Goal: Task Accomplishment & Management: Manage account settings

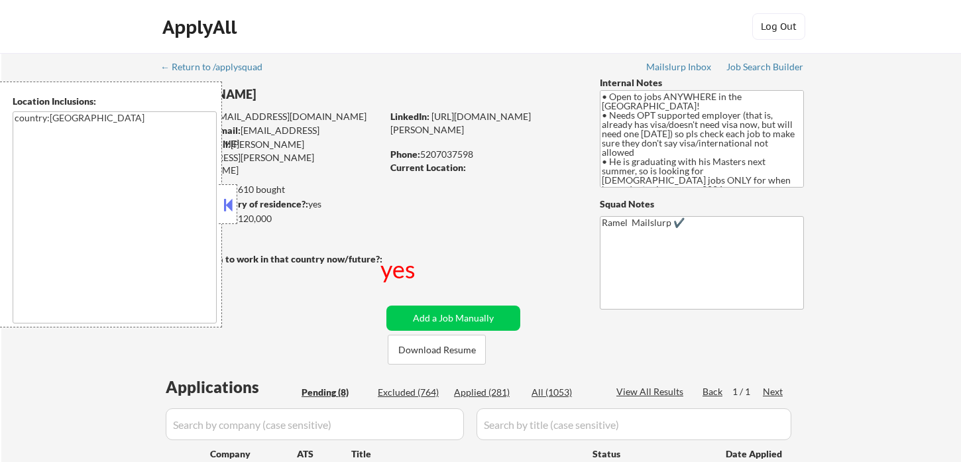
select select ""pending""
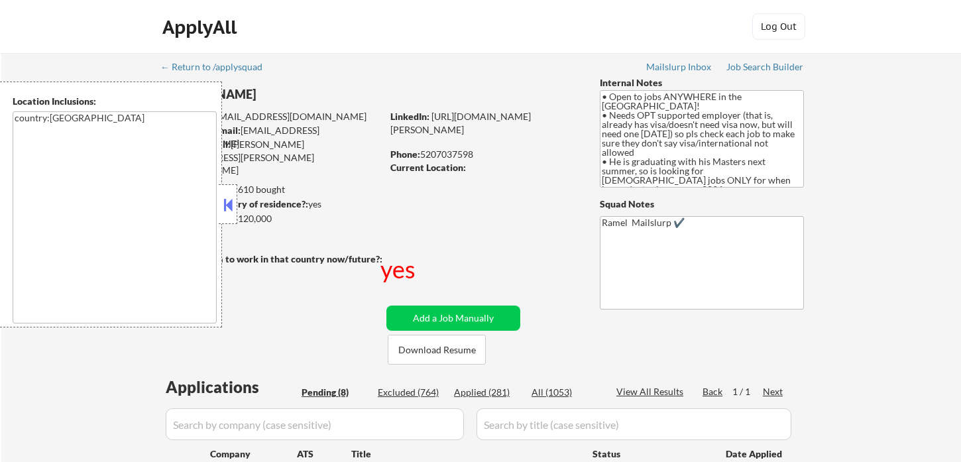
select select ""pending""
drag, startPoint x: 0, startPoint y: 0, endPoint x: 234, endPoint y: 211, distance: 315.0
click at [231, 209] on button at bounding box center [228, 205] width 15 height 20
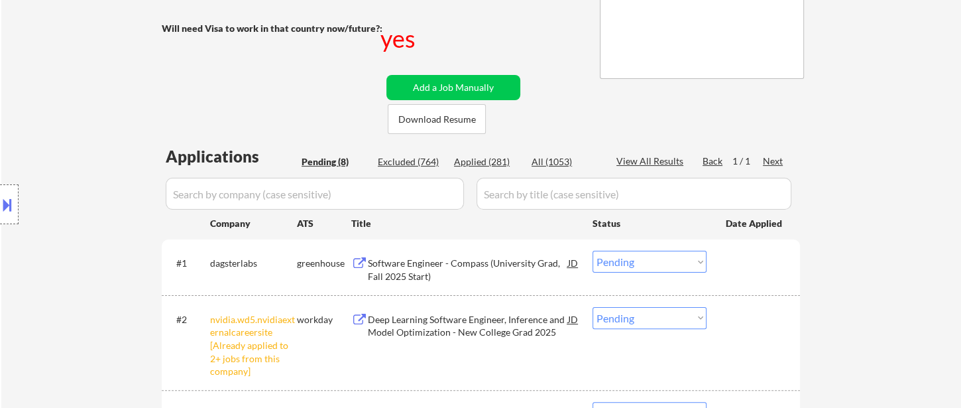
scroll to position [294, 0]
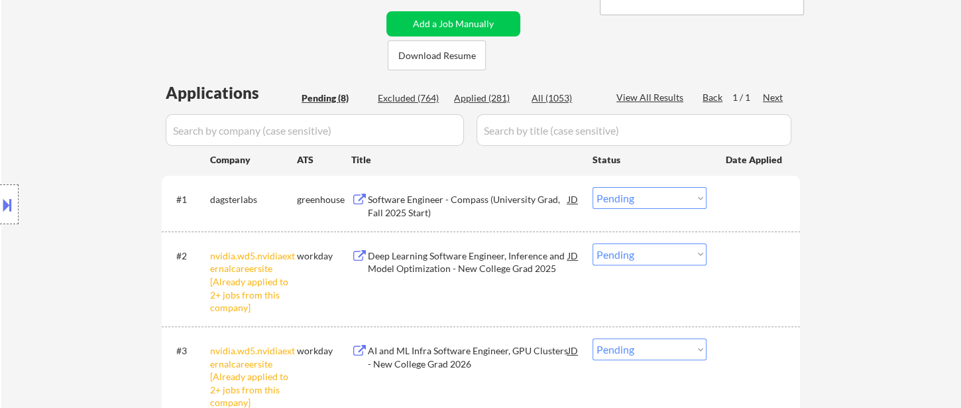
click at [659, 252] on select "Choose an option... Pending Applied Excluded (Questions) Excluded (Expired) Exc…" at bounding box center [650, 254] width 114 height 22
click at [593, 243] on select "Choose an option... Pending Applied Excluded (Questions) Excluded (Expired) Exc…" at bounding box center [650, 254] width 114 height 22
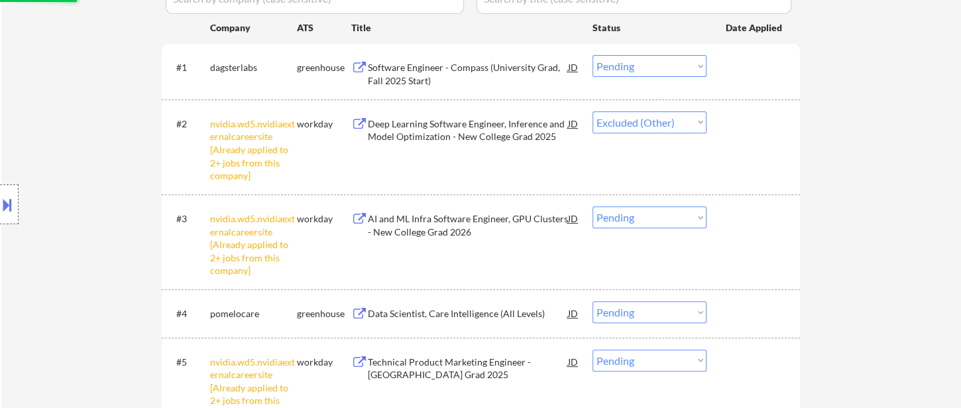
scroll to position [442, 0]
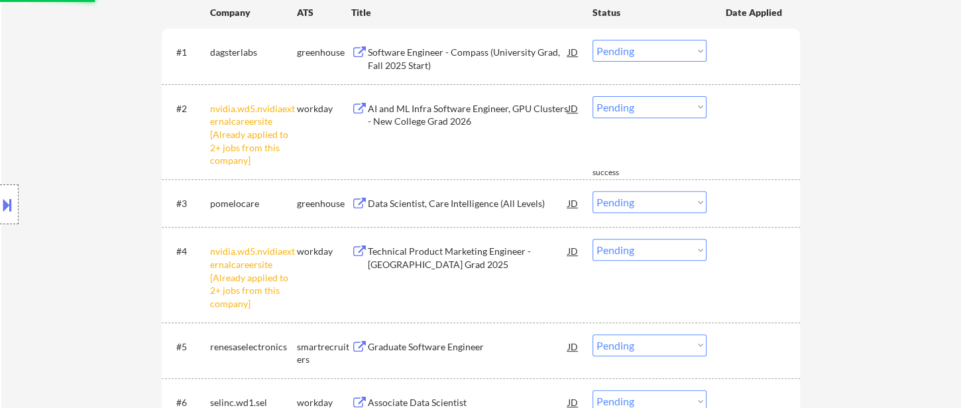
click at [636, 108] on select "Choose an option... Pending Applied Excluded (Questions) Excluded (Expired) Exc…" at bounding box center [650, 107] width 114 height 22
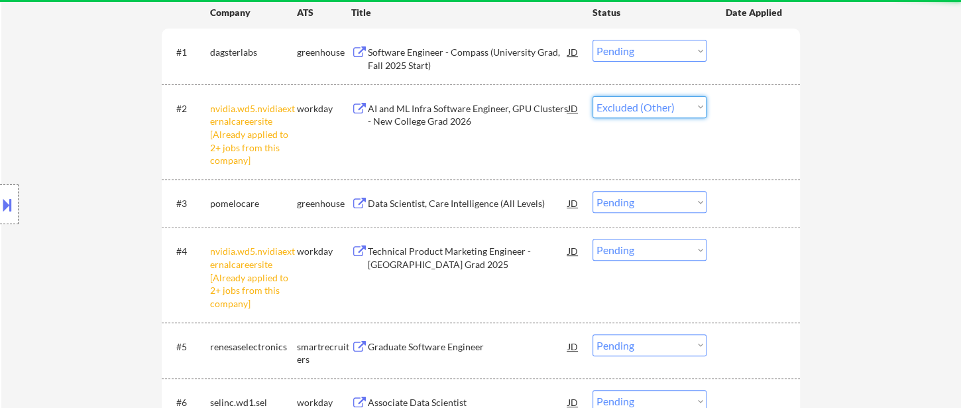
click at [593, 96] on select "Choose an option... Pending Applied Excluded (Questions) Excluded (Expired) Exc…" at bounding box center [650, 107] width 114 height 22
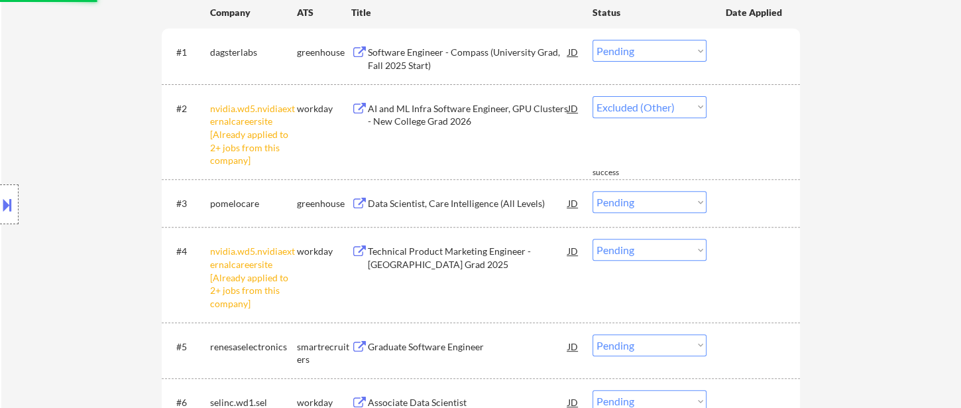
select select ""pending""
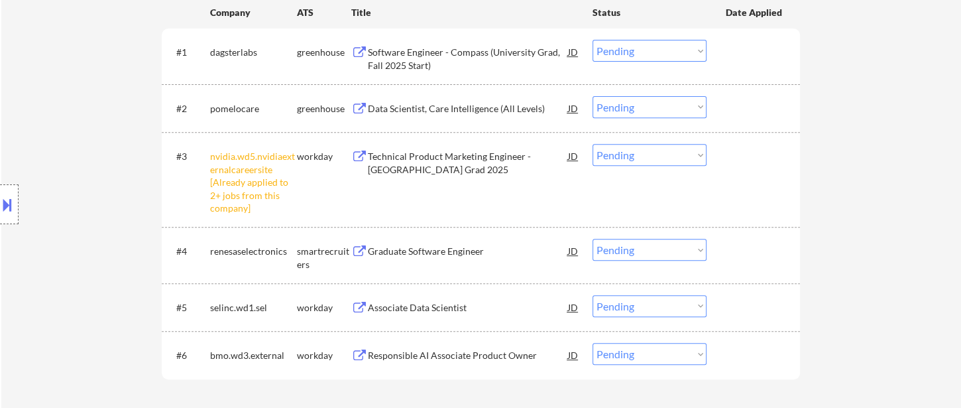
click at [615, 154] on select "Choose an option... Pending Applied Excluded (Questions) Excluded (Expired) Exc…" at bounding box center [650, 155] width 114 height 22
click at [593, 144] on select "Choose an option... Pending Applied Excluded (Questions) Excluded (Expired) Exc…" at bounding box center [650, 155] width 114 height 22
select select ""pending""
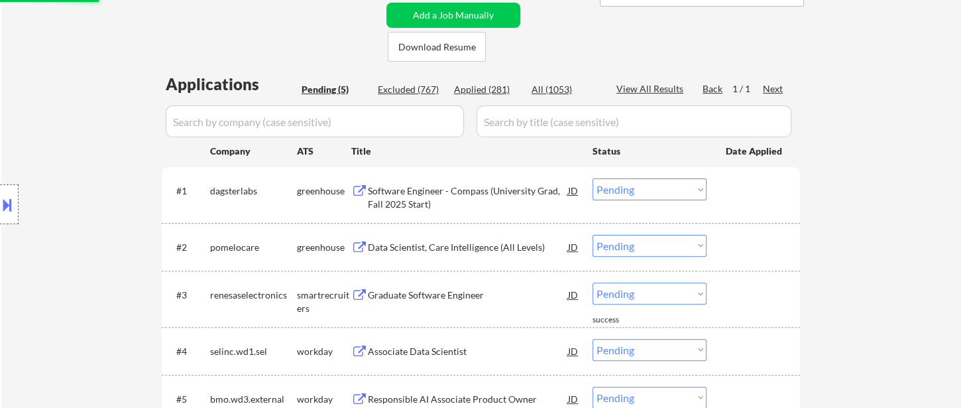
scroll to position [294, 0]
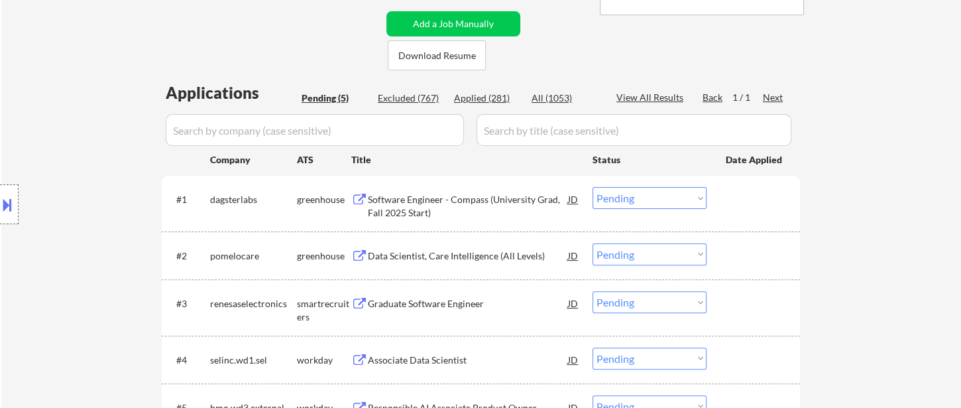
click at [496, 201] on div "Software Engineer - Compass (University Grad, Fall 2025 Start)" at bounding box center [468, 206] width 200 height 26
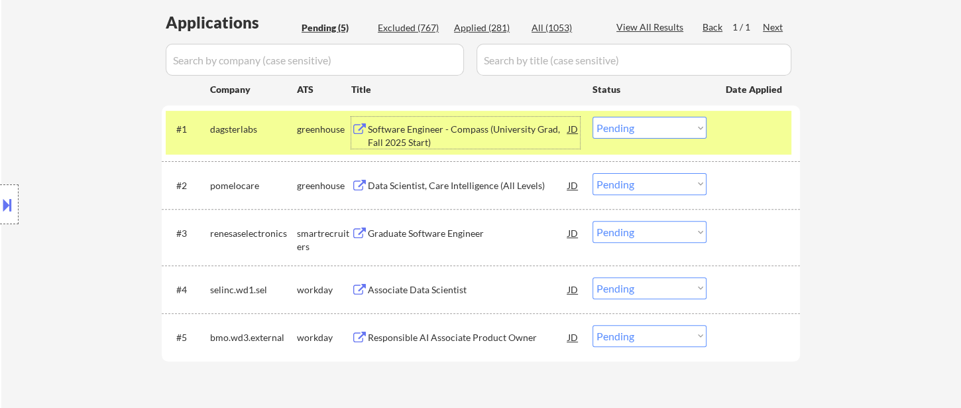
scroll to position [368, 0]
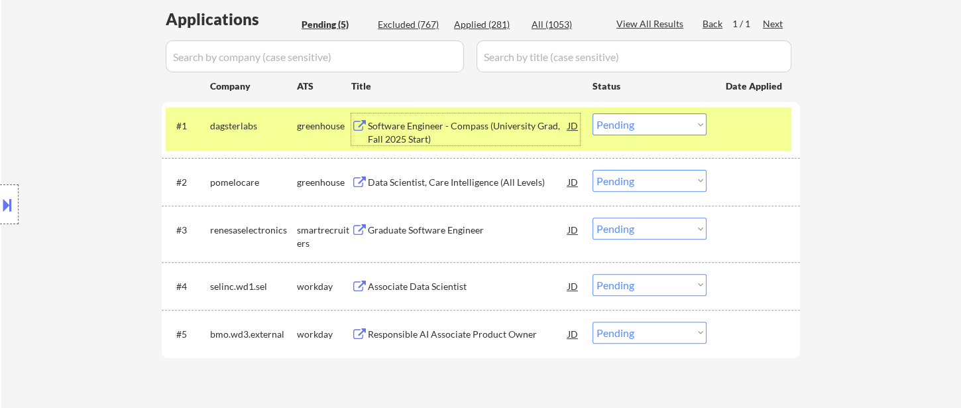
click at [415, 180] on div "Data Scientist, Care Intelligence (All Levels)" at bounding box center [468, 182] width 200 height 13
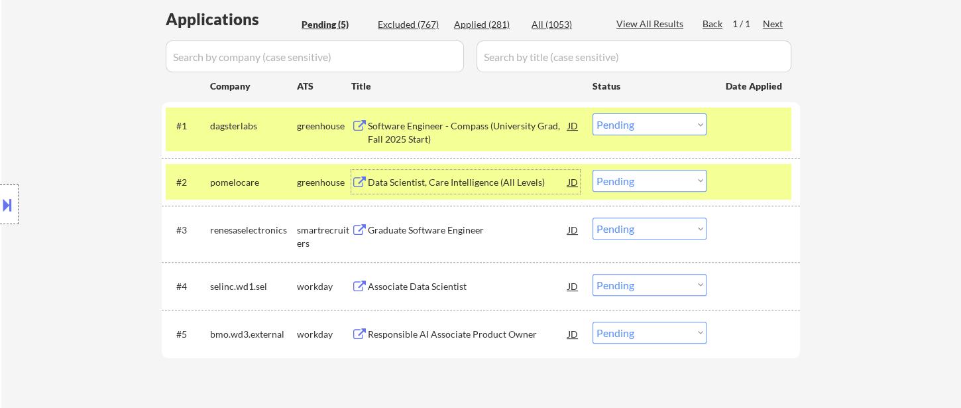
click at [650, 182] on select "Choose an option... Pending Applied Excluded (Questions) Excluded (Expired) Exc…" at bounding box center [650, 181] width 114 height 22
click at [593, 170] on select "Choose an option... Pending Applied Excluded (Questions) Excluded (Expired) Exc…" at bounding box center [650, 181] width 114 height 22
click at [445, 232] on div "Graduate Software Engineer" at bounding box center [468, 229] width 200 height 13
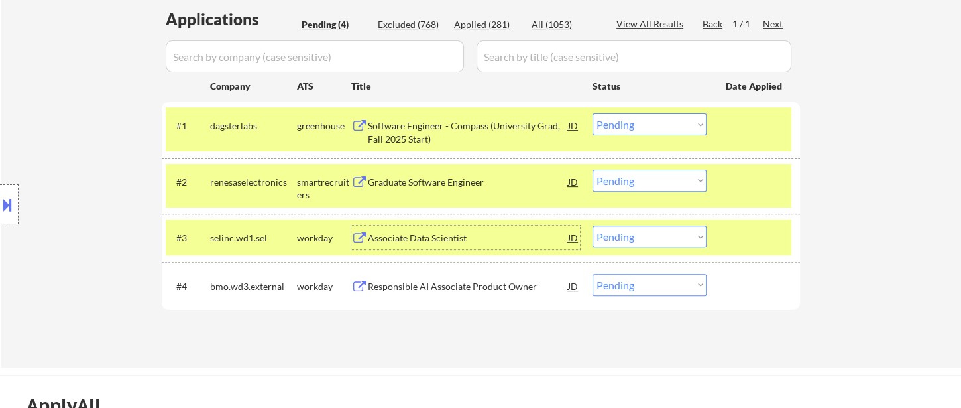
click at [637, 186] on select "Choose an option... Pending Applied Excluded (Questions) Excluded (Expired) Exc…" at bounding box center [650, 181] width 114 height 22
click at [593, 170] on select "Choose an option... Pending Applied Excluded (Questions) Excluded (Expired) Exc…" at bounding box center [650, 181] width 114 height 22
click at [414, 238] on div "Associate Data Scientist" at bounding box center [468, 237] width 200 height 13
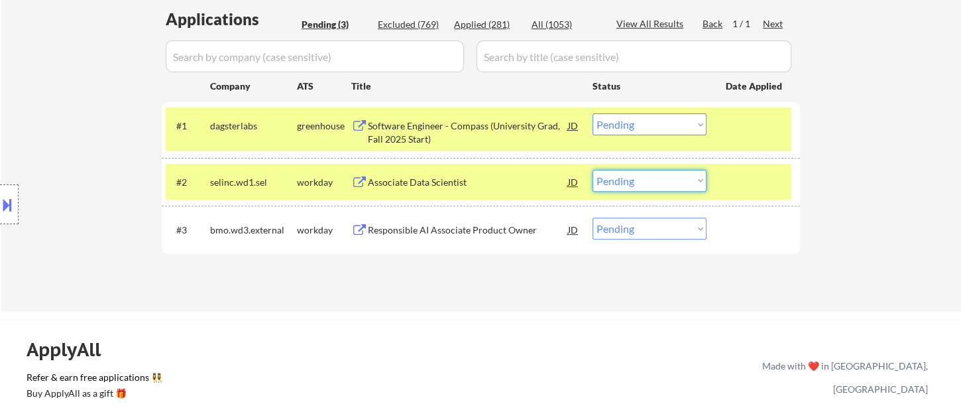
click at [646, 183] on select "Choose an option... Pending Applied Excluded (Questions) Excluded (Expired) Exc…" at bounding box center [650, 181] width 114 height 22
click at [593, 170] on select "Choose an option... Pending Applied Excluded (Questions) Excluded (Expired) Exc…" at bounding box center [650, 181] width 114 height 22
click at [471, 232] on div "Responsible AI Associate Product Owner" at bounding box center [468, 229] width 200 height 13
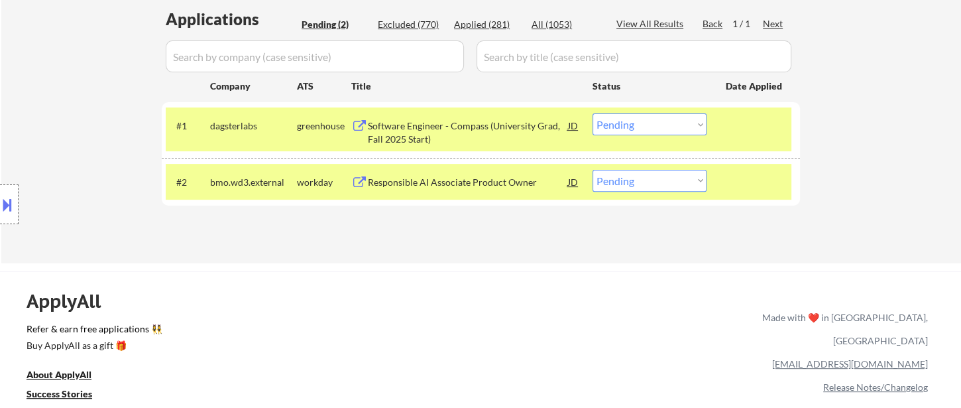
drag, startPoint x: 650, startPoint y: 180, endPoint x: 655, endPoint y: 189, distance: 10.7
click at [651, 182] on select "Choose an option... Pending Applied Excluded (Questions) Excluded (Expired) Exc…" at bounding box center [650, 181] width 114 height 22
select select ""excluded__bad_match_""
click at [593, 170] on select "Choose an option... Pending Applied Excluded (Questions) Excluded (Expired) Exc…" at bounding box center [650, 181] width 114 height 22
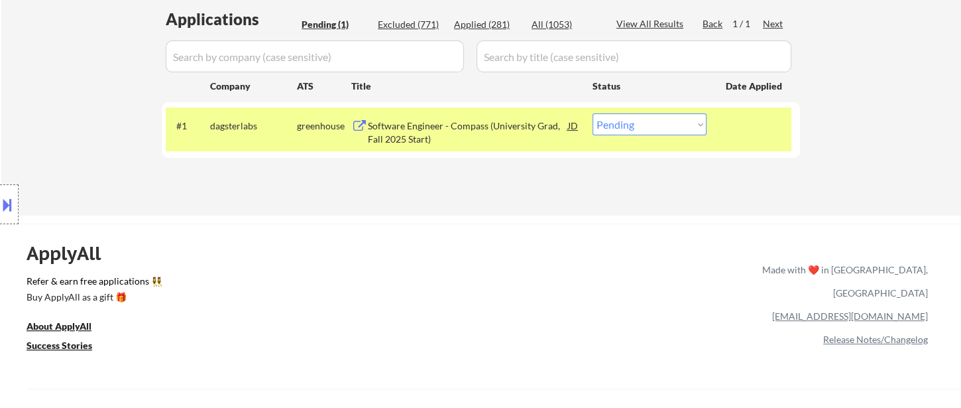
click at [658, 126] on select "Choose an option... Pending Applied Excluded (Questions) Excluded (Expired) Exc…" at bounding box center [650, 124] width 114 height 22
select select ""applied""
click at [593, 113] on select "Choose an option... Pending Applied Excluded (Questions) Excluded (Expired) Exc…" at bounding box center [650, 124] width 114 height 22
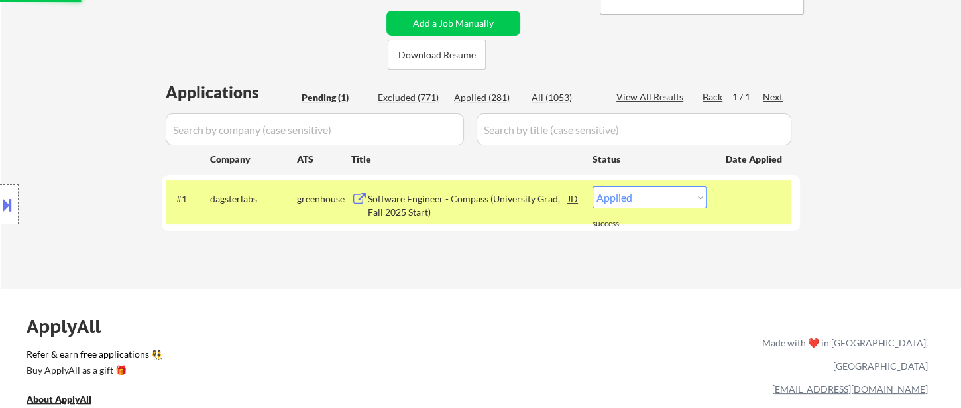
scroll to position [294, 0]
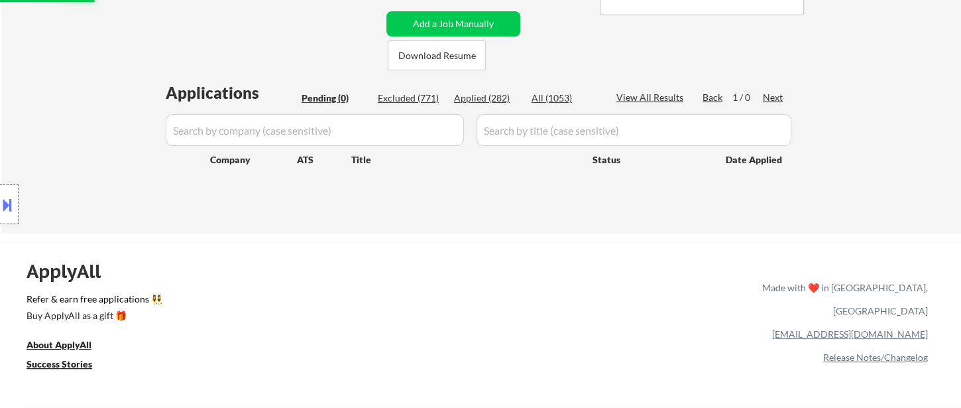
click at [410, 97] on div "Excluded (771)" at bounding box center [411, 97] width 66 height 13
select select ""excluded__expired_""
select select ""excluded__bad_match_""
select select ""excluded__other_""
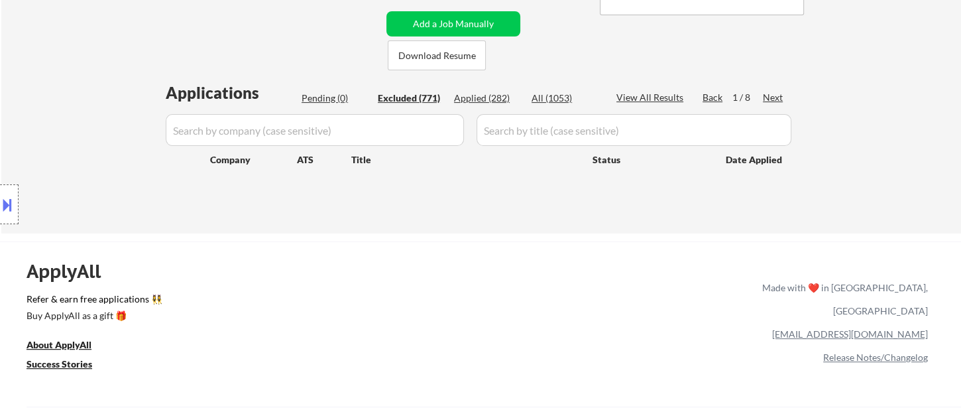
select select ""excluded__expired_""
select select ""excluded__bad_match_""
select select ""excluded__other_""
select select ""excluded__bad_match_""
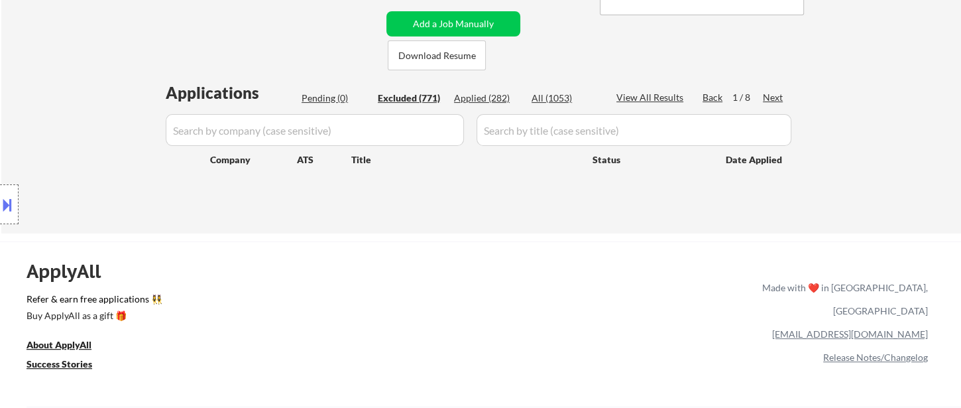
select select ""excluded__salary_""
select select ""excluded""
select select ""excluded__other_""
select select ""excluded__salary_""
select select ""excluded__other_""
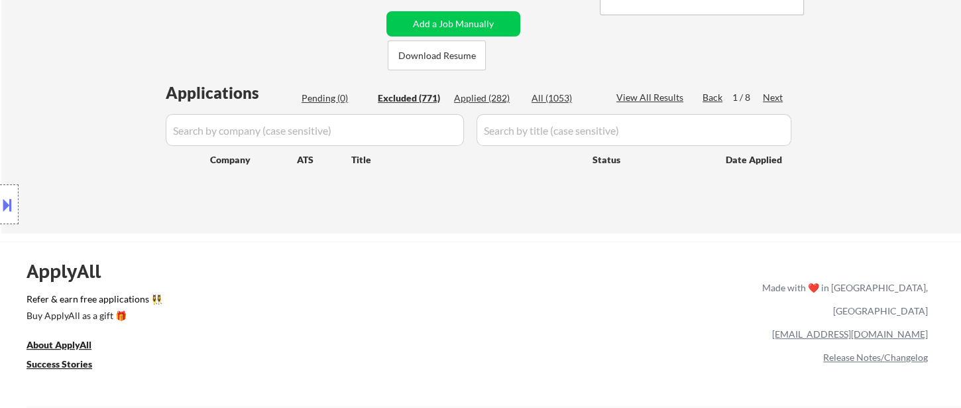
select select ""excluded__expired_""
select select ""excluded__salary_""
select select ""excluded__bad_match_""
select select ""excluded__other_""
select select ""excluded__bad_match_""
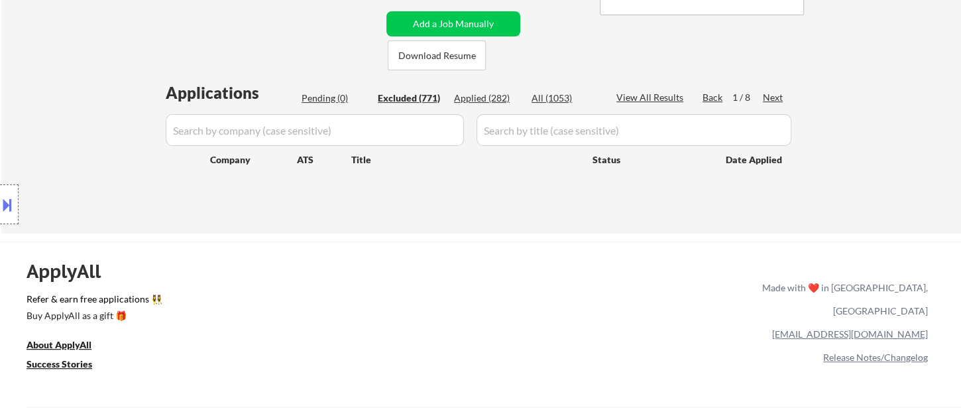
select select ""excluded__salary_""
select select ""excluded""
select select ""excluded__bad_match_""
select select ""excluded__salary_""
select select ""excluded__bad_match_""
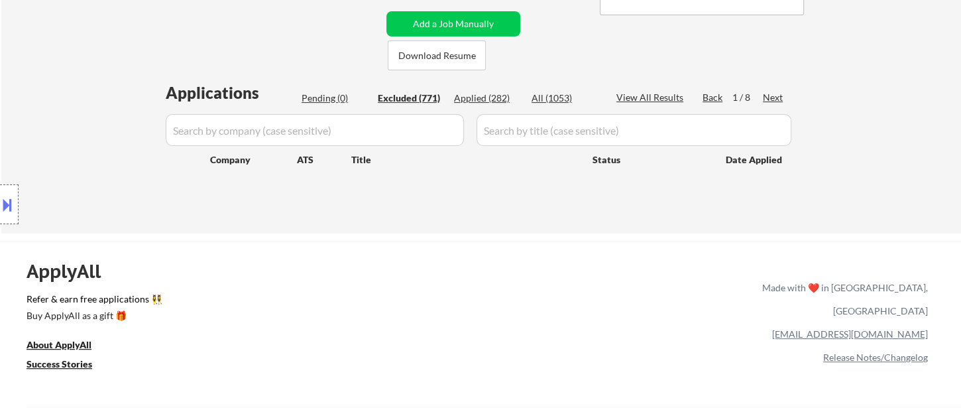
select select ""excluded__bad_match_""
select select ""excluded__salary_""
select select ""excluded__bad_match_""
select select ""excluded""
select select ""excluded__other_""
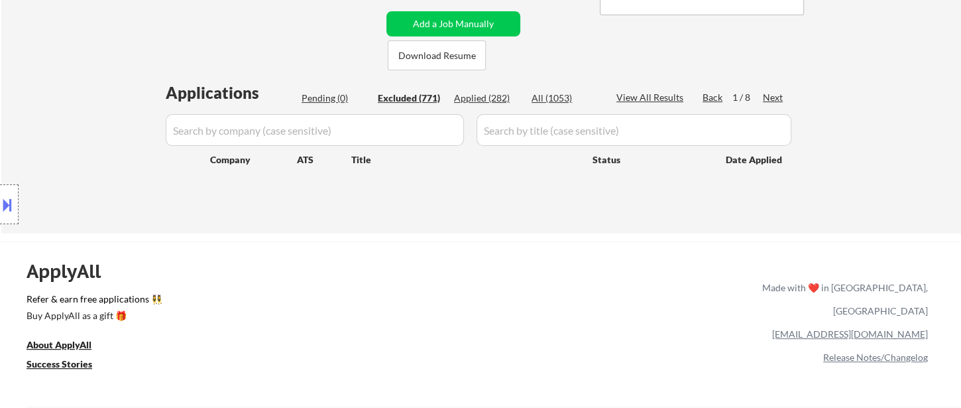
select select ""excluded__salary_""
select select ""excluded__bad_match_""
select select ""excluded__salary_""
select select ""excluded""
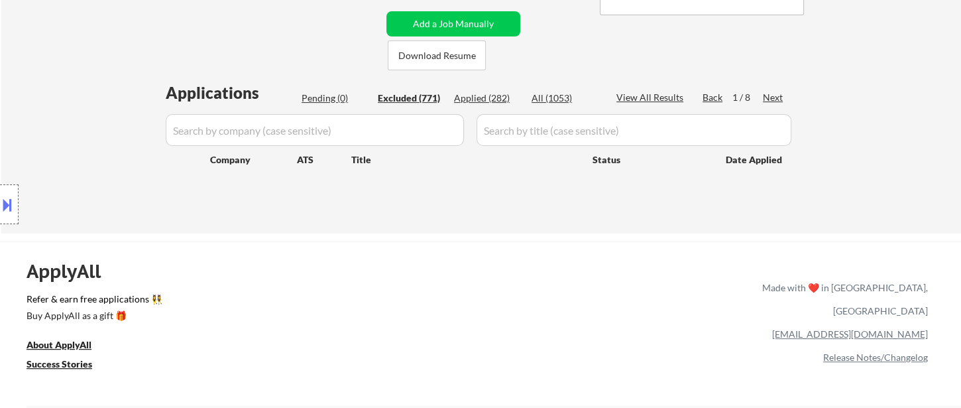
select select ""excluded__other_""
select select ""excluded__expired_""
select select ""excluded""
select select ""excluded__salary_""
select select ""excluded__bad_match_""
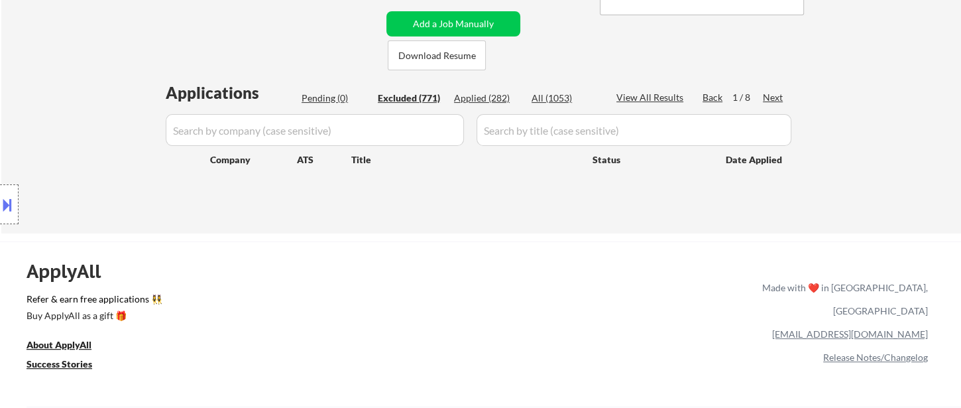
select select ""excluded__other_""
select select ""excluded__salary_""
select select ""excluded__bad_match_""
select select ""excluded__salary_""
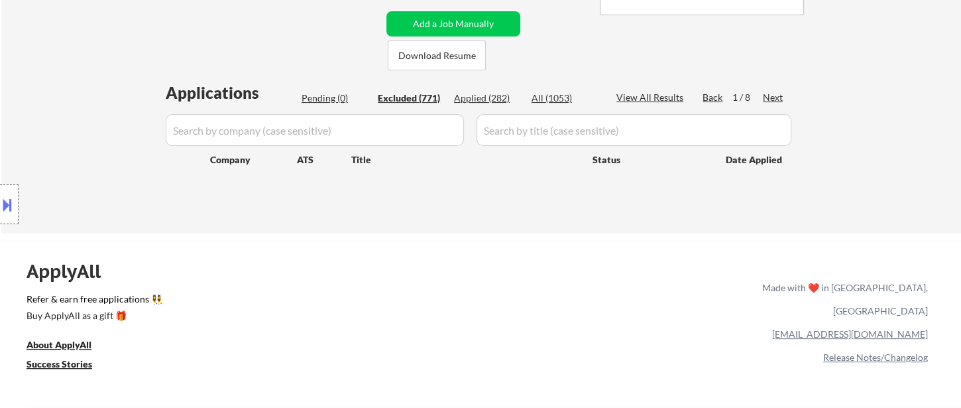
select select ""excluded__other_""
select select ""excluded__bad_match_""
select select ""excluded__other_""
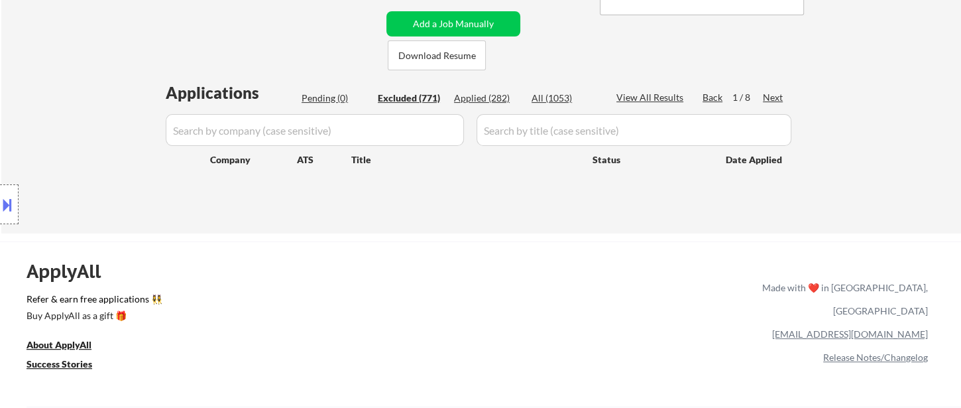
select select ""excluded__bad_match_""
select select ""excluded__salary_""
select select ""excluded__other_""
select select ""excluded__salary_""
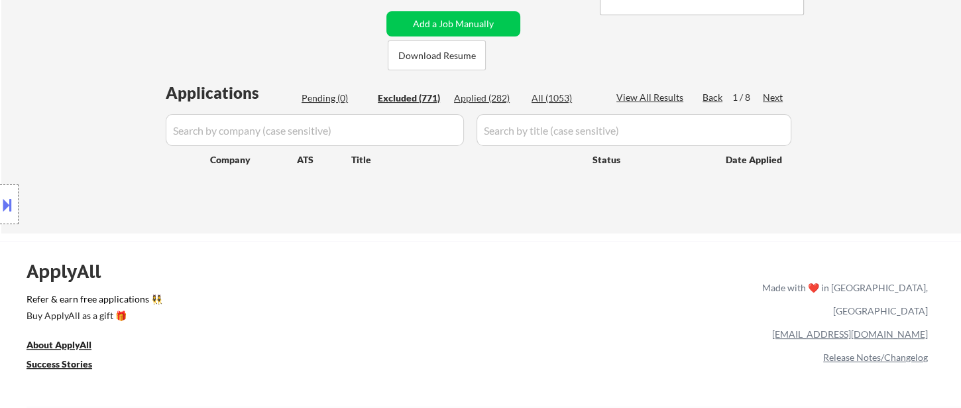
select select ""excluded__expired_""
select select ""excluded__other_""
select select ""excluded__bad_match_""
select select ""excluded__other_""
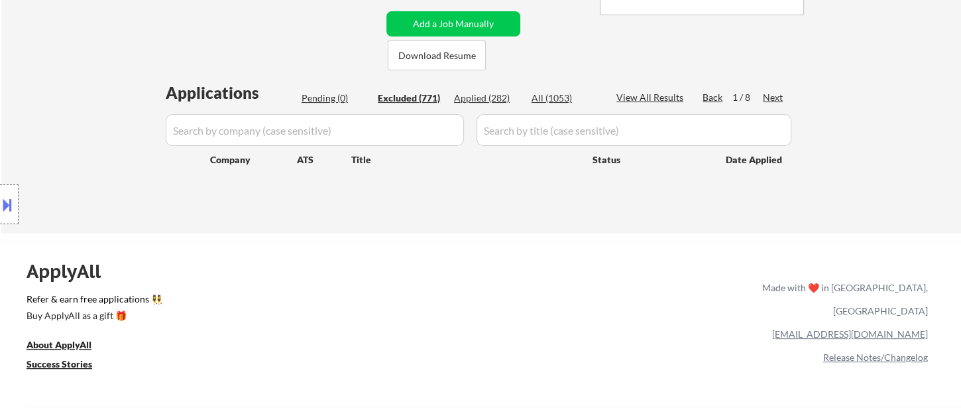
select select ""excluded__other_""
select select ""excluded""
select select ""excluded__other_""
select select ""excluded__expired_""
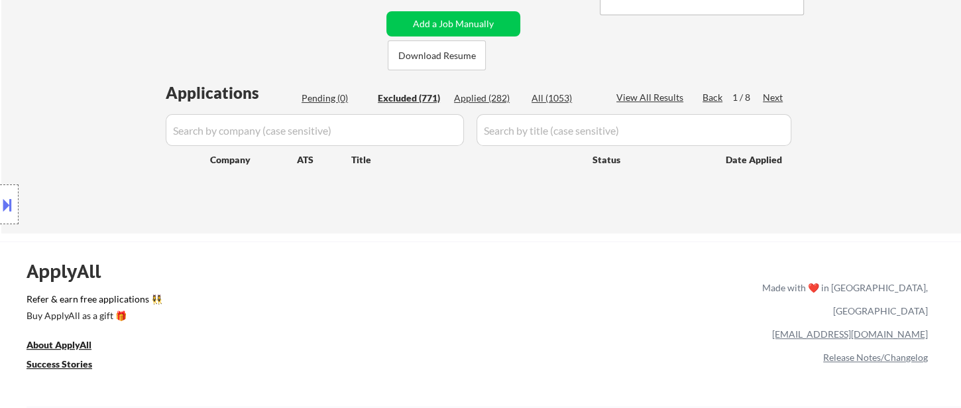
select select ""excluded__other_""
select select ""excluded__bad_match_""
select select ""excluded__other_""
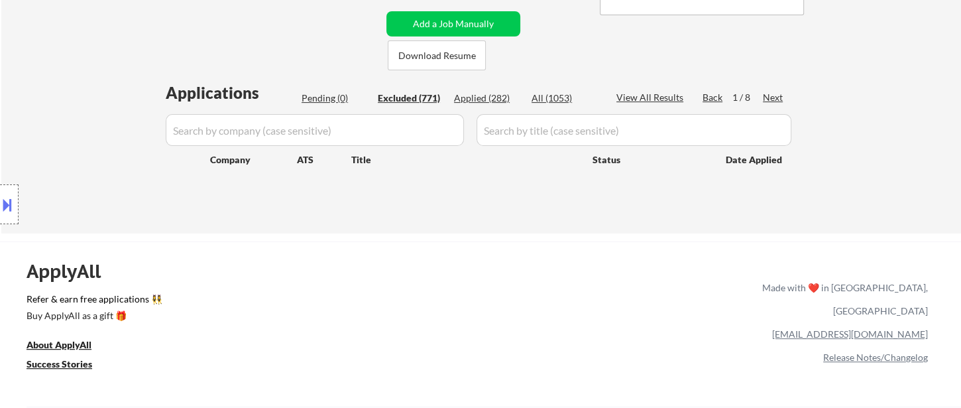
select select ""excluded__bad_match_""
select select ""excluded__other_""
select select ""excluded""
select select ""excluded__bad_match_""
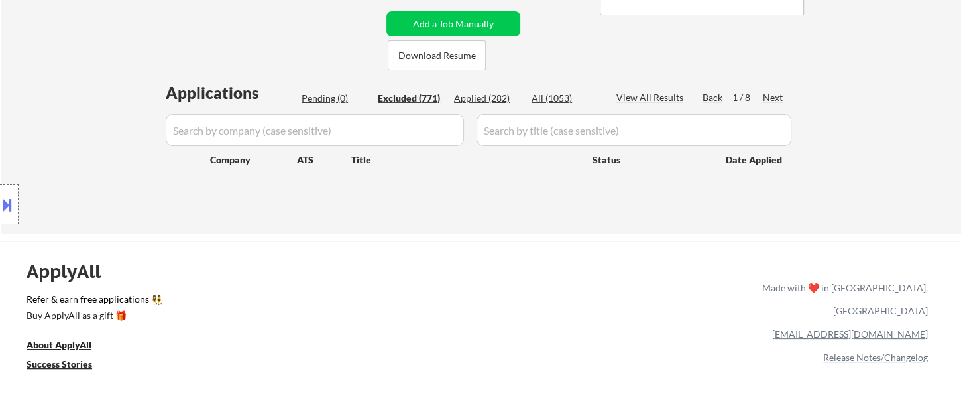
select select ""excluded__expired_""
select select ""excluded__other_""
select select ""excluded__bad_match_""
select select ""excluded""
select select ""excluded__salary_""
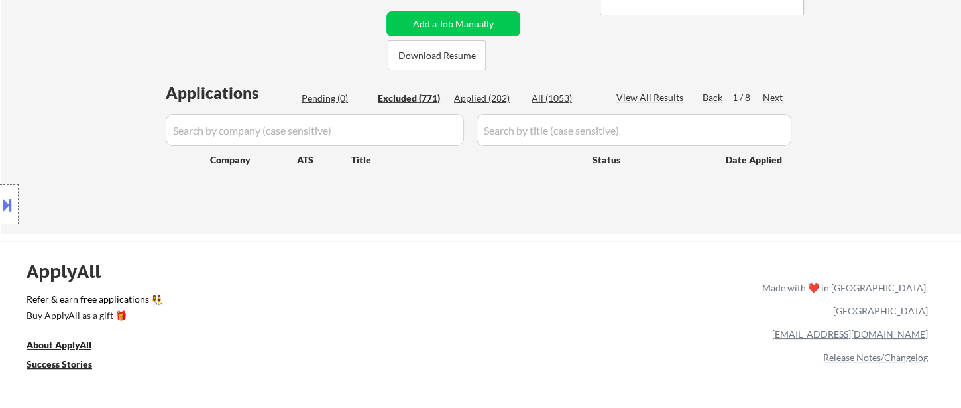
select select ""excluded""
select select ""excluded__other_""
select select ""excluded__bad_match_""
select select ""excluded__salary_""
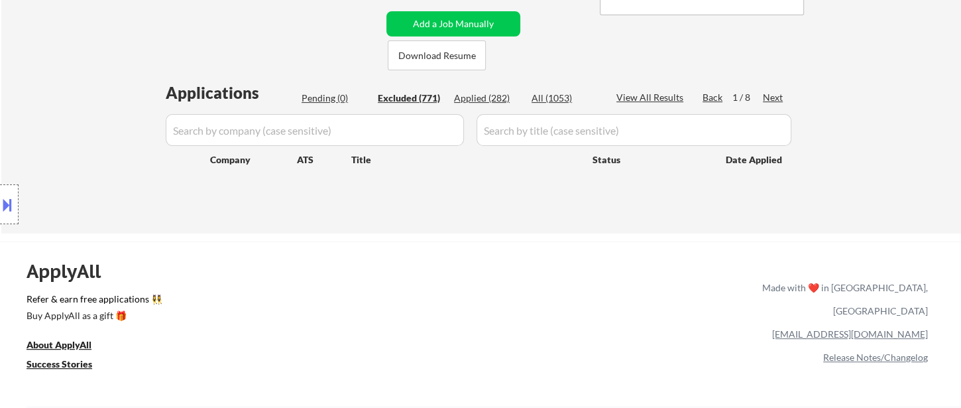
select select ""excluded""
select select ""excluded__salary_""
select select ""excluded__expired_""
select select ""excluded""
select select ""excluded__bad_match_""
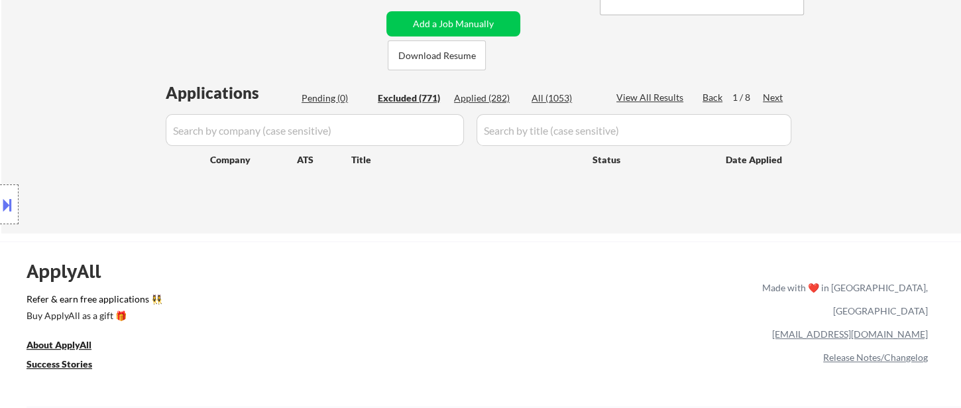
select select ""excluded__bad_match_""
select select ""excluded__expired_""
select select ""excluded__bad_match_""
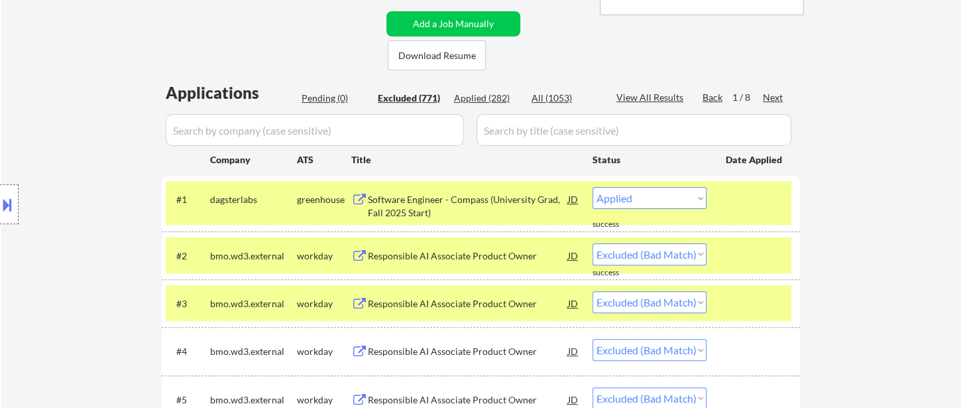
select select ""excluded__salary_""
select select ""excluded__other_""
select select ""excluded__expired_""
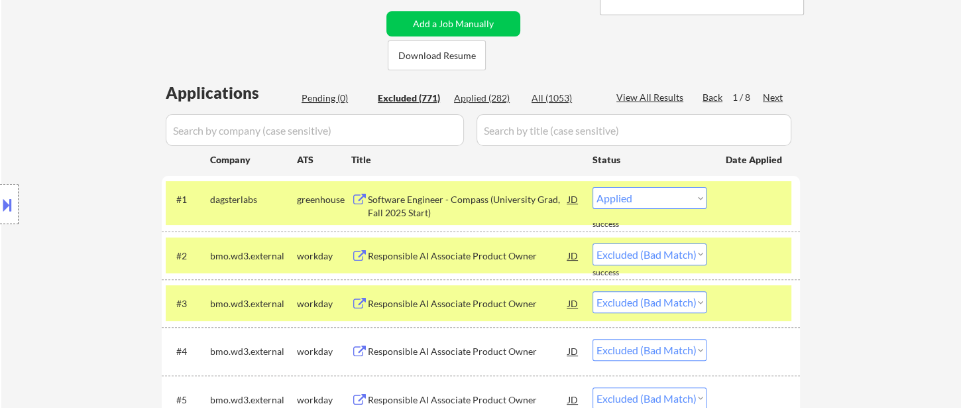
select select ""excluded__other_""
select select ""excluded__location_""
select select ""excluded__other_""
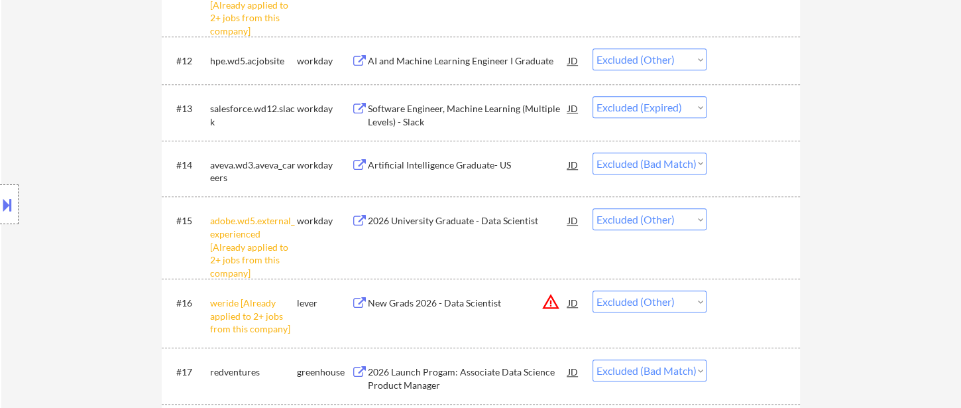
scroll to position [957, 0]
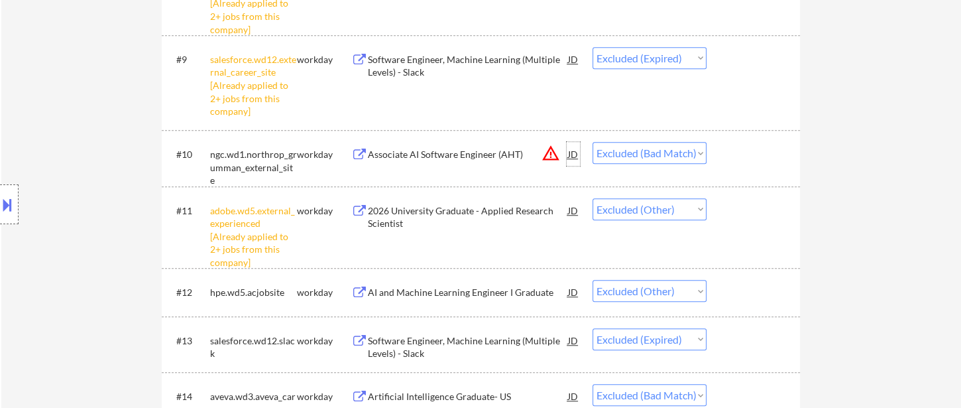
click at [572, 156] on div "JD" at bounding box center [573, 154] width 13 height 24
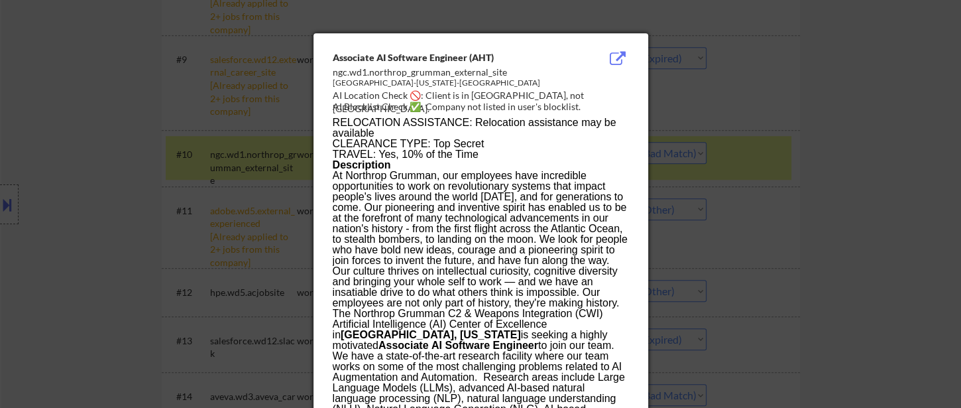
click at [814, 249] on div at bounding box center [480, 204] width 961 height 408
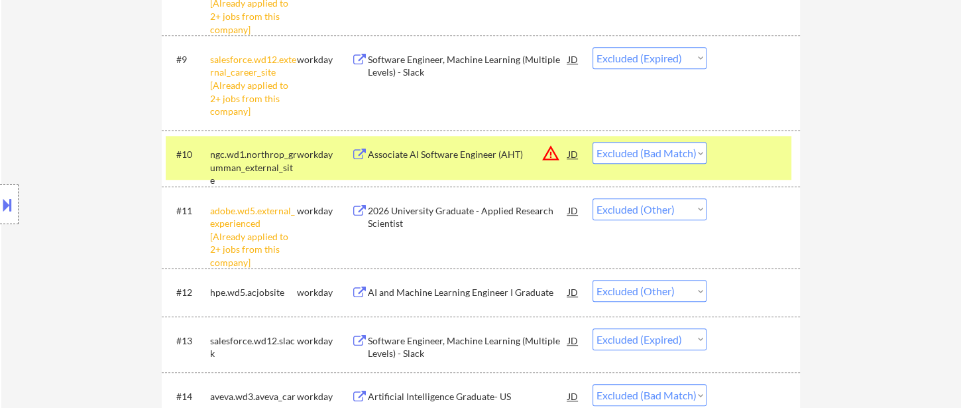
click at [435, 152] on div "Associate AI Software Engineer (AHT)" at bounding box center [468, 154] width 200 height 13
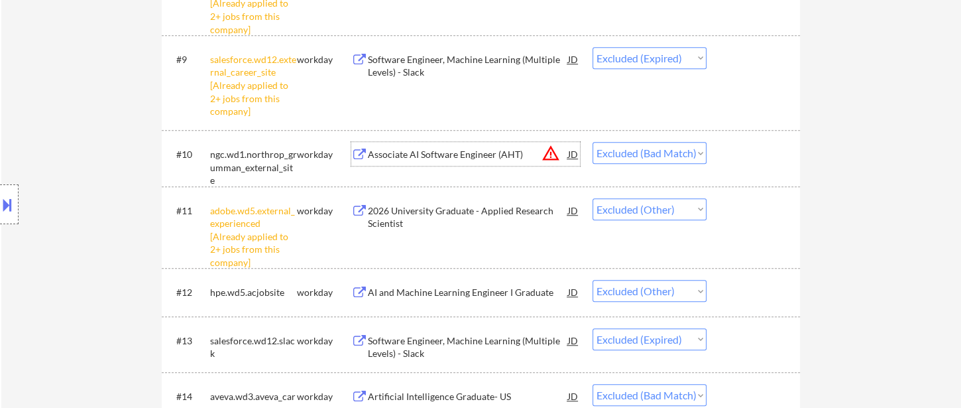
click at [641, 157] on select "Choose an option... Pending Applied Excluded (Questions) Excluded (Expired) Exc…" at bounding box center [650, 153] width 114 height 22
select select ""excluded__expired_""
click at [593, 142] on select "Choose an option... Pending Applied Excluded (Questions) Excluded (Expired) Exc…" at bounding box center [650, 153] width 114 height 22
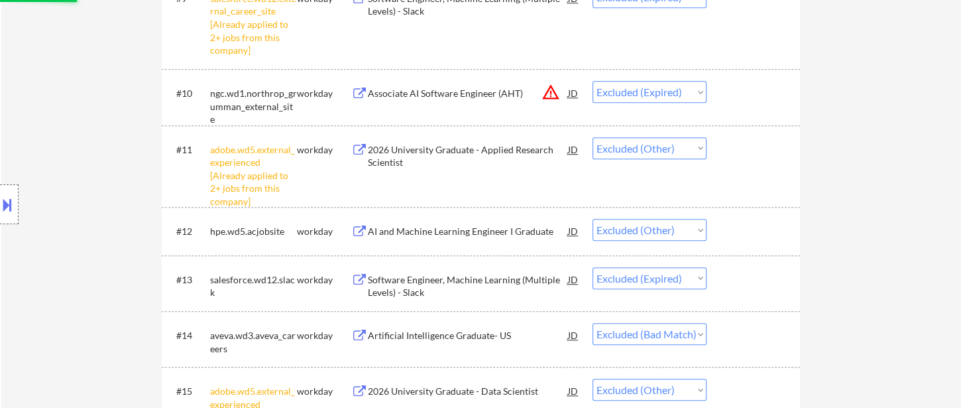
scroll to position [1104, 0]
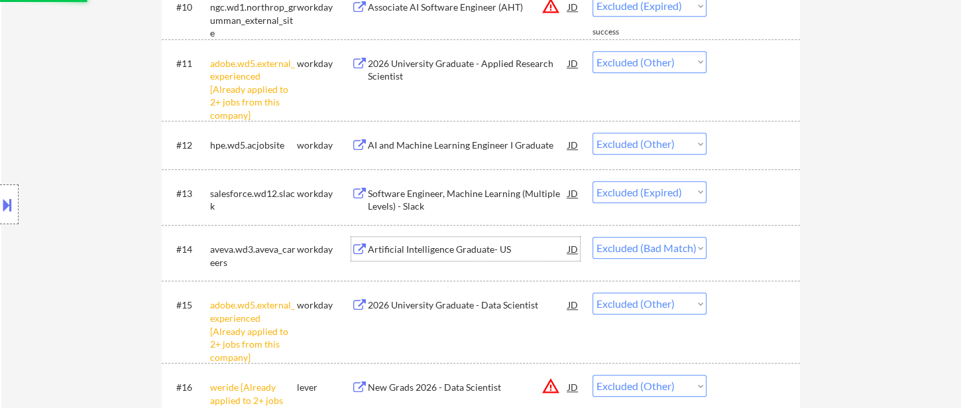
click at [490, 249] on div "Artificial Intelligence Graduate- US" at bounding box center [468, 249] width 200 height 13
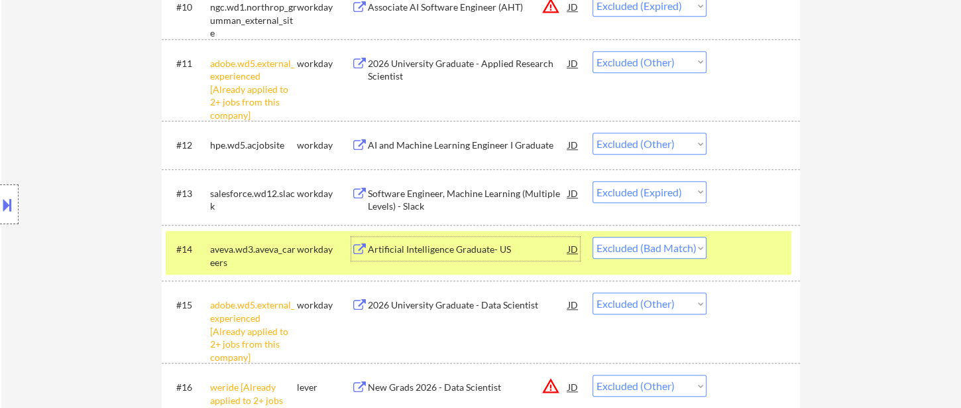
scroll to position [1178, 0]
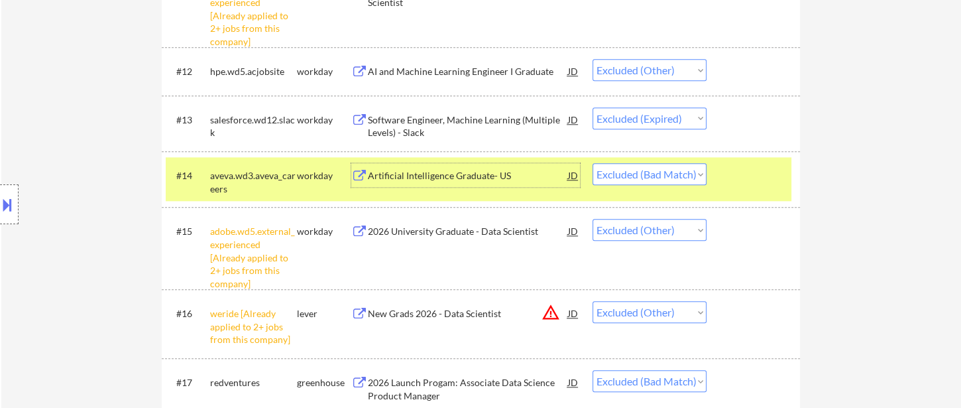
click at [649, 172] on select "Choose an option... Pending Applied Excluded (Questions) Excluded (Expired) Exc…" at bounding box center [650, 174] width 114 height 22
select select ""excluded__salary_""
click at [593, 163] on select "Choose an option... Pending Applied Excluded (Questions) Excluded (Expired) Exc…" at bounding box center [650, 174] width 114 height 22
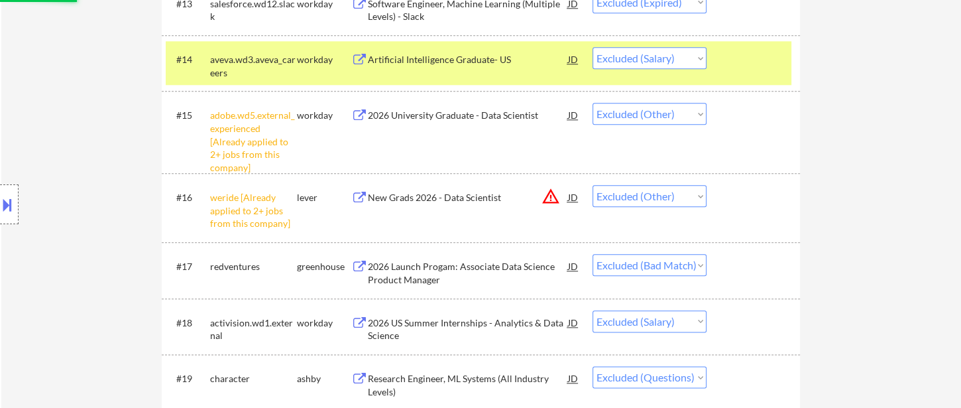
scroll to position [1326, 0]
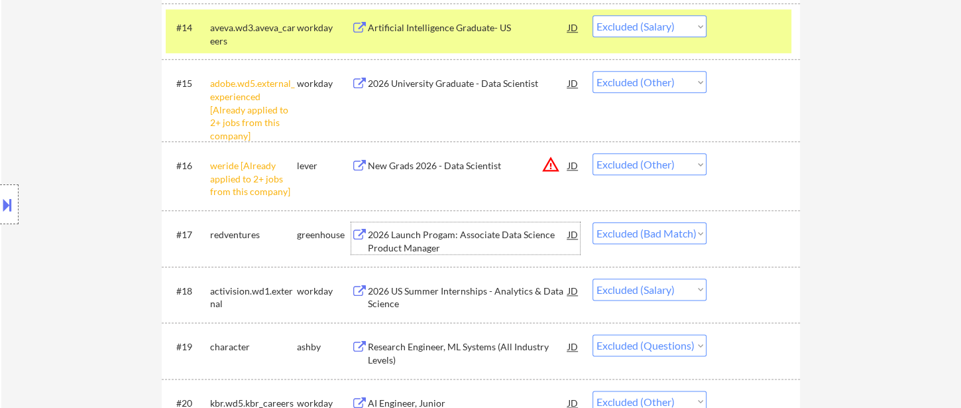
click at [454, 241] on div "2026 Launch Progam: Associate Data Science Product Manager" at bounding box center [468, 241] width 200 height 26
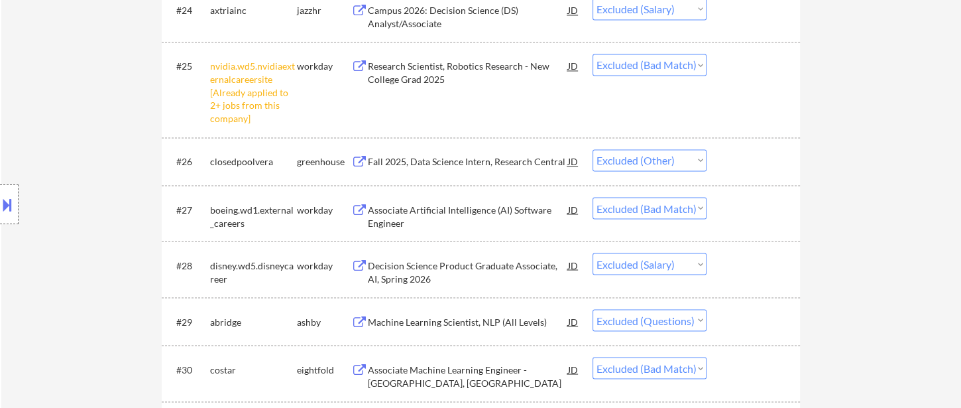
scroll to position [1989, 0]
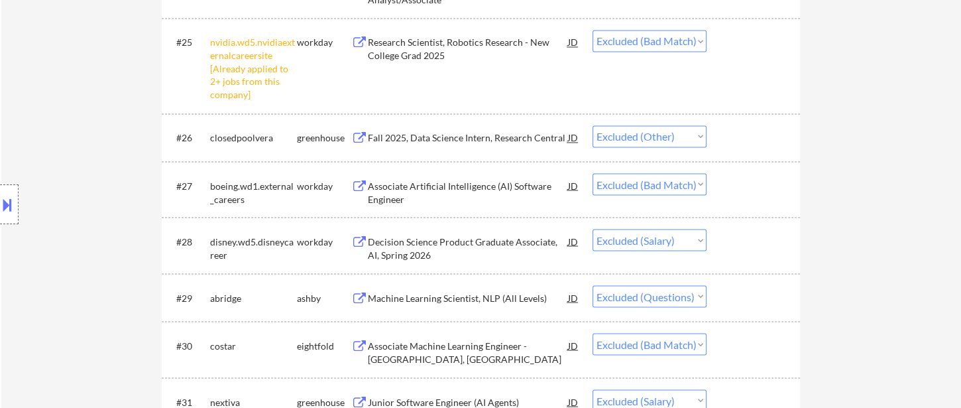
click at [478, 190] on div "Associate Artificial Intelligence (AI) Software Engineer" at bounding box center [468, 192] width 200 height 26
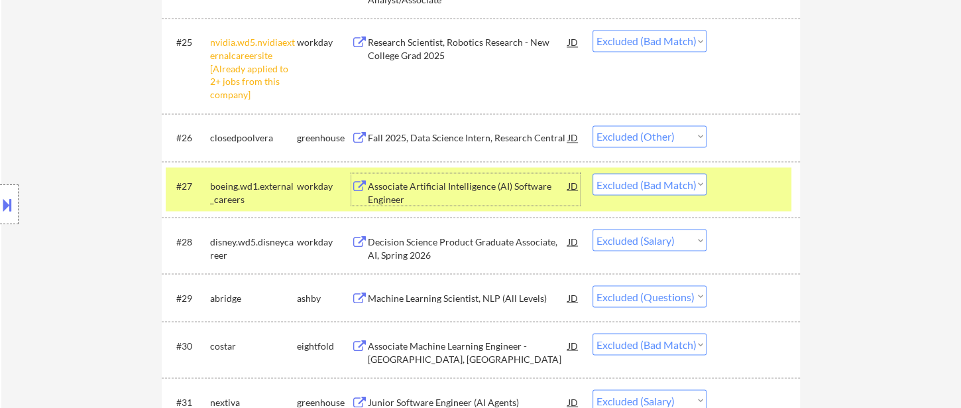
click at [658, 180] on select "Choose an option... Pending Applied Excluded (Questions) Excluded (Expired) Exc…" at bounding box center [650, 184] width 114 height 22
select select ""excluded__expired_""
click at [593, 173] on select "Choose an option... Pending Applied Excluded (Questions) Excluded (Expired) Exc…" at bounding box center [650, 184] width 114 height 22
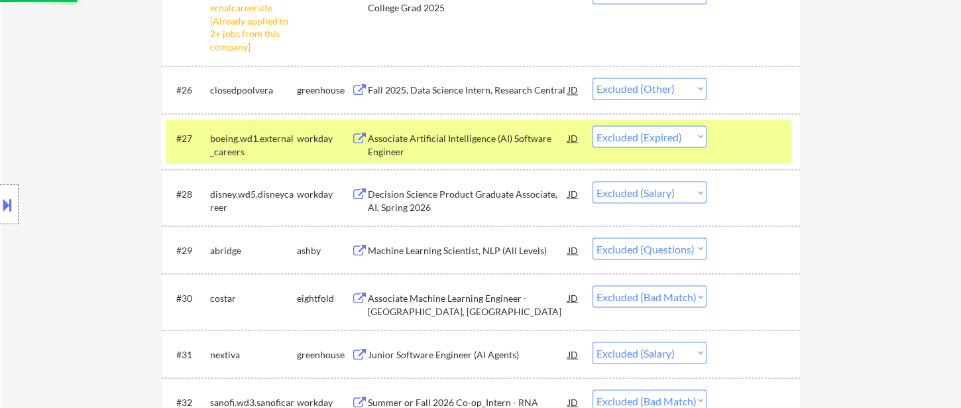
scroll to position [2062, 0]
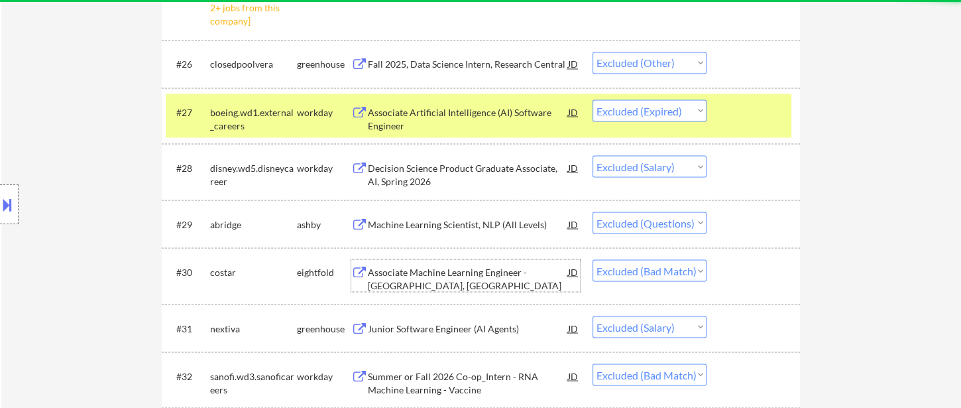
click at [462, 277] on div "Associate Machine Learning Engineer - Sunnyvale, CA" at bounding box center [468, 278] width 200 height 26
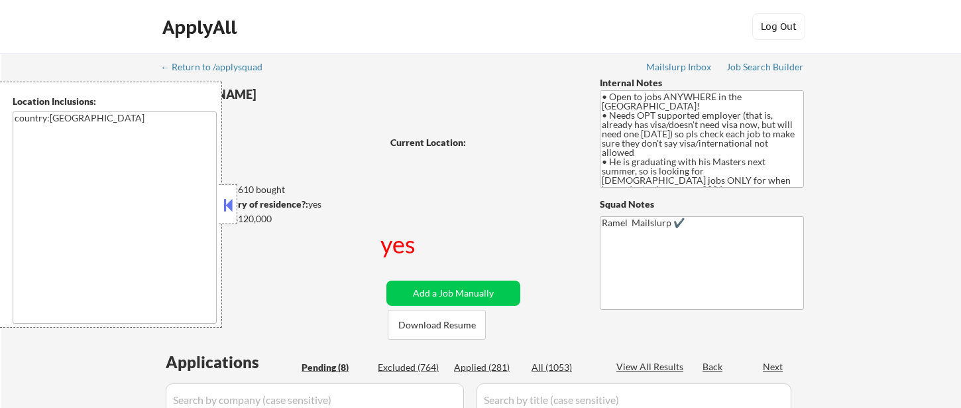
select select ""pending""
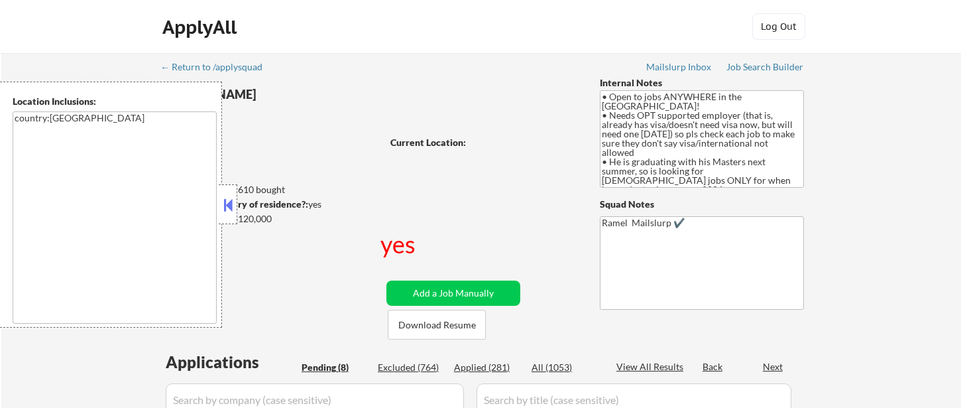
select select ""pending""
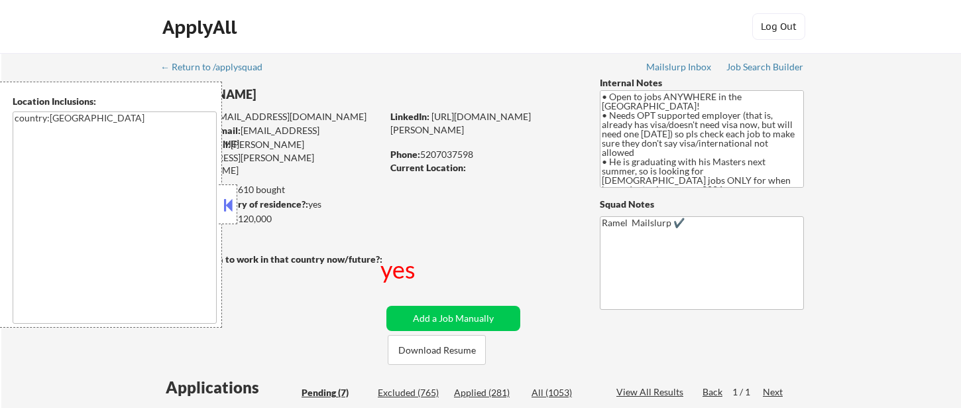
select select ""pending""
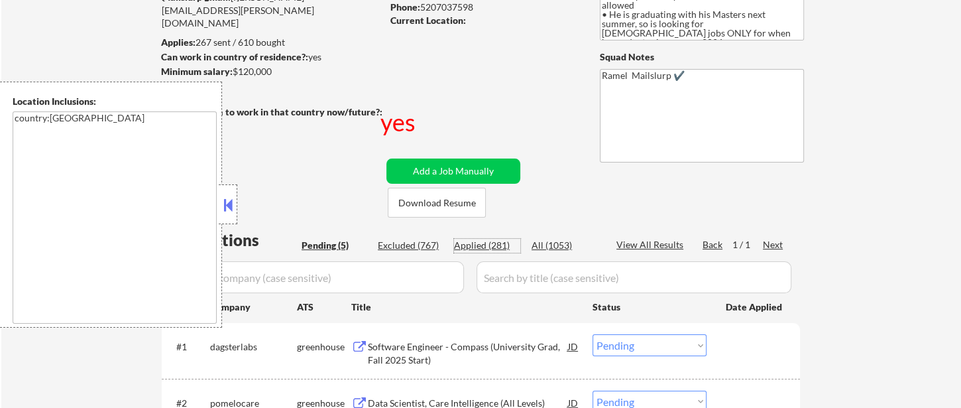
click at [483, 241] on div "Applied (281)" at bounding box center [487, 245] width 66 height 13
click at [663, 245] on div "View All Results" at bounding box center [652, 244] width 71 height 13
select select ""applied""
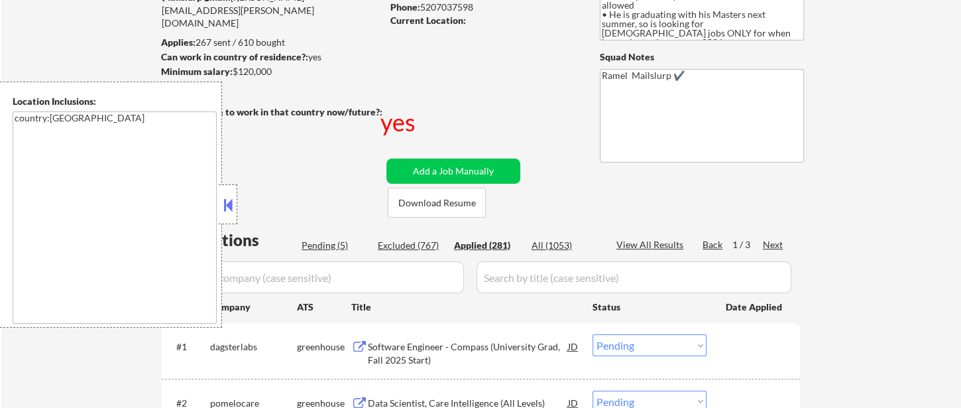
select select ""applied""
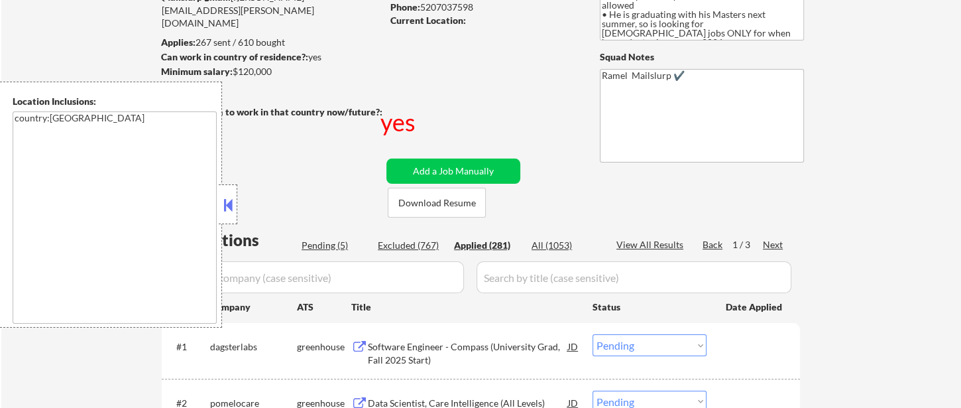
select select ""applied""
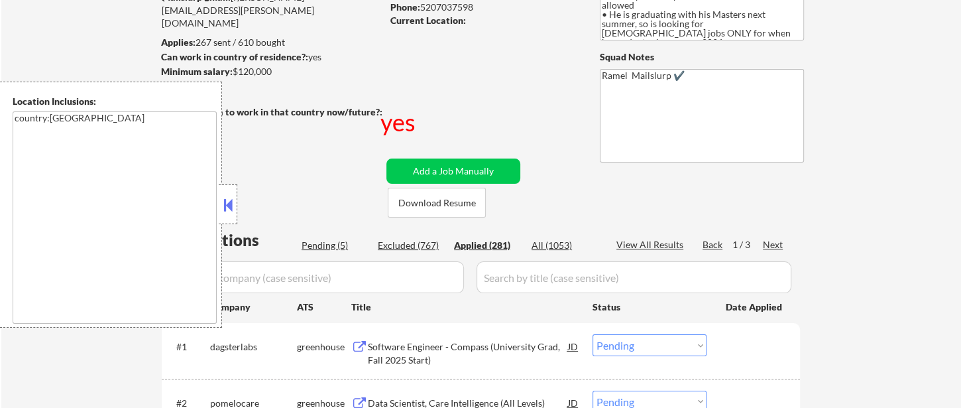
select select ""applied""
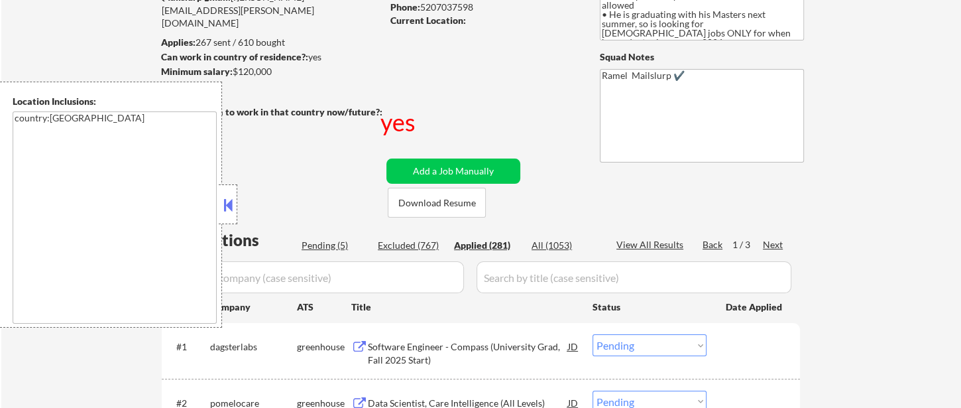
select select ""applied""
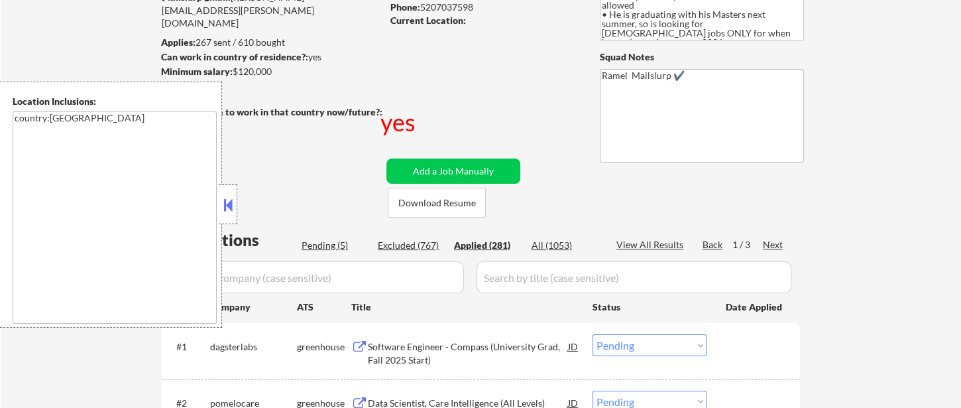
select select ""applied""
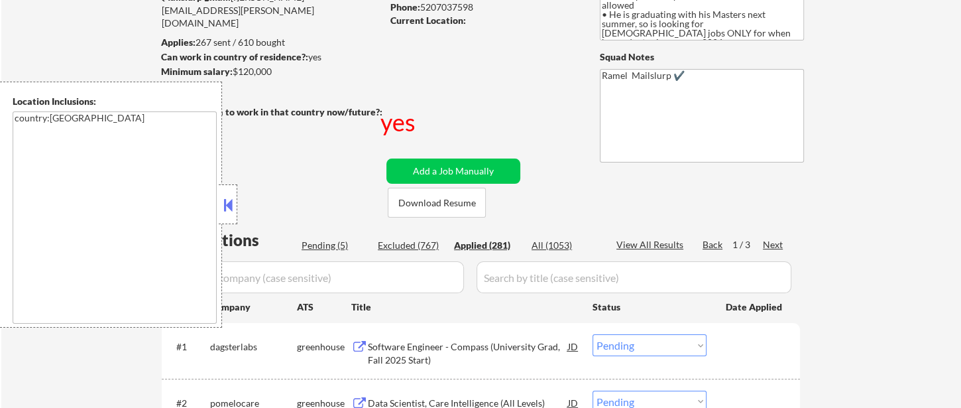
select select ""applied""
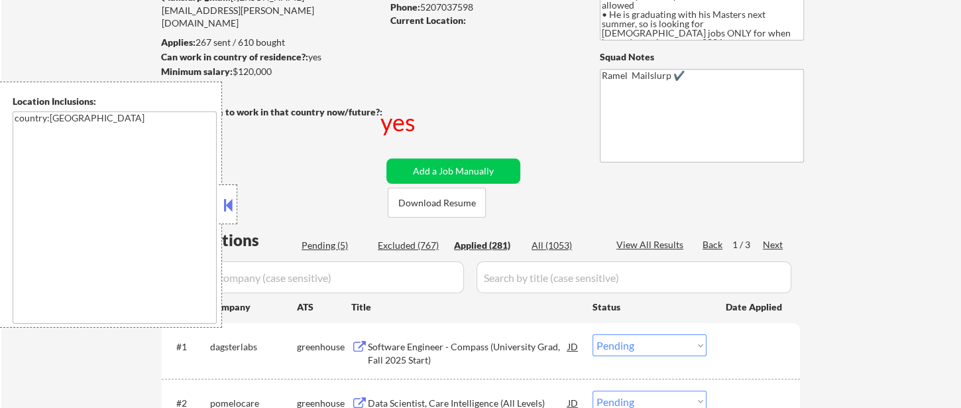
select select ""applied""
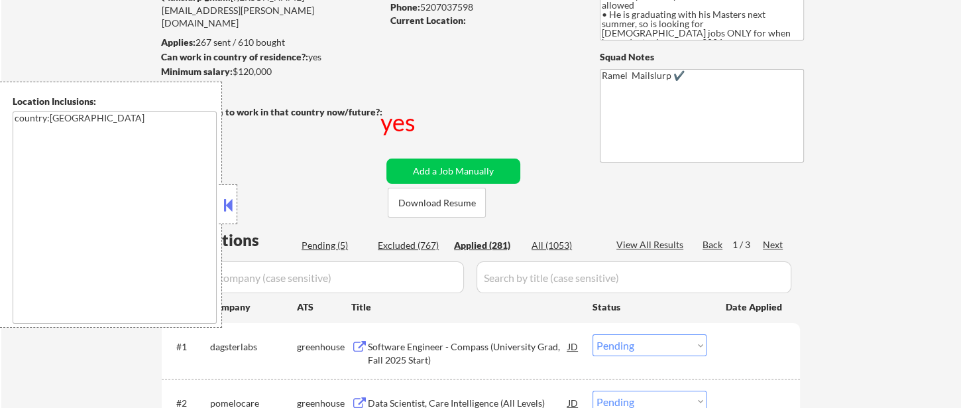
select select ""applied""
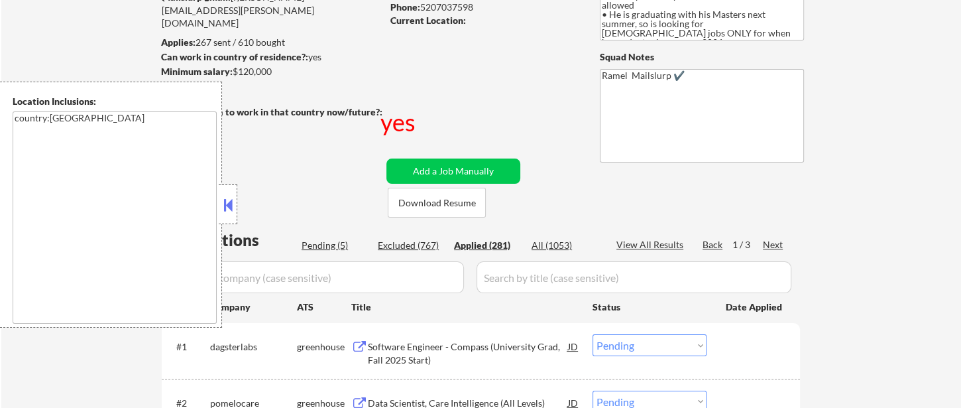
select select ""applied""
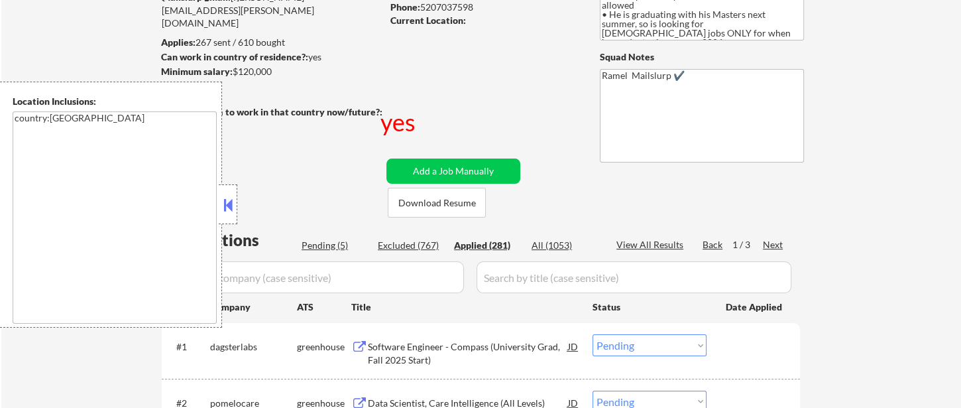
select select ""applied""
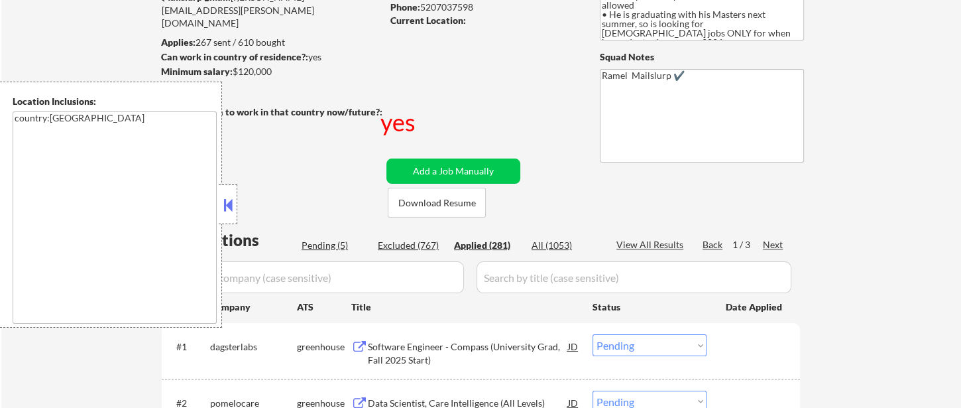
select select ""applied""
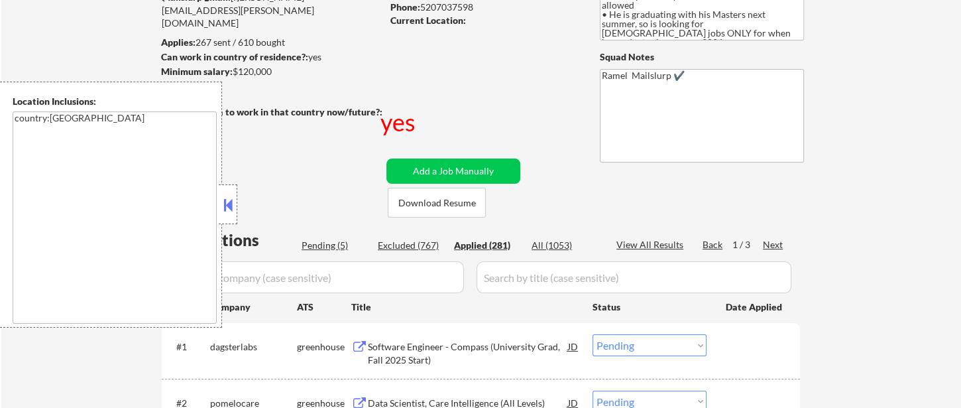
select select ""applied""
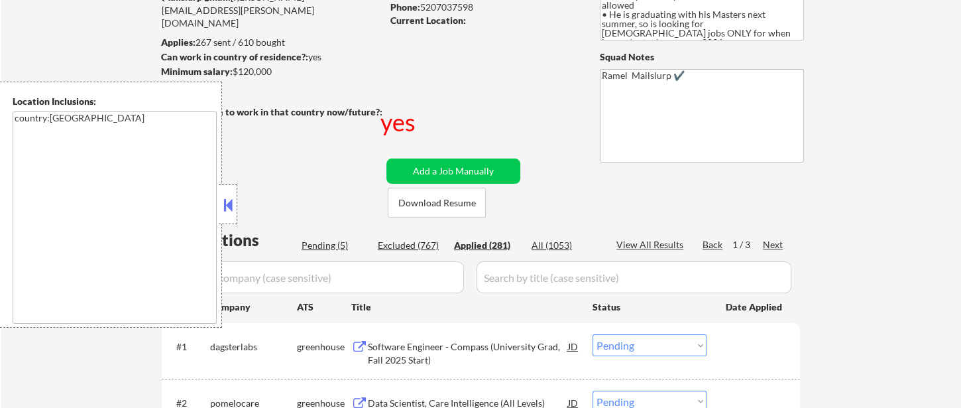
select select ""applied""
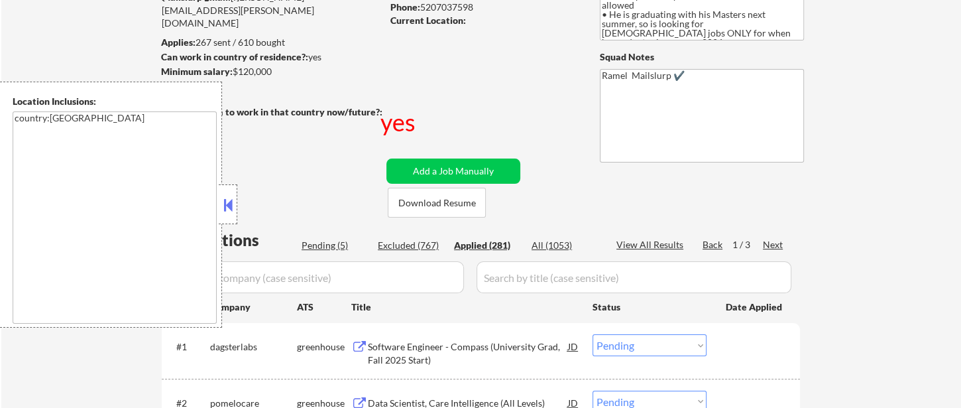
select select ""applied""
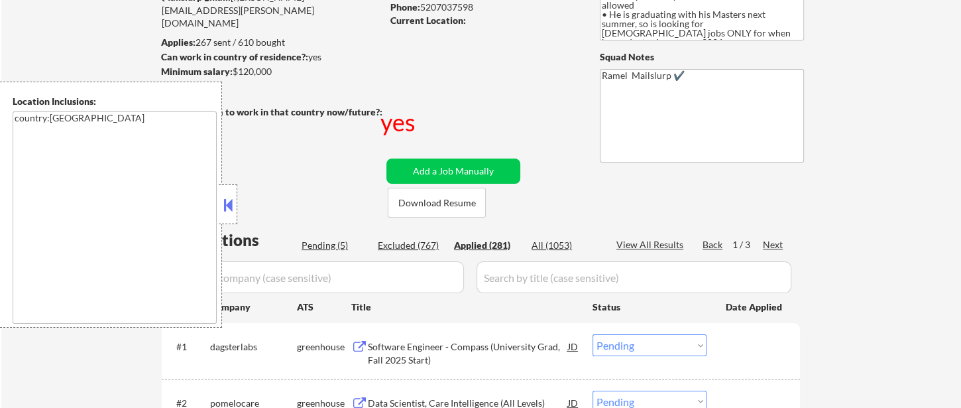
select select ""applied""
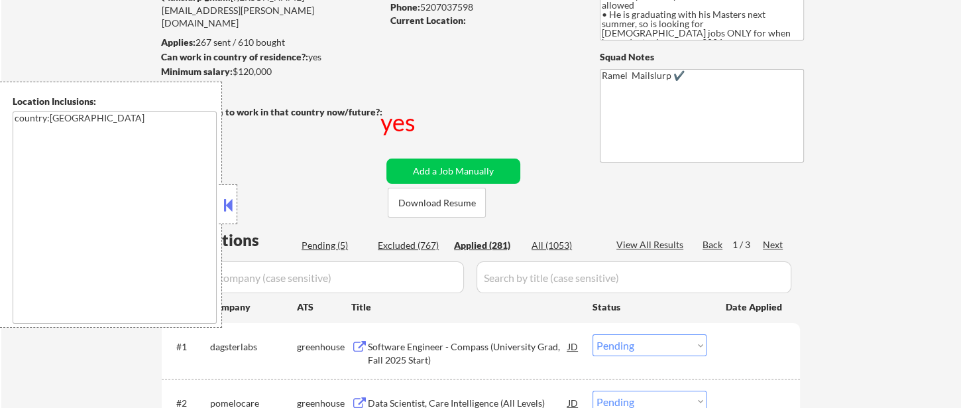
select select ""applied""
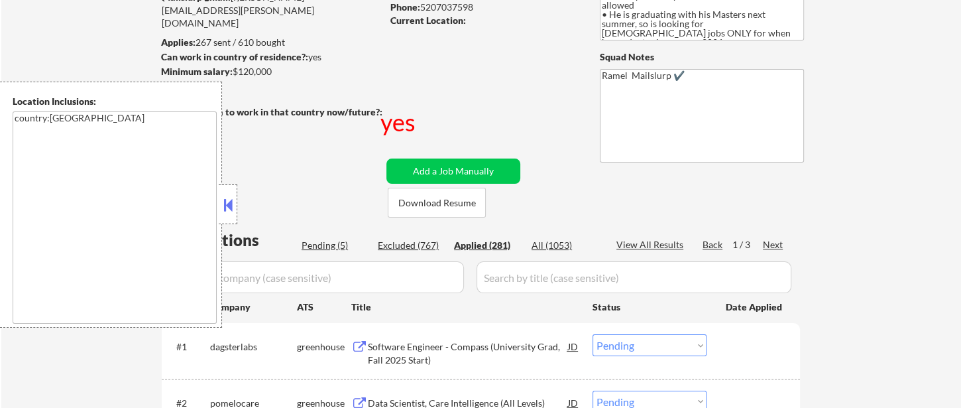
select select ""applied""
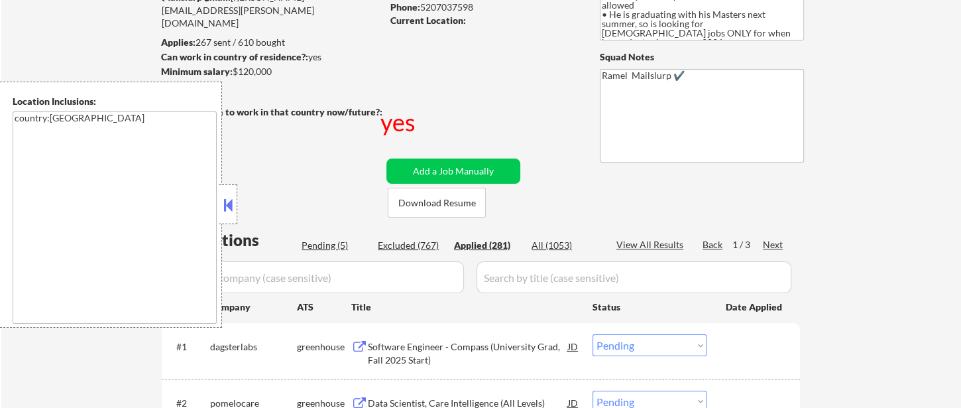
select select ""applied""
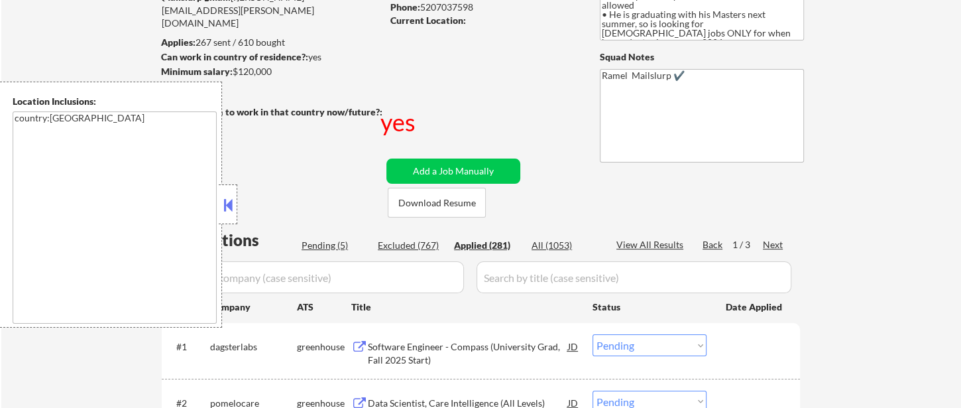
select select ""applied""
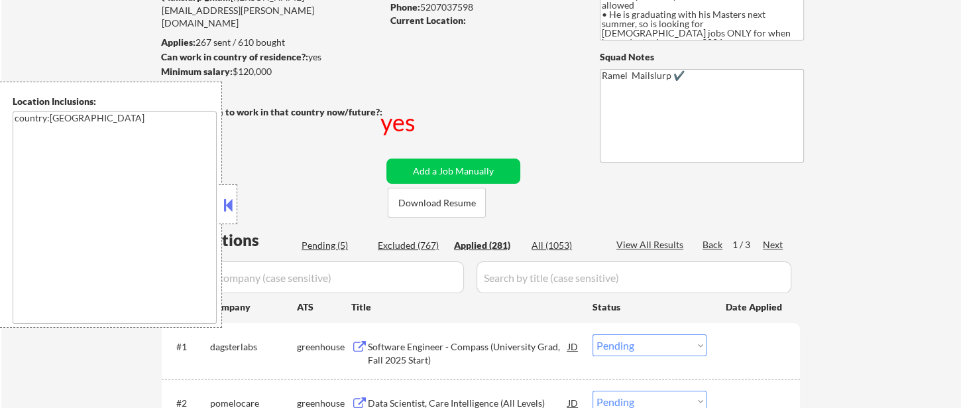
select select ""applied""
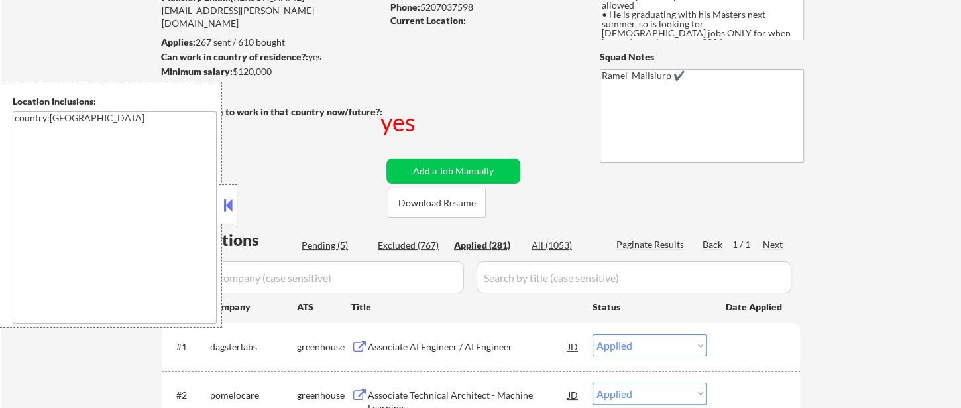
select select ""applied""
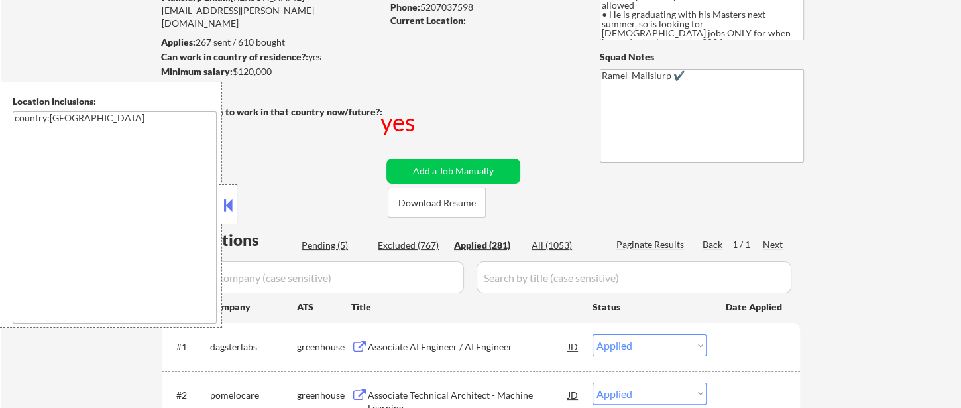
select select ""applied""
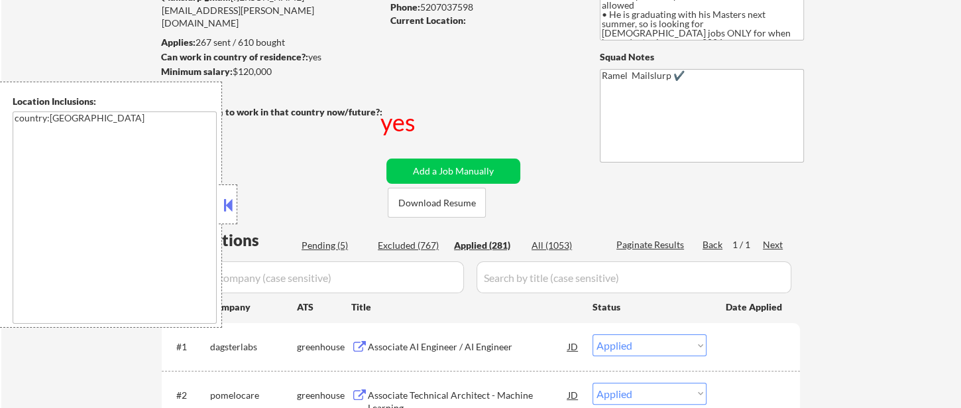
select select ""applied""
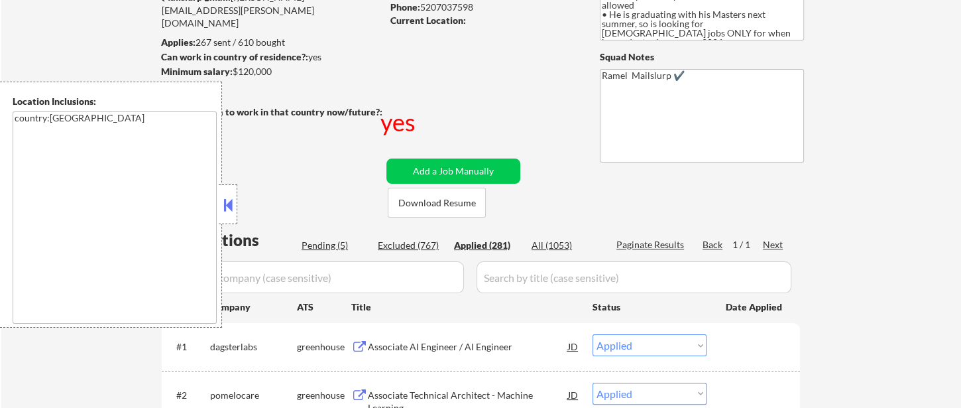
select select ""applied""
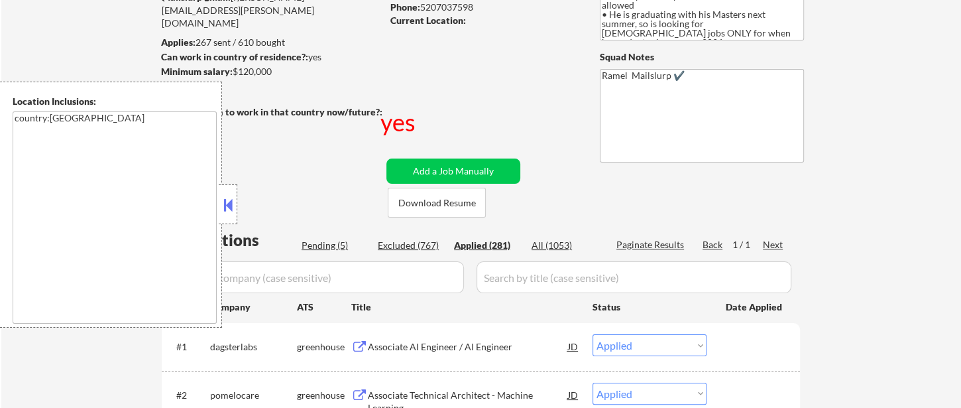
select select ""applied""
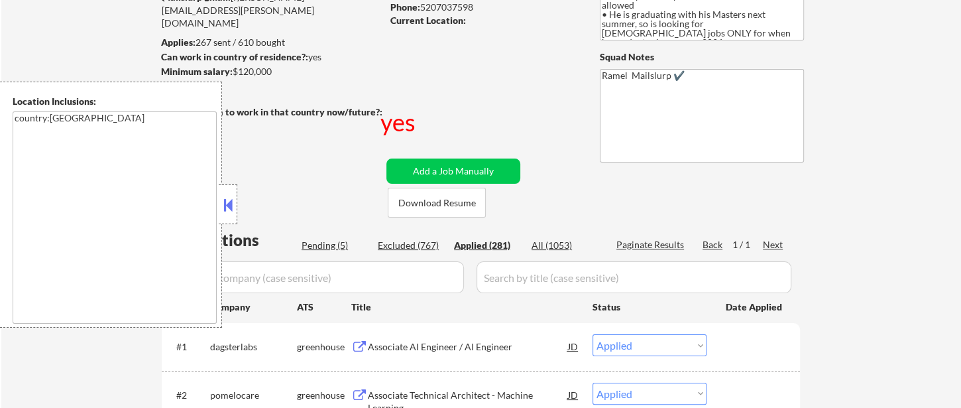
select select ""applied""
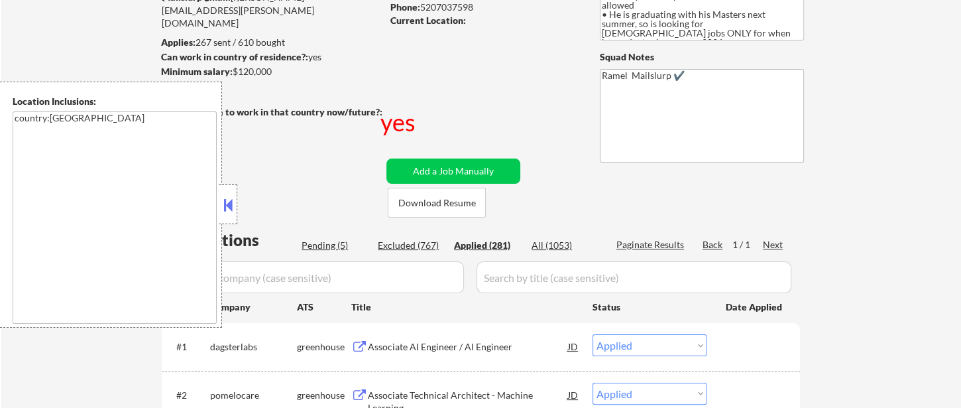
select select ""applied""
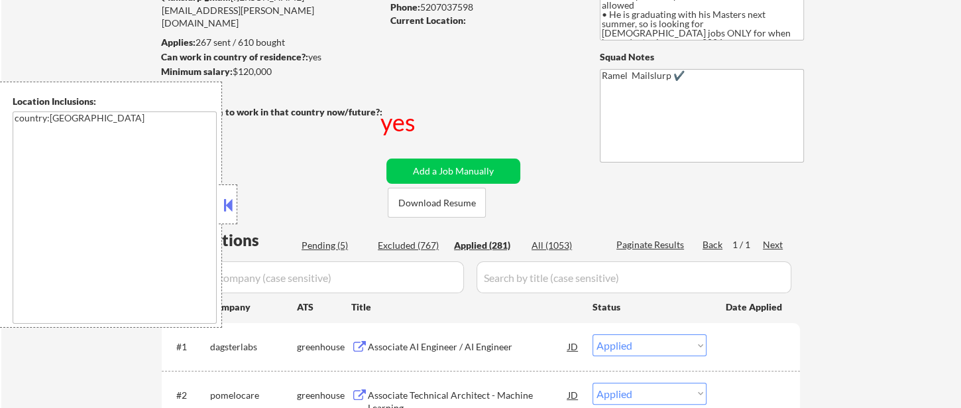
select select ""applied""
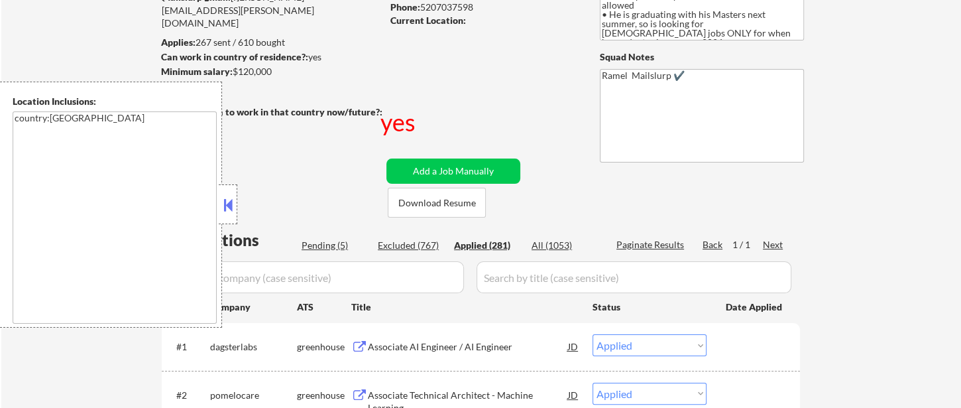
select select ""applied""
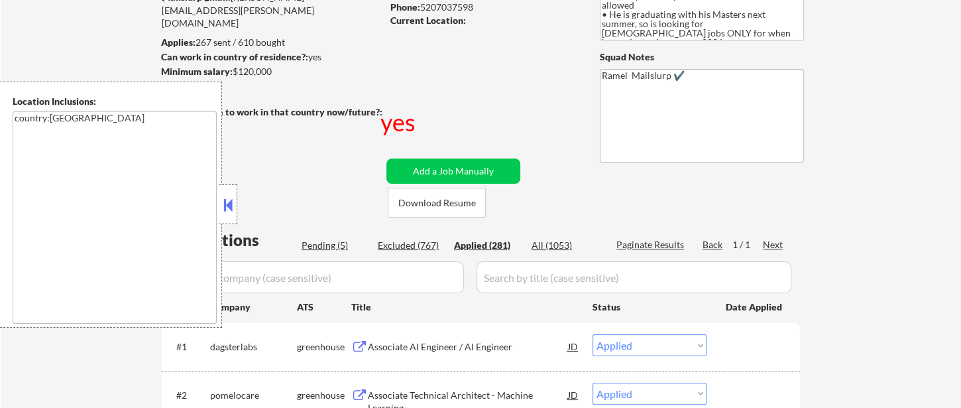
select select ""applied""
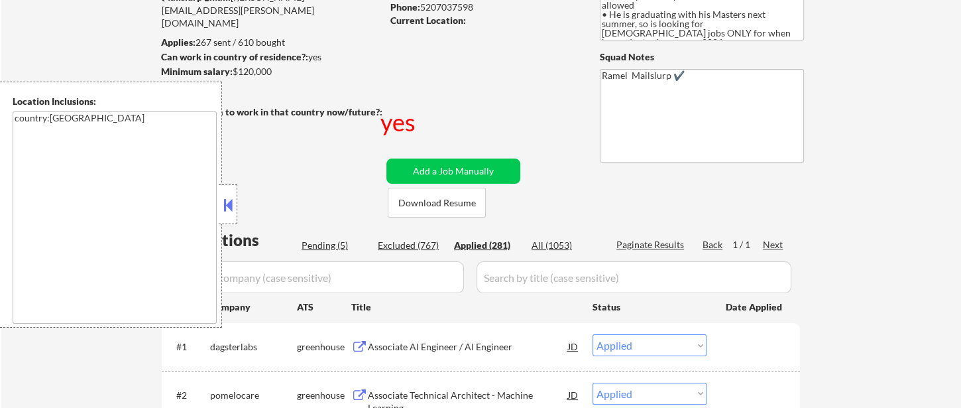
select select ""applied""
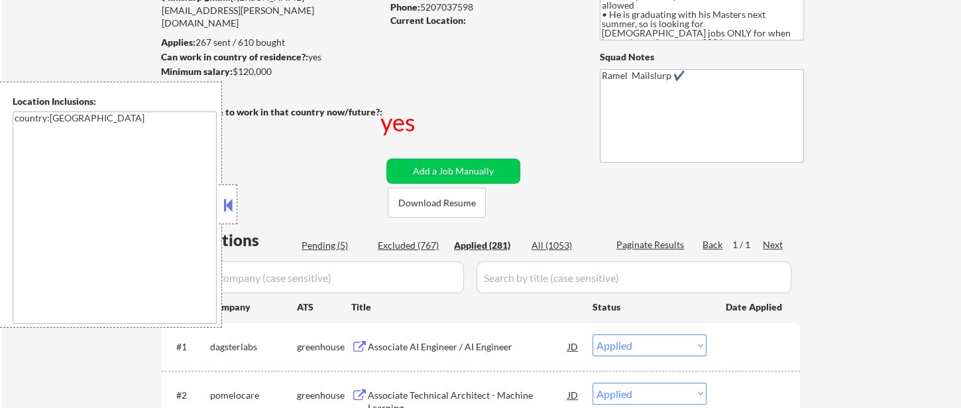
select select ""applied""
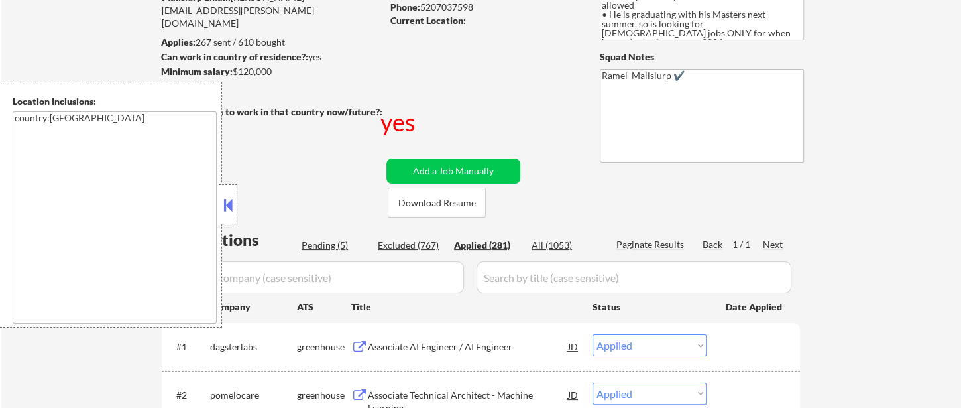
select select ""applied""
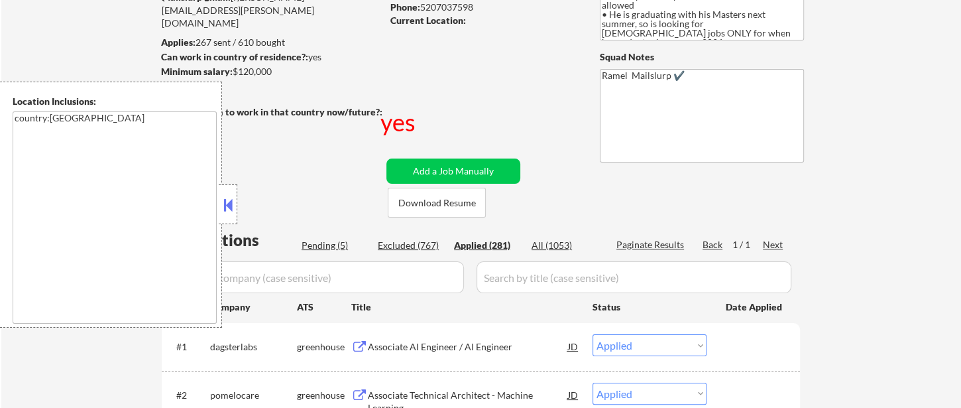
select select ""applied""
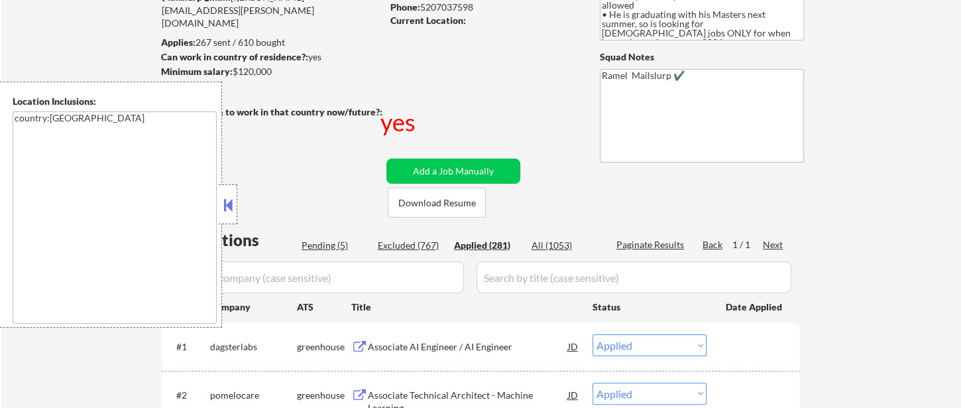
select select ""applied""
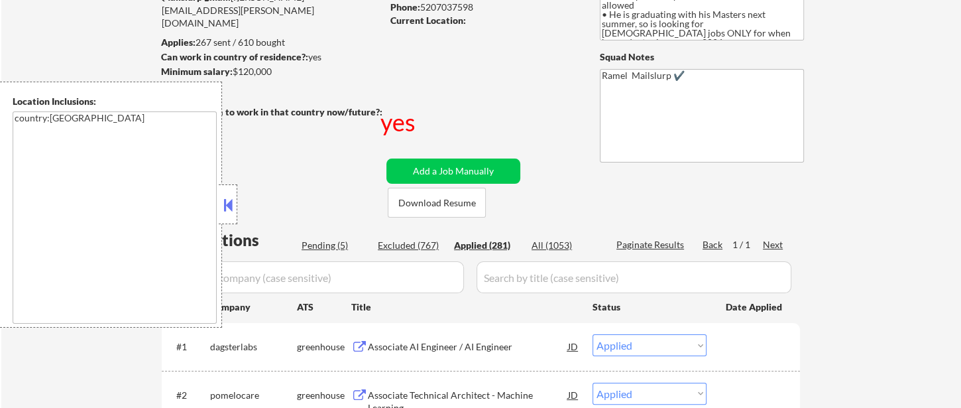
select select ""applied""
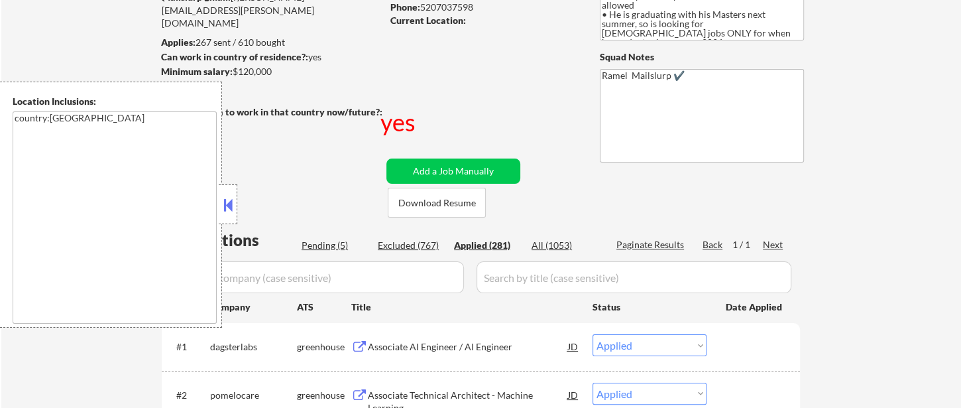
select select ""applied""
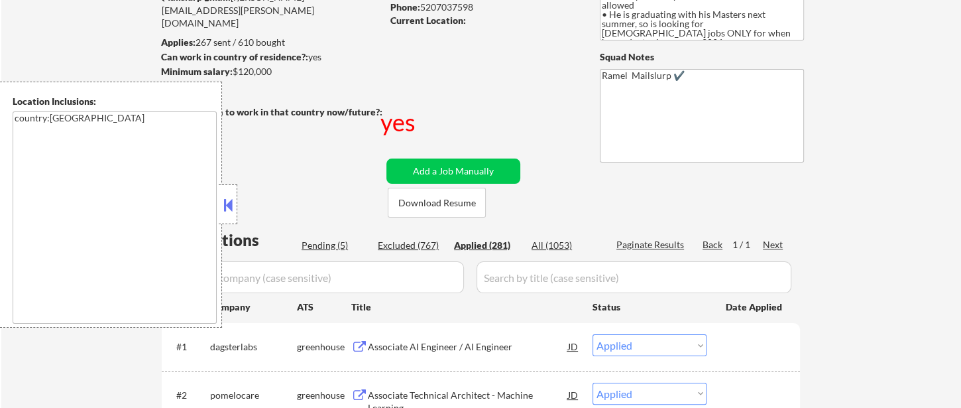
select select ""applied""
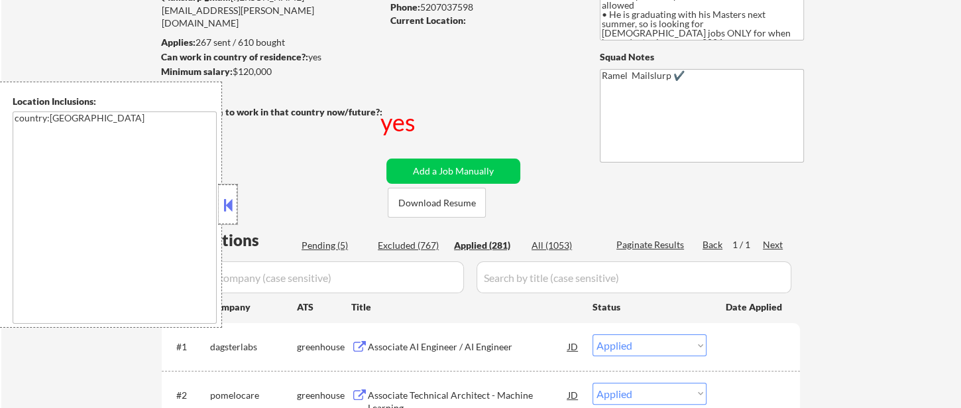
click at [225, 194] on div at bounding box center [228, 204] width 19 height 40
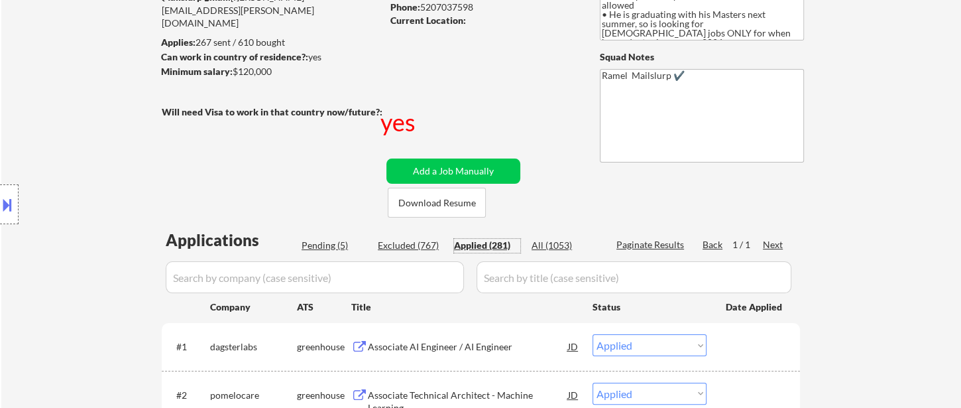
click at [479, 248] on div "Applied (281)" at bounding box center [487, 245] width 66 height 13
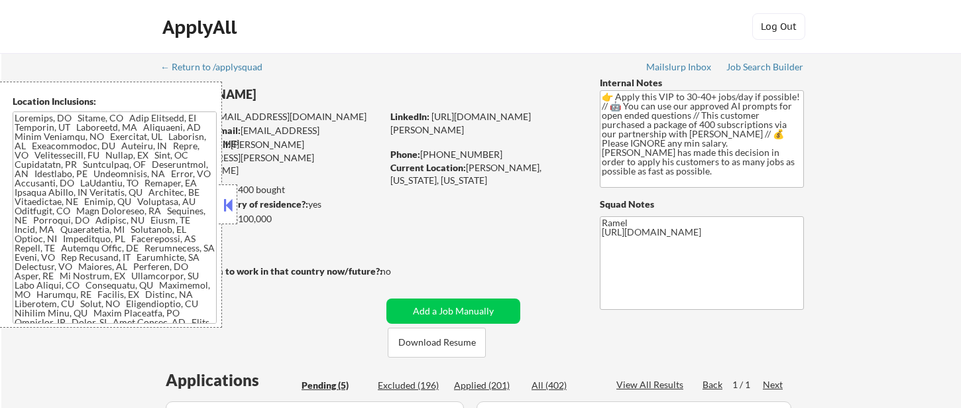
select select ""pending""
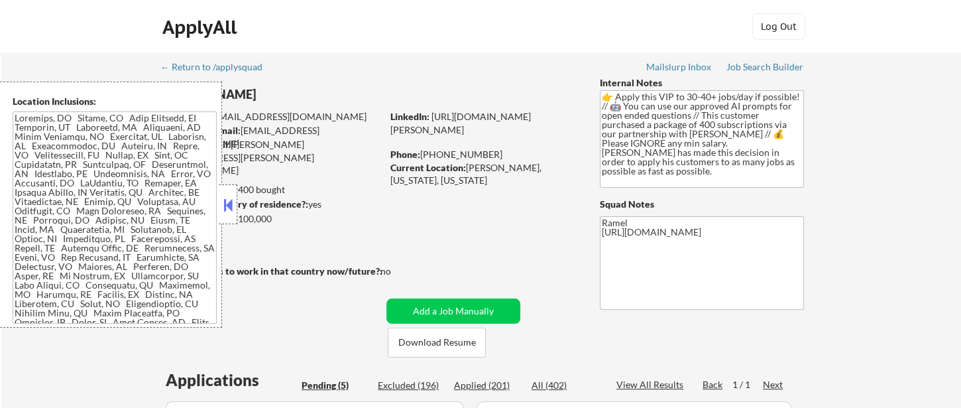
click at [229, 209] on button at bounding box center [228, 205] width 15 height 20
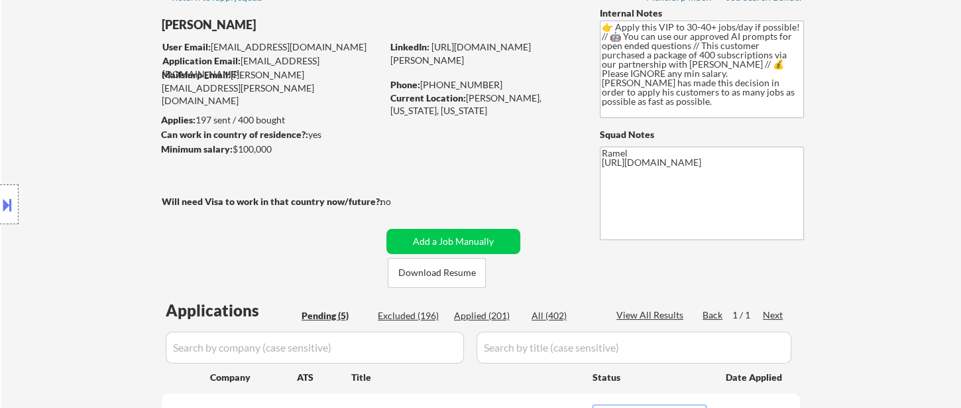
scroll to position [294, 0]
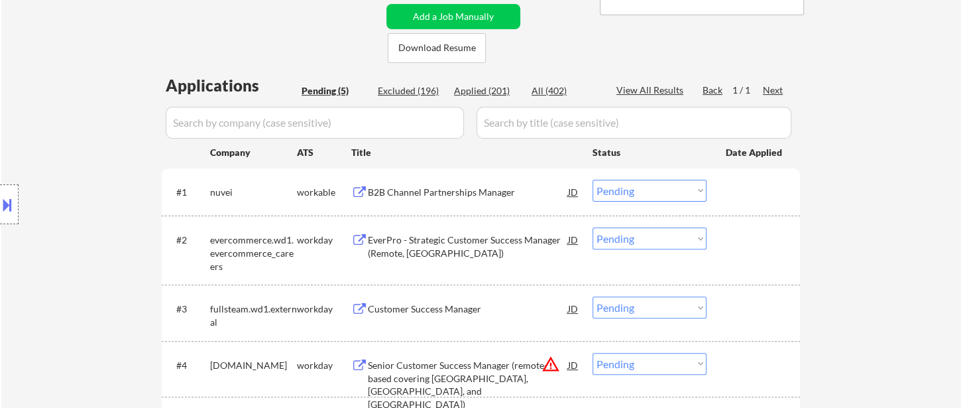
click at [492, 198] on div "B2B Channel Partnerships Manager" at bounding box center [468, 192] width 200 height 13
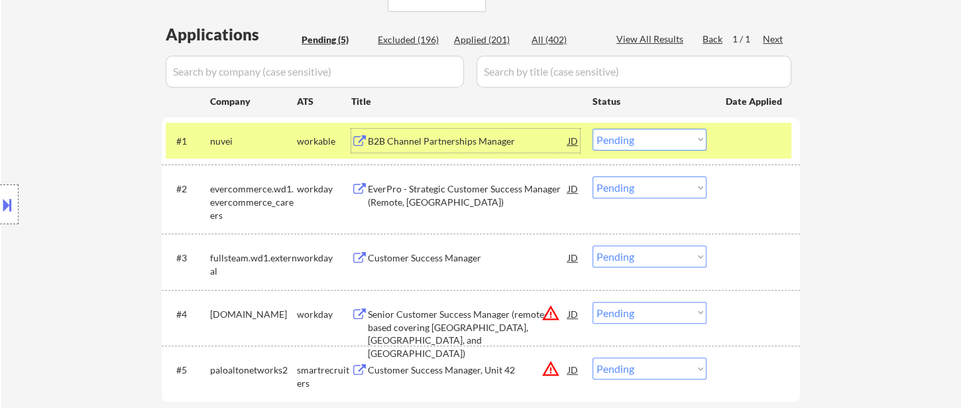
scroll to position [368, 0]
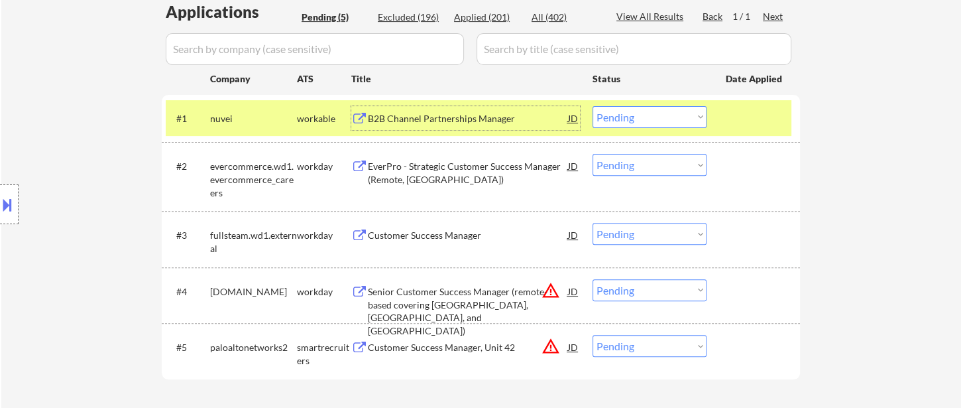
click at [434, 241] on div "Customer Success Manager" at bounding box center [468, 235] width 200 height 13
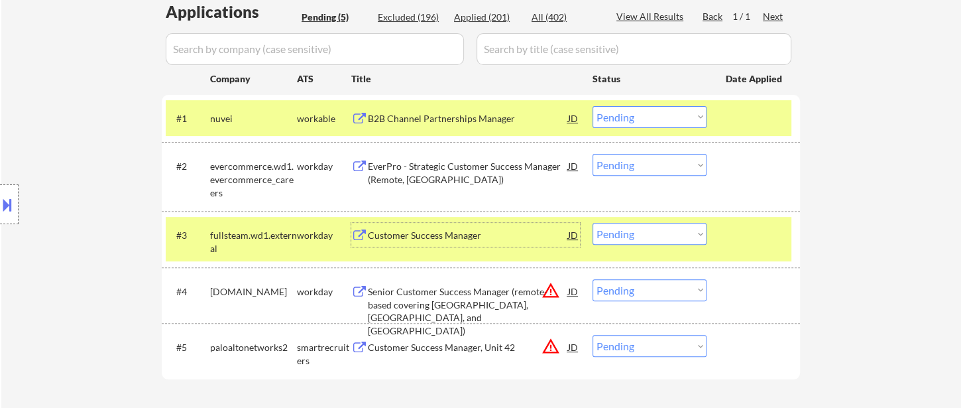
click at [680, 243] on select "Choose an option... Pending Applied Excluded (Questions) Excluded (Expired) Exc…" at bounding box center [650, 234] width 114 height 22
click at [593, 223] on select "Choose an option... Pending Applied Excluded (Questions) Excluded (Expired) Exc…" at bounding box center [650, 234] width 114 height 22
select select ""pending""
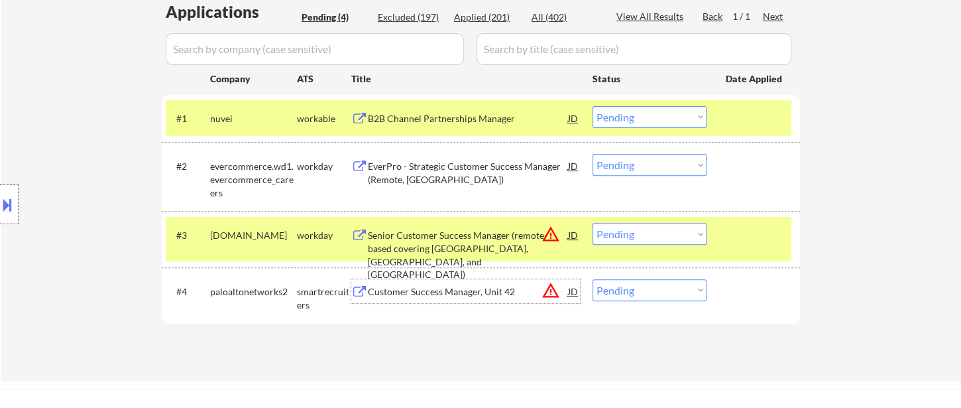
click at [418, 300] on div "Customer Success Manager, Unit 42" at bounding box center [468, 291] width 200 height 24
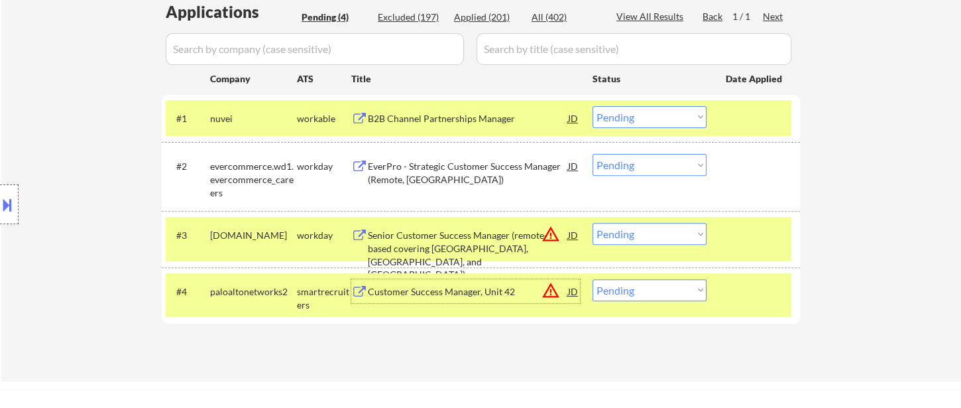
click at [624, 290] on select "Choose an option... Pending Applied Excluded (Questions) Excluded (Expired) Exc…" at bounding box center [650, 290] width 114 height 22
select select ""excluded__expired_""
click at [593, 279] on select "Choose an option... Pending Applied Excluded (Questions) Excluded (Expired) Exc…" at bounding box center [650, 290] width 114 height 22
click at [438, 244] on div "Senior Customer Success Manager (remote-based covering FL, KY, and TN)" at bounding box center [468, 255] width 200 height 52
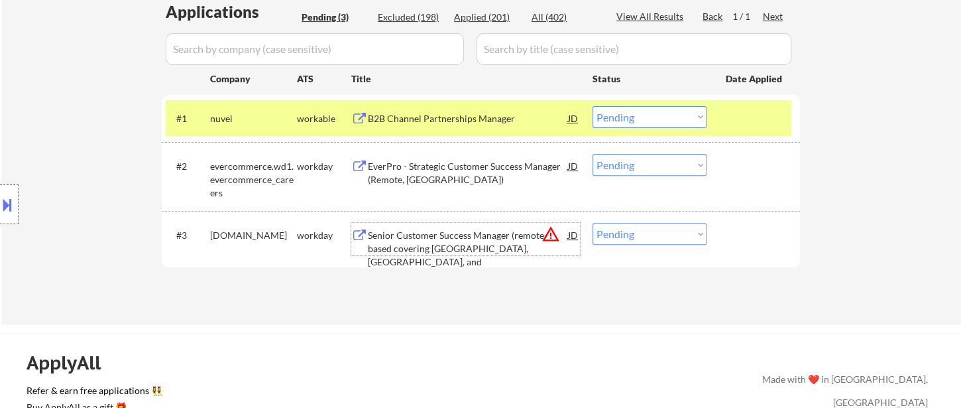
click at [689, 242] on select "Choose an option... Pending Applied Excluded (Questions) Excluded (Expired) Exc…" at bounding box center [650, 234] width 114 height 22
select select ""excluded__location_""
click at [593, 223] on select "Choose an option... Pending Applied Excluded (Questions) Excluded (Expired) Exc…" at bounding box center [650, 234] width 114 height 22
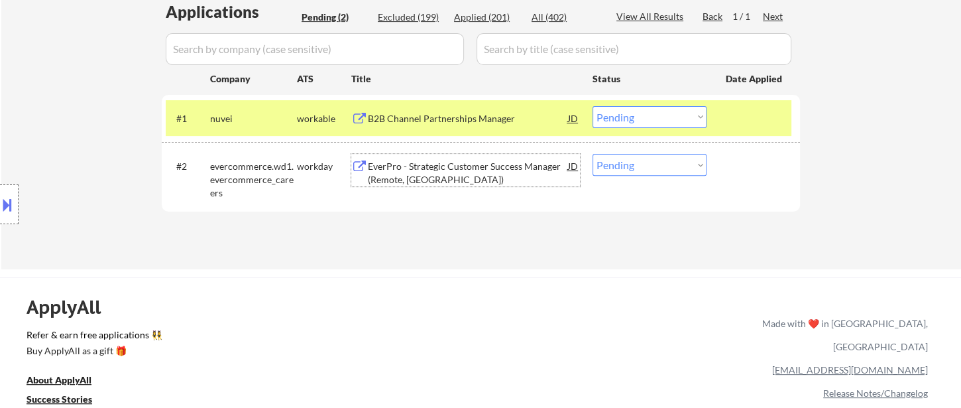
click at [497, 170] on div "EverPro - Strategic Customer Success Manager (Remote, US)" at bounding box center [468, 173] width 200 height 26
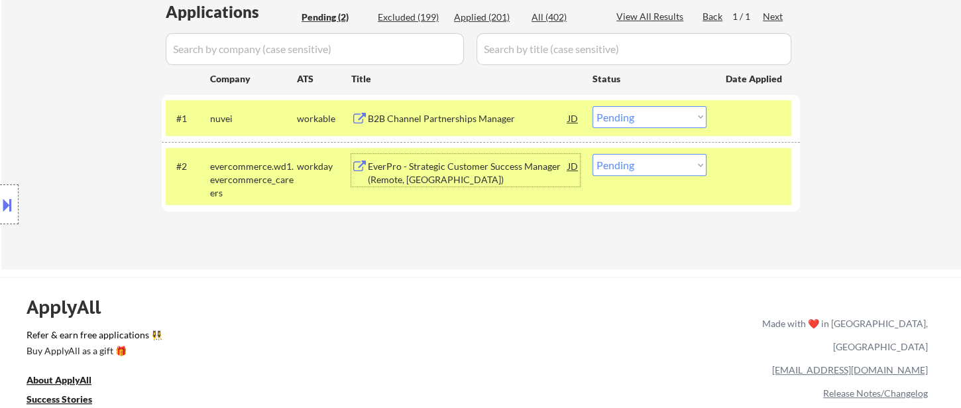
click at [642, 174] on select "Choose an option... Pending Applied Excluded (Questions) Excluded (Expired) Exc…" at bounding box center [650, 165] width 114 height 22
select select ""excluded""
click at [593, 154] on select "Choose an option... Pending Applied Excluded (Questions) Excluded (Expired) Exc…" at bounding box center [650, 165] width 114 height 22
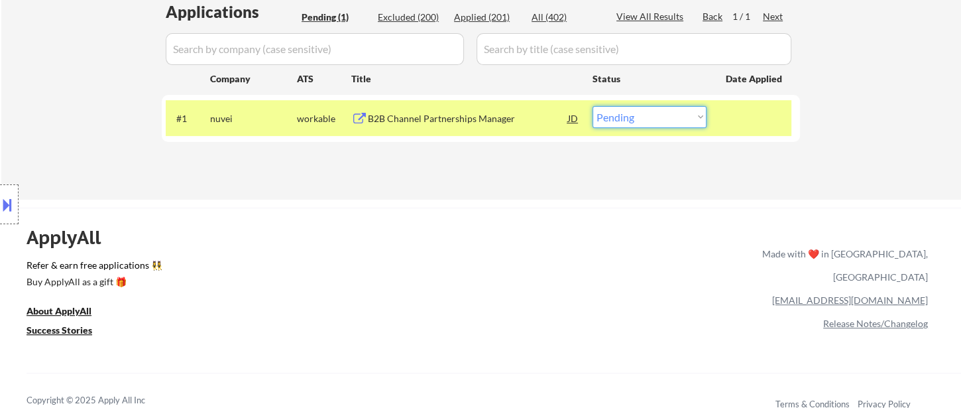
click at [655, 116] on select "Choose an option... Pending Applied Excluded (Questions) Excluded (Expired) Exc…" at bounding box center [650, 117] width 114 height 22
select select ""excluded__bad_match_""
click at [593, 106] on select "Choose an option... Pending Applied Excluded (Questions) Excluded (Expired) Exc…" at bounding box center [650, 117] width 114 height 22
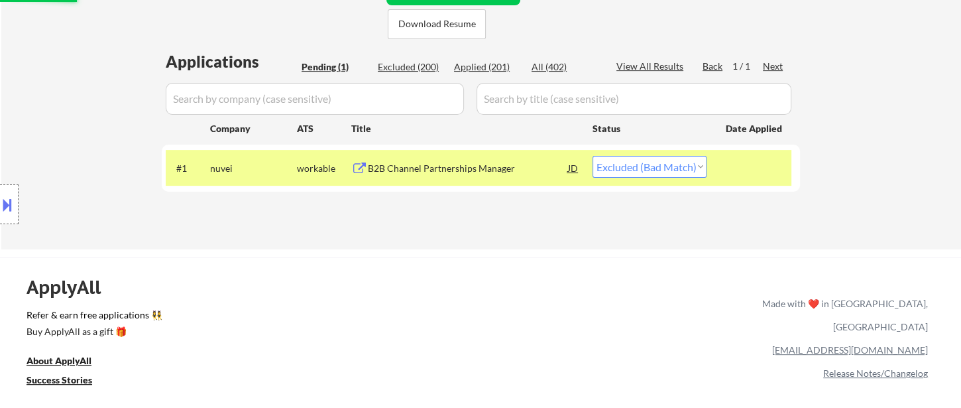
scroll to position [221, 0]
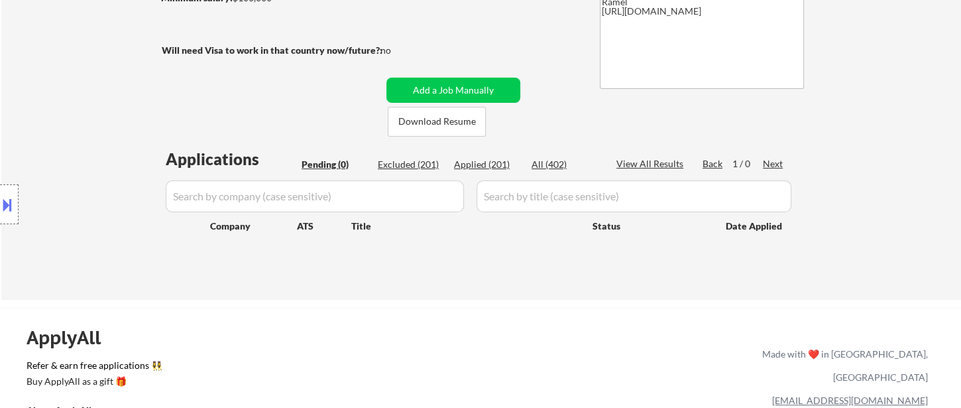
click at [52, 101] on div "Location Inclusions:" at bounding box center [118, 205] width 237 height 246
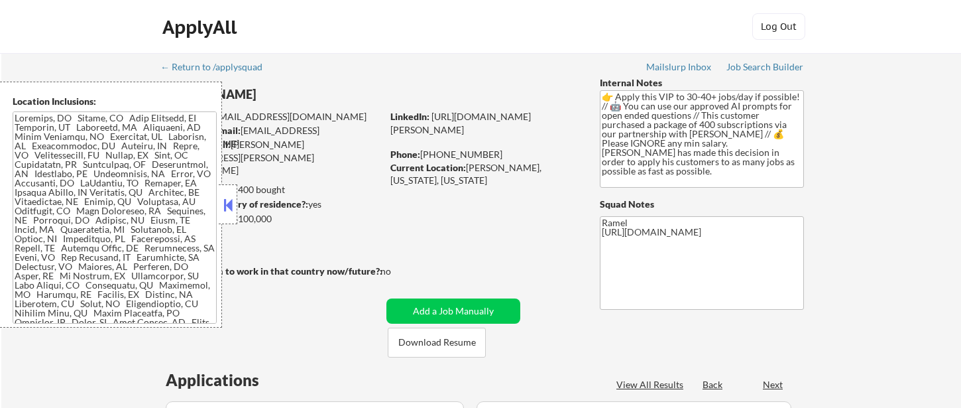
select select ""pending""
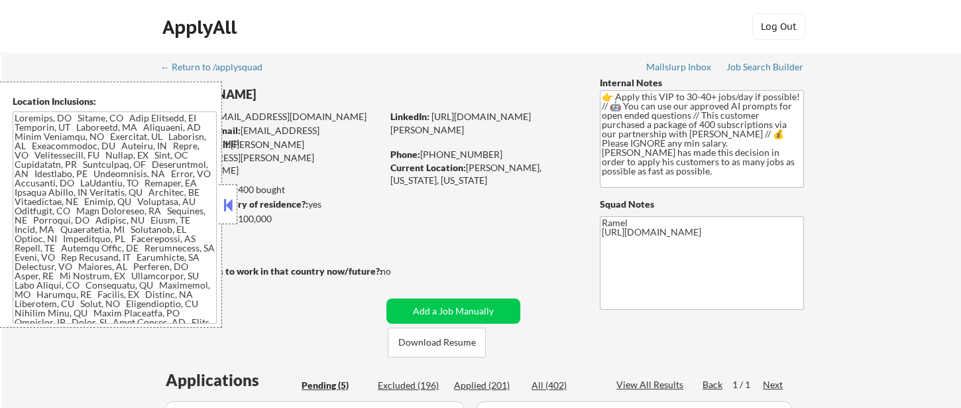
scroll to position [398, 0]
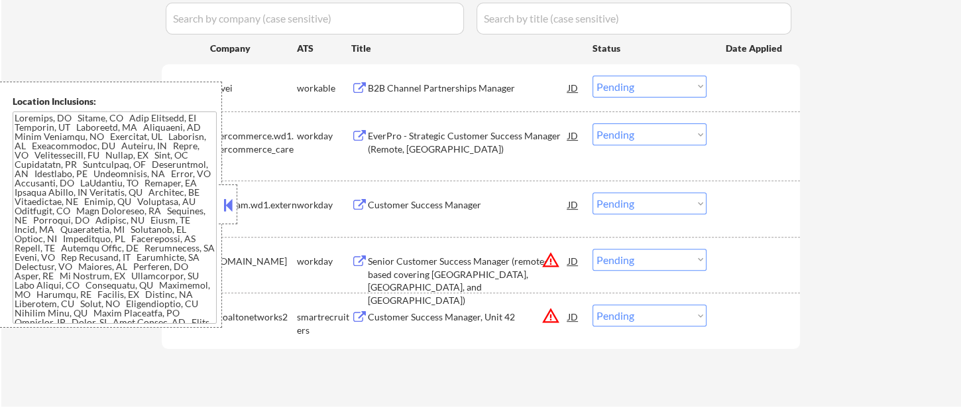
click at [227, 205] on button at bounding box center [228, 205] width 15 height 20
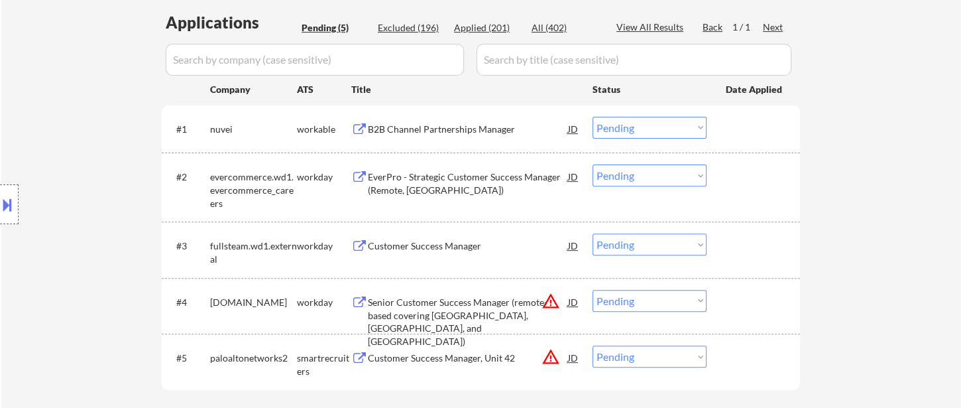
scroll to position [325, 0]
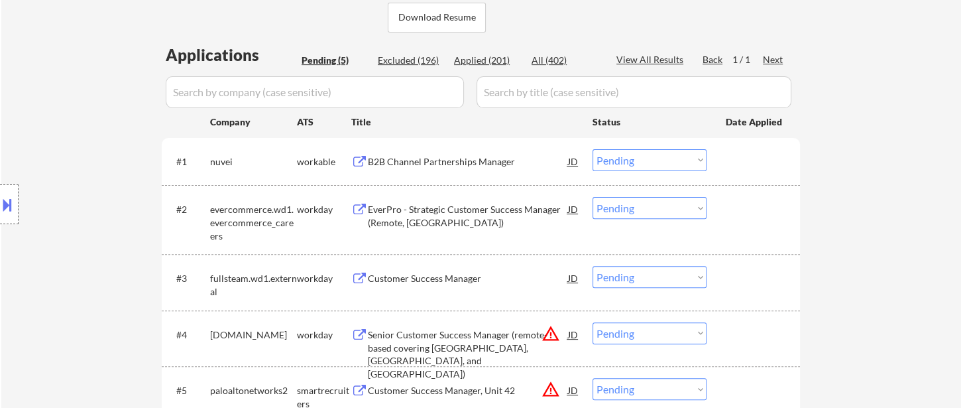
click at [475, 58] on div "Applied (201)" at bounding box center [487, 60] width 66 height 13
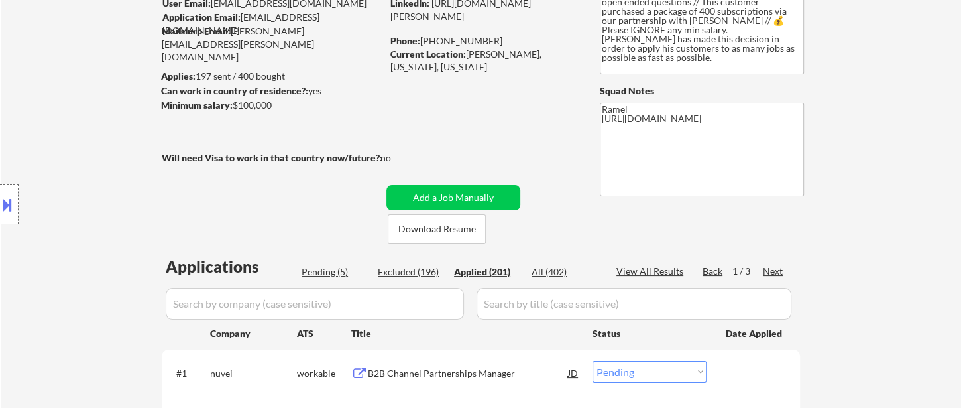
scroll to position [104, 0]
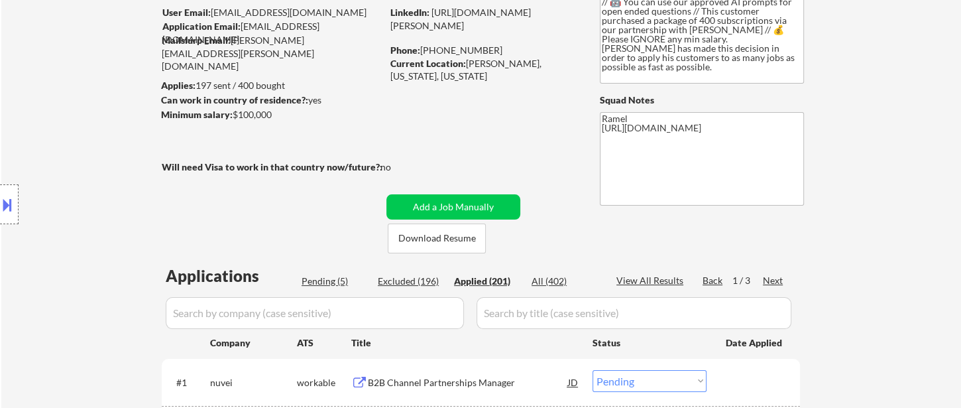
select select ""applied""
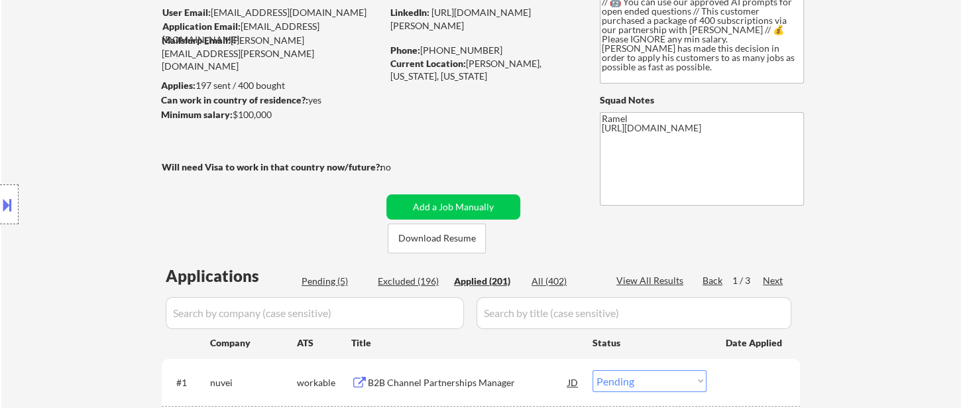
select select ""applied""
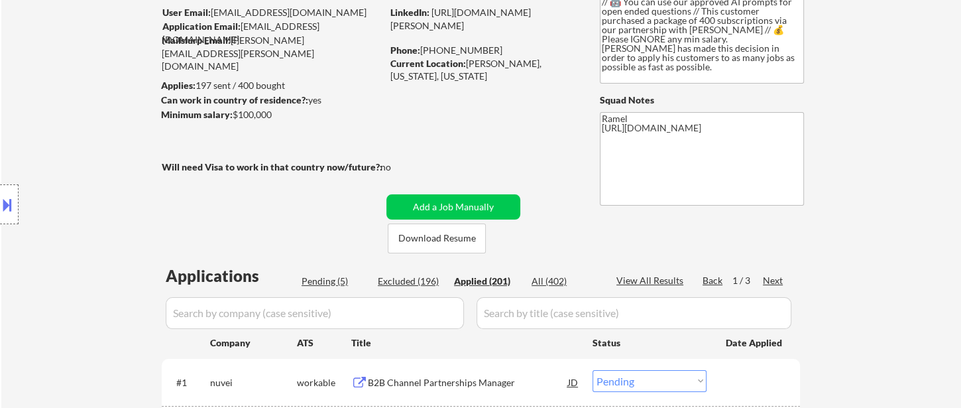
select select ""applied""
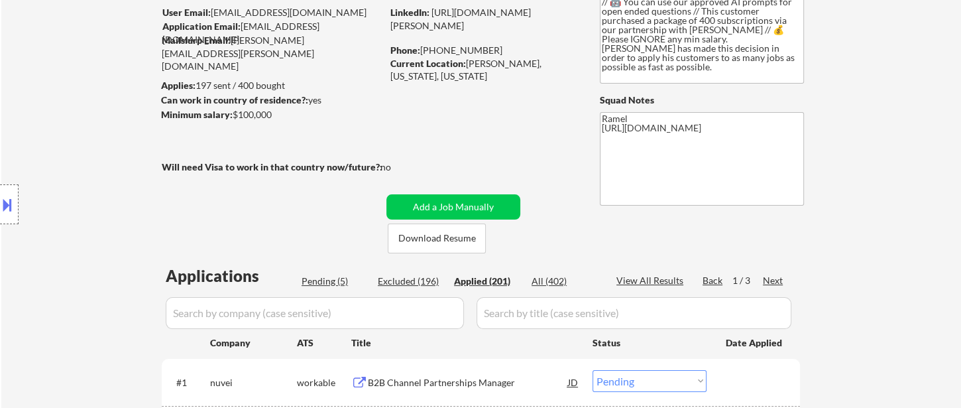
select select ""applied""
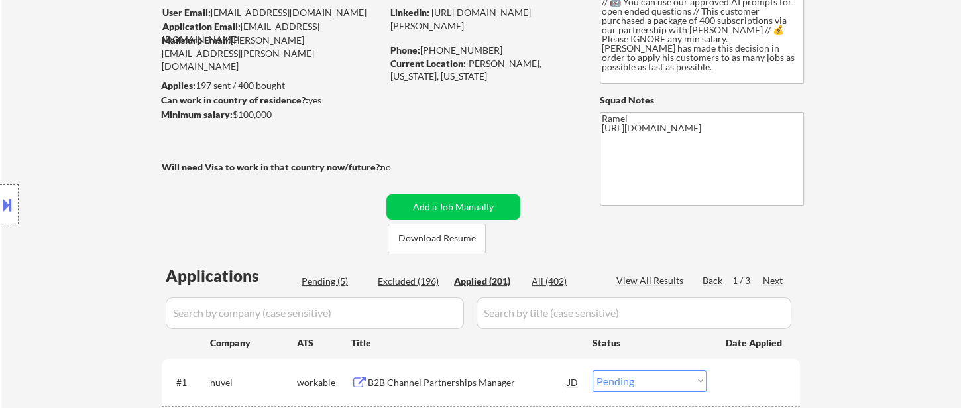
select select ""applied""
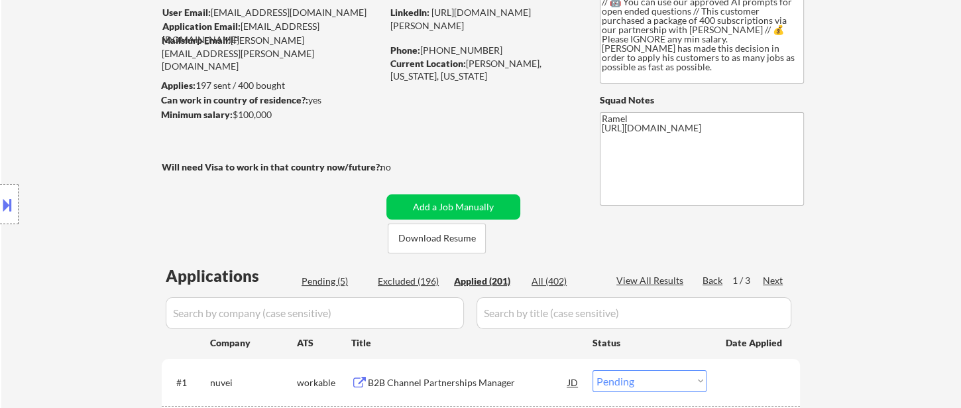
select select ""applied""
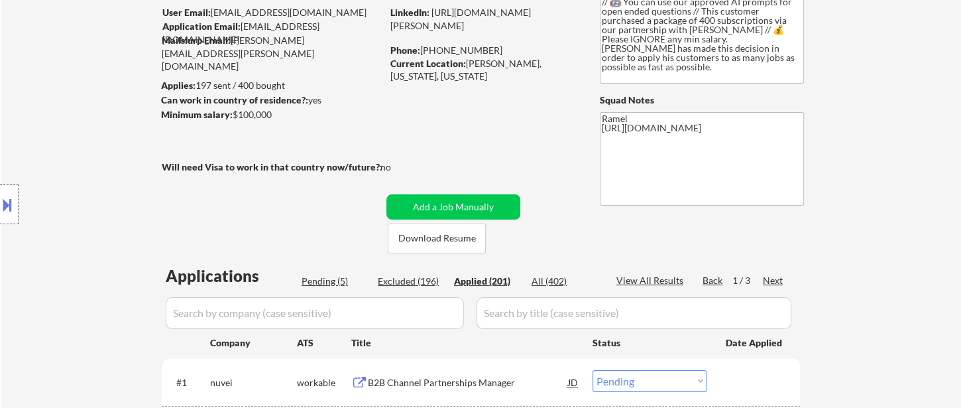
select select ""applied""
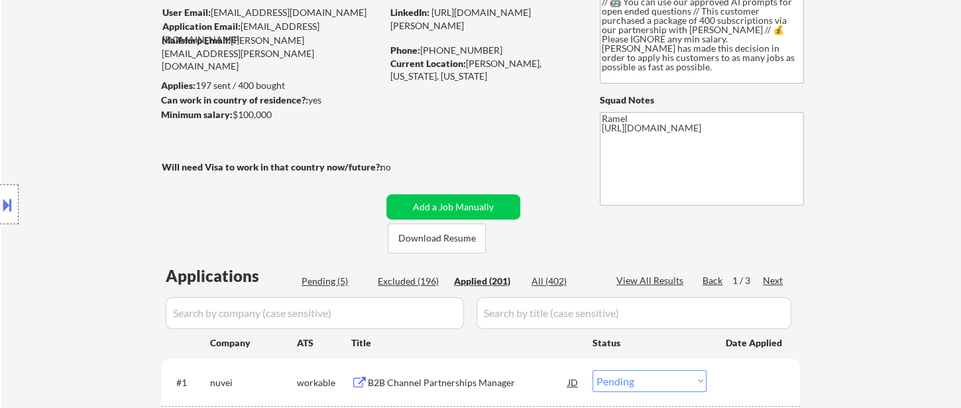
select select ""applied""
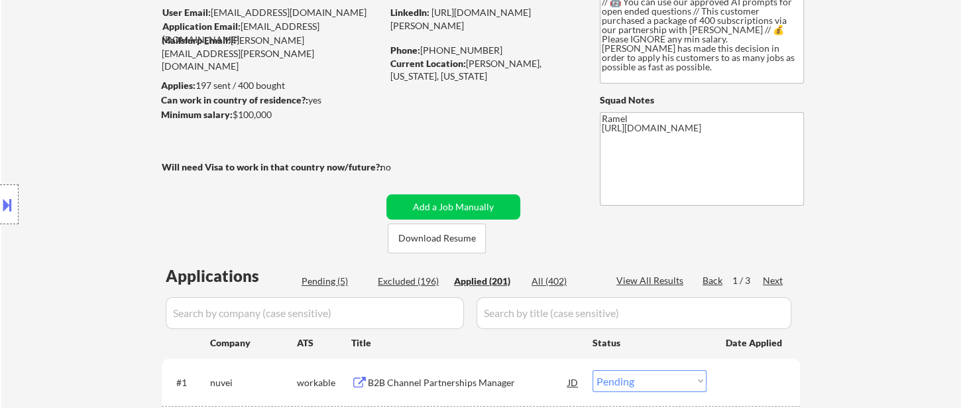
select select ""applied""
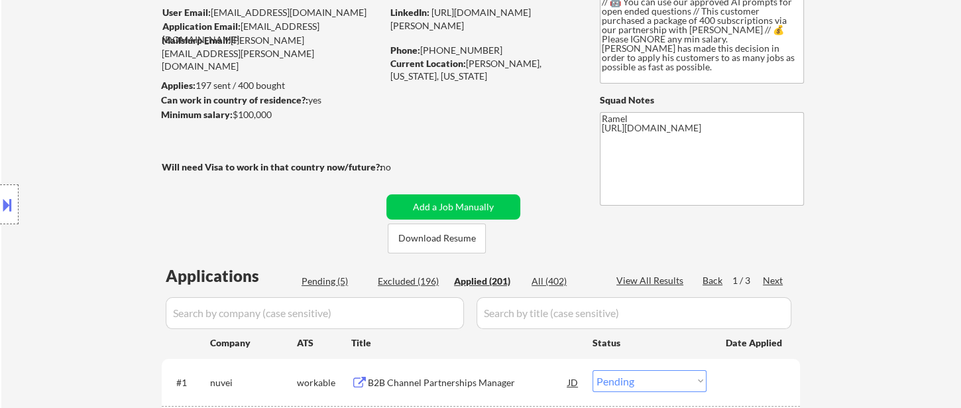
select select ""applied""
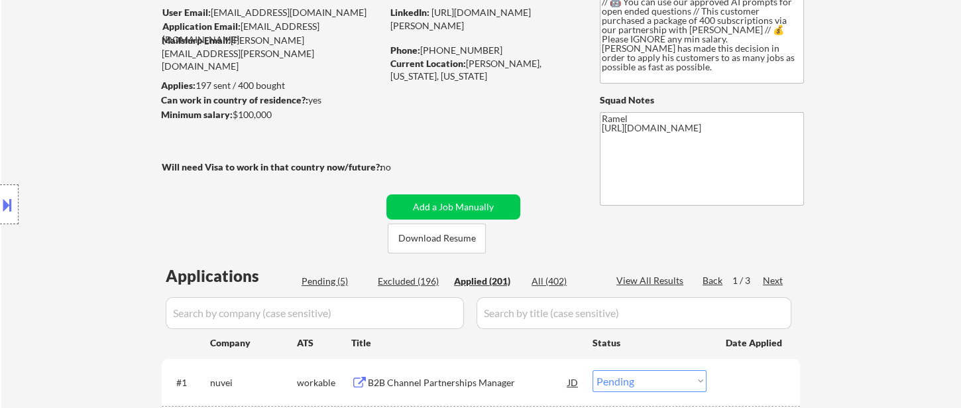
select select ""applied""
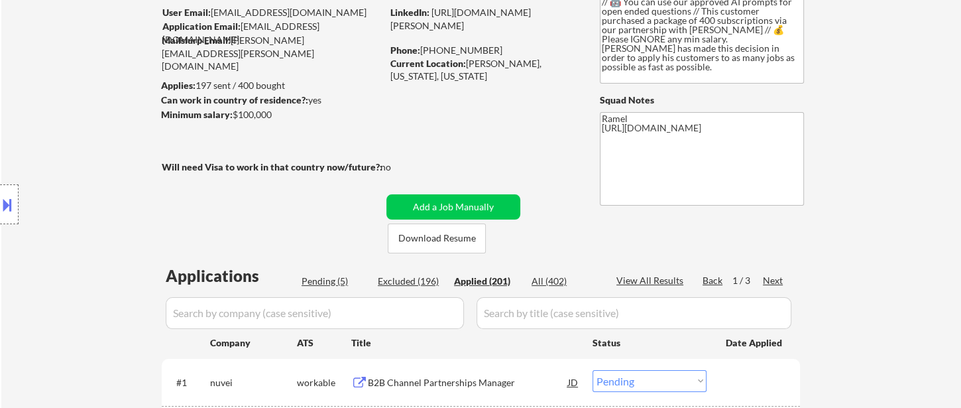
select select ""applied""
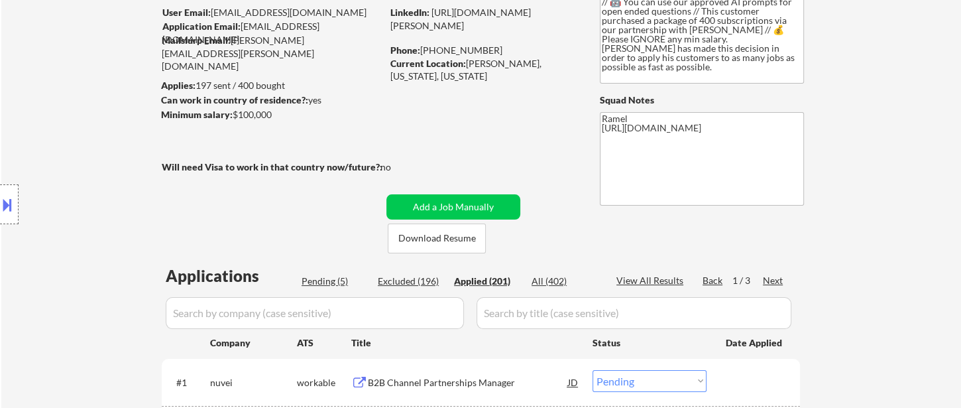
select select ""applied""
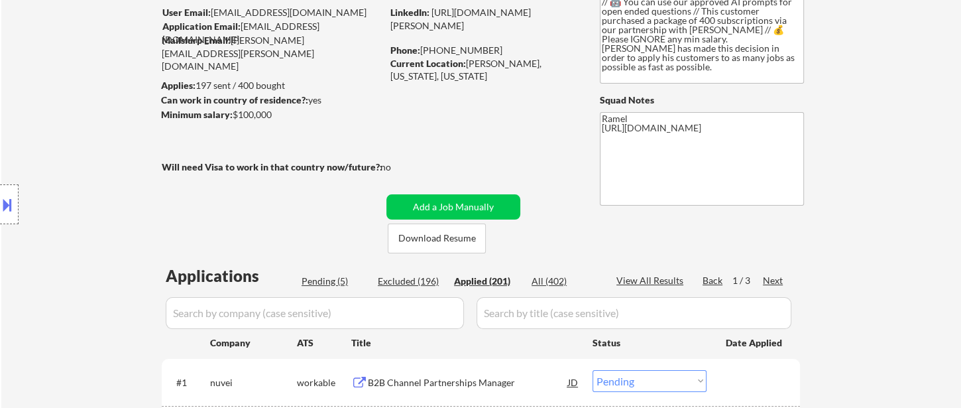
select select ""applied""
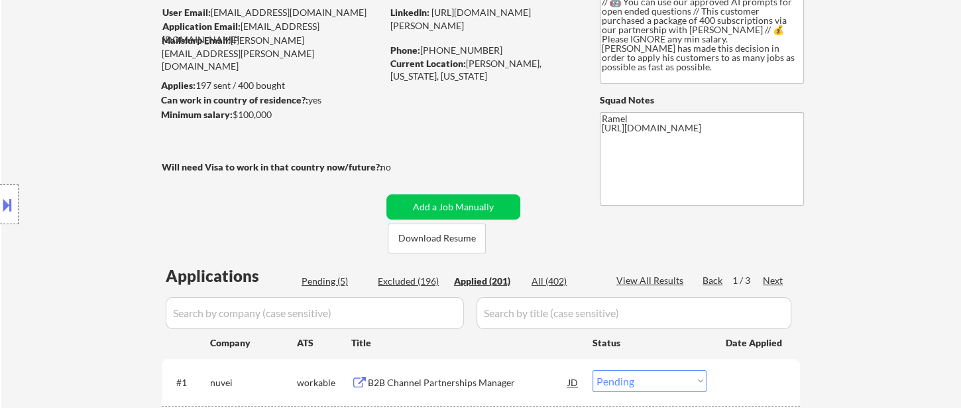
select select ""applied""
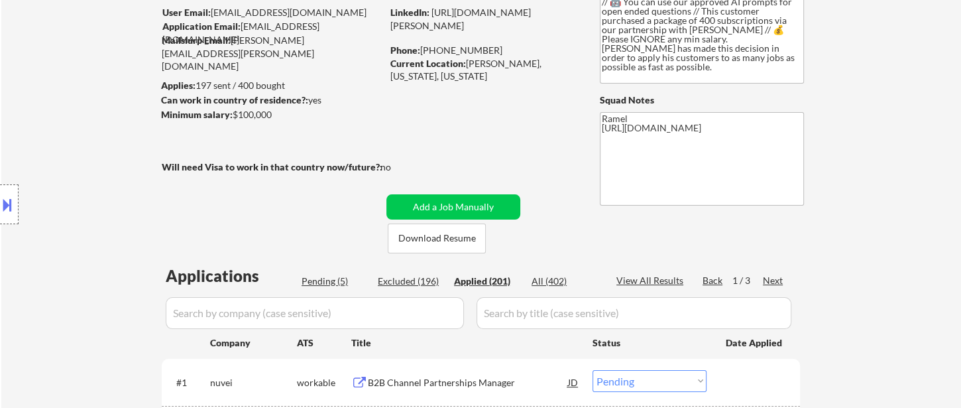
select select ""applied""
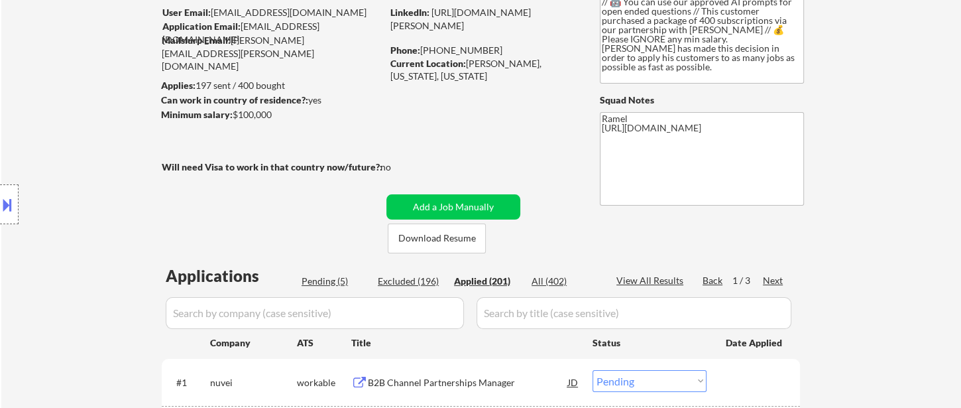
select select ""applied""
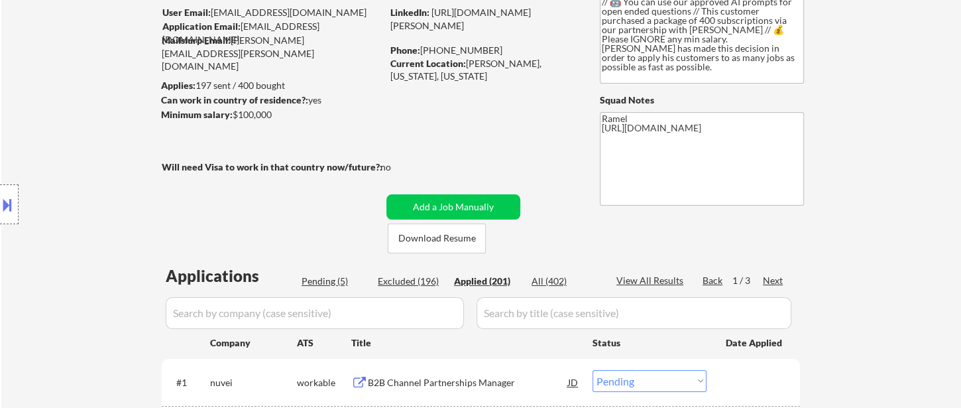
select select ""applied""
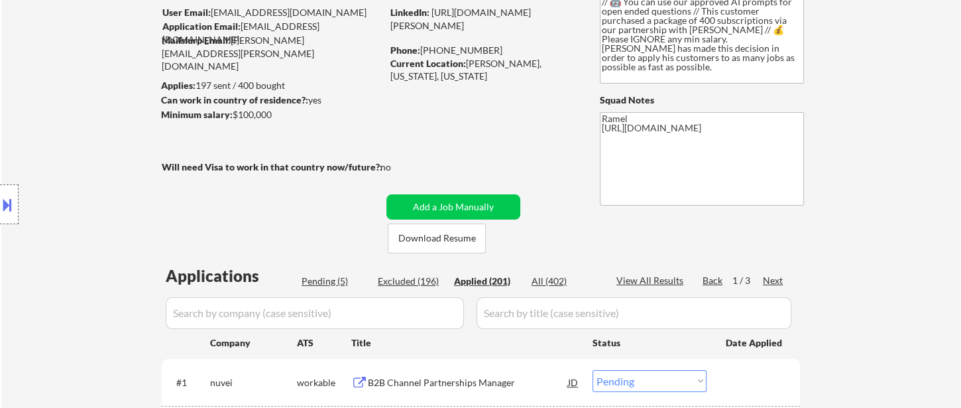
select select ""applied""
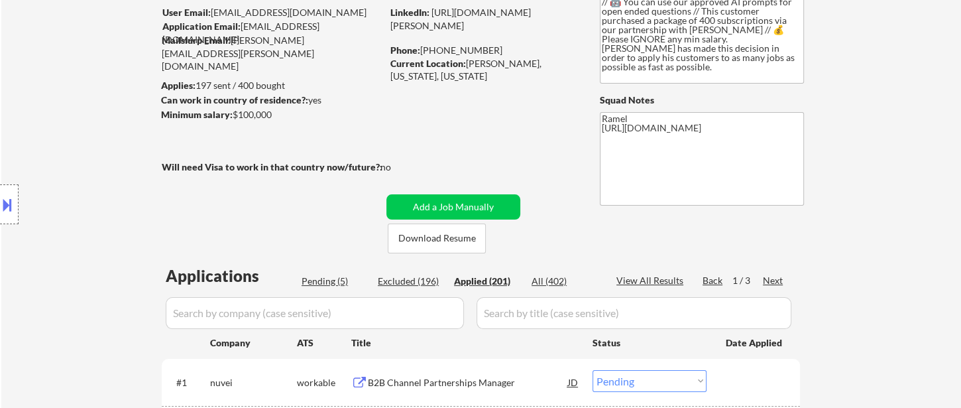
select select ""applied""
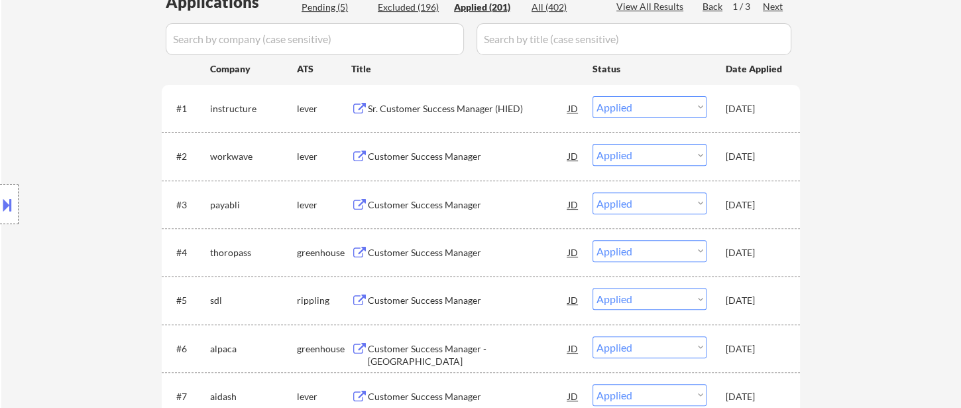
scroll to position [1403, 0]
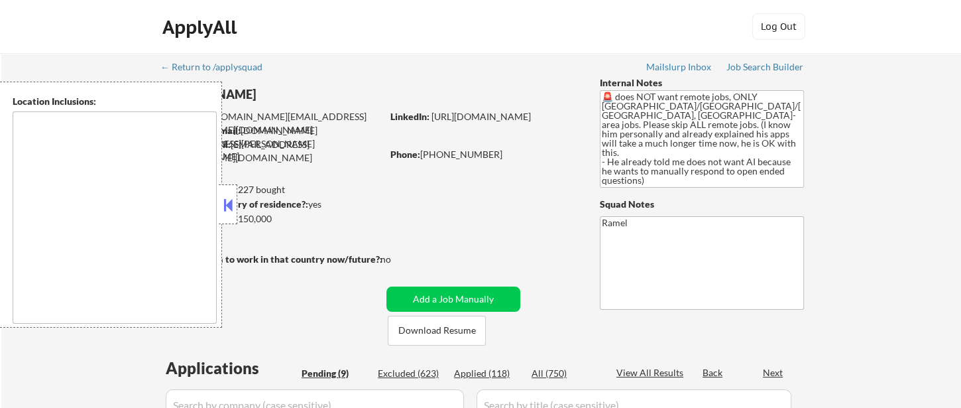
select select ""pending""
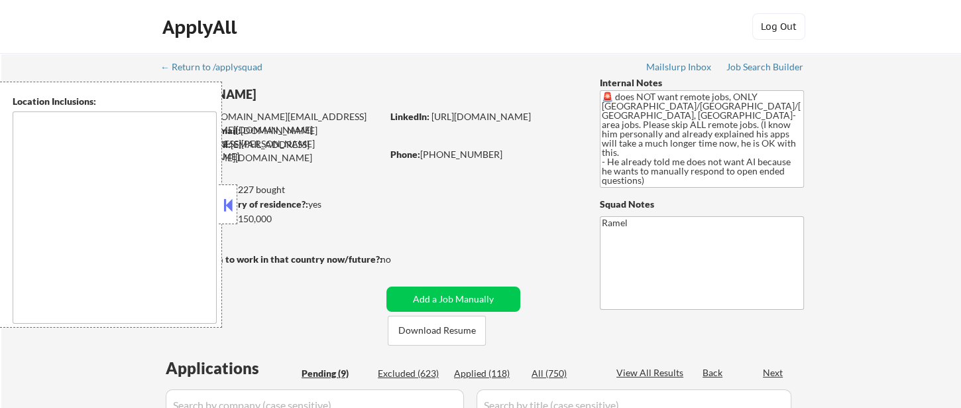
select select ""pending""
click at [229, 200] on button at bounding box center [228, 205] width 15 height 20
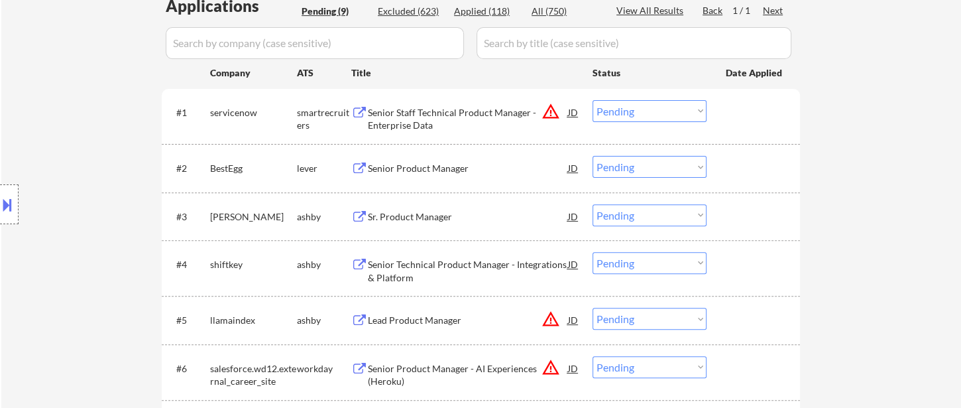
scroll to position [368, 0]
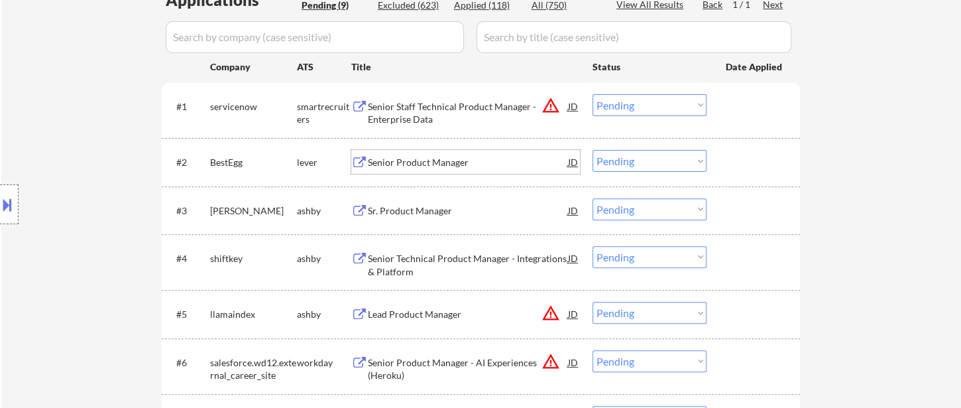
click at [449, 168] on div "Senior Product Manager" at bounding box center [468, 162] width 200 height 13
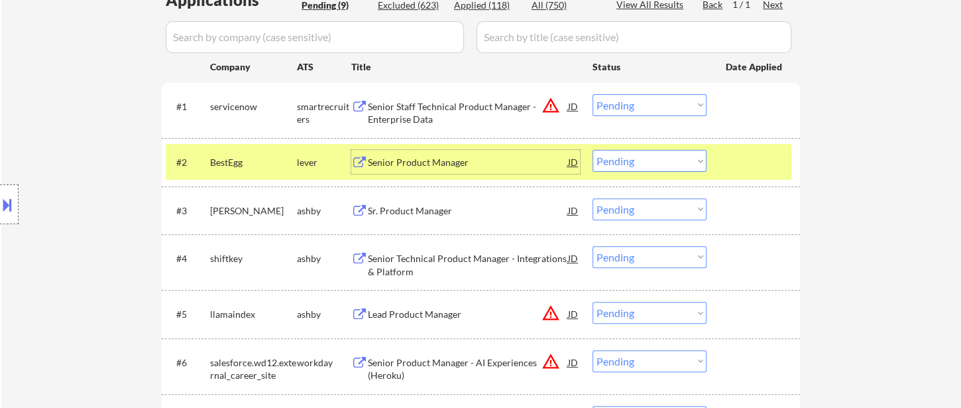
drag, startPoint x: 684, startPoint y: 162, endPoint x: 689, endPoint y: 167, distance: 7.5
click at [684, 162] on select "Choose an option... Pending Applied Excluded (Questions) Excluded (Expired) Exc…" at bounding box center [650, 161] width 114 height 22
click at [593, 150] on select "Choose an option... Pending Applied Excluded (Questions) Excluded (Expired) Exc…" at bounding box center [650, 161] width 114 height 22
click at [409, 211] on div "Sr. Product Manager" at bounding box center [468, 210] width 200 height 13
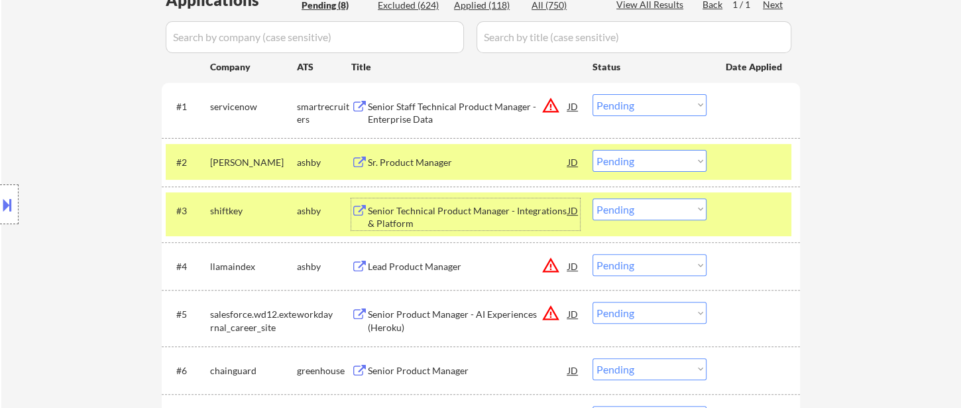
click at [663, 171] on select "Choose an option... Pending Applied Excluded (Questions) Excluded (Expired) Exc…" at bounding box center [650, 161] width 114 height 22
click at [593, 150] on select "Choose an option... Pending Applied Excluded (Questions) Excluded (Expired) Exc…" at bounding box center [650, 161] width 114 height 22
click at [519, 210] on div "Senior Technical Product Manager - Integrations & Platform" at bounding box center [468, 217] width 200 height 26
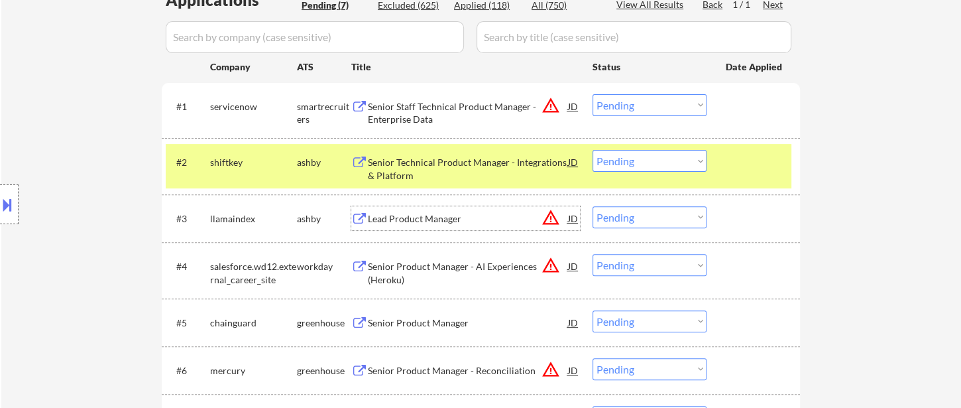
drag, startPoint x: 616, startPoint y: 163, endPoint x: 628, endPoint y: 164, distance: 12.0
click at [619, 163] on select "Choose an option... Pending Applied Excluded (Questions) Excluded (Expired) Exc…" at bounding box center [650, 161] width 114 height 22
click at [593, 150] on select "Choose an option... Pending Applied Excluded (Questions) Excluded (Expired) Exc…" at bounding box center [650, 161] width 114 height 22
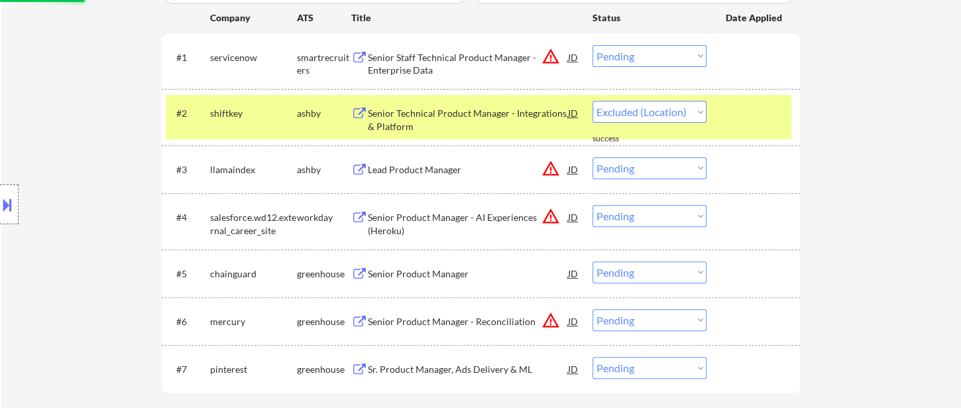
select select ""pending""
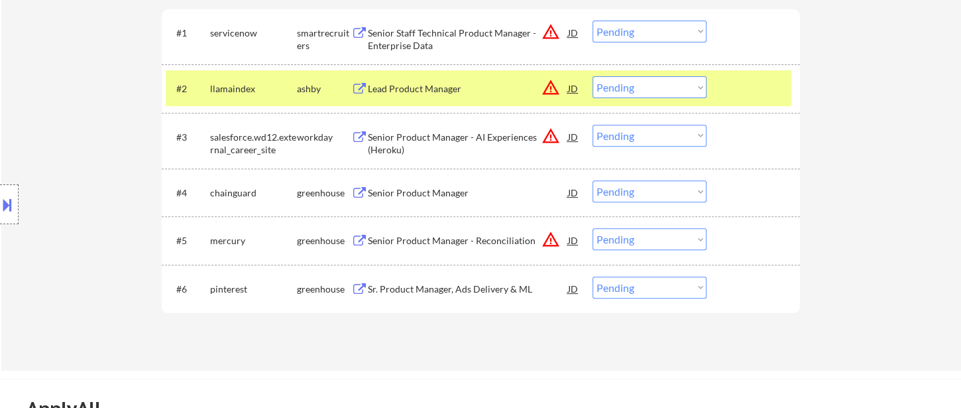
click at [477, 243] on div "Senior Product Manager - Reconciliation" at bounding box center [468, 240] width 200 height 13
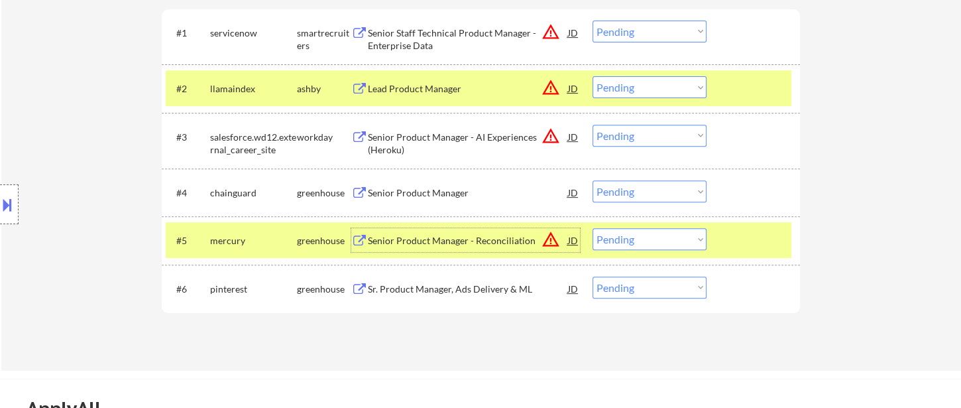
drag, startPoint x: 657, startPoint y: 237, endPoint x: 673, endPoint y: 248, distance: 19.5
click at [659, 237] on select "Choose an option... Pending Applied Excluded (Questions) Excluded (Expired) Exc…" at bounding box center [650, 239] width 114 height 22
select select ""excluded__location_""
click at [593, 228] on select "Choose an option... Pending Applied Excluded (Questions) Excluded (Expired) Exc…" at bounding box center [650, 239] width 114 height 22
drag, startPoint x: 636, startPoint y: 137, endPoint x: 642, endPoint y: 144, distance: 9.4
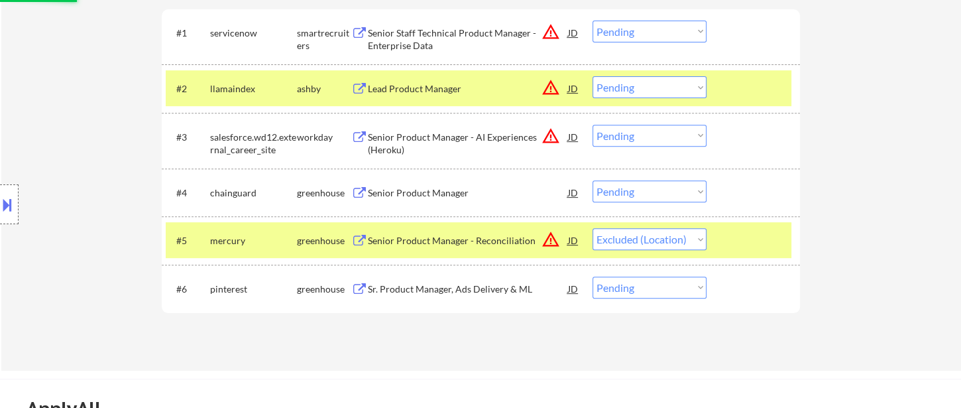
click at [636, 137] on select "Choose an option... Pending Applied Excluded (Questions) Excluded (Expired) Exc…" at bounding box center [650, 136] width 114 height 22
select select ""excluded__location_""
click at [593, 125] on select "Choose an option... Pending Applied Excluded (Questions) Excluded (Expired) Exc…" at bounding box center [650, 136] width 114 height 22
select select ""pending""
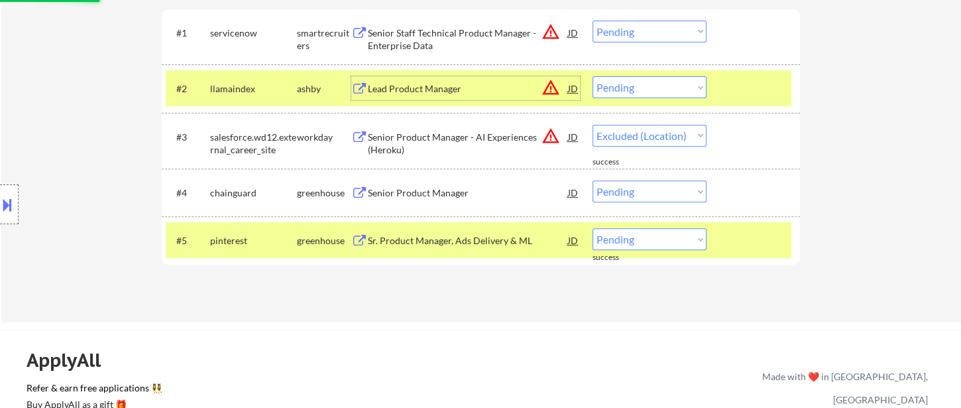
click at [434, 84] on div "Lead Product Manager" at bounding box center [468, 88] width 200 height 13
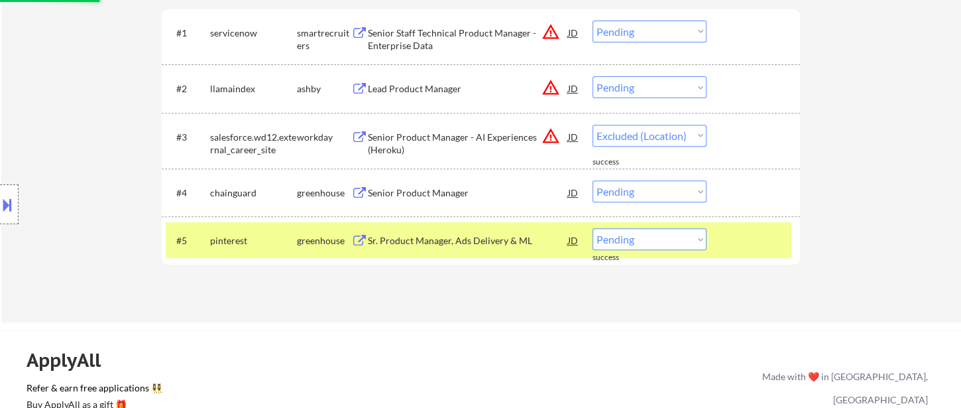
select select ""pending""
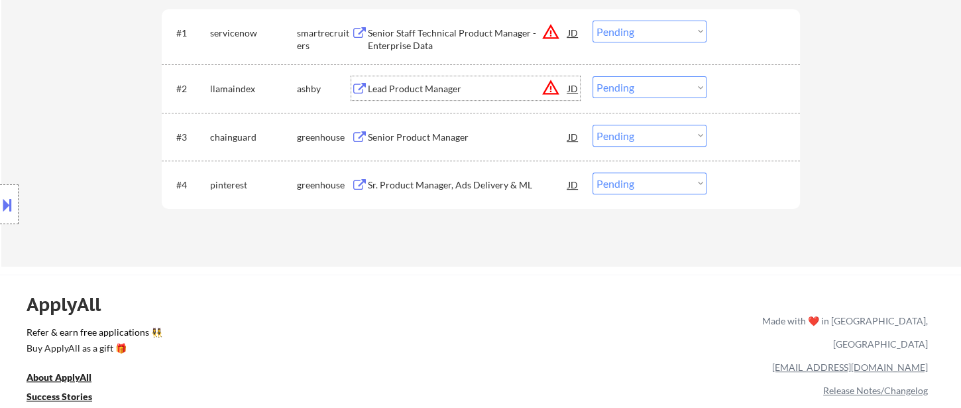
click at [639, 82] on select "Choose an option... Pending Applied Excluded (Questions) Excluded (Expired) Exc…" at bounding box center [650, 87] width 114 height 22
click at [593, 76] on select "Choose an option... Pending Applied Excluded (Questions) Excluded (Expired) Exc…" at bounding box center [650, 87] width 114 height 22
click at [569, 30] on div "JD" at bounding box center [573, 33] width 13 height 24
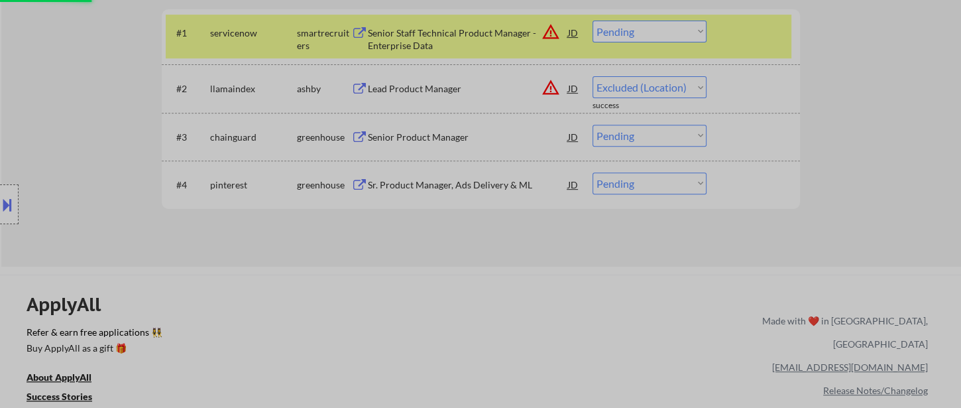
select select ""pending""
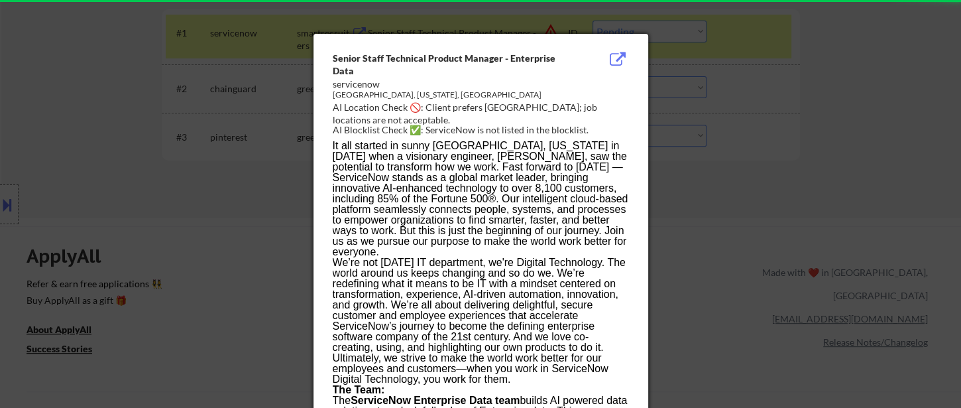
click at [853, 143] on div at bounding box center [480, 204] width 961 height 408
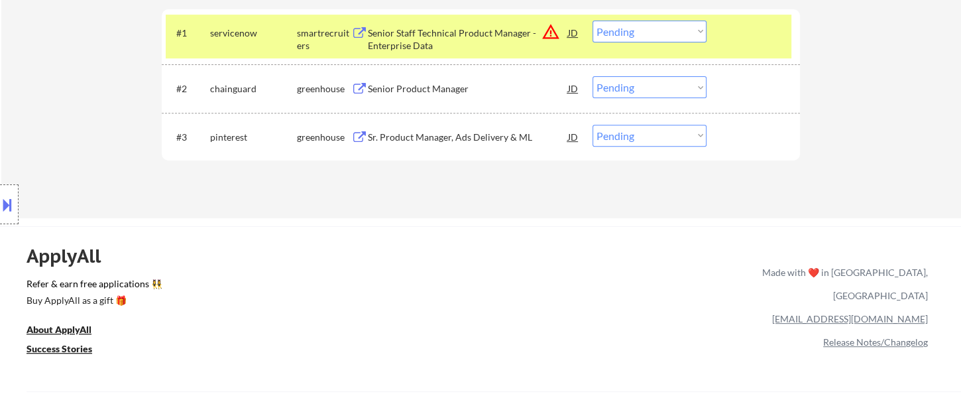
click at [398, 38] on div "Senior Staff Technical Product Manager - Enterprise Data" at bounding box center [468, 40] width 200 height 26
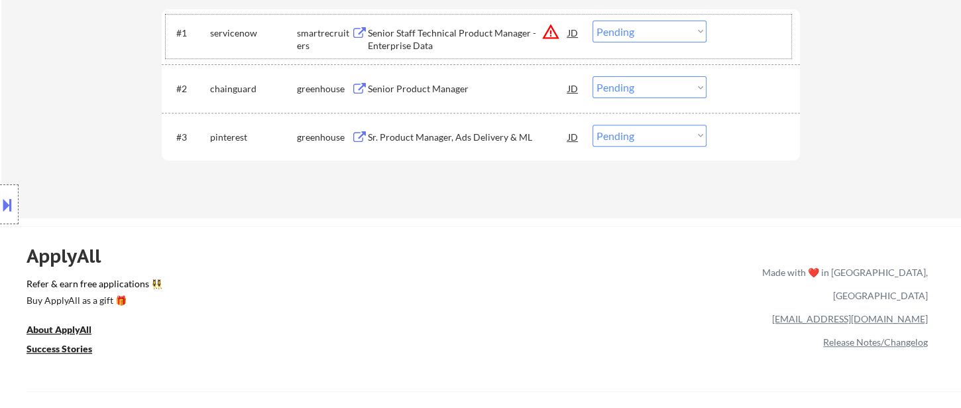
click at [623, 42] on div "#1 servicenow smartrecruiters Senior Staff Technical Product Manager - Enterpri…" at bounding box center [479, 37] width 626 height 44
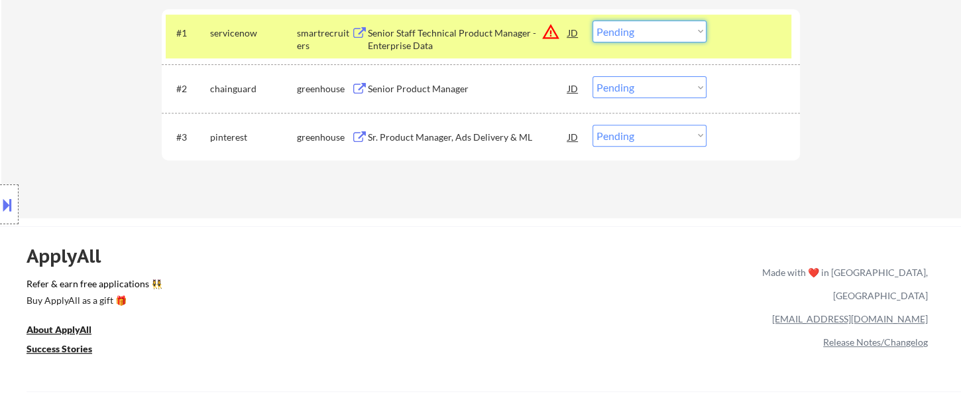
drag, startPoint x: 651, startPoint y: 29, endPoint x: 652, endPoint y: 38, distance: 9.4
click at [651, 29] on select "Choose an option... Pending Applied Excluded (Questions) Excluded (Expired) Exc…" at bounding box center [650, 32] width 114 height 22
click at [593, 21] on select "Choose an option... Pending Applied Excluded (Questions) Excluded (Expired) Exc…" at bounding box center [650, 32] width 114 height 22
click at [427, 87] on div "Senior Product Manager" at bounding box center [468, 88] width 200 height 13
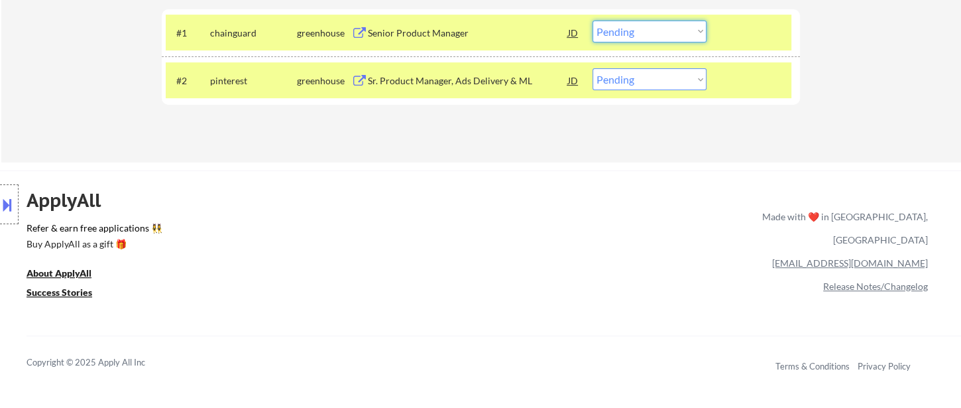
drag, startPoint x: 641, startPoint y: 36, endPoint x: 648, endPoint y: 39, distance: 7.4
click at [641, 36] on select "Choose an option... Pending Applied Excluded (Questions) Excluded (Expired) Exc…" at bounding box center [650, 32] width 114 height 22
click at [593, 21] on select "Choose an option... Pending Applied Excluded (Questions) Excluded (Expired) Exc…" at bounding box center [650, 32] width 114 height 22
click at [497, 91] on div "Sr. Product Manager, Ads Delivery & ML" at bounding box center [468, 80] width 200 height 24
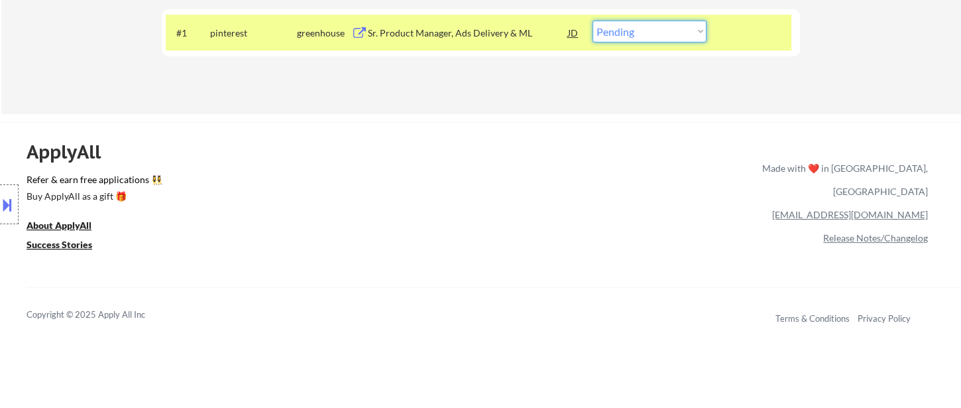
click at [663, 32] on select "Choose an option... Pending Applied Excluded (Questions) Excluded (Expired) Exc…" at bounding box center [650, 32] width 114 height 22
select select ""excluded__location_""
click at [593, 21] on select "Choose an option... Pending Applied Excluded (Questions) Excluded (Expired) Exc…" at bounding box center [650, 32] width 114 height 22
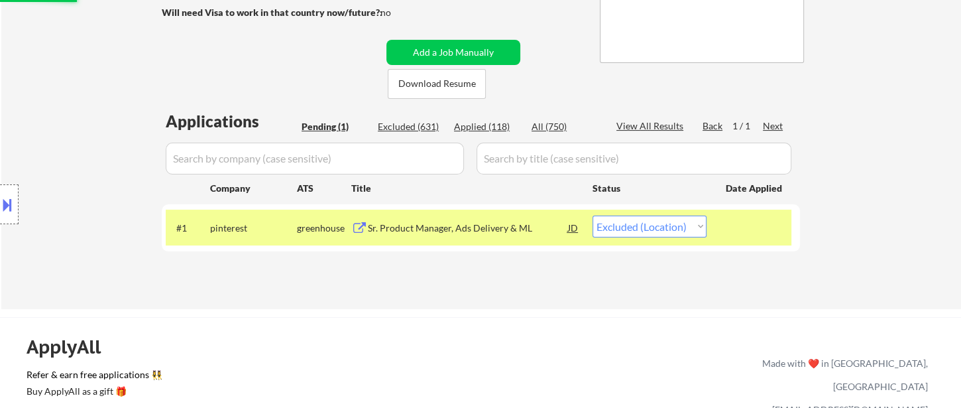
scroll to position [221, 0]
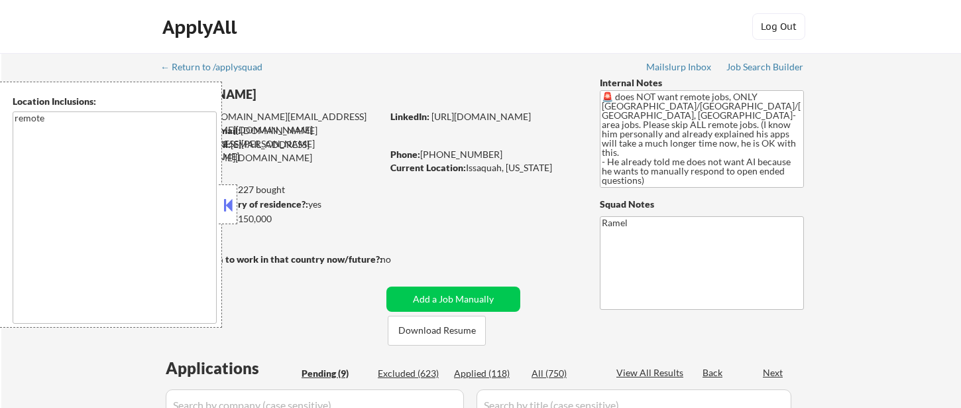
select select ""pending""
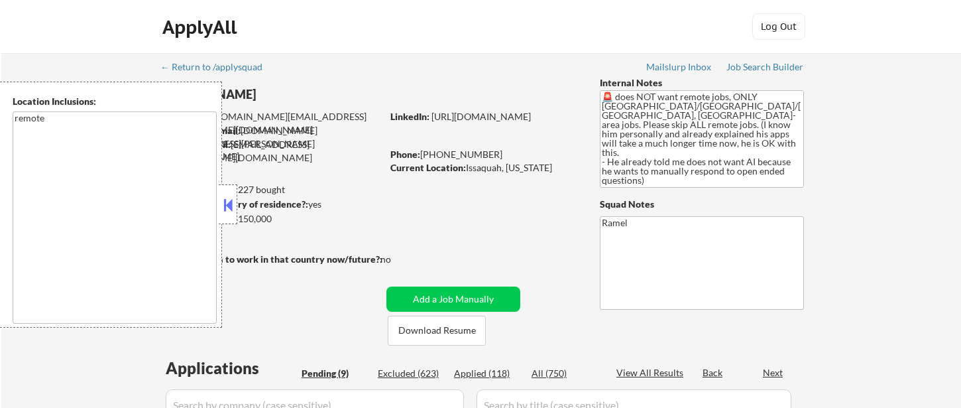
select select ""pending""
click at [231, 208] on button at bounding box center [228, 205] width 15 height 20
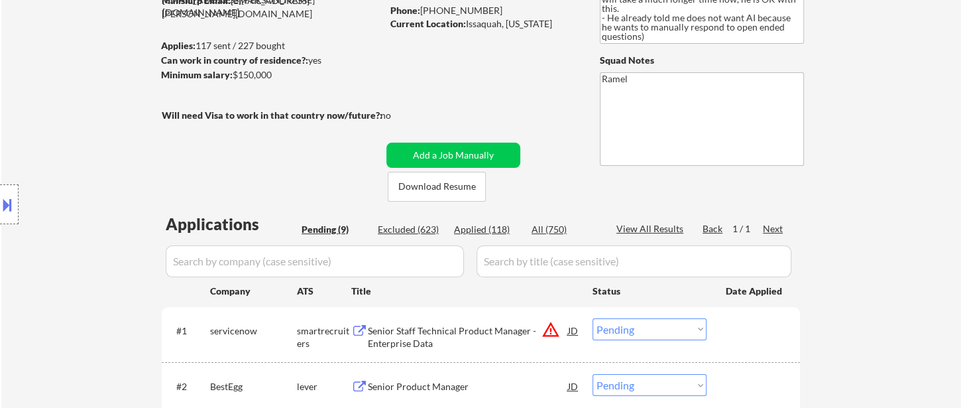
scroll to position [147, 0]
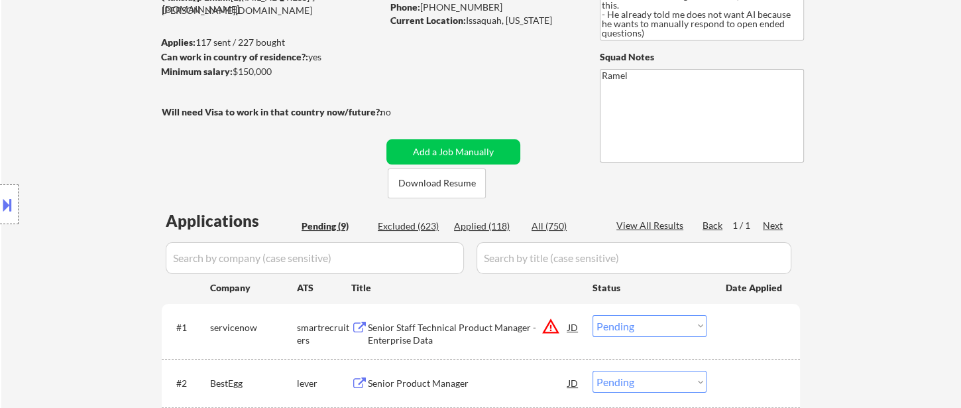
click at [504, 223] on div "Applied (118)" at bounding box center [487, 225] width 66 height 13
select select ""applied""
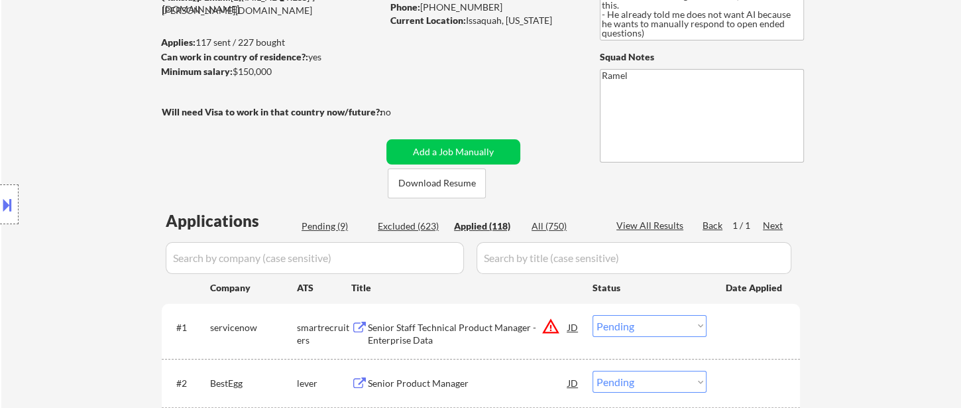
select select ""applied""
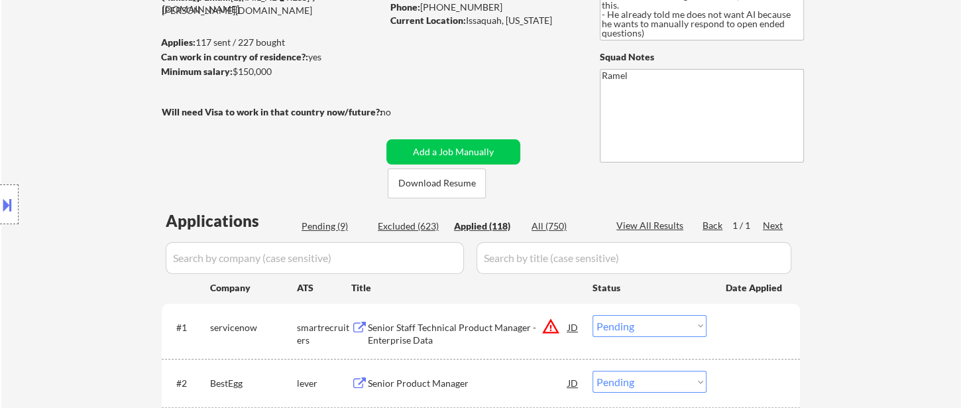
select select ""applied""
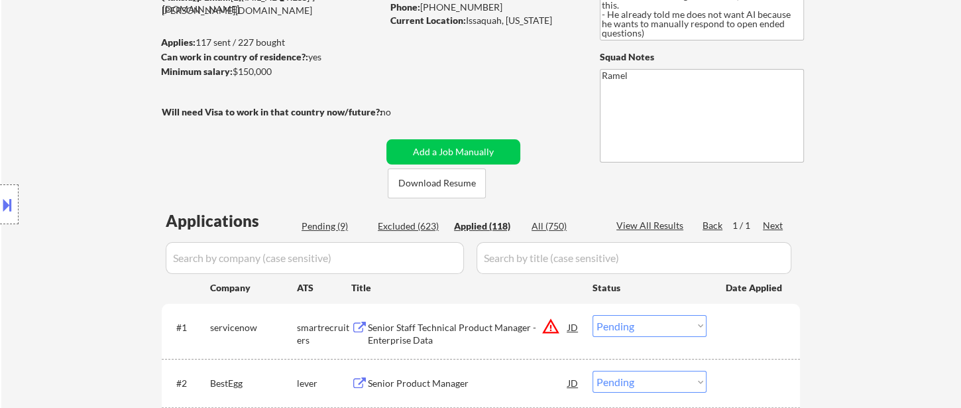
select select ""applied""
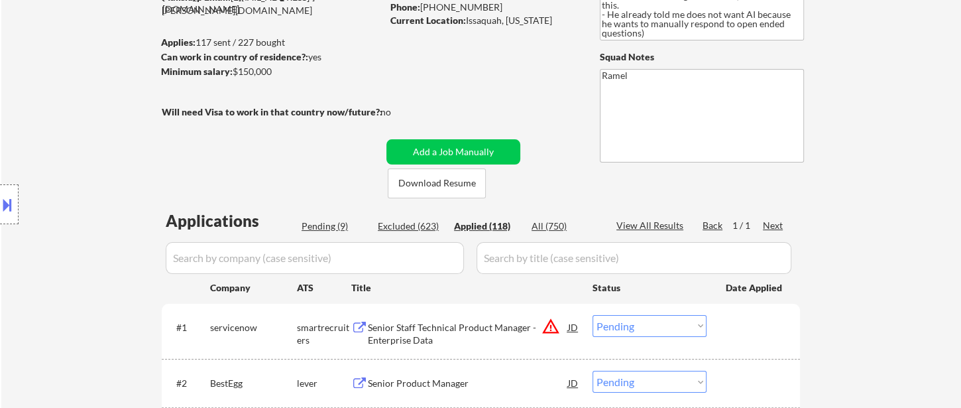
select select ""applied""
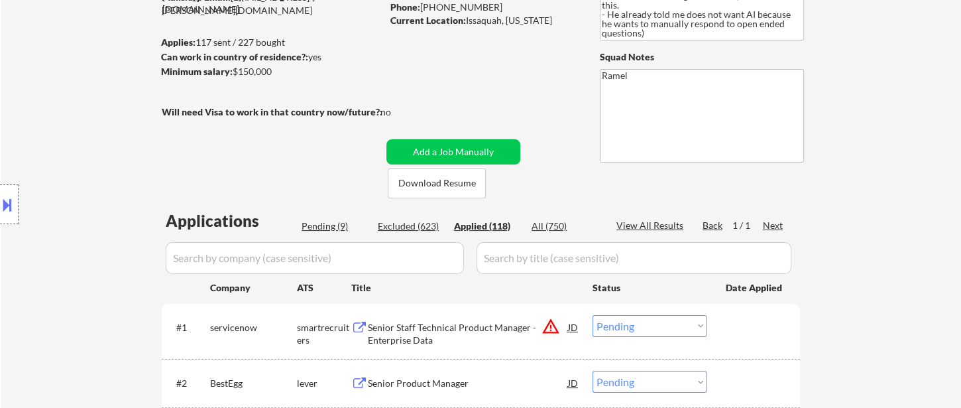
select select ""applied""
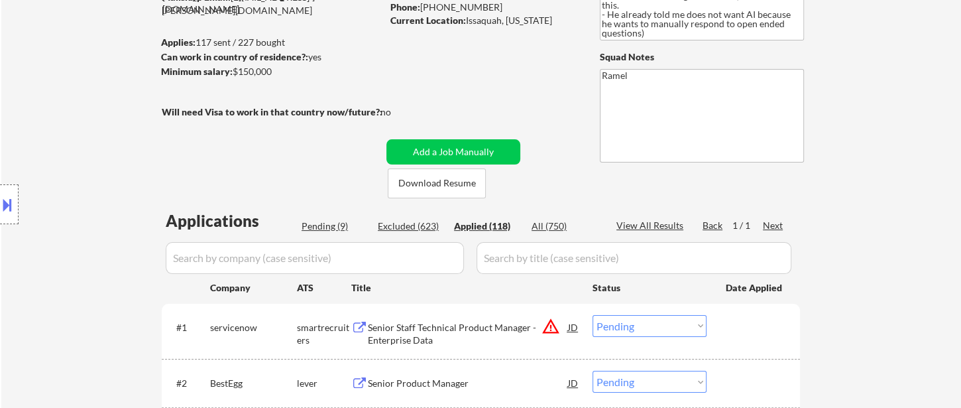
select select ""applied""
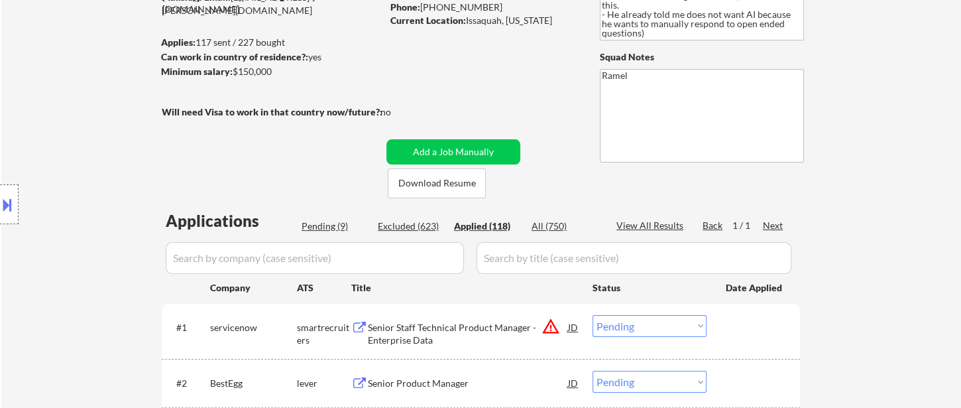
select select ""applied""
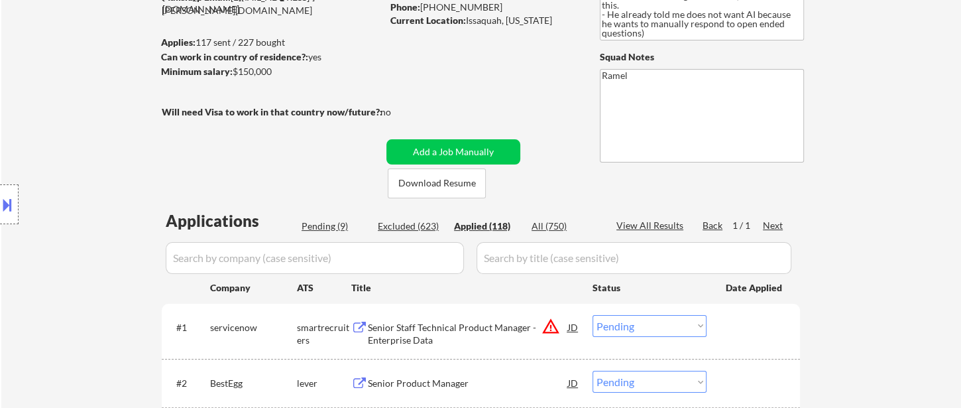
select select ""applied""
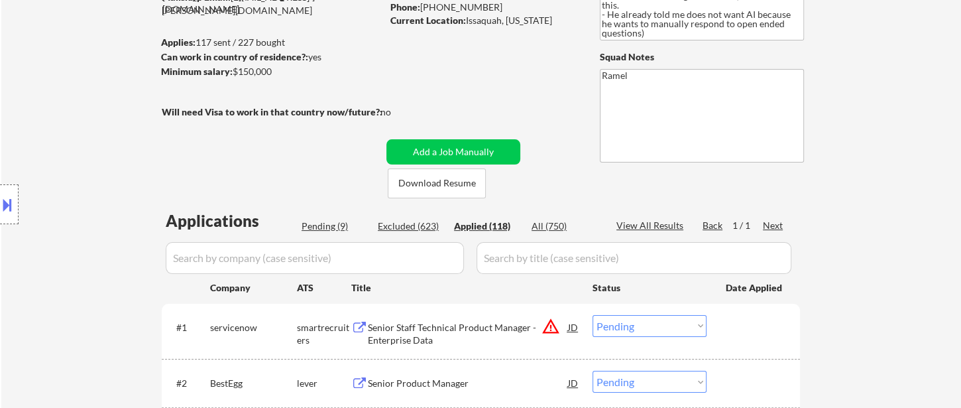
select select ""applied""
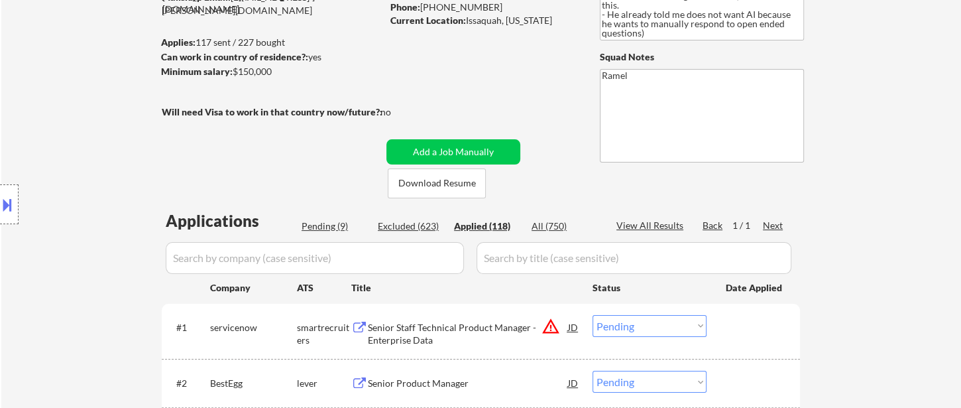
select select ""applied""
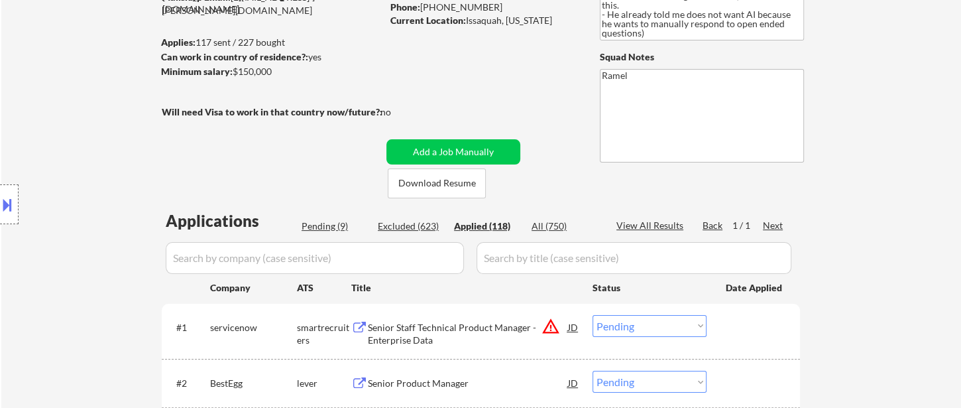
select select ""applied""
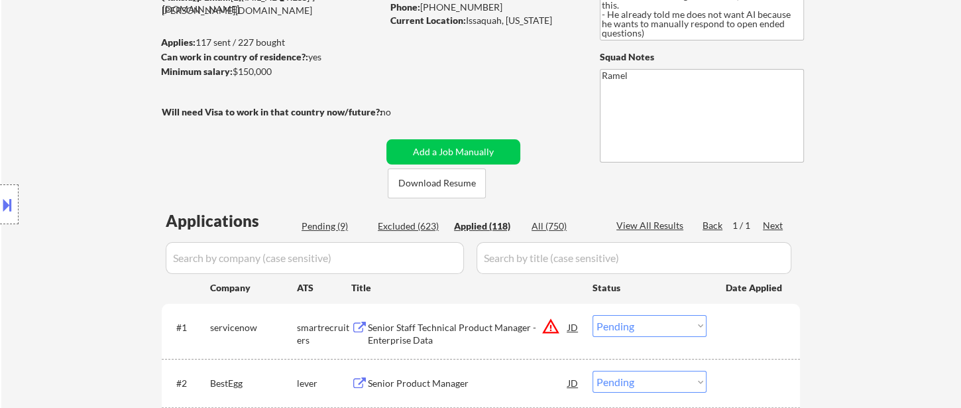
select select ""applied""
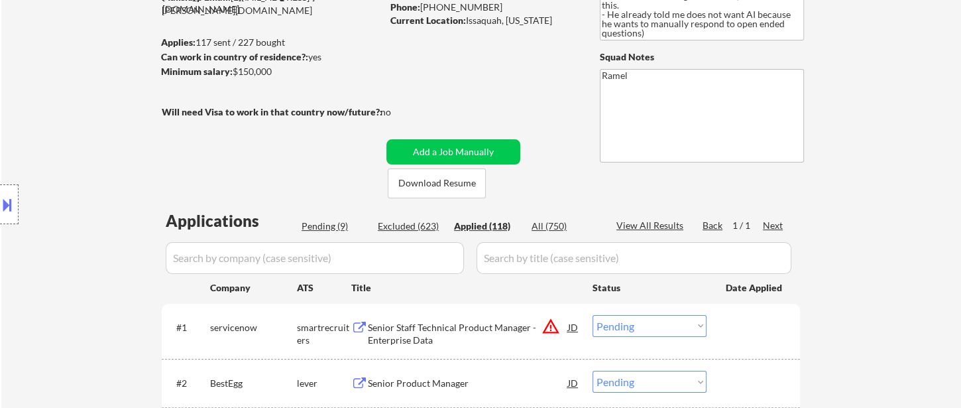
select select ""applied""
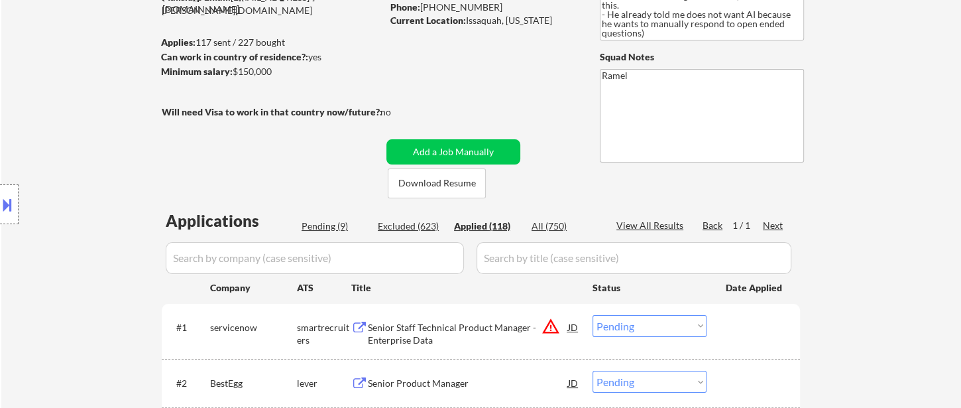
select select ""applied""
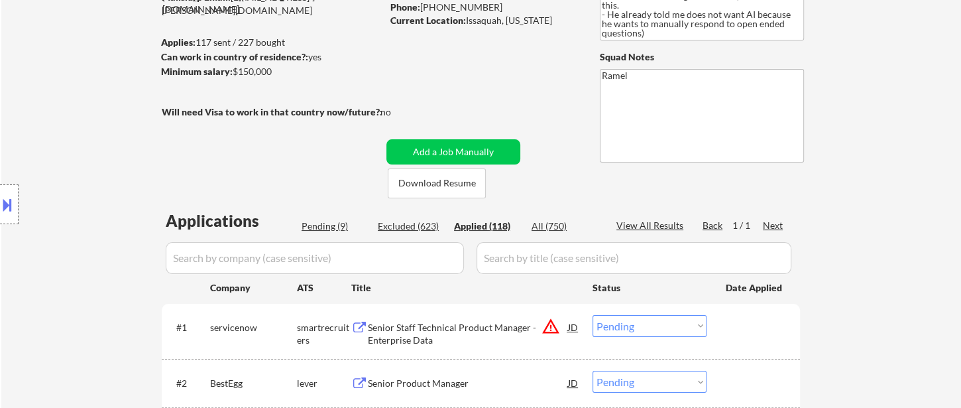
select select ""applied""
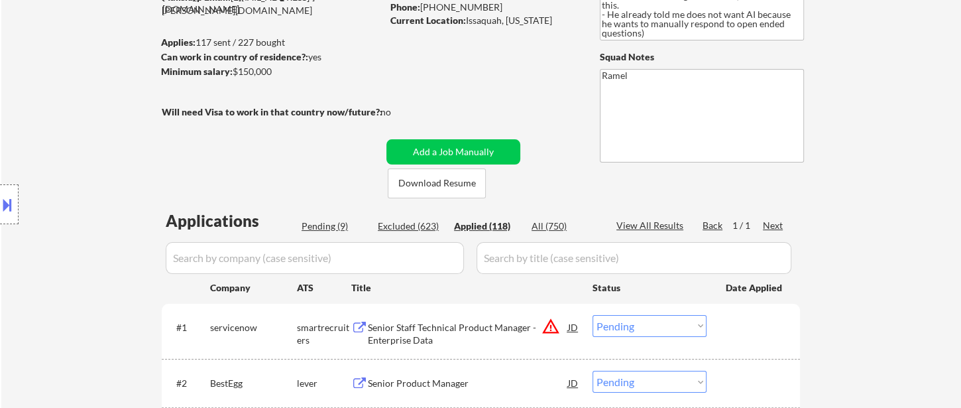
select select ""applied""
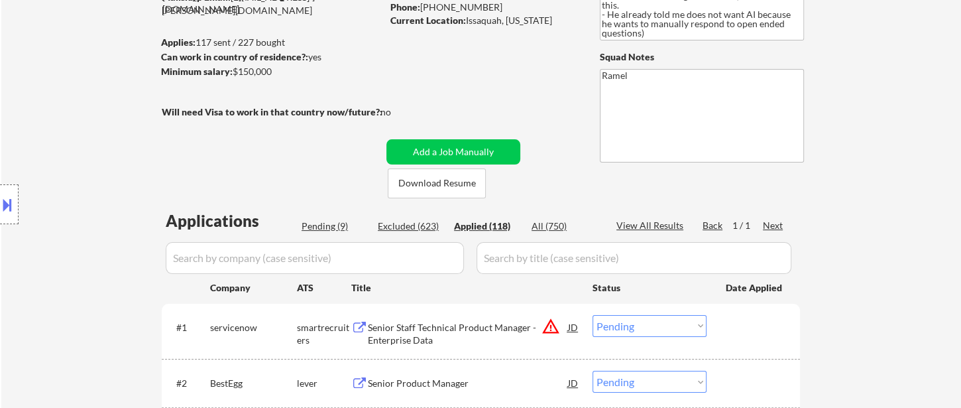
select select ""applied""
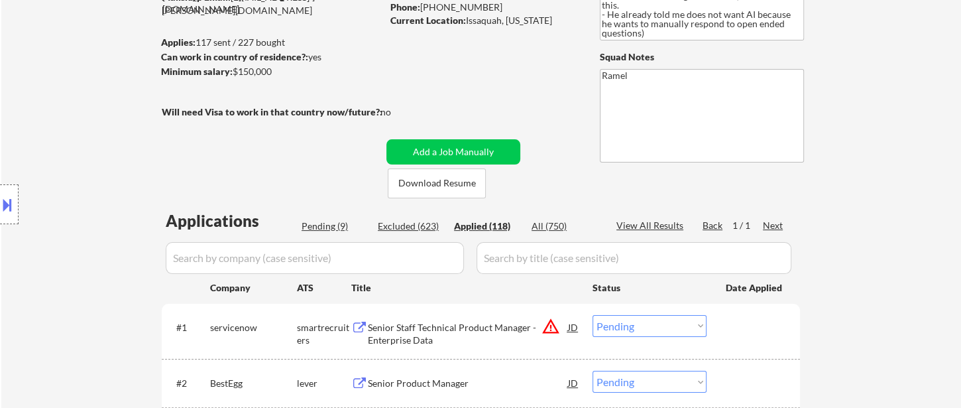
select select ""applied""
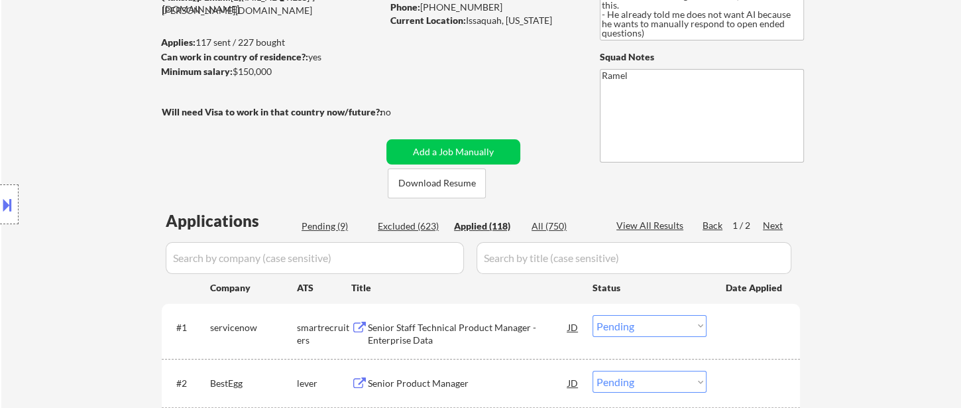
select select ""applied""
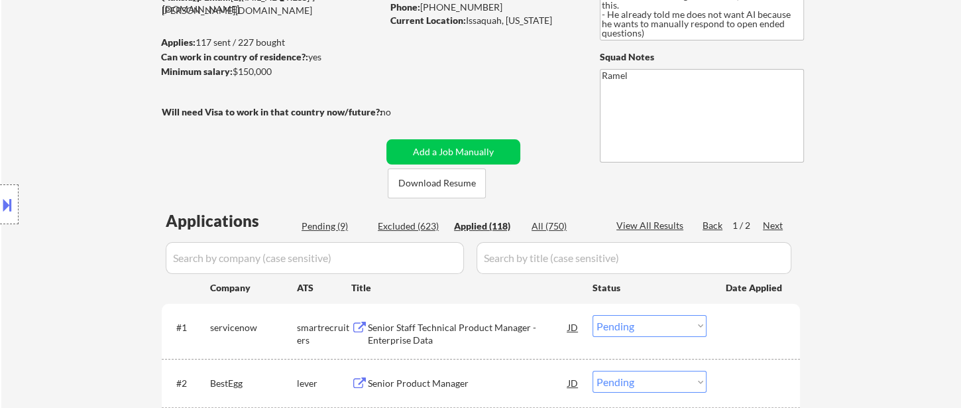
select select ""applied""
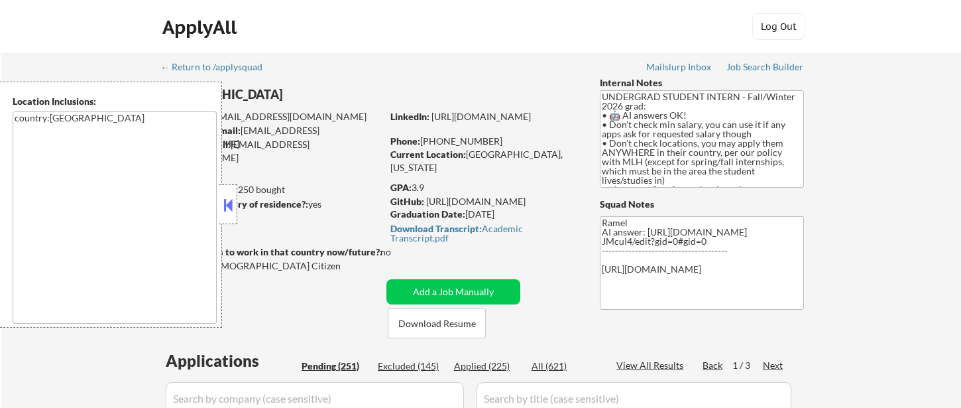
select select ""pending""
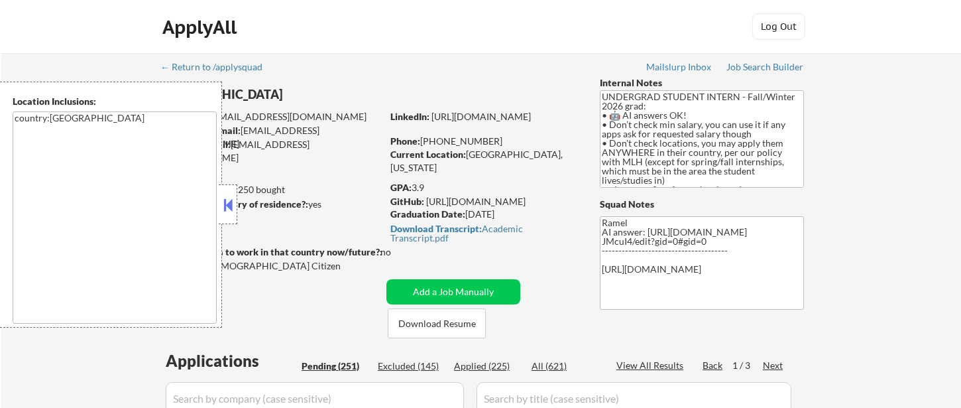
select select ""pending""
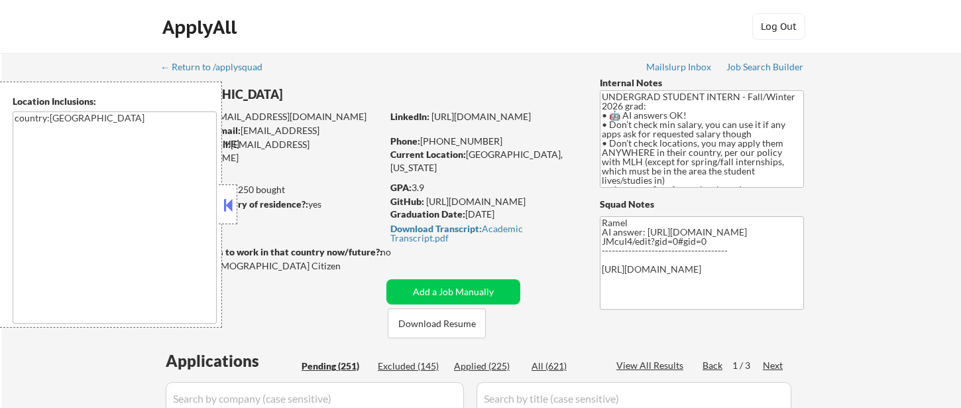
select select ""pending""
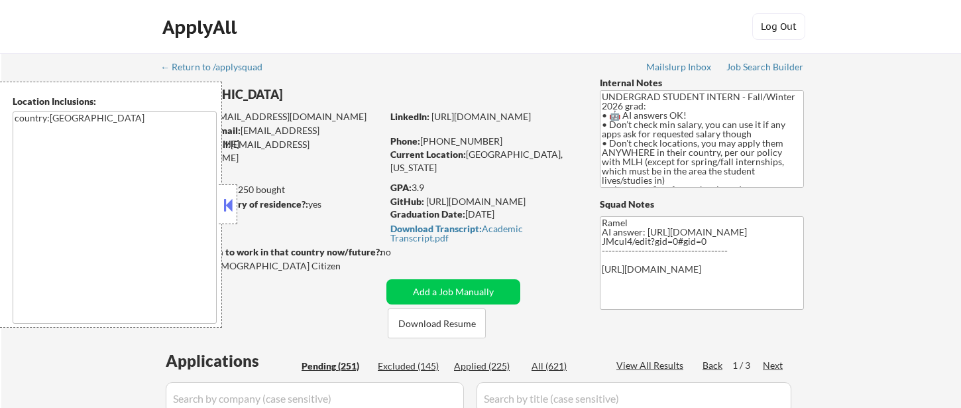
select select ""pending""
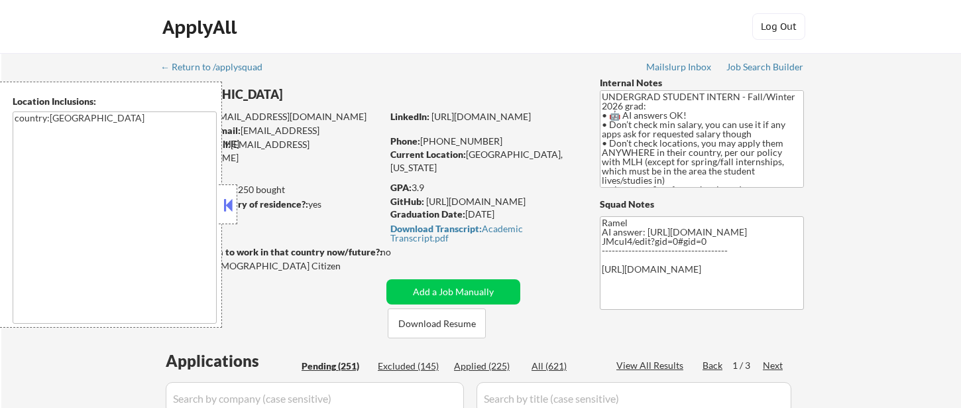
select select ""pending""
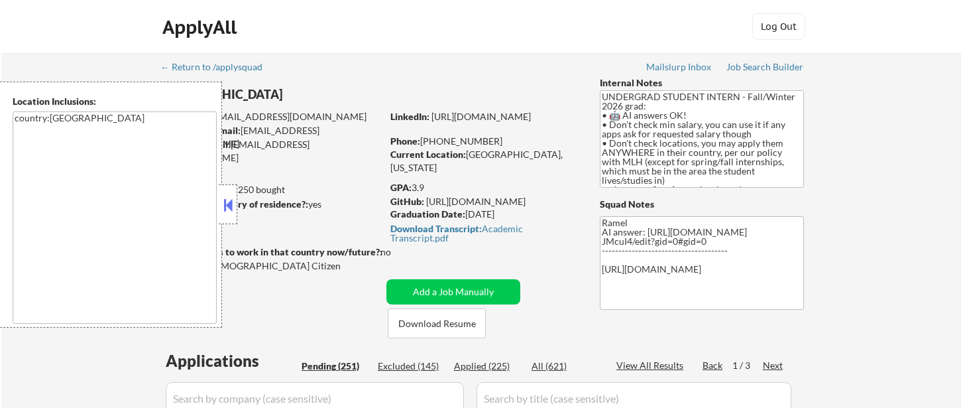
select select ""pending""
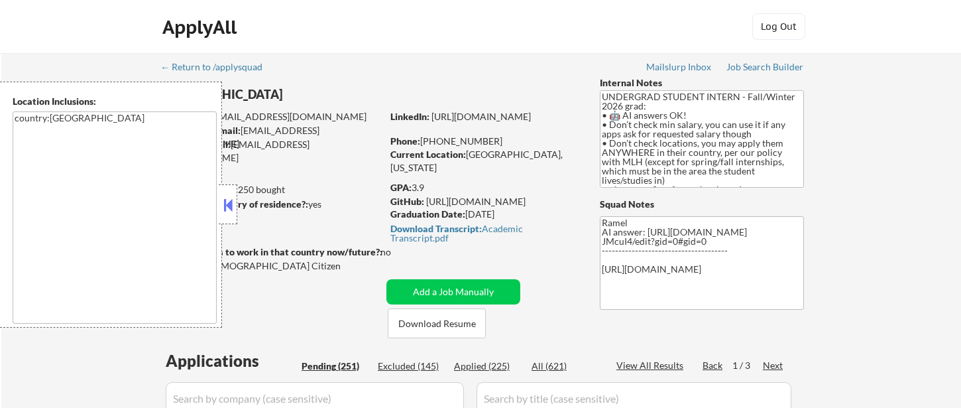
select select ""pending""
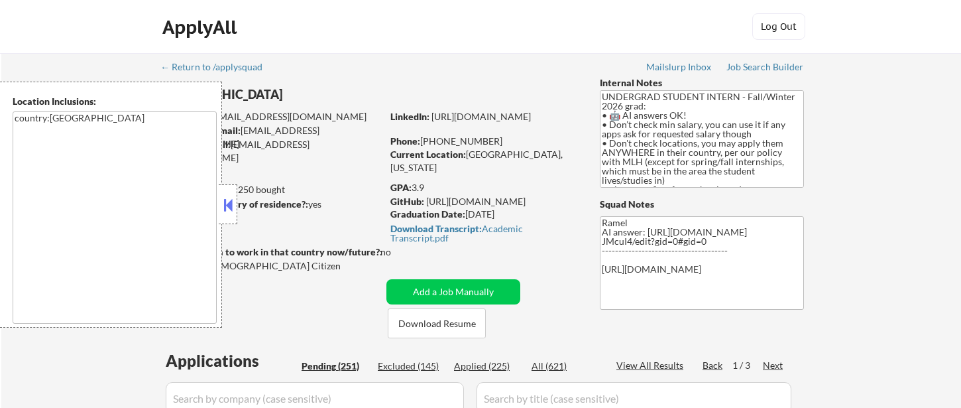
select select ""pending""
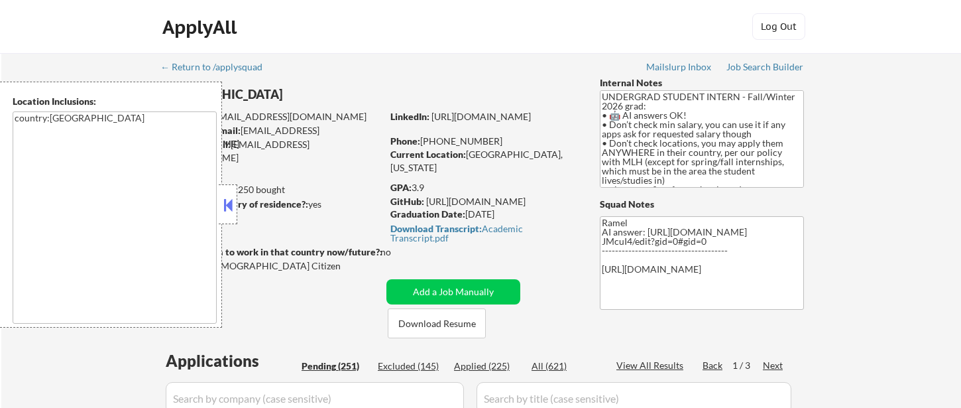
select select ""pending""
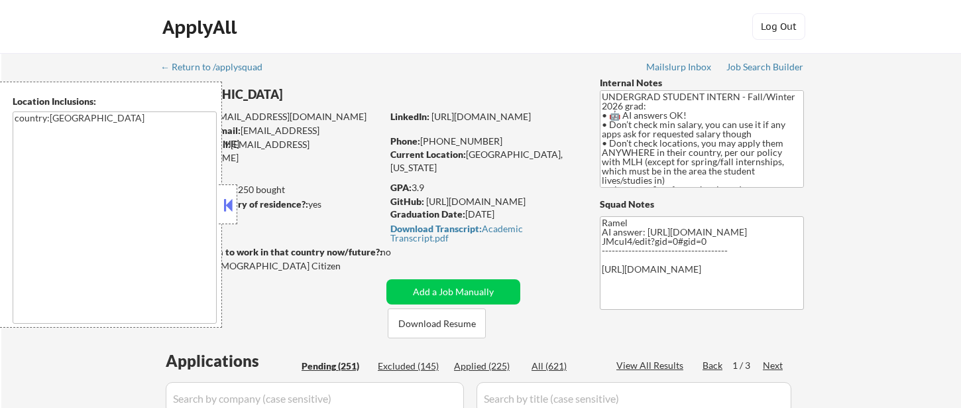
select select ""pending""
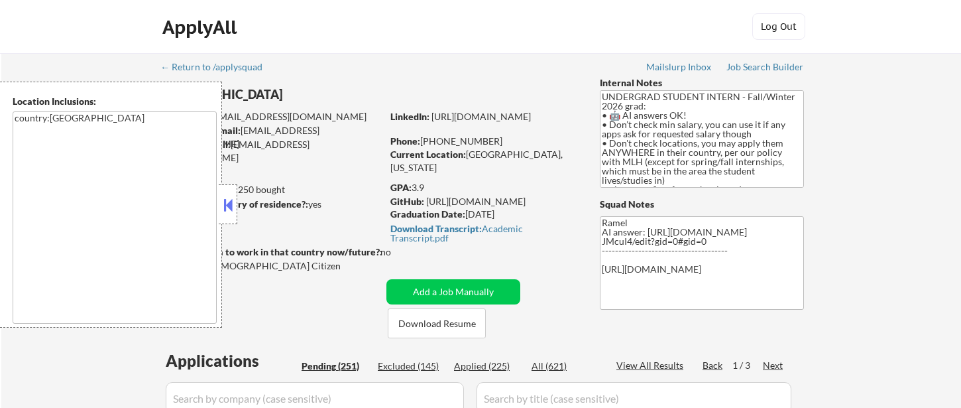
select select ""pending""
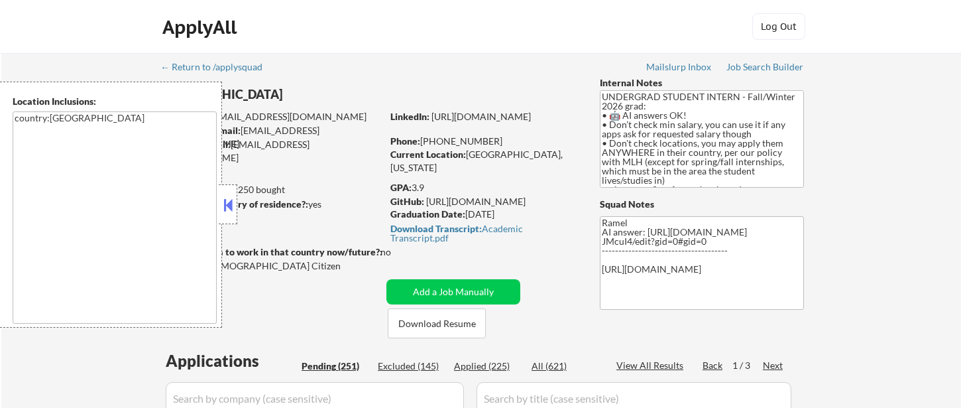
select select ""pending""
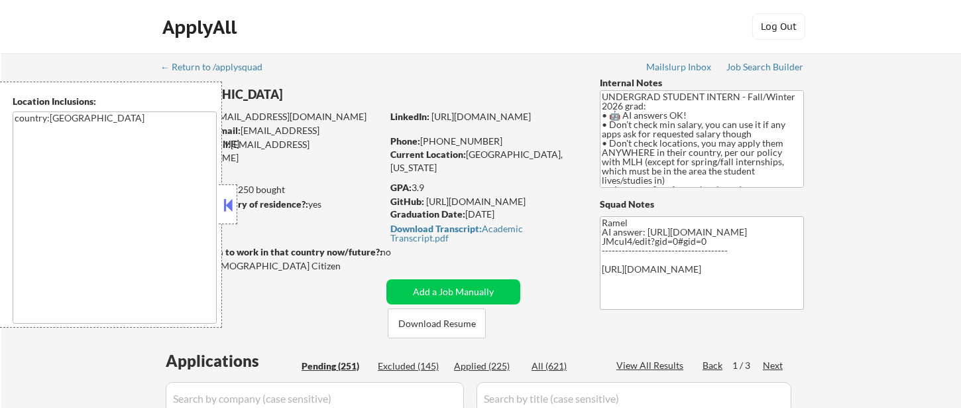
select select ""pending""
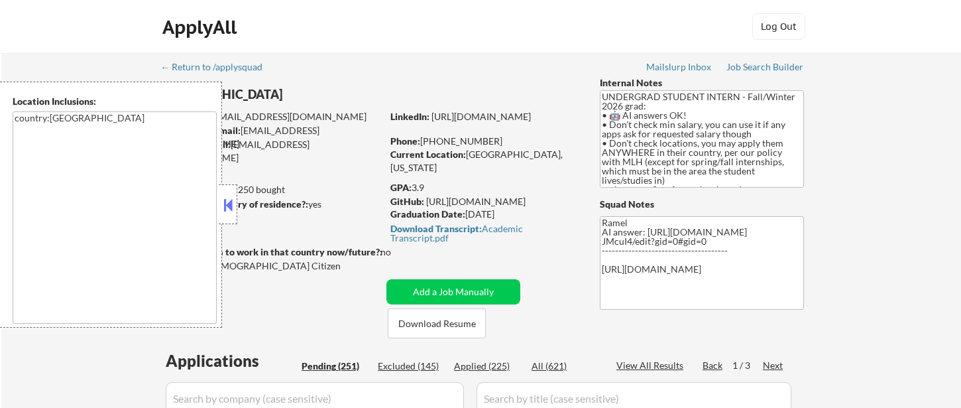
select select ""pending""
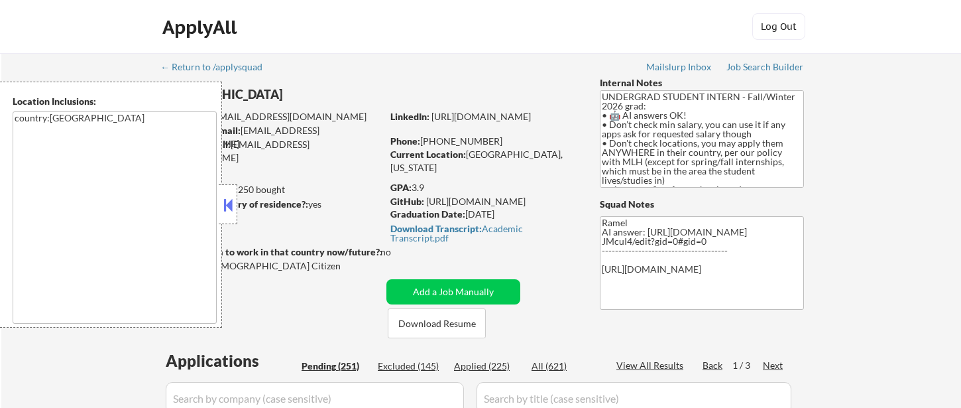
select select ""pending""
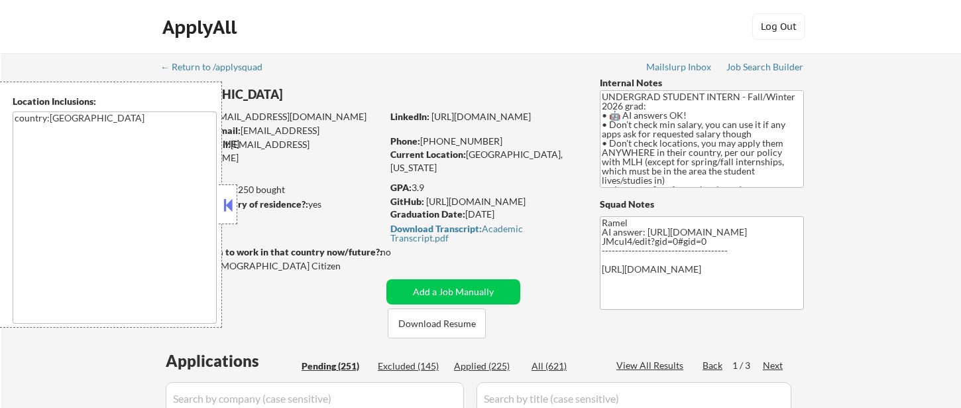
select select ""pending""
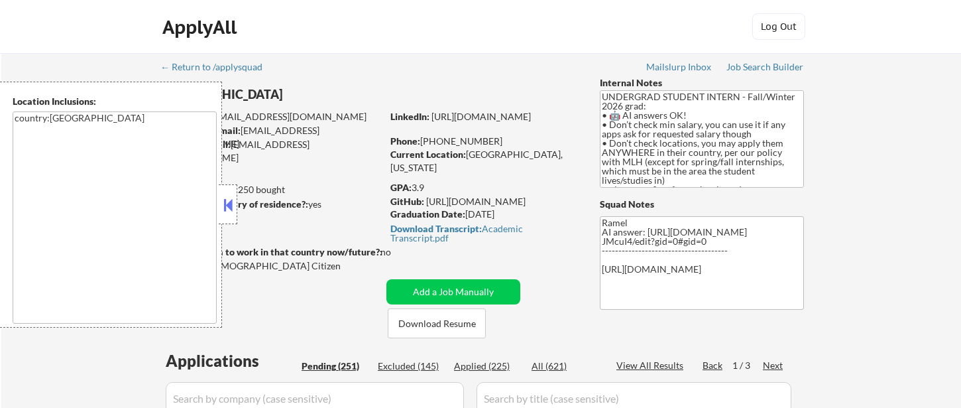
select select ""pending""
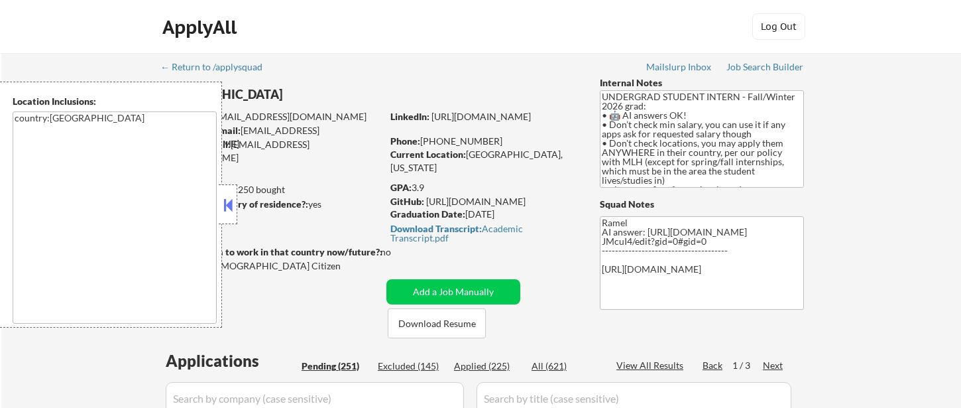
select select ""pending""
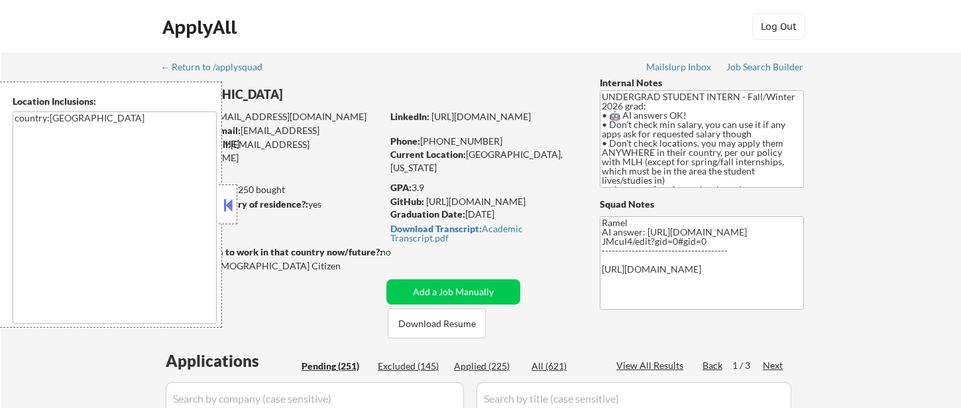
select select ""pending""
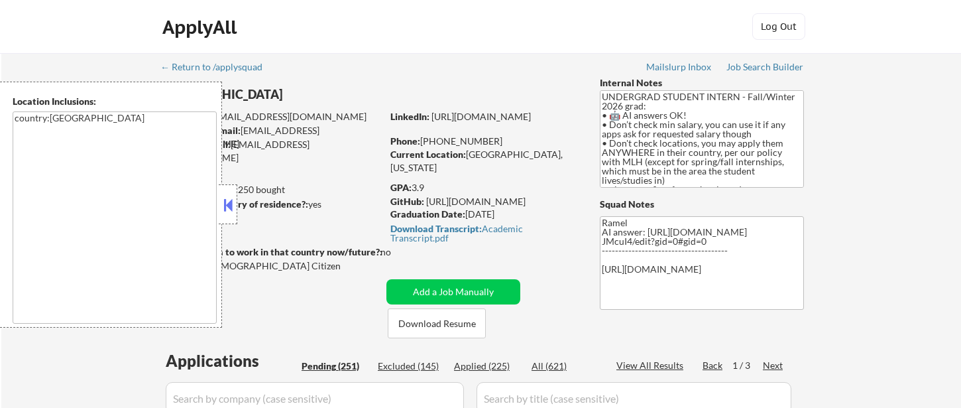
select select ""pending""
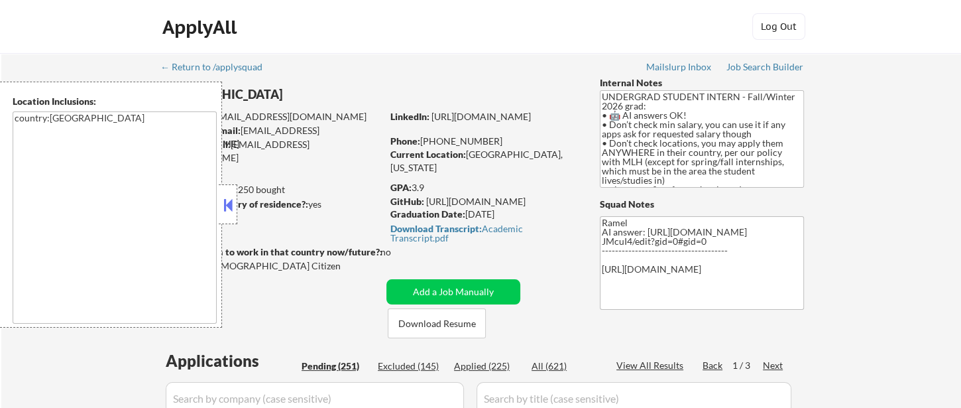
click at [226, 206] on button at bounding box center [228, 205] width 15 height 20
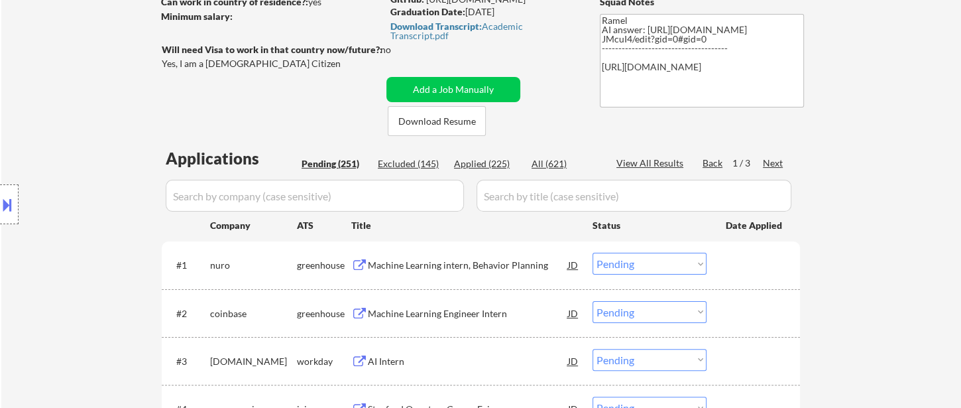
scroll to position [294, 0]
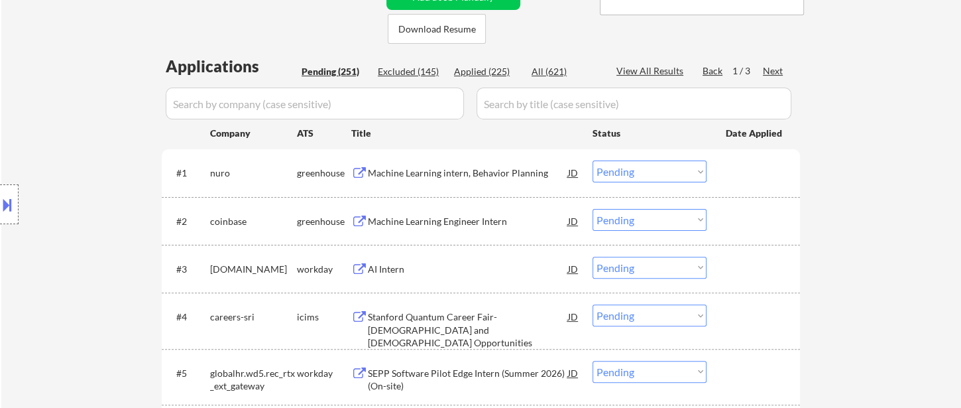
click at [12, 206] on button at bounding box center [7, 205] width 15 height 22
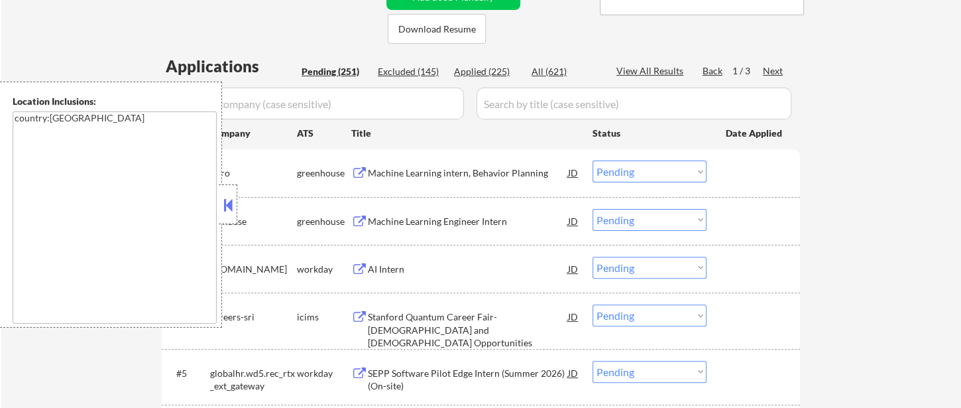
click at [229, 206] on button at bounding box center [228, 205] width 15 height 20
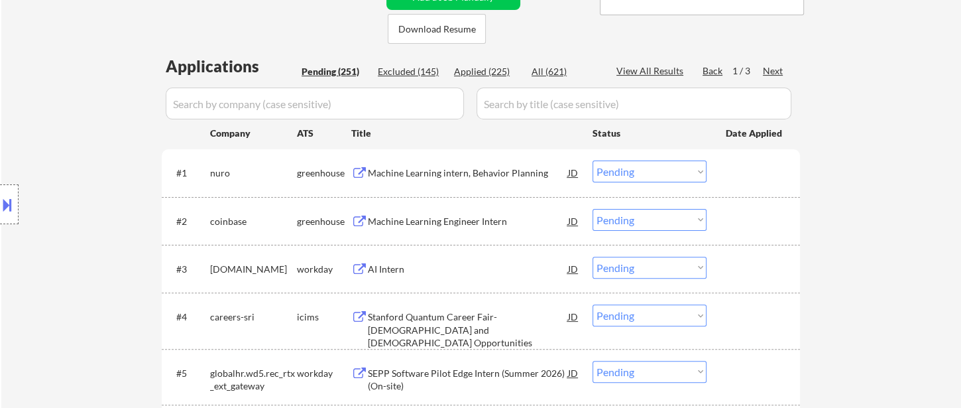
click at [34, 153] on div "Location Inclusions: country:US" at bounding box center [118, 205] width 237 height 246
click at [417, 180] on div "Machine Learning intern, Behavior Planning" at bounding box center [468, 172] width 200 height 24
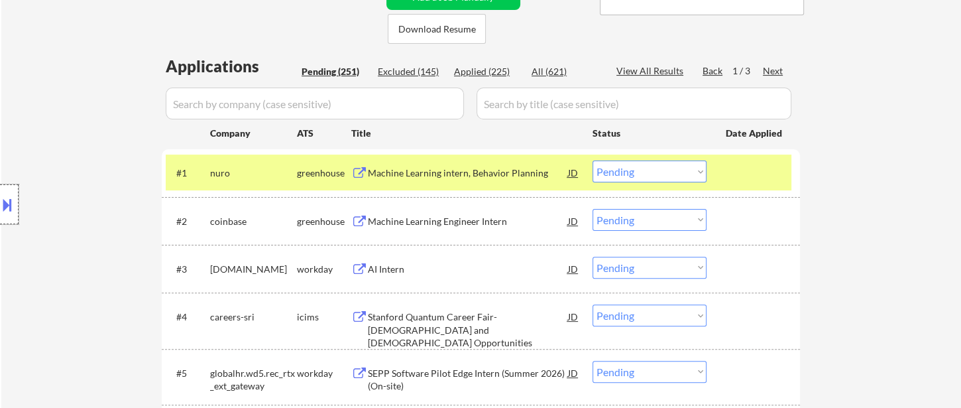
click at [16, 214] on div at bounding box center [9, 204] width 19 height 40
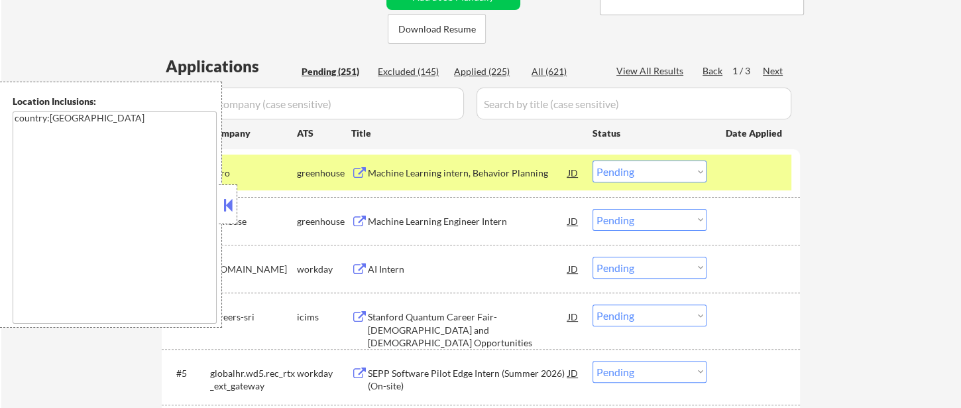
click at [230, 211] on button at bounding box center [228, 205] width 15 height 20
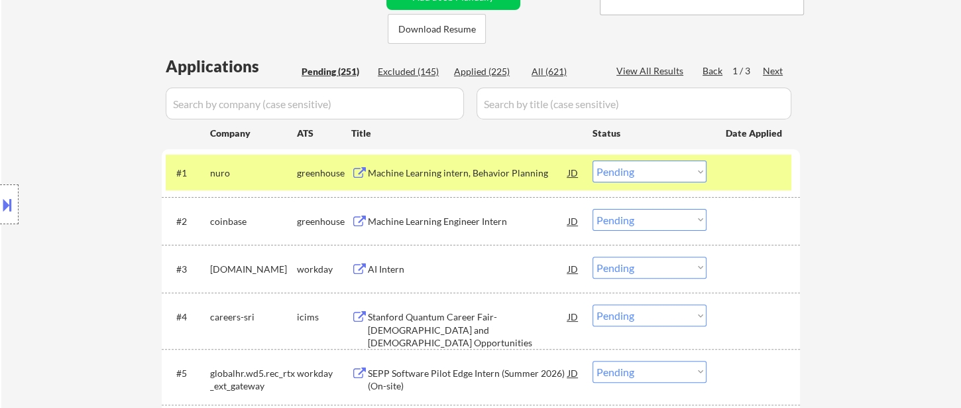
click at [386, 274] on div "AI Intern" at bounding box center [468, 269] width 200 height 24
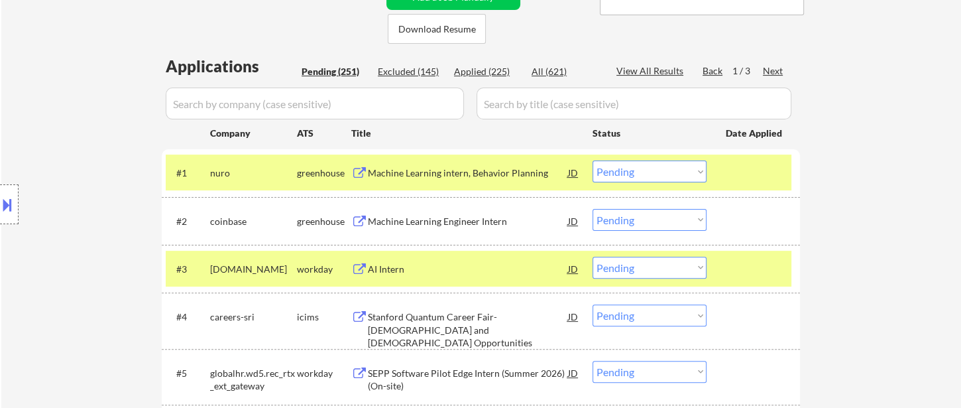
select select ""PLACEHOLDER_1427118222253""
select select ""pending""
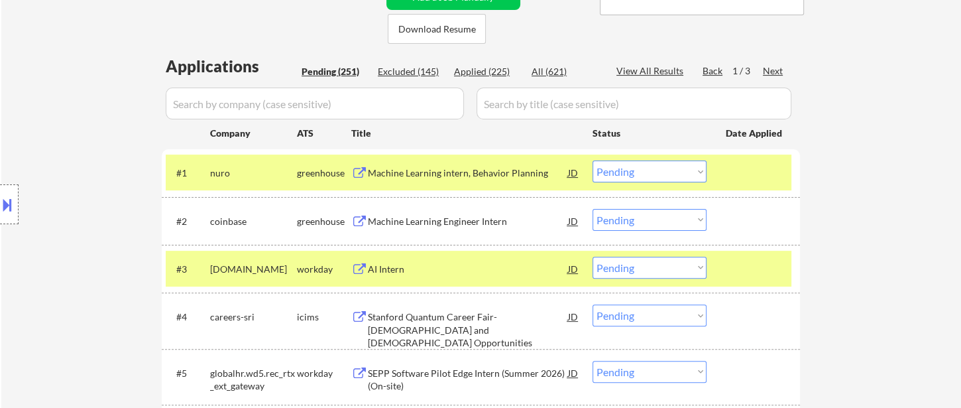
select select ""pending""
click at [655, 271] on select "Choose an option... Pending Applied Excluded (Questions) Excluded (Expired) Exc…" at bounding box center [650, 268] width 114 height 22
click at [593, 257] on select "Choose an option... Pending Applied Excluded (Questions) Excluded (Expired) Exc…" at bounding box center [650, 268] width 114 height 22
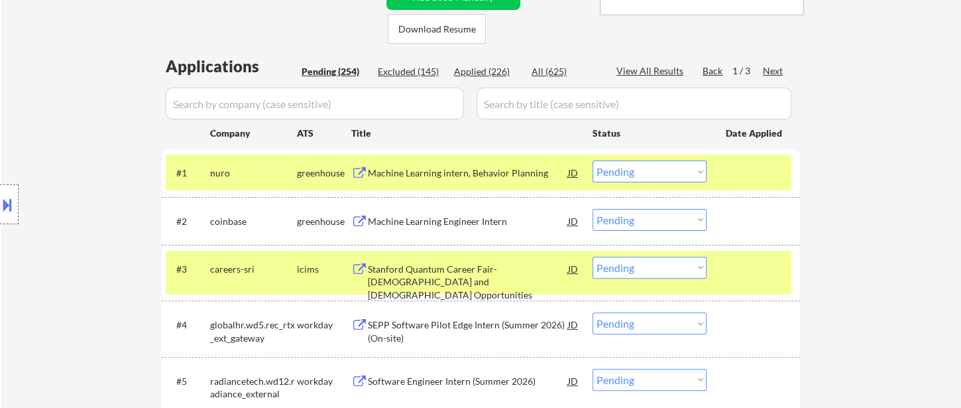
scroll to position [368, 0]
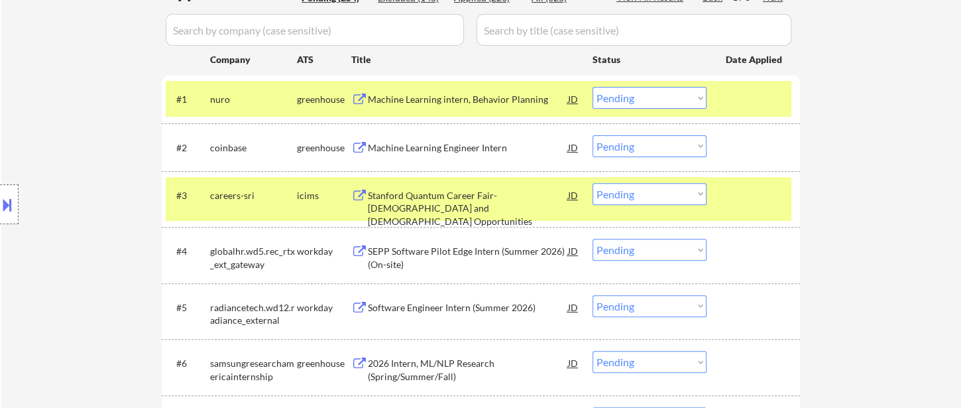
click at [390, 202] on div "Stanford Quantum Career Fair-Full time and Internship Opportunities" at bounding box center [468, 208] width 200 height 39
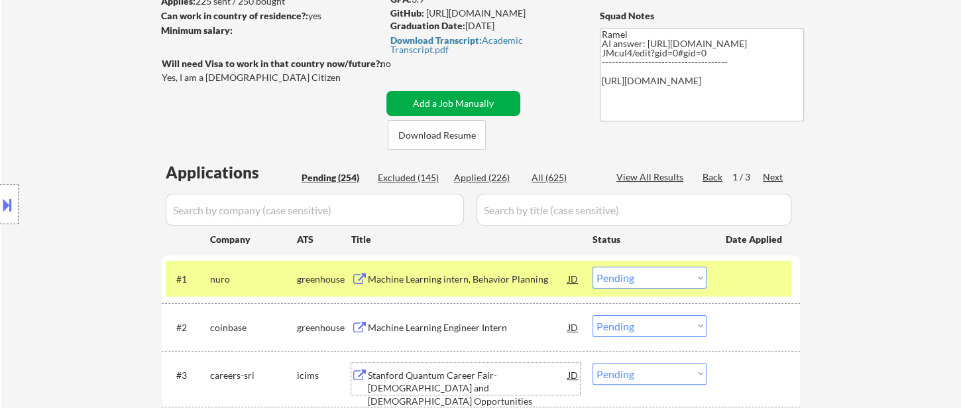
scroll to position [294, 0]
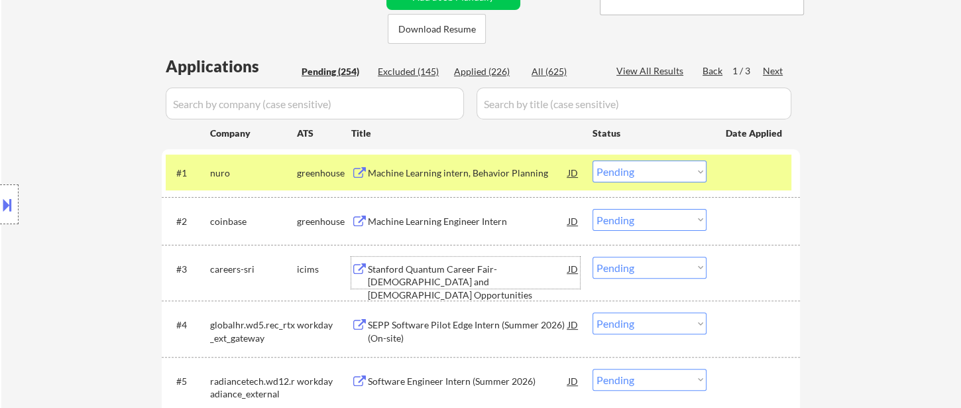
click at [455, 274] on div "Stanford Quantum Career Fair-[DEMOGRAPHIC_DATA] and [DEMOGRAPHIC_DATA] Opportun…" at bounding box center [468, 282] width 200 height 39
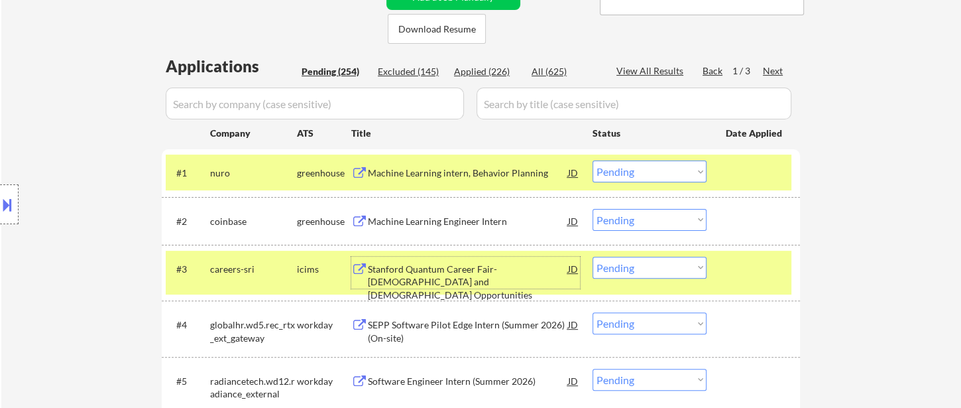
click at [645, 267] on select "Choose an option... Pending Applied Excluded (Questions) Excluded (Expired) Exc…" at bounding box center [650, 268] width 114 height 22
click at [593, 257] on select "Choose an option... Pending Applied Excluded (Questions) Excluded (Expired) Exc…" at bounding box center [650, 268] width 114 height 22
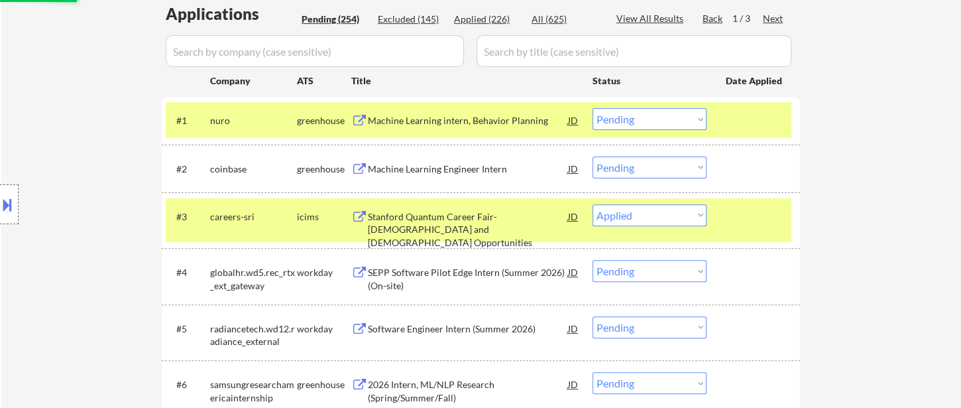
scroll to position [368, 0]
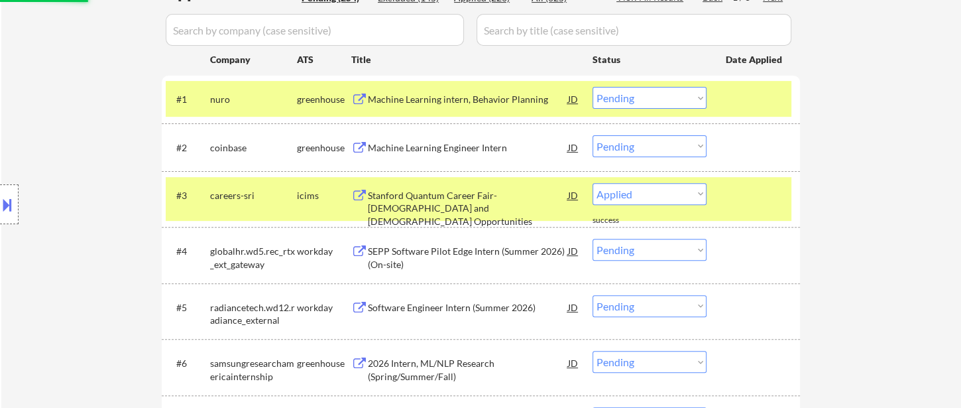
click at [500, 257] on div "SEPP Software Pilot Edge Intern (Summer 2026) (On-site)" at bounding box center [468, 258] width 200 height 26
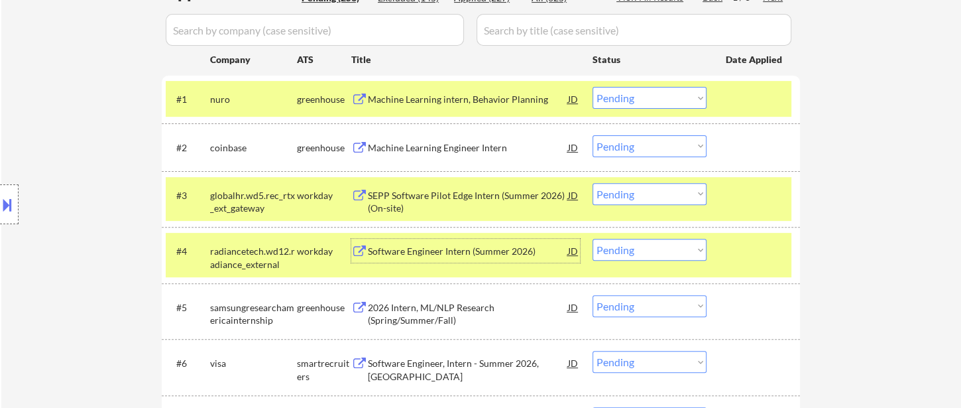
drag, startPoint x: 661, startPoint y: 192, endPoint x: 661, endPoint y: 202, distance: 9.9
click at [661, 192] on select "Choose an option... Pending Applied Excluded (Questions) Excluded (Expired) Exc…" at bounding box center [650, 194] width 114 height 22
click at [593, 183] on select "Choose an option... Pending Applied Excluded (Questions) Excluded (Expired) Exc…" at bounding box center [650, 194] width 114 height 22
click at [449, 203] on div "SEPP Software Pilot Edge Intern (Summer 2026) (On-site)" at bounding box center [468, 202] width 200 height 26
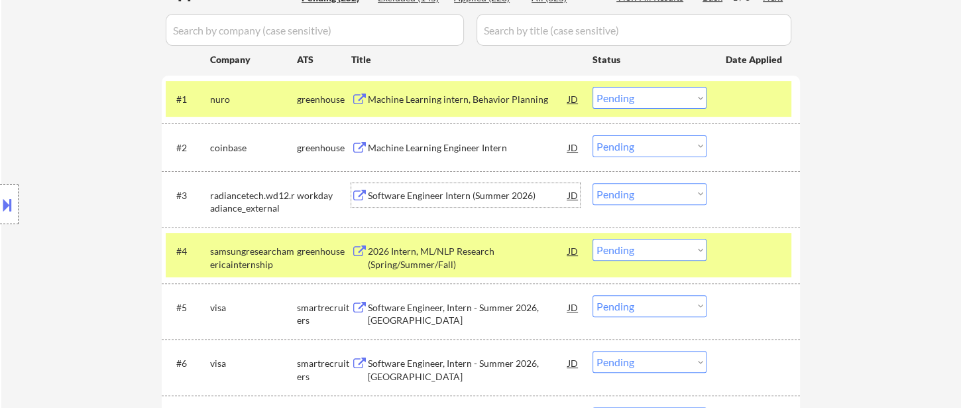
click at [420, 194] on div "Software Engineer Intern (Summer 2026)" at bounding box center [468, 195] width 200 height 13
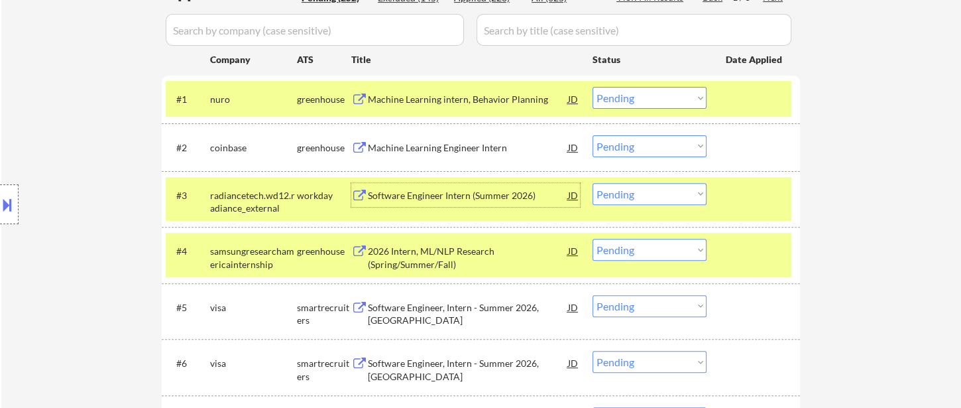
click at [642, 198] on select "Choose an option... Pending Applied Excluded (Questions) Excluded (Expired) Exc…" at bounding box center [650, 194] width 114 height 22
click at [593, 183] on select "Choose an option... Pending Applied Excluded (Questions) Excluded (Expired) Exc…" at bounding box center [650, 194] width 114 height 22
click at [451, 267] on div "2026 Intern, ML/NLP Research (Spring/Summer/Fall)" at bounding box center [468, 258] width 200 height 26
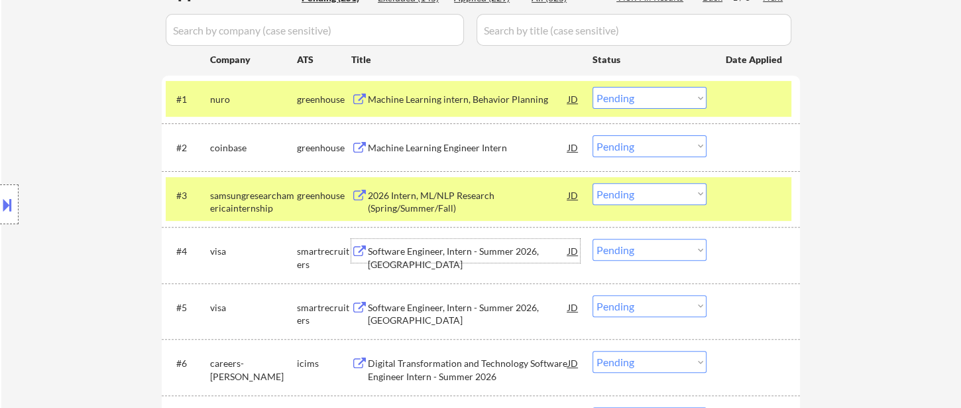
click at [644, 191] on select "Choose an option... Pending Applied Excluded (Questions) Excluded (Expired) Exc…" at bounding box center [650, 194] width 114 height 22
click at [593, 183] on select "Choose an option... Pending Applied Excluded (Questions) Excluded (Expired) Exc…" at bounding box center [650, 194] width 114 height 22
click at [473, 256] on div "Software Engineer, Intern - Summer 2026, [GEOGRAPHIC_DATA]" at bounding box center [468, 258] width 200 height 26
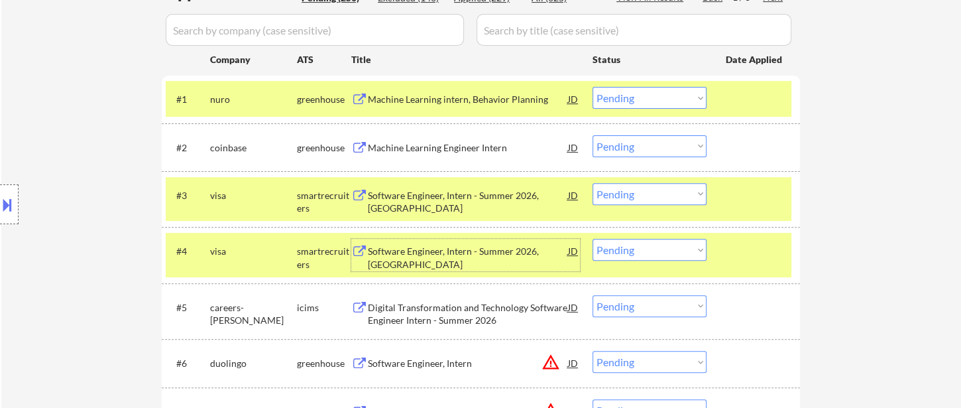
click at [10, 198] on button at bounding box center [7, 205] width 15 height 22
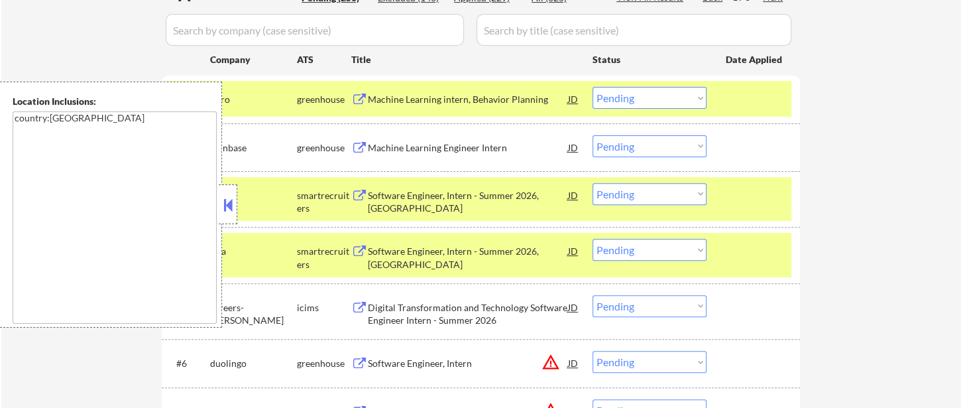
click at [230, 205] on button at bounding box center [228, 205] width 15 height 20
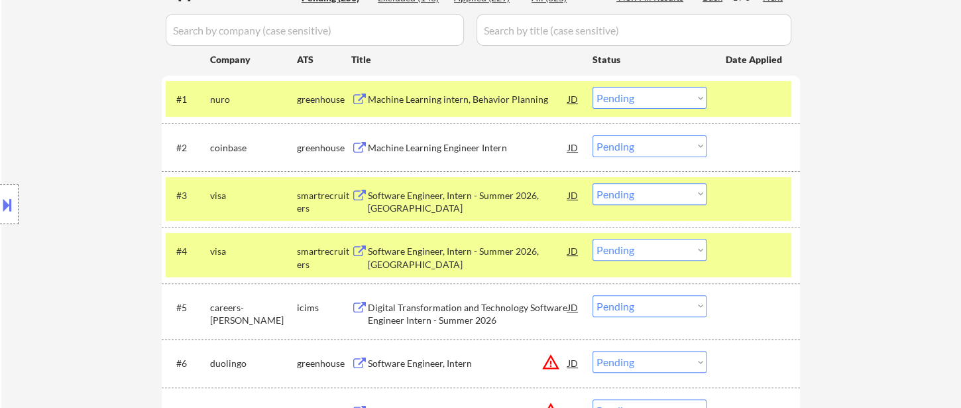
click at [668, 204] on div "#3 visa smartrecruiters Software Engineer, Intern - Summer 2026, Austin JD Choo…" at bounding box center [479, 199] width 626 height 44
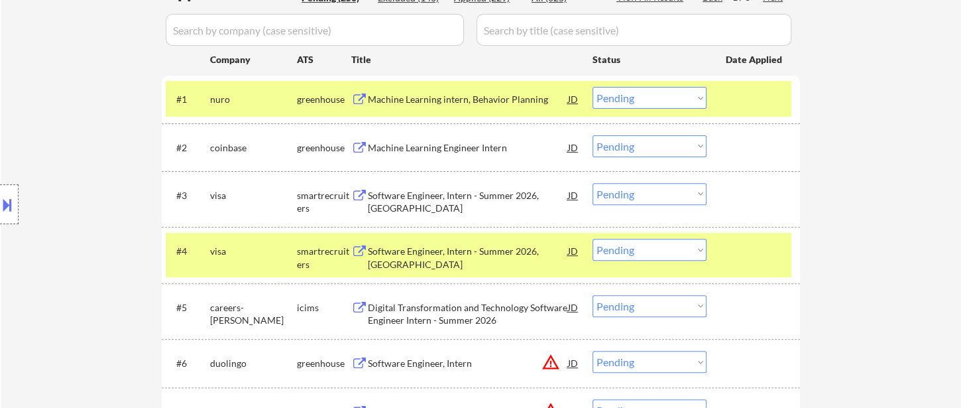
click at [650, 197] on select "Choose an option... Pending Applied Excluded (Questions) Excluded (Expired) Exc…" at bounding box center [650, 194] width 114 height 22
click at [593, 183] on select "Choose an option... Pending Applied Excluded (Questions) Excluded (Expired) Exc…" at bounding box center [650, 194] width 114 height 22
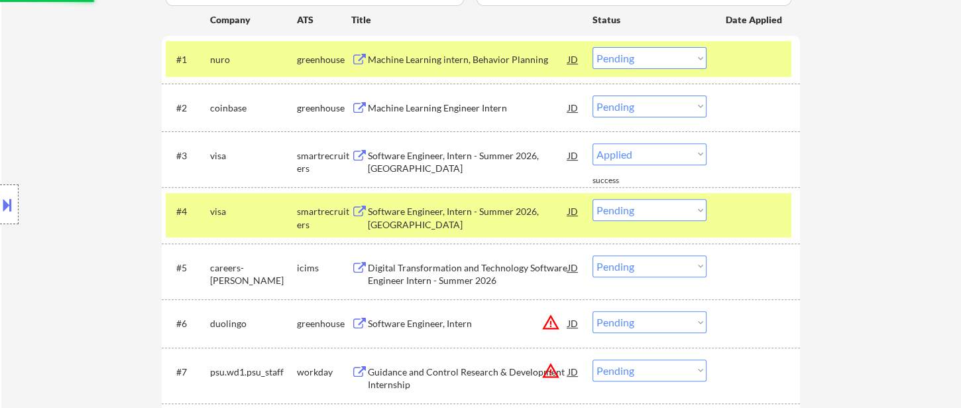
scroll to position [515, 0]
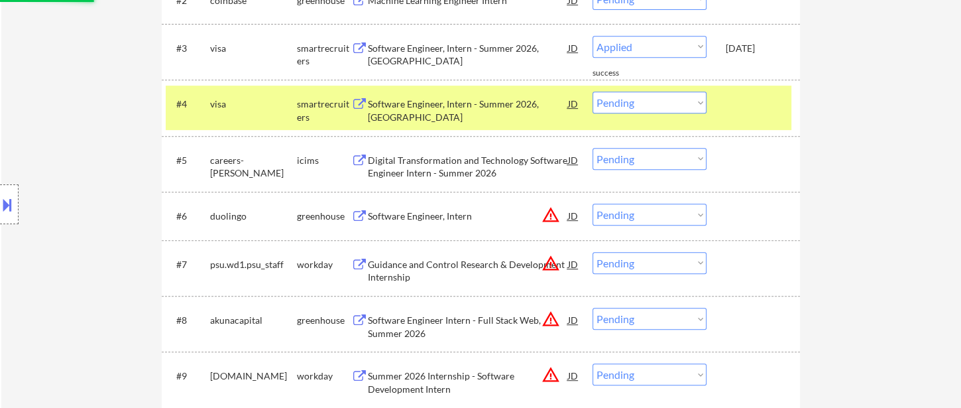
select select ""pending""
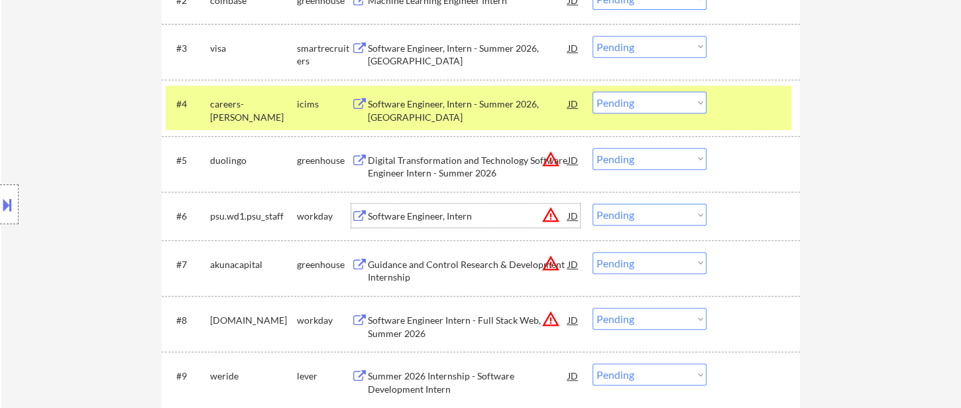
click at [438, 221] on div "Software Engineer, Intern" at bounding box center [468, 215] width 200 height 13
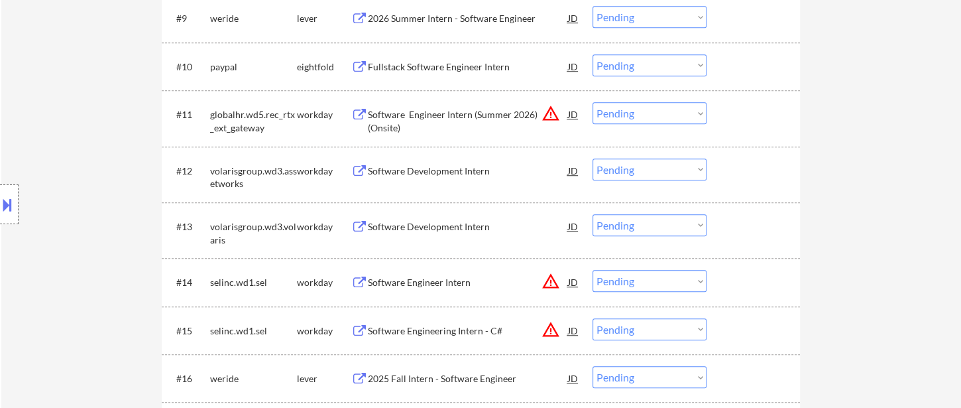
scroll to position [957, 0]
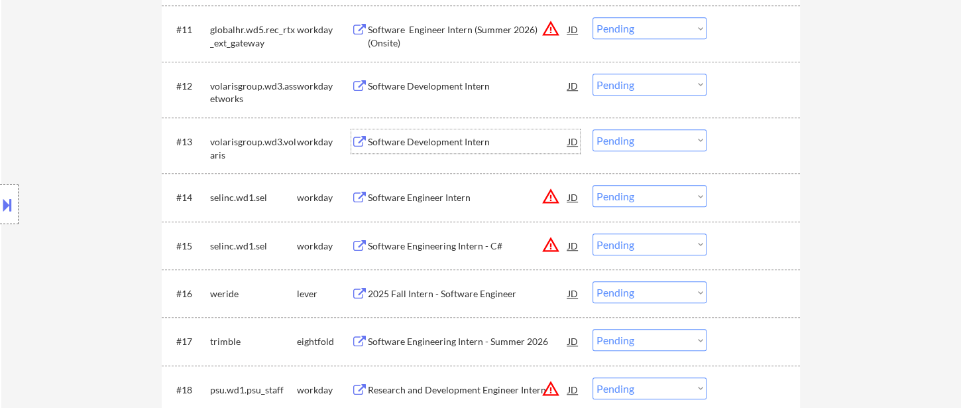
click at [395, 147] on div "Software Development Intern" at bounding box center [468, 141] width 200 height 13
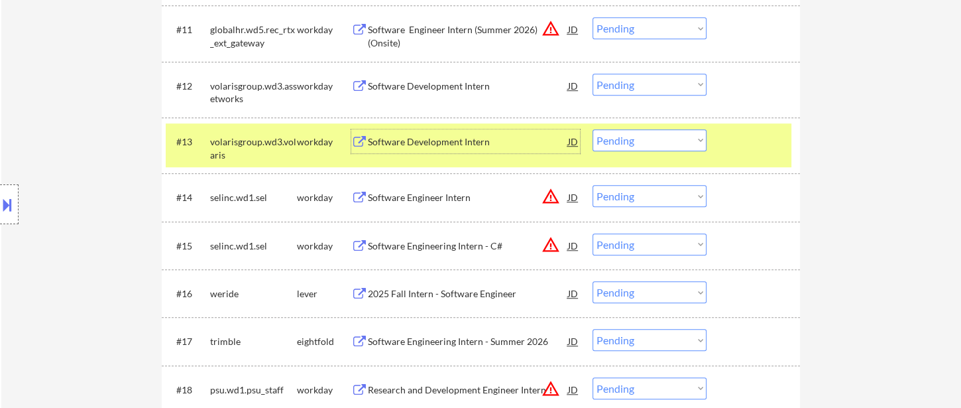
drag, startPoint x: 619, startPoint y: 142, endPoint x: 622, endPoint y: 148, distance: 7.4
click at [619, 142] on select "Choose an option... Pending Applied Excluded (Questions) Excluded (Expired) Exc…" at bounding box center [650, 140] width 114 height 22
click at [593, 129] on select "Choose an option... Pending Applied Excluded (Questions) Excluded (Expired) Exc…" at bounding box center [650, 140] width 114 height 22
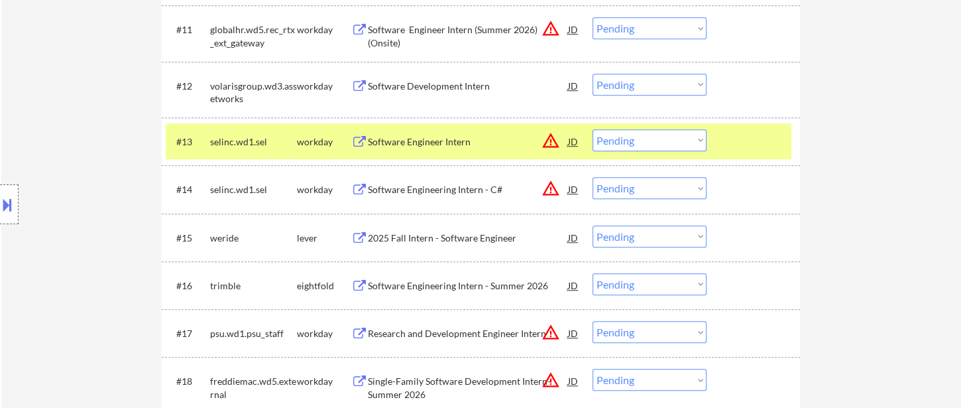
click at [418, 142] on div "Software Engineer Intern" at bounding box center [468, 141] width 200 height 13
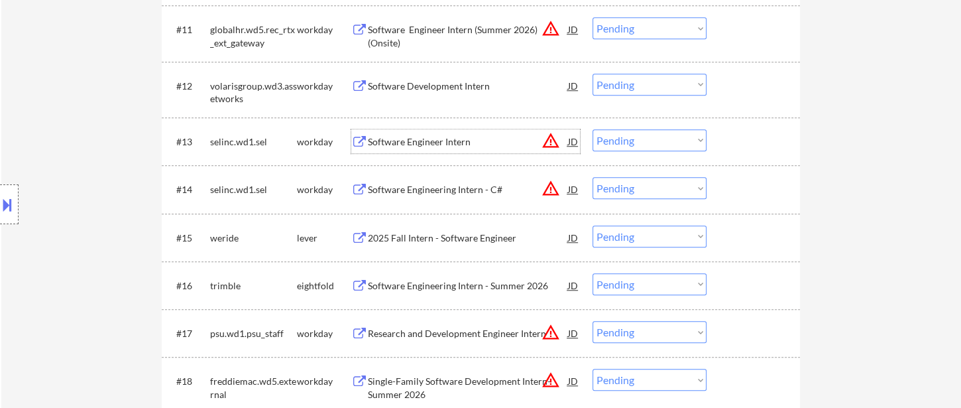
drag, startPoint x: 634, startPoint y: 143, endPoint x: 648, endPoint y: 147, distance: 14.5
click at [636, 143] on select "Choose an option... Pending Applied Excluded (Questions) Excluded (Expired) Exc…" at bounding box center [650, 140] width 114 height 22
click at [593, 129] on select "Choose an option... Pending Applied Excluded (Questions) Excluded (Expired) Exc…" at bounding box center [650, 140] width 114 height 22
select select ""pending""
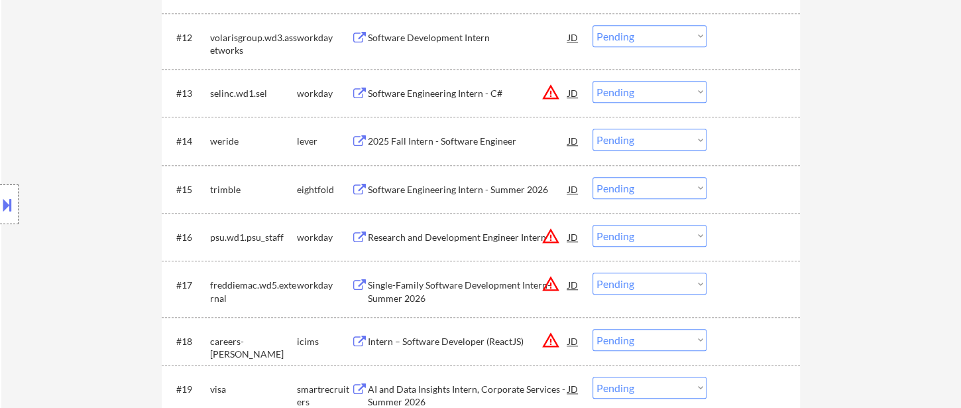
scroll to position [1031, 0]
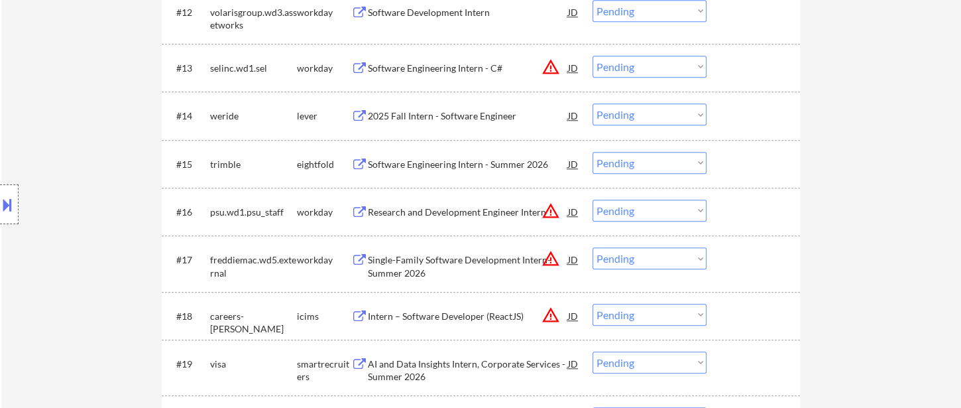
click at [433, 163] on div "Software Engineering Intern - Summer 2026" at bounding box center [468, 164] width 200 height 13
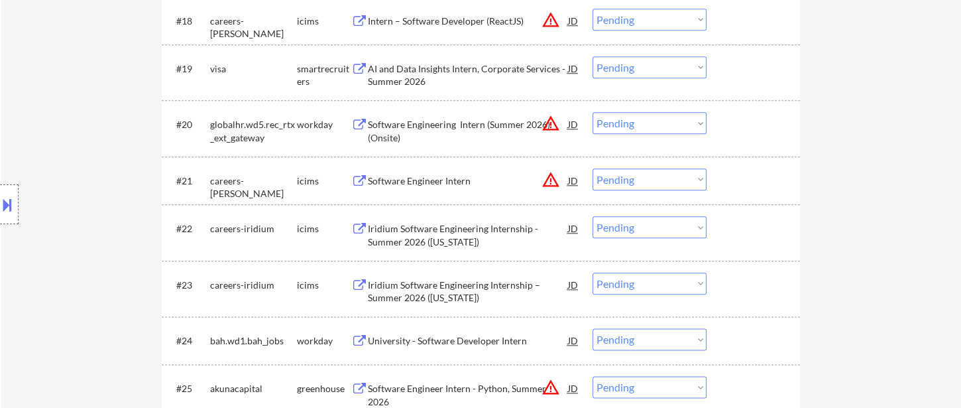
scroll to position [1399, 0]
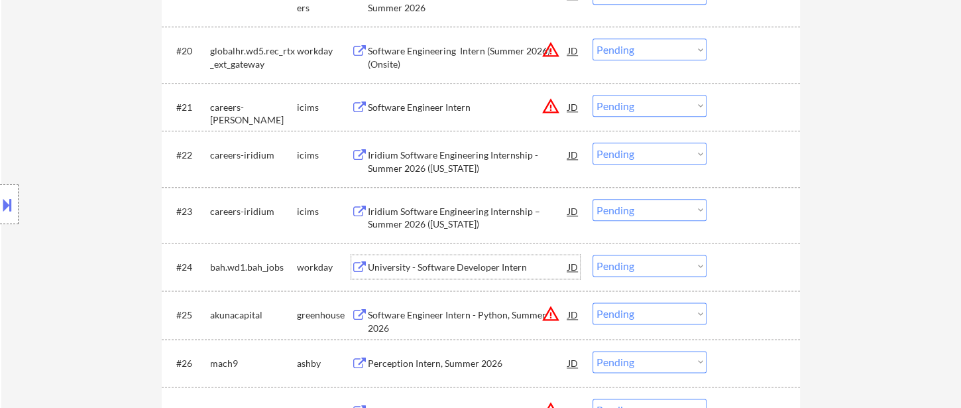
click at [467, 270] on div "University - Software Developer Intern" at bounding box center [468, 267] width 200 height 13
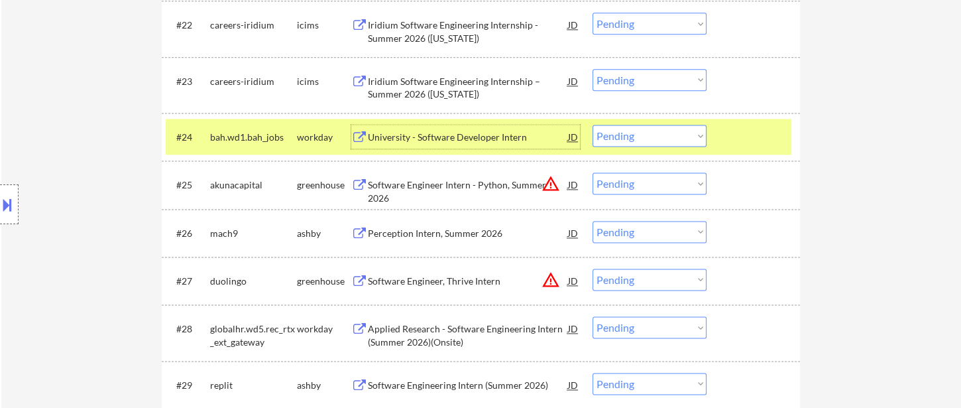
scroll to position [1547, 0]
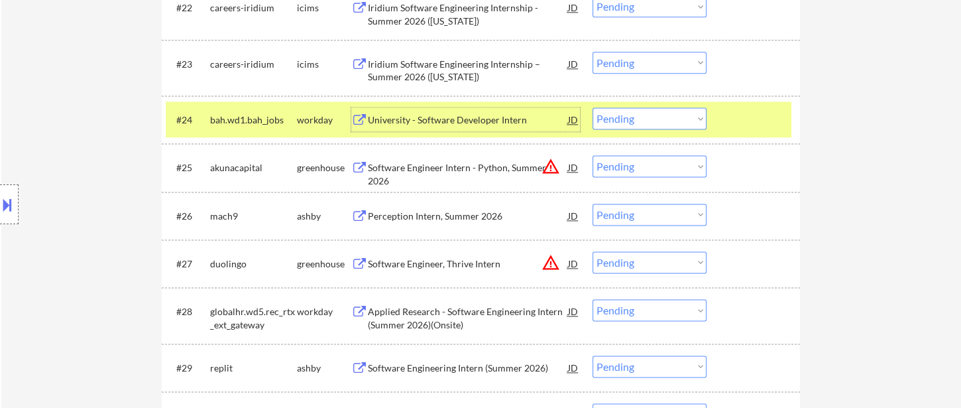
click at [479, 214] on div "Perception Intern, Summer 2026" at bounding box center [468, 215] width 200 height 13
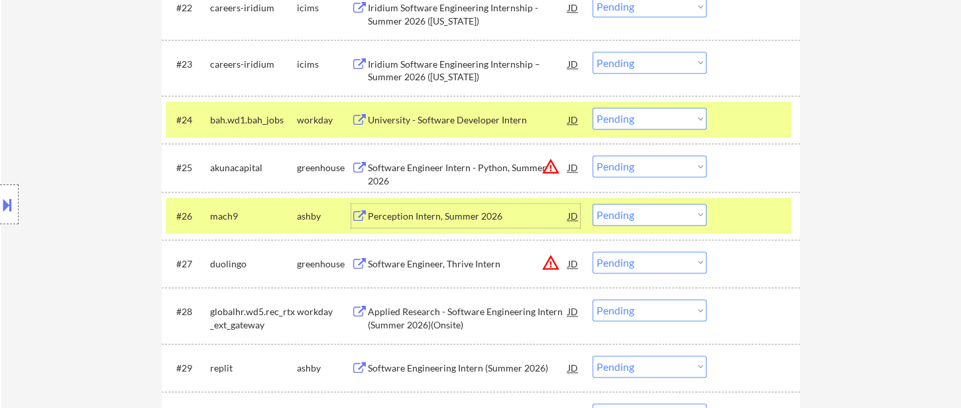
click at [640, 221] on select "Choose an option... Pending Applied Excluded (Questions) Excluded (Expired) Exc…" at bounding box center [650, 215] width 114 height 22
click at [593, 204] on select "Choose an option... Pending Applied Excluded (Questions) Excluded (Expired) Exc…" at bounding box center [650, 215] width 114 height 22
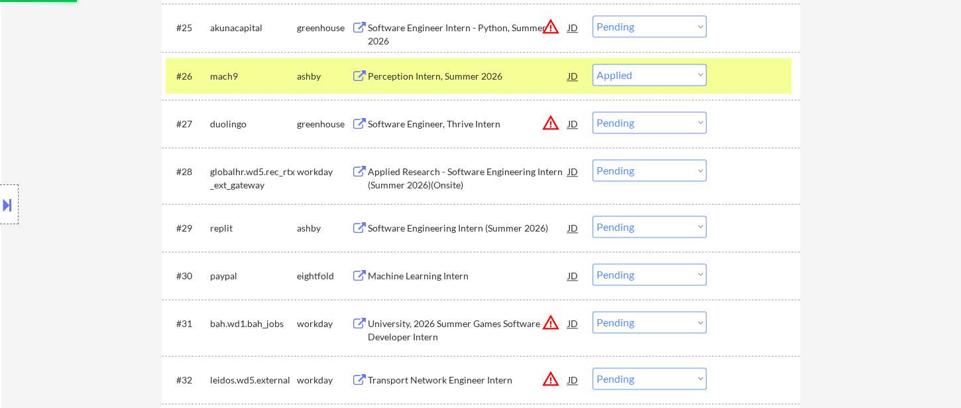
scroll to position [1694, 0]
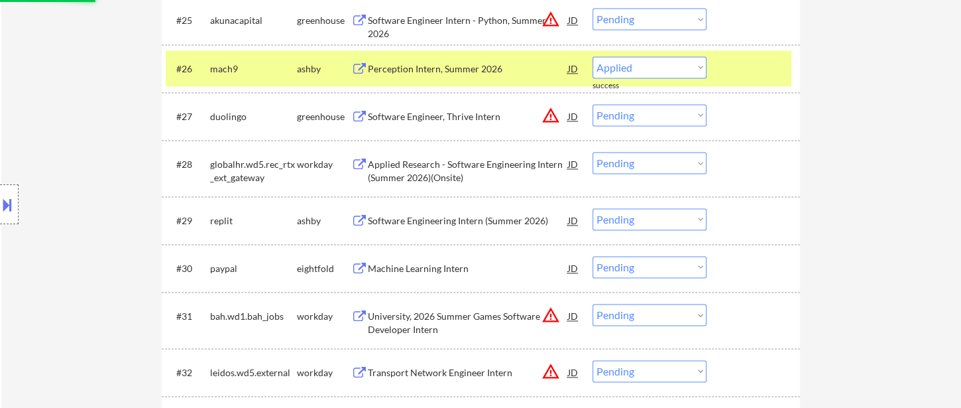
select select ""pending""
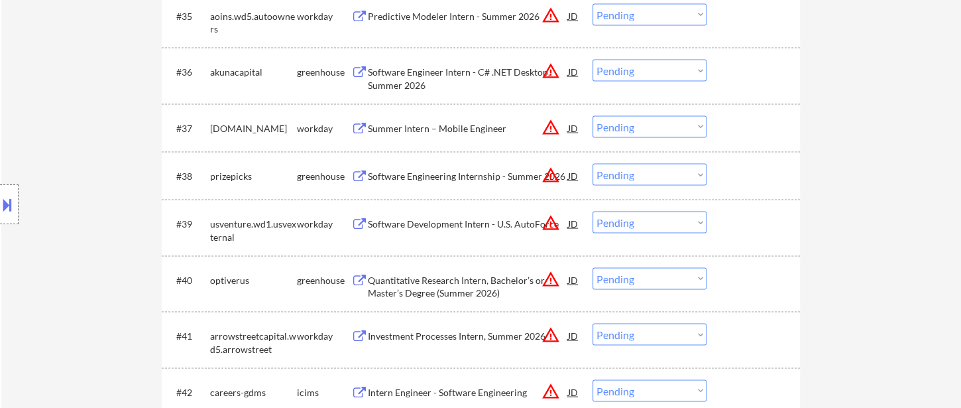
scroll to position [2283, 0]
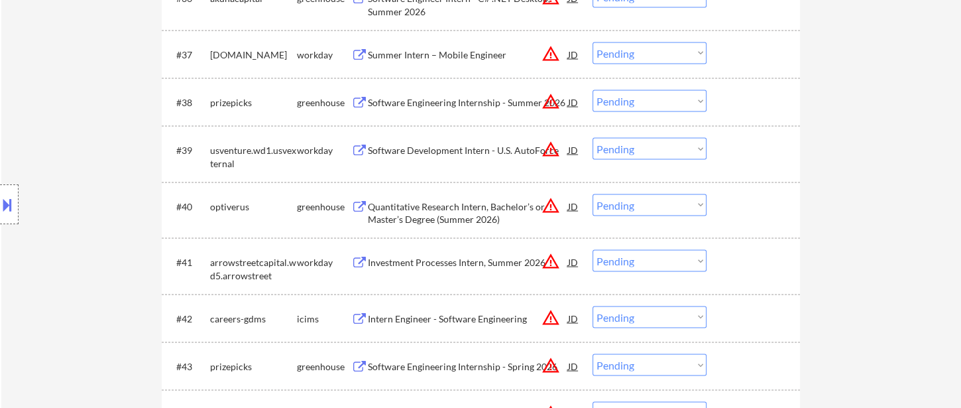
click at [484, 266] on div "Investment Processes Intern, Summer 2026" at bounding box center [468, 262] width 200 height 13
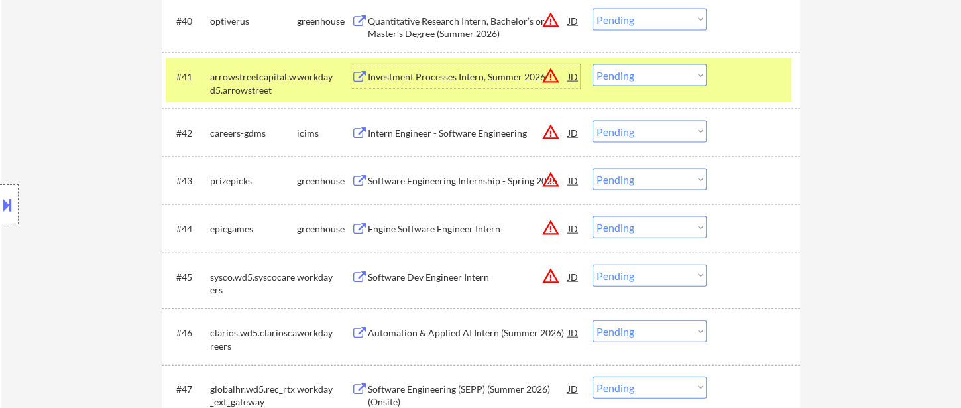
scroll to position [2504, 0]
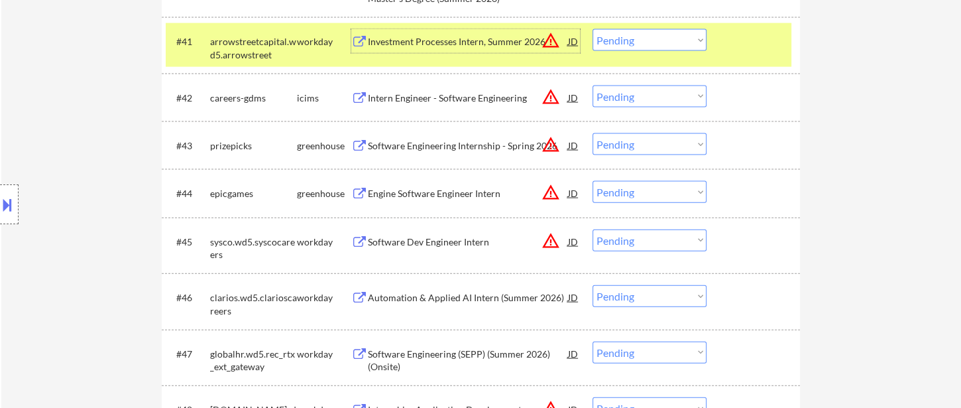
click at [454, 248] on div "Software Dev Engineer Intern" at bounding box center [468, 241] width 200 height 24
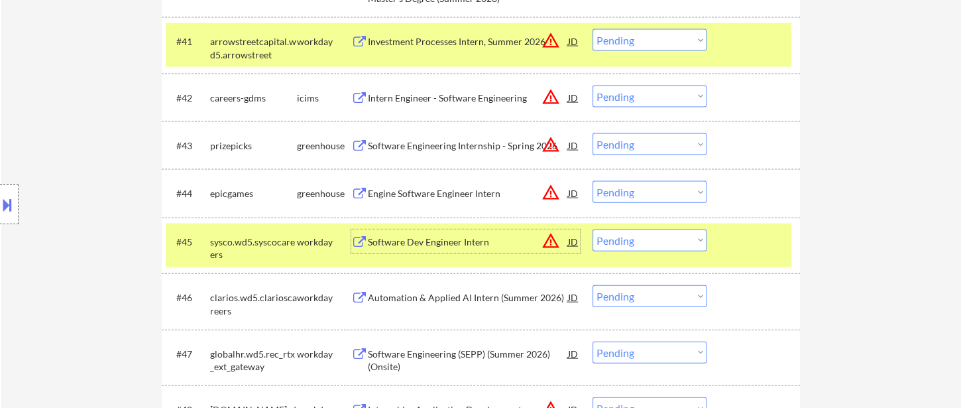
scroll to position [2578, 0]
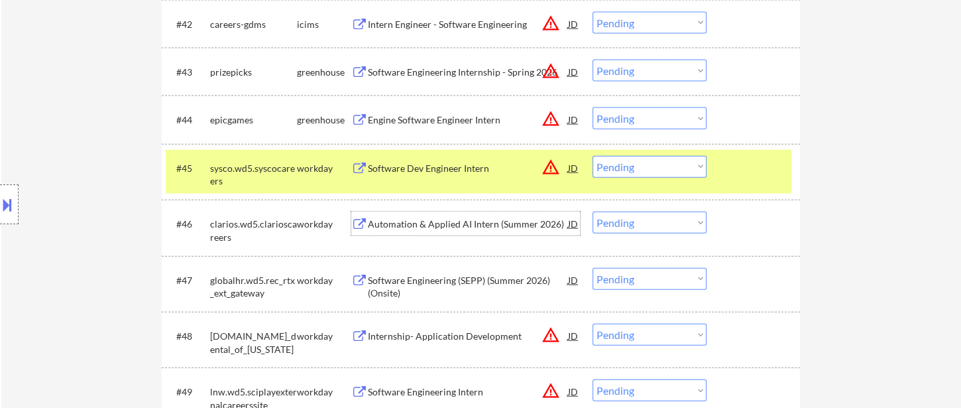
click at [469, 230] on div "Automation & Applied AI Intern (Summer 2026)" at bounding box center [468, 223] width 200 height 24
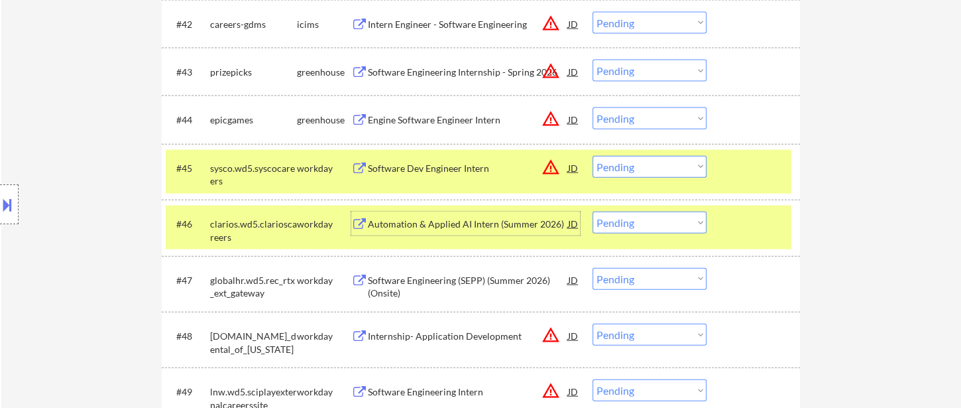
click at [424, 227] on div "Automation & Applied AI Intern (Summer 2026)" at bounding box center [468, 223] width 200 height 13
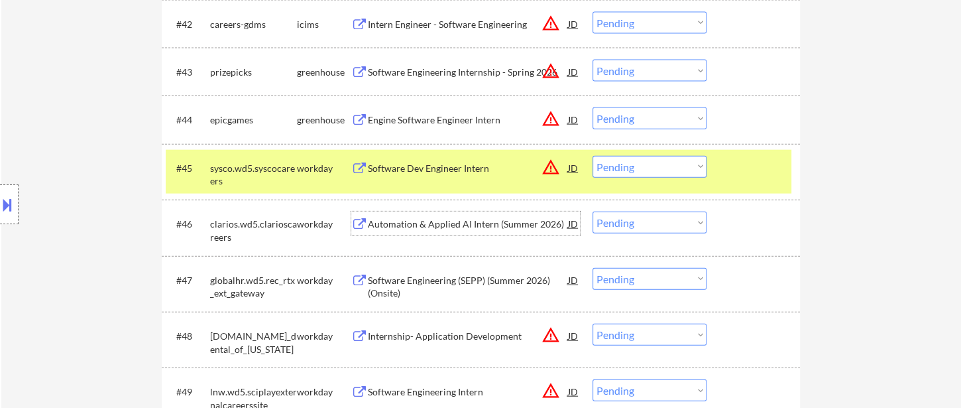
click at [651, 227] on select "Choose an option... Pending Applied Excluded (Questions) Excluded (Expired) Exc…" at bounding box center [650, 222] width 114 height 22
click at [593, 211] on select "Choose an option... Pending Applied Excluded (Questions) Excluded (Expired) Exc…" at bounding box center [650, 222] width 114 height 22
click at [437, 284] on div "Software Engineering (SEPP) (Summer 2026)(Onsite)" at bounding box center [468, 287] width 200 height 26
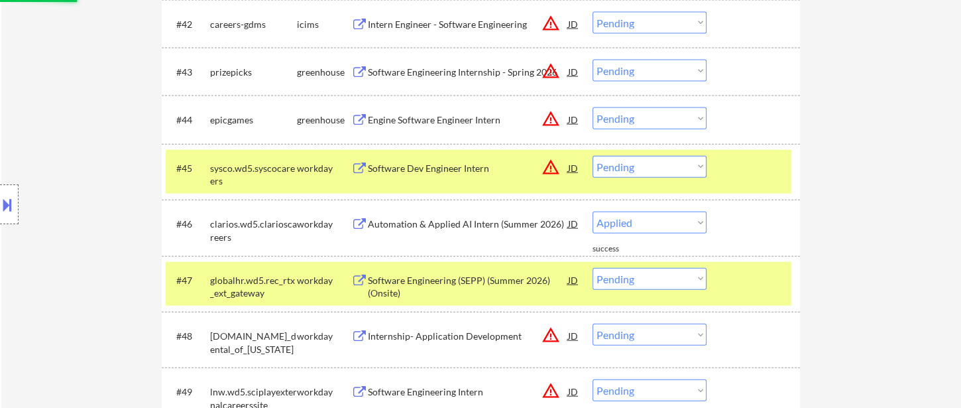
select select ""pending""
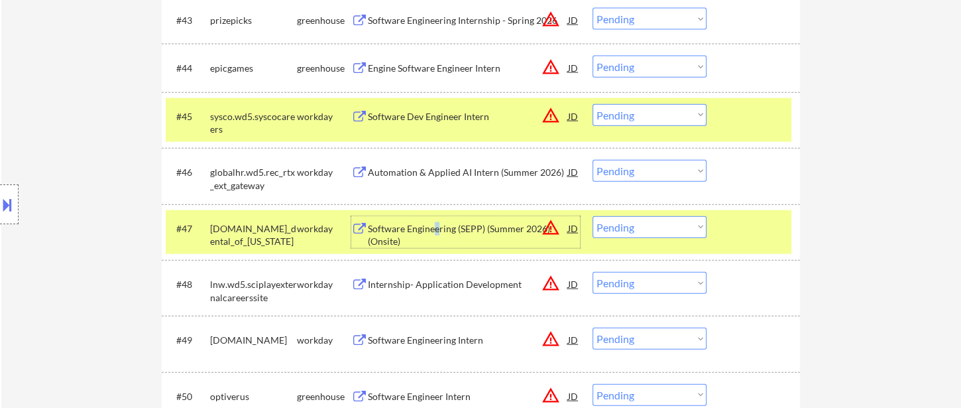
scroll to position [2652, 0]
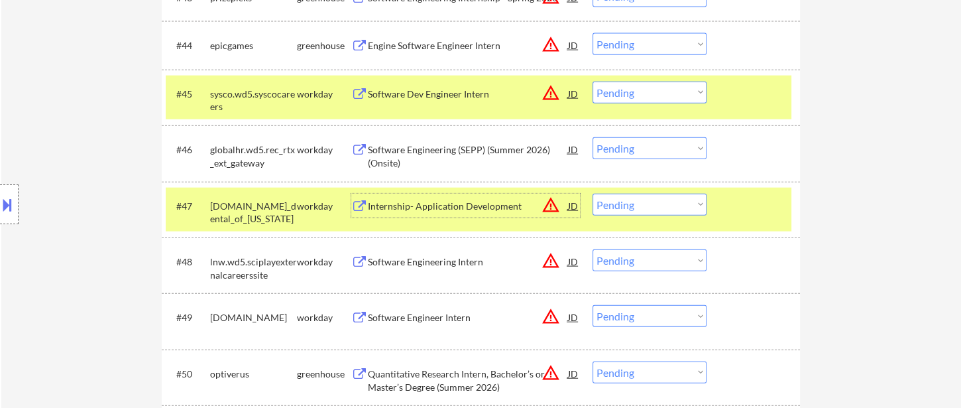
click at [458, 208] on div "Internship- Application Development" at bounding box center [468, 206] width 200 height 13
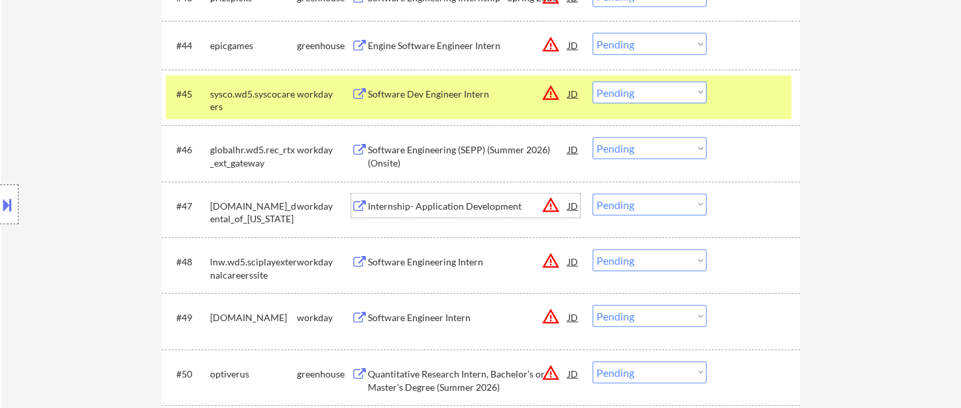
click at [650, 203] on select "Choose an option... Pending Applied Excluded (Questions) Excluded (Expired) Exc…" at bounding box center [650, 205] width 114 height 22
click at [593, 194] on select "Choose an option... Pending Applied Excluded (Questions) Excluded (Expired) Exc…" at bounding box center [650, 205] width 114 height 22
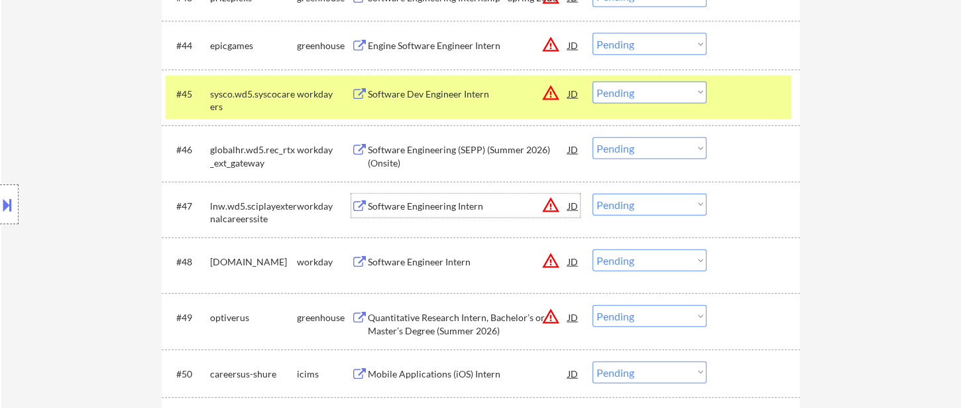
click at [437, 209] on div "Software Engineering Intern" at bounding box center [468, 206] width 200 height 13
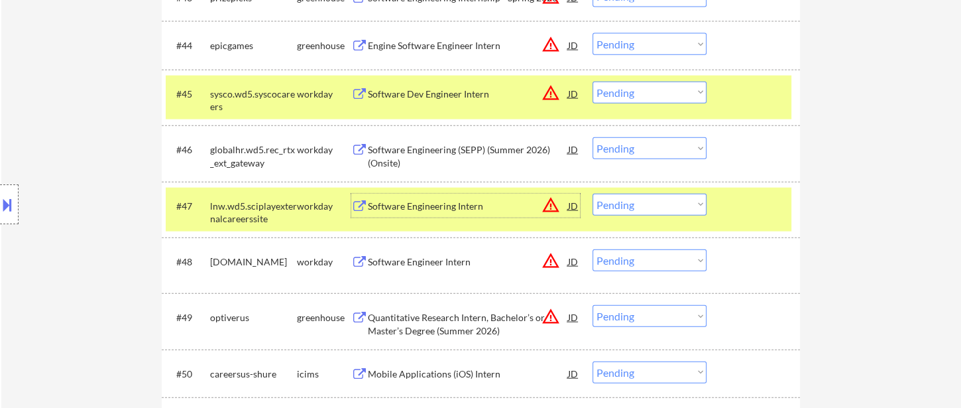
click at [664, 206] on select "Choose an option... Pending Applied Excluded (Questions) Excluded (Expired) Exc…" at bounding box center [650, 205] width 114 height 22
click at [593, 194] on select "Choose an option... Pending Applied Excluded (Questions) Excluded (Expired) Exc…" at bounding box center [650, 205] width 114 height 22
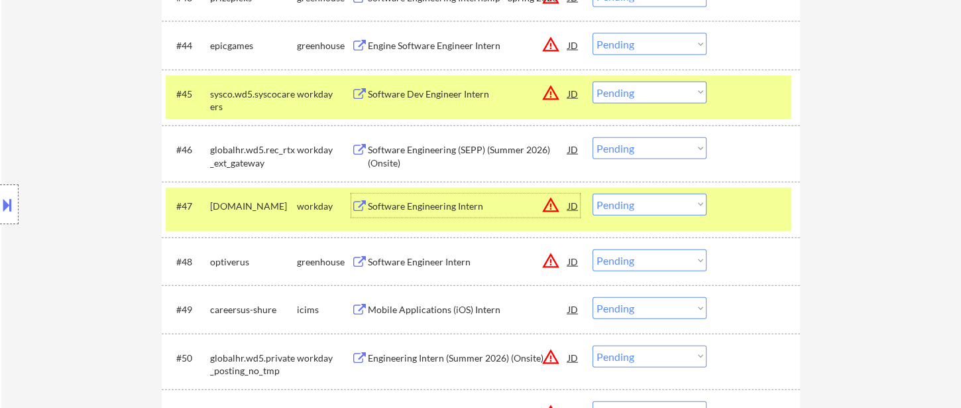
click at [457, 206] on div "Software Engineering Intern" at bounding box center [468, 206] width 200 height 13
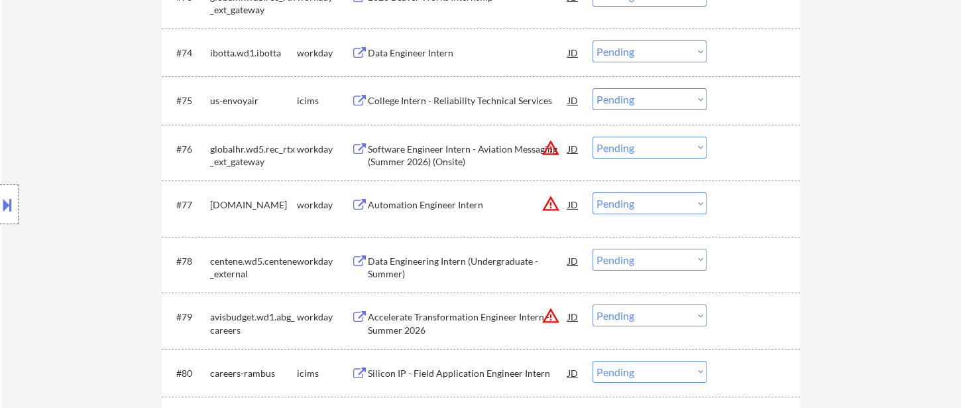
scroll to position [2652, 0]
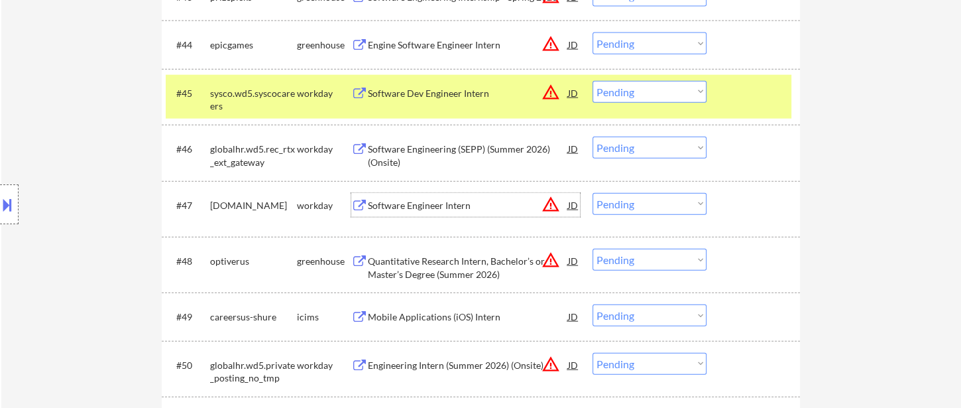
click at [455, 206] on div "Software Engineer Intern" at bounding box center [468, 205] width 200 height 13
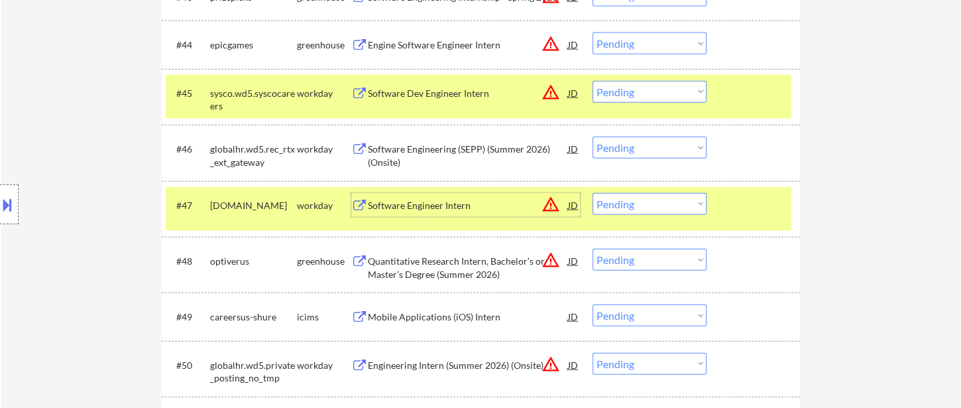
click at [642, 202] on select "Choose an option... Pending Applied Excluded (Questions) Excluded (Expired) Exc…" at bounding box center [650, 204] width 114 height 22
click at [593, 193] on select "Choose an option... Pending Applied Excluded (Questions) Excluded (Expired) Exc…" at bounding box center [650, 204] width 114 height 22
select select ""pending""
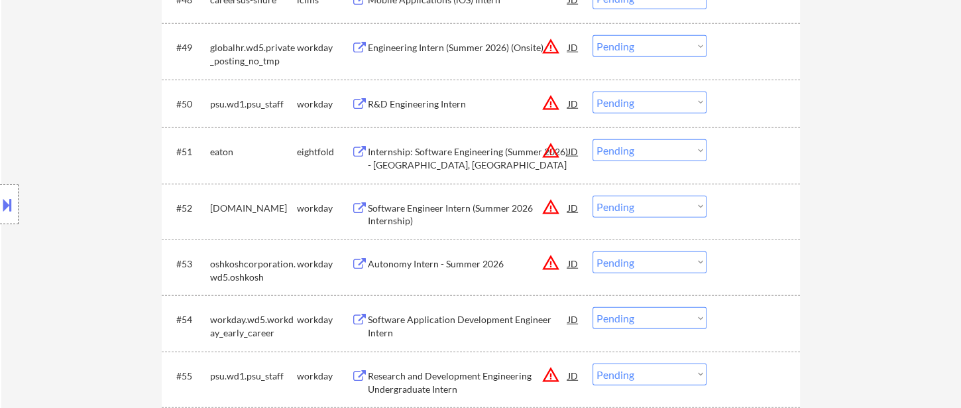
scroll to position [2947, 0]
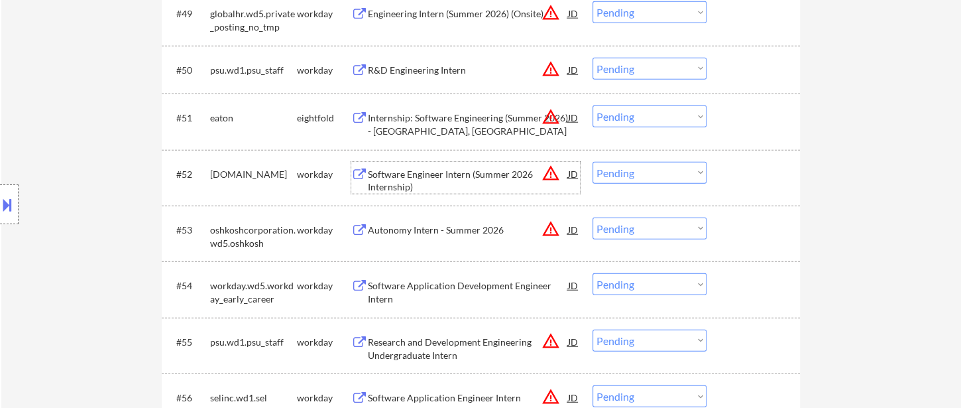
click at [427, 177] on div "Software Engineer Intern (Summer 2026 Internship)" at bounding box center [468, 181] width 200 height 26
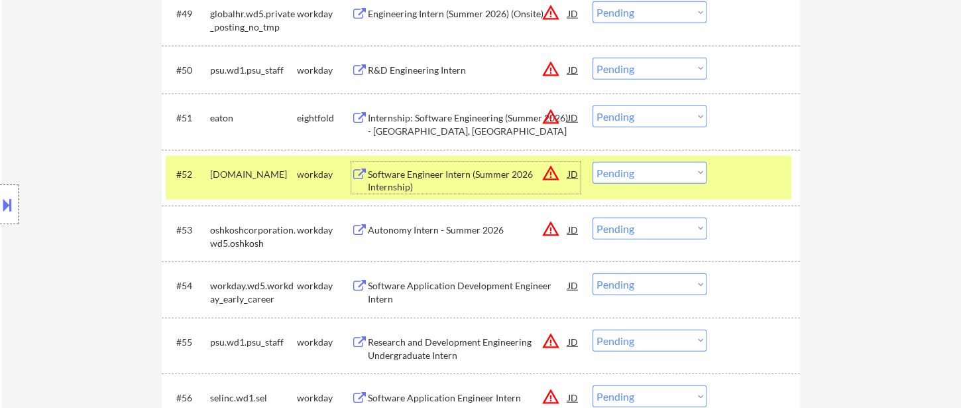
click at [636, 174] on select "Choose an option... Pending Applied Excluded (Questions) Excluded (Expired) Exc…" at bounding box center [650, 173] width 114 height 22
click at [593, 162] on select "Choose an option... Pending Applied Excluded (Questions) Excluded (Expired) Exc…" at bounding box center [650, 173] width 114 height 22
select select ""pending""
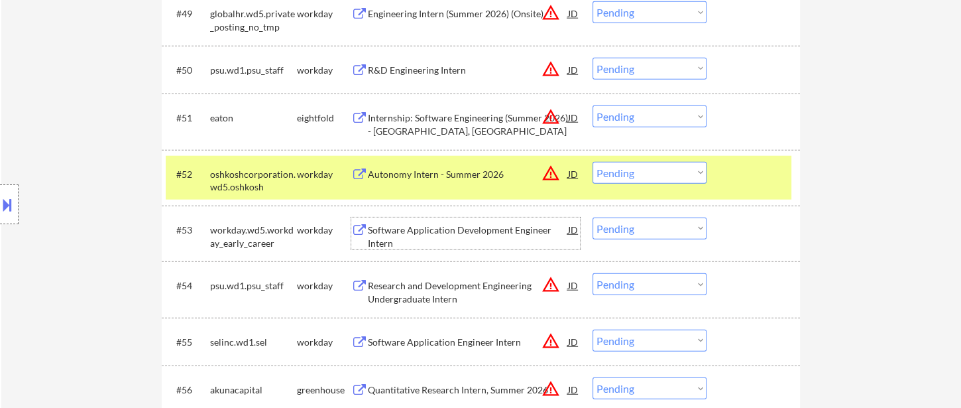
click at [455, 235] on div "Software Application Development Engineer Intern" at bounding box center [468, 236] width 200 height 26
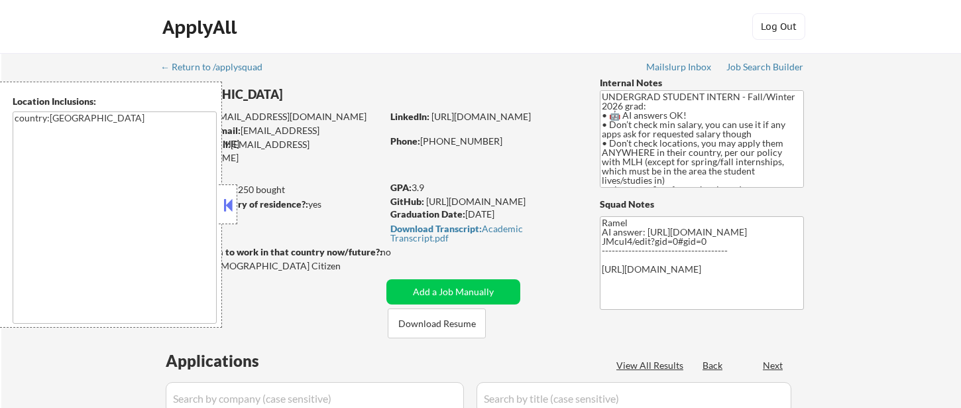
select select ""pending""
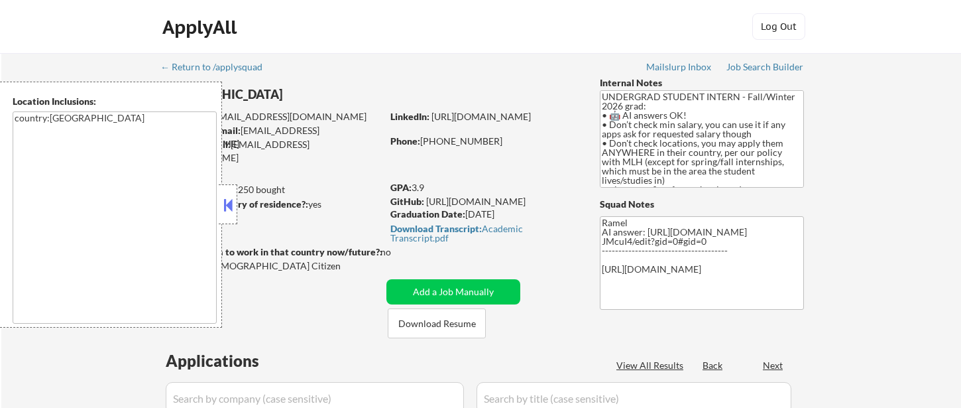
select select ""pending""
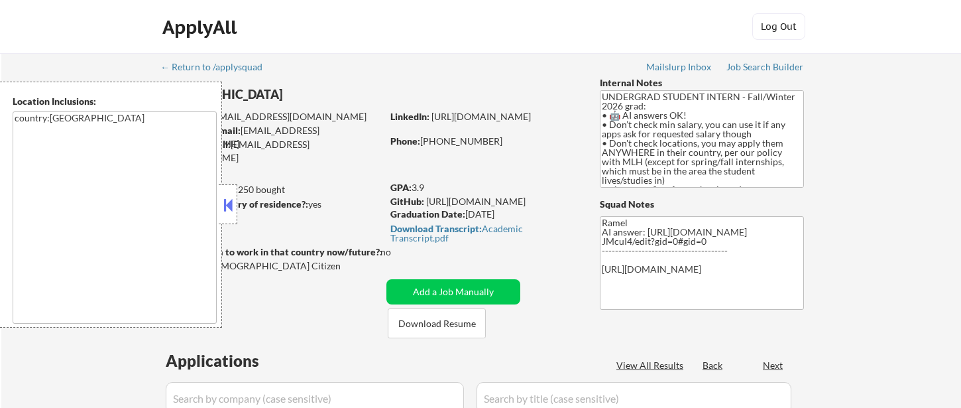
select select ""pending""
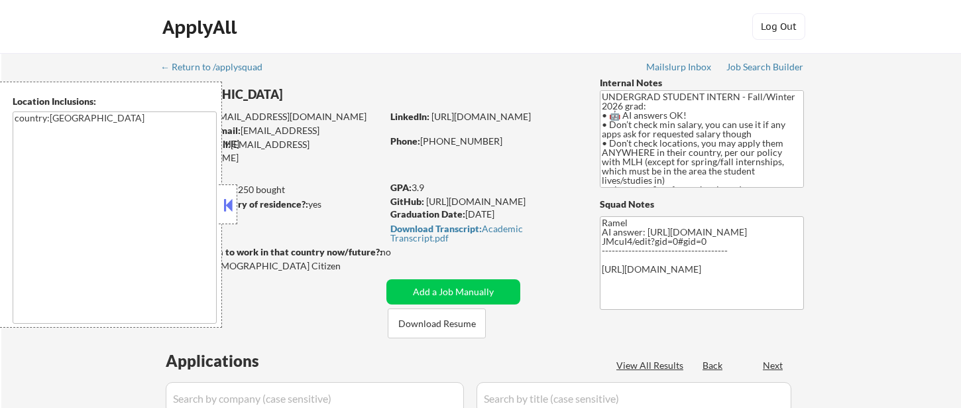
select select ""pending""
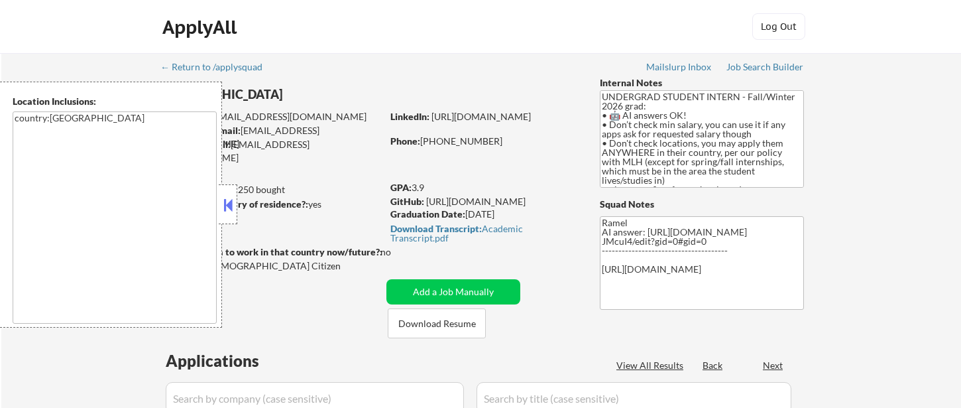
select select ""pending""
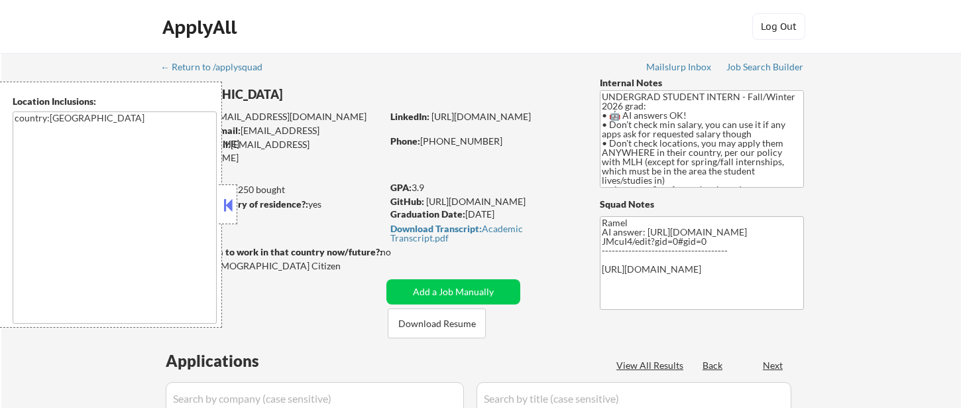
select select ""pending""
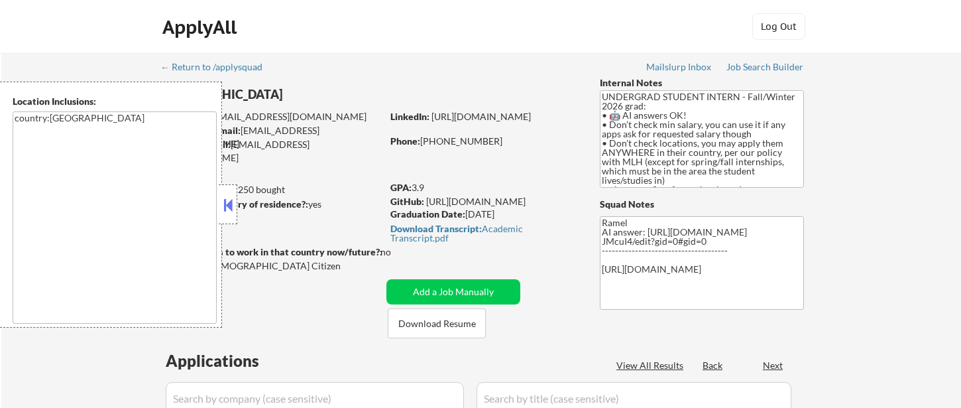
select select ""pending""
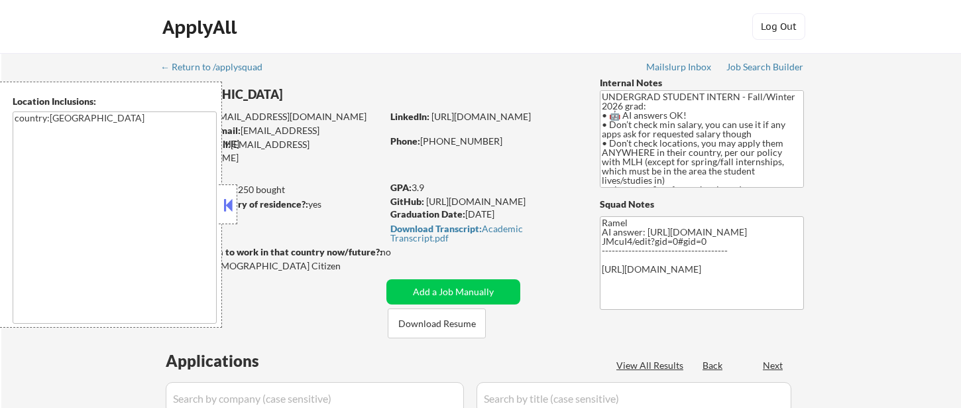
select select ""pending""
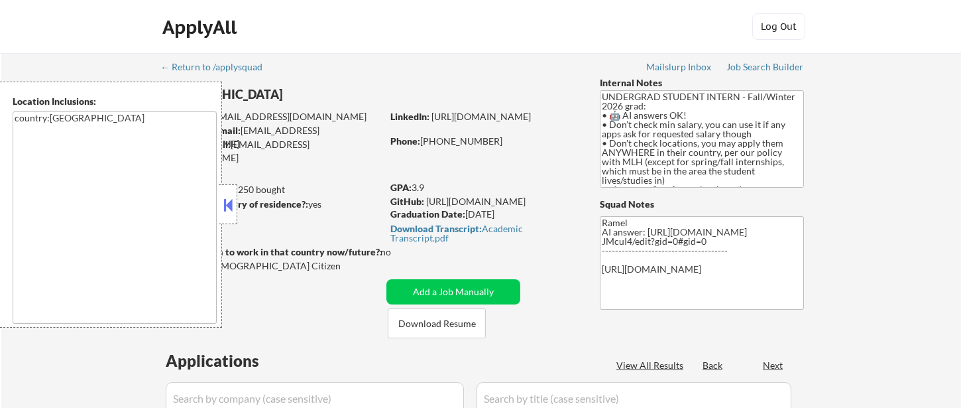
select select ""pending""
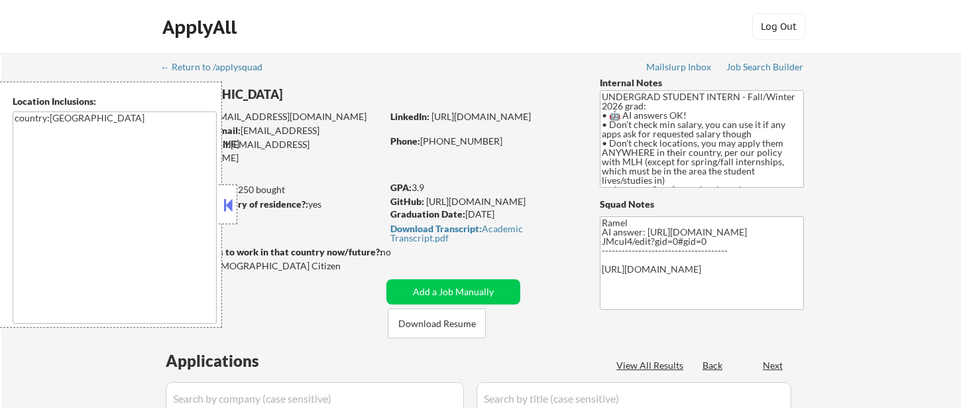
select select ""pending""
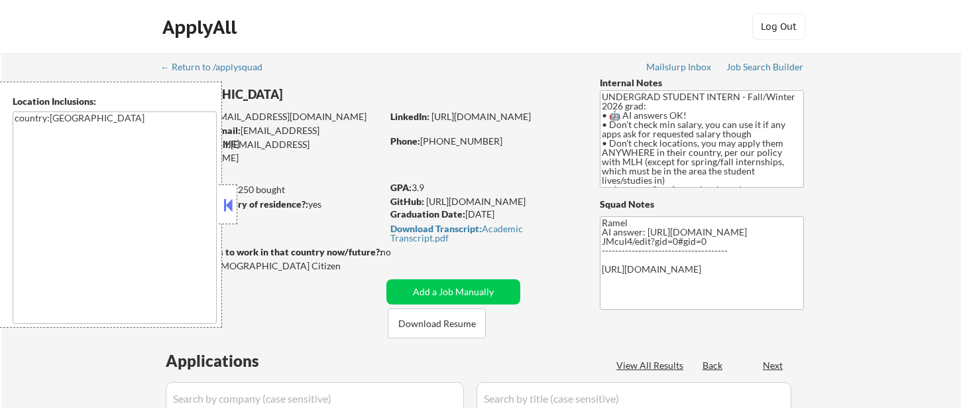
select select ""pending""
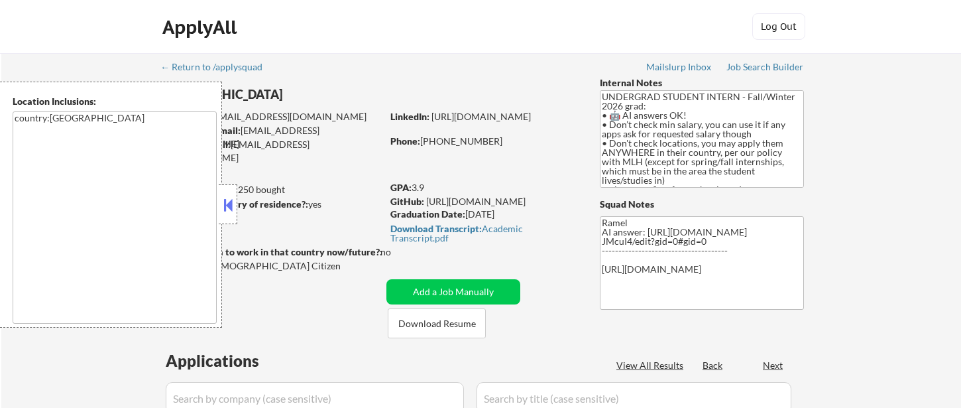
select select ""pending""
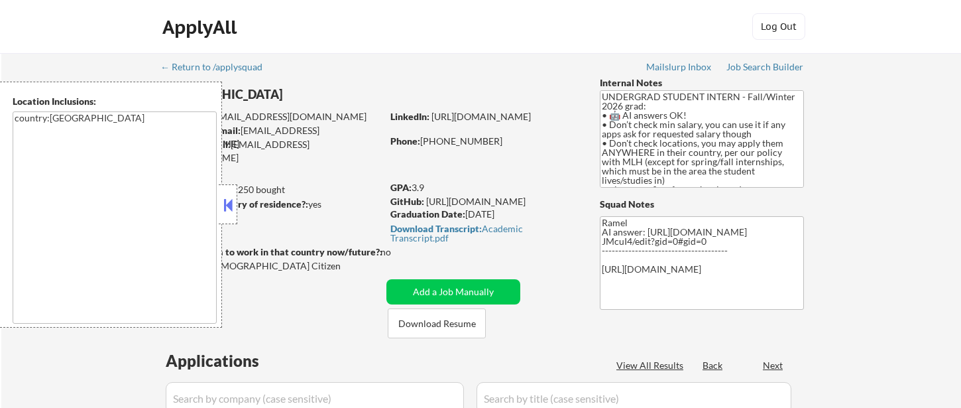
select select ""pending""
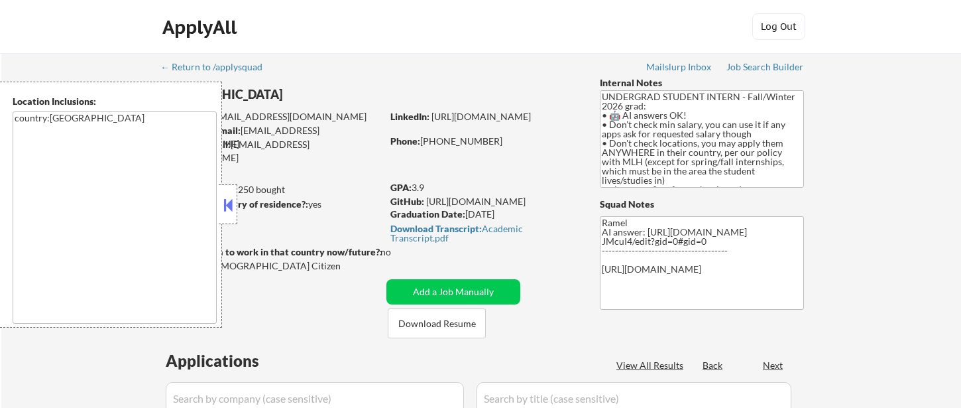
select select ""pending""
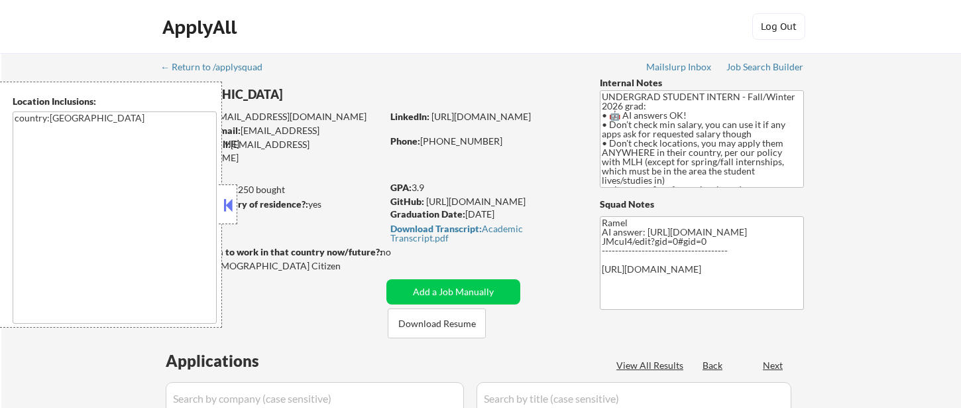
select select ""pending""
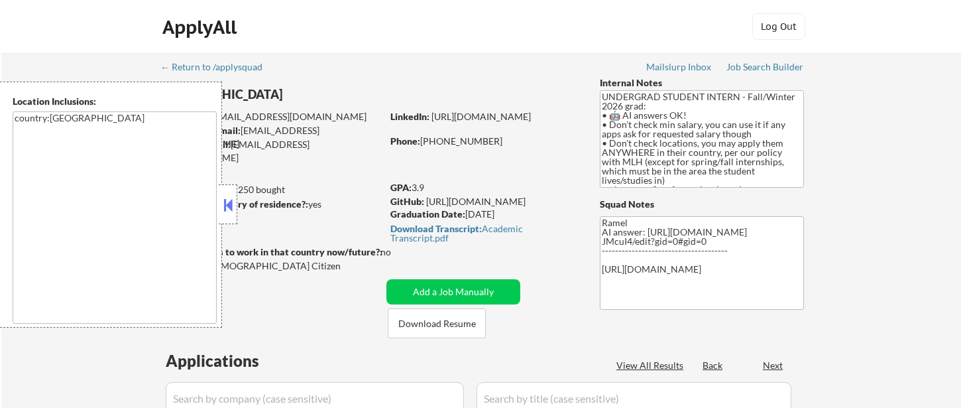
select select ""pending""
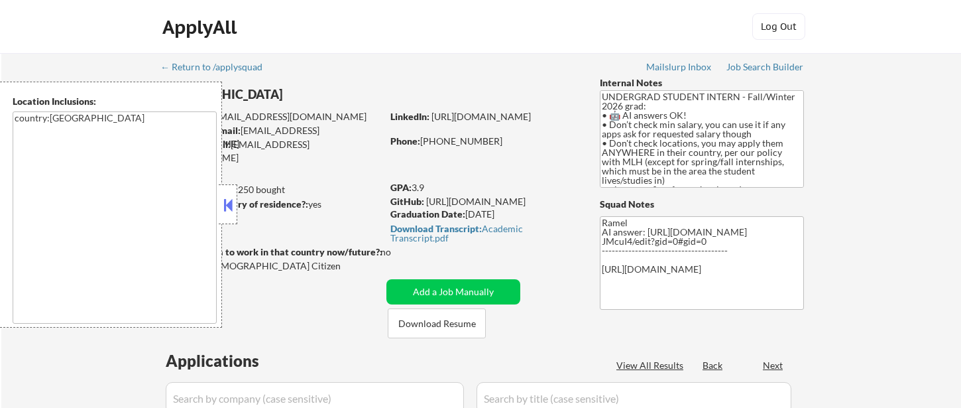
select select ""pending""
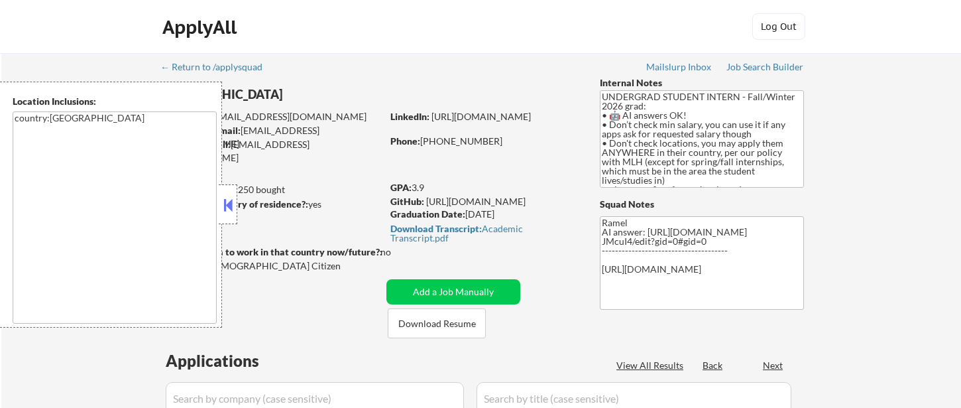
select select ""pending""
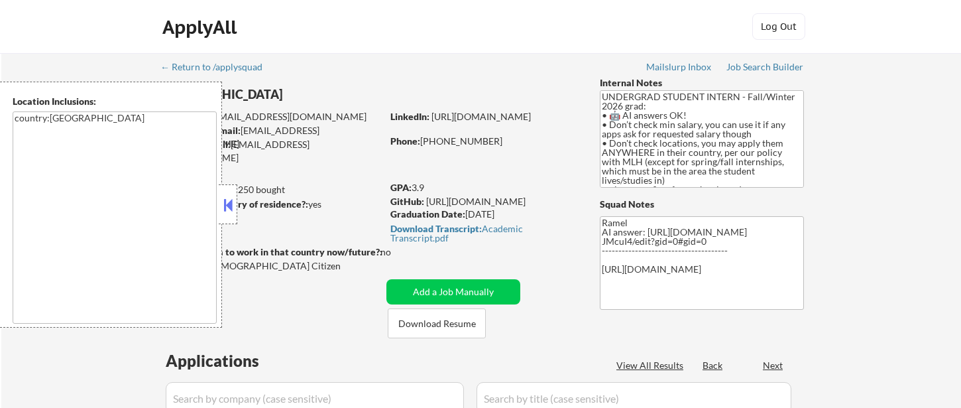
select select ""pending""
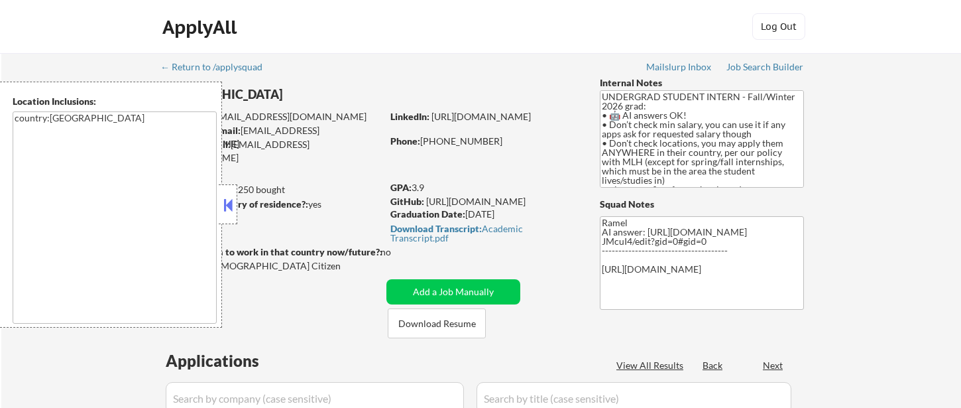
select select ""pending""
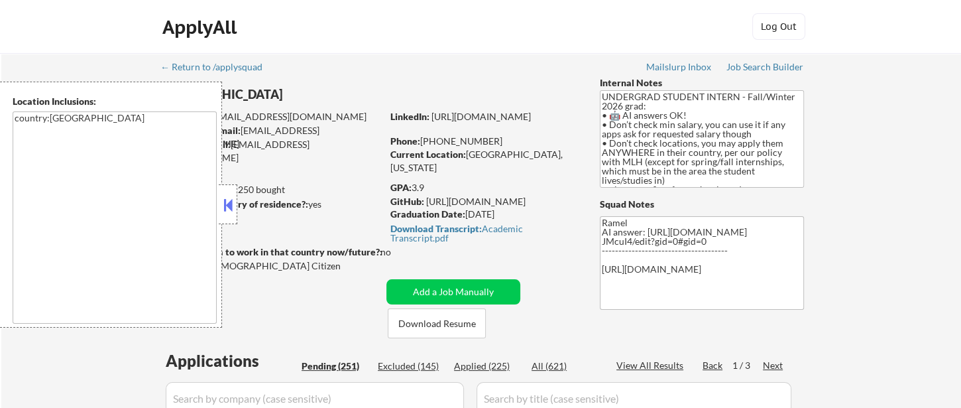
click at [233, 207] on button at bounding box center [228, 205] width 15 height 20
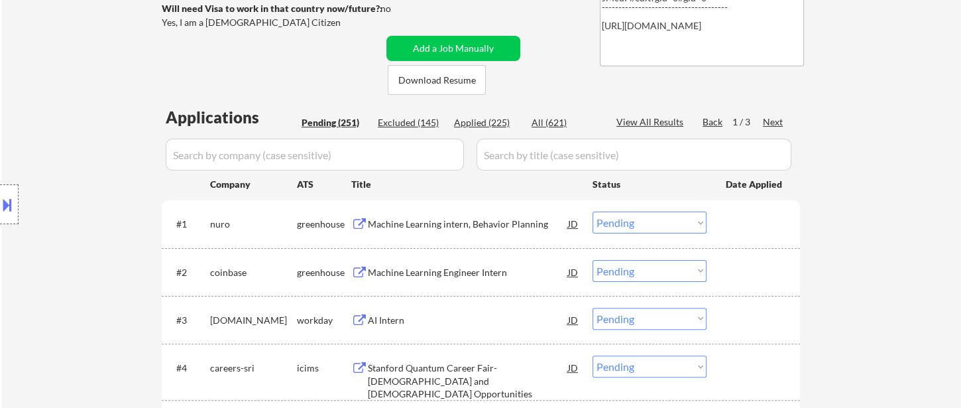
scroll to position [221, 0]
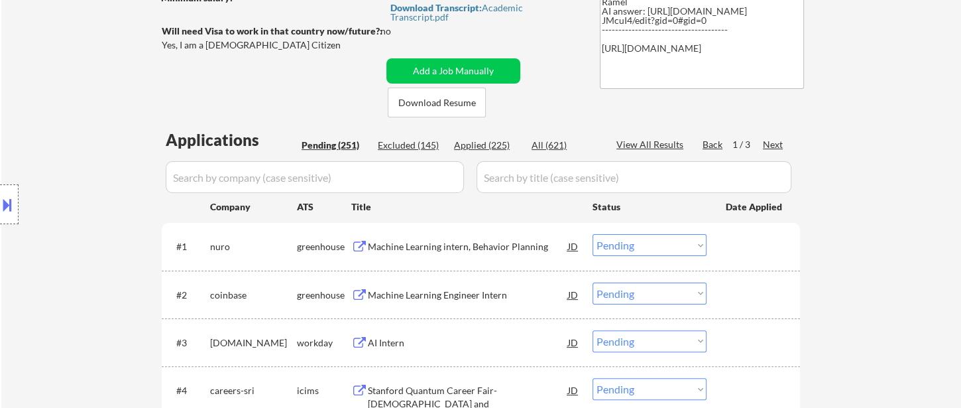
click at [498, 147] on div "Applied (225)" at bounding box center [487, 145] width 66 height 13
select select ""applied""
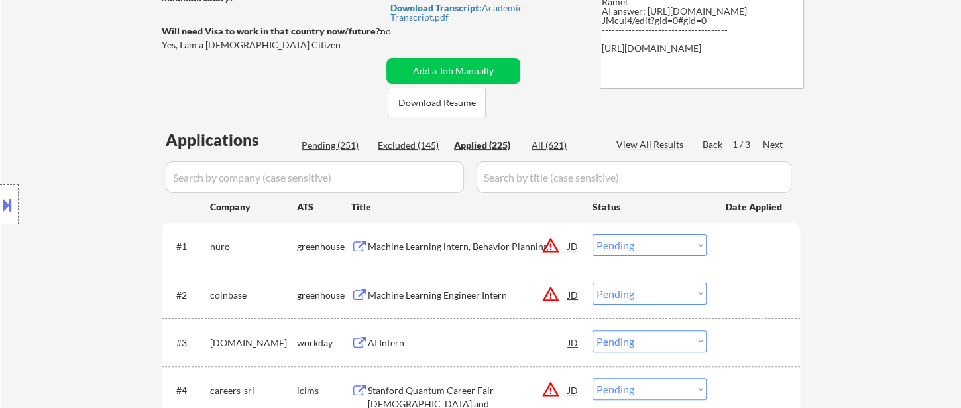
select select ""applied""
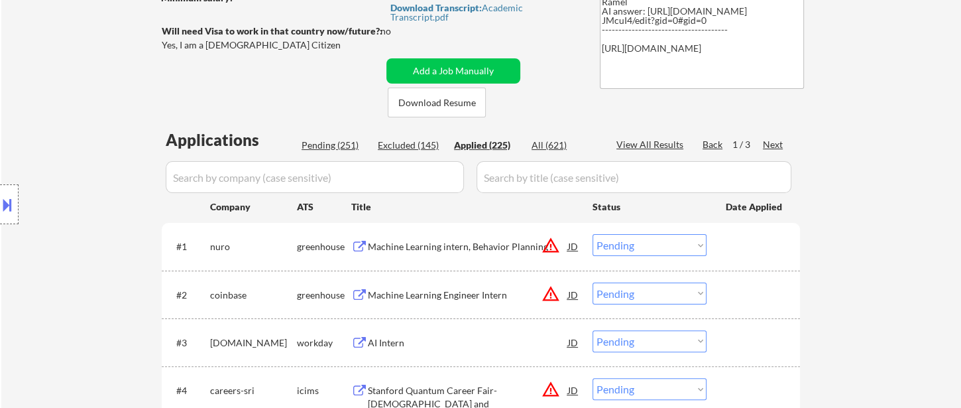
select select ""applied""
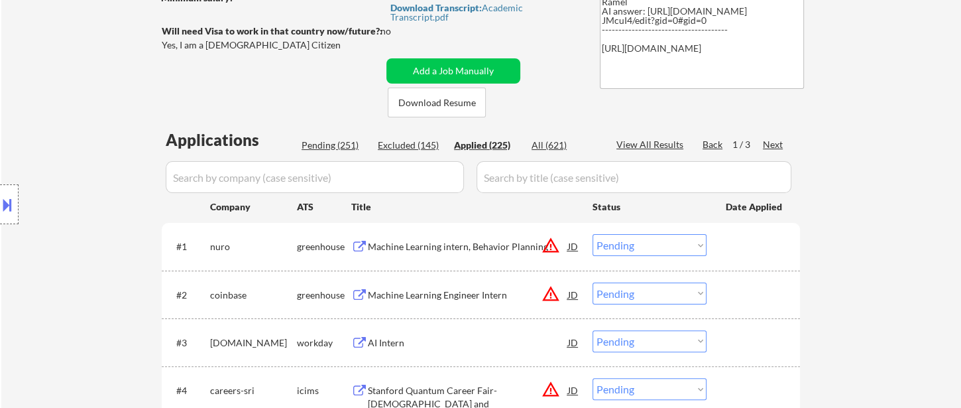
select select ""applied""
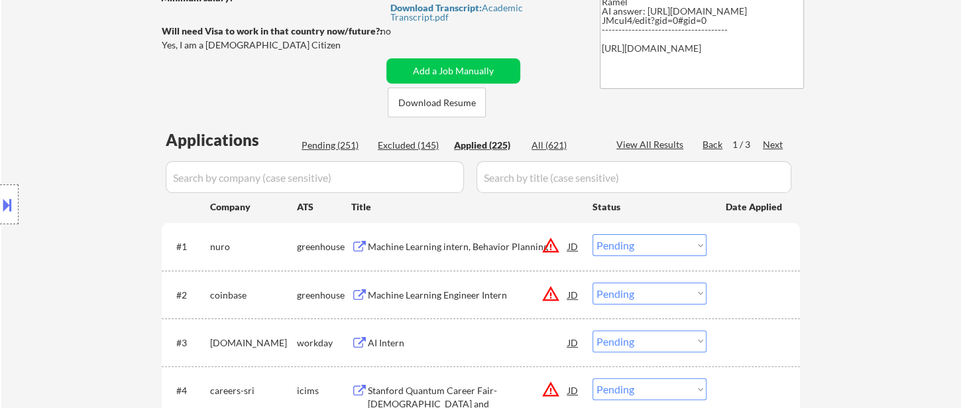
select select ""applied""
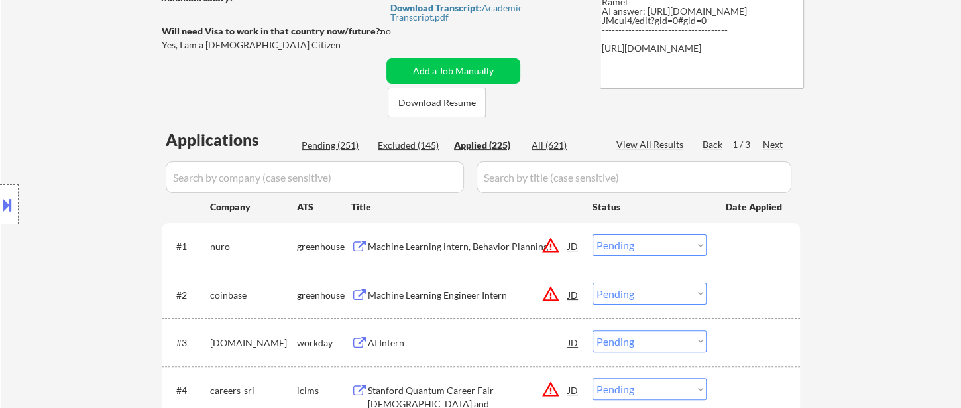
select select ""applied""
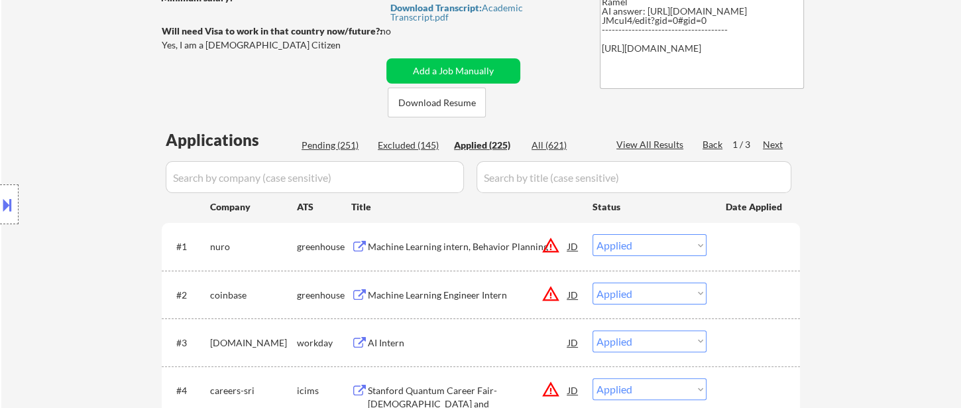
select select ""applied""
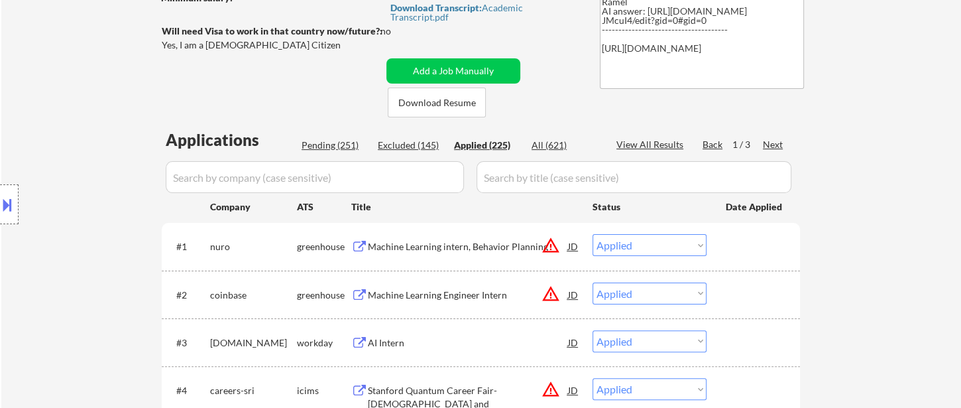
select select ""applied""
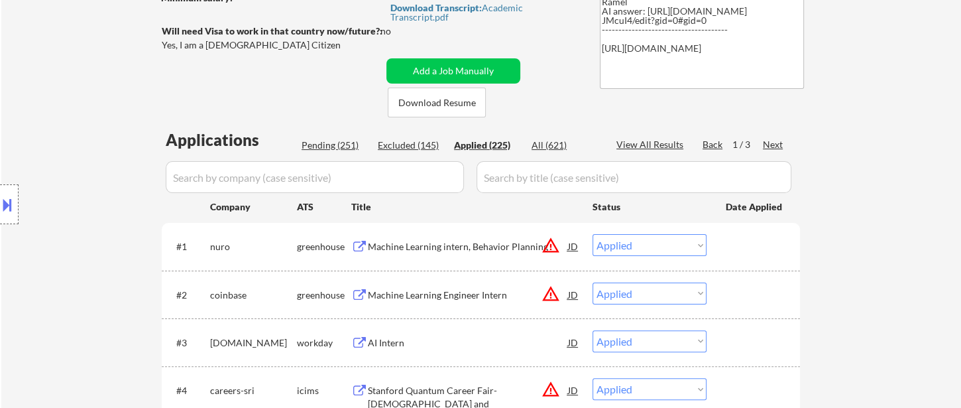
select select ""applied""
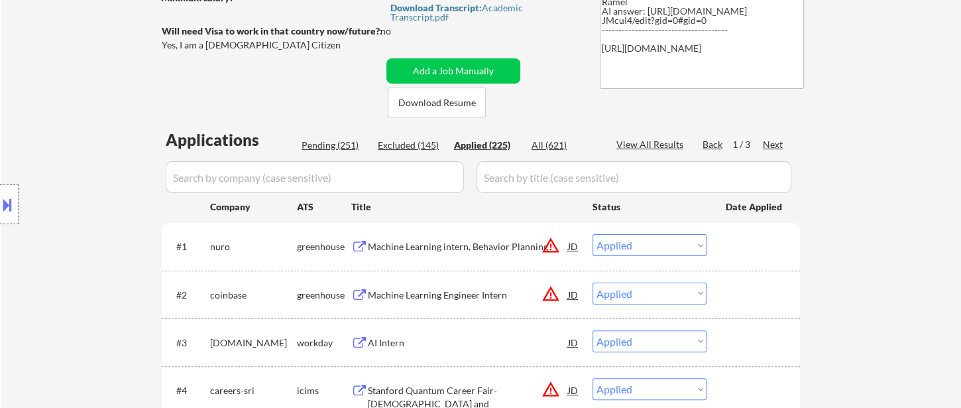
select select ""applied""
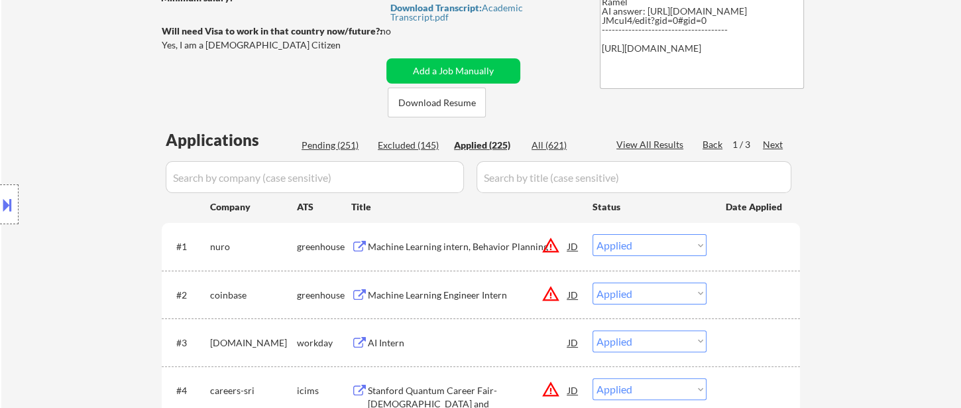
select select ""applied""
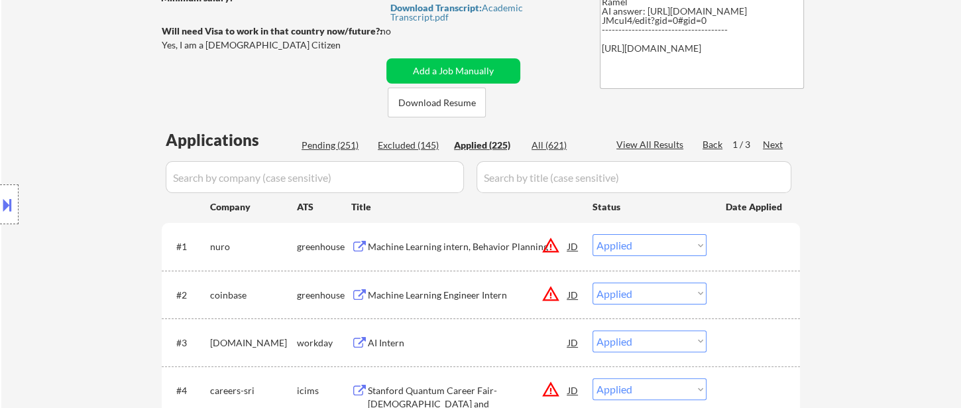
select select ""applied""
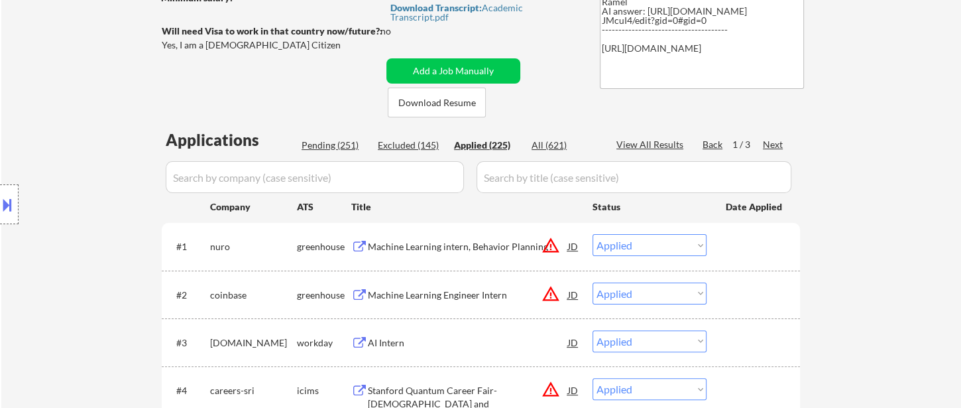
select select ""applied""
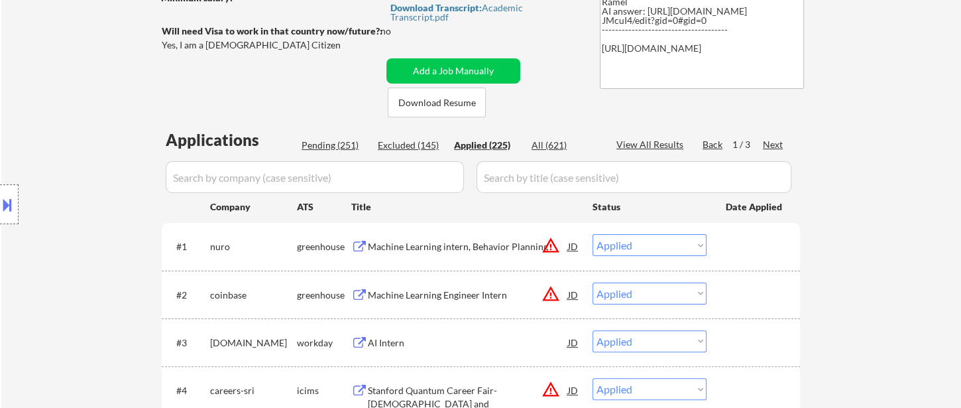
select select ""applied""
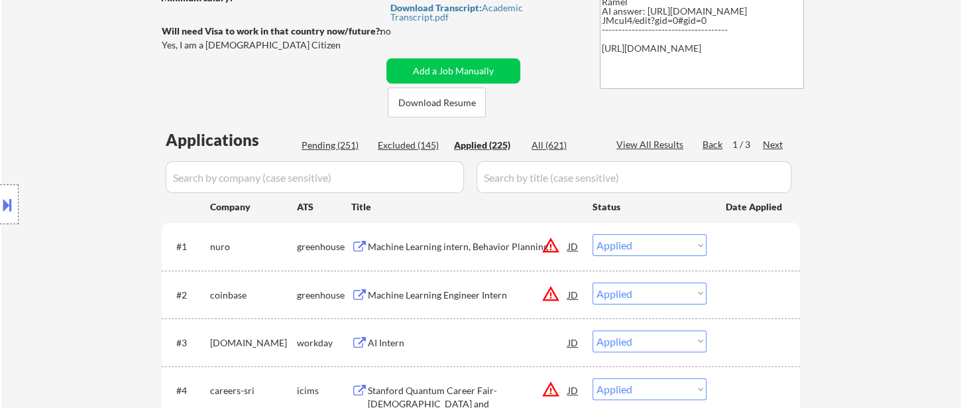
select select ""applied""
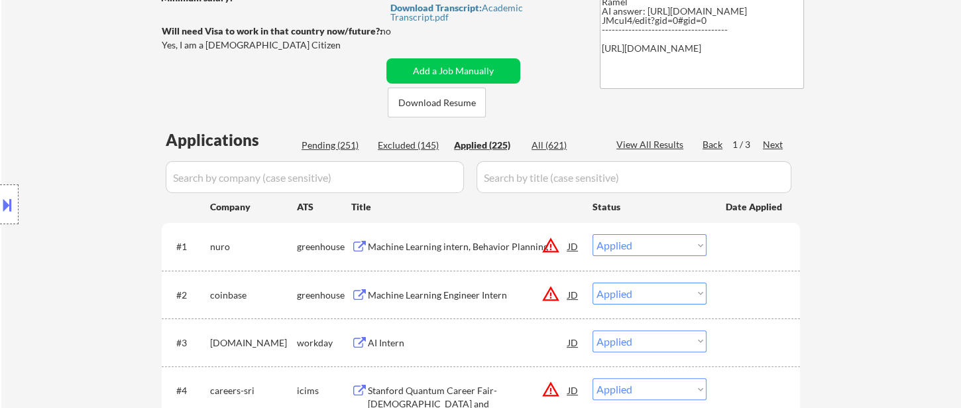
select select ""applied""
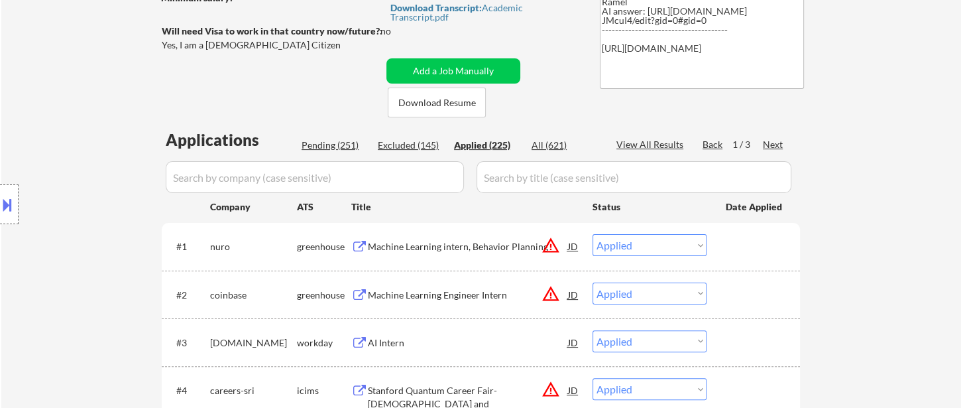
select select ""applied""
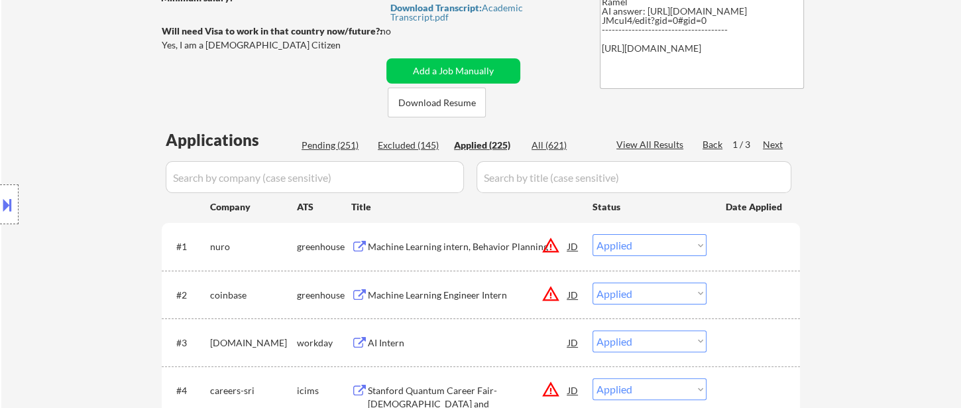
select select ""applied""
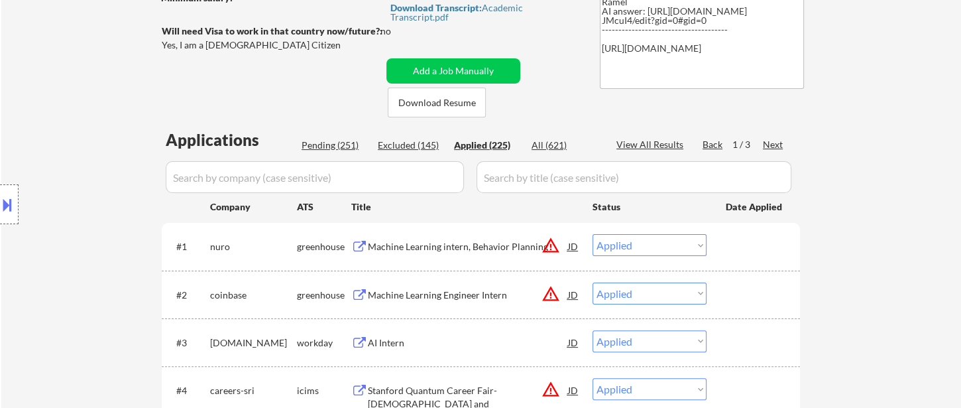
select select ""applied""
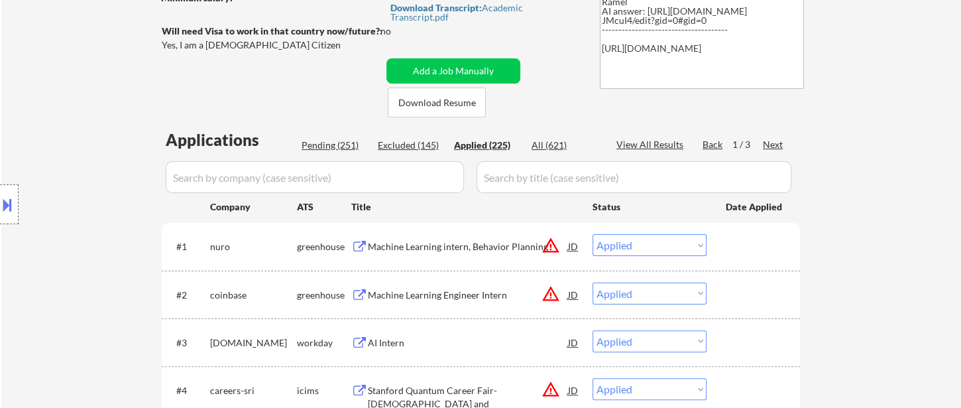
select select ""applied""
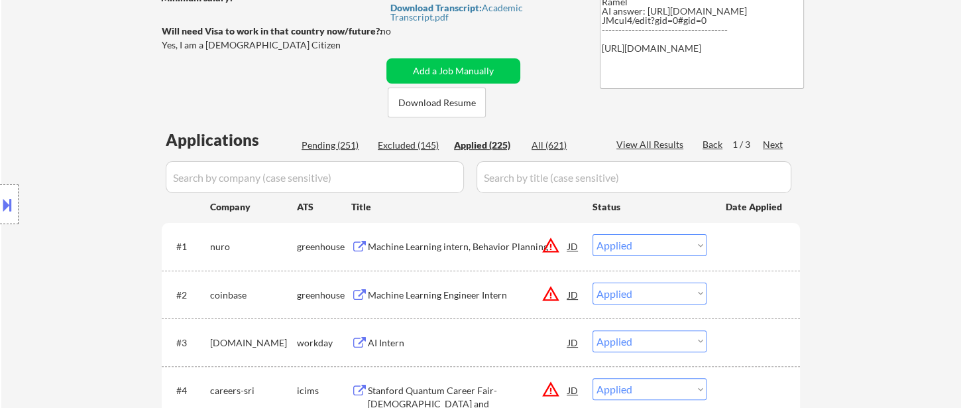
select select ""applied""
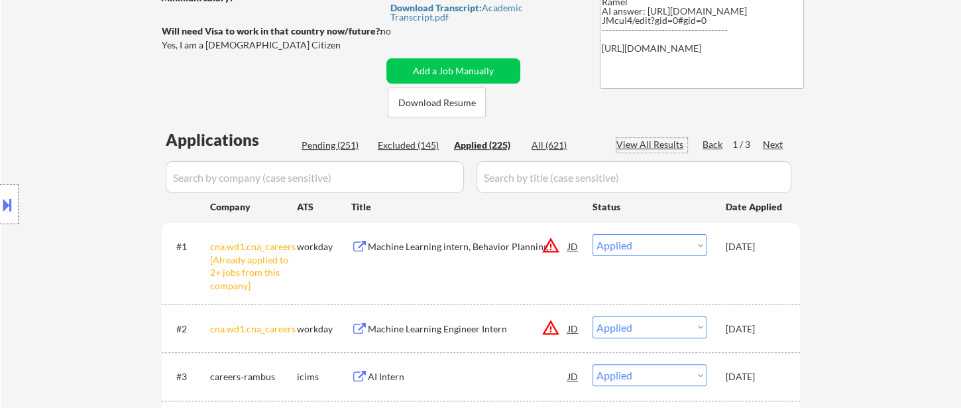
click at [651, 143] on div "View All Results" at bounding box center [652, 144] width 71 height 13
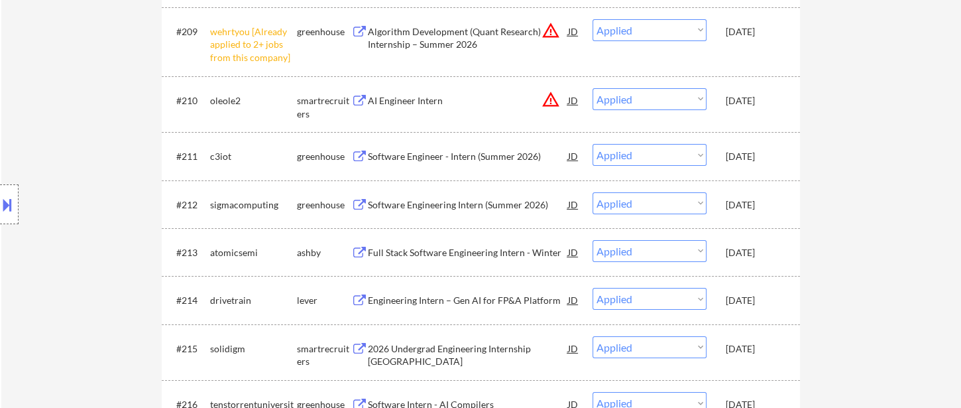
scroll to position [13124, 0]
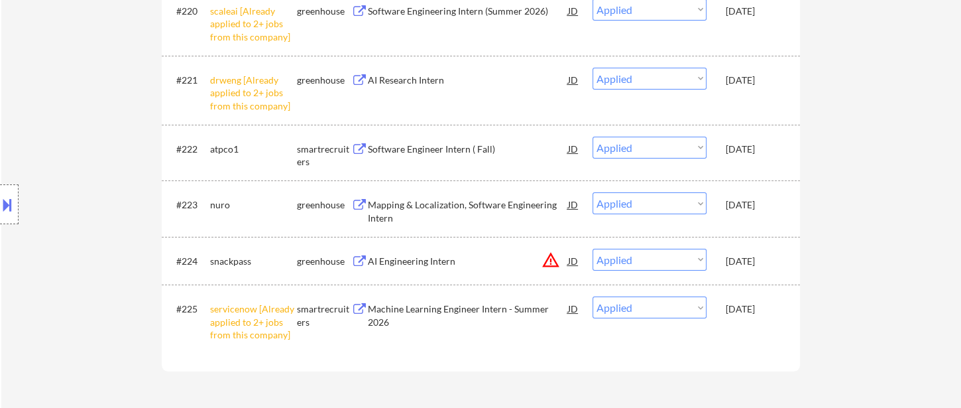
drag, startPoint x: 102, startPoint y: 230, endPoint x: 129, endPoint y: 227, distance: 26.7
click at [102, 230] on div "Location Inclusions: country:[GEOGRAPHIC_DATA]" at bounding box center [118, 205] width 237 height 246
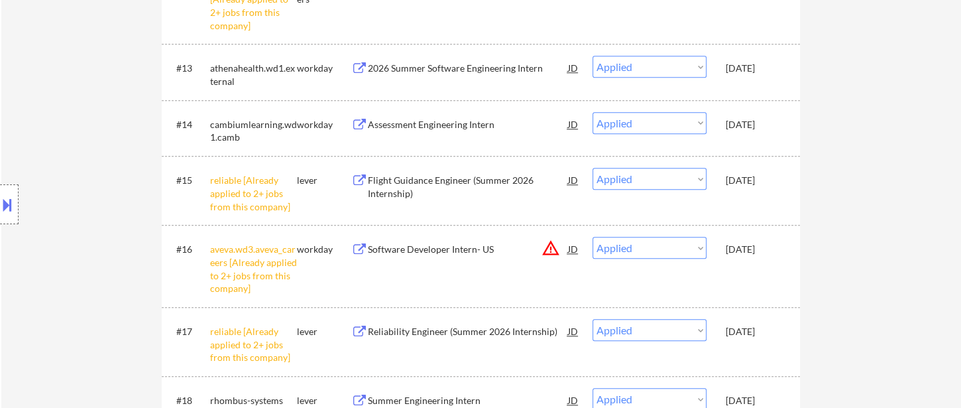
scroll to position [0, 0]
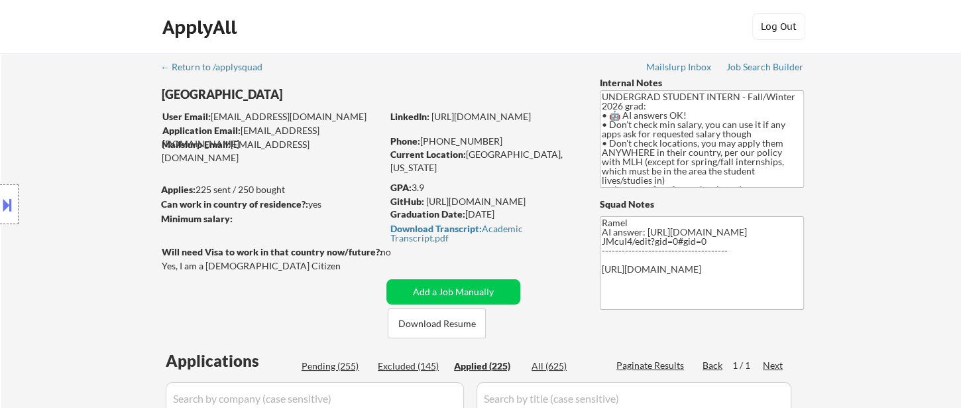
drag, startPoint x: 501, startPoint y: 140, endPoint x: 430, endPoint y: 145, distance: 71.1
click at [430, 145] on div "Phone: [PHONE_NUMBER]" at bounding box center [484, 141] width 188 height 13
copy div "1 (347) 834-7434"
drag, startPoint x: 501, startPoint y: 140, endPoint x: 435, endPoint y: 140, distance: 65.6
click at [435, 140] on div "Phone: [PHONE_NUMBER]" at bounding box center [484, 141] width 188 height 13
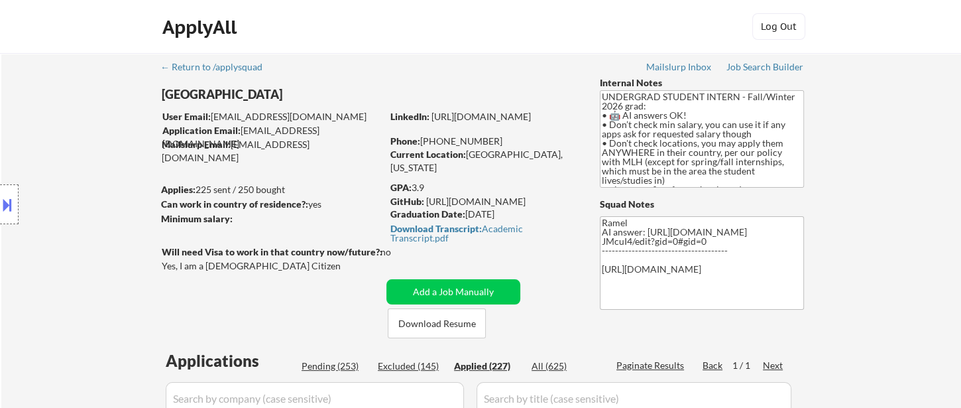
copy div "[PHONE_NUMBER]"
drag, startPoint x: 476, startPoint y: 140, endPoint x: 434, endPoint y: 143, distance: 41.8
click at [434, 143] on div "Phone: [PHONE_NUMBER]" at bounding box center [484, 141] width 188 height 13
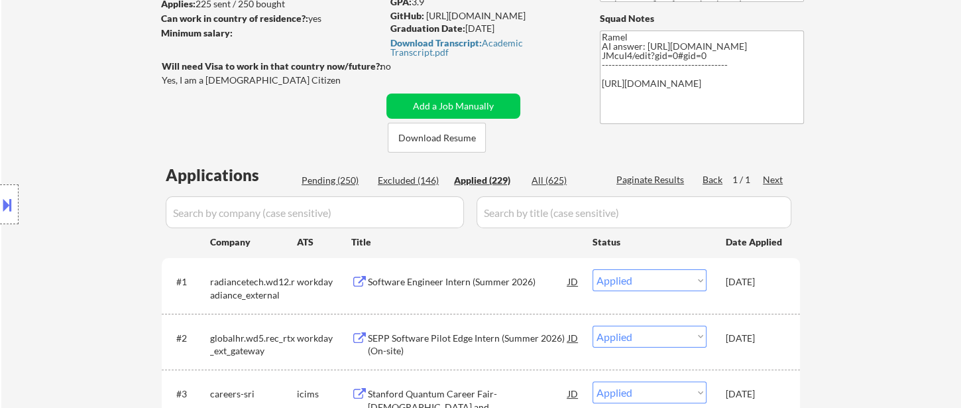
scroll to position [74, 0]
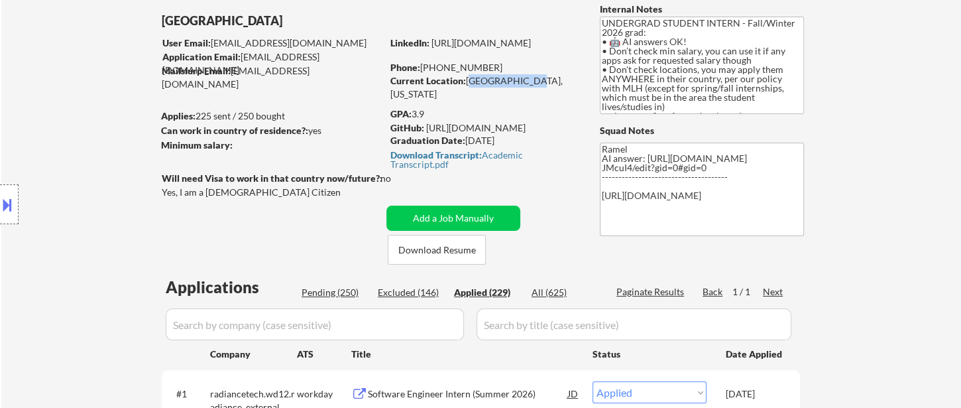
drag, startPoint x: 467, startPoint y: 81, endPoint x: 528, endPoint y: 80, distance: 60.3
click at [528, 80] on div "Current Location: [GEOGRAPHIC_DATA], [US_STATE]" at bounding box center [484, 87] width 188 height 26
copy div "Mountain View"
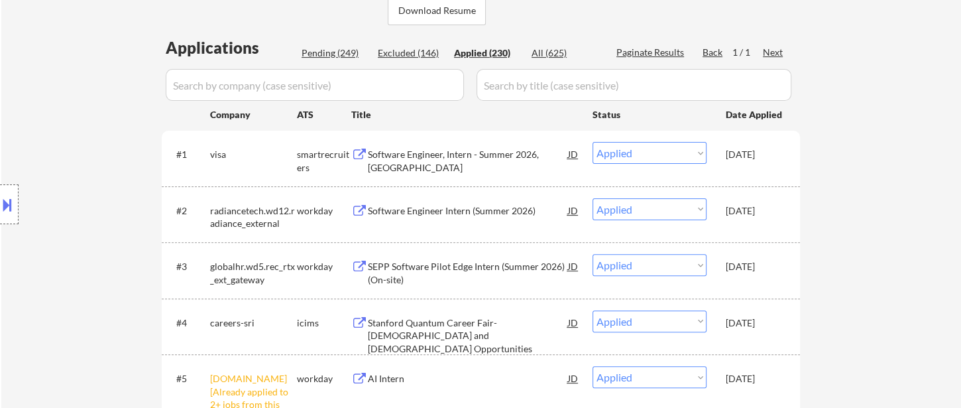
scroll to position [105, 0]
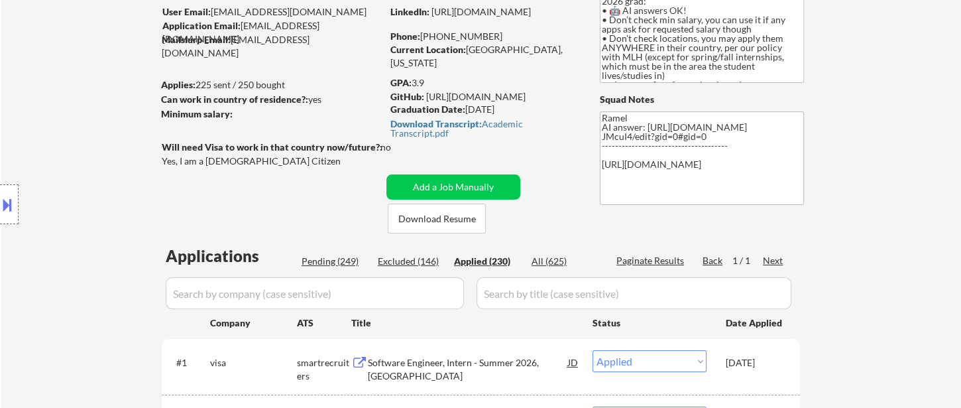
drag, startPoint x: 449, startPoint y: 32, endPoint x: 499, endPoint y: 30, distance: 49.7
click at [499, 30] on div "Phone: [PHONE_NUMBER]" at bounding box center [484, 36] width 188 height 13
copy div "[PHONE_NUMBER]"
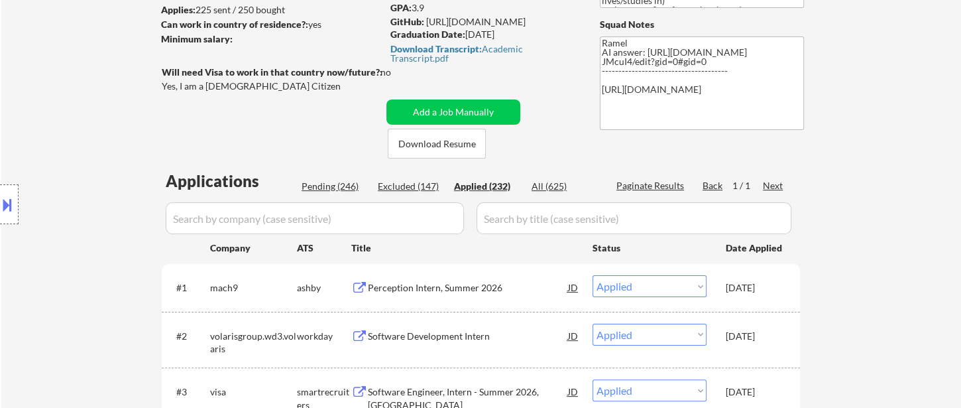
scroll to position [11, 0]
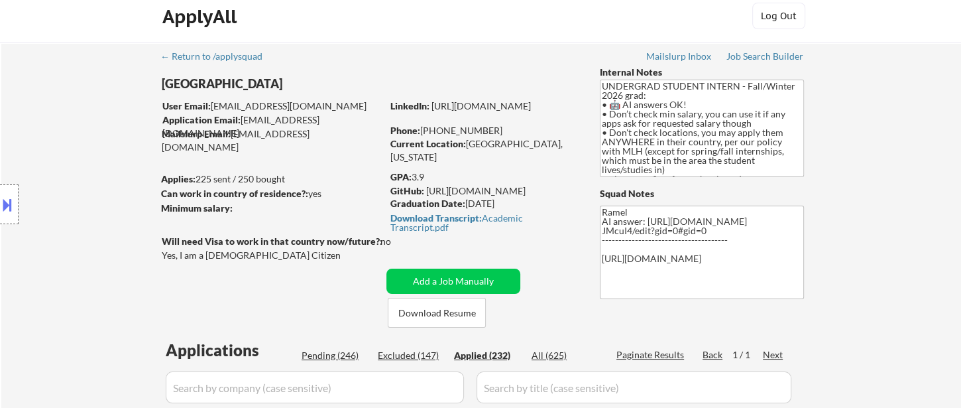
drag, startPoint x: 493, startPoint y: 129, endPoint x: 435, endPoint y: 129, distance: 57.7
click at [435, 129] on div "Phone: [PHONE_NUMBER]" at bounding box center [484, 130] width 188 height 13
copy div "[PHONE_NUMBER]"
drag, startPoint x: 502, startPoint y: 128, endPoint x: 435, endPoint y: 127, distance: 67.0
click at [435, 127] on div "Phone: [PHONE_NUMBER]" at bounding box center [484, 130] width 188 height 13
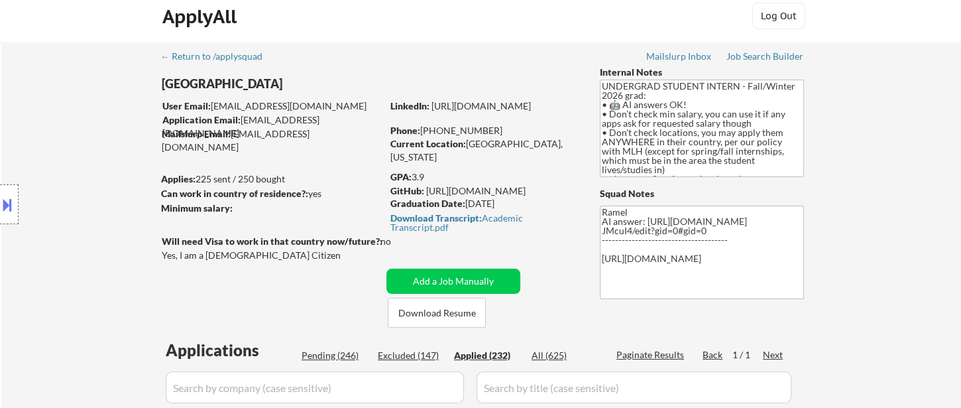
copy div "[PHONE_NUMBER]"
drag, startPoint x: 498, startPoint y: 127, endPoint x: 435, endPoint y: 126, distance: 63.0
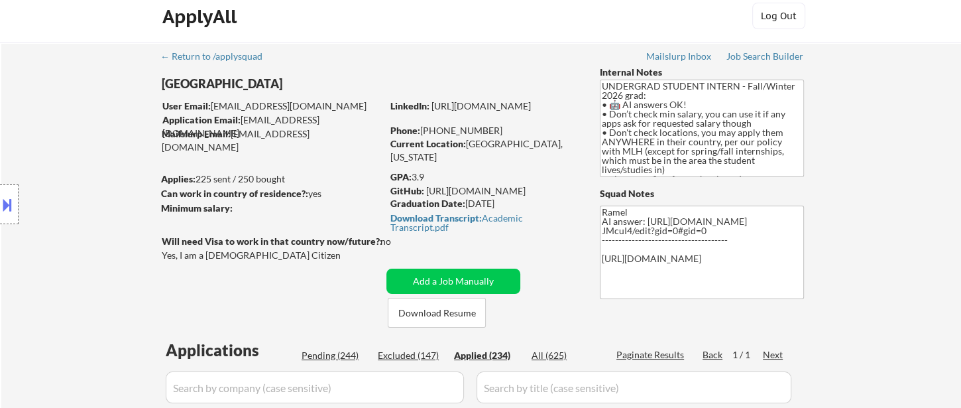
click at [435, 126] on div "Phone: [PHONE_NUMBER]" at bounding box center [484, 130] width 188 height 13
copy div "[PHONE_NUMBER]"
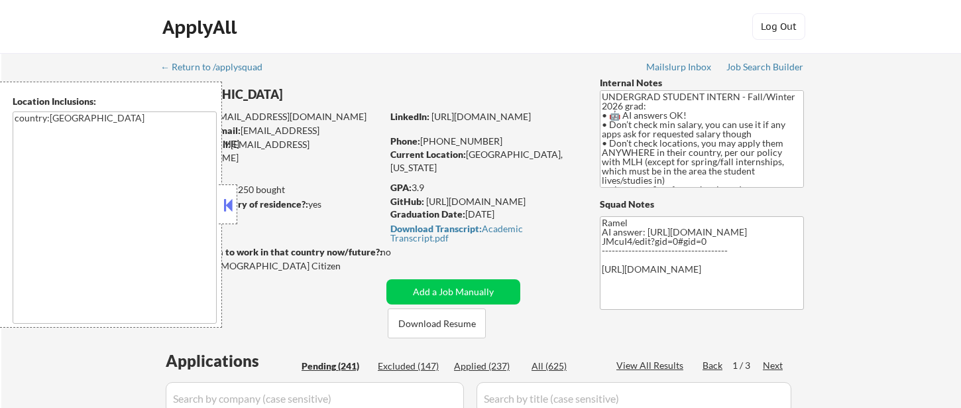
select select ""pending""
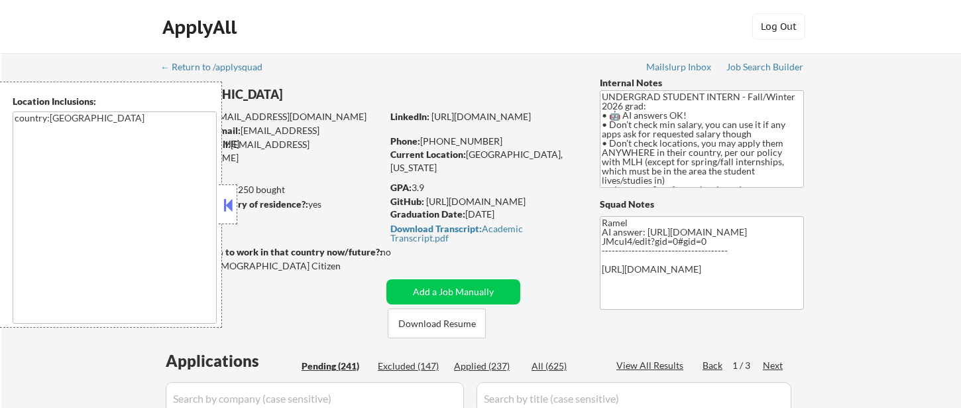
select select ""pending""
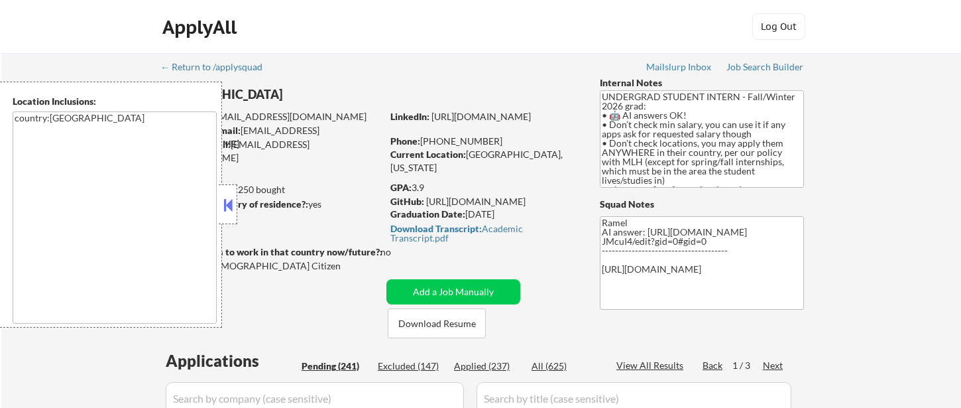
select select ""pending""
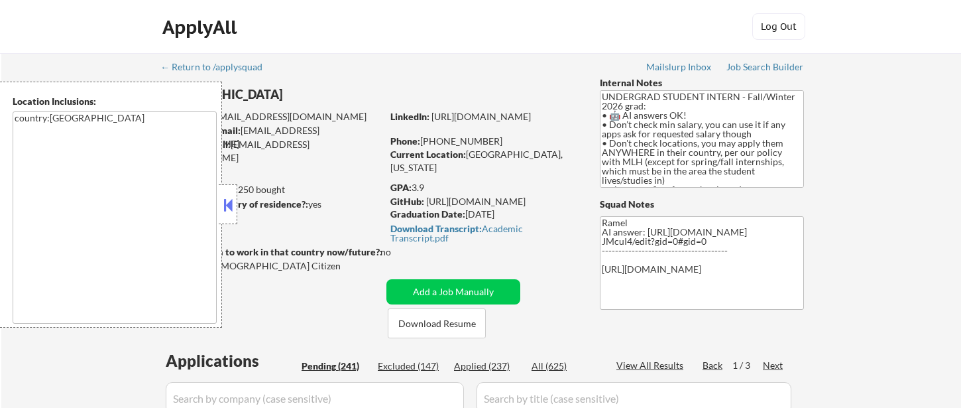
select select ""pending""
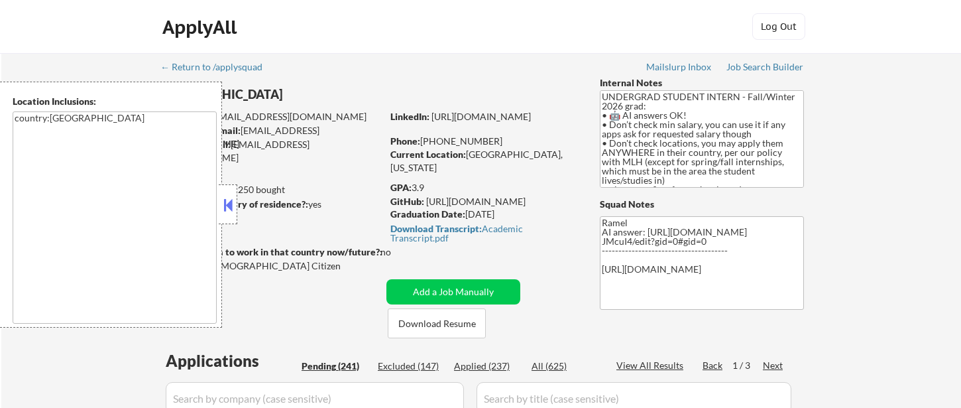
select select ""pending""
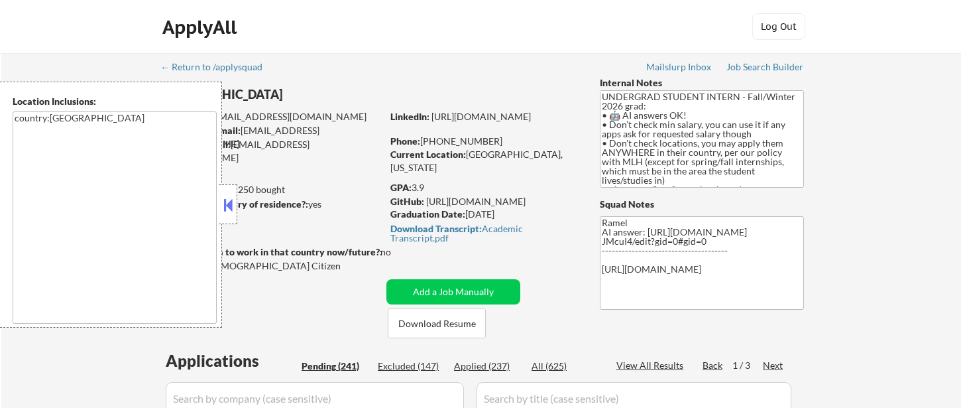
select select ""pending""
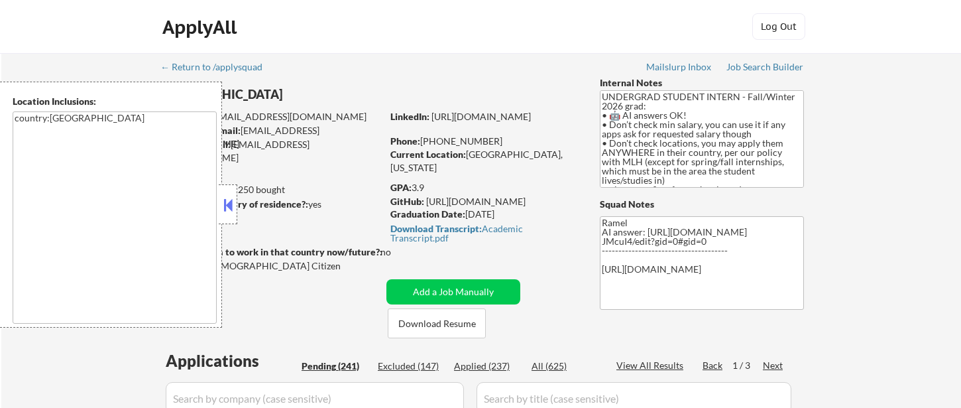
select select ""pending""
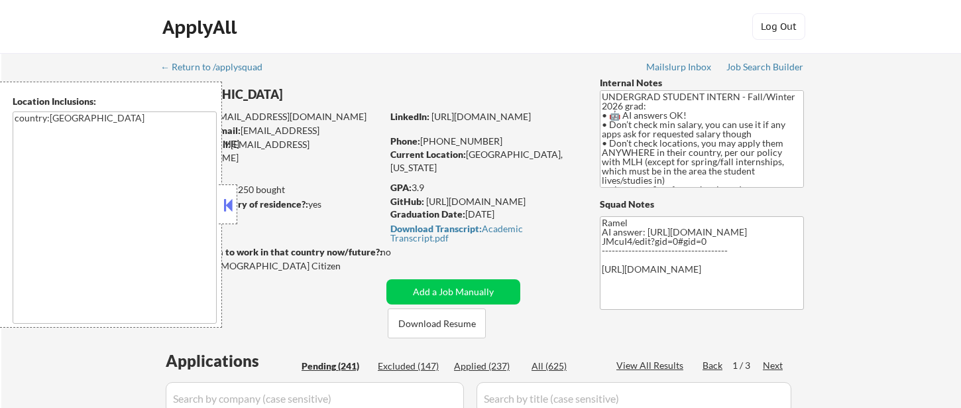
select select ""pending""
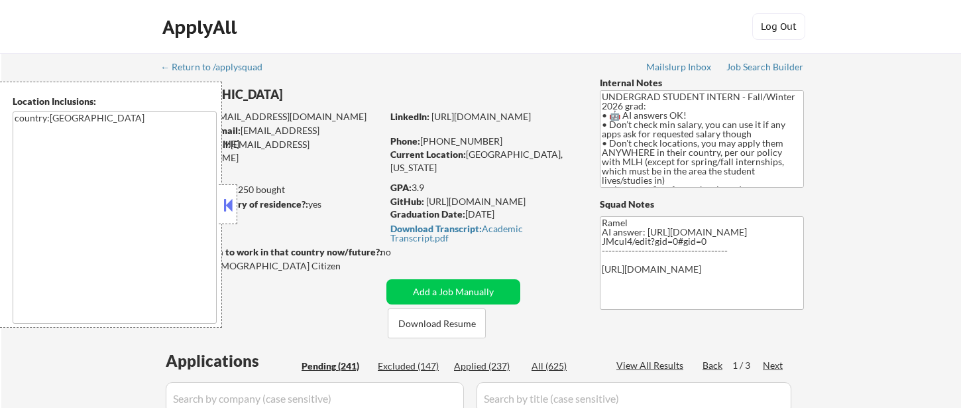
select select ""pending""
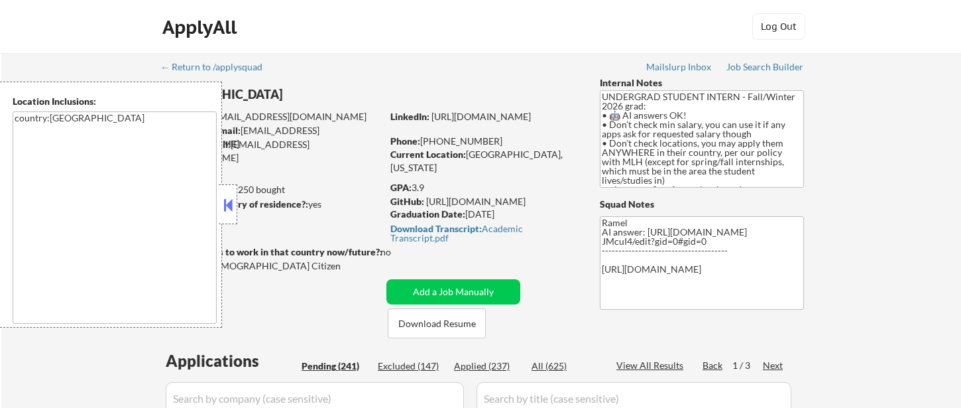
select select ""pending""
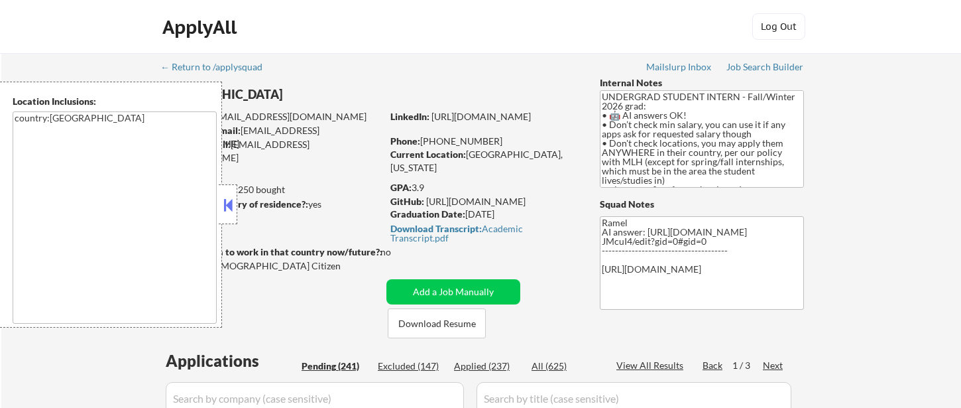
select select ""pending""
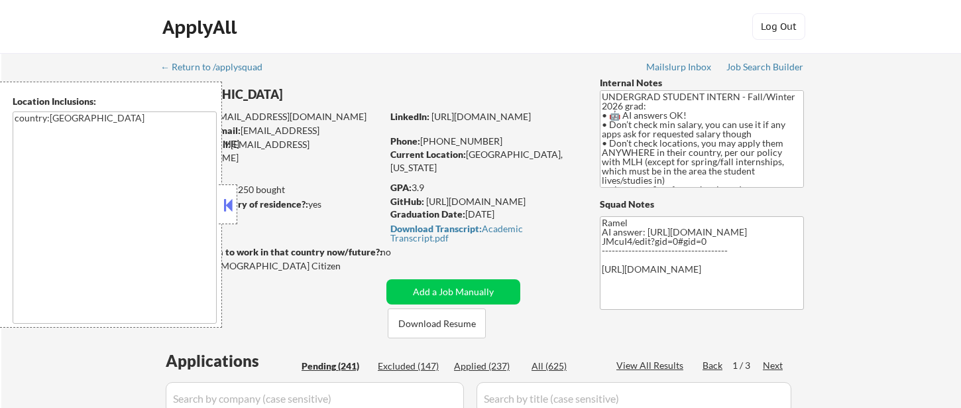
select select ""pending""
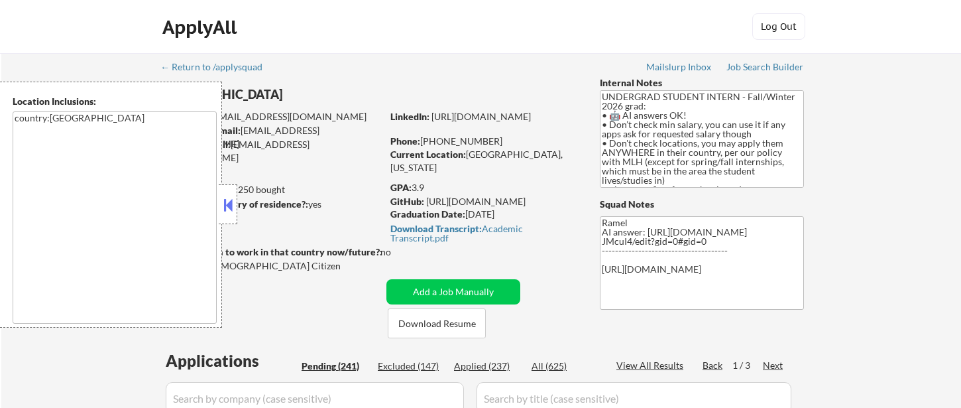
select select ""pending""
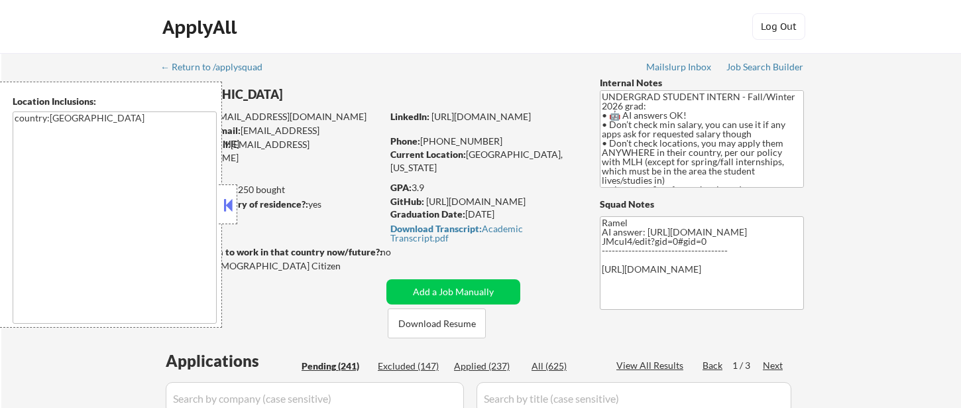
select select ""pending""
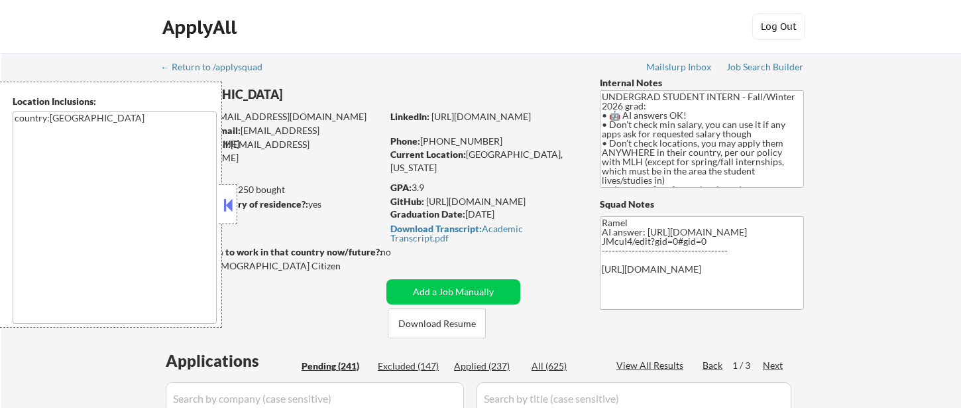
select select ""pending""
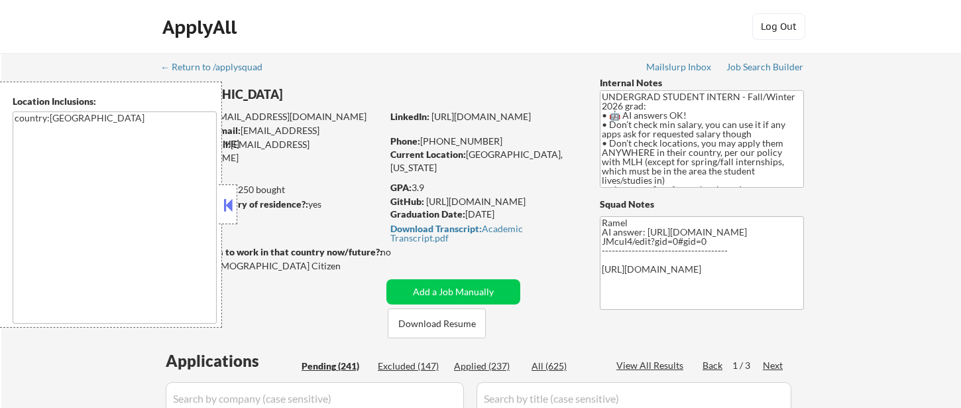
select select ""pending""
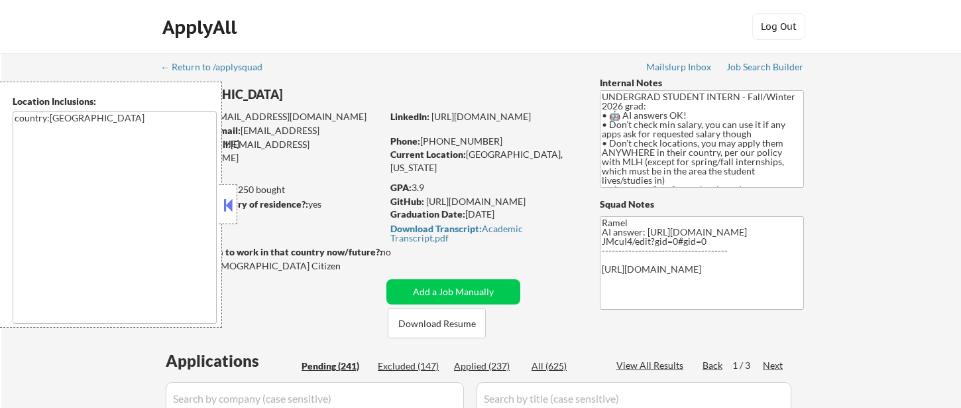
select select ""pending""
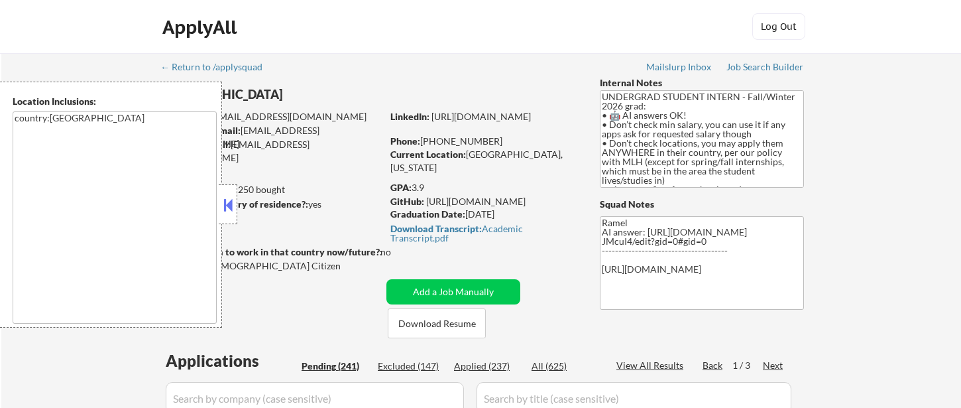
select select ""pending""
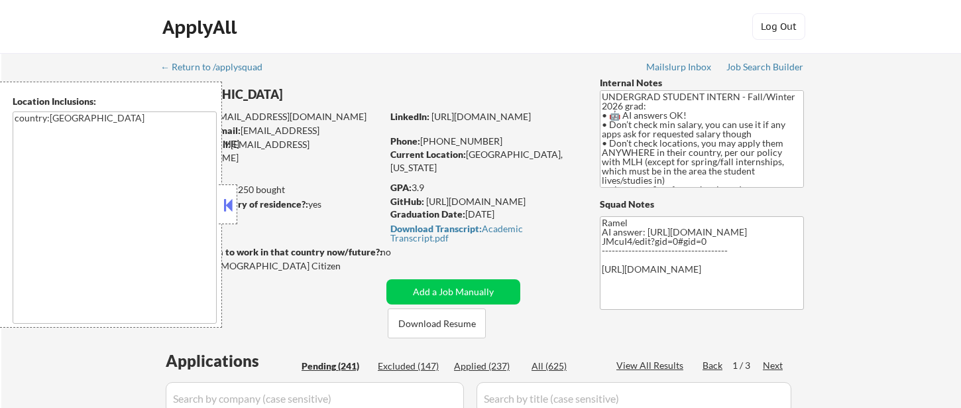
select select ""pending""
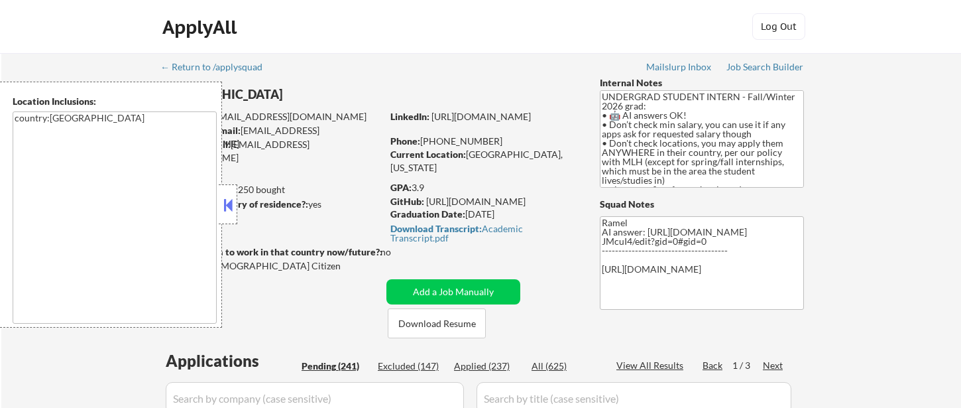
select select ""pending""
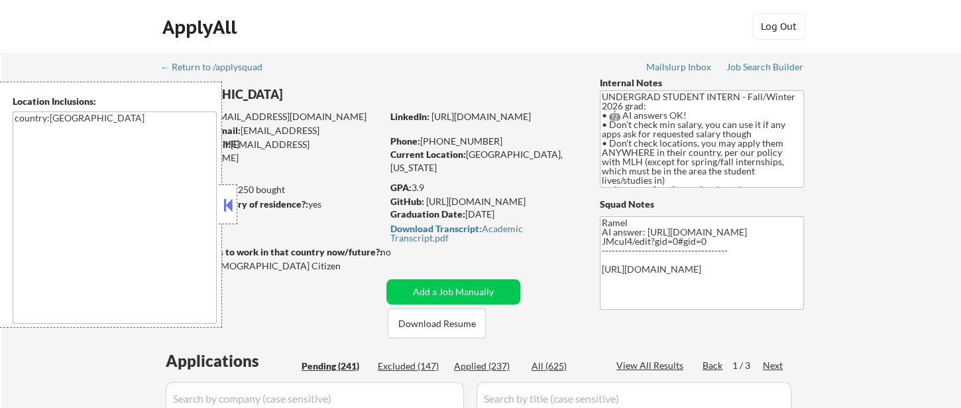
click at [231, 202] on button at bounding box center [228, 205] width 15 height 20
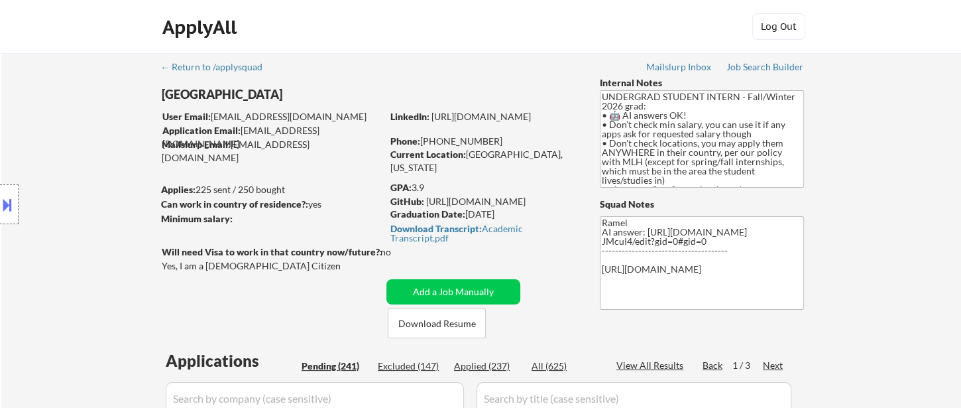
scroll to position [221, 0]
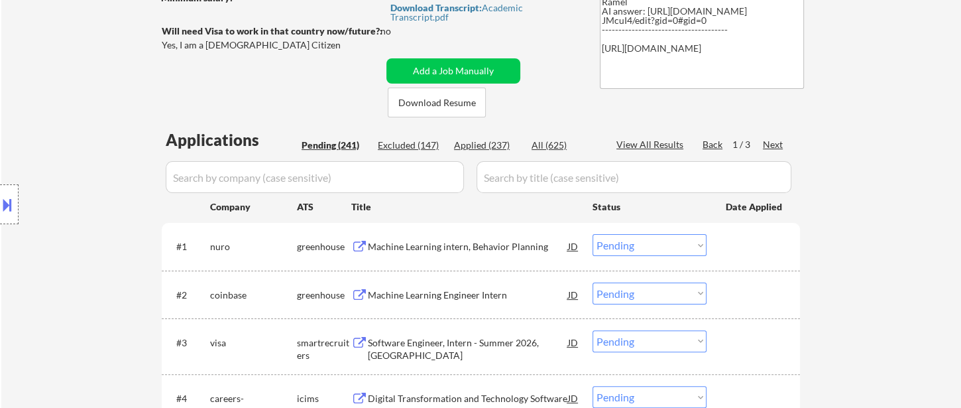
click at [776, 143] on div "Next" at bounding box center [773, 144] width 21 height 13
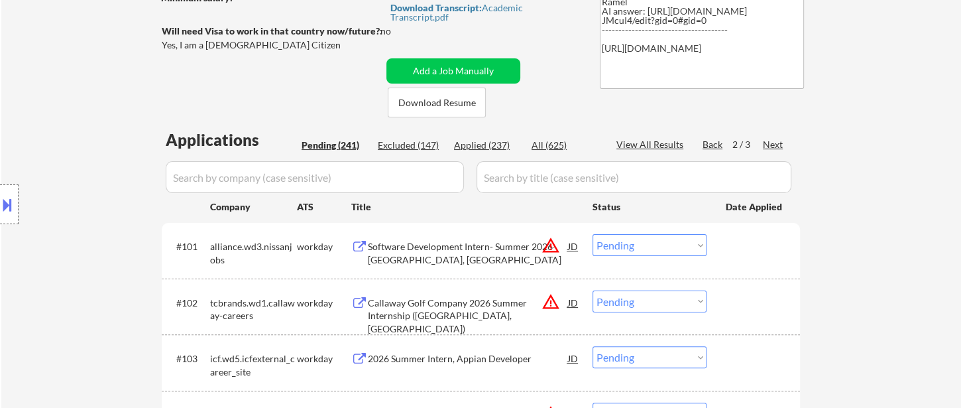
click at [461, 249] on div "Software Development Intern- Summer 2026- Farmington Hills, MI" at bounding box center [468, 253] width 200 height 26
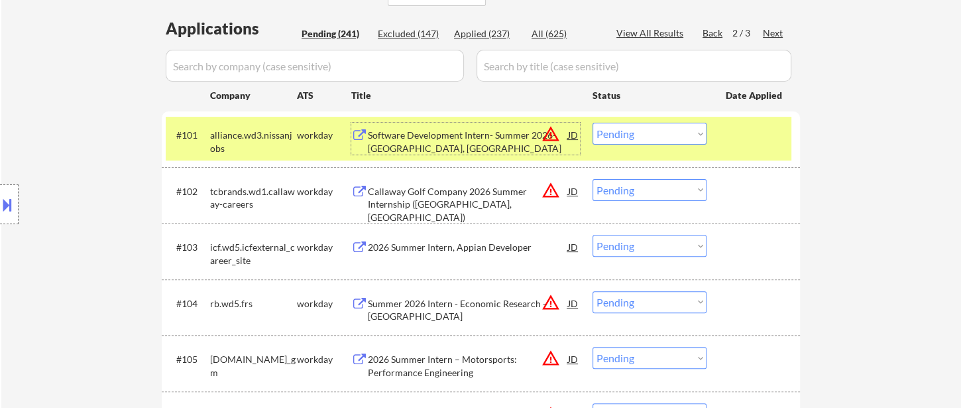
scroll to position [368, 0]
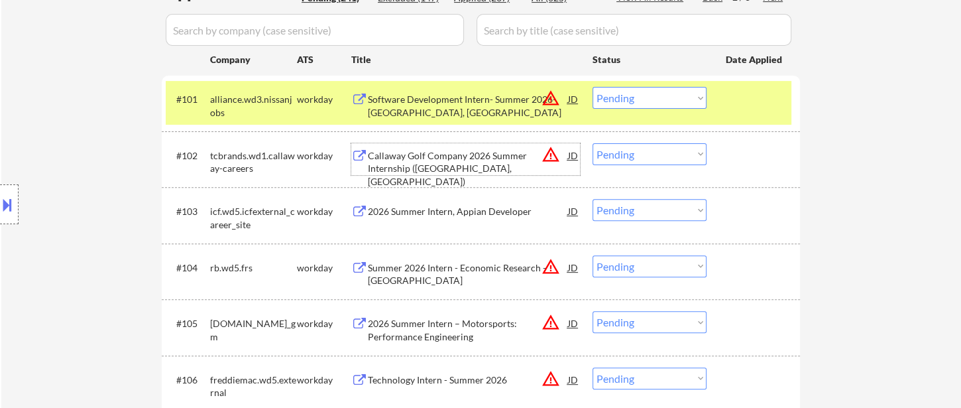
click at [434, 172] on div "Callaway Golf Company 2026 Summer Internship (Carlsbad, CA)" at bounding box center [468, 168] width 200 height 39
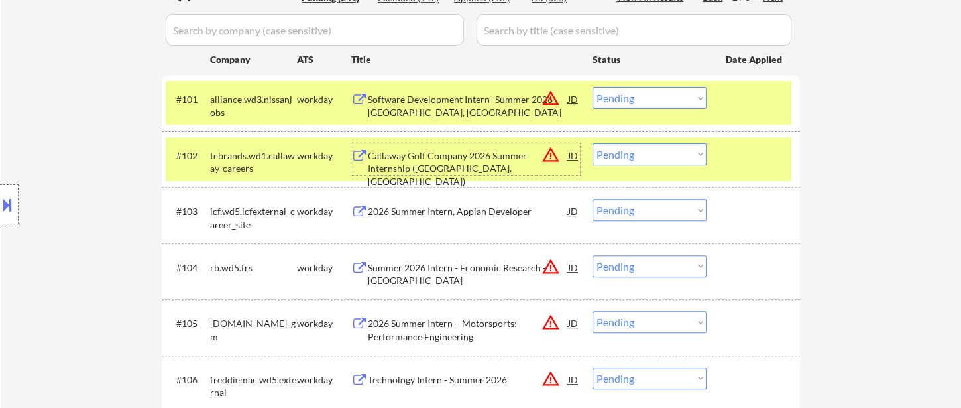
click at [631, 156] on select "Choose an option... Pending Applied Excluded (Questions) Excluded (Expired) Exc…" at bounding box center [650, 154] width 114 height 22
click at [593, 143] on select "Choose an option... Pending Applied Excluded (Questions) Excluded (Expired) Exc…" at bounding box center [650, 154] width 114 height 22
click at [430, 209] on div "2026 Summer Intern, Appian Developer" at bounding box center [468, 211] width 200 height 13
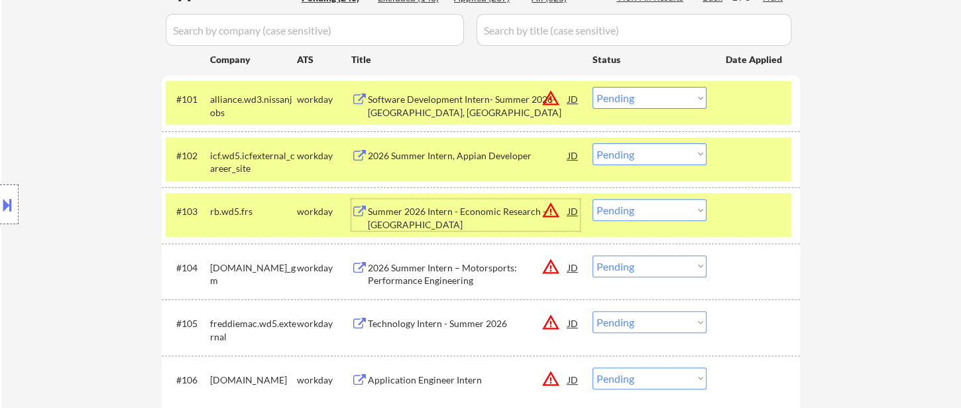
scroll to position [442, 0]
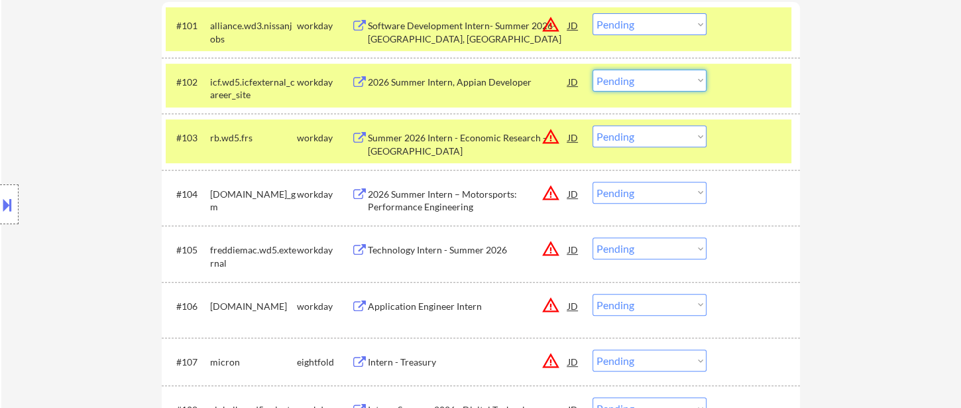
drag, startPoint x: 627, startPoint y: 79, endPoint x: 643, endPoint y: 89, distance: 18.8
click at [628, 78] on select "Choose an option... Pending Applied Excluded (Questions) Excluded (Expired) Exc…" at bounding box center [650, 81] width 114 height 22
click at [593, 70] on select "Choose an option... Pending Applied Excluded (Questions) Excluded (Expired) Exc…" at bounding box center [650, 81] width 114 height 22
click at [451, 208] on div "2026 Summer Intern – Motorsports: Performance Engineering" at bounding box center [468, 201] width 200 height 26
select select ""pending""
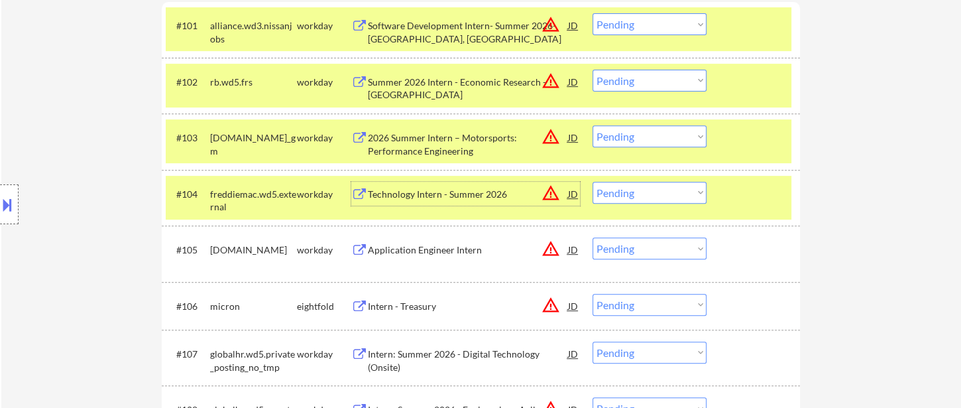
drag, startPoint x: 630, startPoint y: 139, endPoint x: 636, endPoint y: 145, distance: 8.4
click at [631, 139] on select "Choose an option... Pending Applied Excluded (Questions) Excluded (Expired) Exc…" at bounding box center [650, 136] width 114 height 22
click at [593, 125] on select "Choose an option... Pending Applied Excluded (Questions) Excluded (Expired) Exc…" at bounding box center [650, 136] width 114 height 22
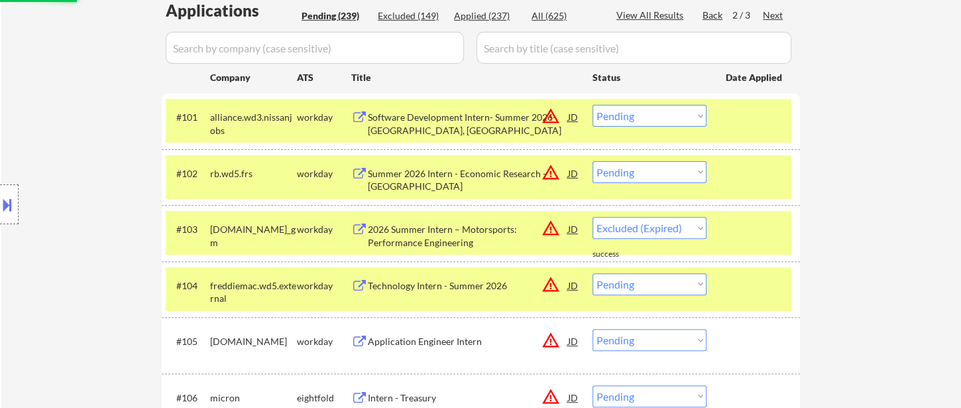
scroll to position [221, 0]
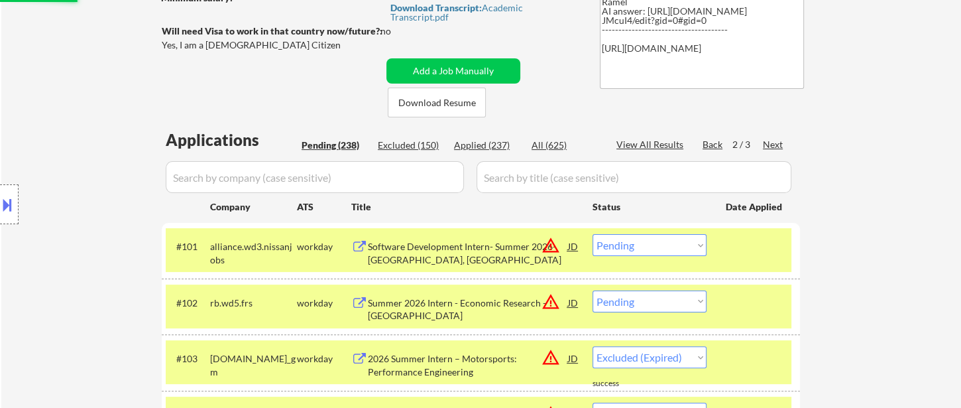
select select ""pending""
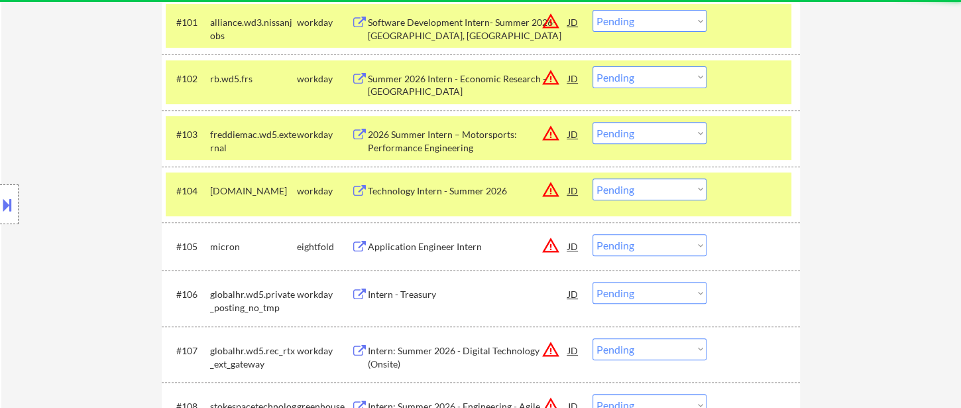
scroll to position [810, 0]
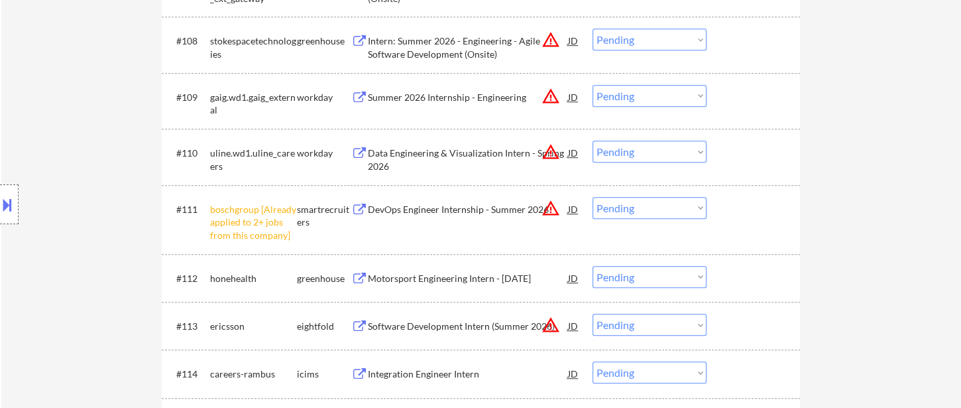
click at [661, 209] on select "Choose an option... Pending Applied Excluded (Questions) Excluded (Expired) Exc…" at bounding box center [650, 208] width 114 height 22
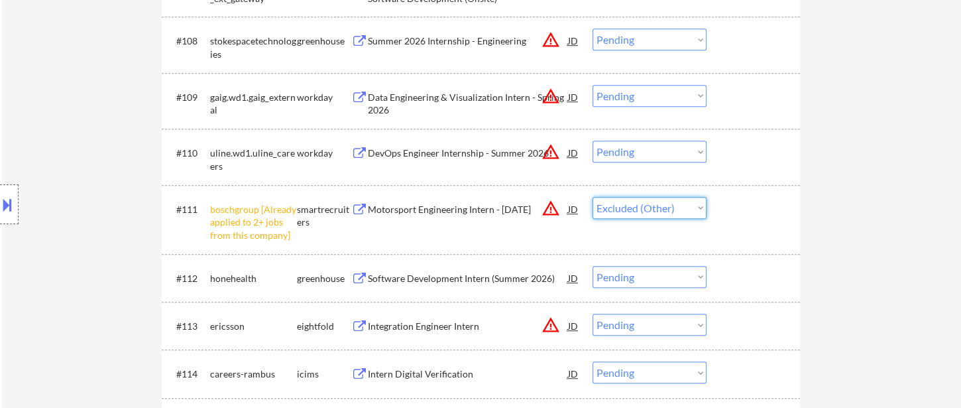
click at [593, 197] on select "Choose an option... Pending Applied Excluded (Questions) Excluded (Expired) Exc…" at bounding box center [650, 208] width 114 height 22
select select ""pending""
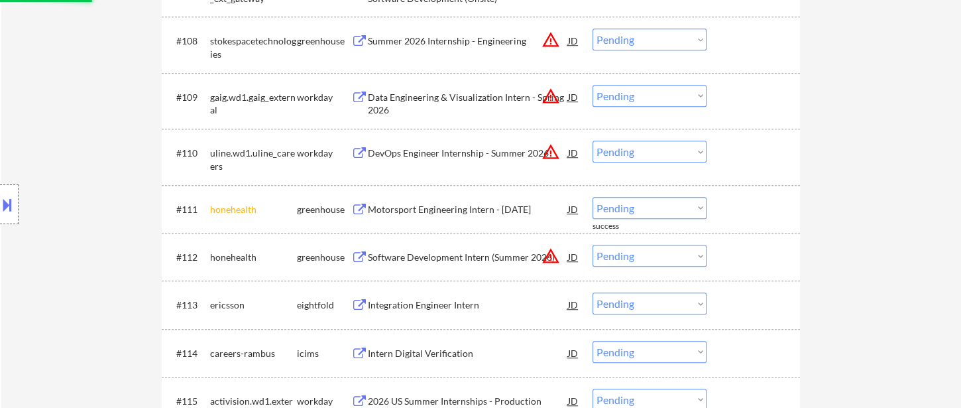
click at [456, 284] on div "#113 ericsson eightfold Integration Engineer Intern JD warning_amber Choose an …" at bounding box center [481, 304] width 638 height 48
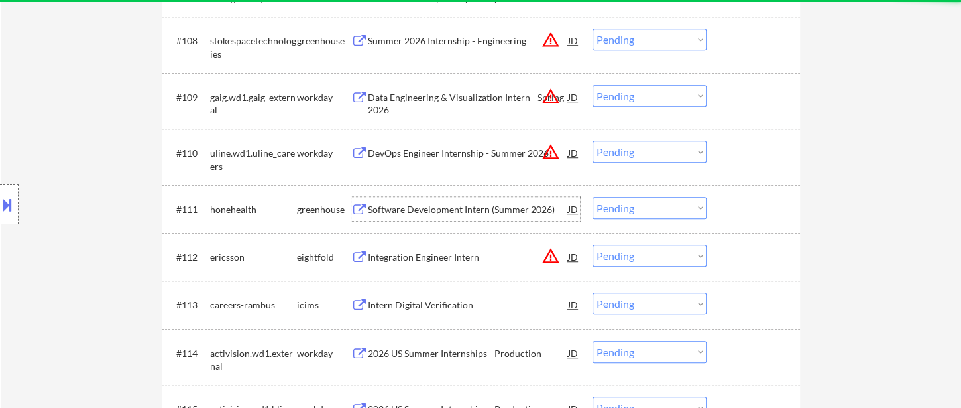
click at [447, 219] on div "Software Development Intern (Summer 2026)" at bounding box center [468, 209] width 200 height 24
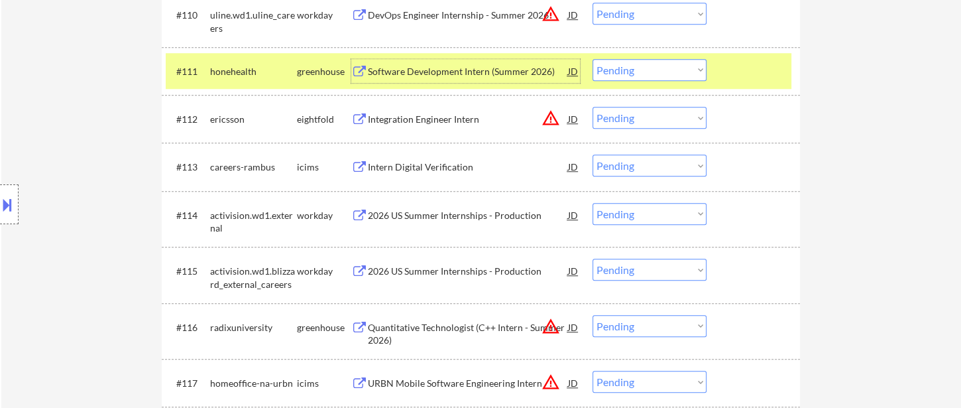
scroll to position [957, 0]
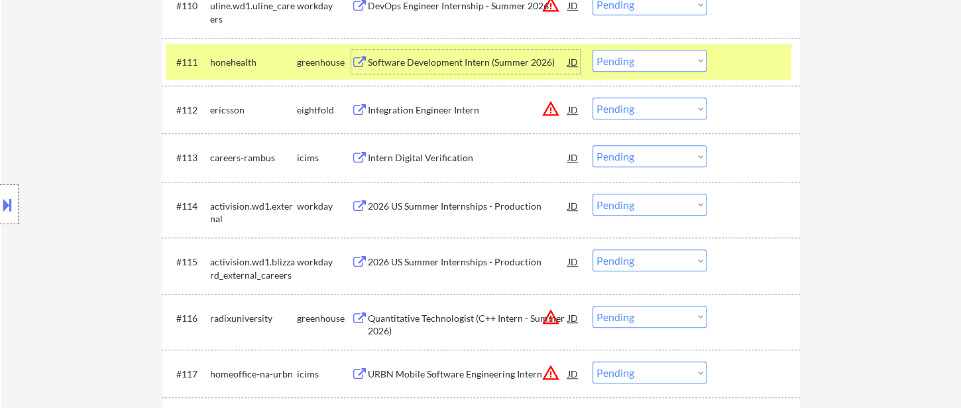
click at [434, 207] on div "2026 US Summer Internships - Production" at bounding box center [468, 206] width 200 height 13
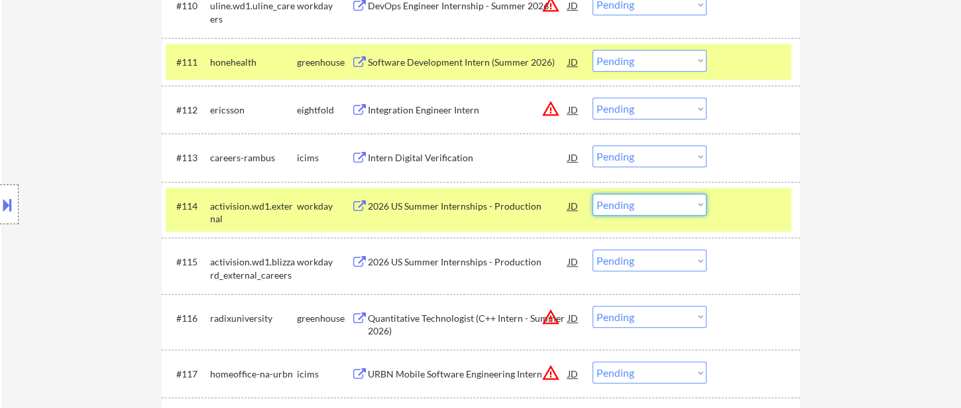
drag, startPoint x: 639, startPoint y: 200, endPoint x: 643, endPoint y: 213, distance: 13.8
click at [639, 200] on select "Choose an option... Pending Applied Excluded (Questions) Excluded (Expired) Exc…" at bounding box center [650, 205] width 114 height 22
click at [593, 194] on select "Choose an option... Pending Applied Excluded (Questions) Excluded (Expired) Exc…" at bounding box center [650, 205] width 114 height 22
select select ""pending""
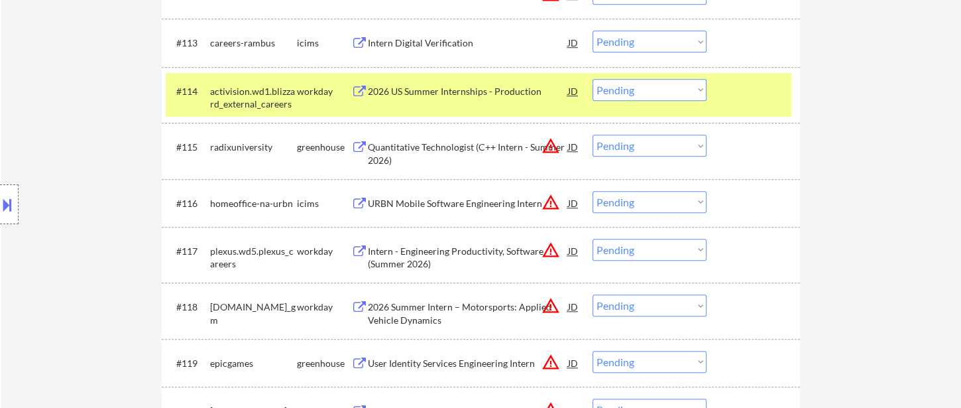
scroll to position [1104, 0]
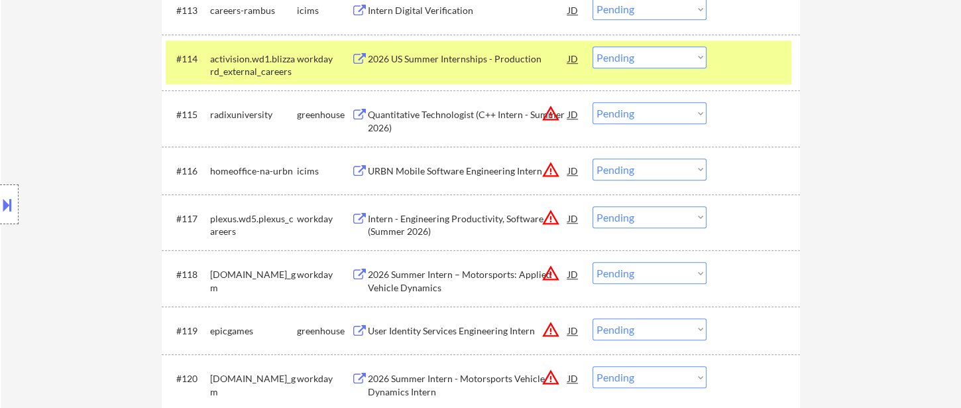
click at [432, 225] on div "Intern - Engineering Productivity, Software (Summer 2026)" at bounding box center [468, 225] width 200 height 26
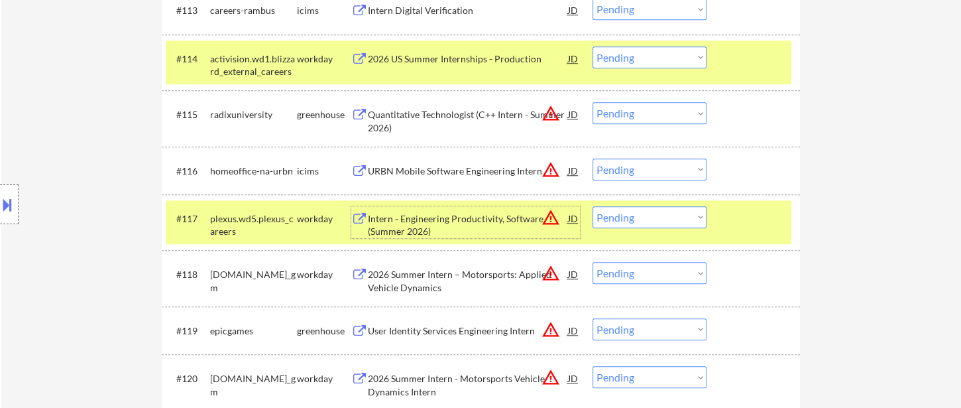
click at [662, 221] on select "Choose an option... Pending Applied Excluded (Questions) Excluded (Expired) Exc…" at bounding box center [650, 217] width 114 height 22
click at [593, 206] on select "Choose an option... Pending Applied Excluded (Questions) Excluded (Expired) Exc…" at bounding box center [650, 217] width 114 height 22
select select ""pending""
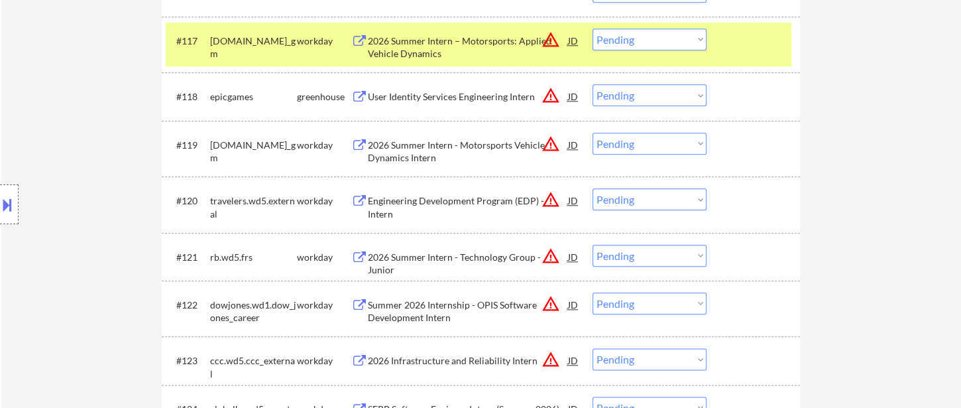
scroll to position [1326, 0]
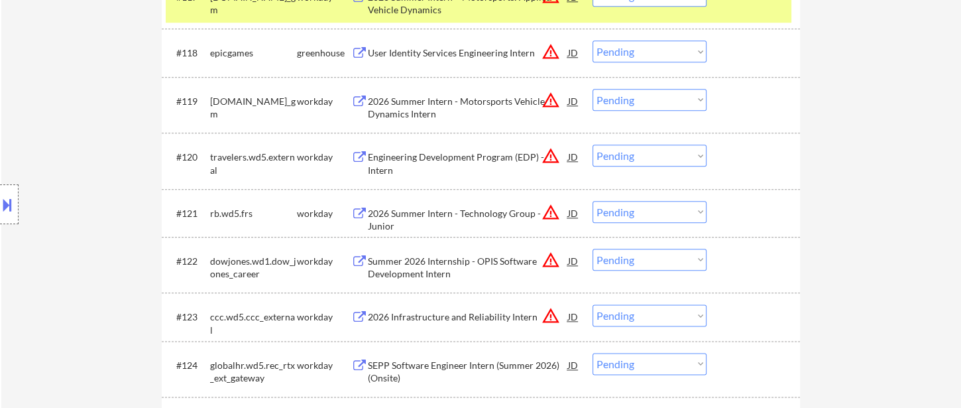
click at [446, 268] on div "Summer 2026 Internship - OPIS Software Development Intern" at bounding box center [468, 268] width 200 height 26
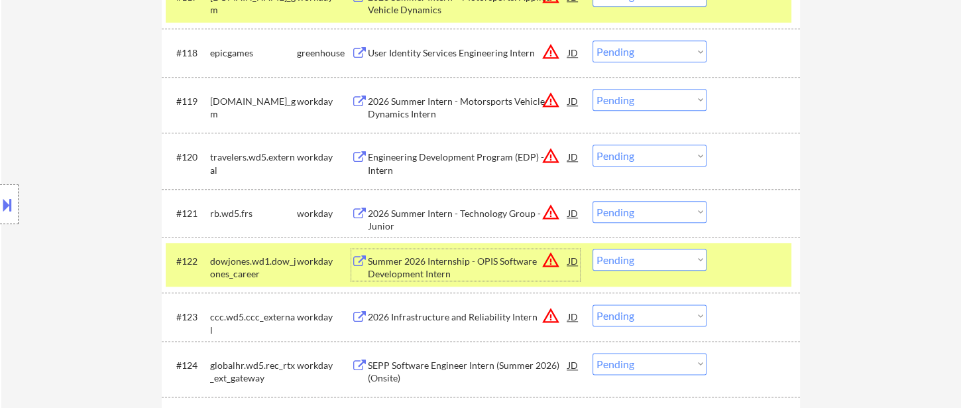
click at [632, 263] on select "Choose an option... Pending Applied Excluded (Questions) Excluded (Expired) Exc…" at bounding box center [650, 260] width 114 height 22
click at [593, 249] on select "Choose an option... Pending Applied Excluded (Questions) Excluded (Expired) Exc…" at bounding box center [650, 260] width 114 height 22
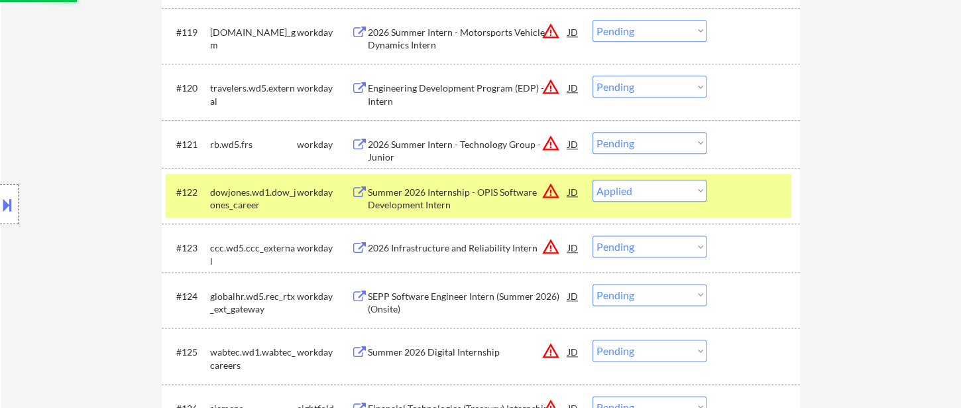
scroll to position [1473, 0]
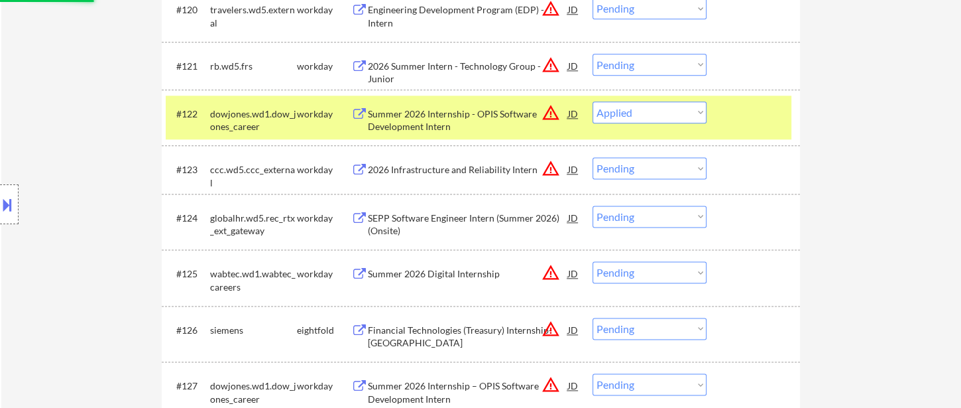
click at [435, 173] on div "2026 Infrastructure and Reliability Intern" at bounding box center [468, 169] width 200 height 13
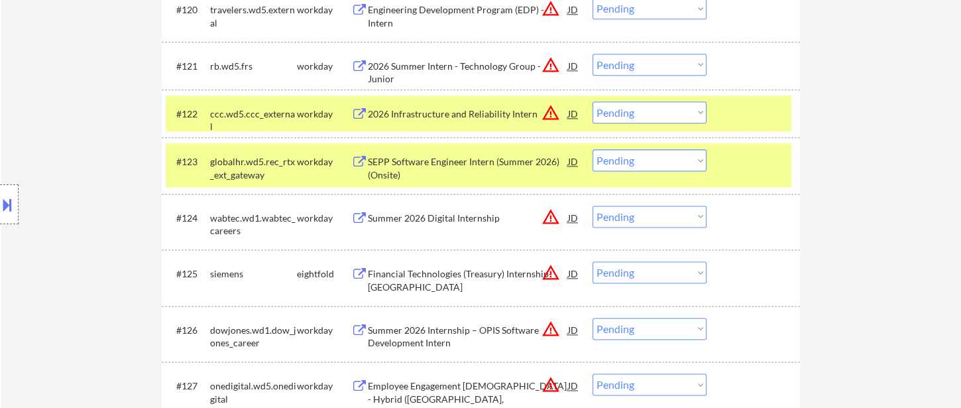
click at [444, 119] on div "2026 Infrastructure and Reliability Intern" at bounding box center [468, 113] width 200 height 13
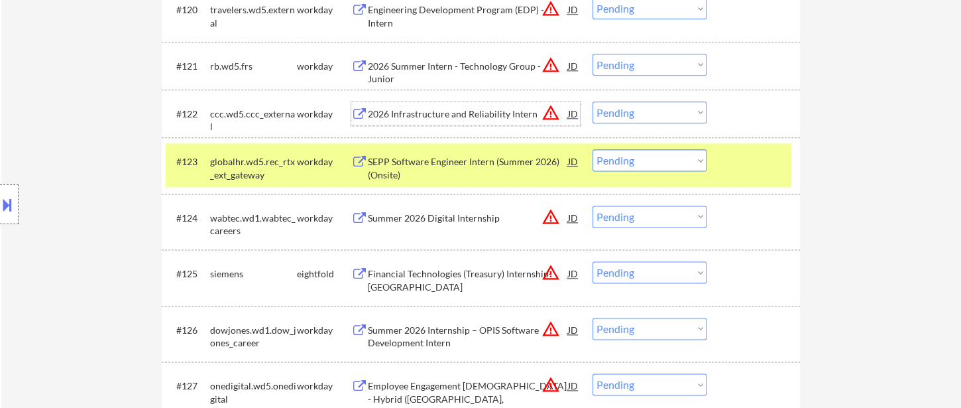
click at [631, 111] on select "Choose an option... Pending Applied Excluded (Questions) Excluded (Expired) Exc…" at bounding box center [650, 112] width 114 height 22
click at [593, 101] on select "Choose an option... Pending Applied Excluded (Questions) Excluded (Expired) Exc…" at bounding box center [650, 112] width 114 height 22
select select ""pending""
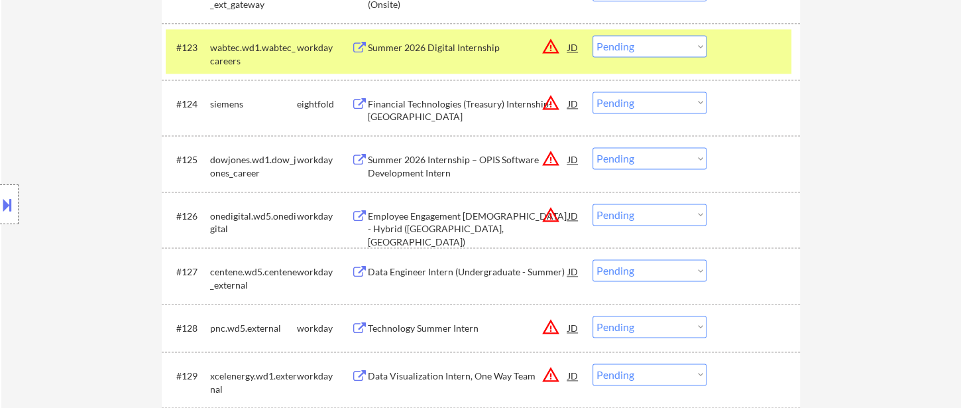
scroll to position [1620, 0]
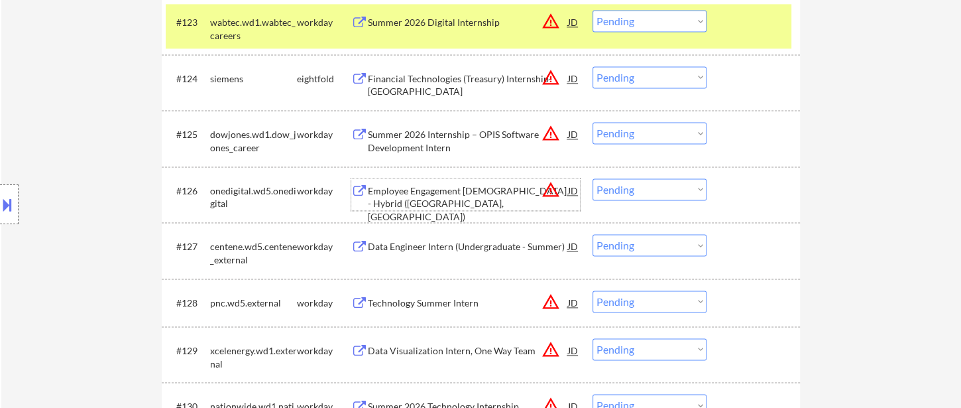
click at [465, 193] on div "Employee Engagement Intern - Hybrid (Baltimore, MD)" at bounding box center [468, 203] width 200 height 39
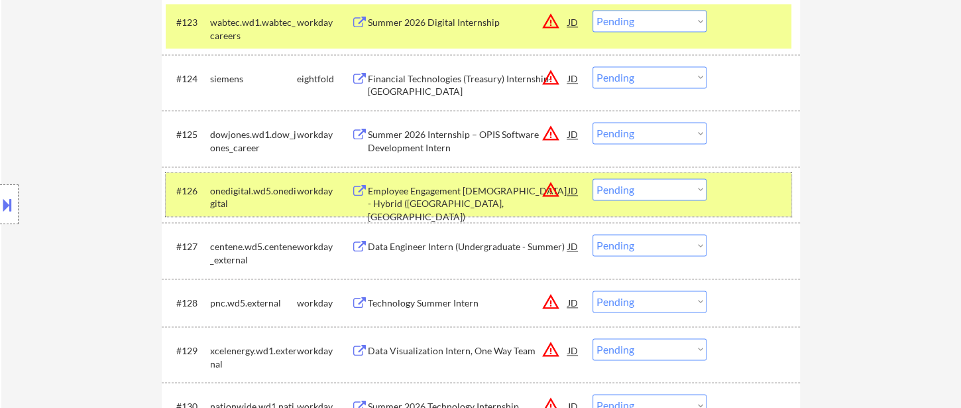
click at [672, 200] on div "#126 onedigital.wd5.onedigital workday Employee Engagement Intern - Hybrid (Bal…" at bounding box center [479, 194] width 626 height 44
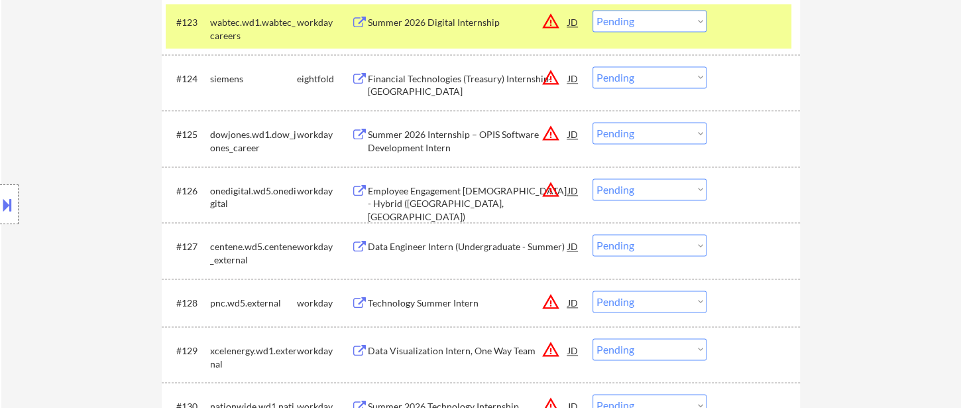
click at [663, 191] on select "Choose an option... Pending Applied Excluded (Questions) Excluded (Expired) Exc…" at bounding box center [650, 189] width 114 height 22
click at [593, 178] on select "Choose an option... Pending Applied Excluded (Questions) Excluded (Expired) Exc…" at bounding box center [650, 189] width 114 height 22
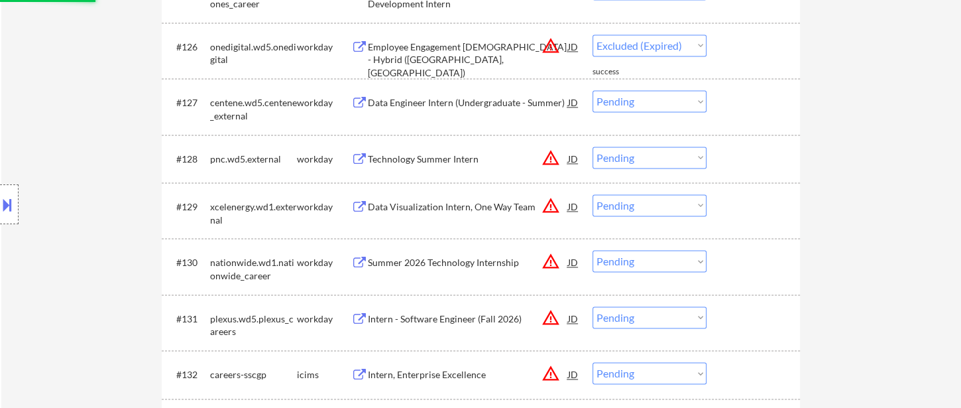
scroll to position [1841, 0]
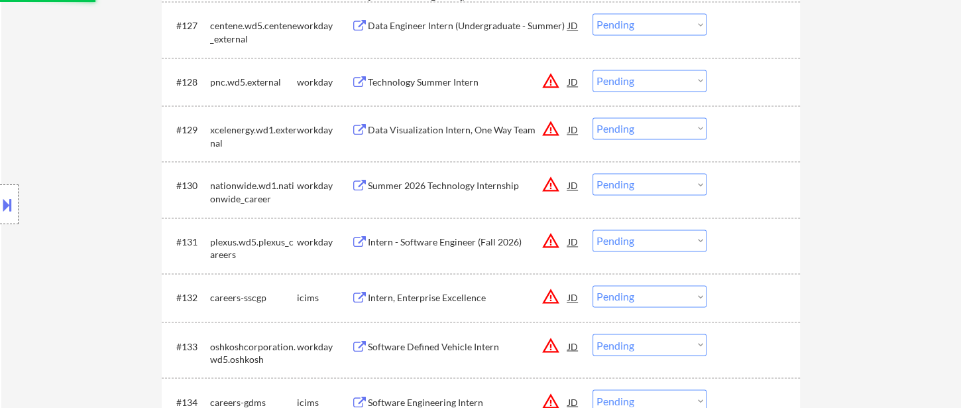
select select ""pending""
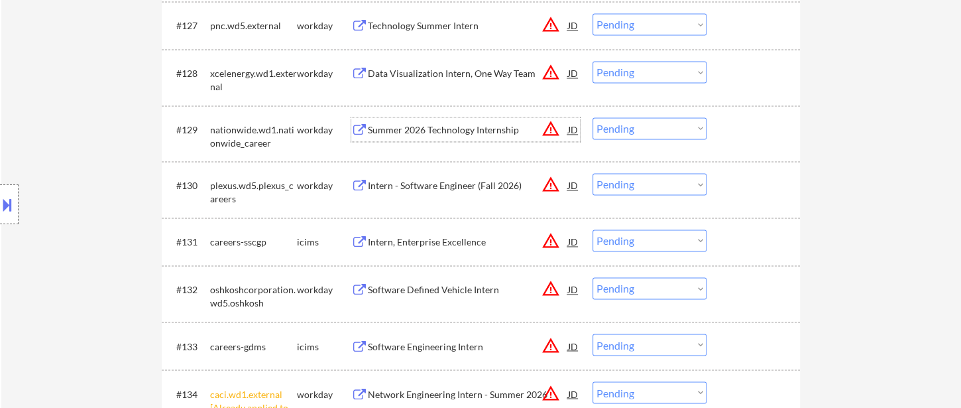
click at [418, 137] on div "Summer 2026 Technology Internship" at bounding box center [468, 129] width 200 height 24
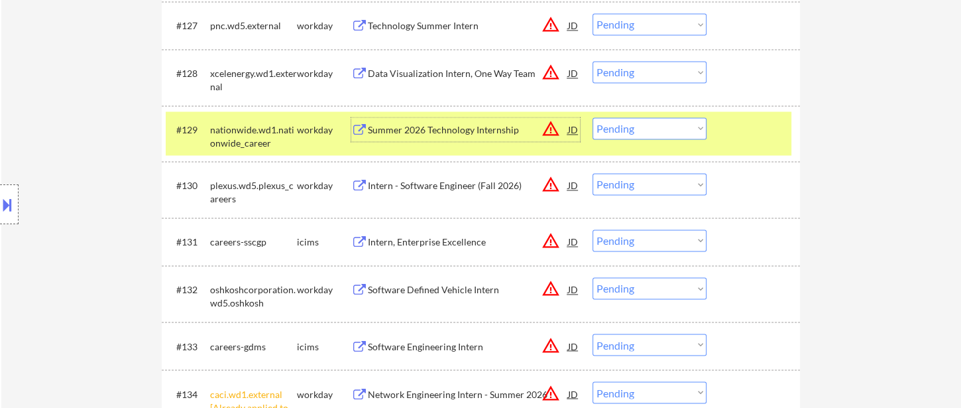
click at [637, 133] on select "Choose an option... Pending Applied Excluded (Questions) Excluded (Expired) Exc…" at bounding box center [650, 128] width 114 height 22
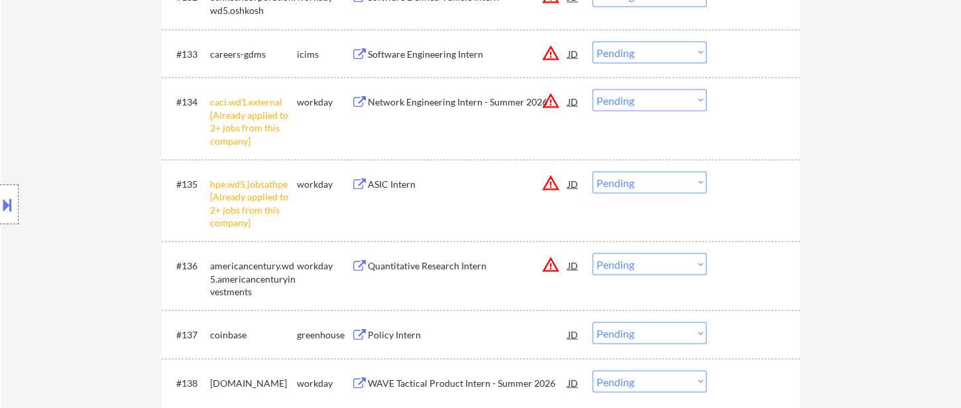
scroll to position [2136, 0]
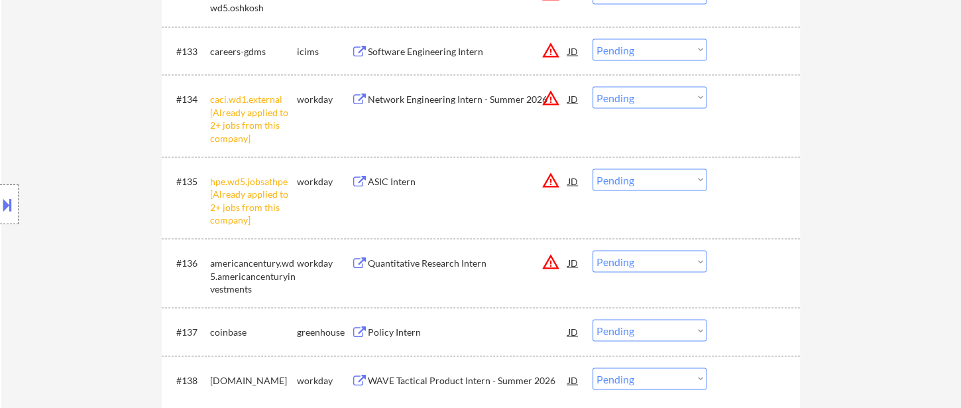
click at [628, 99] on select "Choose an option... Pending Applied Excluded (Questions) Excluded (Expired) Exc…" at bounding box center [650, 97] width 114 height 22
click at [593, 86] on select "Choose an option... Pending Applied Excluded (Questions) Excluded (Expired) Exc…" at bounding box center [650, 97] width 114 height 22
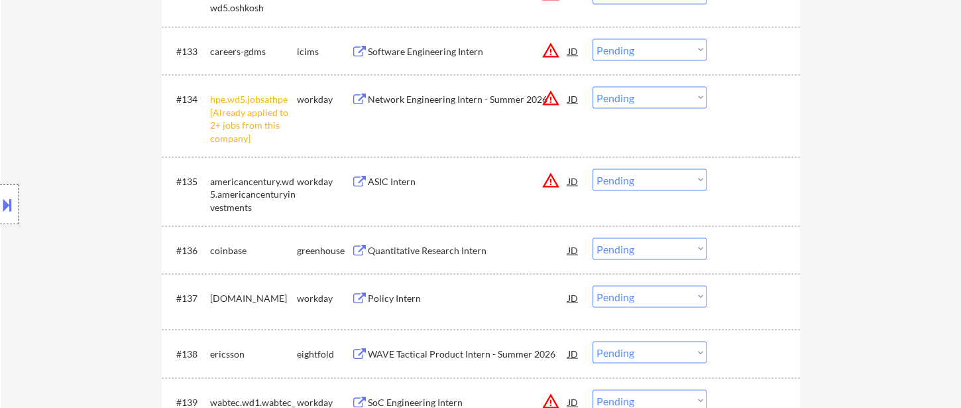
click at [638, 104] on select "Choose an option... Pending Applied Excluded (Questions) Excluded (Expired) Exc…" at bounding box center [650, 97] width 114 height 22
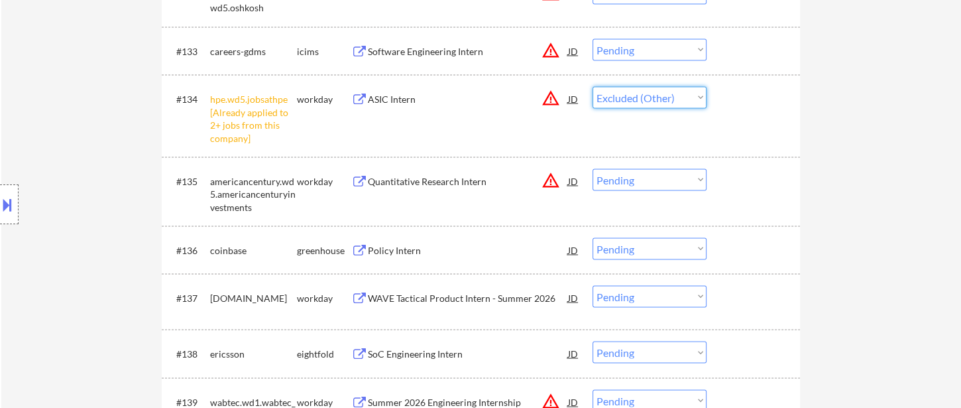
click at [593, 86] on select "Choose an option... Pending Applied Excluded (Questions) Excluded (Expired) Exc…" at bounding box center [650, 97] width 114 height 22
select select ""pending""
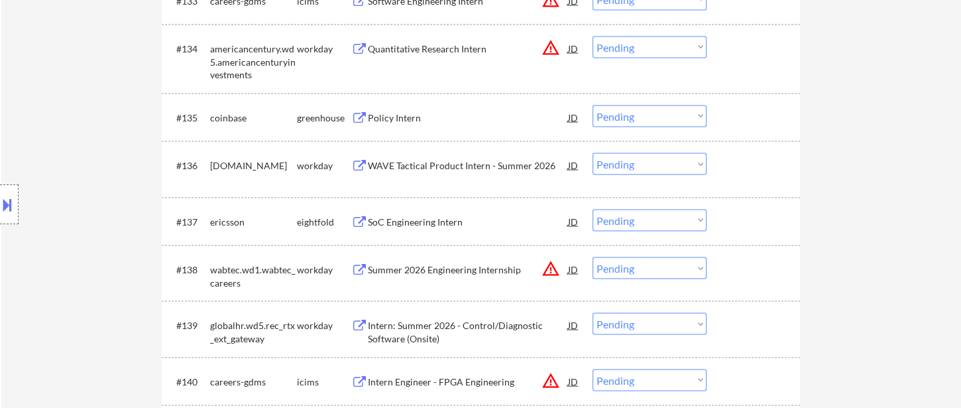
scroll to position [2210, 0]
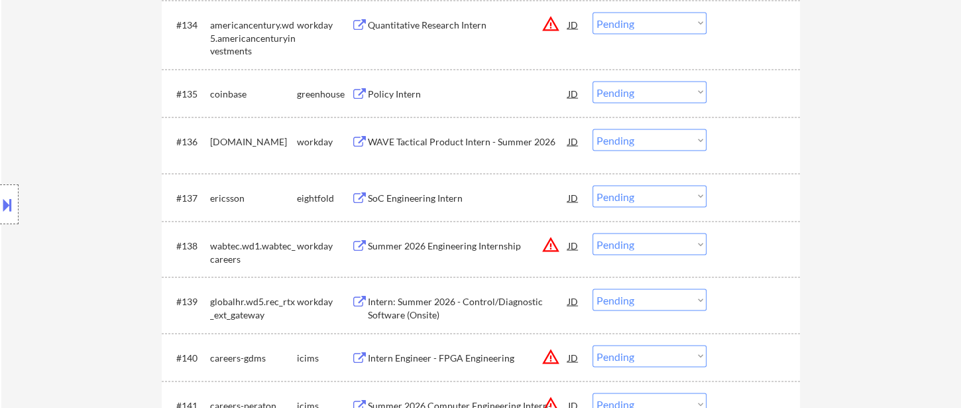
click at [457, 147] on div "WAVE Tactical Product Intern - Summer 2026" at bounding box center [468, 141] width 200 height 13
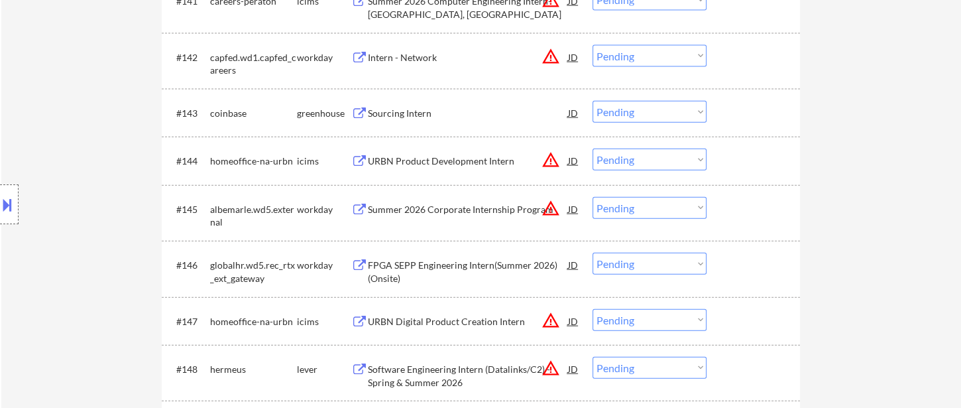
scroll to position [2652, 0]
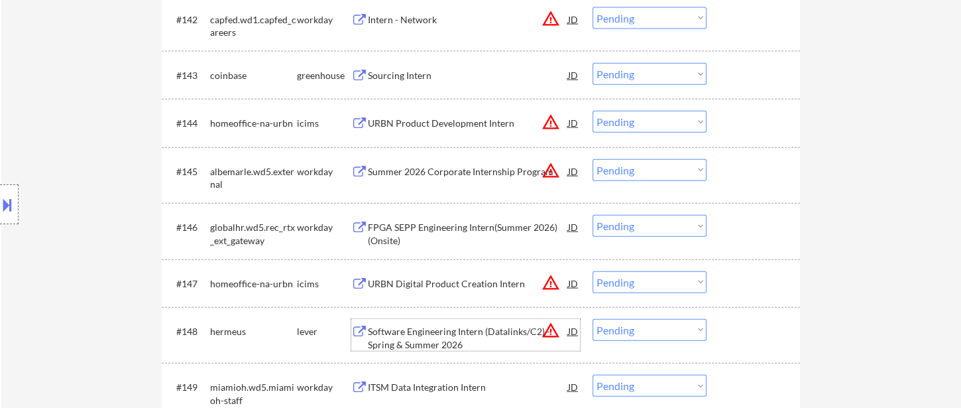
click at [451, 345] on div "Software Engineering Intern (Datalinks/C2) - Spring & Summer 2026" at bounding box center [468, 338] width 200 height 26
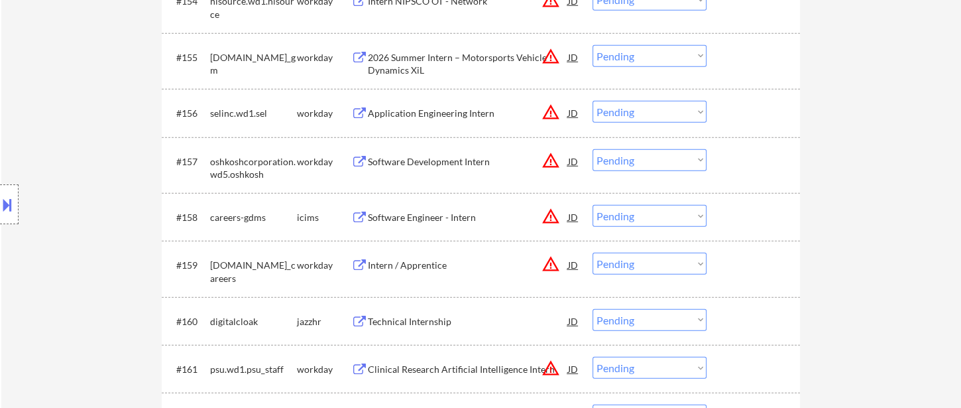
scroll to position [3315, 0]
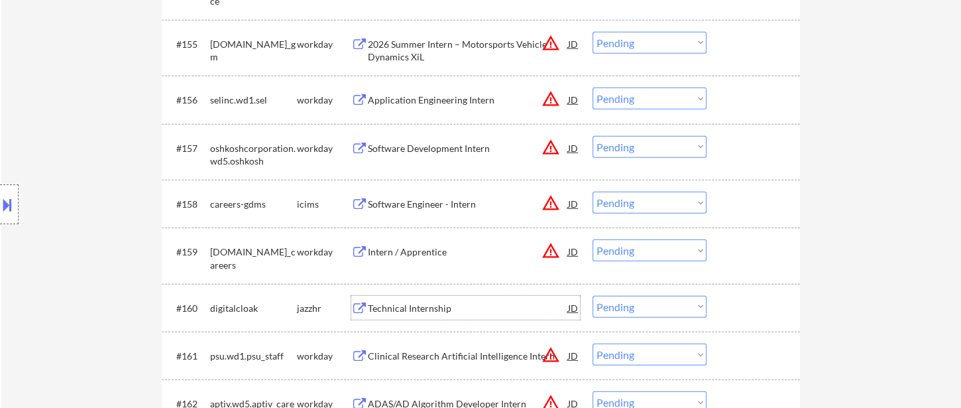
click at [420, 316] on div "Technical Internship" at bounding box center [468, 308] width 200 height 24
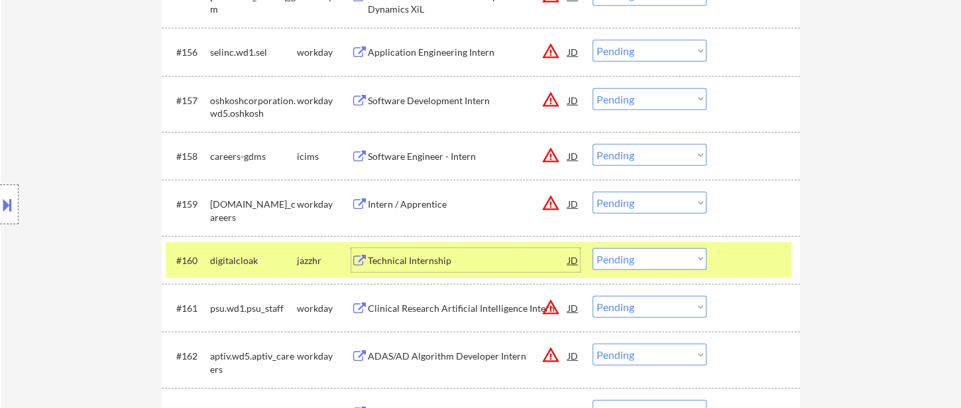
scroll to position [3388, 0]
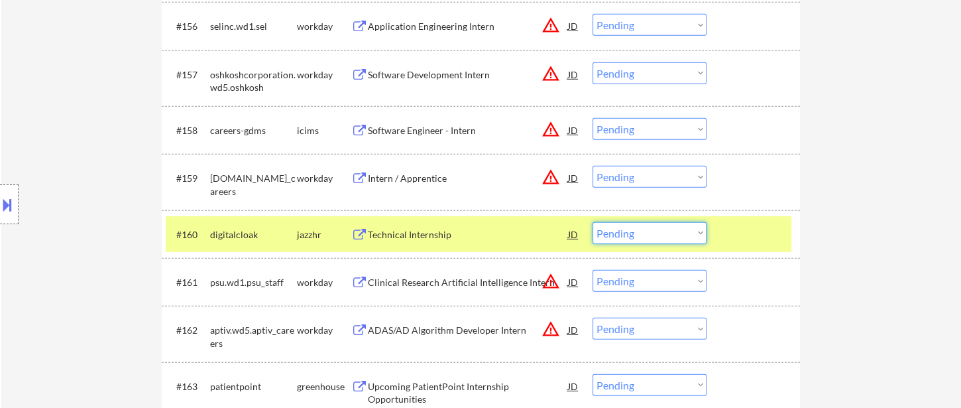
drag, startPoint x: 638, startPoint y: 225, endPoint x: 642, endPoint y: 239, distance: 15.0
click at [638, 225] on select "Choose an option... Pending Applied Excluded (Questions) Excluded (Expired) Exc…" at bounding box center [650, 233] width 114 height 22
click at [593, 222] on select "Choose an option... Pending Applied Excluded (Questions) Excluded (Expired) Exc…" at bounding box center [650, 233] width 114 height 22
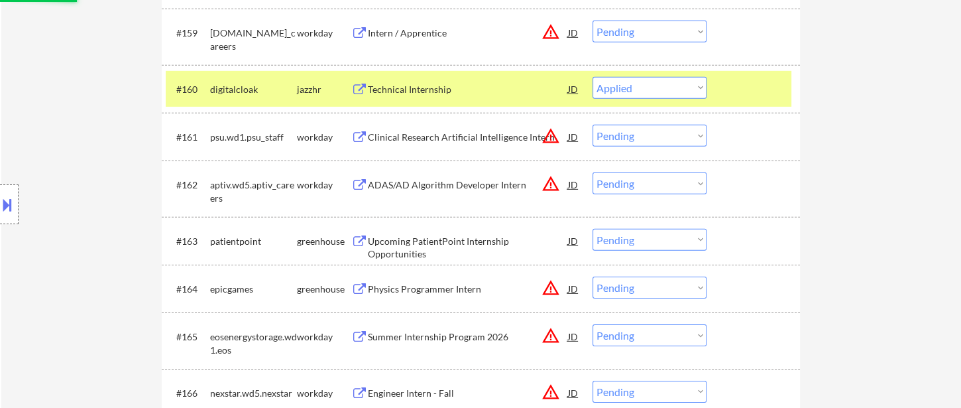
scroll to position [3535, 0]
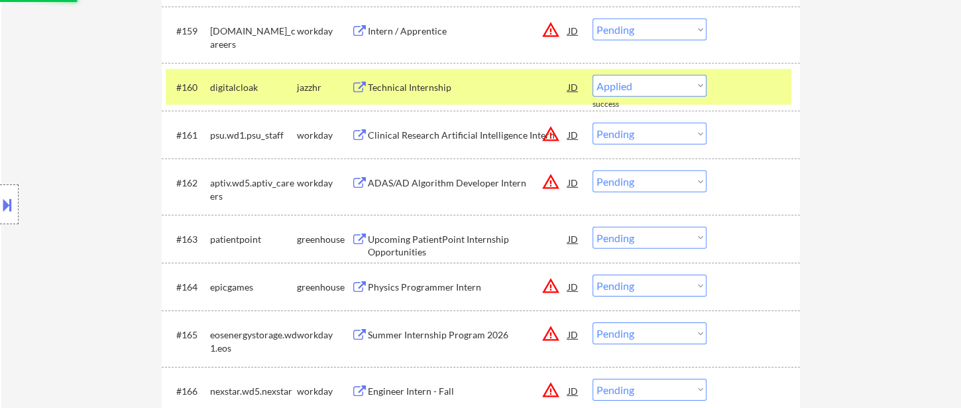
select select ""pending""
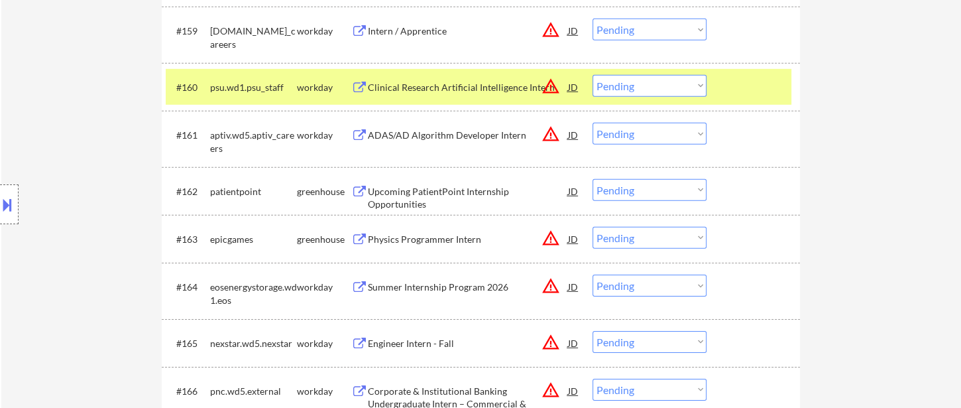
click at [506, 191] on div "Upcoming PatientPoint Internship Opportunities" at bounding box center [468, 198] width 200 height 26
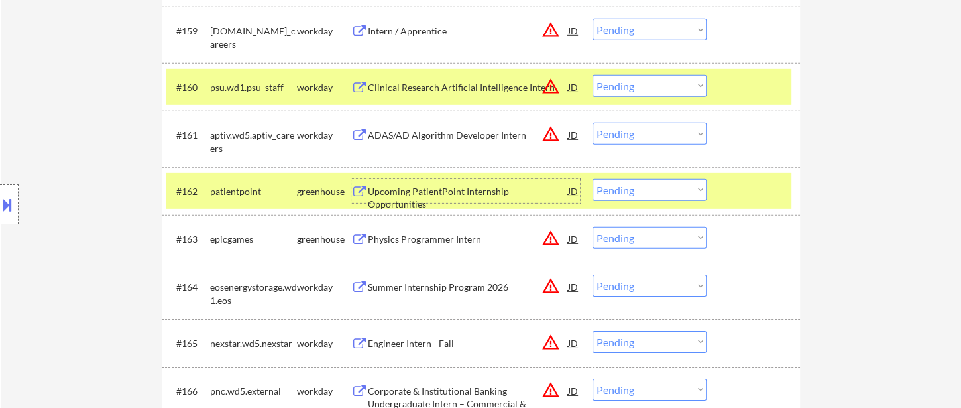
drag, startPoint x: 646, startPoint y: 190, endPoint x: 646, endPoint y: 199, distance: 8.6
click at [646, 192] on select "Choose an option... Pending Applied Excluded (Questions) Excluded (Expired) Exc…" at bounding box center [650, 190] width 114 height 22
click at [593, 179] on select "Choose an option... Pending Applied Excluded (Questions) Excluded (Expired) Exc…" at bounding box center [650, 190] width 114 height 22
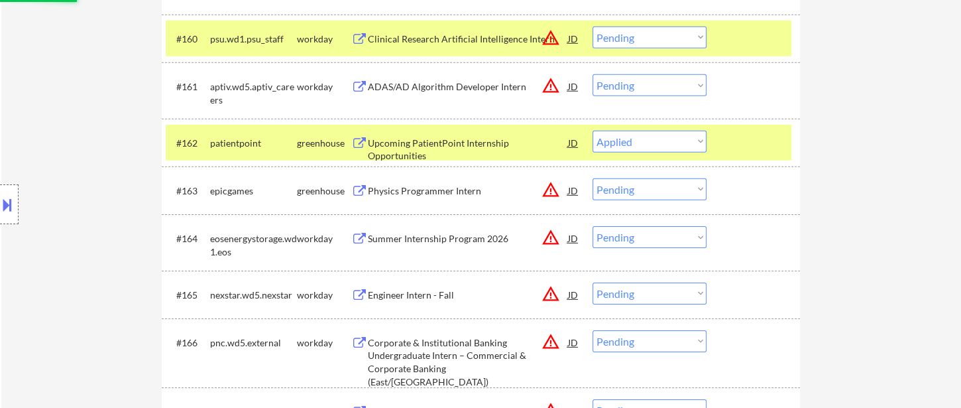
scroll to position [3609, 0]
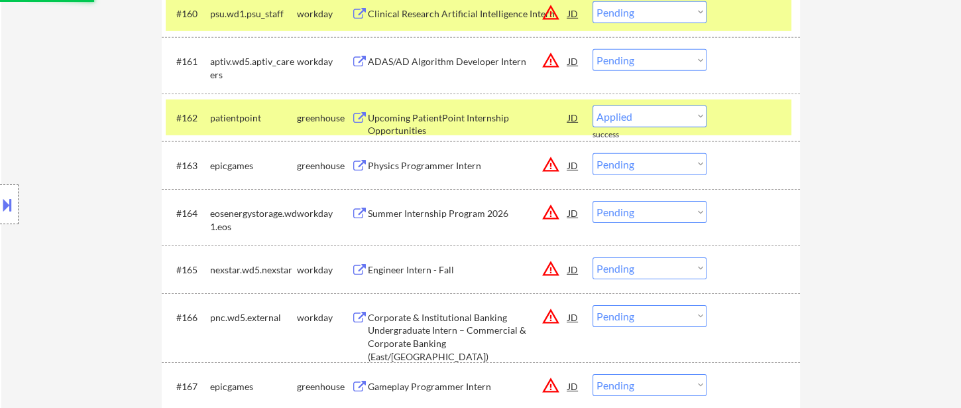
select select ""pending""
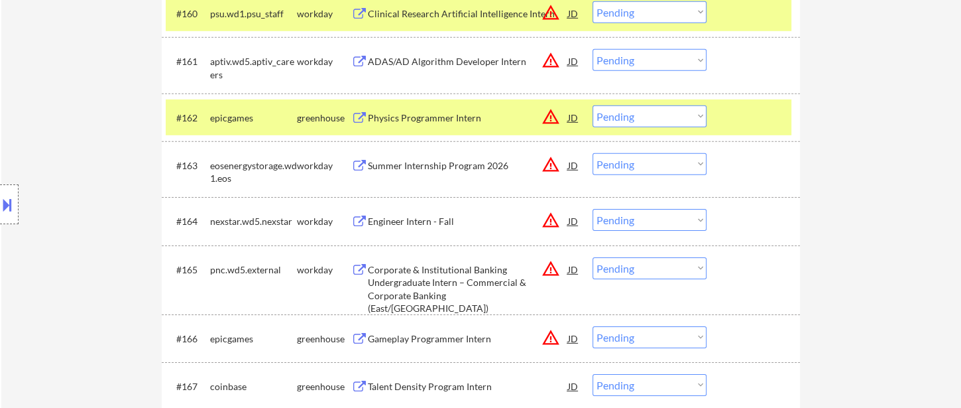
click at [430, 168] on div "Summer Internship Program 2026" at bounding box center [468, 165] width 200 height 13
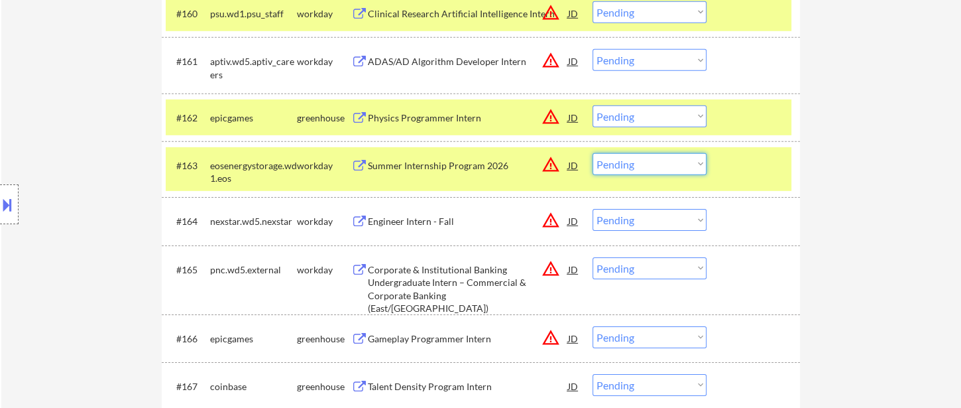
click at [670, 168] on select "Choose an option... Pending Applied Excluded (Questions) Excluded (Expired) Exc…" at bounding box center [650, 164] width 114 height 22
click at [593, 153] on select "Choose an option... Pending Applied Excluded (Questions) Excluded (Expired) Exc…" at bounding box center [650, 164] width 114 height 22
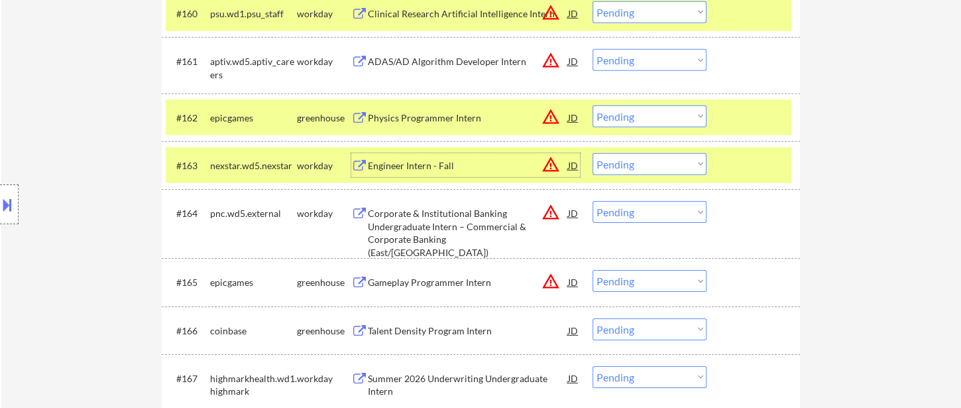
click at [412, 173] on div "Engineer Intern - Fall" at bounding box center [468, 165] width 200 height 24
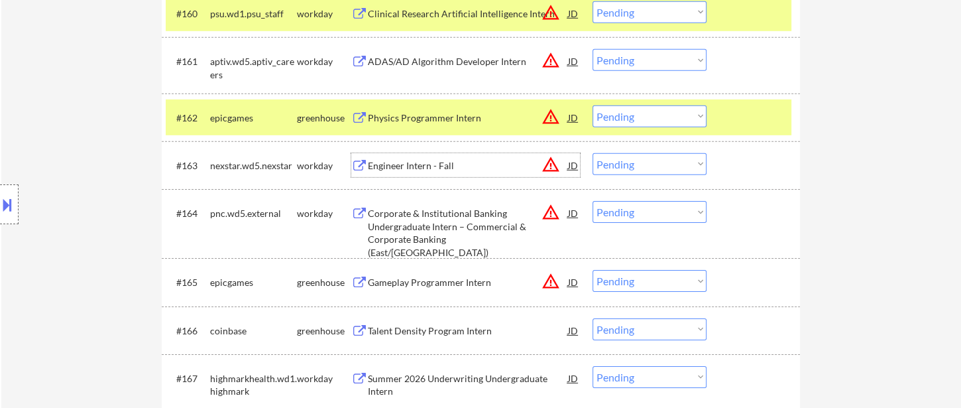
drag, startPoint x: 644, startPoint y: 162, endPoint x: 648, endPoint y: 170, distance: 9.2
click at [644, 162] on select "Choose an option... Pending Applied Excluded (Questions) Excluded (Expired) Exc…" at bounding box center [650, 164] width 114 height 22
click at [593, 153] on select "Choose an option... Pending Applied Excluded (Questions) Excluded (Expired) Exc…" at bounding box center [650, 164] width 114 height 22
select select ""pending""
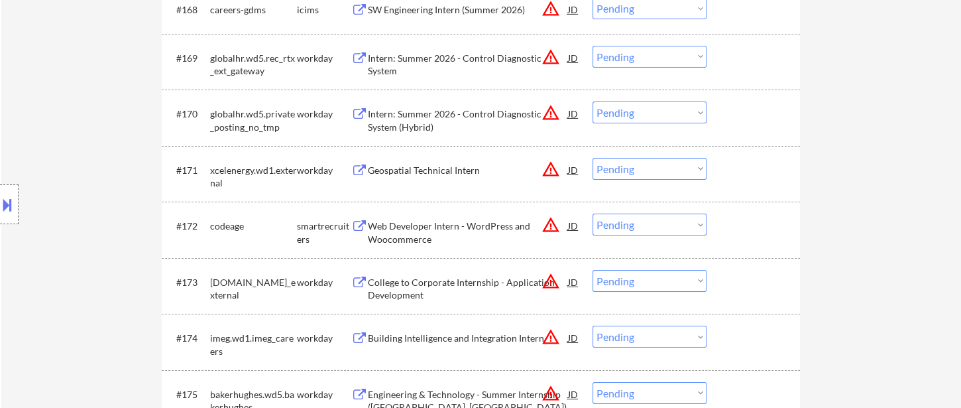
scroll to position [4051, 0]
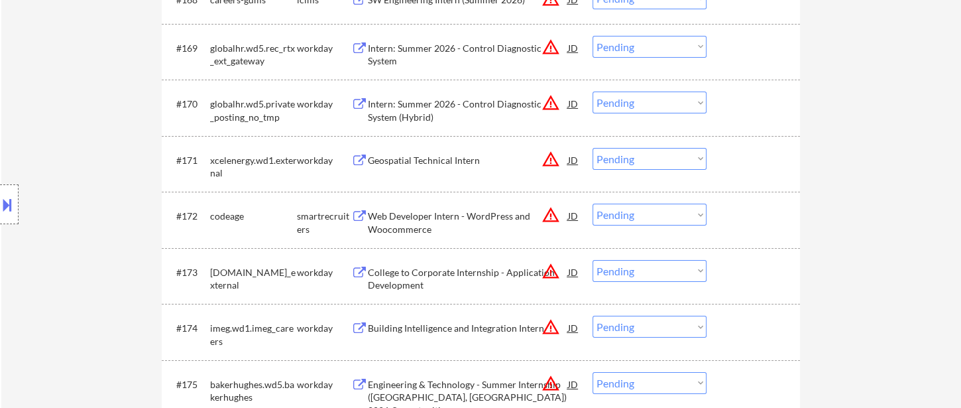
click at [434, 222] on div "Web Developer Intern - WordPress and Woocommerce" at bounding box center [468, 222] width 200 height 26
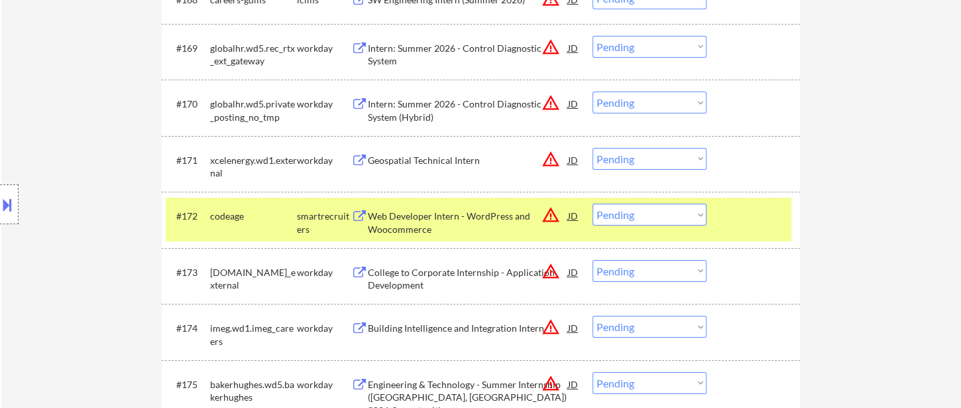
select select ""pending""
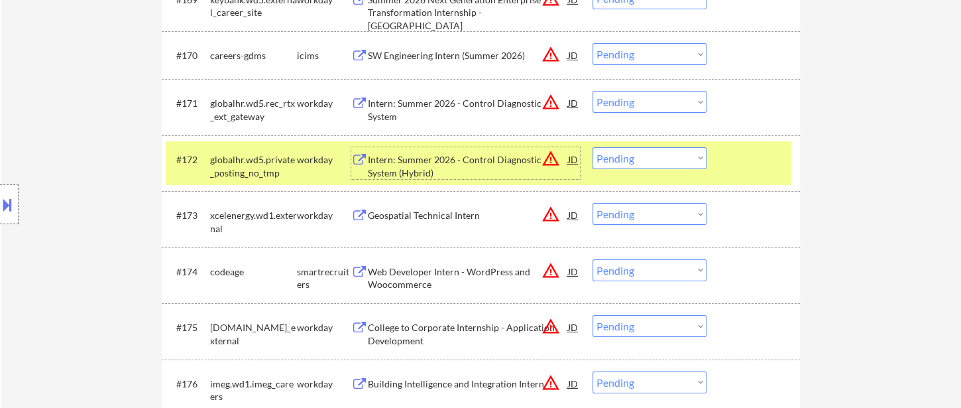
scroll to position [4125, 0]
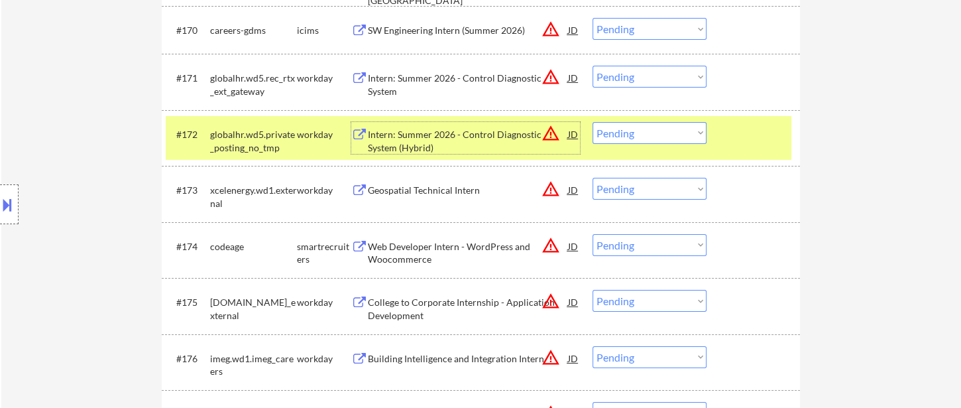
click at [642, 247] on select "Choose an option... Pending Applied Excluded (Questions) Excluded (Expired) Exc…" at bounding box center [650, 245] width 114 height 22
click at [593, 234] on select "Choose an option... Pending Applied Excluded (Questions) Excluded (Expired) Exc…" at bounding box center [650, 245] width 114 height 22
select select ""pending""
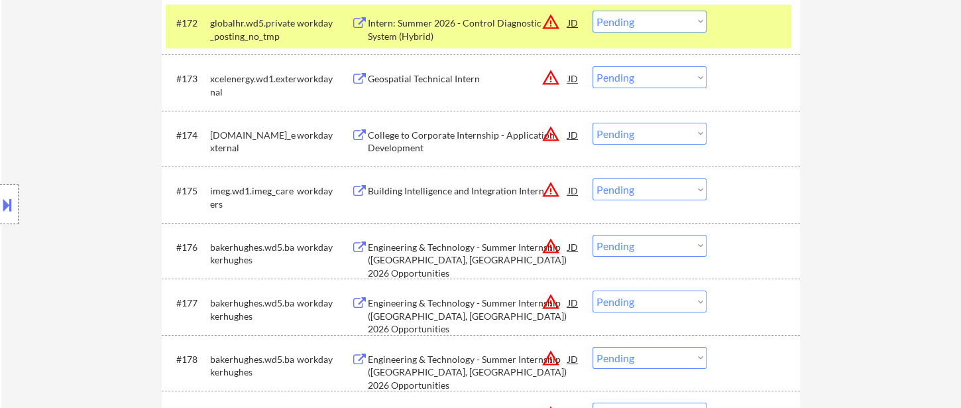
scroll to position [4272, 0]
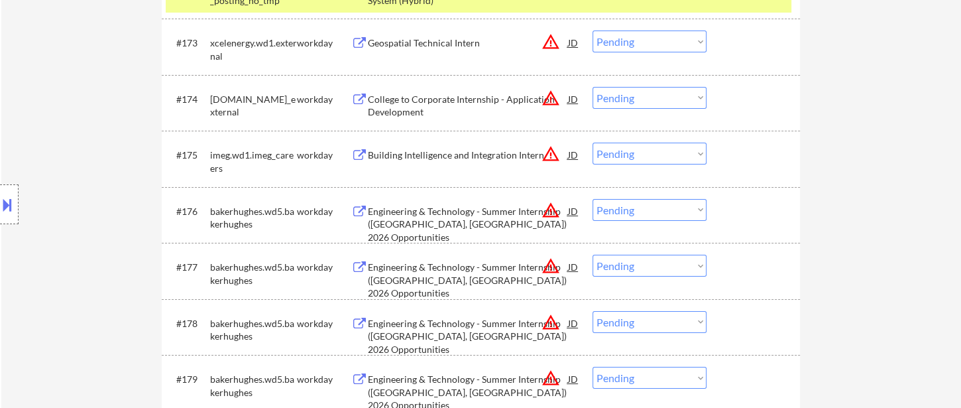
click at [456, 154] on div "Building Intelligence and Integration Intern" at bounding box center [468, 154] width 200 height 13
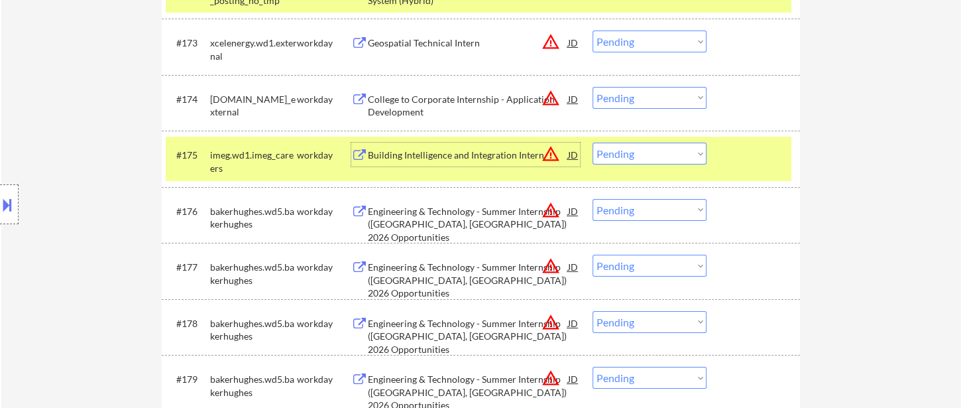
click at [444, 163] on div "Building Intelligence and Integration Intern" at bounding box center [468, 155] width 200 height 24
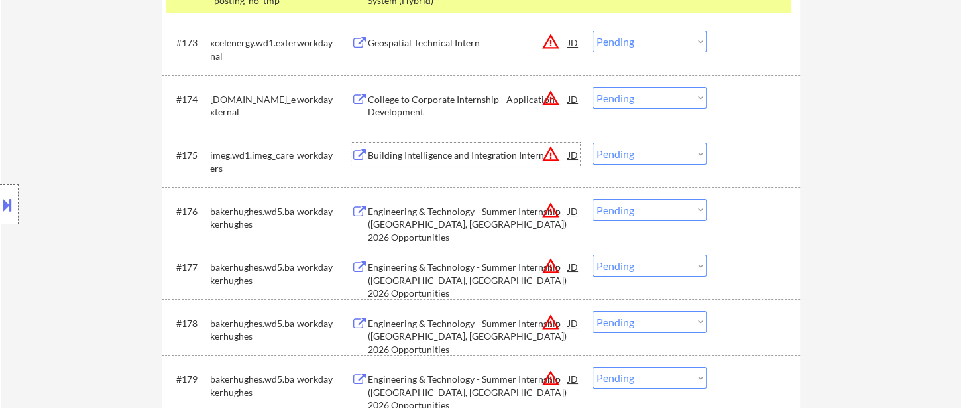
click at [652, 157] on select "Choose an option... Pending Applied Excluded (Questions) Excluded (Expired) Exc…" at bounding box center [650, 154] width 114 height 22
click at [593, 143] on select "Choose an option... Pending Applied Excluded (Questions) Excluded (Expired) Exc…" at bounding box center [650, 154] width 114 height 22
select select ""pending""
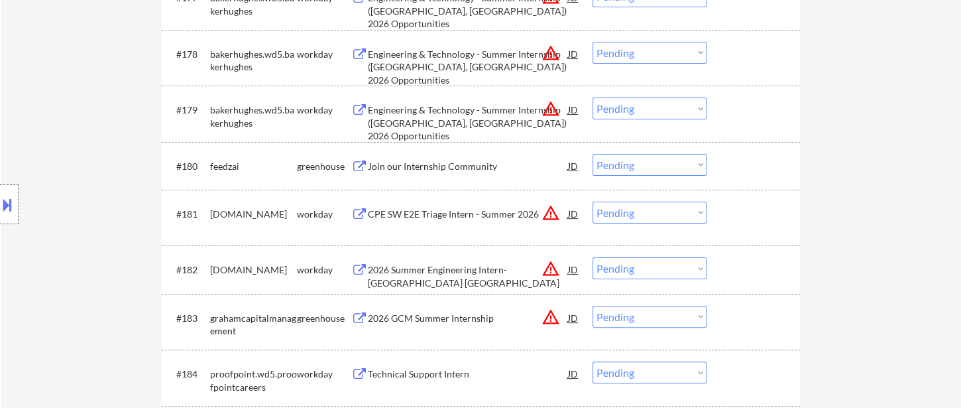
scroll to position [4566, 0]
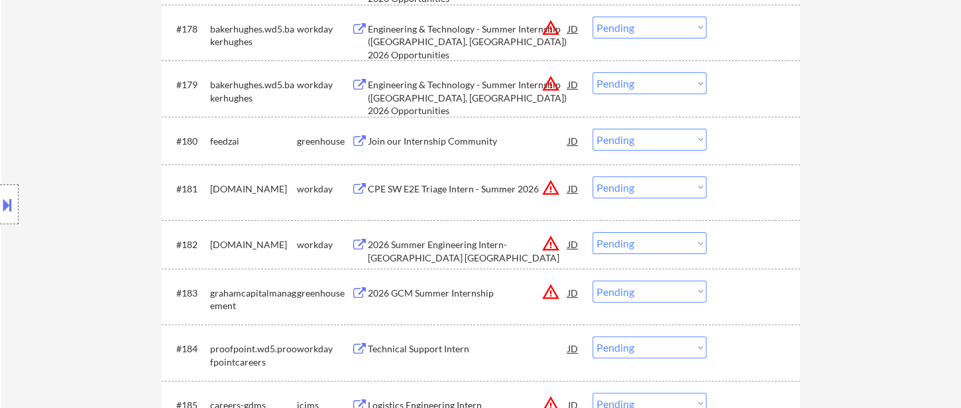
click at [454, 247] on div "2026 Summer Engineering Intern-Houston TX" at bounding box center [468, 251] width 200 height 26
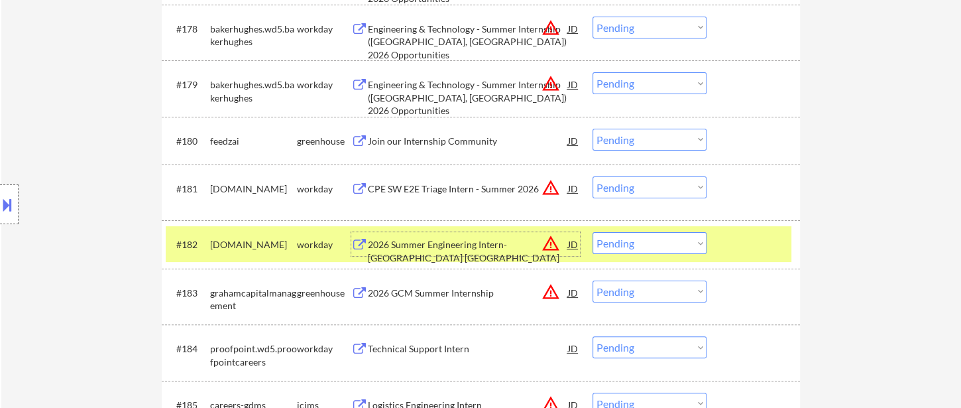
click at [421, 253] on div "2026 Summer Engineering Intern-Houston TX" at bounding box center [468, 244] width 200 height 24
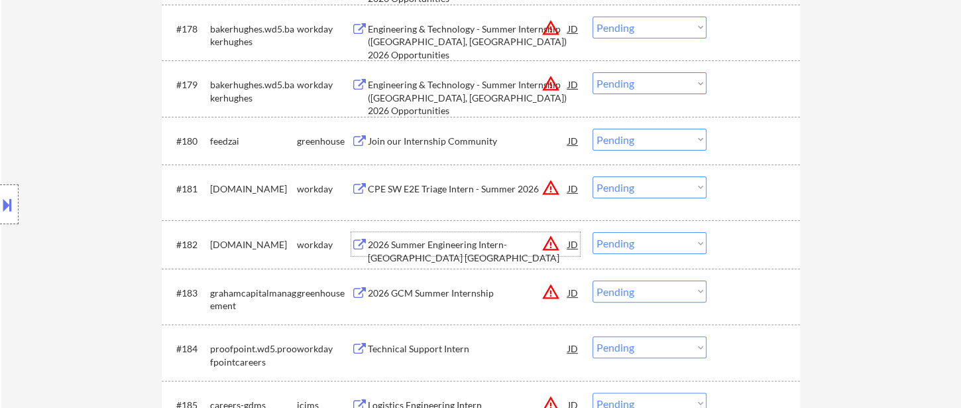
click at [645, 248] on select "Choose an option... Pending Applied Excluded (Questions) Excluded (Expired) Exc…" at bounding box center [650, 243] width 114 height 22
click at [593, 232] on select "Choose an option... Pending Applied Excluded (Questions) Excluded (Expired) Exc…" at bounding box center [650, 243] width 114 height 22
select select ""pending""
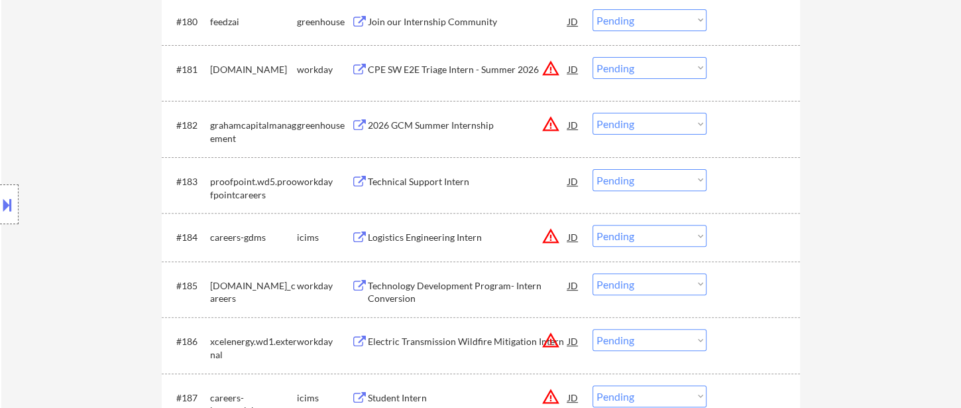
scroll to position [4714, 0]
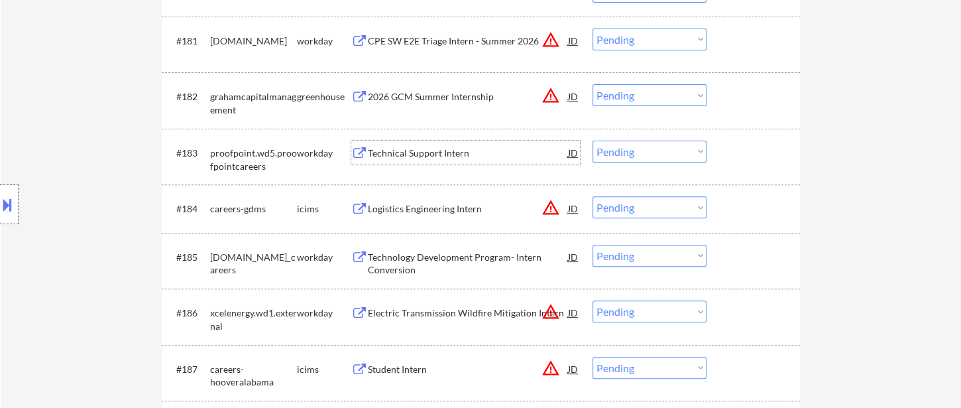
click at [419, 156] on div "Technical Support Intern" at bounding box center [468, 153] width 200 height 13
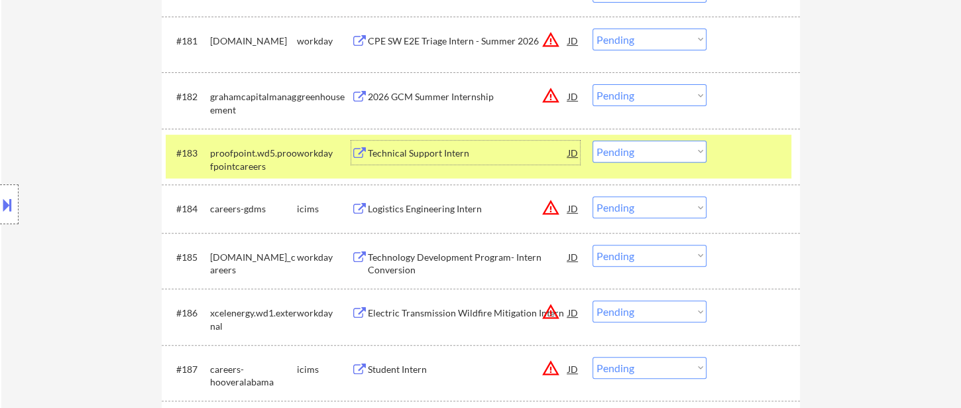
click at [640, 154] on select "Choose an option... Pending Applied Excluded (Questions) Excluded (Expired) Exc…" at bounding box center [650, 152] width 114 height 22
click at [593, 141] on select "Choose an option... Pending Applied Excluded (Questions) Excluded (Expired) Exc…" at bounding box center [650, 152] width 114 height 22
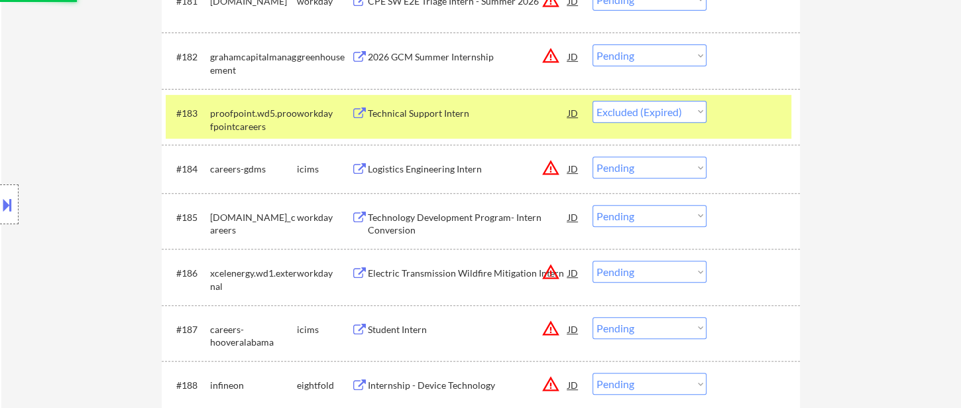
scroll to position [4788, 0]
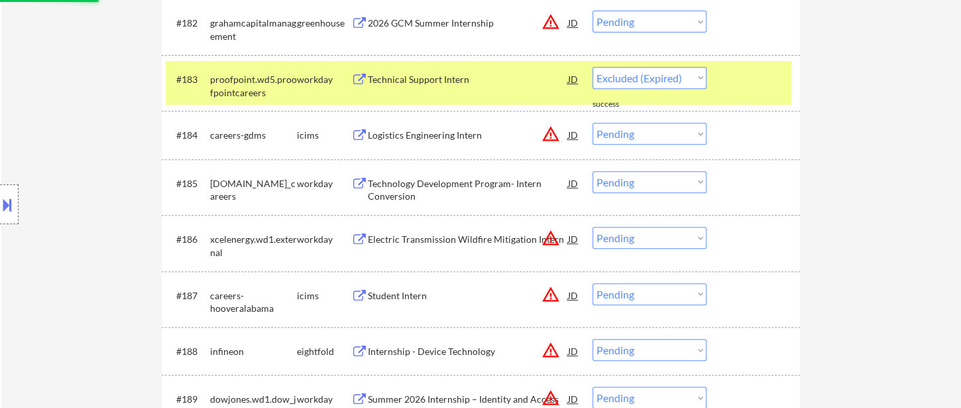
click at [435, 190] on div "Technology Development Program- Intern Conversion" at bounding box center [468, 190] width 200 height 26
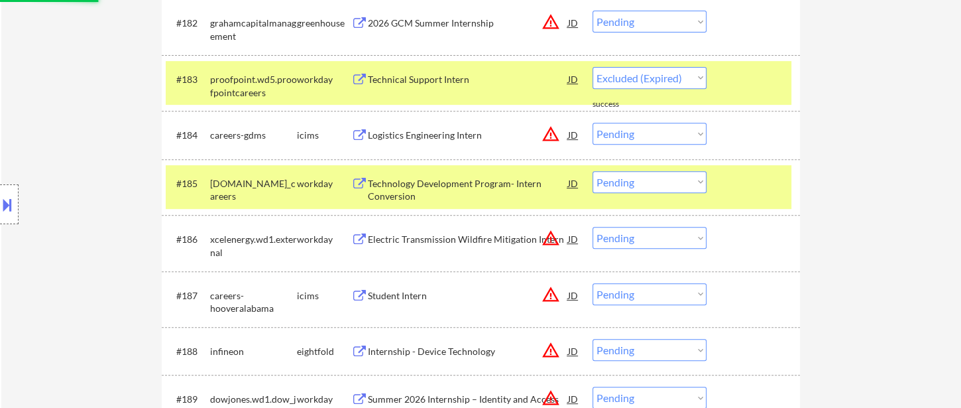
select select ""pending""
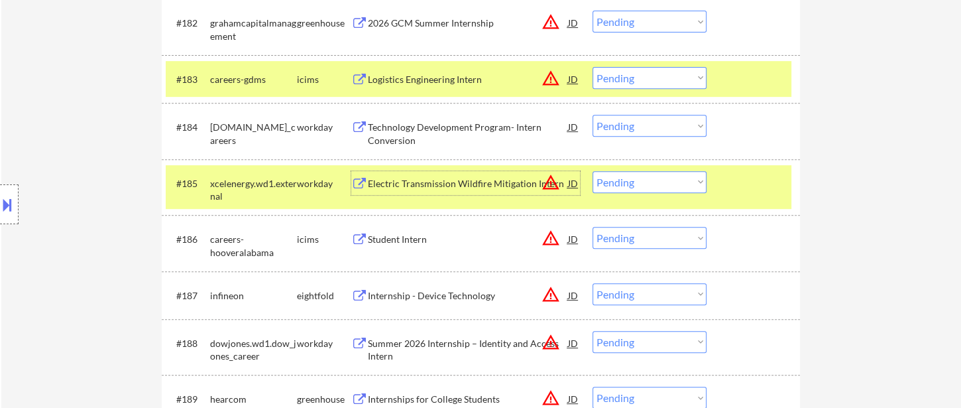
click at [652, 126] on select "Choose an option... Pending Applied Excluded (Questions) Excluded (Expired) Exc…" at bounding box center [650, 126] width 114 height 22
click at [593, 115] on select "Choose an option... Pending Applied Excluded (Questions) Excluded (Expired) Exc…" at bounding box center [650, 126] width 114 height 22
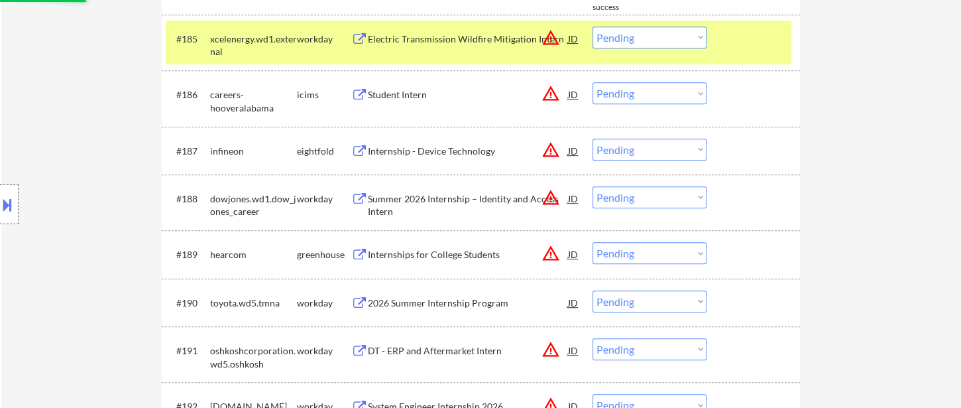
scroll to position [4935, 0]
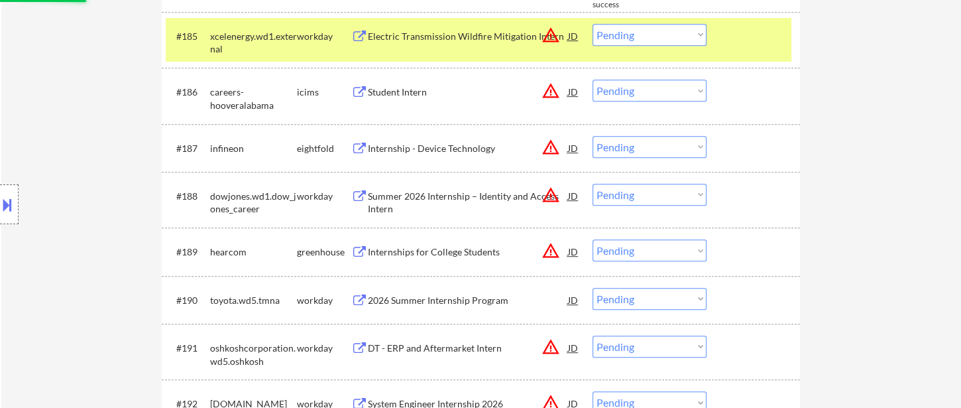
select select ""pending""
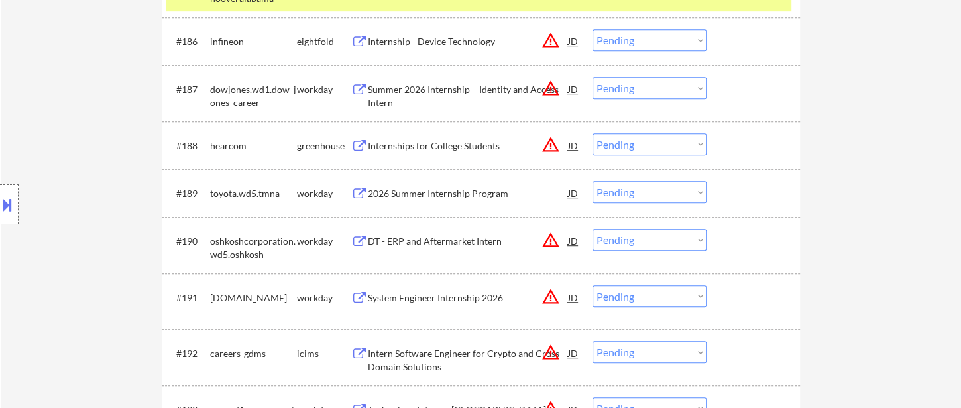
scroll to position [5009, 0]
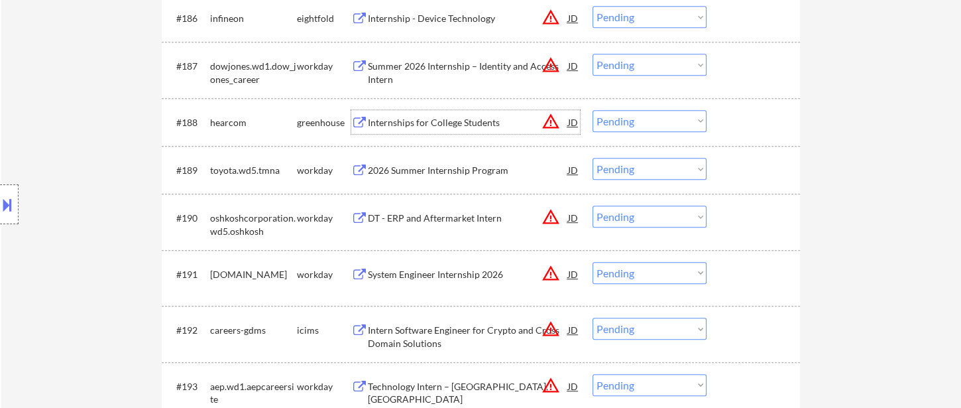
click at [424, 125] on div "Internships for College Students" at bounding box center [468, 122] width 200 height 13
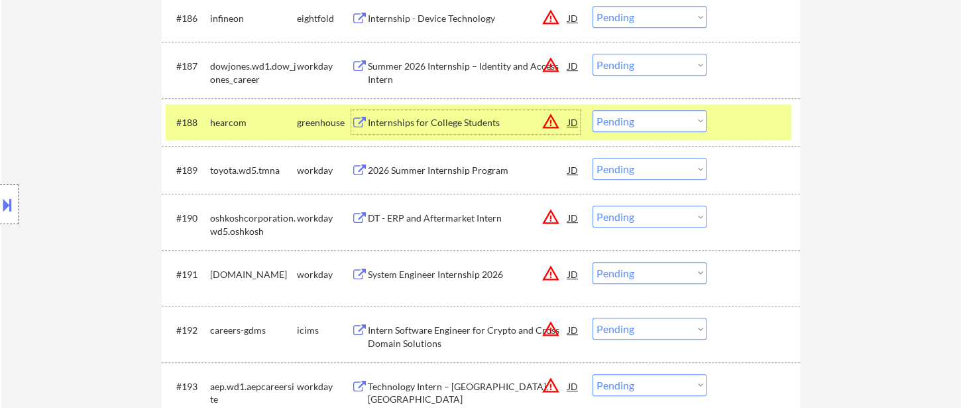
drag, startPoint x: 630, startPoint y: 121, endPoint x: 636, endPoint y: 129, distance: 9.9
click at [630, 121] on select "Choose an option... Pending Applied Excluded (Questions) Excluded (Expired) Exc…" at bounding box center [650, 121] width 114 height 22
click at [593, 110] on select "Choose an option... Pending Applied Excluded (Questions) Excluded (Expired) Exc…" at bounding box center [650, 121] width 114 height 22
click at [465, 171] on div "2026 Summer Internship Program" at bounding box center [468, 170] width 200 height 13
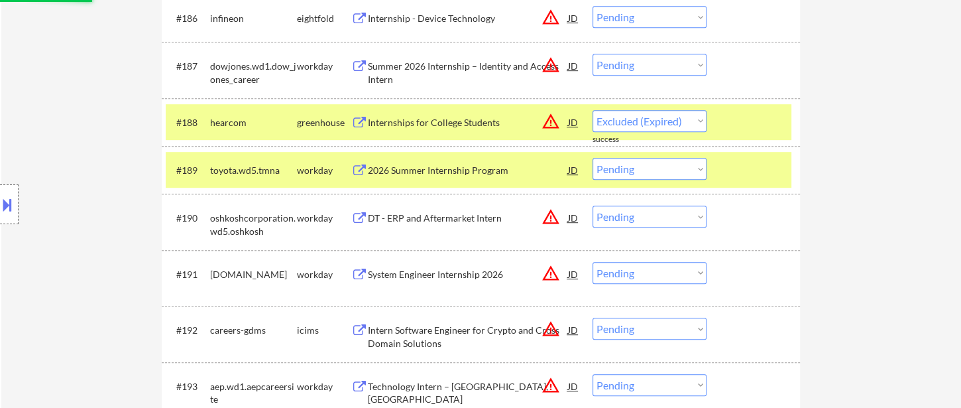
select select ""pending""
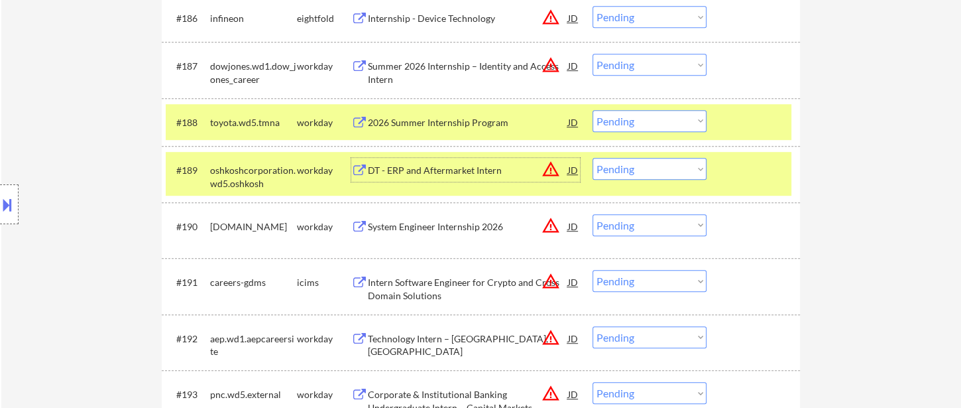
click at [442, 227] on div "System Engineer Internship 2026" at bounding box center [468, 226] width 200 height 13
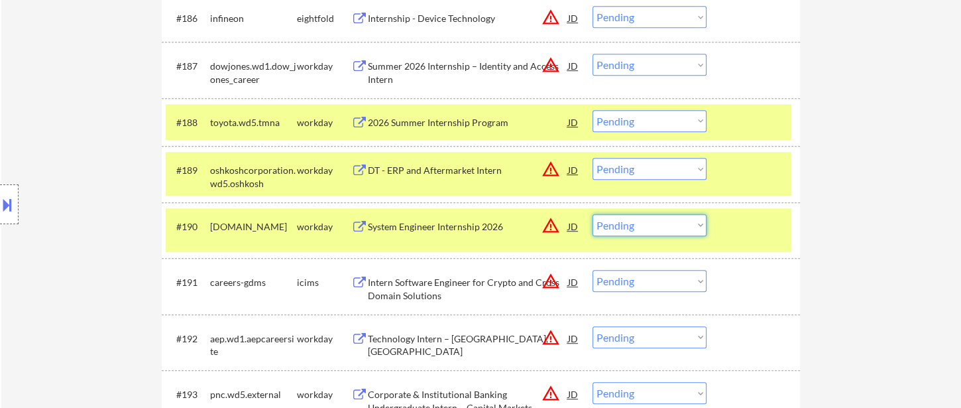
drag, startPoint x: 634, startPoint y: 225, endPoint x: 649, endPoint y: 232, distance: 16.0
click at [634, 225] on select "Choose an option... Pending Applied Excluded (Questions) Excluded (Expired) Exc…" at bounding box center [650, 225] width 114 height 22
click at [593, 214] on select "Choose an option... Pending Applied Excluded (Questions) Excluded (Expired) Exc…" at bounding box center [650, 225] width 114 height 22
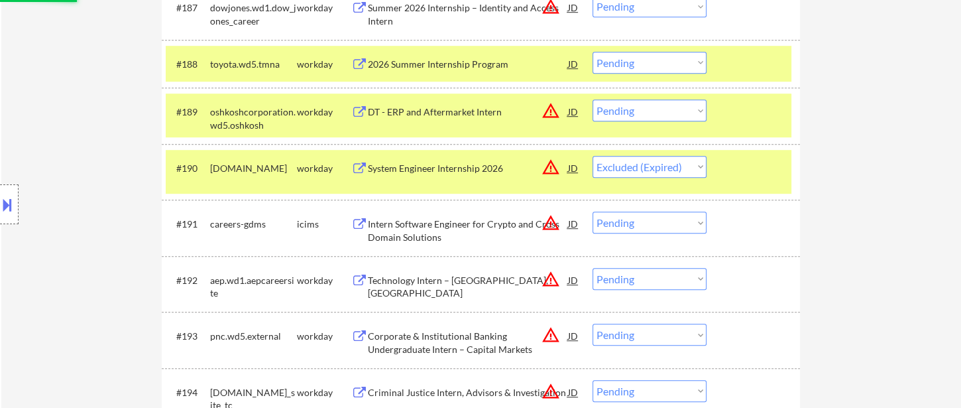
scroll to position [5156, 0]
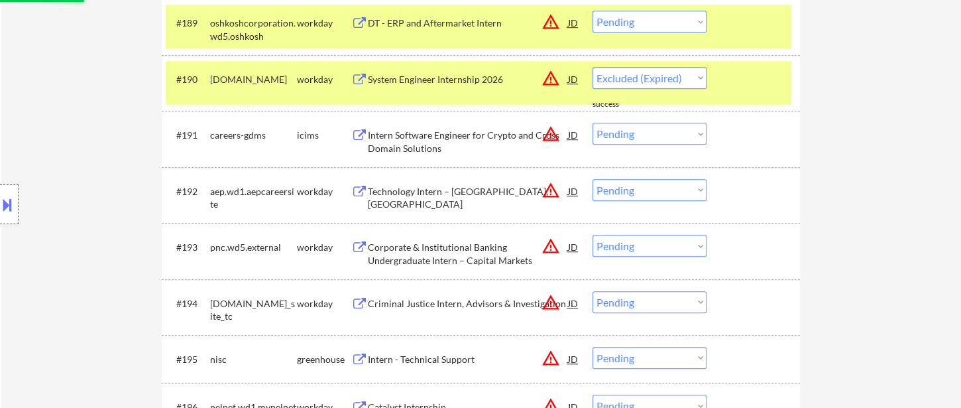
select select ""pending""
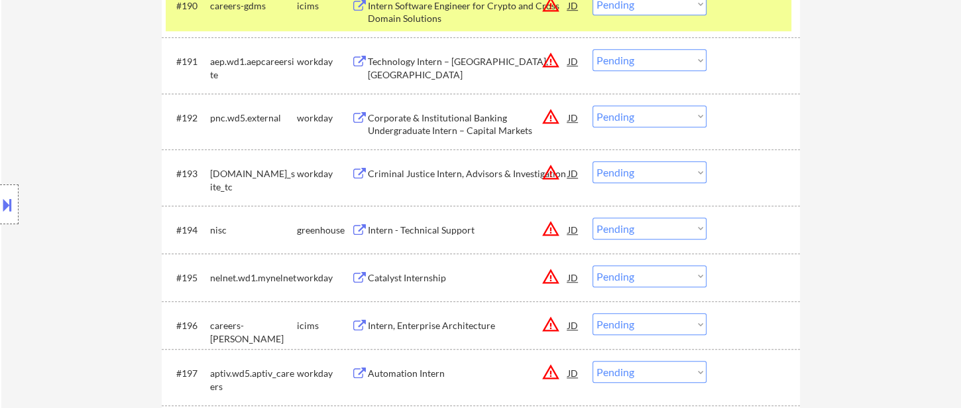
scroll to position [5304, 0]
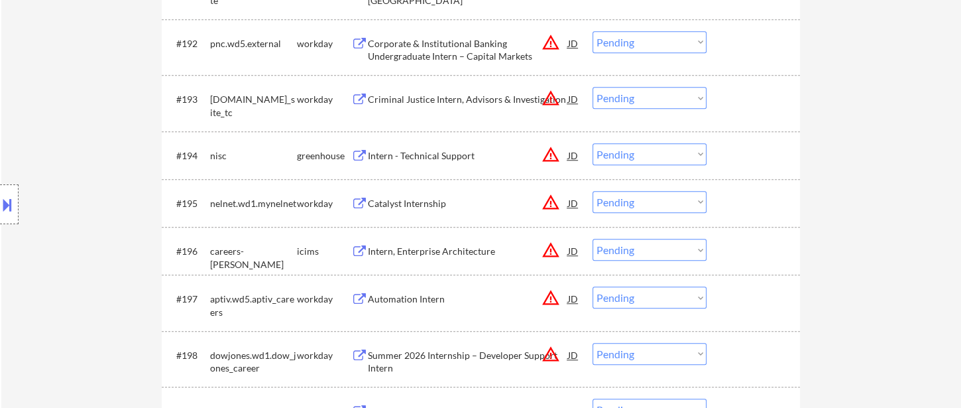
click at [436, 157] on div "Intern - Technical Support" at bounding box center [468, 155] width 200 height 13
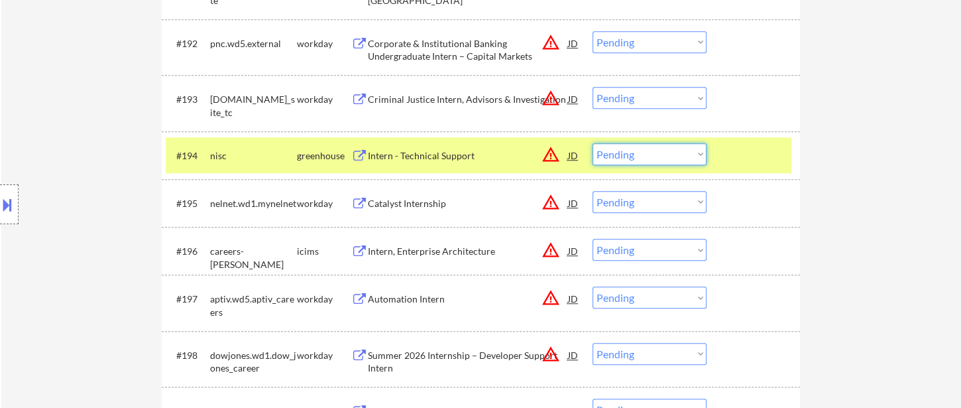
drag, startPoint x: 671, startPoint y: 152, endPoint x: 668, endPoint y: 161, distance: 9.2
click at [671, 152] on select "Choose an option... Pending Applied Excluded (Questions) Excluded (Expired) Exc…" at bounding box center [650, 154] width 114 height 22
click at [593, 143] on select "Choose an option... Pending Applied Excluded (Questions) Excluded (Expired) Exc…" at bounding box center [650, 154] width 114 height 22
select select ""pending""
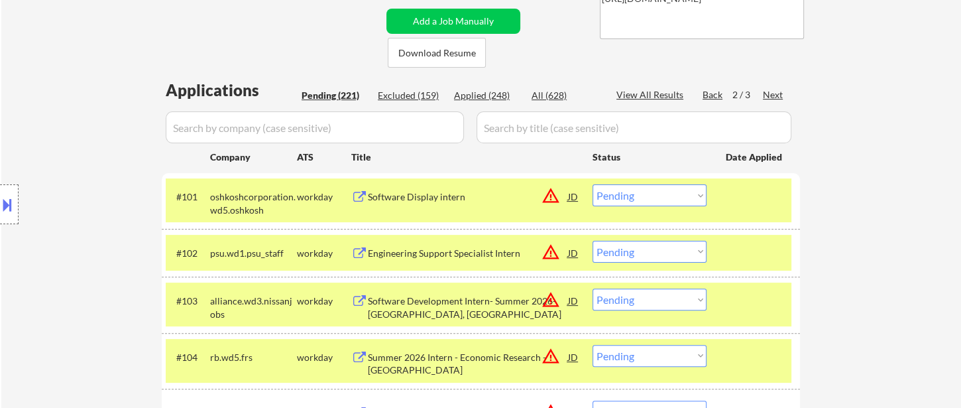
scroll to position [230, 0]
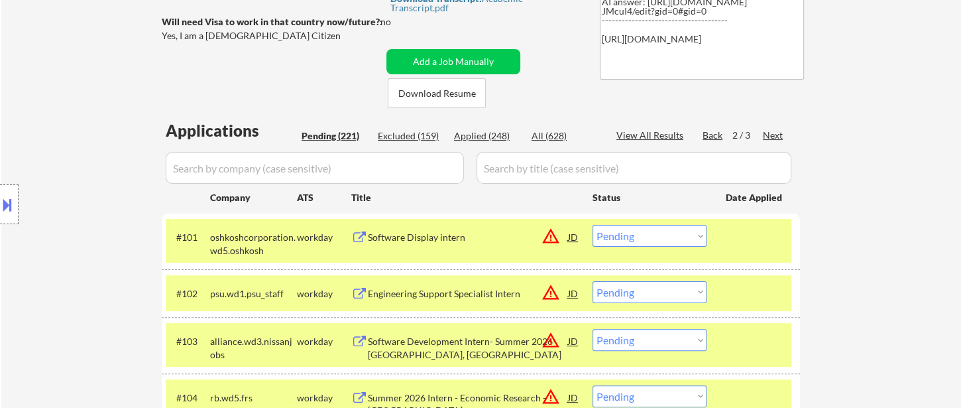
click at [709, 137] on div "Back" at bounding box center [713, 135] width 21 height 13
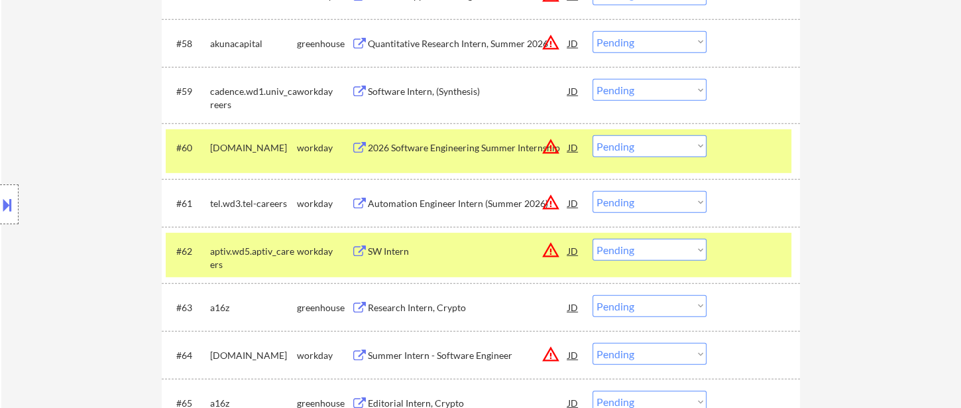
scroll to position [3545, 0]
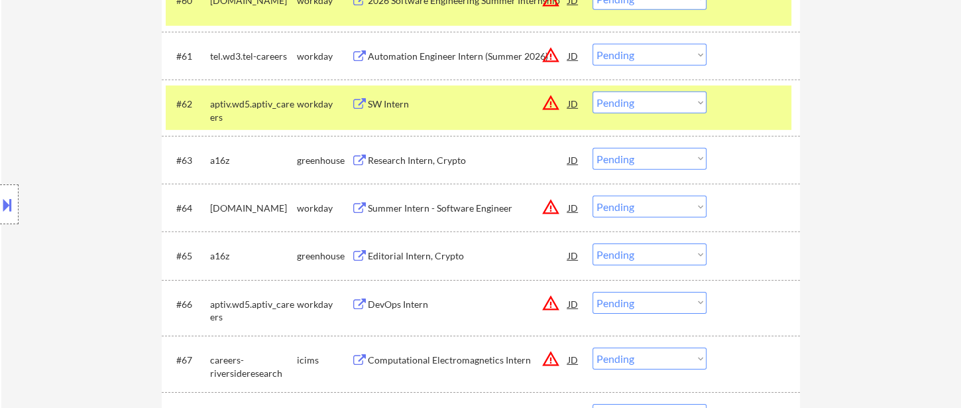
click at [440, 207] on div "Summer Intern - Software Engineer" at bounding box center [468, 208] width 200 height 13
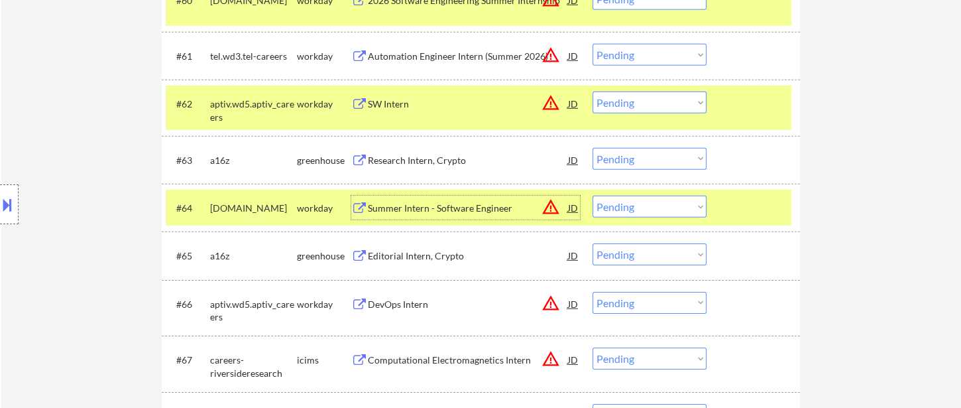
click at [657, 211] on select "Choose an option... Pending Applied Excluded (Questions) Excluded (Expired) Exc…" at bounding box center [650, 207] width 114 height 22
click at [593, 196] on select "Choose an option... Pending Applied Excluded (Questions) Excluded (Expired) Exc…" at bounding box center [650, 207] width 114 height 22
select select ""pending""
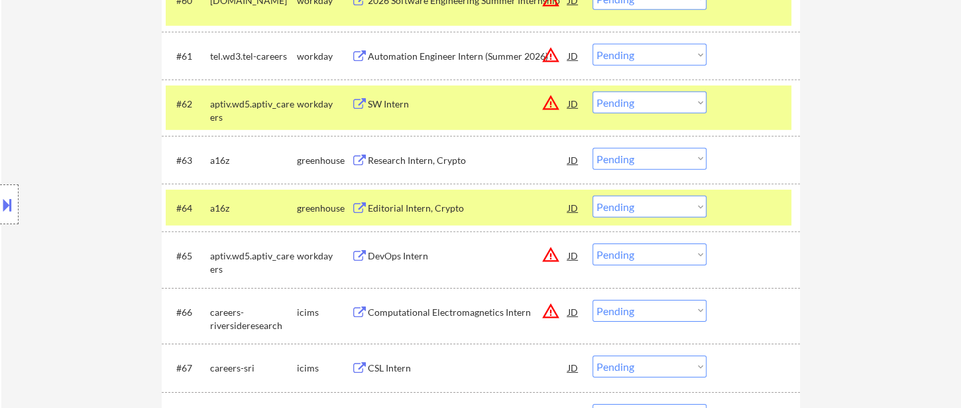
click at [392, 261] on div "DevOps Intern" at bounding box center [468, 255] width 200 height 13
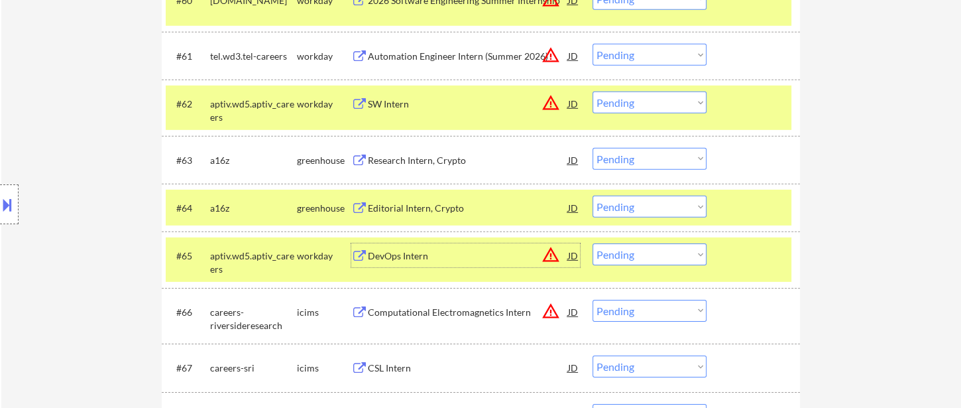
drag, startPoint x: 611, startPoint y: 254, endPoint x: 624, endPoint y: 262, distance: 15.5
click at [611, 254] on select "Choose an option... Pending Applied Excluded (Questions) Excluded (Expired) Exc…" at bounding box center [650, 254] width 114 height 22
click at [593, 243] on select "Choose an option... Pending Applied Excluded (Questions) Excluded (Expired) Exc…" at bounding box center [650, 254] width 114 height 22
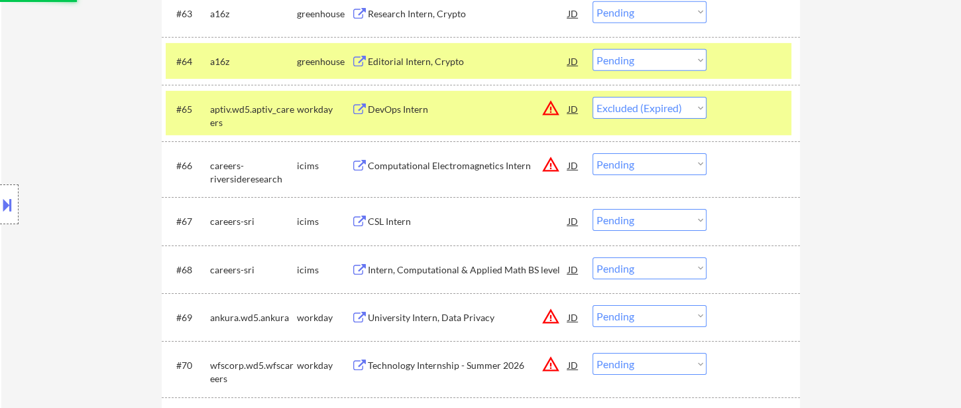
scroll to position [3692, 0]
select select ""pending""
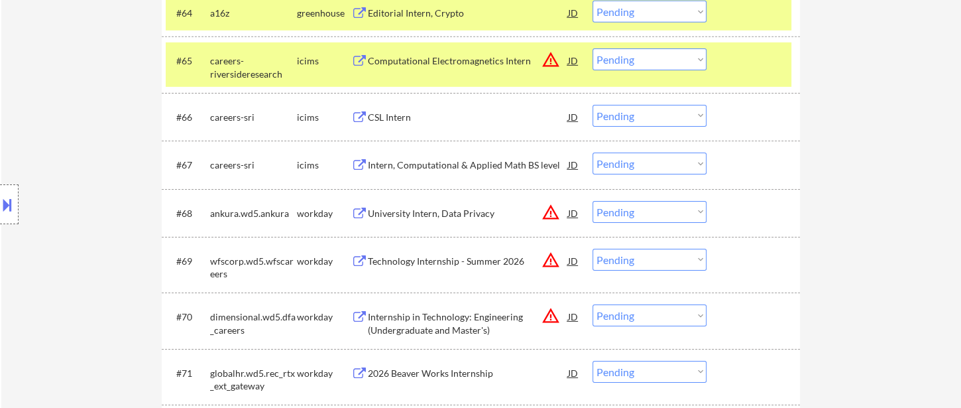
scroll to position [3766, 0]
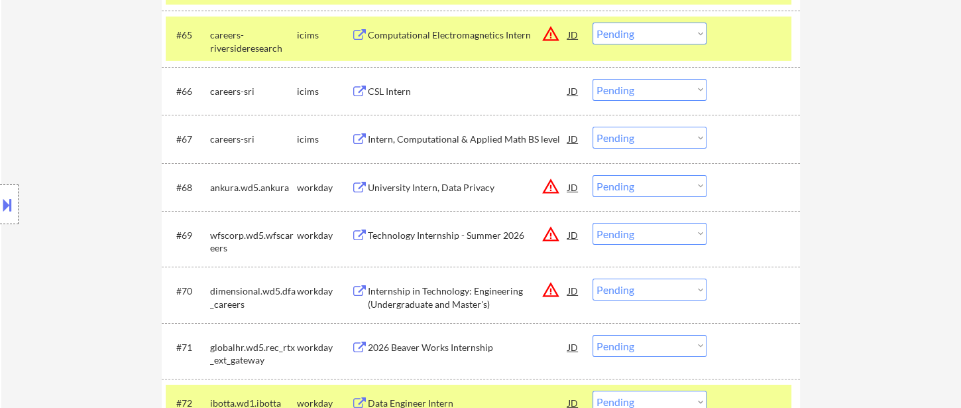
click at [430, 234] on div "Technology Internship - Summer 2026" at bounding box center [468, 235] width 200 height 13
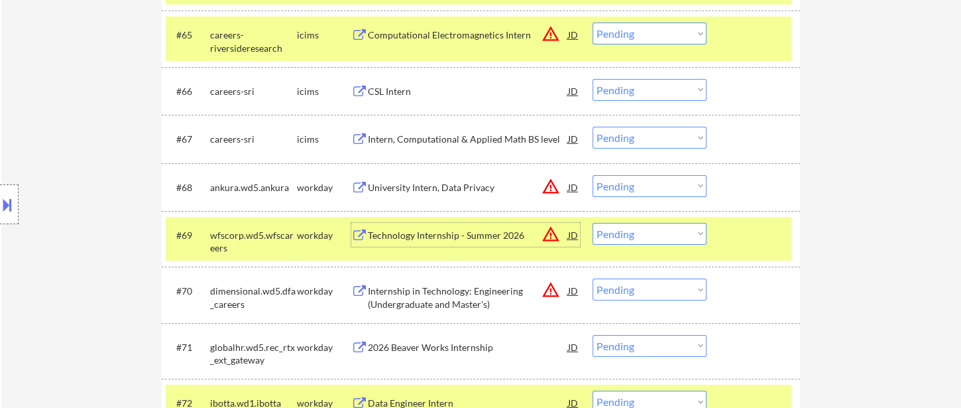
click at [637, 234] on select "Choose an option... Pending Applied Excluded (Questions) Excluded (Expired) Exc…" at bounding box center [650, 234] width 114 height 22
click at [593, 223] on select "Choose an option... Pending Applied Excluded (Questions) Excluded (Expired) Exc…" at bounding box center [650, 234] width 114 height 22
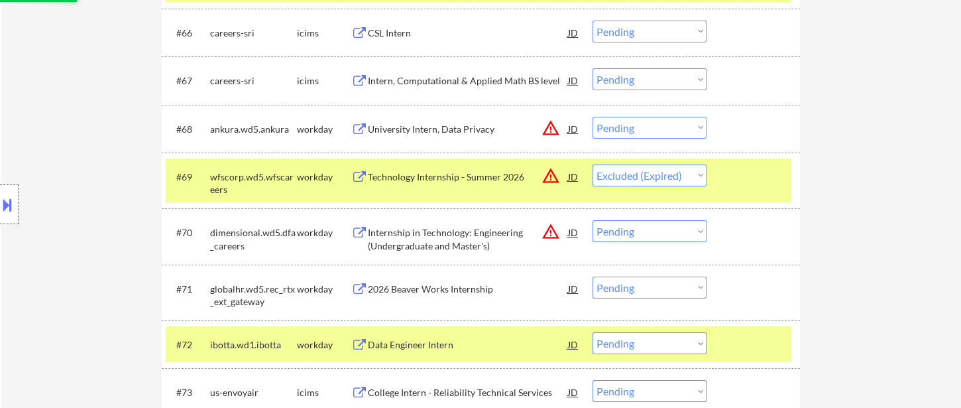
scroll to position [3913, 0]
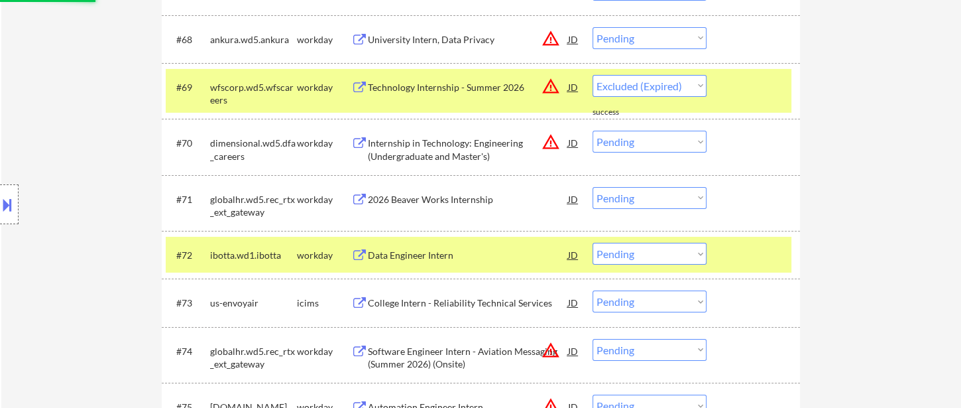
select select ""pending""
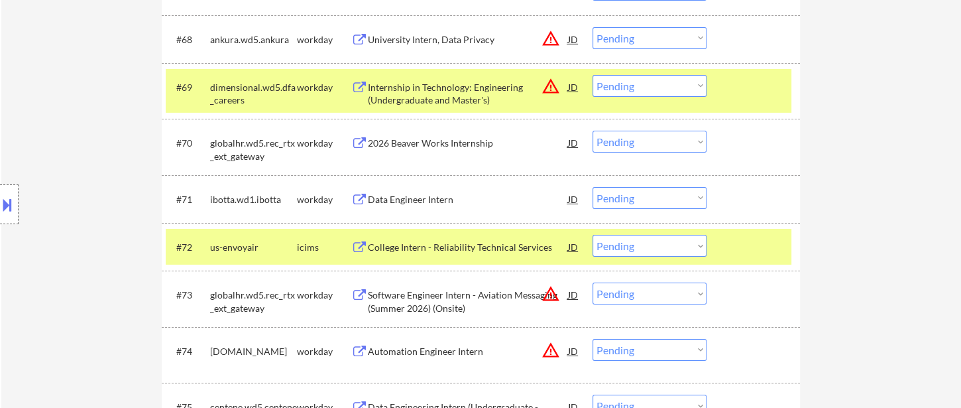
click at [444, 202] on div "Data Engineer Intern" at bounding box center [468, 199] width 200 height 13
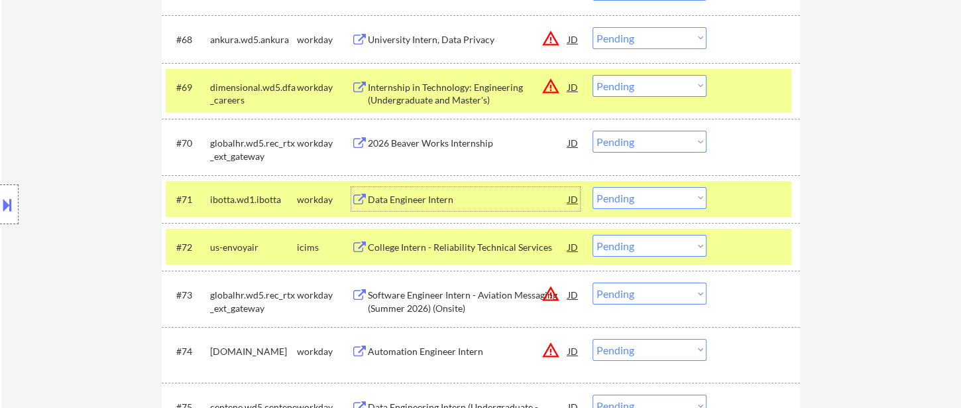
click at [485, 198] on div "Data Engineer Intern" at bounding box center [468, 199] width 200 height 13
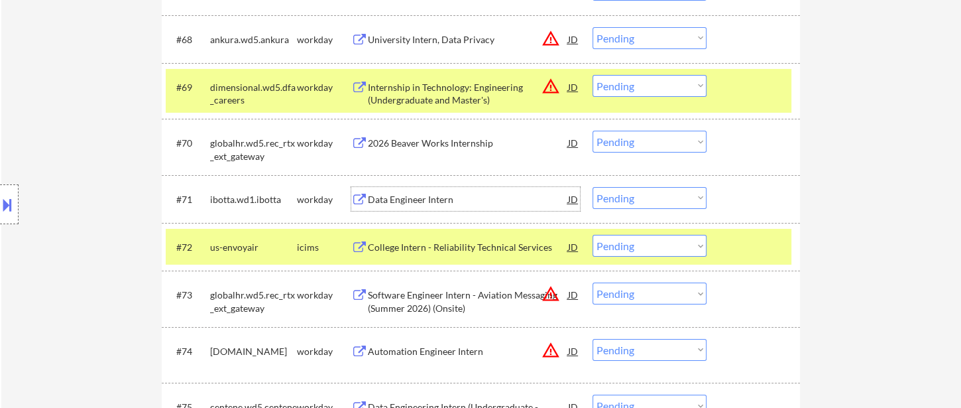
click at [647, 202] on select "Choose an option... Pending Applied Excluded (Questions) Excluded (Expired) Exc…" at bounding box center [650, 198] width 114 height 22
click at [593, 187] on select "Choose an option... Pending Applied Excluded (Questions) Excluded (Expired) Exc…" at bounding box center [650, 198] width 114 height 22
select select ""pending""
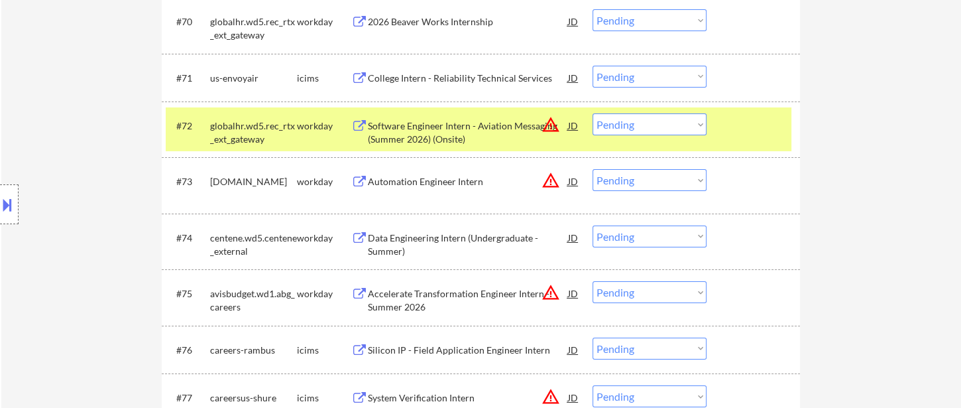
scroll to position [4134, 0]
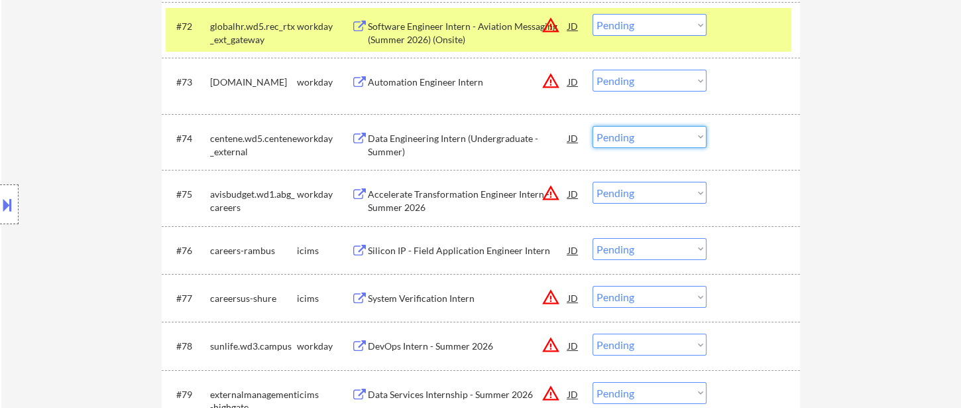
click at [642, 147] on select "Choose an option... Pending Applied Excluded (Questions) Excluded (Expired) Exc…" at bounding box center [650, 137] width 114 height 22
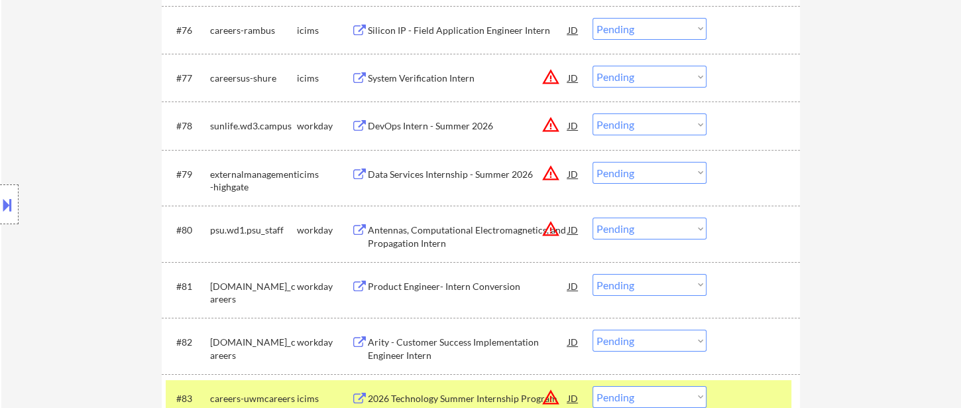
scroll to position [4355, 0]
click at [432, 125] on div "DevOps Intern - Summer 2026" at bounding box center [468, 125] width 200 height 13
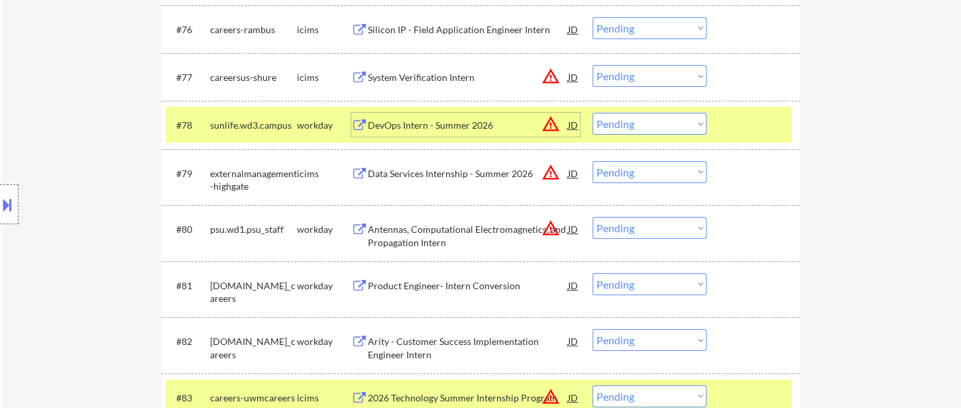
drag, startPoint x: 630, startPoint y: 126, endPoint x: 639, endPoint y: 131, distance: 10.7
click at [630, 126] on select "Choose an option... Pending Applied Excluded (Questions) Excluded (Expired) Exc…" at bounding box center [650, 124] width 114 height 22
click at [593, 113] on select "Choose an option... Pending Applied Excluded (Questions) Excluded (Expired) Exc…" at bounding box center [650, 124] width 114 height 22
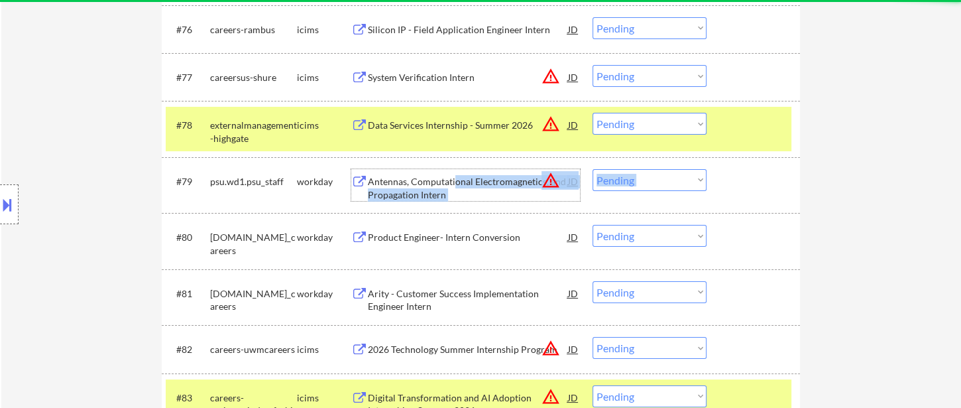
drag, startPoint x: 453, startPoint y: 176, endPoint x: 475, endPoint y: 159, distance: 28.4
click at [475, 159] on div "#79 psu.wd1.psu_staff workday Antennas, Computational Electromagnetics, and Pro…" at bounding box center [481, 185] width 638 height 56
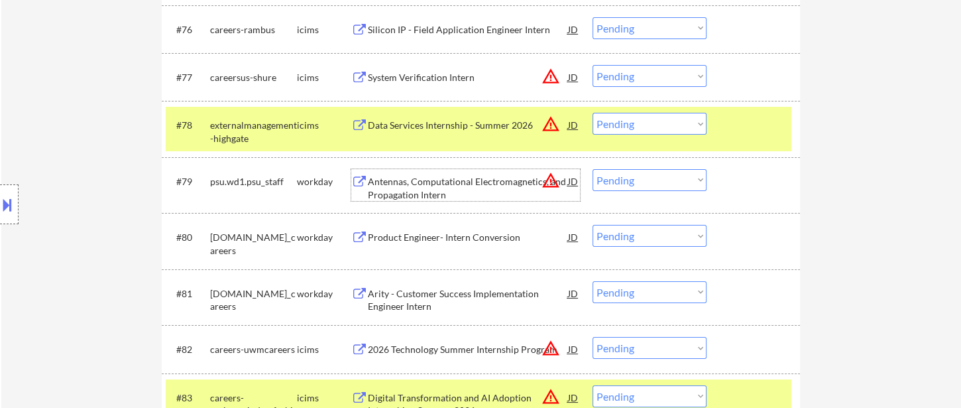
click at [456, 132] on div "Data Services Internship - Summer 2026" at bounding box center [468, 125] width 200 height 24
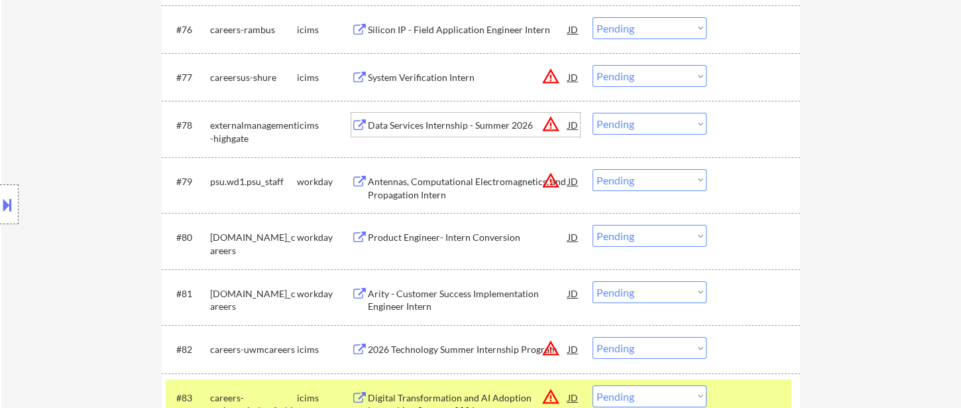
click at [420, 125] on div "Data Services Internship - Summer 2026" at bounding box center [468, 125] width 200 height 13
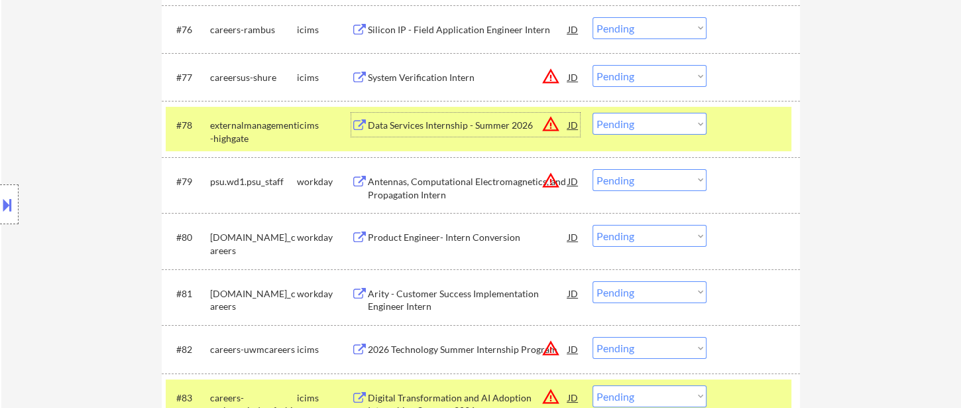
click at [404, 123] on div "Data Services Internship - Summer 2026" at bounding box center [468, 125] width 200 height 13
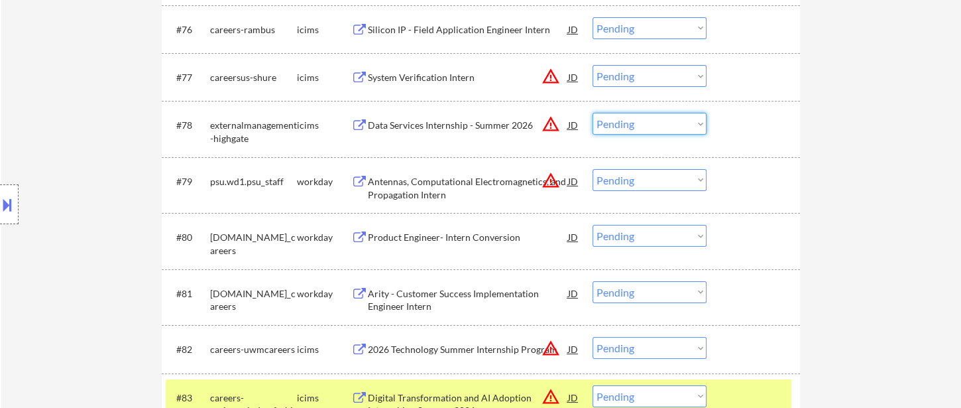
click at [621, 126] on select "Choose an option... Pending Applied Excluded (Questions) Excluded (Expired) Exc…" at bounding box center [650, 124] width 114 height 22
click at [593, 113] on select "Choose an option... Pending Applied Excluded (Questions) Excluded (Expired) Exc…" at bounding box center [650, 124] width 114 height 22
select select ""pending""
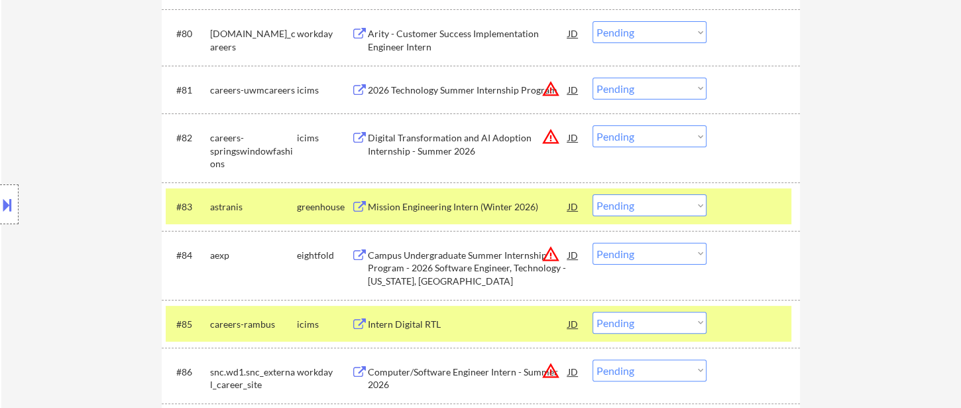
scroll to position [4576, 0]
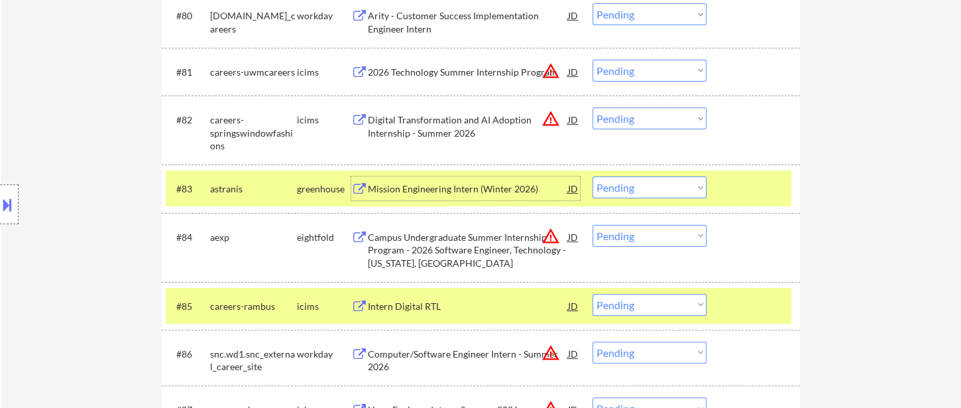
click at [406, 190] on div "Mission Engineering Intern (Winter 2026)" at bounding box center [468, 188] width 200 height 13
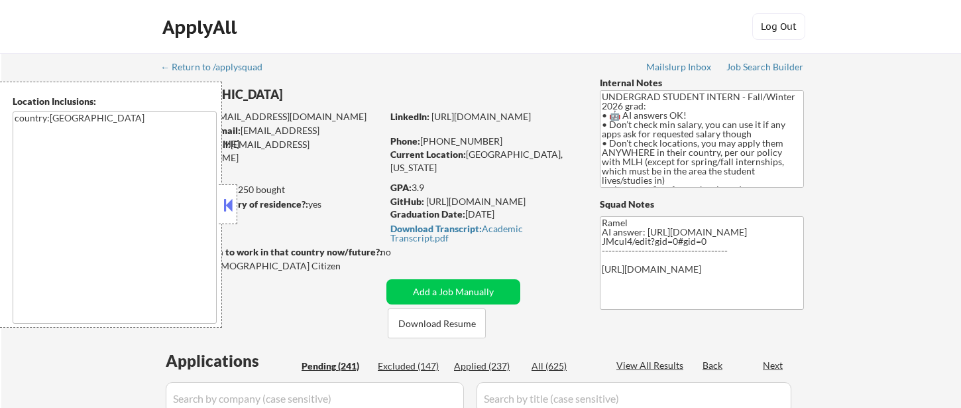
select select ""pending""
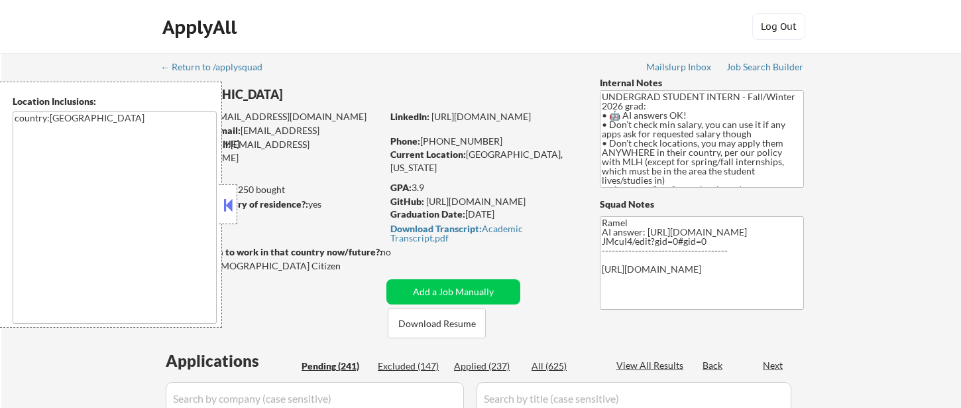
select select ""pending""
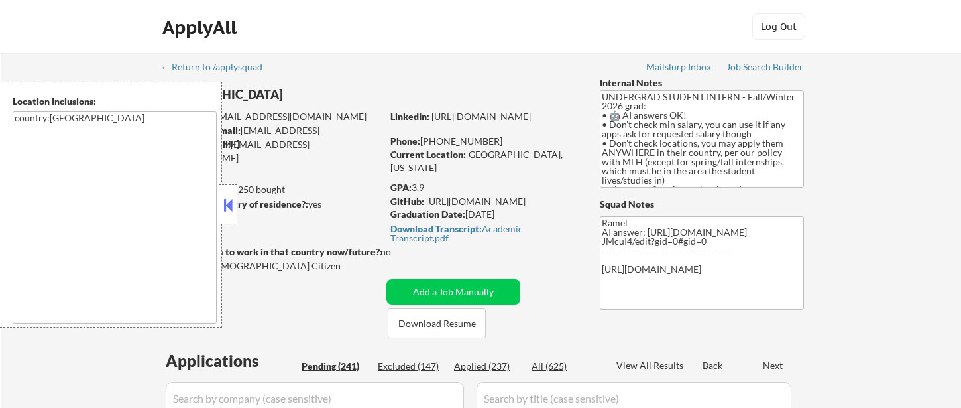
select select ""pending""
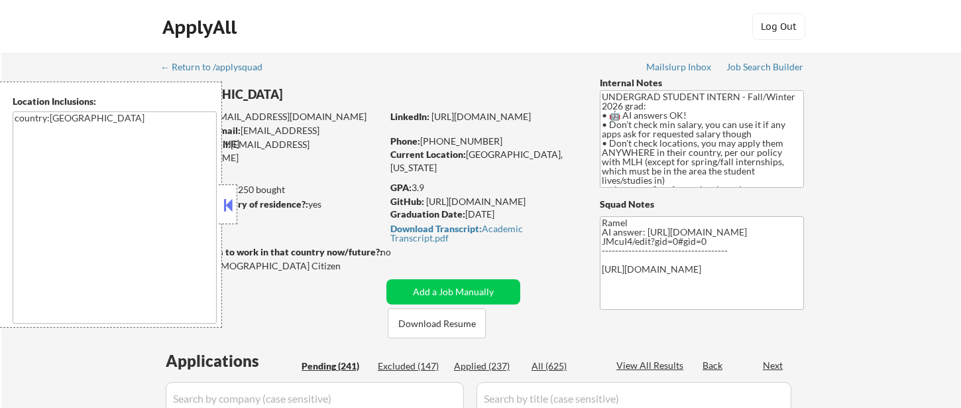
select select ""pending""
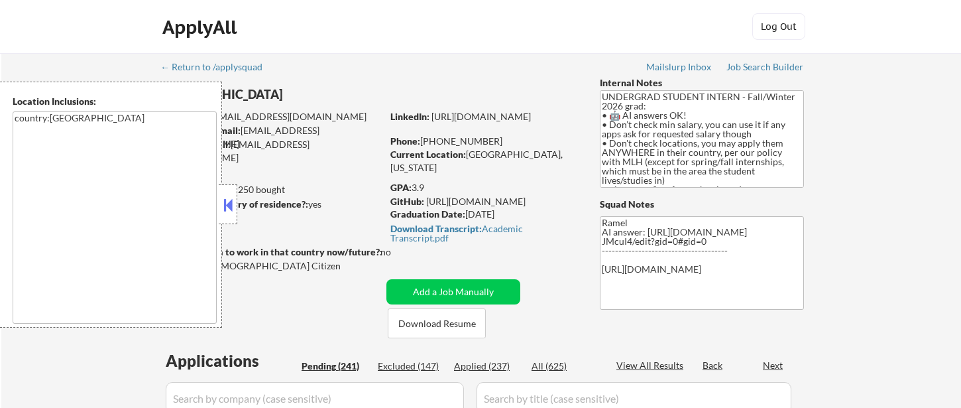
select select ""pending""
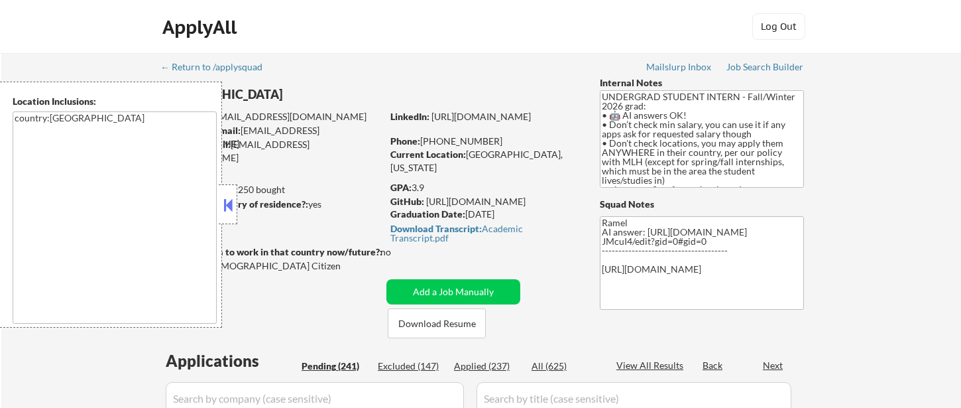
select select ""pending""
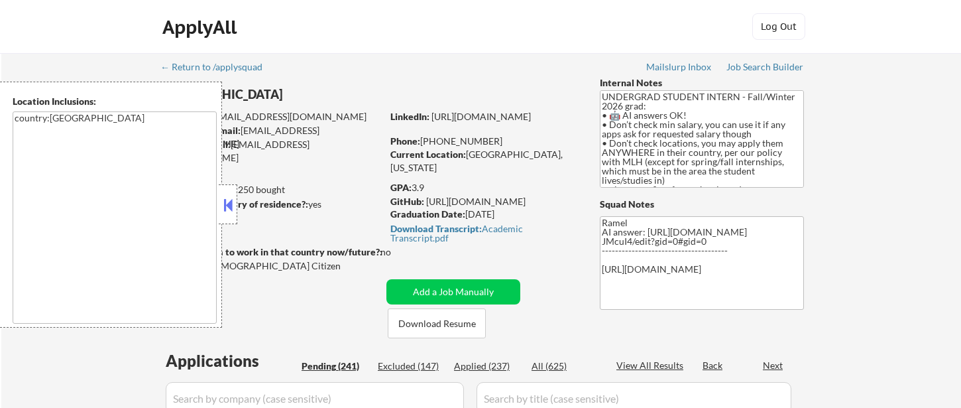
select select ""pending""
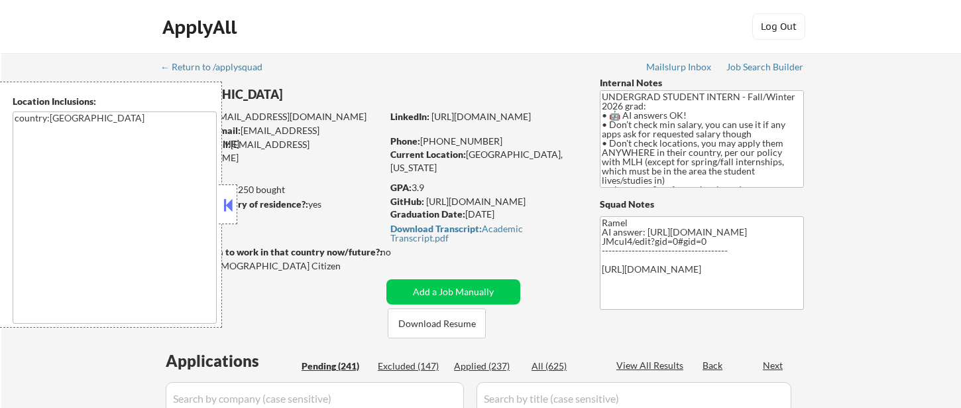
select select ""pending""
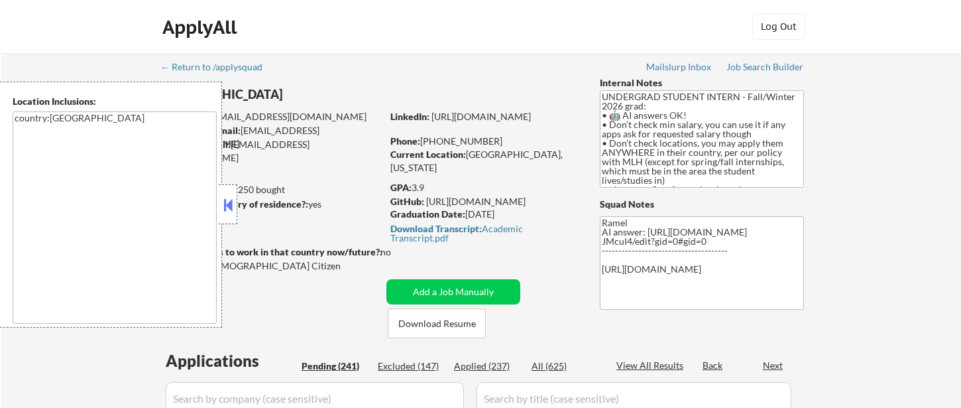
select select ""pending""
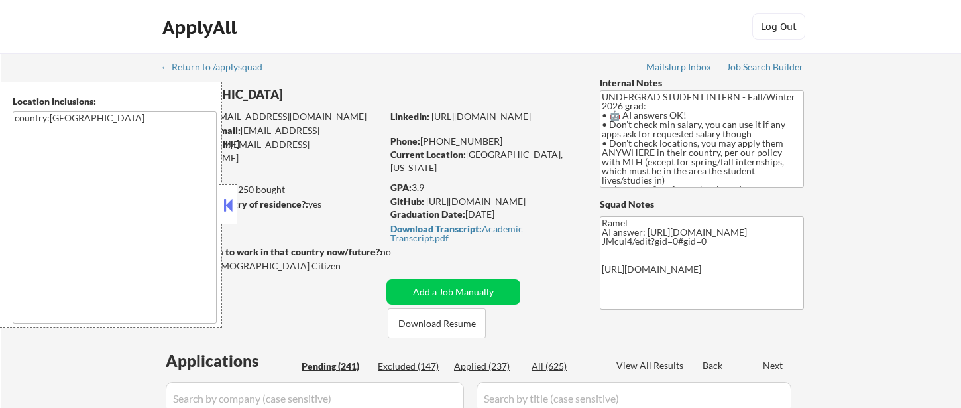
select select ""pending""
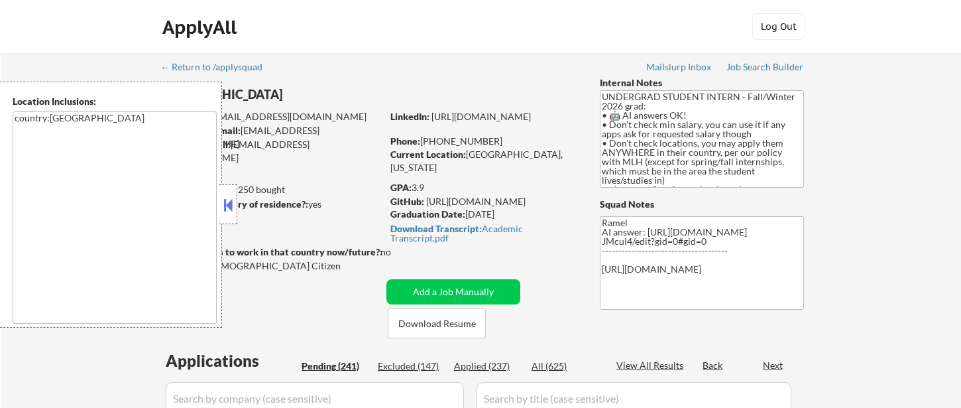
select select ""pending""
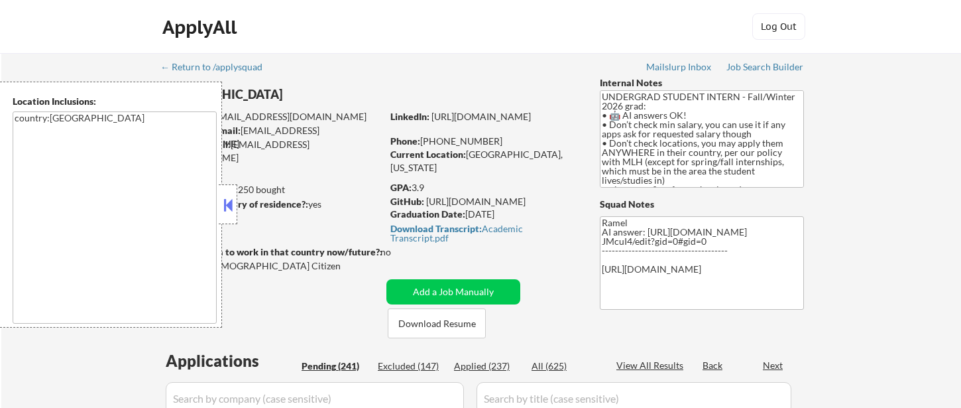
select select ""pending""
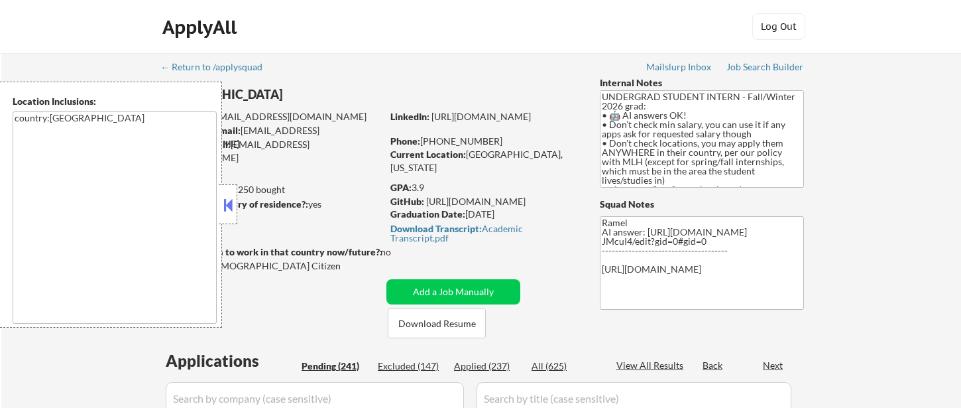
select select ""pending""
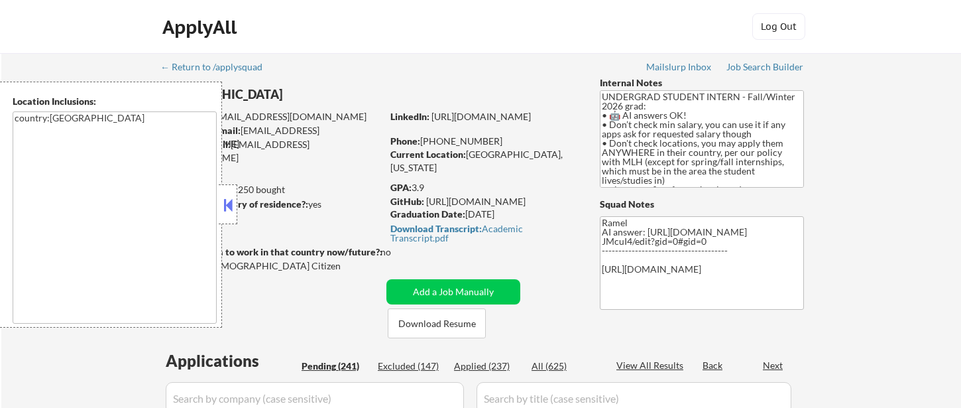
select select ""pending""
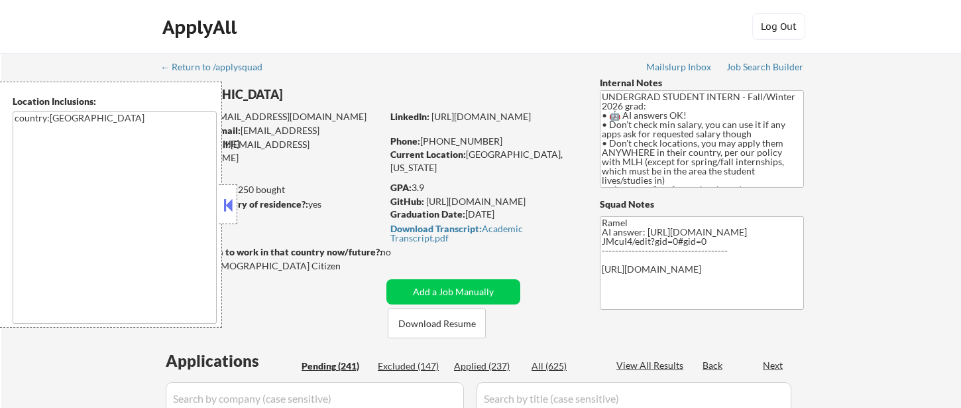
select select ""pending""
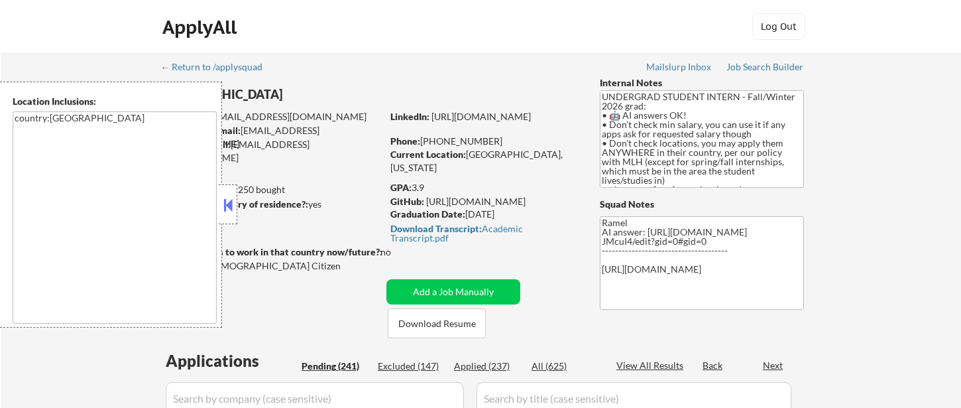
select select ""pending""
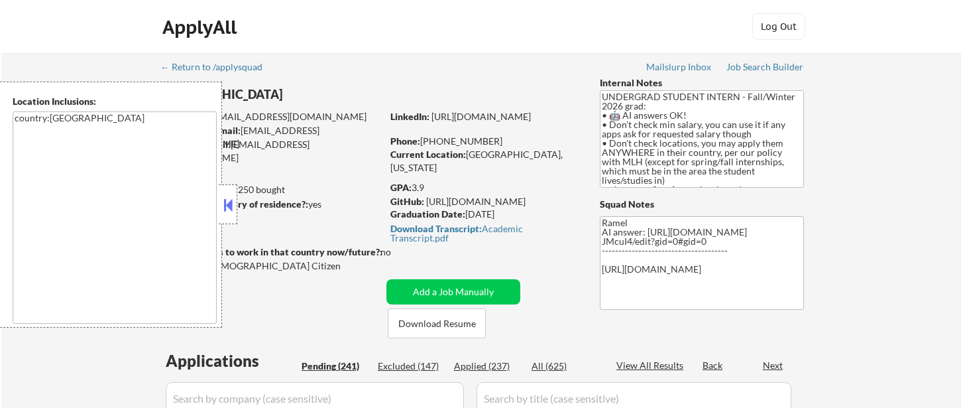
select select ""pending""
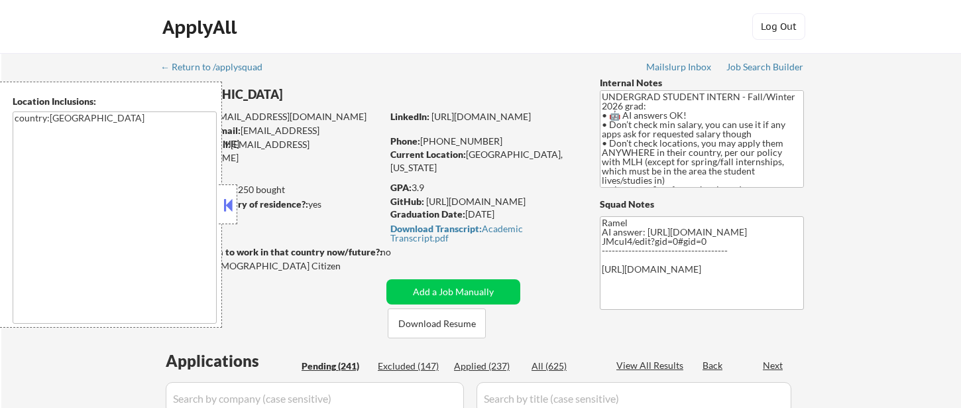
select select ""pending""
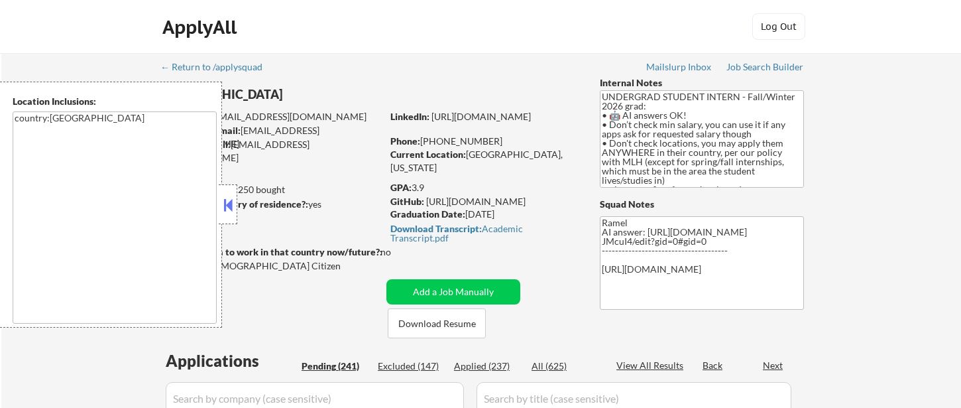
select select ""pending""
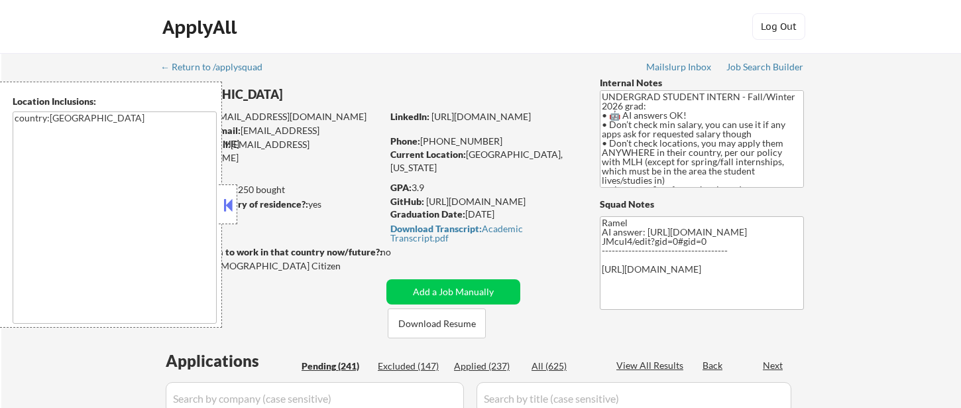
select select ""pending""
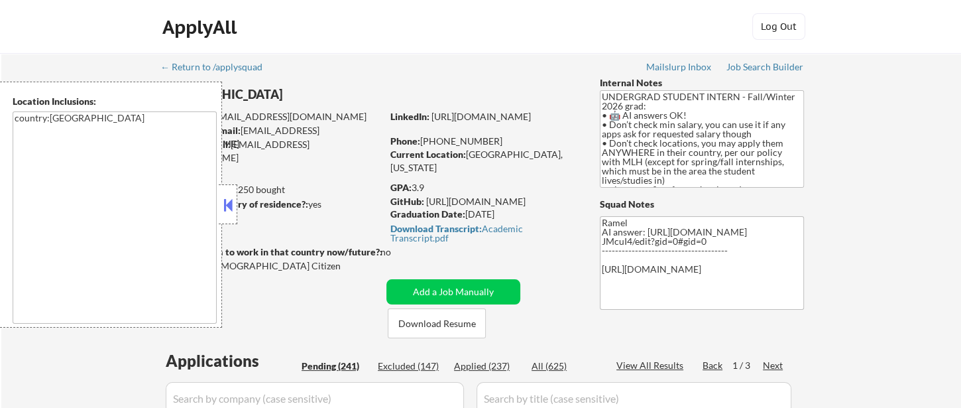
scroll to position [3, 0]
click at [502, 369] on div "Applied (237)" at bounding box center [487, 365] width 66 height 13
select select ""applied""
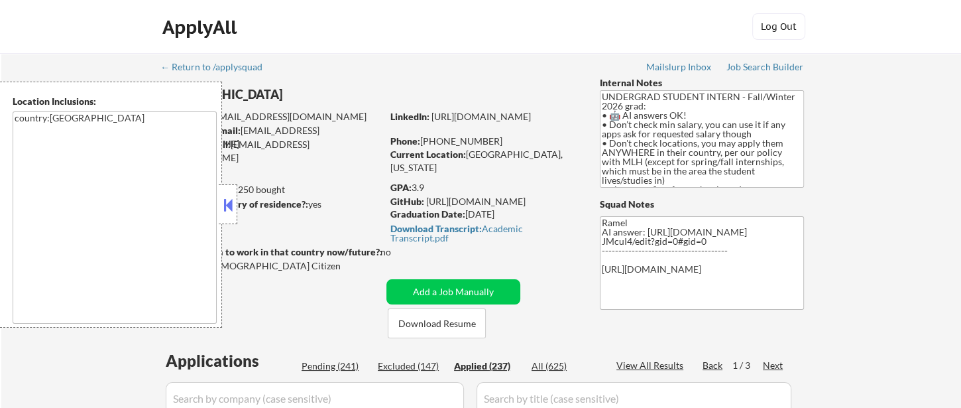
select select ""applied""
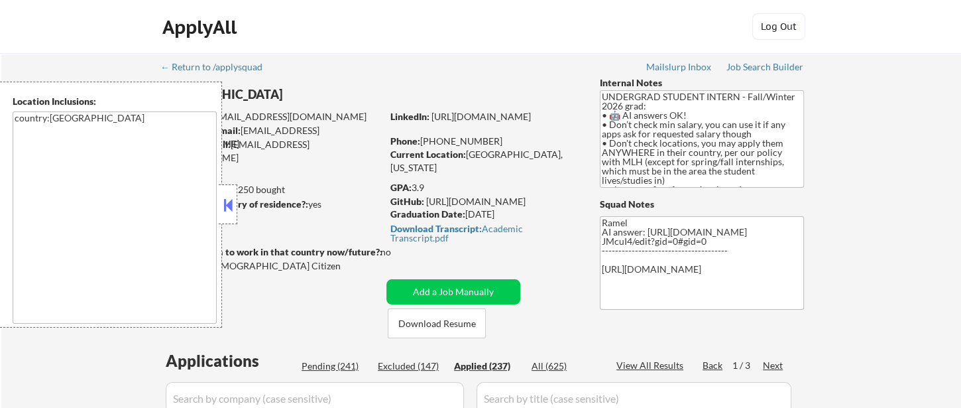
select select ""applied""
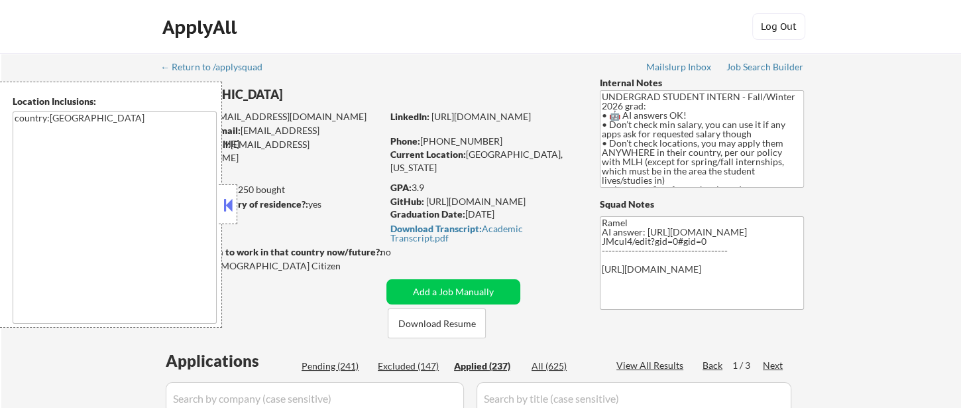
select select ""applied""
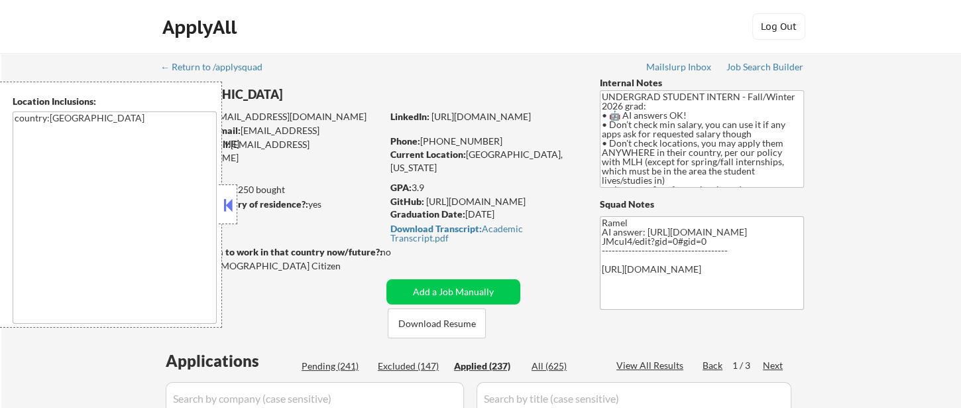
select select ""applied""
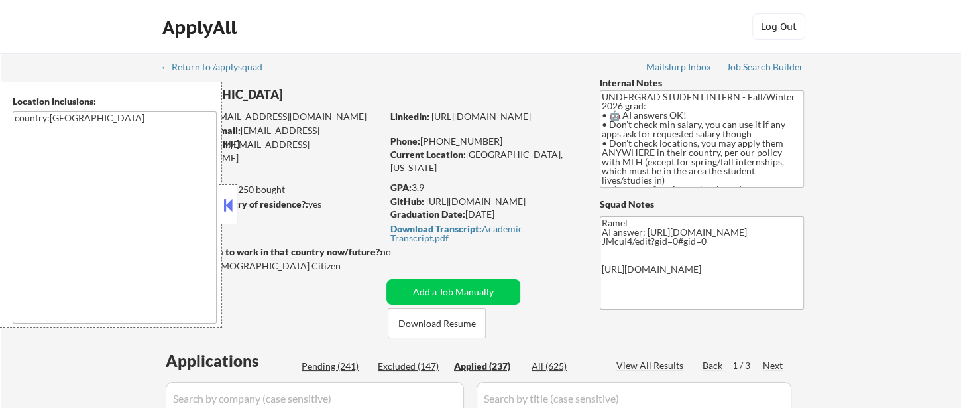
select select ""applied""
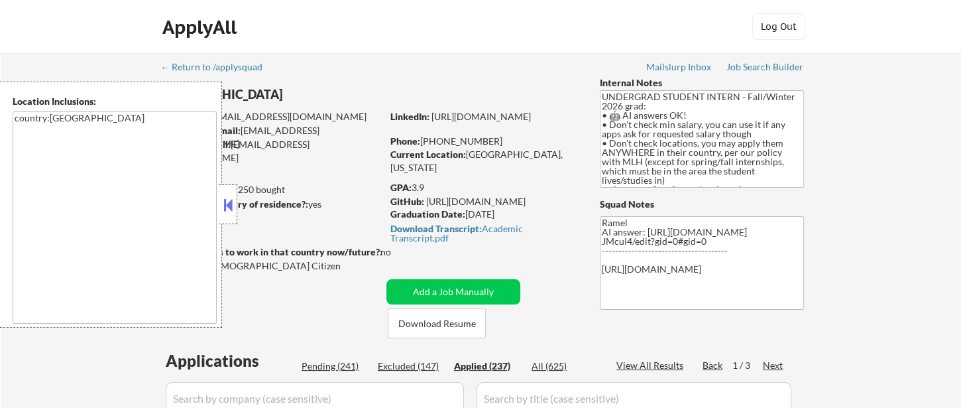
select select ""applied""
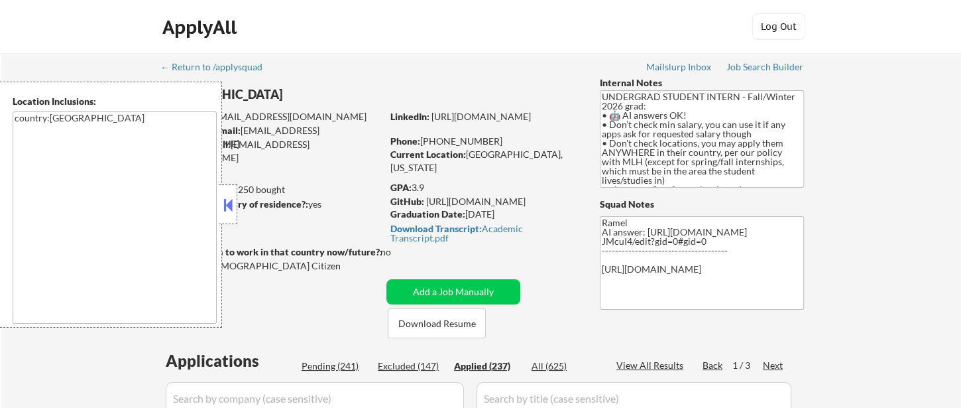
select select ""applied""
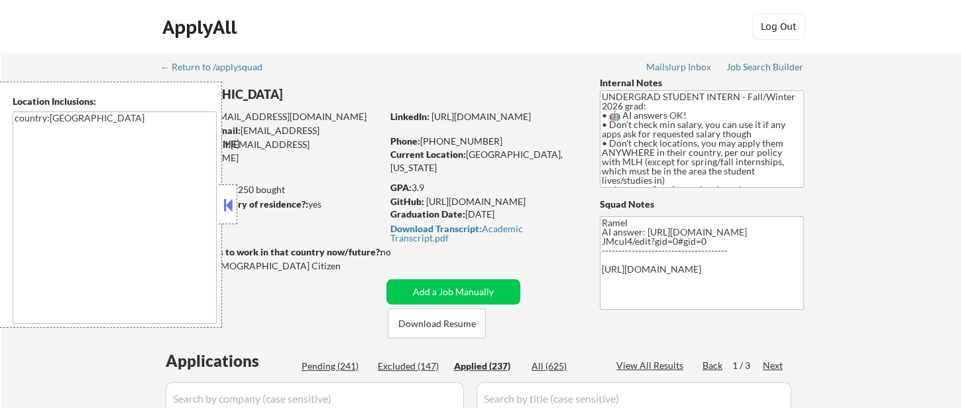
select select ""applied""
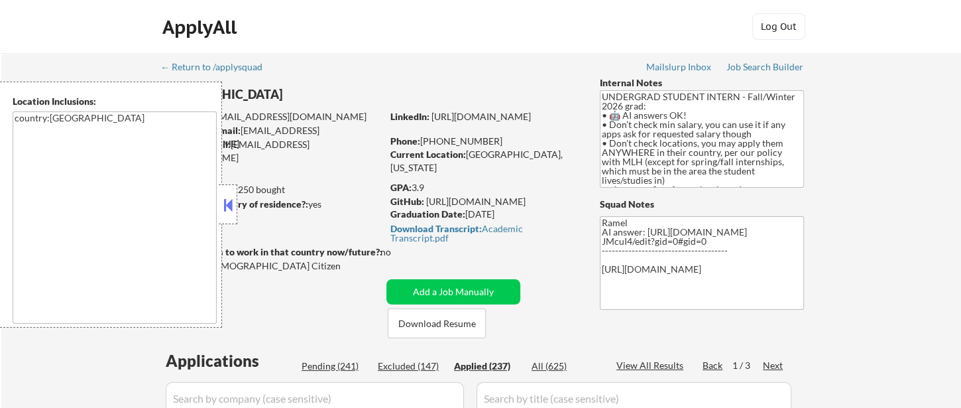
select select ""applied""
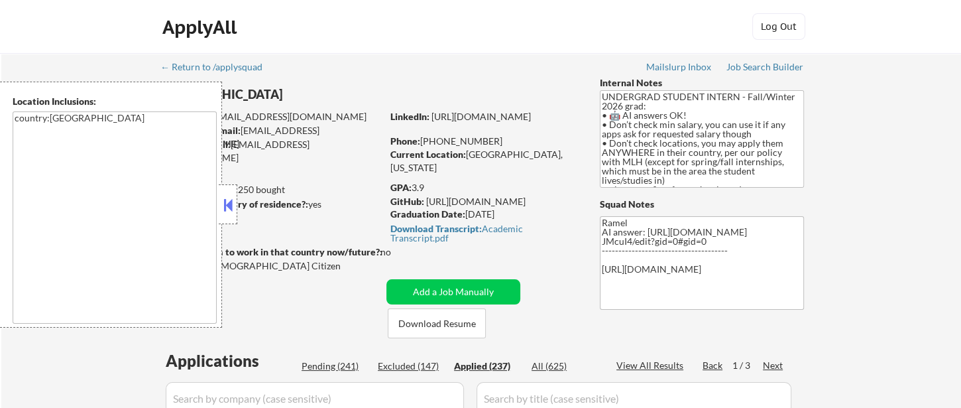
select select ""applied""
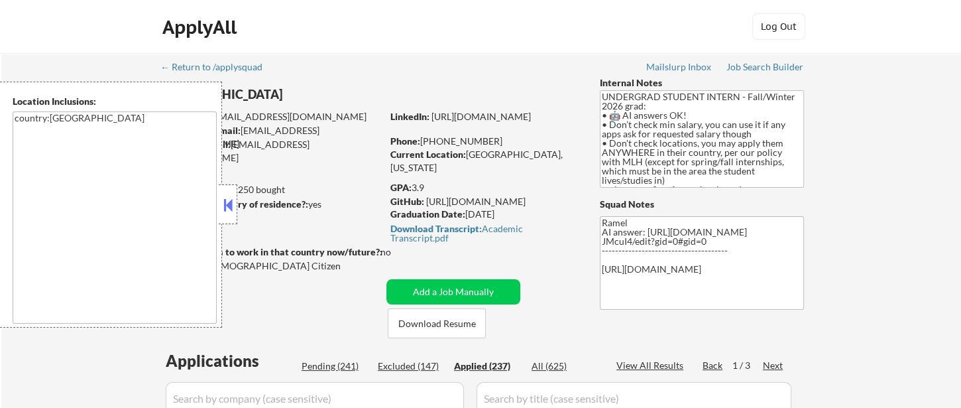
select select ""applied""
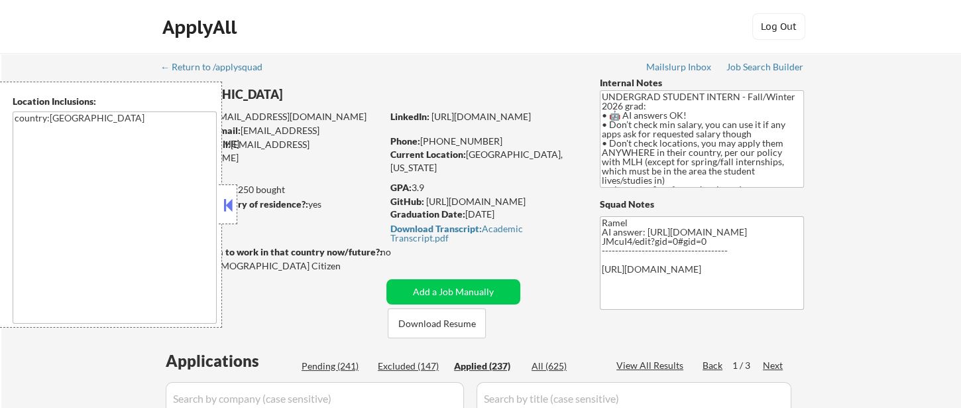
select select ""applied""
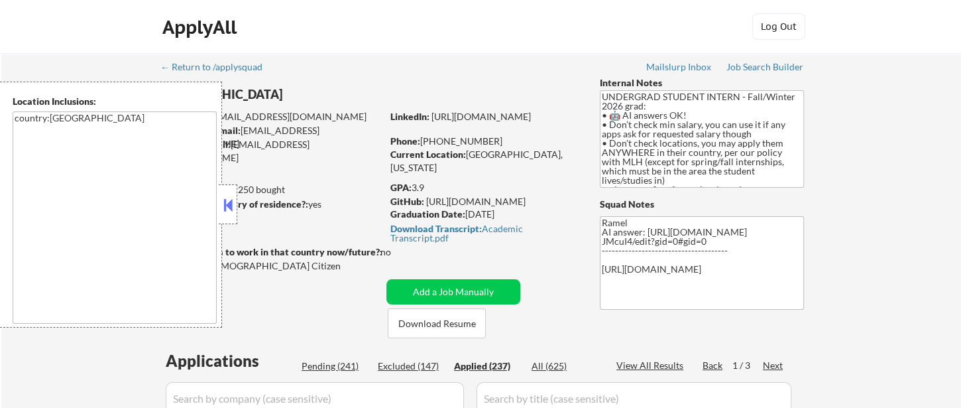
select select ""applied""
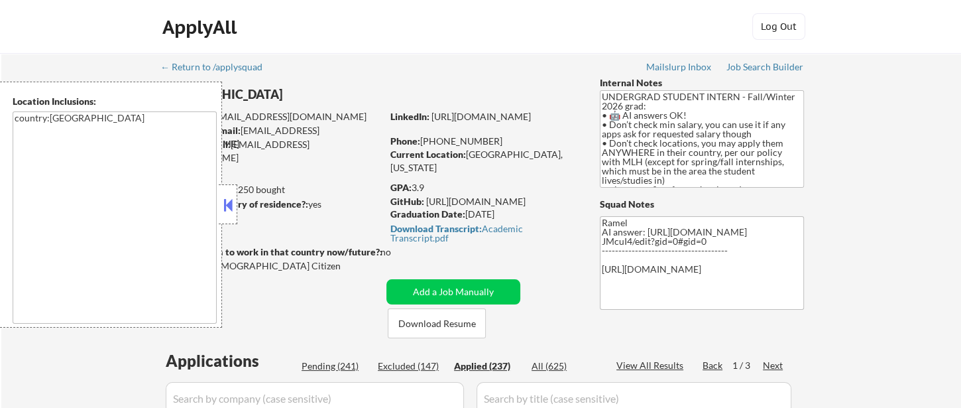
select select ""applied""
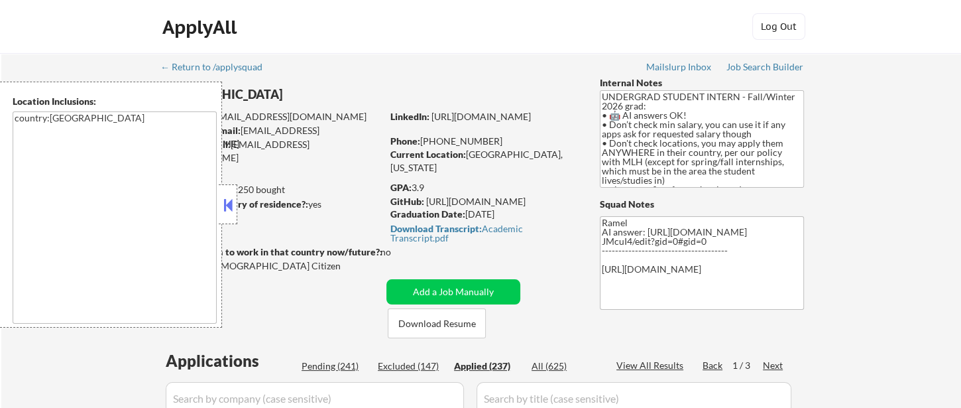
select select ""applied""
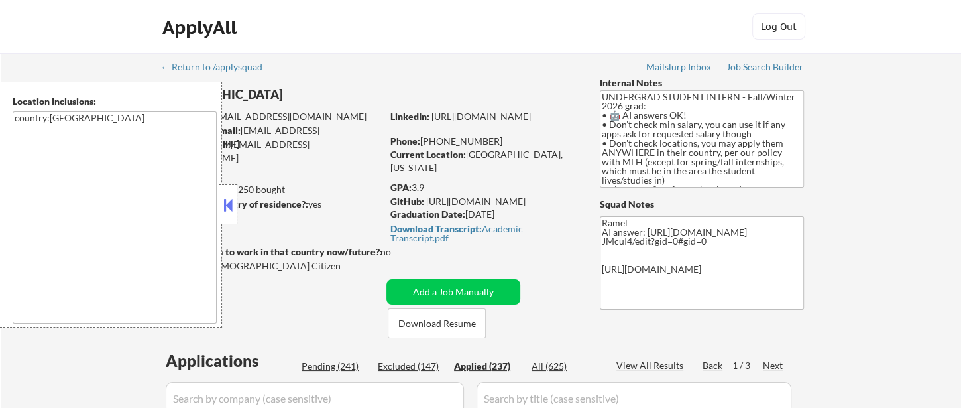
select select ""applied""
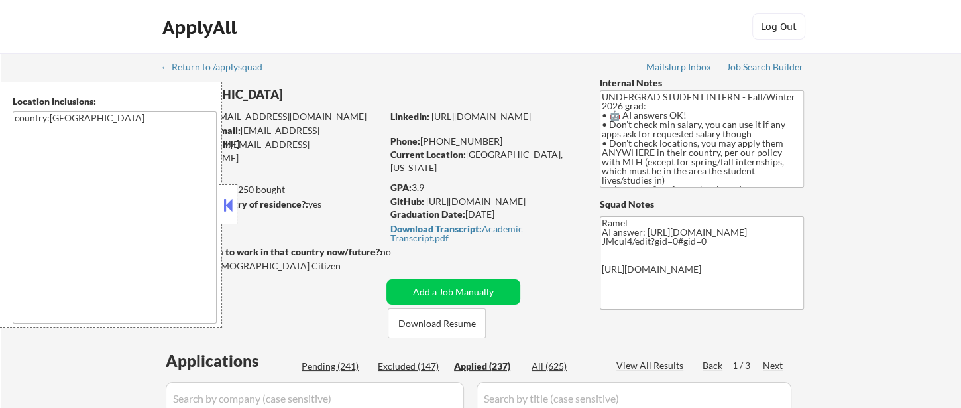
select select ""applied""
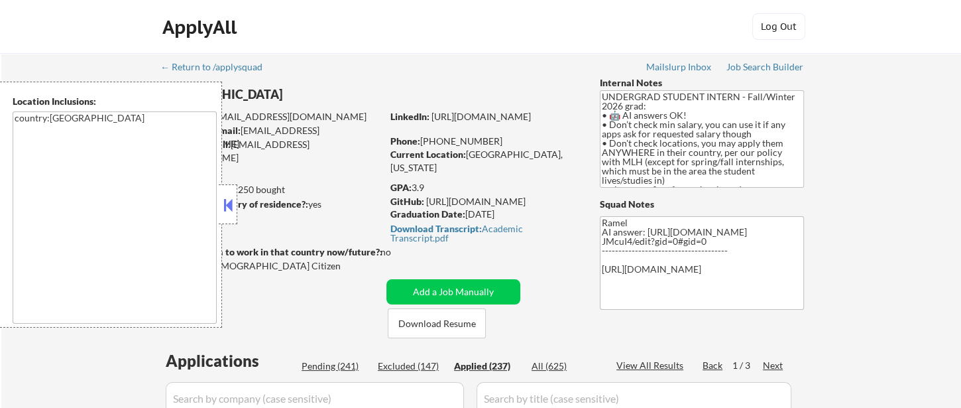
select select ""applied""
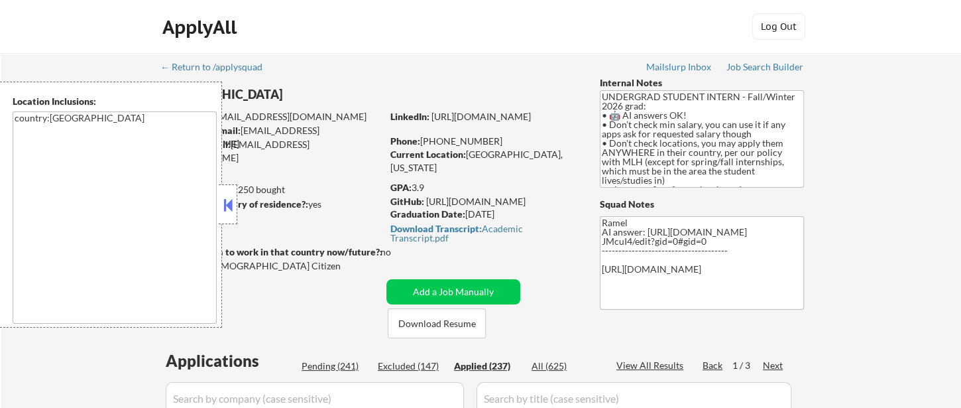
select select ""applied""
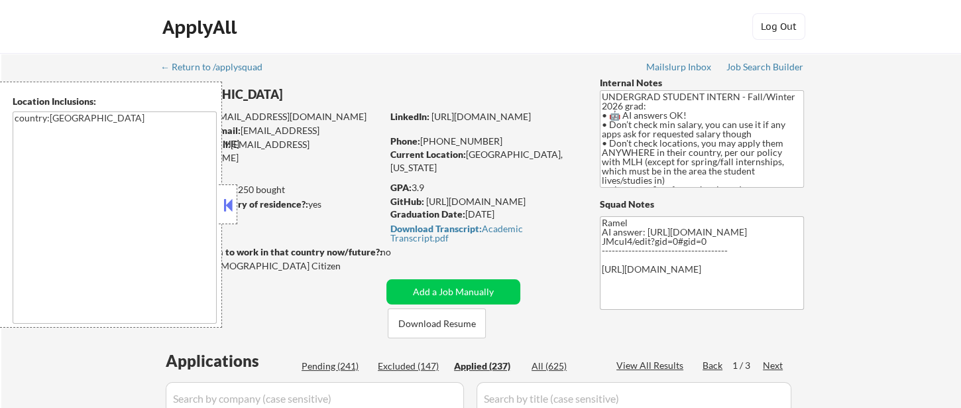
select select ""applied""
click at [228, 206] on button at bounding box center [228, 205] width 15 height 20
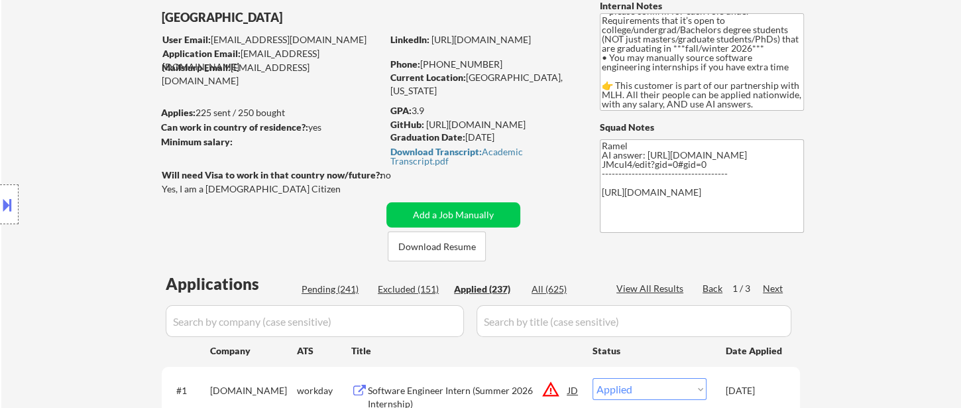
scroll to position [0, 0]
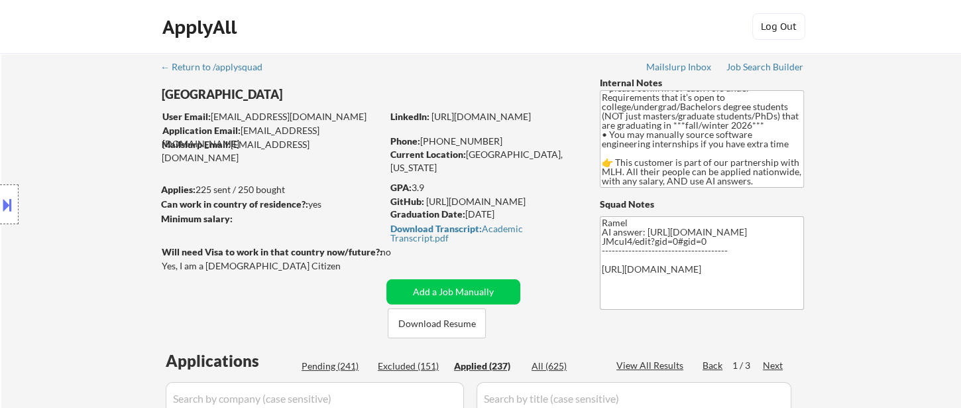
drag, startPoint x: 503, startPoint y: 143, endPoint x: 432, endPoint y: 143, distance: 70.9
click at [432, 143] on div "Phone: [PHONE_NUMBER]" at bounding box center [484, 141] width 188 height 13
copy div "[PHONE_NUMBER]"
drag, startPoint x: 436, startPoint y: 140, endPoint x: 498, endPoint y: 139, distance: 62.3
click at [498, 139] on div "Phone: [PHONE_NUMBER]" at bounding box center [484, 141] width 188 height 13
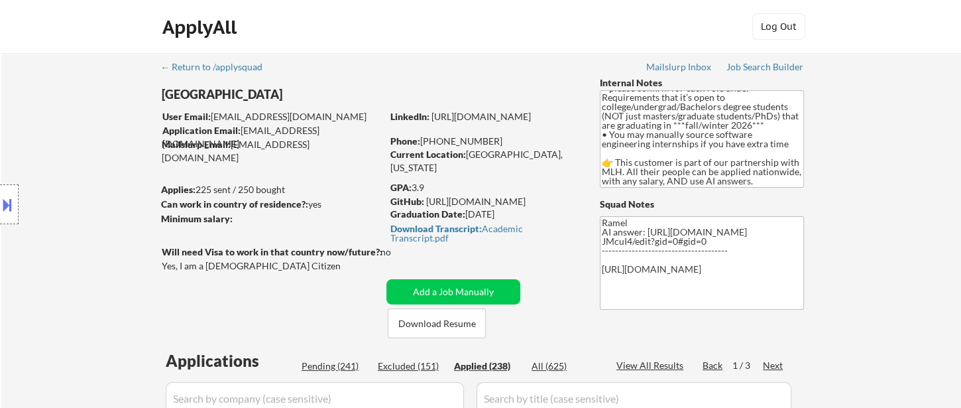
copy div "347) 834-7434"
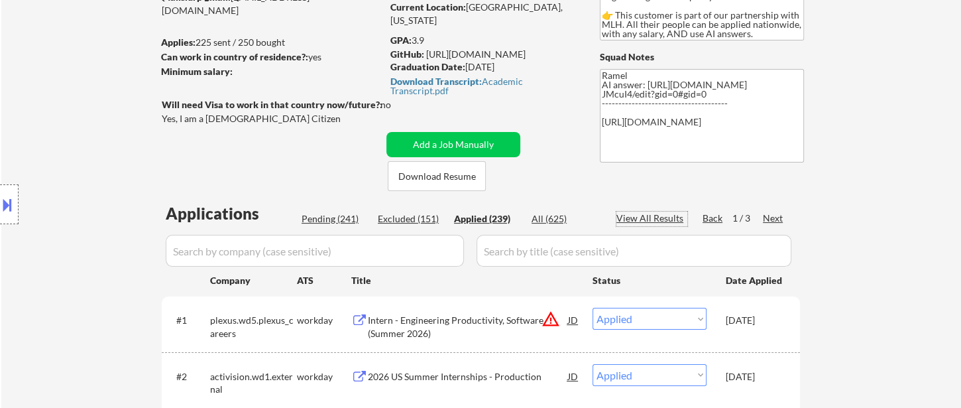
click at [637, 221] on div "View All Results" at bounding box center [652, 217] width 71 height 13
click at [670, 220] on div "Paginate Results" at bounding box center [652, 217] width 71 height 13
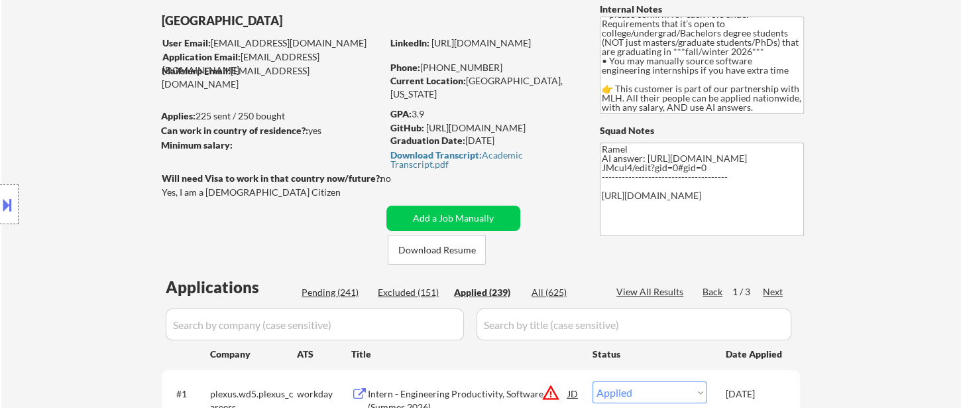
drag, startPoint x: 500, startPoint y: 67, endPoint x: 435, endPoint y: 64, distance: 65.1
click at [435, 64] on div "Phone: [PHONE_NUMBER]" at bounding box center [484, 67] width 188 height 13
copy div "(347) 834-7434"
click at [656, 292] on div "View All Results" at bounding box center [652, 291] width 71 height 13
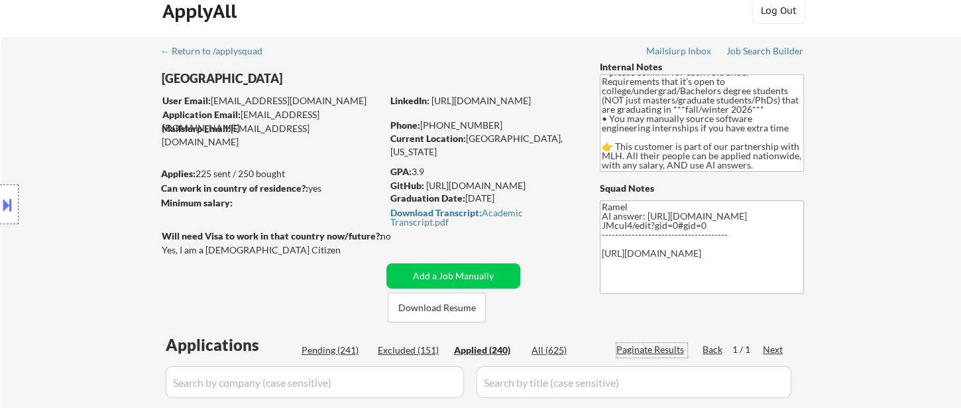
scroll to position [0, 0]
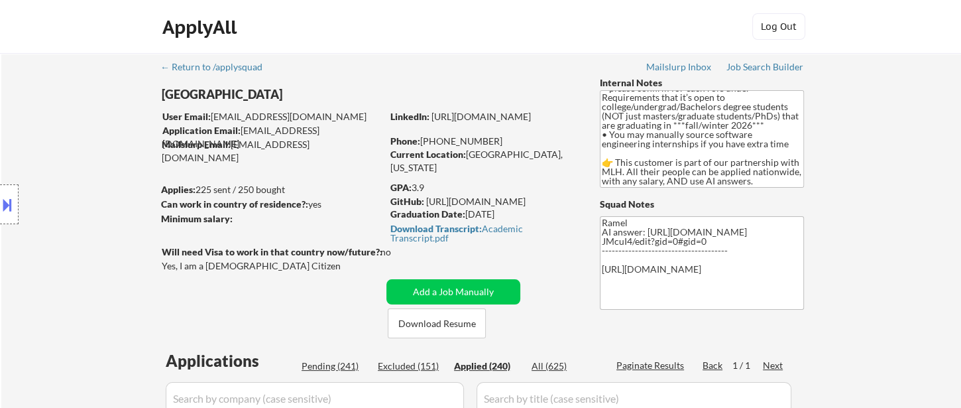
drag, startPoint x: 498, startPoint y: 139, endPoint x: 435, endPoint y: 137, distance: 63.0
click at [435, 137] on div "Phone: +1 (347) 834-7434" at bounding box center [484, 141] width 188 height 13
copy div "(347) 834-7434"
drag, startPoint x: 441, startPoint y: 141, endPoint x: 432, endPoint y: 146, distance: 9.8
click at [432, 146] on div "Phone: +1 (347) 834-7434" at bounding box center [484, 141] width 188 height 13
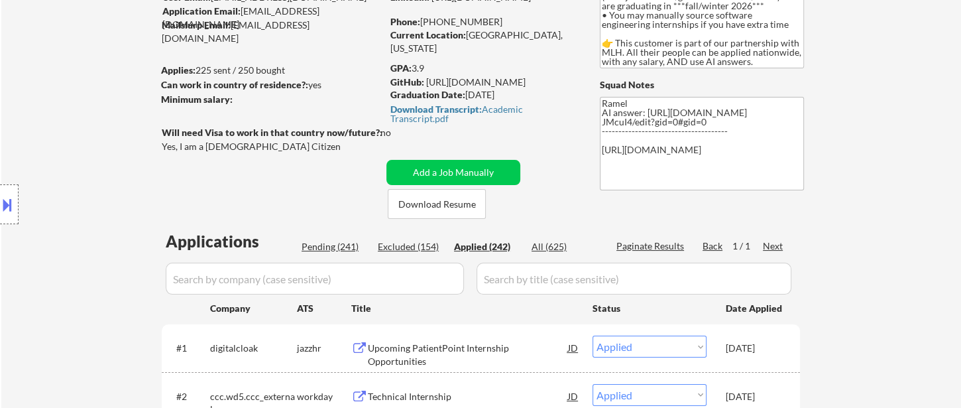
scroll to position [111, 0]
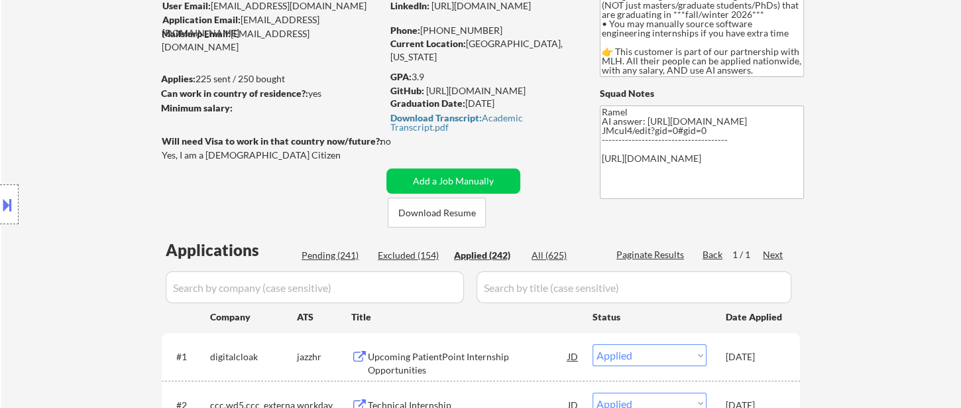
drag, startPoint x: 457, startPoint y: 33, endPoint x: 438, endPoint y: 35, distance: 19.3
click at [438, 35] on div "Phone: +1 (347) 834-7434" at bounding box center [484, 30] width 188 height 13
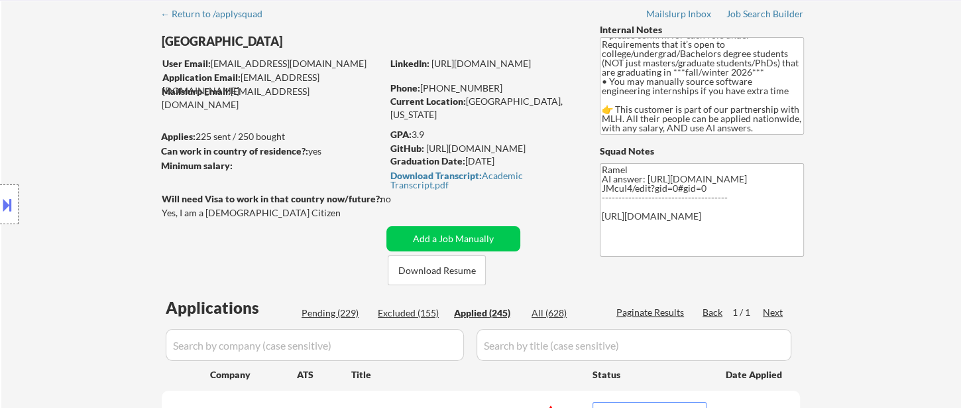
scroll to position [37, 0]
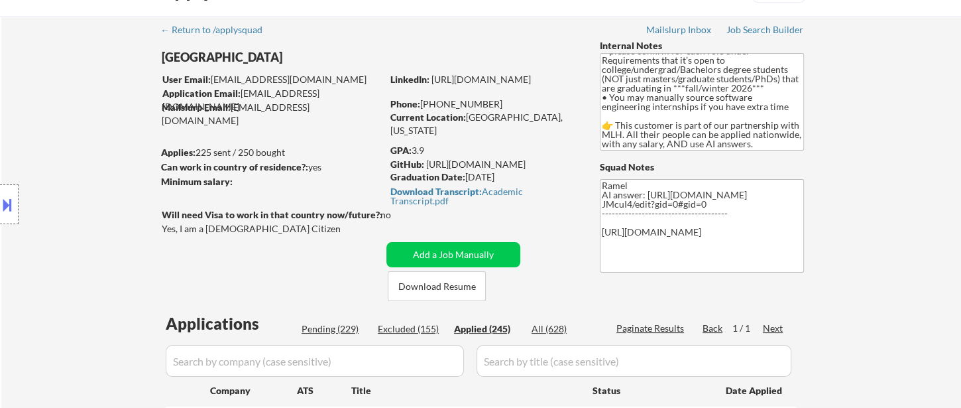
drag, startPoint x: 461, startPoint y: 100, endPoint x: 433, endPoint y: 101, distance: 28.5
click at [433, 101] on div "Phone: +1 (347) 834-7434" at bounding box center [484, 103] width 188 height 13
drag, startPoint x: 497, startPoint y: 104, endPoint x: 360, endPoint y: 55, distance: 145.7
click at [435, 101] on div "Phone: +1 (347) 834-7434" at bounding box center [484, 103] width 188 height 13
copy div "(347) 834-7434"
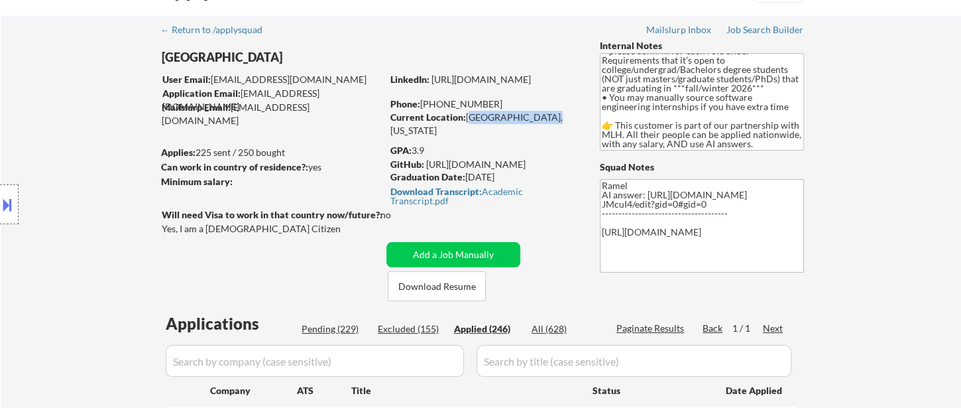
drag, startPoint x: 467, startPoint y: 116, endPoint x: 526, endPoint y: 111, distance: 59.2
click at [542, 115] on div "Current Location: Mountain View, California" at bounding box center [484, 124] width 188 height 26
copy div "Mountain View, Ca"
click at [26, 265] on div "Location Inclusions: country:US" at bounding box center [118, 205] width 237 height 246
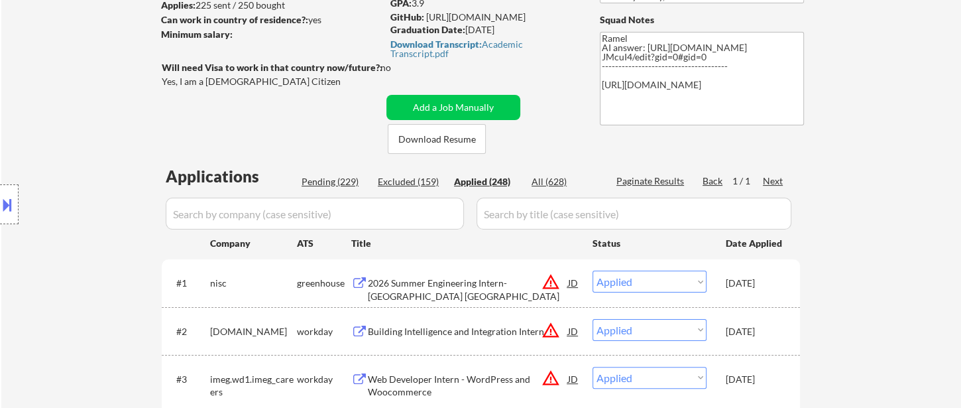
scroll to position [0, 0]
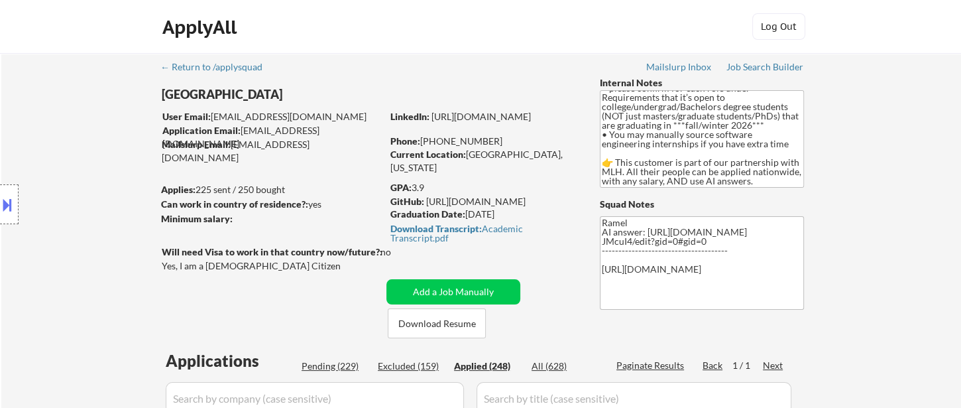
drag, startPoint x: 499, startPoint y: 137, endPoint x: 425, endPoint y: 138, distance: 73.6
click at [435, 139] on div "Phone: +1 (347) 834-7434" at bounding box center [484, 141] width 188 height 13
copy div "(347) 834-7434"
drag, startPoint x: 504, startPoint y: 140, endPoint x: 434, endPoint y: 137, distance: 69.7
click at [434, 137] on div "Phone: +1 (347) 834-7434" at bounding box center [484, 141] width 188 height 13
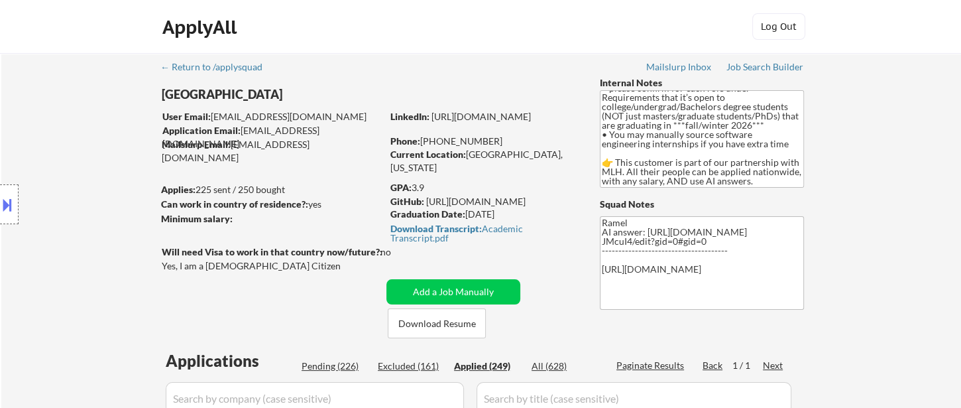
copy div "(347) 834-7434"
drag, startPoint x: 503, startPoint y: 137, endPoint x: 435, endPoint y: 143, distance: 67.8
click at [435, 143] on div "Phone: +1 (347) 834-7434" at bounding box center [484, 141] width 188 height 13
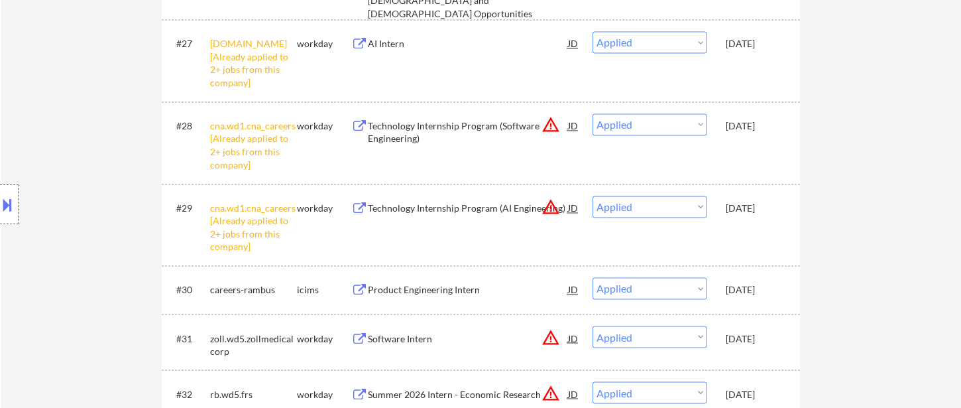
scroll to position [1767, 0]
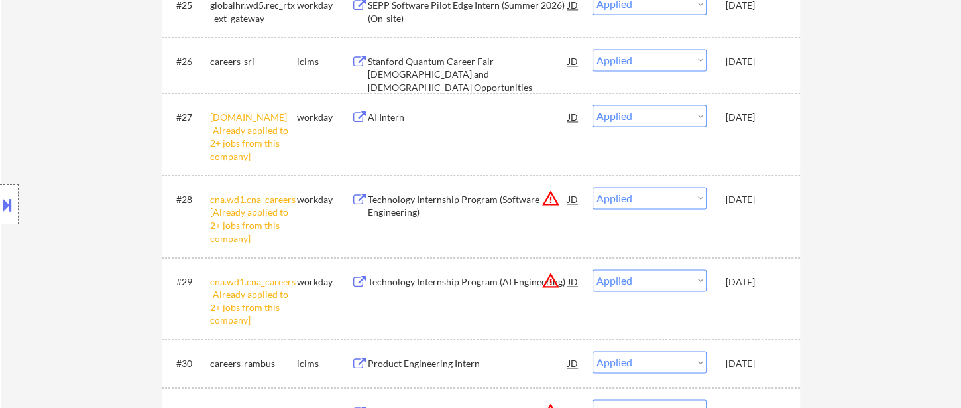
click at [21, 115] on div "Location Inclusions: country:US" at bounding box center [118, 205] width 237 height 246
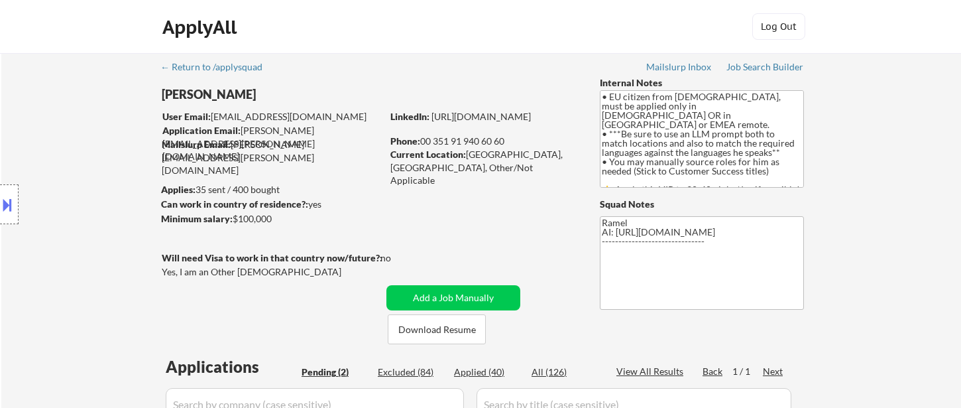
select select ""pending""
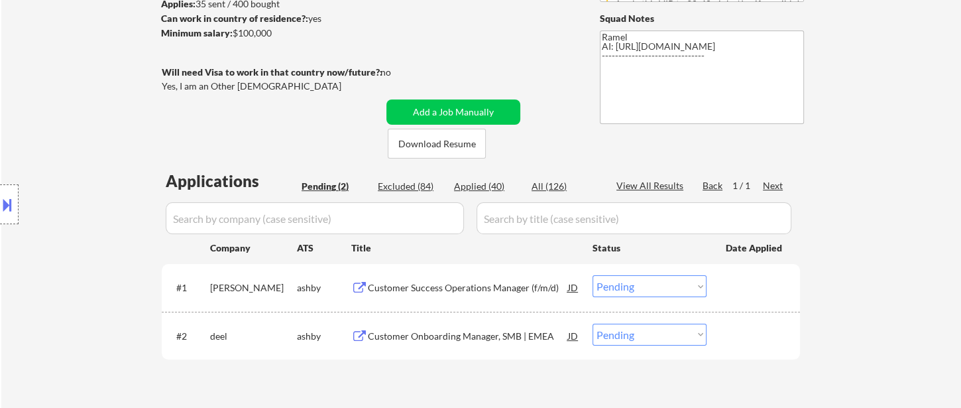
scroll to position [221, 0]
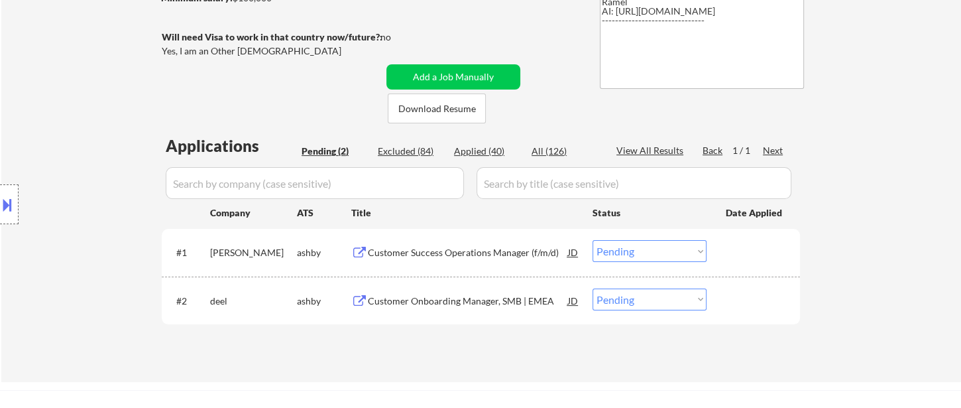
click at [470, 259] on div "Customer Success Operations Manager (f/m/d)" at bounding box center [468, 252] width 200 height 13
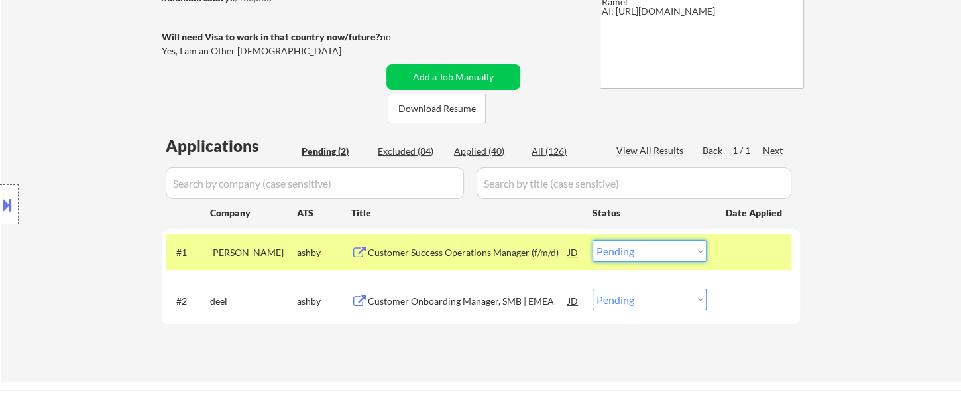
click at [642, 253] on select "Choose an option... Pending Applied Excluded (Questions) Excluded (Expired) Exc…" at bounding box center [650, 251] width 114 height 22
drag, startPoint x: 11, startPoint y: 195, endPoint x: 23, endPoint y: 200, distance: 13.1
click at [11, 196] on button at bounding box center [7, 205] width 15 height 22
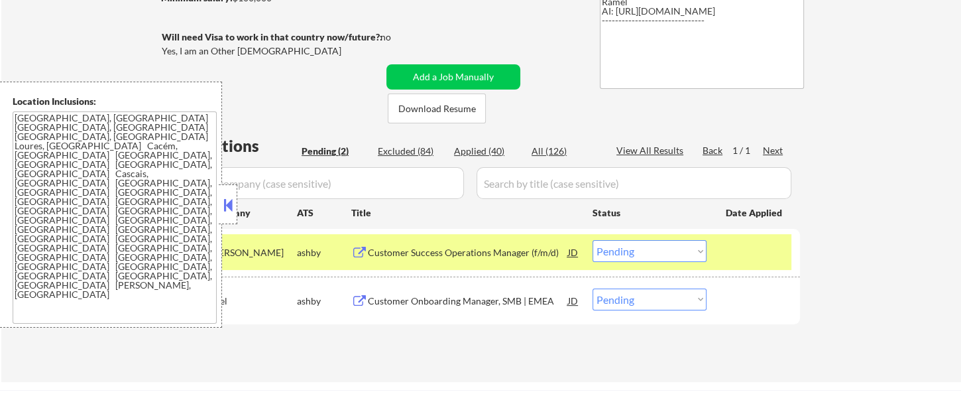
click at [224, 200] on button at bounding box center [228, 205] width 15 height 20
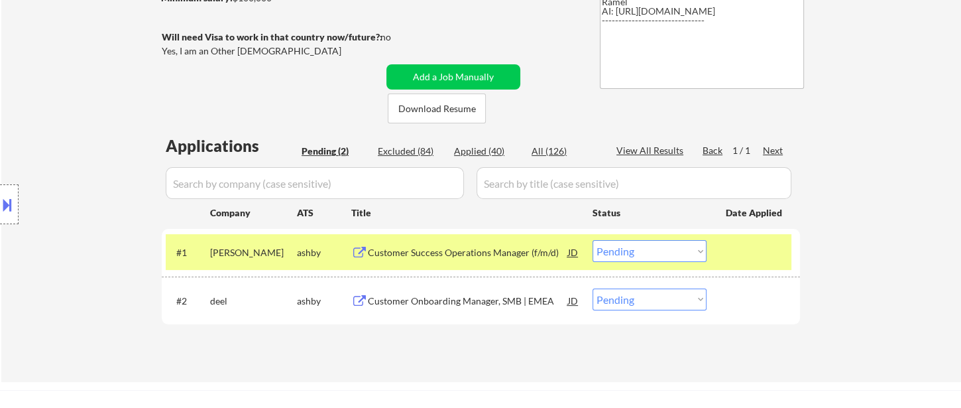
click at [626, 251] on select "Choose an option... Pending Applied Excluded (Questions) Excluded (Expired) Exc…" at bounding box center [650, 251] width 114 height 22
click at [593, 240] on select "Choose an option... Pending Applied Excluded (Questions) Excluded (Expired) Exc…" at bounding box center [650, 251] width 114 height 22
click at [514, 298] on div "Customer Onboarding Manager, SMB | EMEA" at bounding box center [468, 300] width 200 height 13
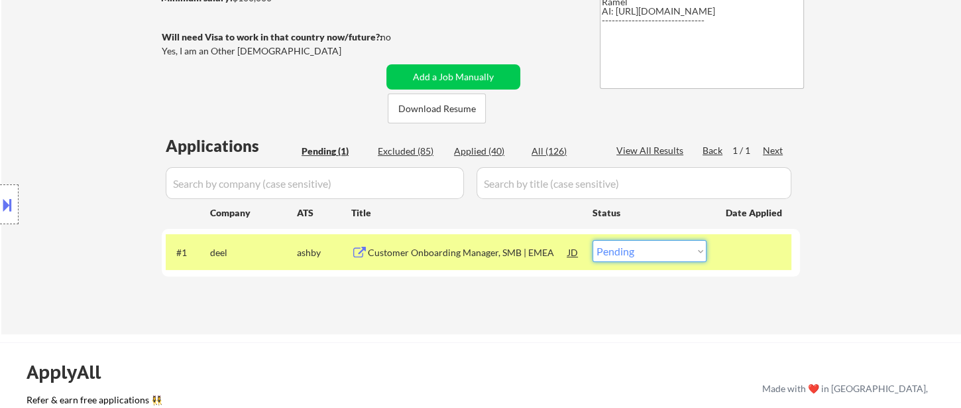
drag, startPoint x: 628, startPoint y: 255, endPoint x: 636, endPoint y: 260, distance: 9.2
click at [628, 255] on select "Choose an option... Pending Applied Excluded (Questions) Excluded (Expired) Exc…" at bounding box center [650, 251] width 114 height 22
select select ""applied""
click at [593, 240] on select "Choose an option... Pending Applied Excluded (Questions) Excluded (Expired) Exc…" at bounding box center [650, 251] width 114 height 22
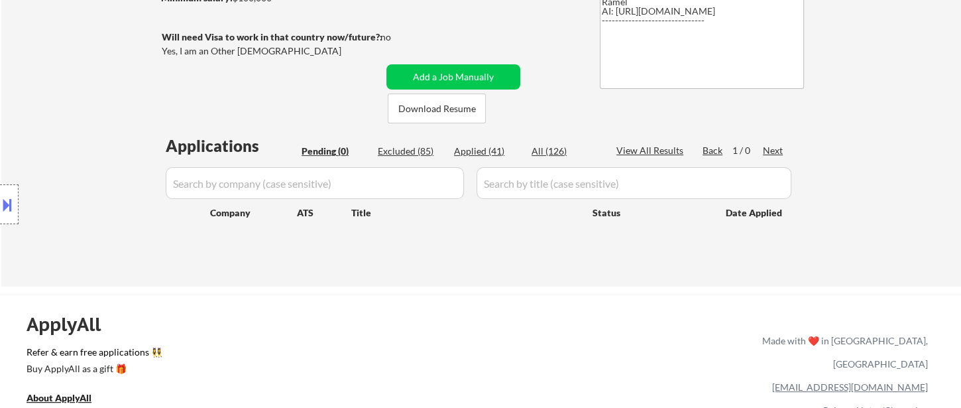
click at [30, 71] on div "← Return to /applysquad Mailslurp Inbox Job Search Builder [PERSON_NAME] User E…" at bounding box center [481, 59] width 960 height 454
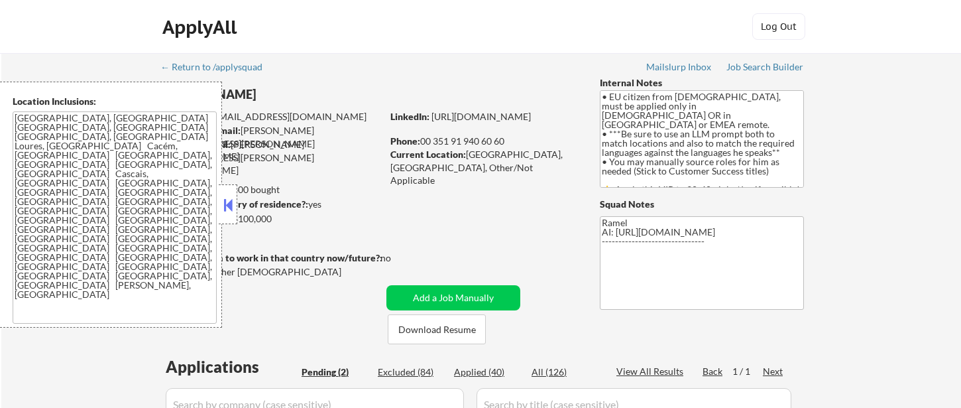
select select ""pending""
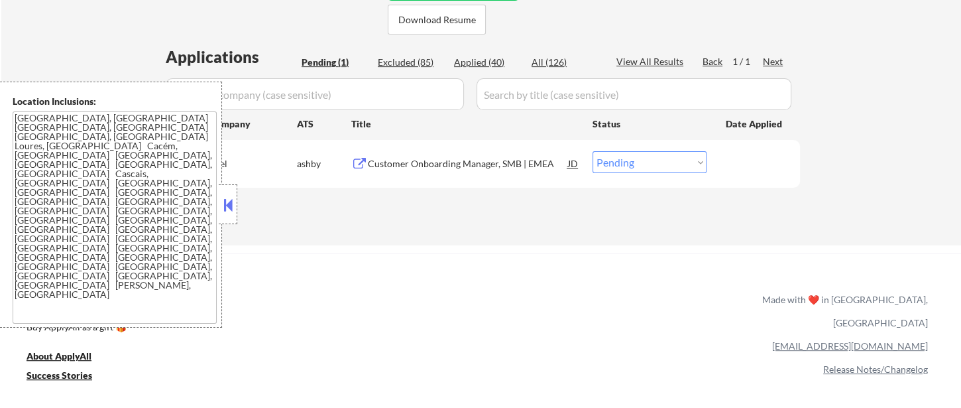
scroll to position [343, 0]
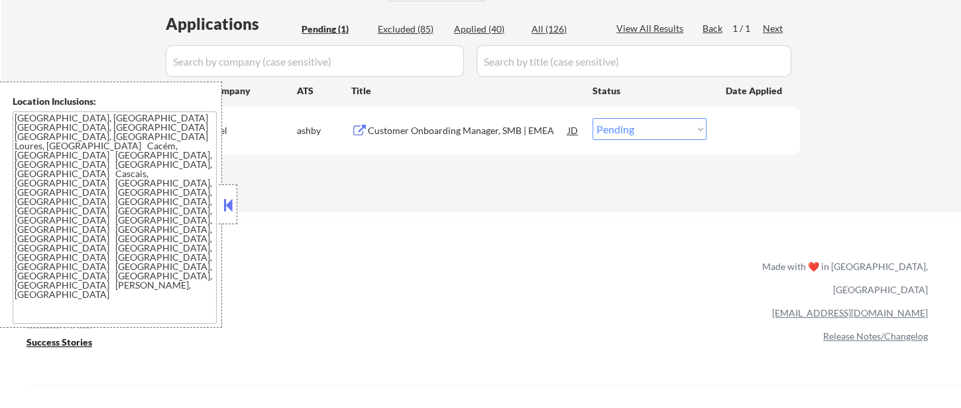
click at [473, 30] on div "Applied (40)" at bounding box center [487, 29] width 66 height 13
select select ""applied""
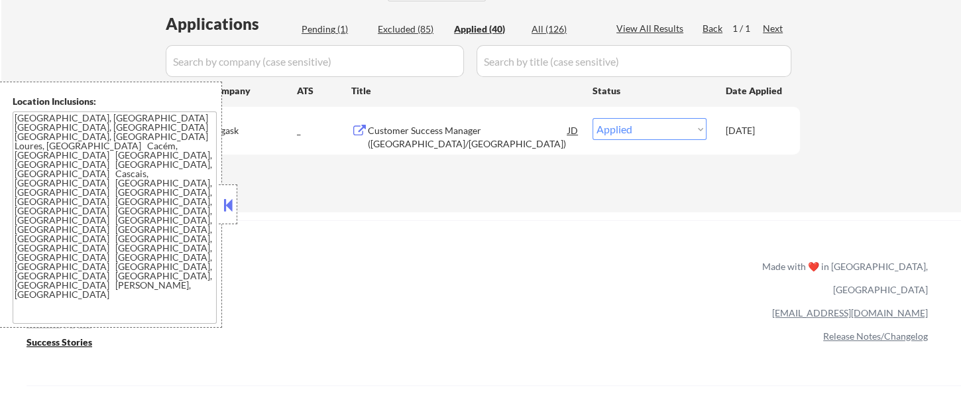
click at [223, 206] on button at bounding box center [228, 205] width 15 height 20
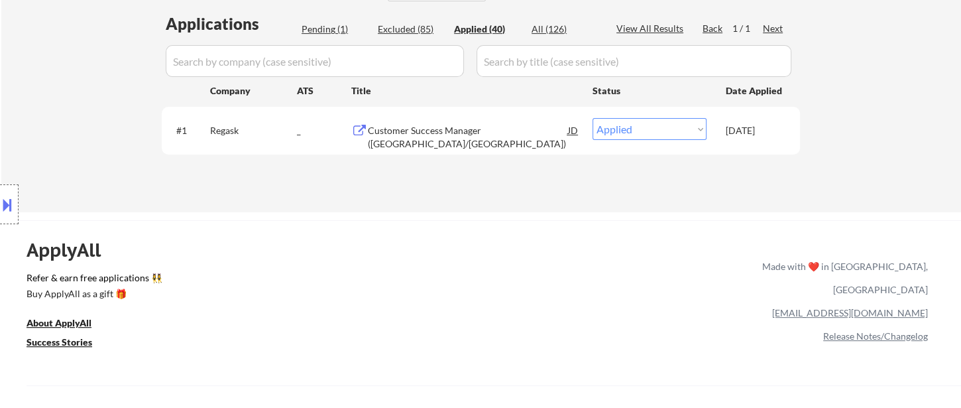
select select ""applied""
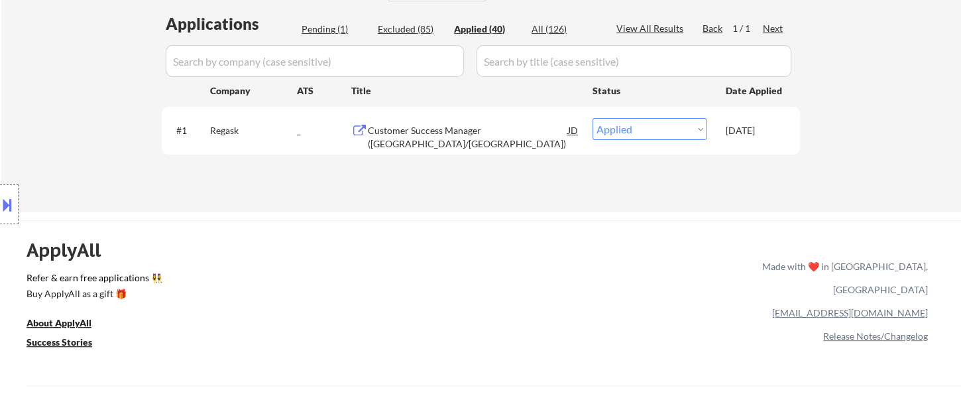
select select ""applied""
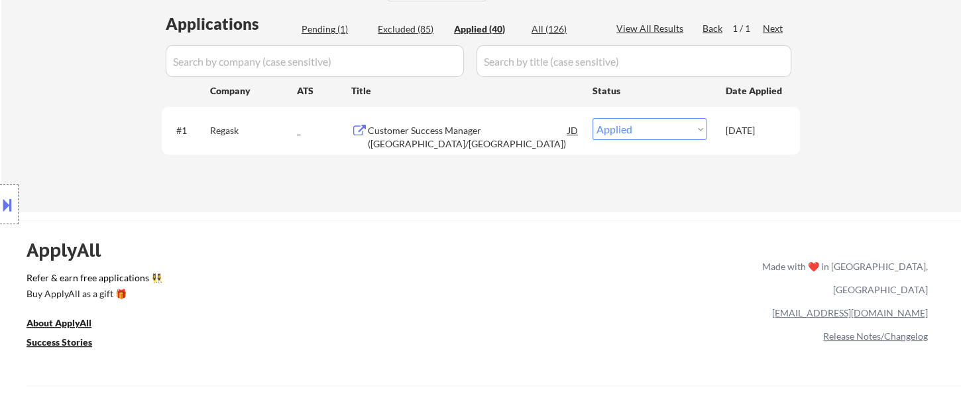
select select ""applied""
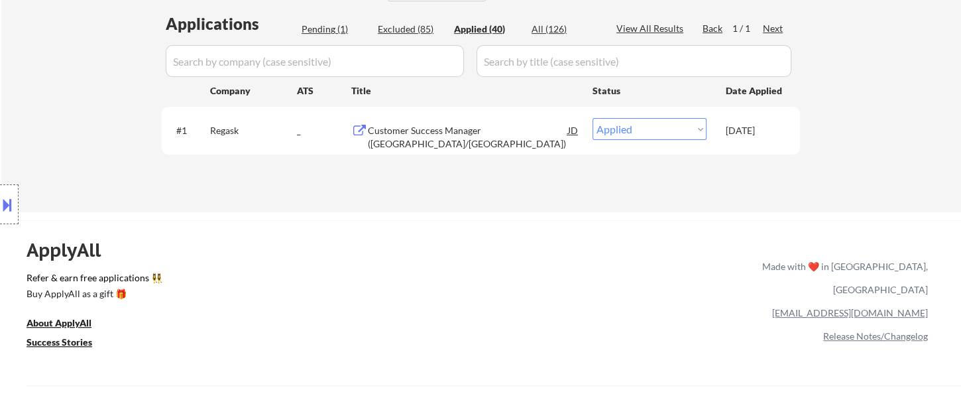
select select ""applied""
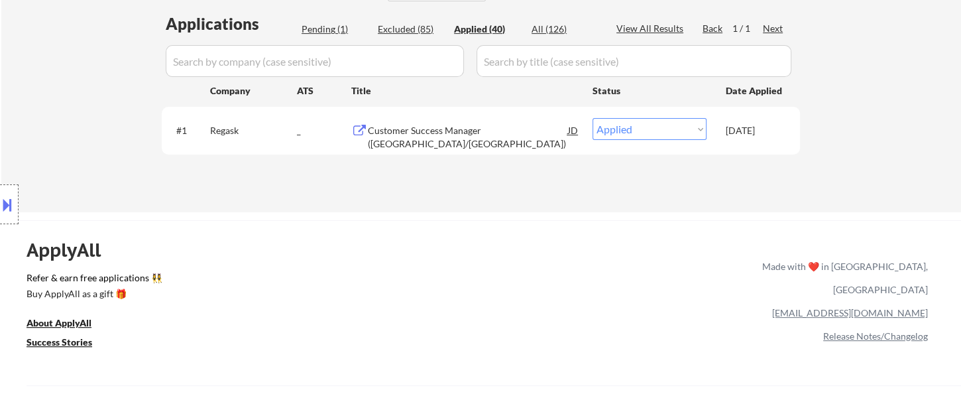
select select ""applied""
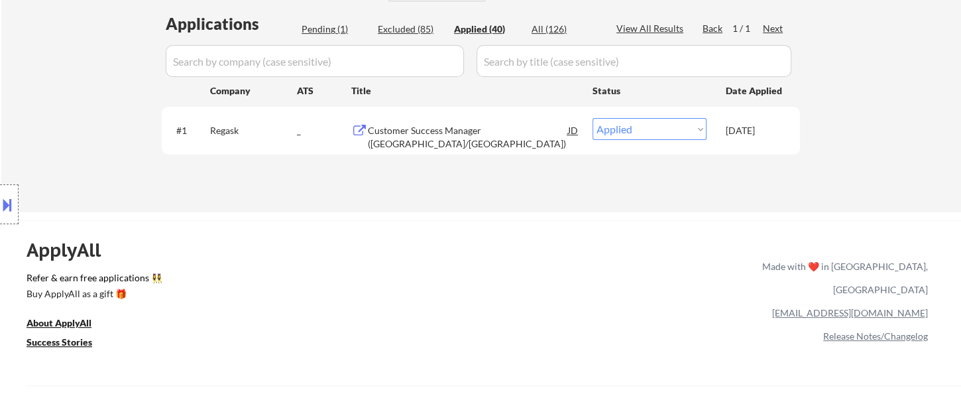
select select ""applied""
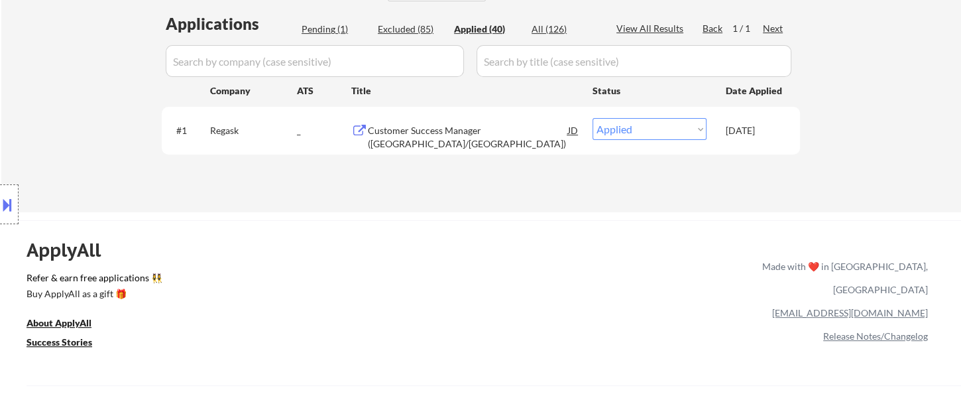
select select ""applied""
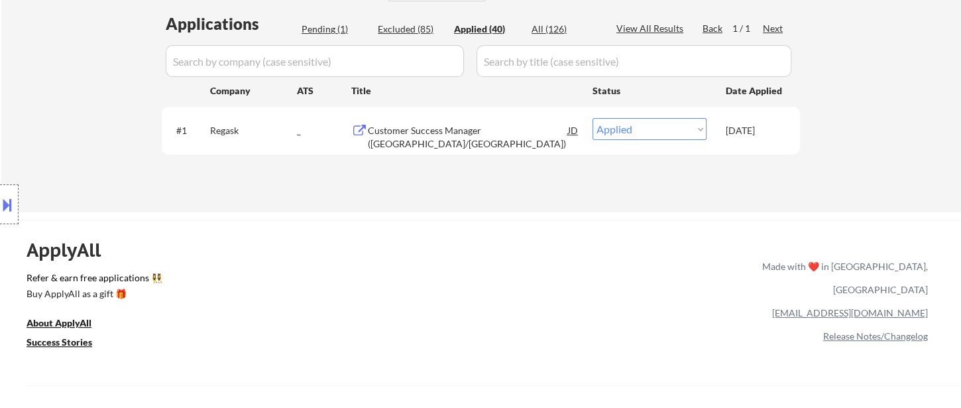
select select ""applied""
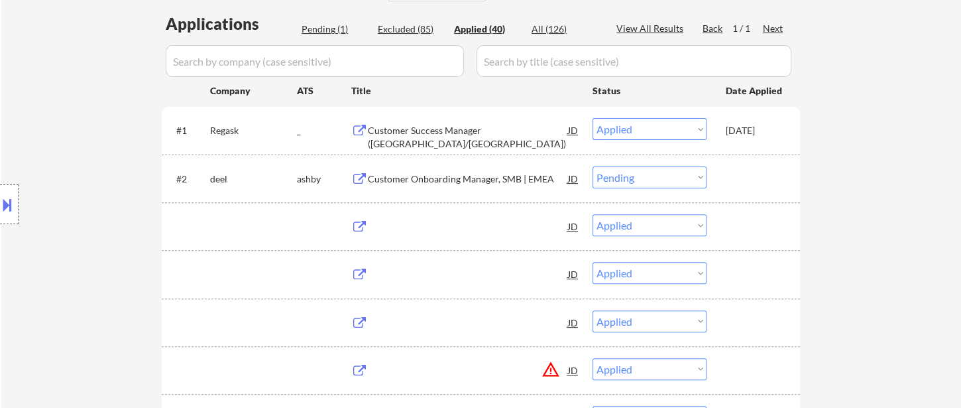
select select ""applied""
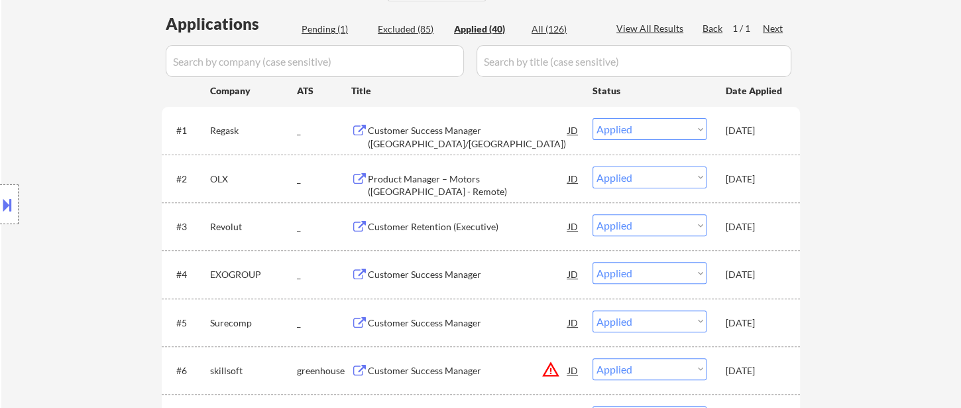
select select ""applied""
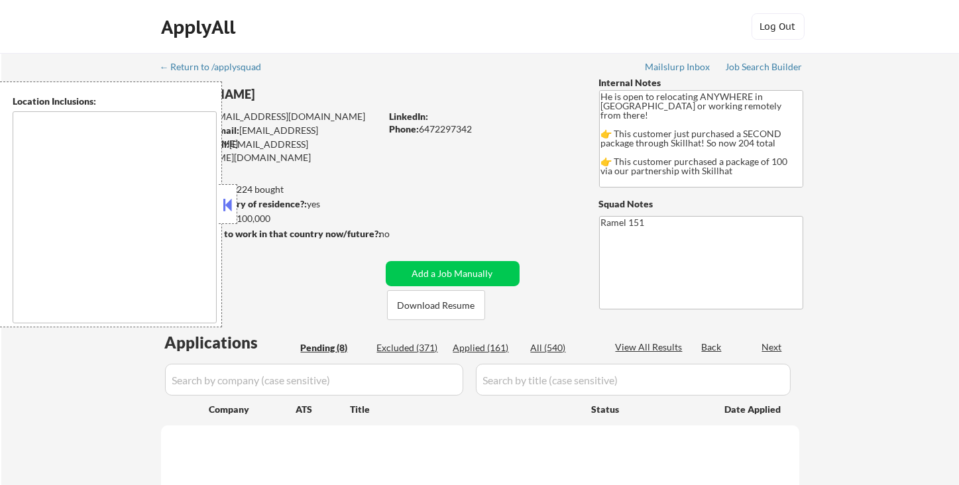
type textarea "country:[GEOGRAPHIC_DATA]"
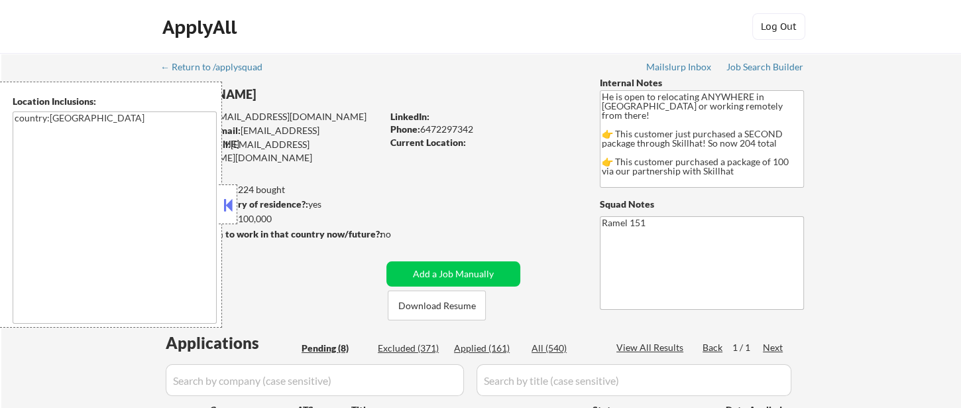
select select ""pending""
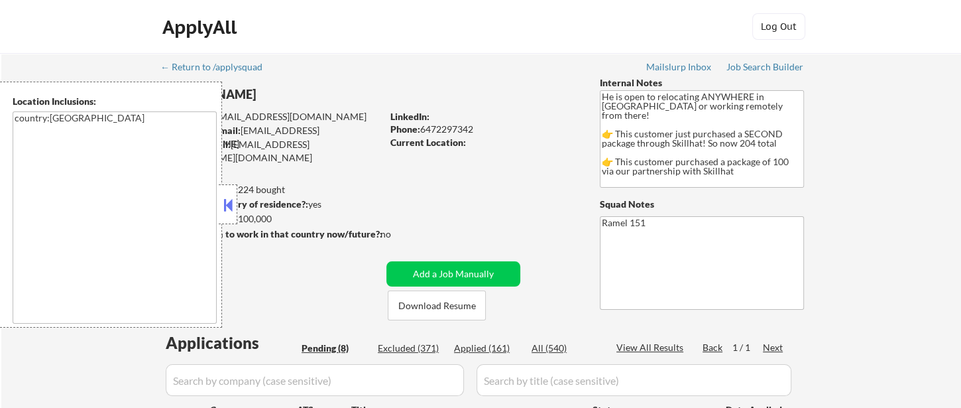
select select ""pending""
click at [229, 208] on button at bounding box center [228, 205] width 15 height 20
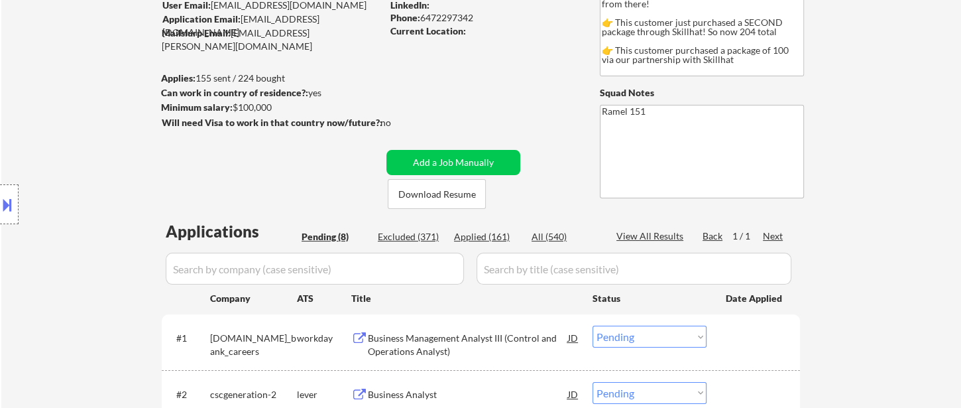
scroll to position [221, 0]
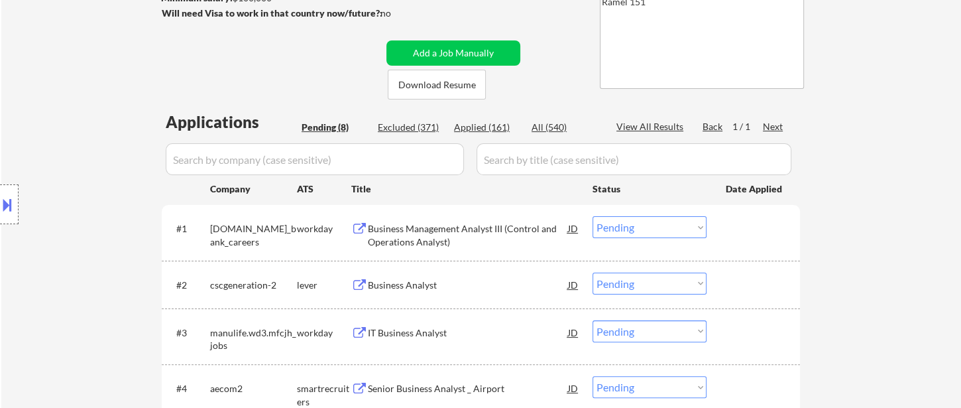
click at [404, 290] on div "Business Analyst" at bounding box center [468, 284] width 200 height 24
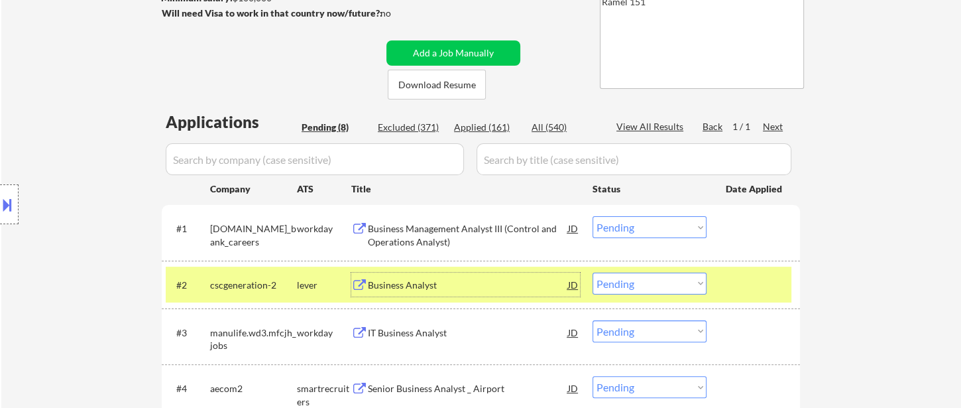
click at [11, 200] on button at bounding box center [7, 205] width 15 height 22
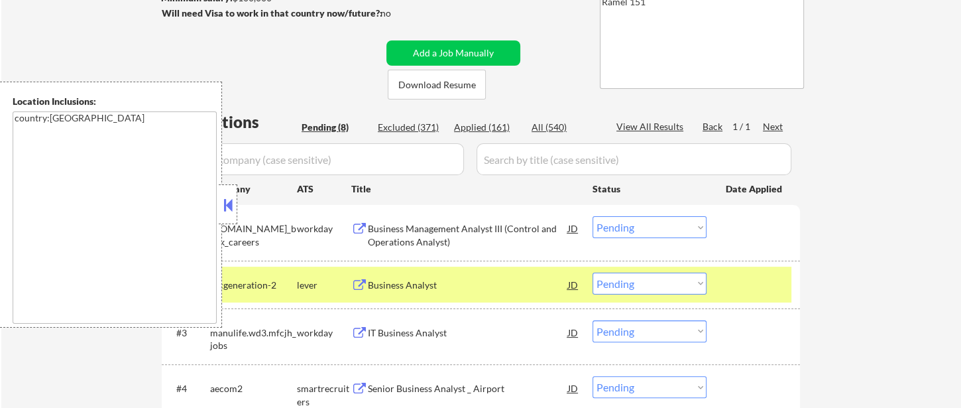
click at [229, 203] on button at bounding box center [228, 205] width 15 height 20
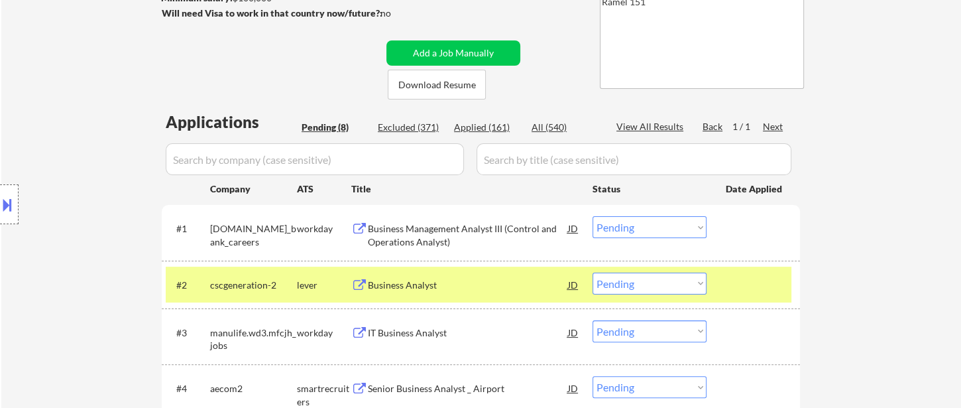
click at [663, 282] on select "Choose an option... Pending Applied Excluded (Questions) Excluded (Expired) Exc…" at bounding box center [650, 283] width 114 height 22
click at [593, 272] on select "Choose an option... Pending Applied Excluded (Questions) Excluded (Expired) Exc…" at bounding box center [650, 283] width 114 height 22
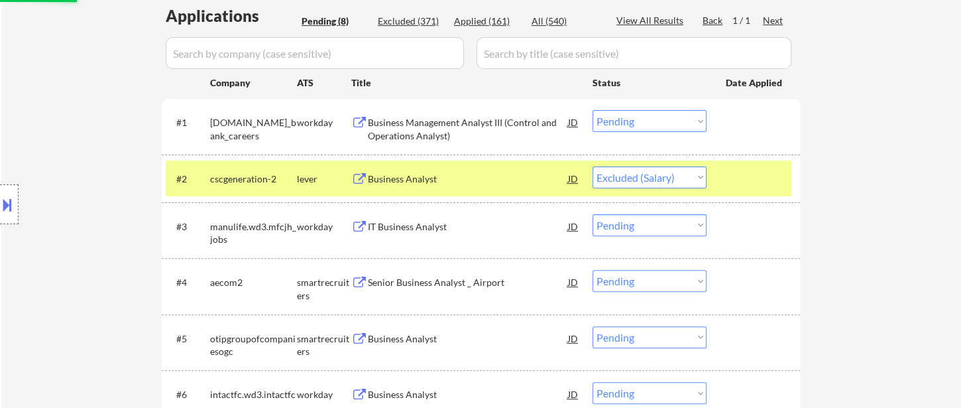
scroll to position [368, 0]
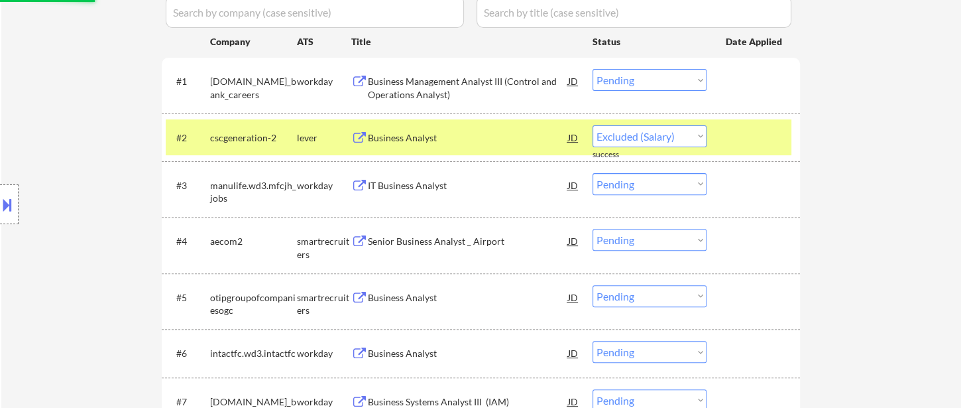
select select ""pending""
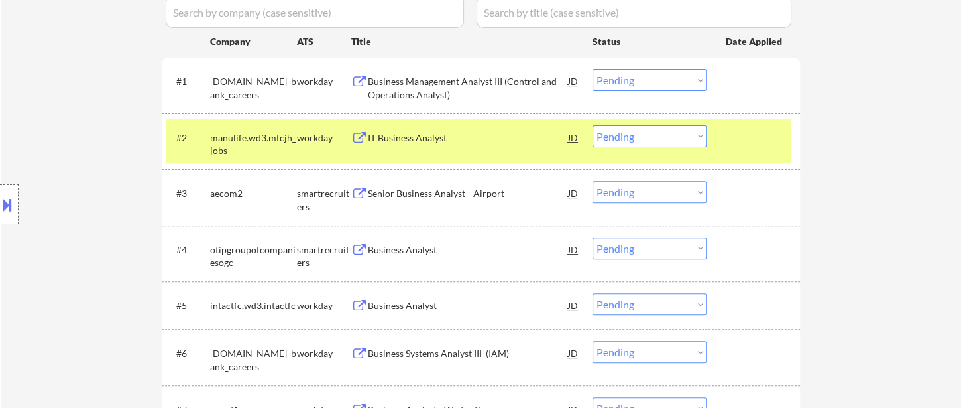
click at [416, 197] on div "Senior Business Analyst _ Airport" at bounding box center [468, 193] width 200 height 13
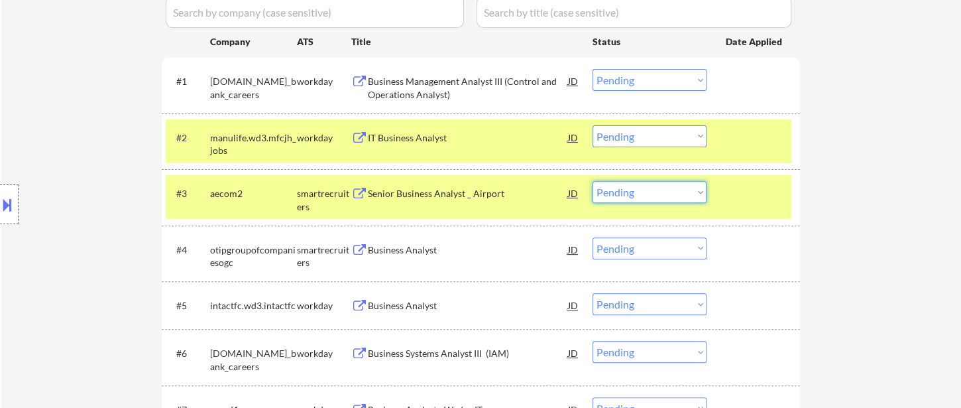
click at [634, 191] on select "Choose an option... Pending Applied Excluded (Questions) Excluded (Expired) Exc…" at bounding box center [650, 192] width 114 height 22
click at [593, 181] on select "Choose an option... Pending Applied Excluded (Questions) Excluded (Expired) Exc…" at bounding box center [650, 192] width 114 height 22
click at [404, 251] on div "Business Analyst" at bounding box center [468, 249] width 200 height 13
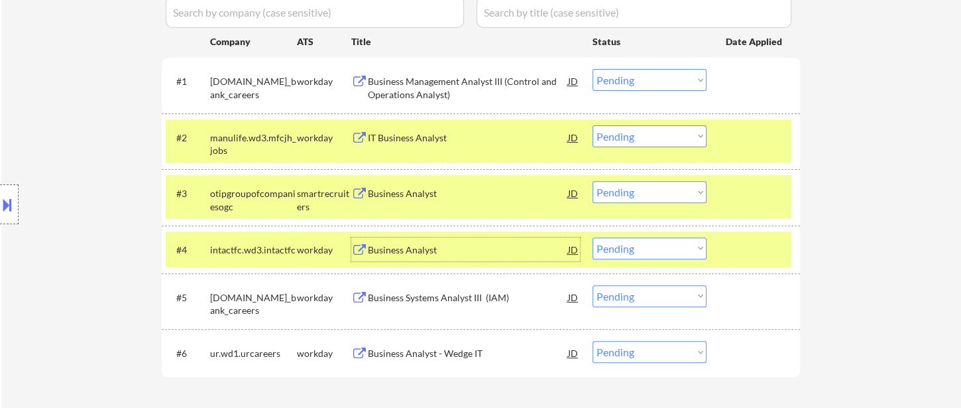
drag, startPoint x: 671, startPoint y: 190, endPoint x: 668, endPoint y: 197, distance: 8.0
click at [671, 190] on select "Choose an option... Pending Applied Excluded (Questions) Excluded (Expired) Exc…" at bounding box center [650, 192] width 114 height 22
click at [593, 181] on select "Choose an option... Pending Applied Excluded (Questions) Excluded (Expired) Exc…" at bounding box center [650, 192] width 114 height 22
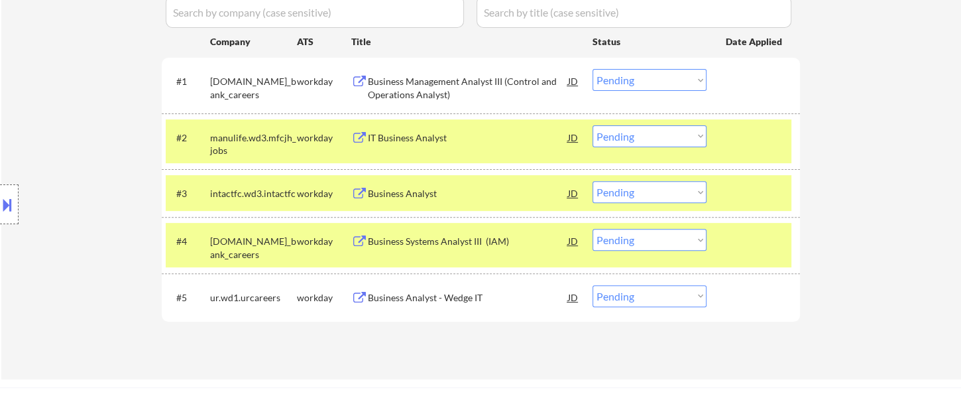
click at [414, 194] on div "Business Analyst" at bounding box center [468, 193] width 200 height 13
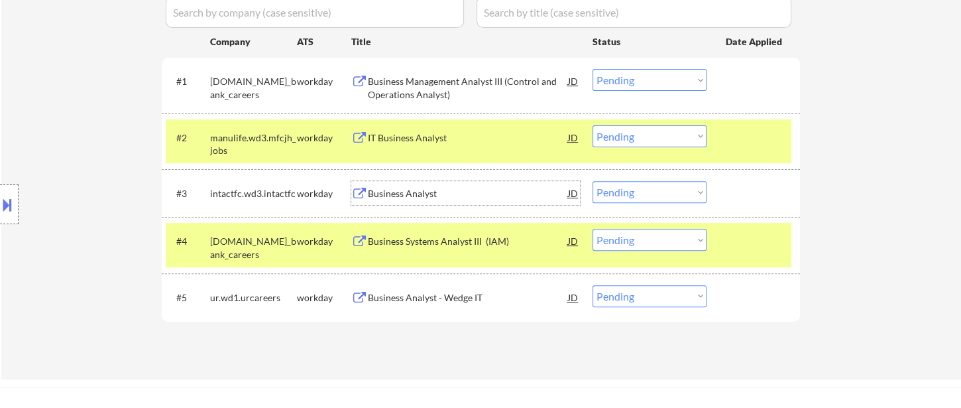
click at [626, 192] on select "Choose an option... Pending Applied Excluded (Questions) Excluded (Expired) Exc…" at bounding box center [650, 192] width 114 height 22
click at [593, 181] on select "Choose an option... Pending Applied Excluded (Questions) Excluded (Expired) Exc…" at bounding box center [650, 192] width 114 height 22
select select ""pending""
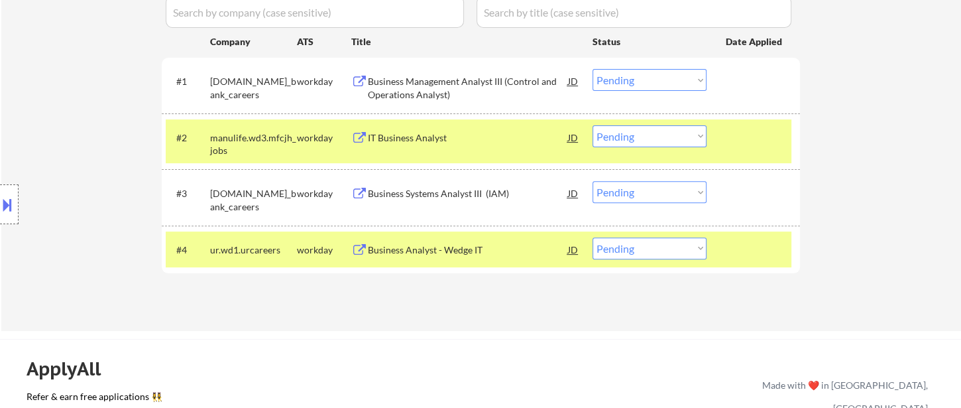
click at [417, 251] on div "Business Analyst - Wedge IT" at bounding box center [468, 249] width 200 height 13
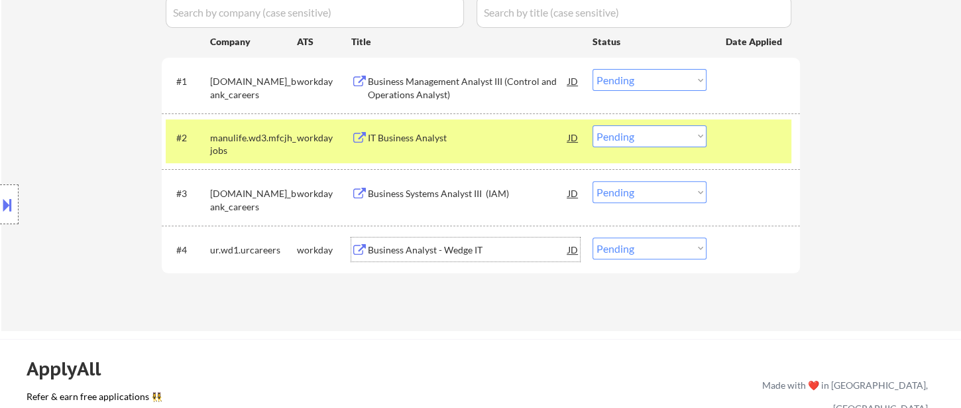
drag, startPoint x: 615, startPoint y: 253, endPoint x: 621, endPoint y: 257, distance: 8.1
click at [615, 253] on select "Choose an option... Pending Applied Excluded (Questions) Excluded (Expired) Exc…" at bounding box center [650, 248] width 114 height 22
select select ""excluded__bad_match_""
click at [593, 237] on select "Choose an option... Pending Applied Excluded (Questions) Excluded (Expired) Exc…" at bounding box center [650, 248] width 114 height 22
click at [668, 247] on div "Applications Pending (4) Excluded (373) Applied (163) All (540) View All Result…" at bounding box center [481, 135] width 638 height 342
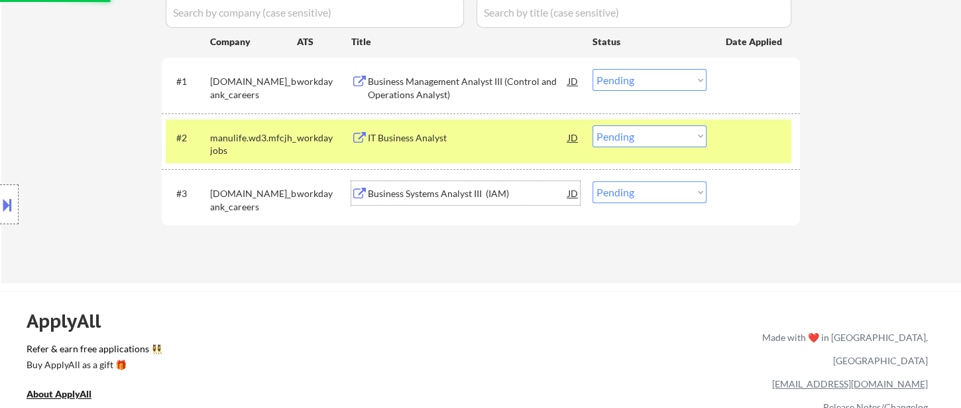
click at [447, 192] on div "Business Systems Analyst III (IAM)" at bounding box center [468, 193] width 200 height 13
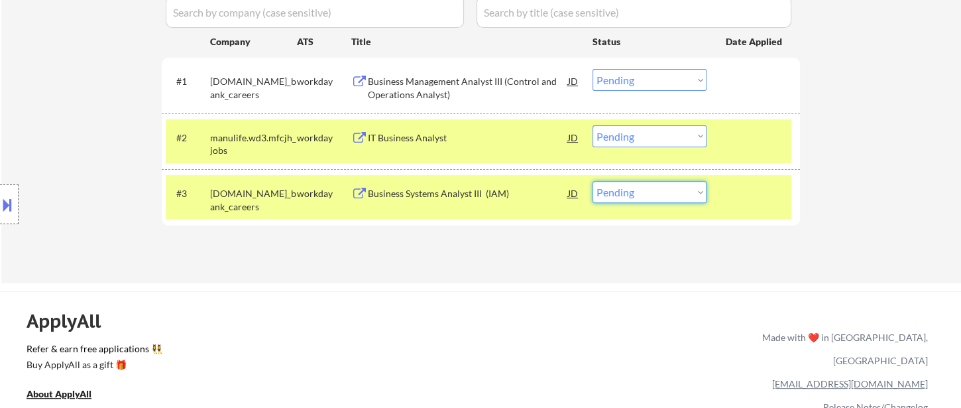
click at [612, 192] on select "Choose an option... Pending Applied Excluded (Questions) Excluded (Expired) Exc…" at bounding box center [650, 192] width 114 height 22
select select ""excluded__other_""
click at [593, 181] on select "Choose an option... Pending Applied Excluded (Questions) Excluded (Expired) Exc…" at bounding box center [650, 192] width 114 height 22
click at [431, 137] on div "IT Business Analyst" at bounding box center [468, 137] width 200 height 13
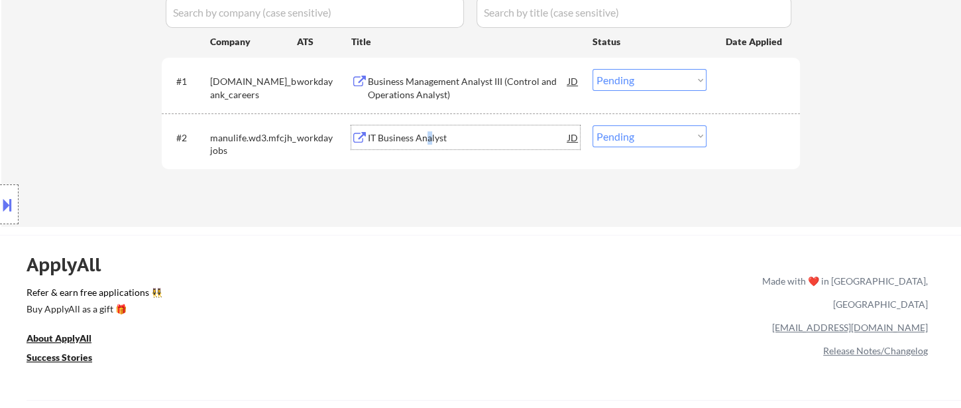
click at [626, 137] on select "Choose an option... Pending Applied Excluded (Questions) Excluded (Expired) Exc…" at bounding box center [650, 136] width 114 height 22
select select ""excluded__other_""
click at [593, 125] on select "Choose an option... Pending Applied Excluded (Questions) Excluded (Expired) Exc…" at bounding box center [650, 136] width 114 height 22
click at [641, 84] on select "Choose an option... Pending Applied Excluded (Questions) Excluded (Expired) Exc…" at bounding box center [650, 80] width 114 height 22
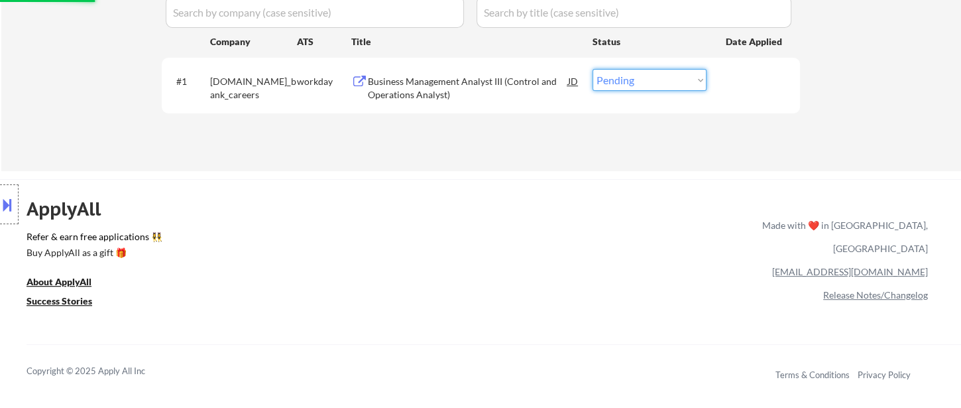
select select ""excluded__other_""
click at [593, 69] on select "Choose an option... Pending Applied Excluded (Questions) Excluded (Expired) Exc…" at bounding box center [650, 80] width 114 height 22
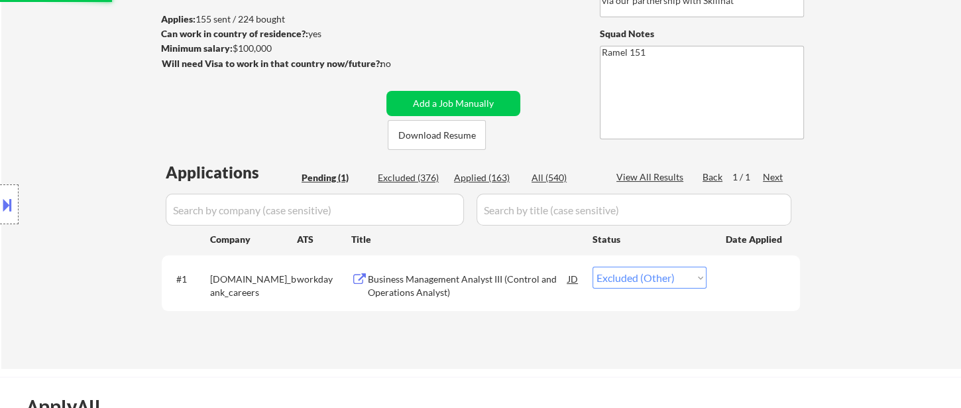
scroll to position [147, 0]
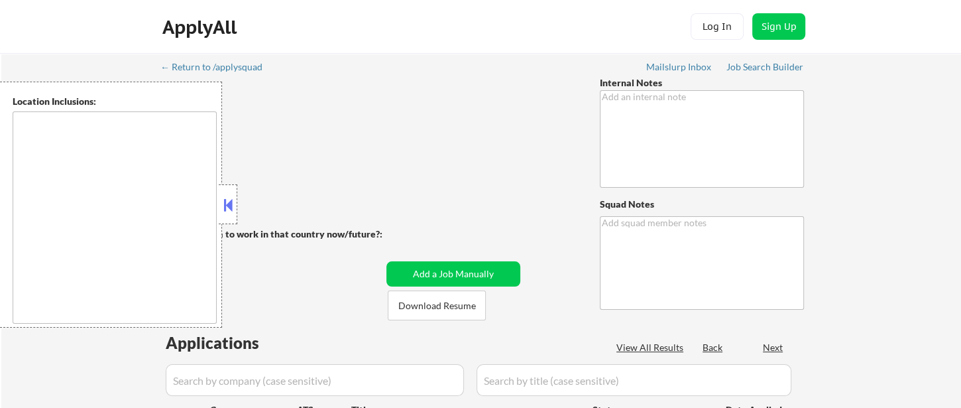
type textarea "He is open to relocating ANYWHERE in [GEOGRAPHIC_DATA] or working remotely from…"
type textarea "Ramel 151"
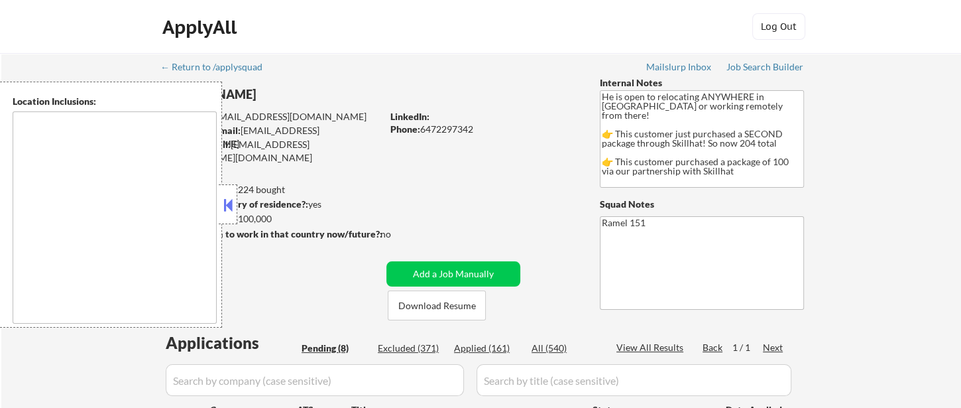
type textarea "country:[GEOGRAPHIC_DATA]"
select select ""pending""
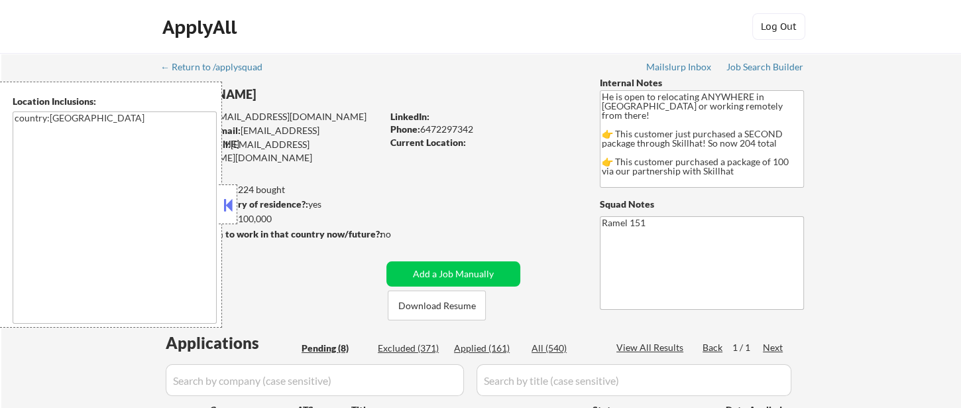
select select ""pending""
click at [227, 203] on button at bounding box center [228, 205] width 15 height 20
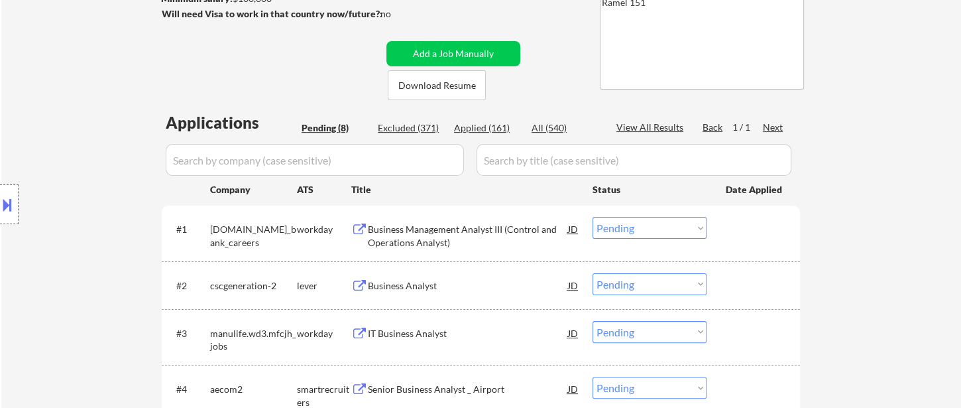
scroll to position [221, 0]
click at [493, 125] on div "Applied (161)" at bounding box center [487, 127] width 66 height 13
select select ""applied""
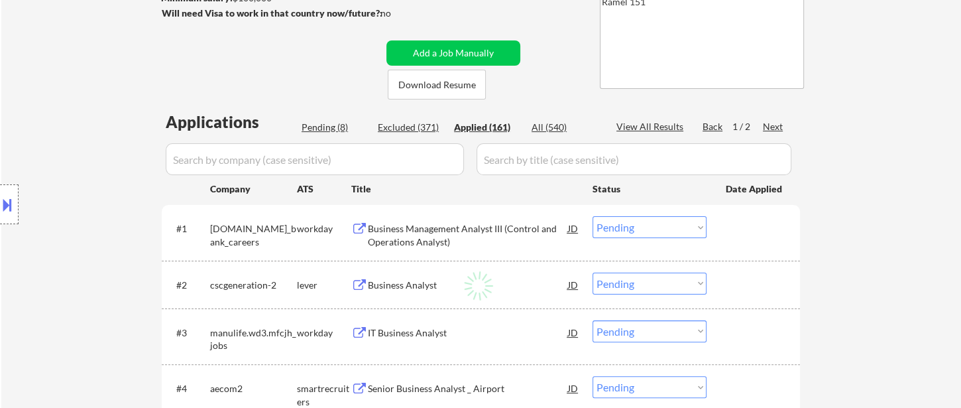
select select ""applied""
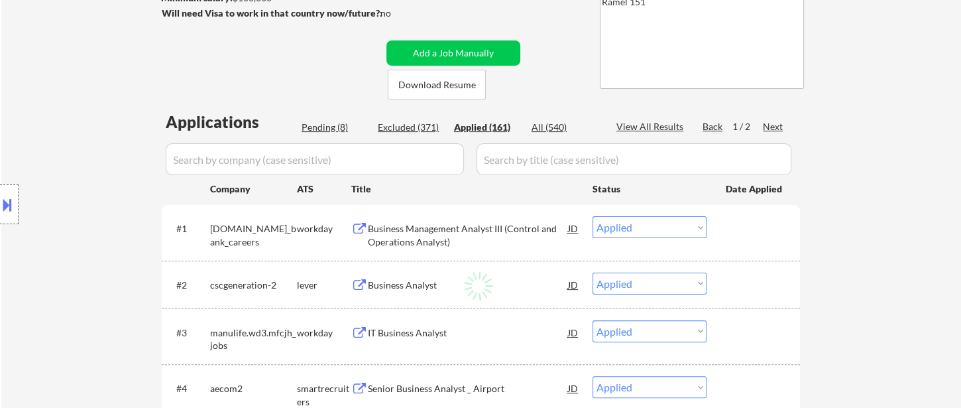
select select ""applied""
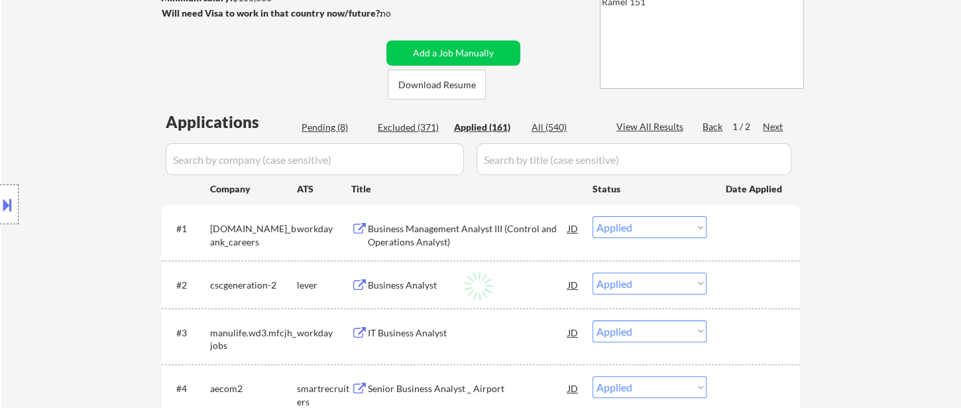
select select ""applied""
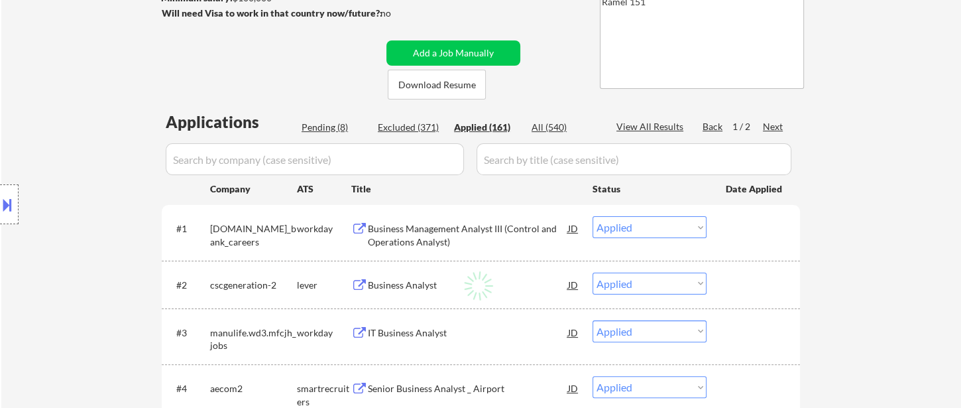
select select ""applied""
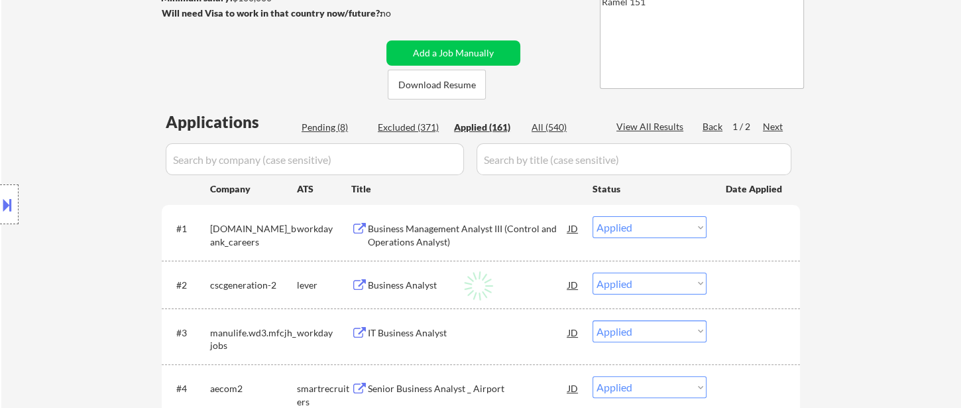
select select ""applied""
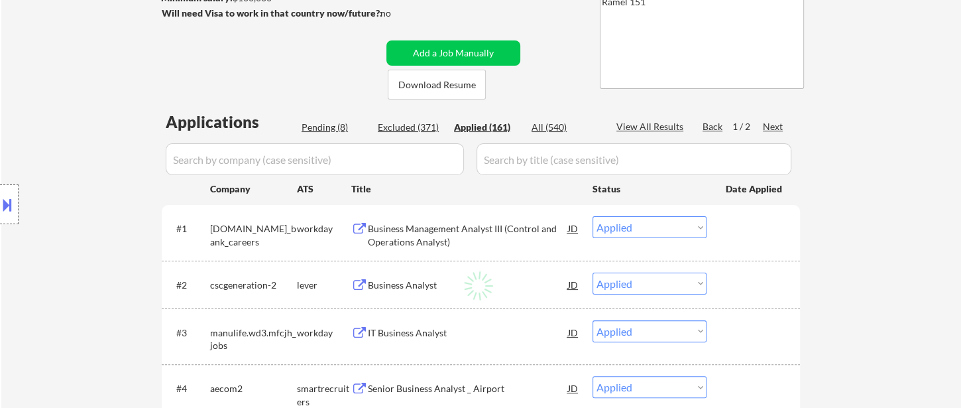
select select ""applied""
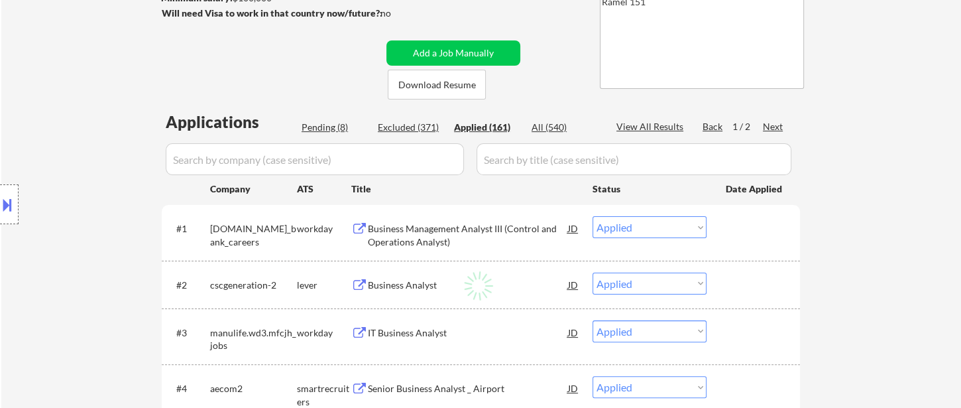
select select ""applied""
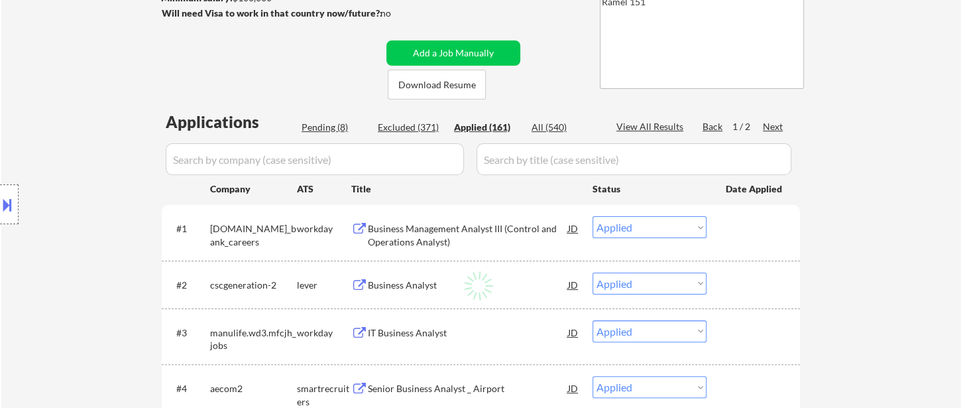
select select ""applied""
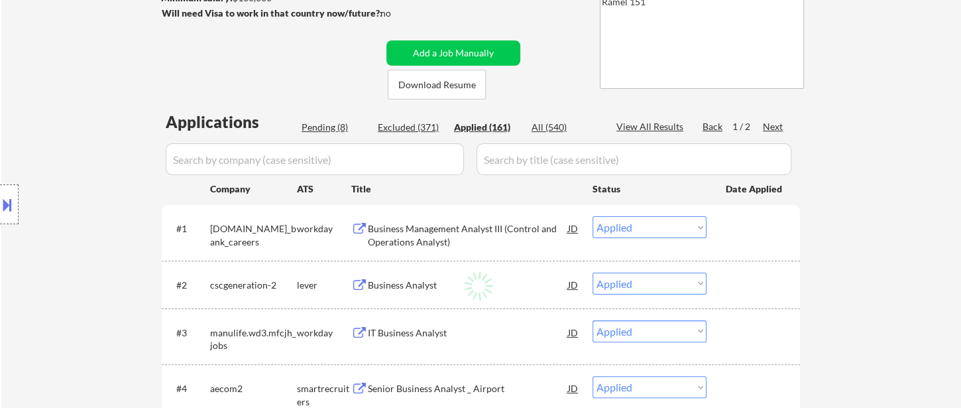
select select ""applied""
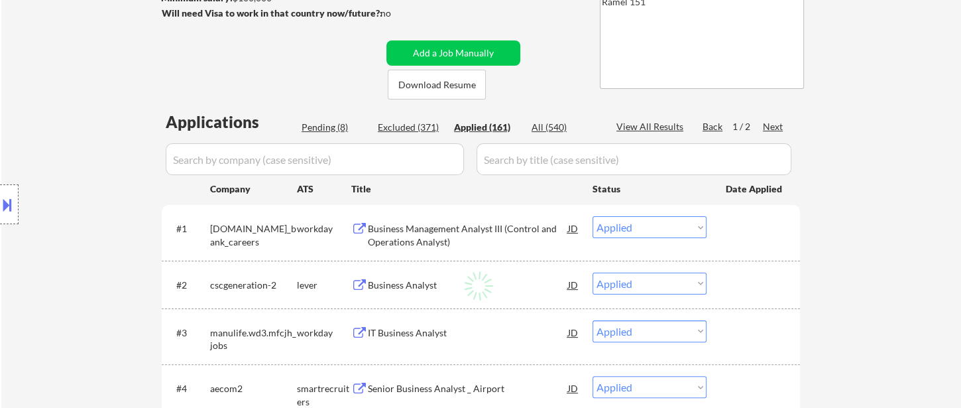
select select ""applied""
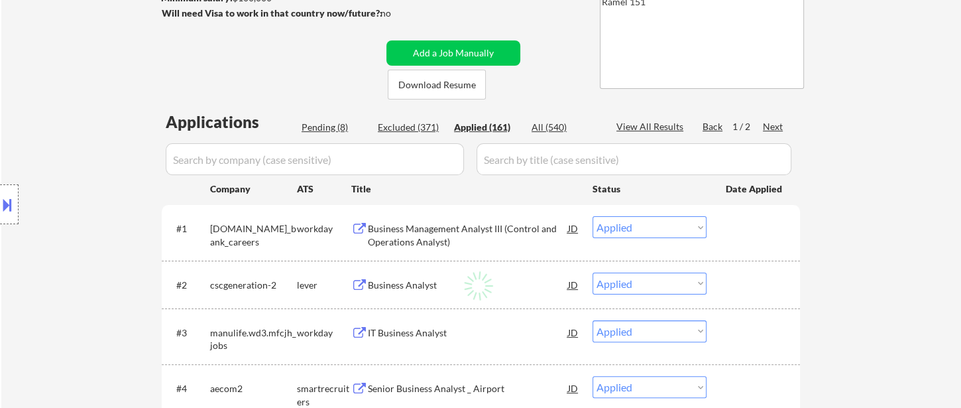
select select ""applied""
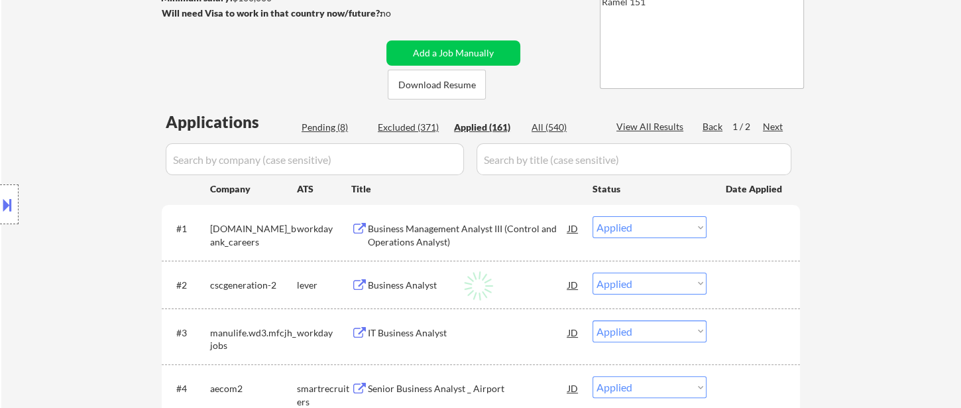
select select ""applied""
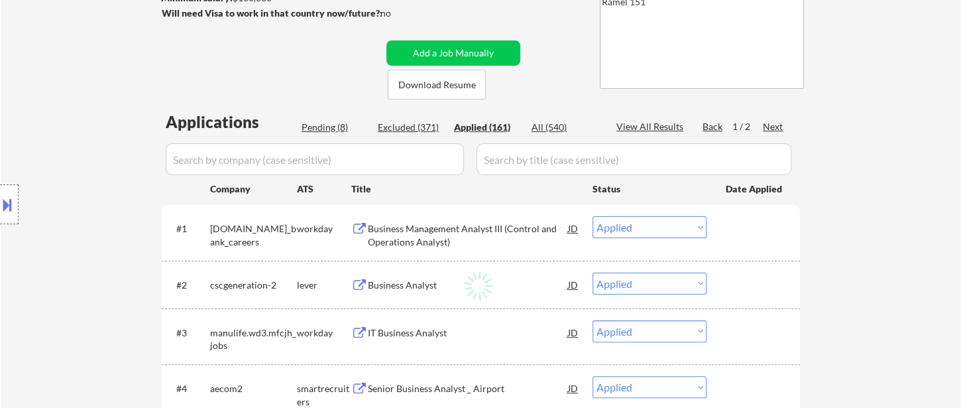
select select ""applied""
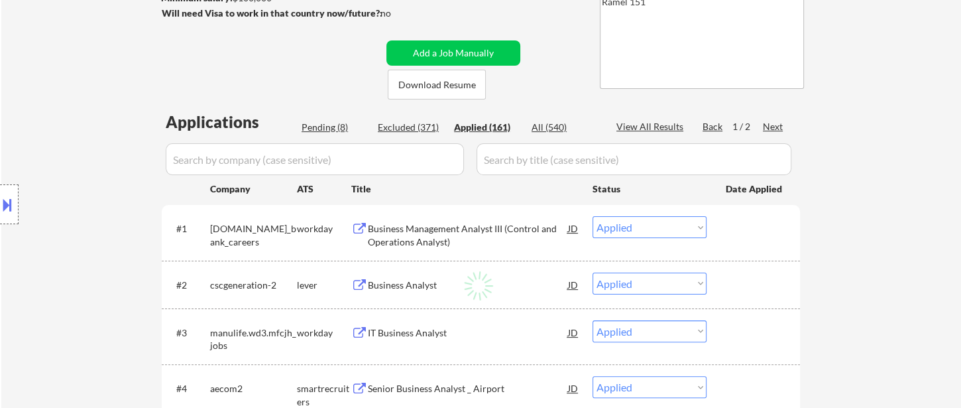
select select ""applied""
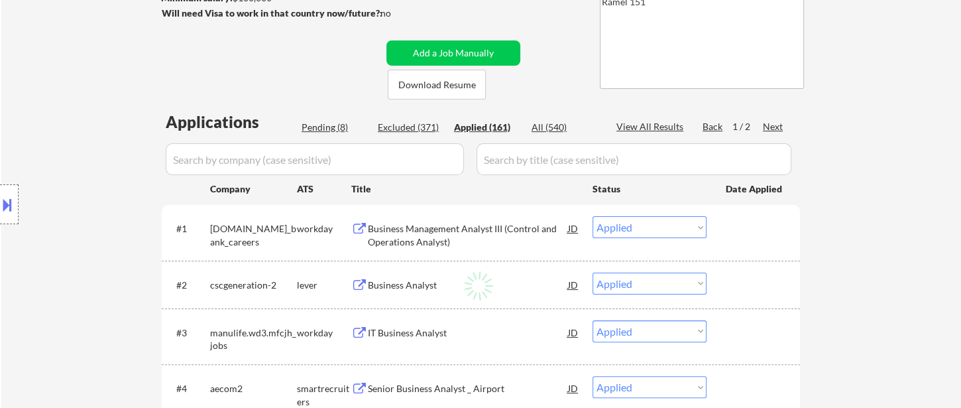
select select ""applied""
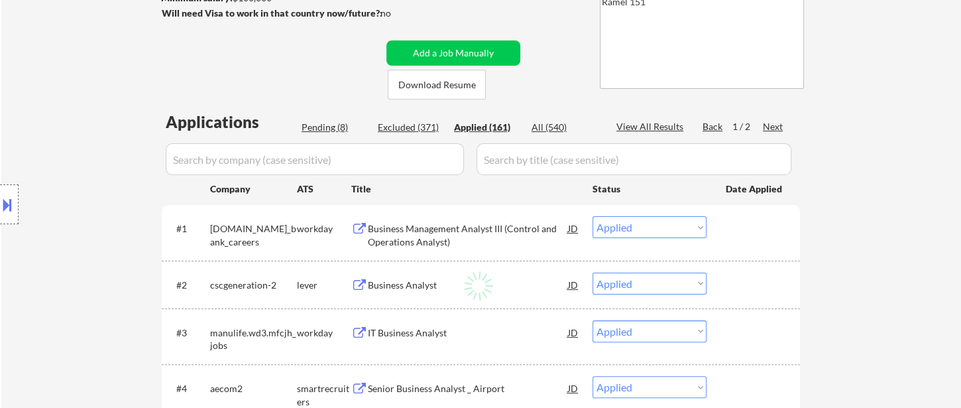
select select ""applied""
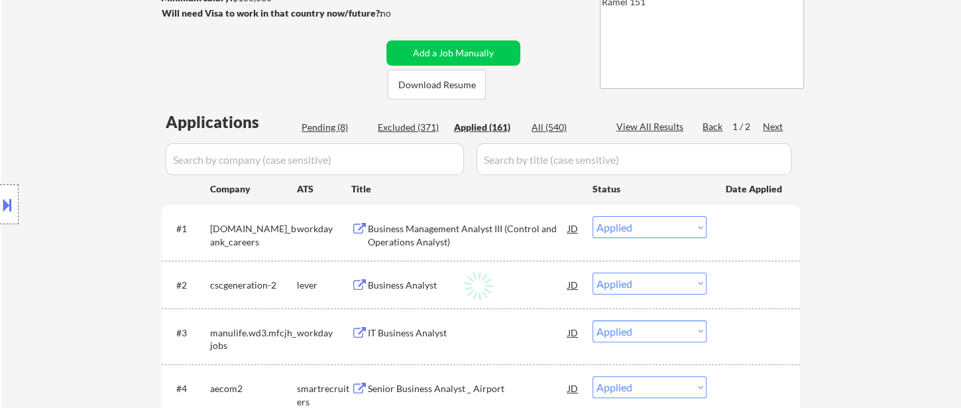
select select ""applied""
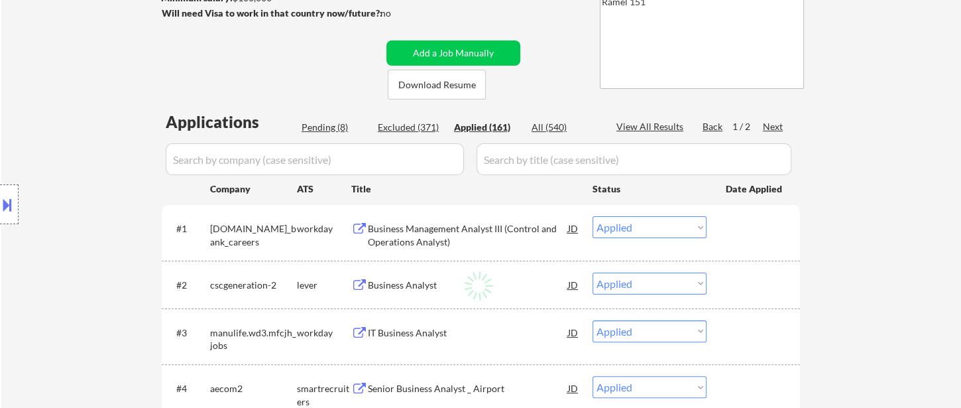
select select ""applied""
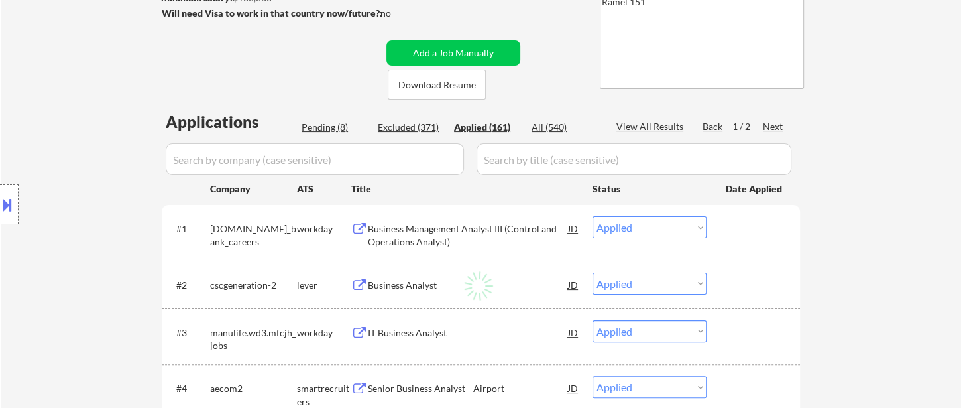
select select ""applied""
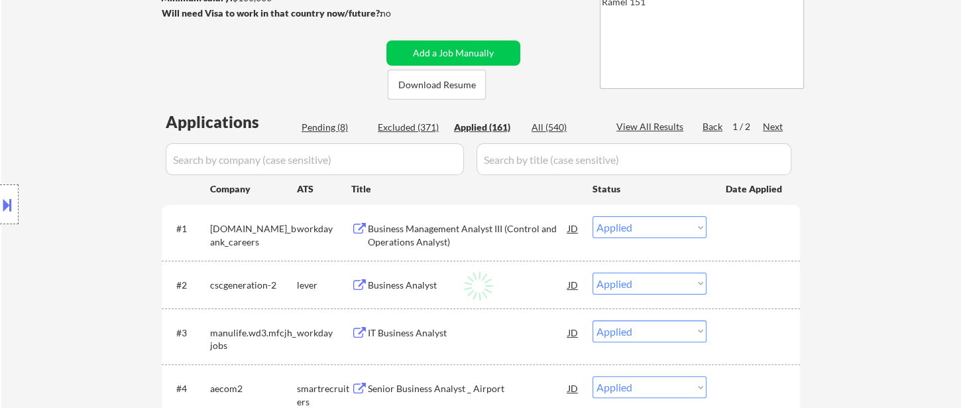
select select ""applied""
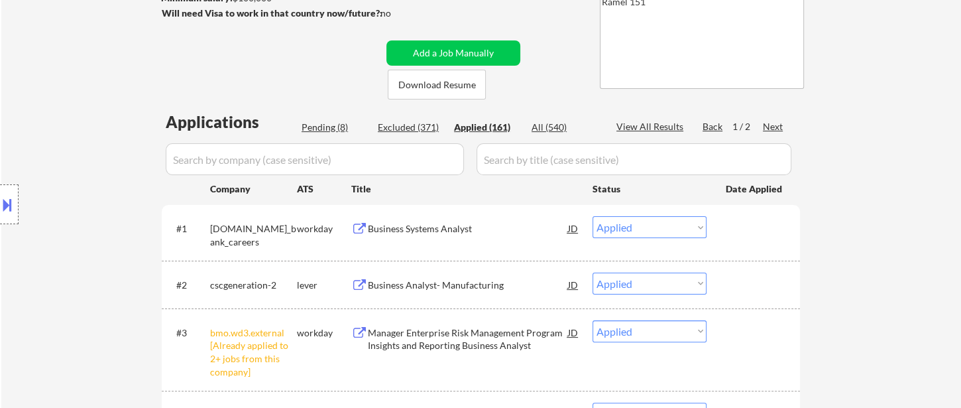
click at [495, 126] on div "Applied (161)" at bounding box center [487, 127] width 66 height 13
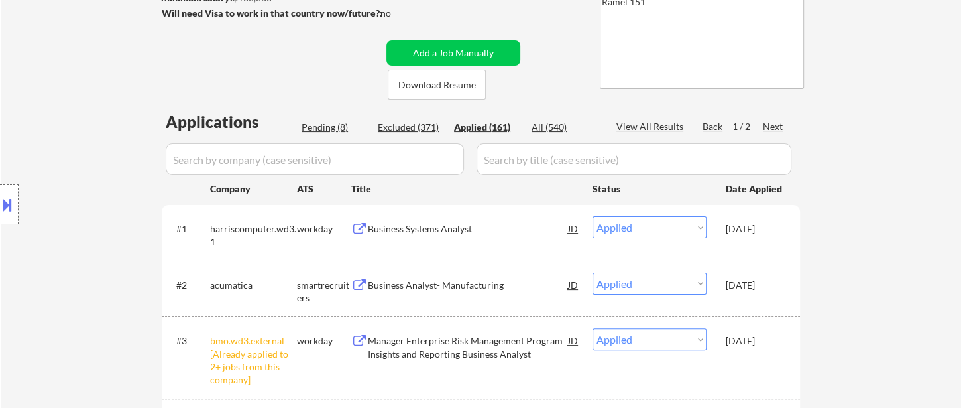
click at [645, 132] on div "View All Results" at bounding box center [652, 126] width 71 height 13
click at [652, 129] on div "Paginate Results" at bounding box center [652, 126] width 71 height 13
click at [667, 124] on div "View All Results" at bounding box center [652, 126] width 71 height 13
select select ""applied""
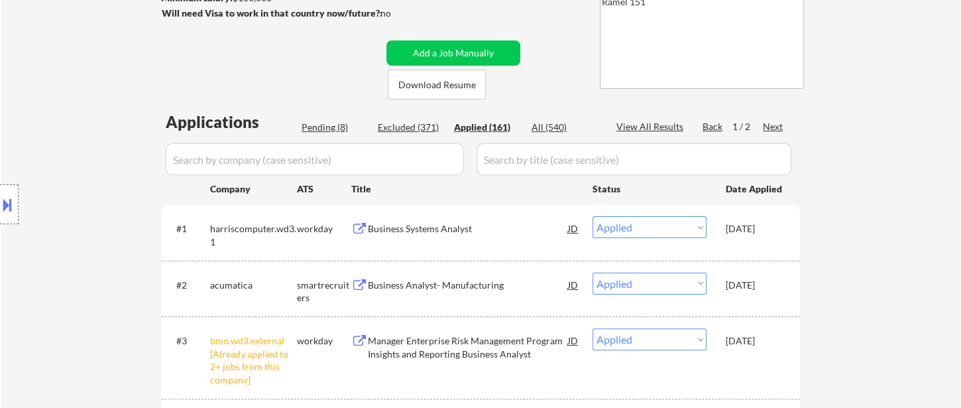
select select ""applied""
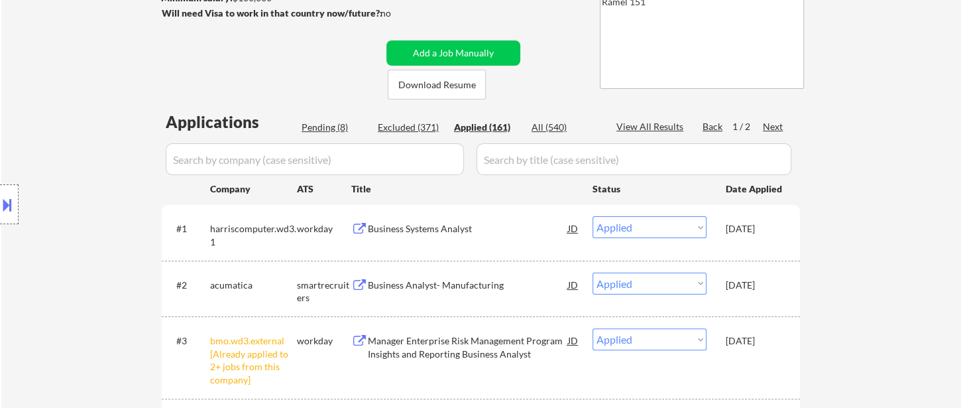
select select ""applied""
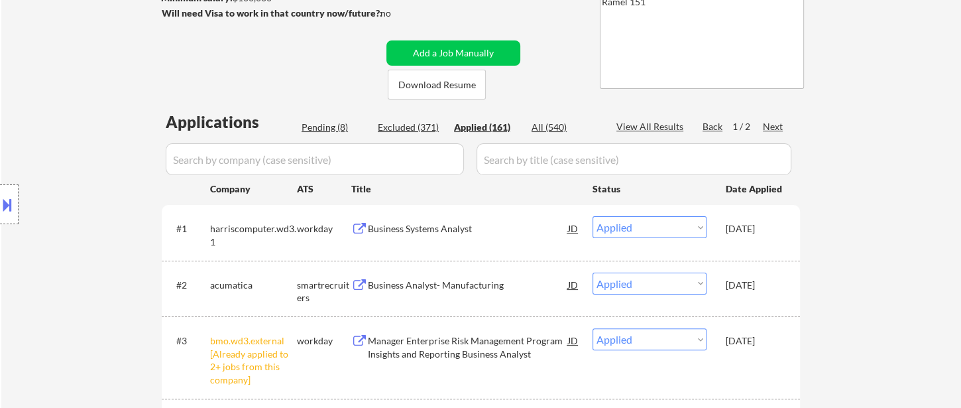
select select ""applied""
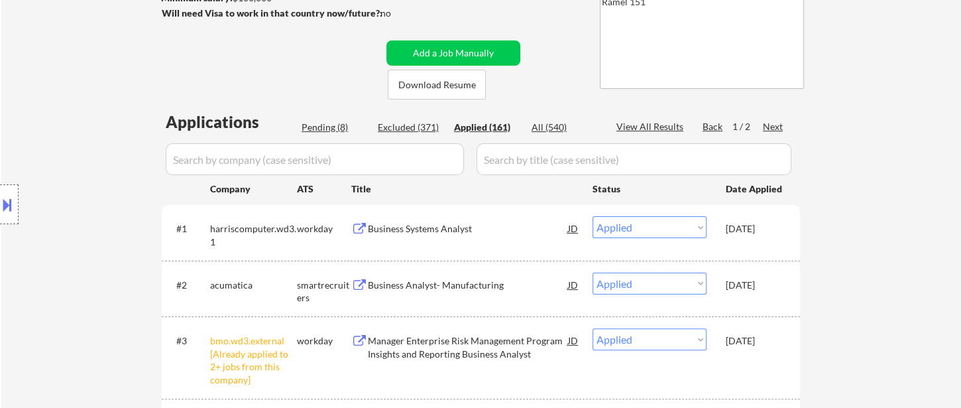
select select ""applied""
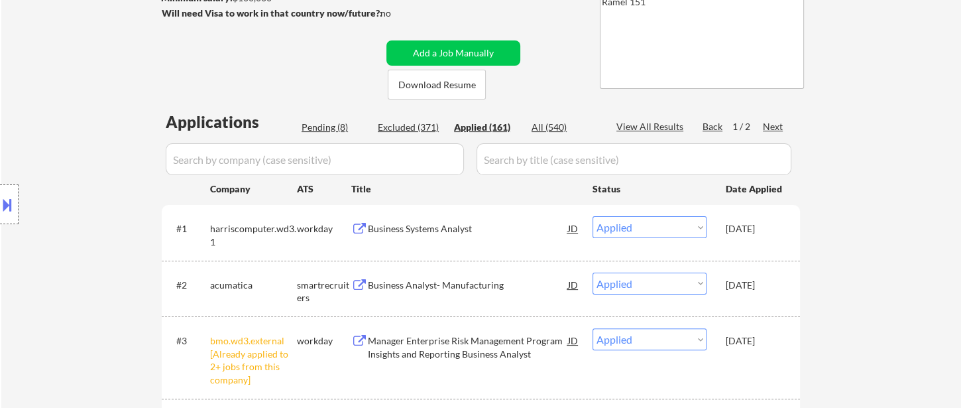
select select ""applied""
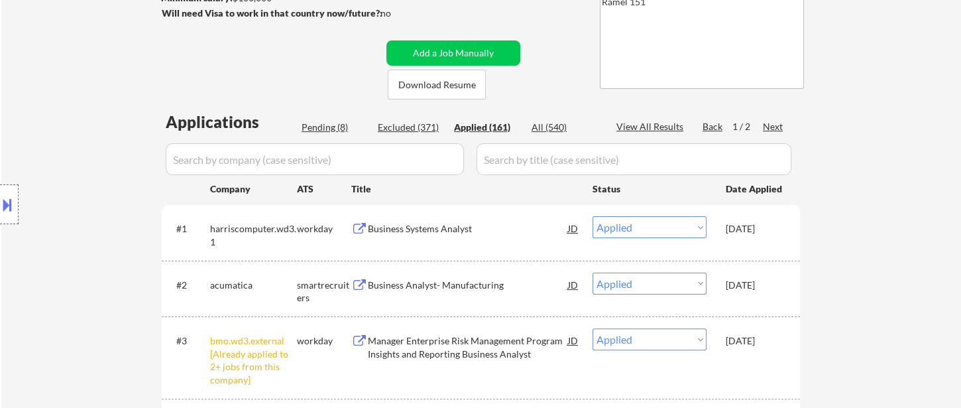
select select ""applied""
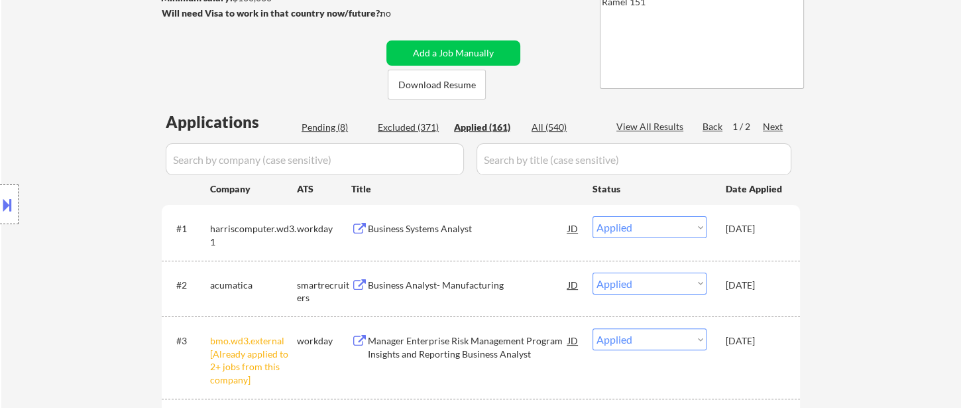
select select ""applied""
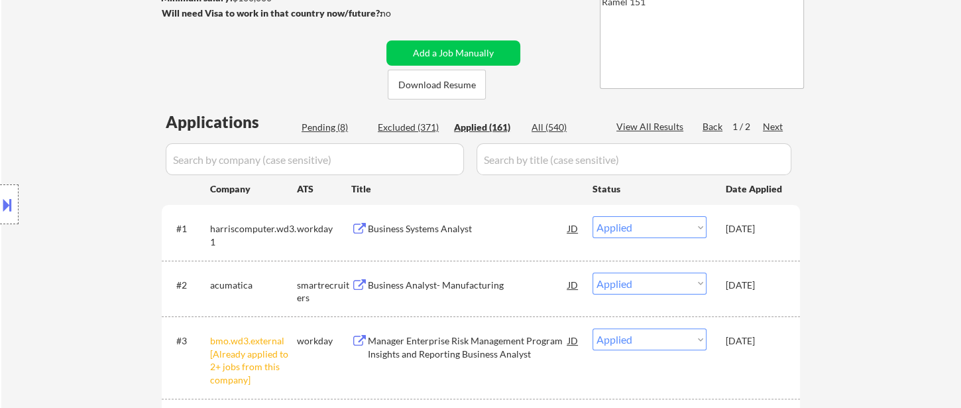
select select ""applied""
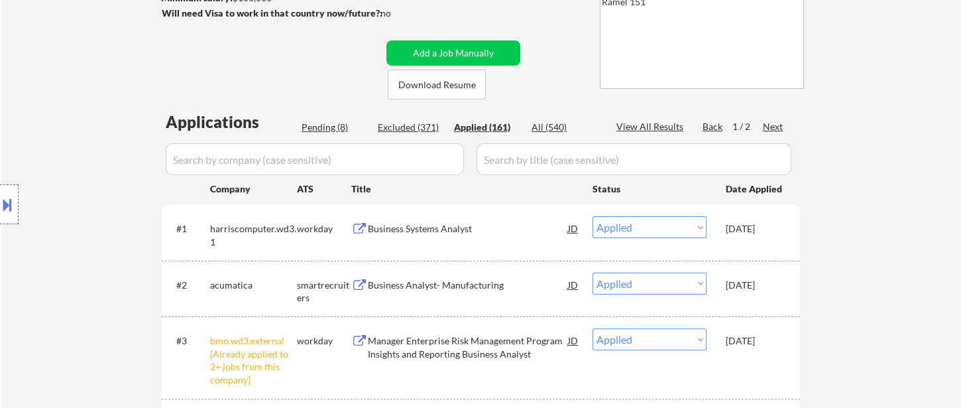
select select ""applied""
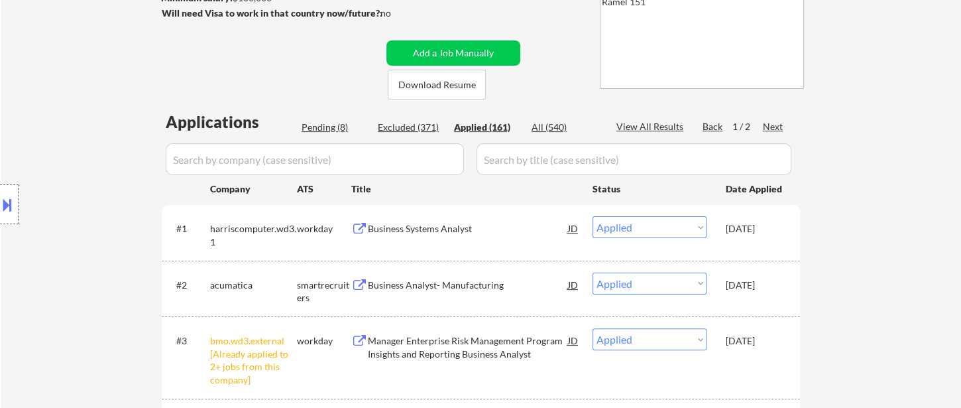
select select ""applied""
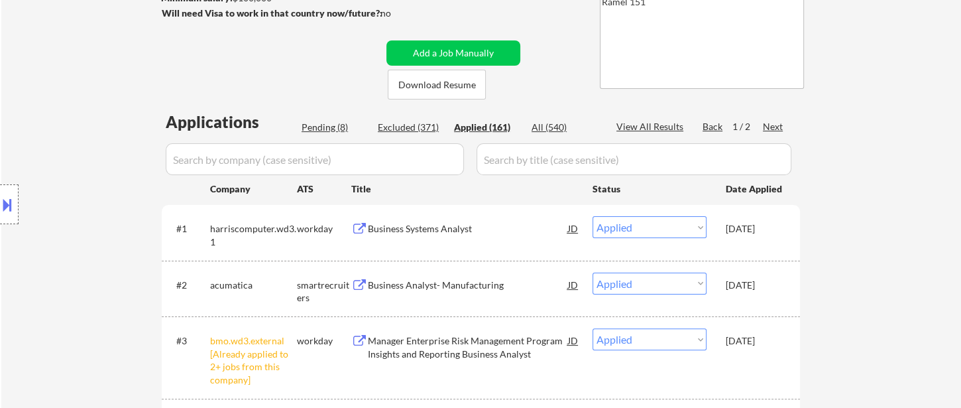
select select ""applied""
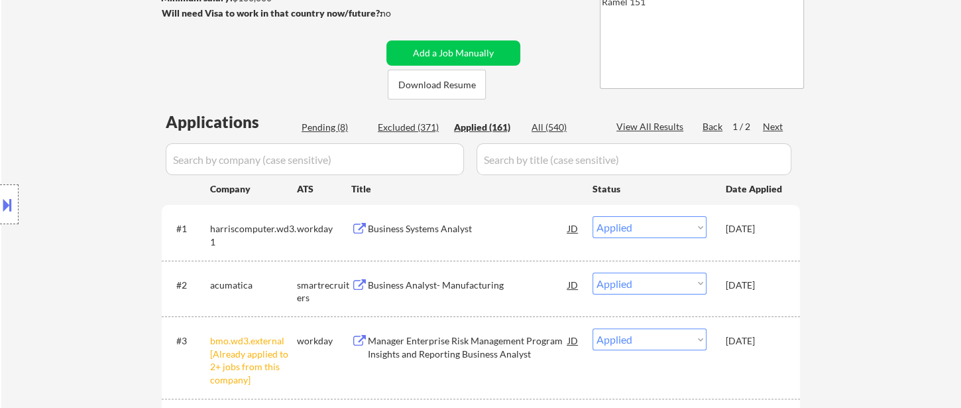
select select ""applied""
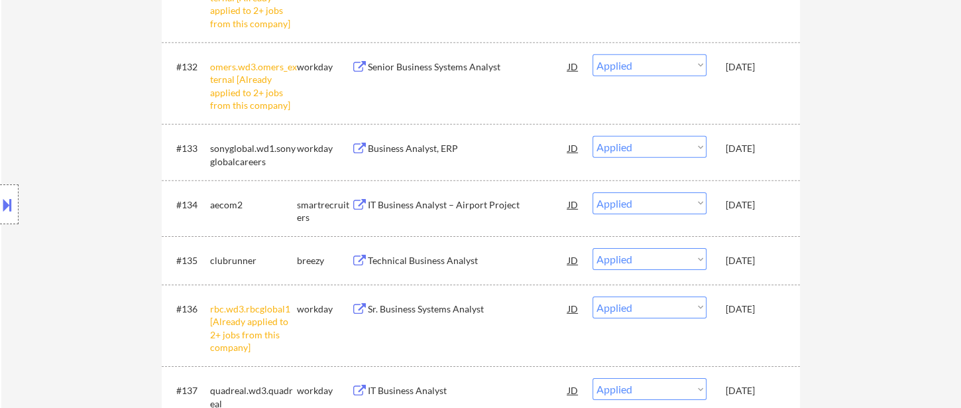
scroll to position [439, 0]
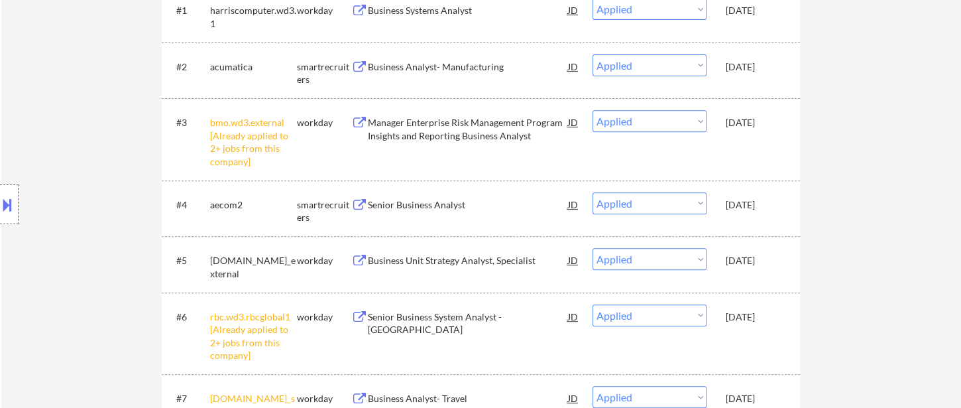
select select ""applied""
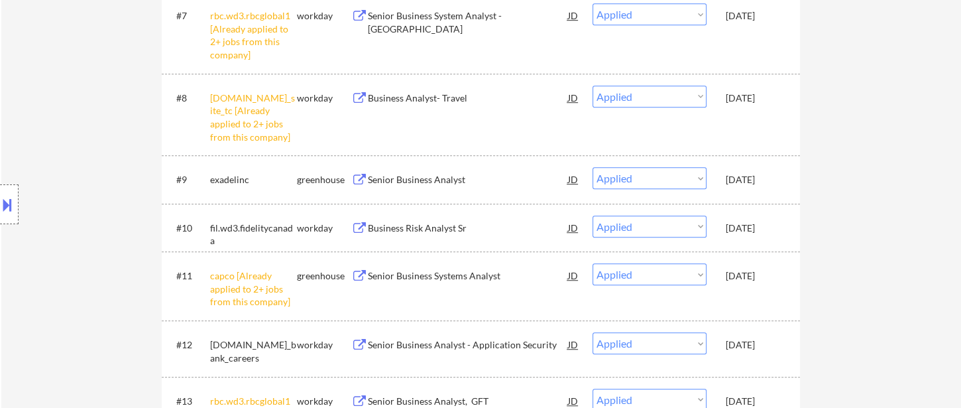
scroll to position [0, 0]
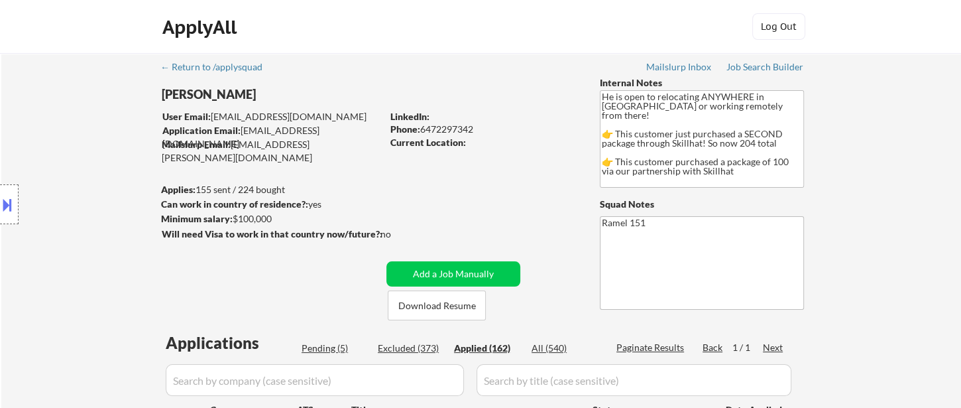
click at [461, 126] on div "Phone: 6472297342" at bounding box center [484, 129] width 188 height 13
copy div "6472297342"
select select ""applied""
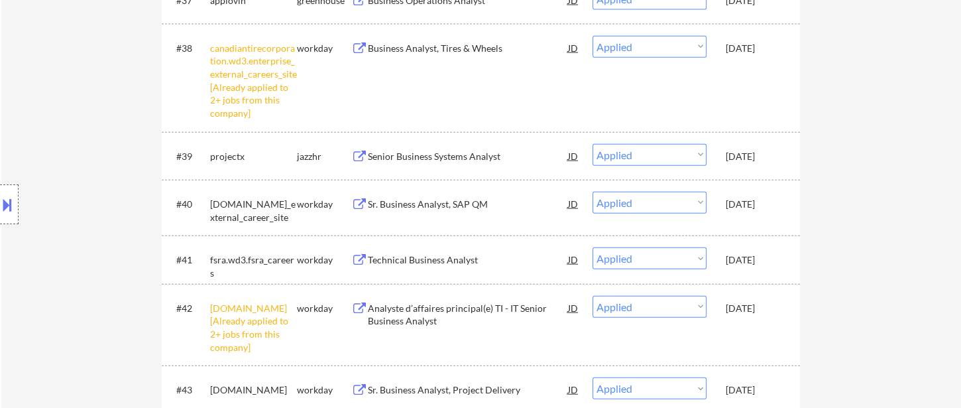
scroll to position [4222, 0]
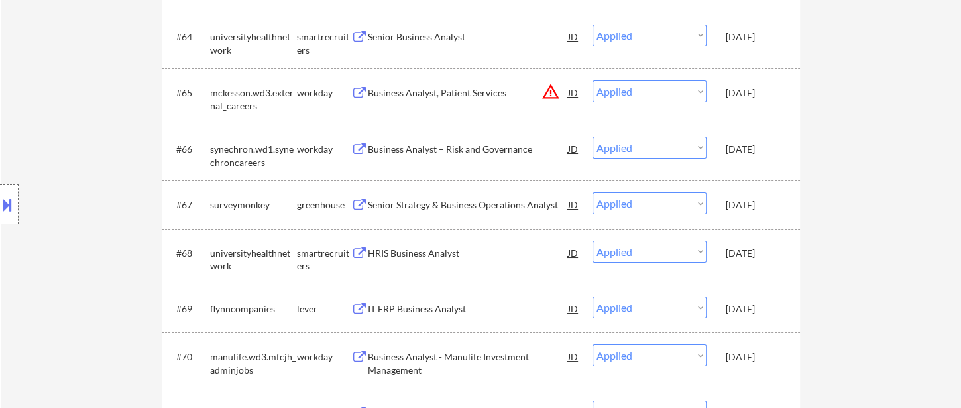
click at [111, 119] on div "Location Inclusions: country:CA" at bounding box center [118, 205] width 237 height 246
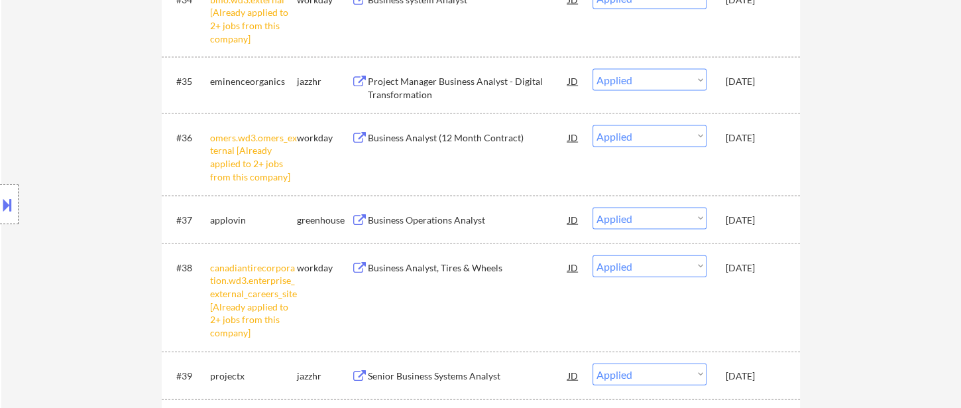
scroll to position [0, 0]
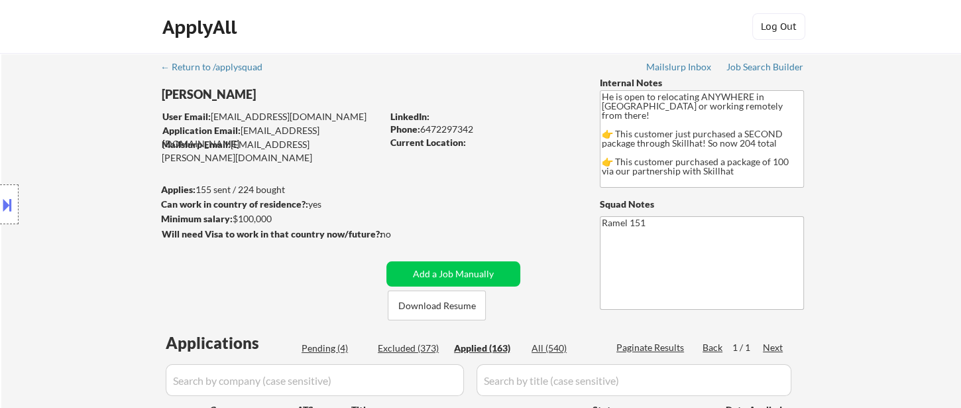
click at [456, 124] on div "Phone: 6472297342" at bounding box center [484, 129] width 188 height 13
copy div "6472297342"
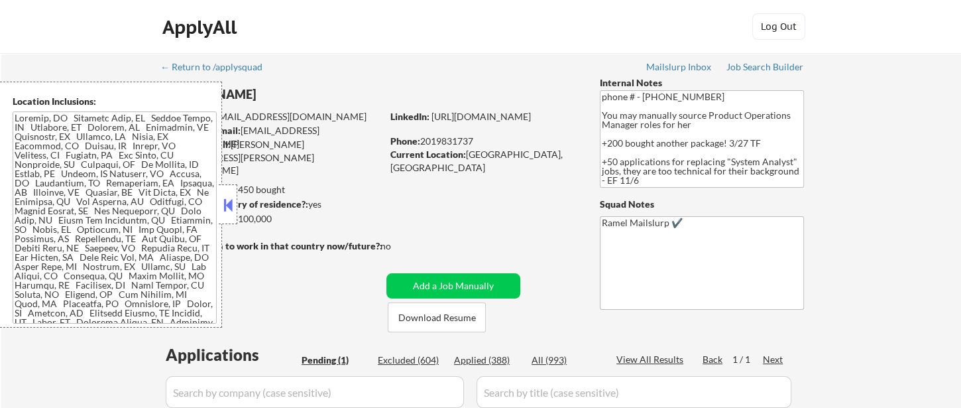
click at [227, 200] on button at bounding box center [228, 205] width 15 height 20
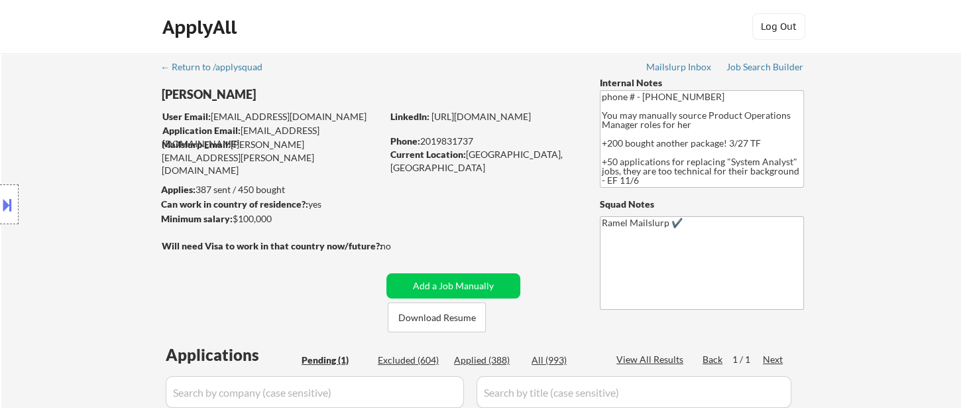
scroll to position [221, 0]
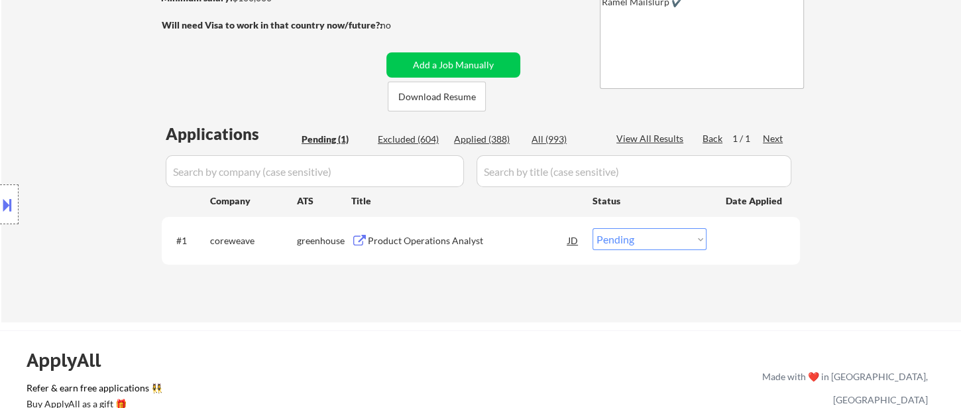
click at [418, 239] on div "Product Operations Analyst" at bounding box center [468, 240] width 200 height 13
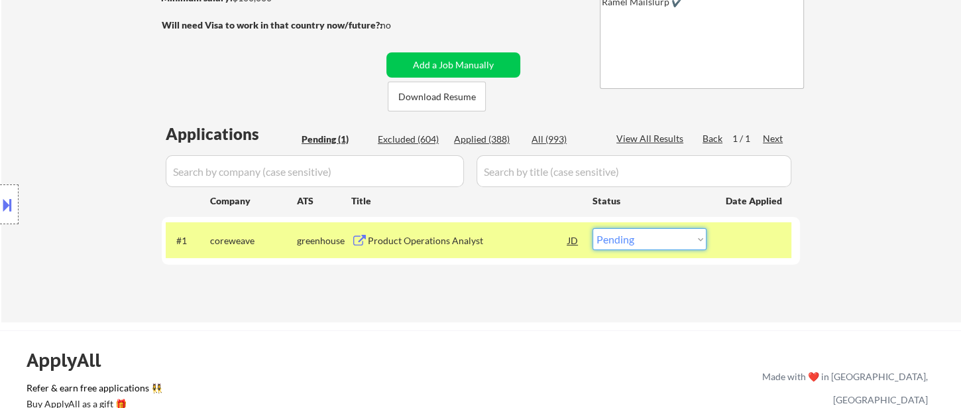
click at [636, 242] on select "Choose an option... Pending Applied Excluded (Questions) Excluded (Expired) Exc…" at bounding box center [650, 239] width 114 height 22
select select ""applied""
click at [593, 228] on select "Choose an option... Pending Applied Excluded (Questions) Excluded (Expired) Exc…" at bounding box center [650, 239] width 114 height 22
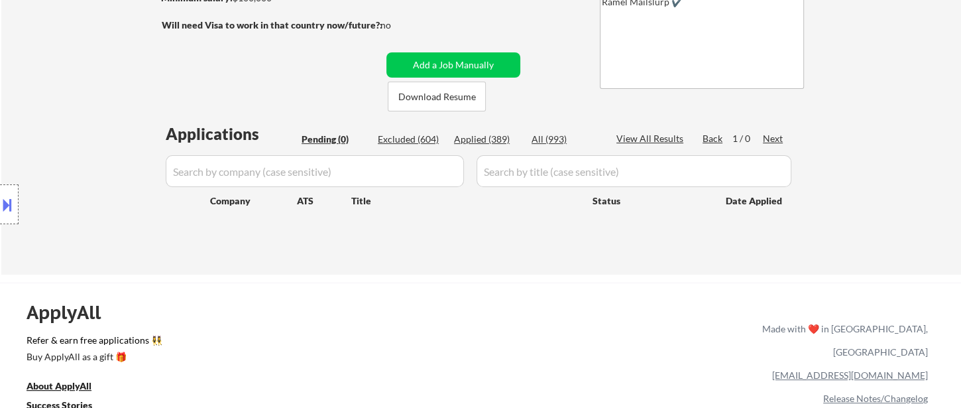
click at [46, 86] on div "Location Inclusions:" at bounding box center [118, 205] width 237 height 246
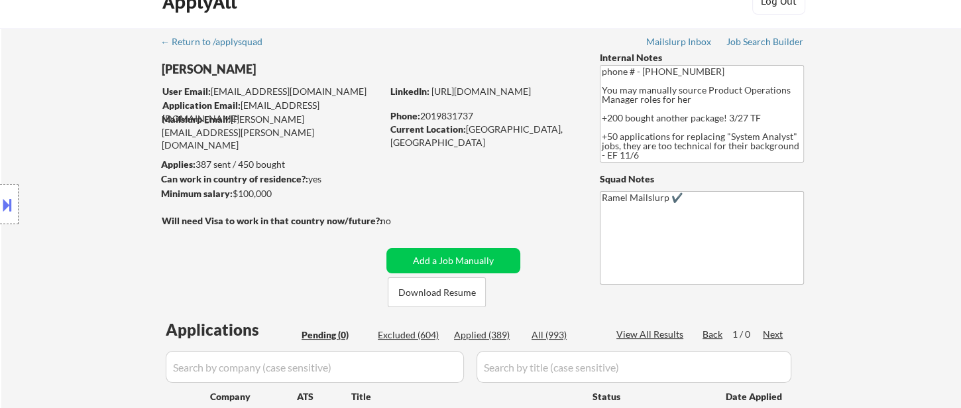
scroll to position [0, 0]
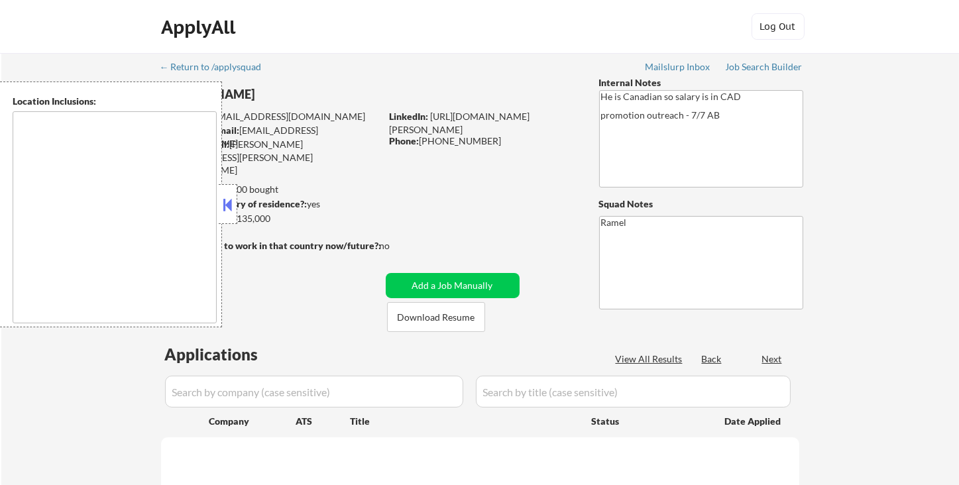
type textarea "remote"
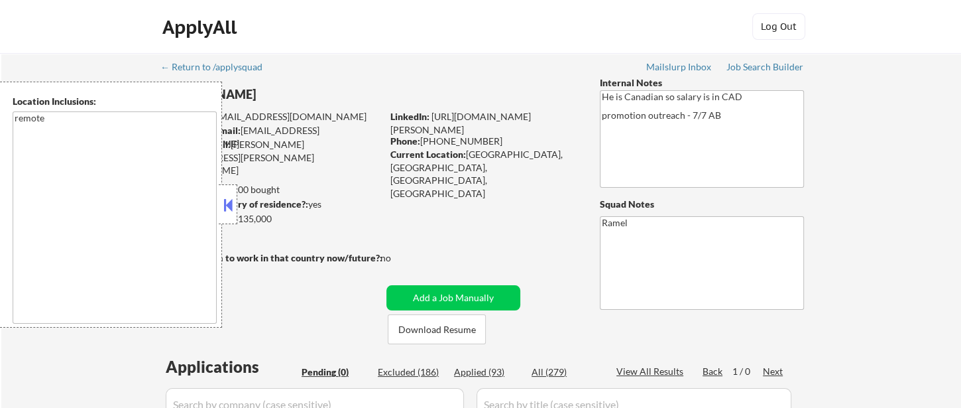
click at [236, 205] on div at bounding box center [228, 204] width 19 height 40
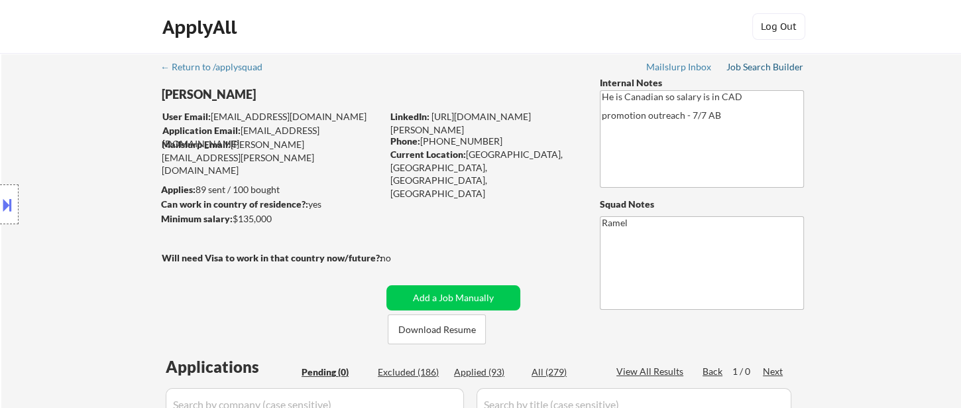
click at [750, 70] on div "Job Search Builder" at bounding box center [766, 66] width 78 height 9
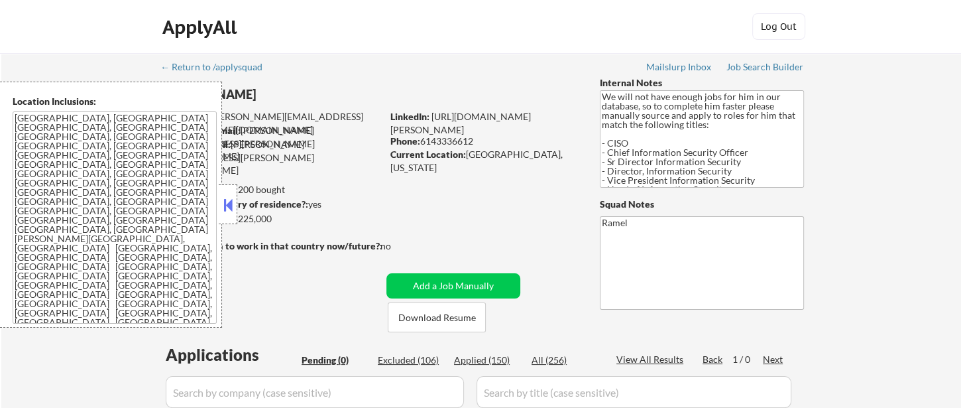
click at [226, 206] on button at bounding box center [228, 205] width 15 height 20
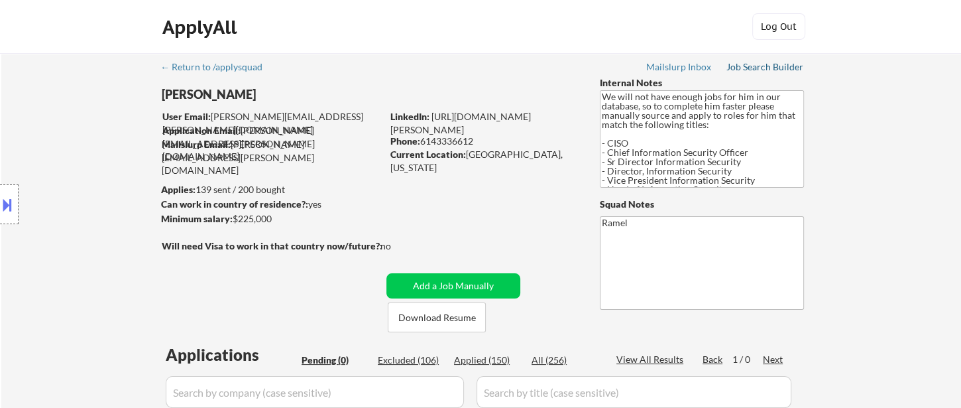
click at [772, 68] on div "Job Search Builder" at bounding box center [766, 66] width 78 height 9
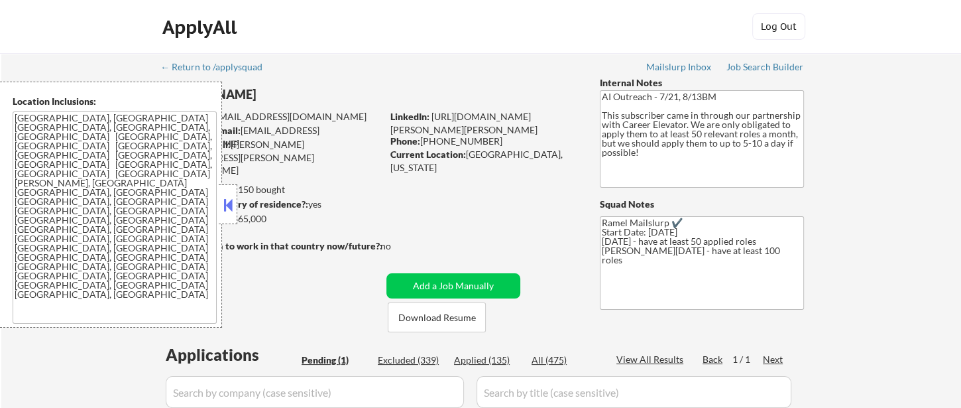
click at [230, 201] on button at bounding box center [228, 205] width 15 height 20
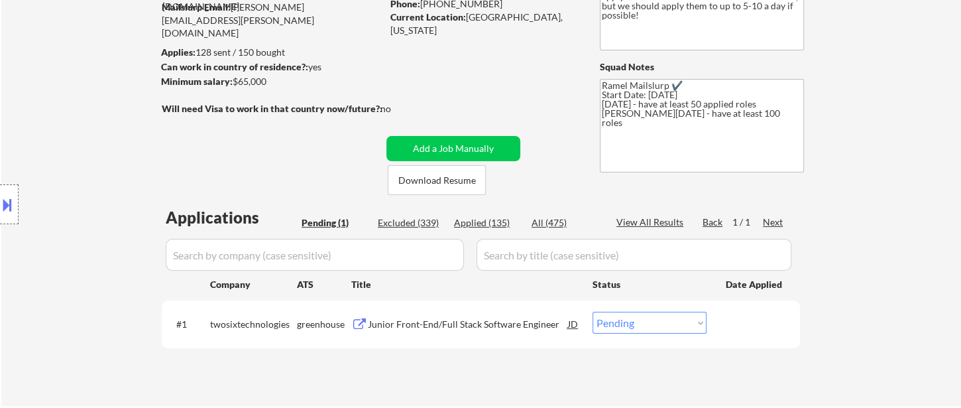
scroll to position [221, 0]
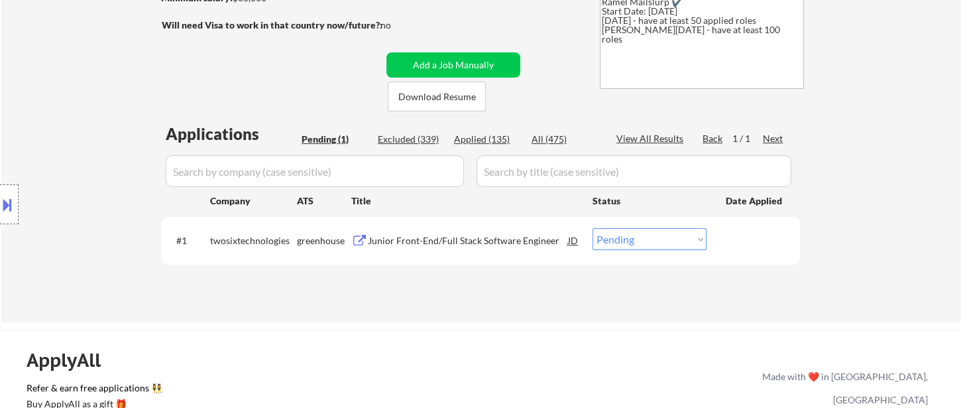
click at [462, 237] on div "Junior Front-End/Full Stack Software Engineer" at bounding box center [468, 240] width 200 height 13
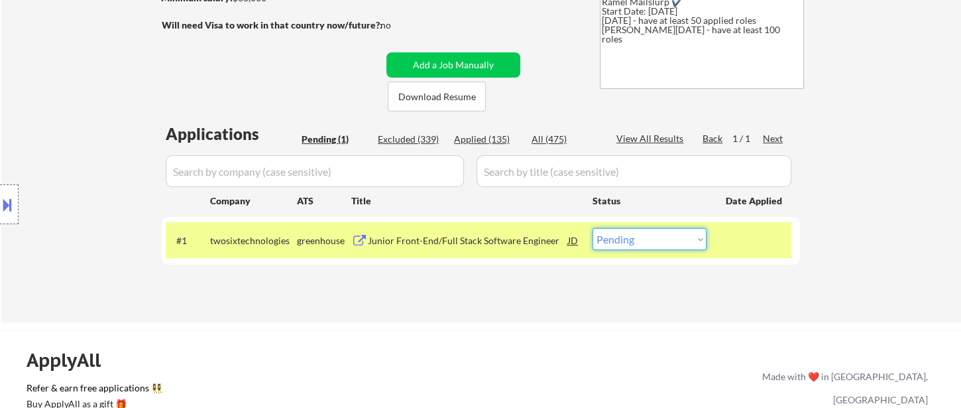
click at [650, 246] on select "Choose an option... Pending Applied Excluded (Questions) Excluded (Expired) Exc…" at bounding box center [650, 239] width 114 height 22
select select ""excluded__expired_""
click at [593, 228] on select "Choose an option... Pending Applied Excluded (Questions) Excluded (Expired) Exc…" at bounding box center [650, 239] width 114 height 22
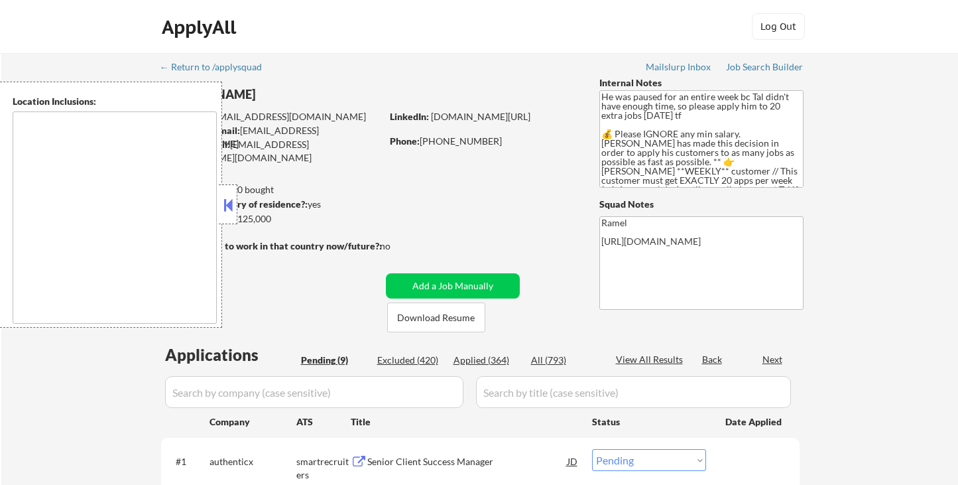
select select ""pending""
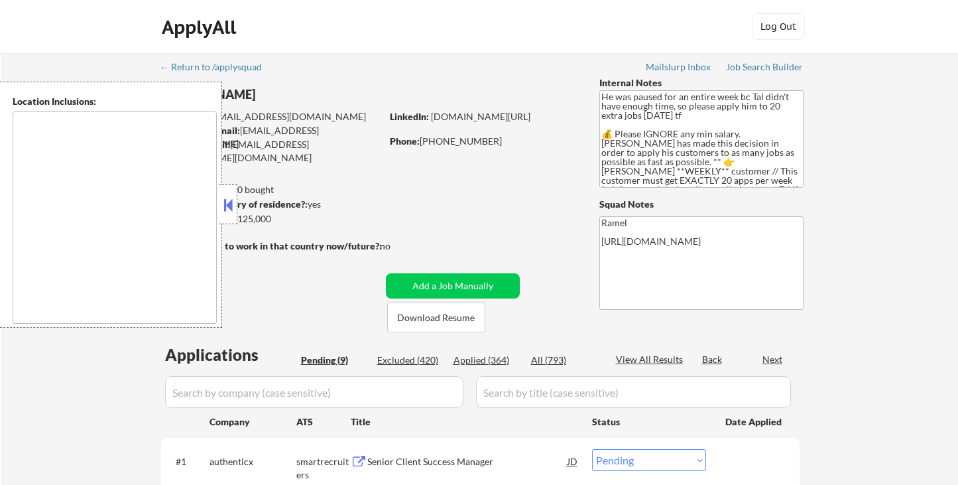
select select ""pending""
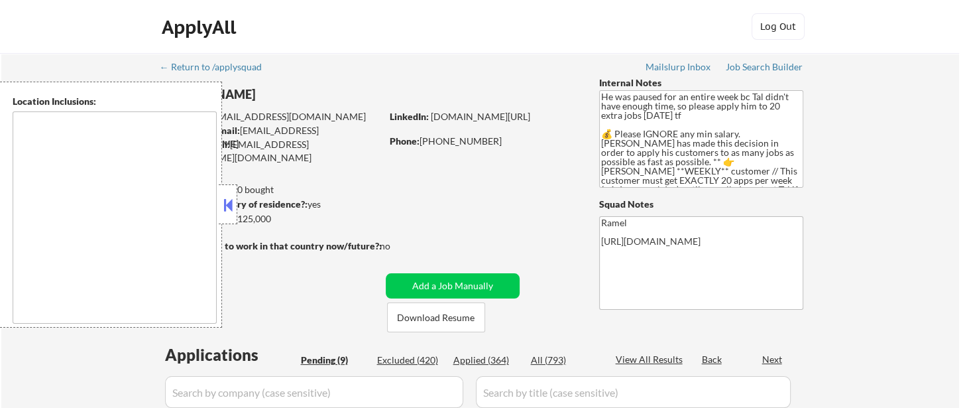
type textarea "remote"
click at [230, 210] on button at bounding box center [228, 205] width 15 height 20
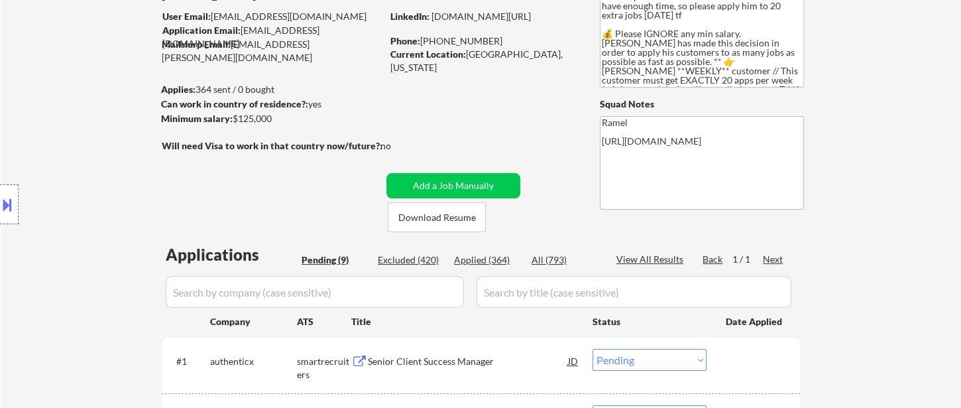
scroll to position [221, 0]
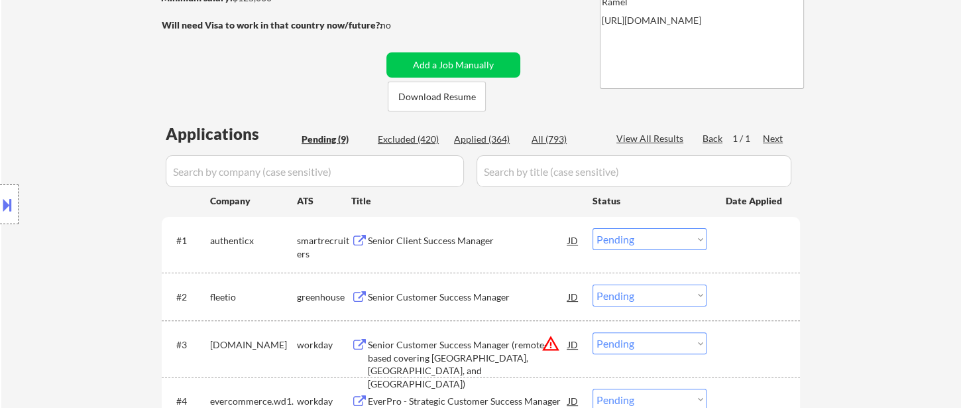
click at [401, 245] on div "Senior Client Success Manager" at bounding box center [468, 240] width 200 height 13
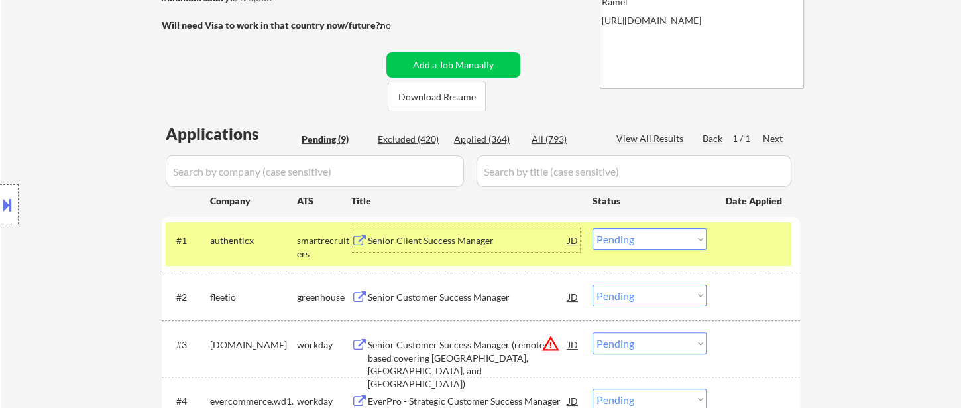
drag, startPoint x: 639, startPoint y: 237, endPoint x: 638, endPoint y: 246, distance: 9.4
click at [640, 237] on select "Choose an option... Pending Applied Excluded (Questions) Excluded (Expired) Exc…" at bounding box center [650, 239] width 114 height 22
click at [593, 228] on select "Choose an option... Pending Applied Excluded (Questions) Excluded (Expired) Exc…" at bounding box center [650, 239] width 114 height 22
click at [469, 294] on div "Senior Customer Success Manager" at bounding box center [468, 296] width 200 height 13
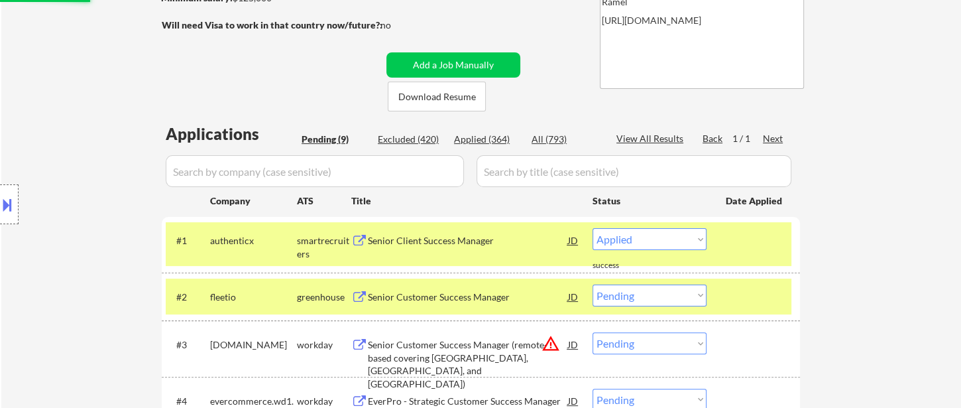
select select ""pending""
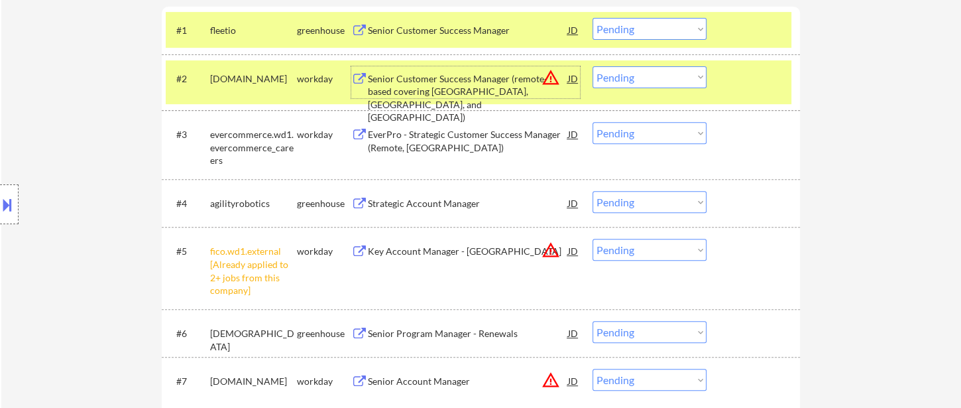
scroll to position [515, 0]
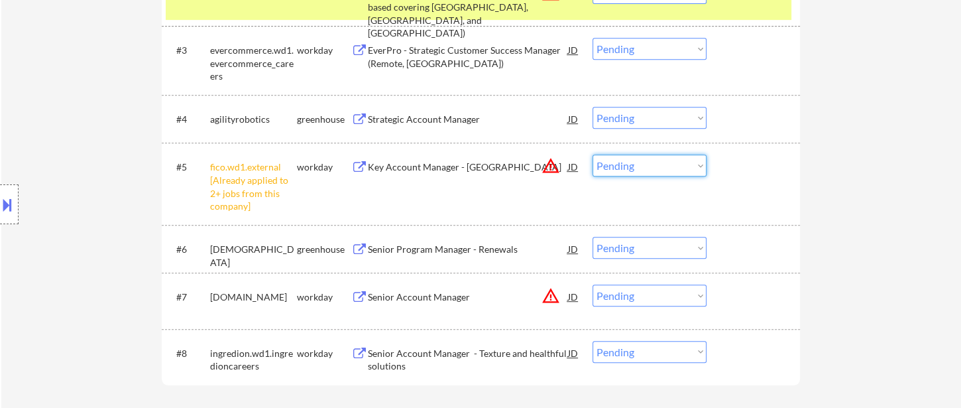
click at [690, 168] on select "Choose an option... Pending Applied Excluded (Questions) Excluded (Expired) Exc…" at bounding box center [650, 165] width 114 height 22
click at [593, 154] on select "Choose an option... Pending Applied Excluded (Questions) Excluded (Expired) Exc…" at bounding box center [650, 165] width 114 height 22
select select ""pending""
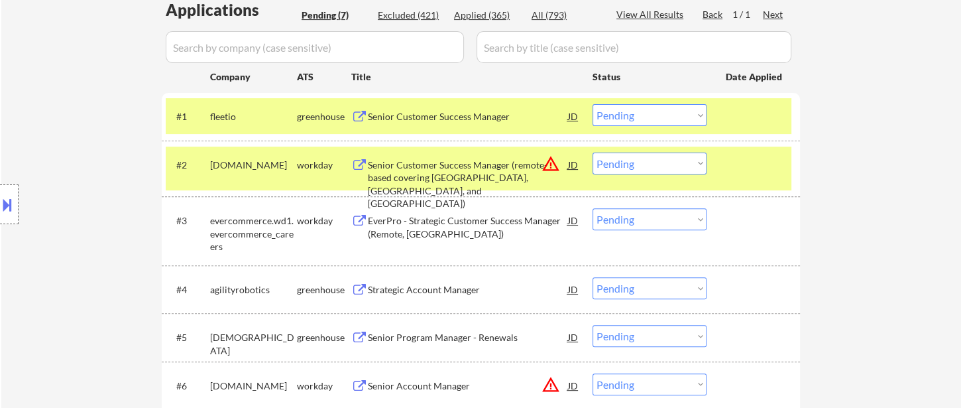
scroll to position [368, 0]
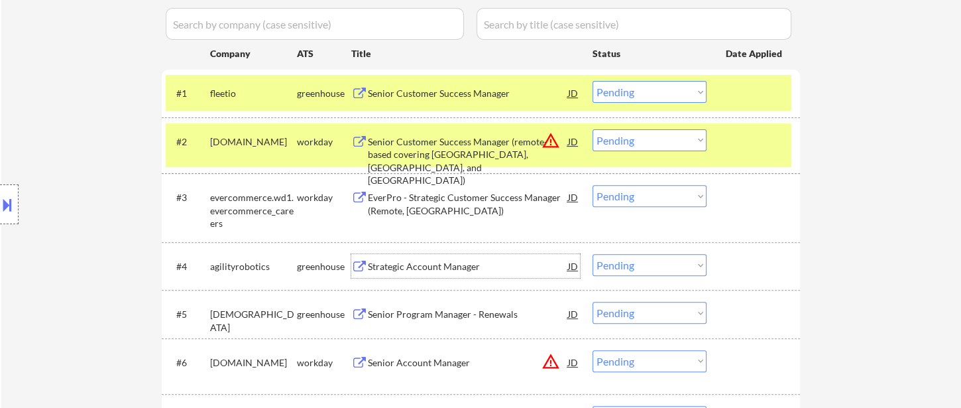
click at [447, 269] on div "Strategic Account Manager" at bounding box center [468, 266] width 200 height 13
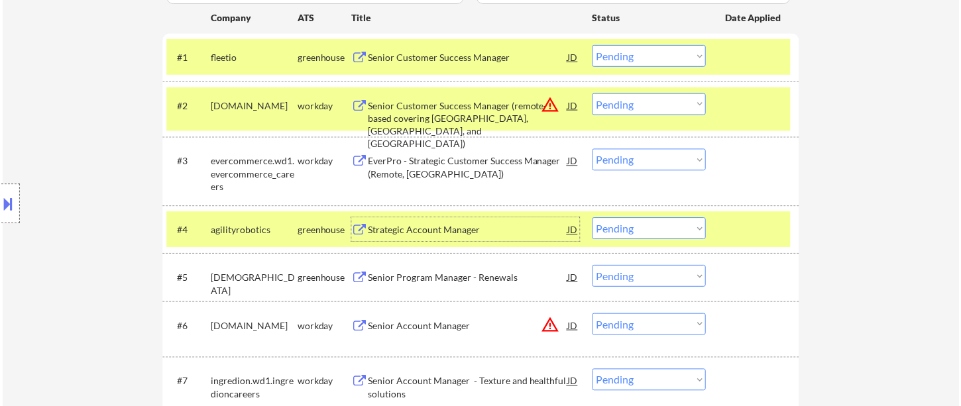
scroll to position [442, 0]
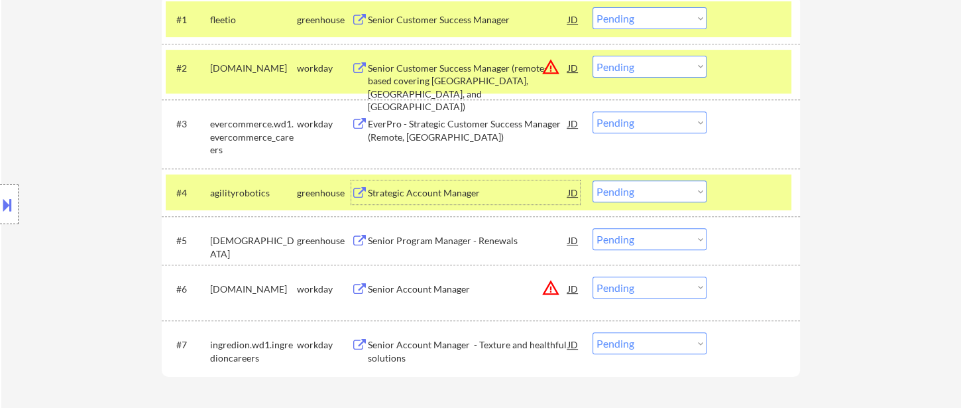
drag, startPoint x: 638, startPoint y: 185, endPoint x: 646, endPoint y: 198, distance: 14.9
click at [638, 184] on select "Choose an option... Pending Applied Excluded (Questions) Excluded (Expired) Exc…" at bounding box center [650, 191] width 114 height 22
click at [593, 180] on select "Choose an option... Pending Applied Excluded (Questions) Excluded (Expired) Exc…" at bounding box center [650, 191] width 114 height 22
select select ""pending""
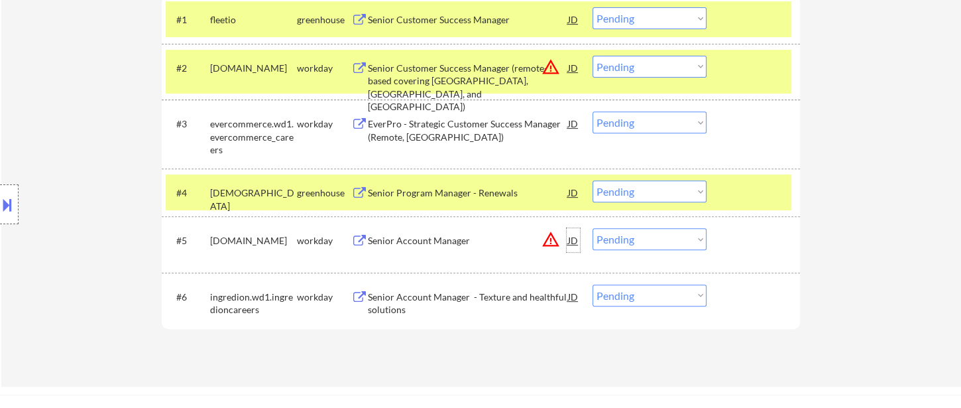
click at [573, 242] on div "JD" at bounding box center [573, 240] width 13 height 24
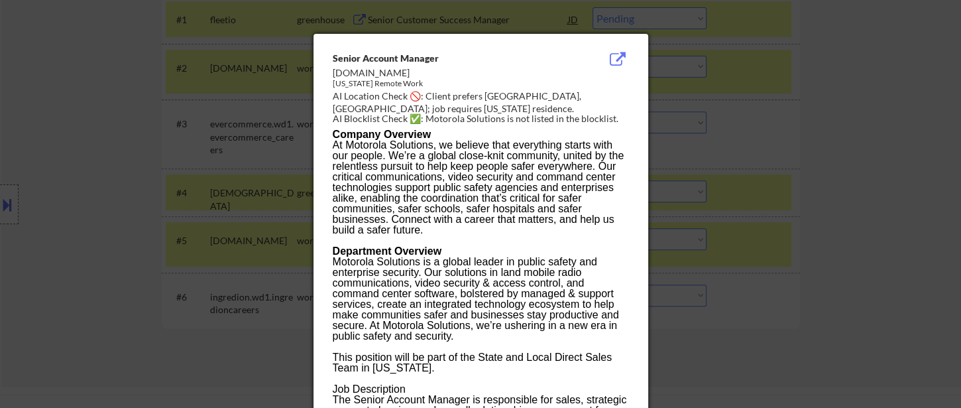
click at [829, 284] on div at bounding box center [480, 204] width 961 height 408
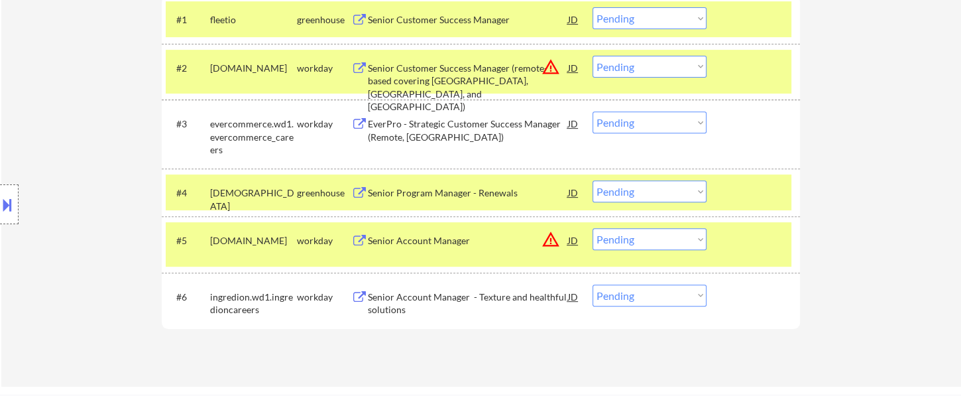
click at [410, 237] on div "Senior Account Manager" at bounding box center [468, 240] width 200 height 13
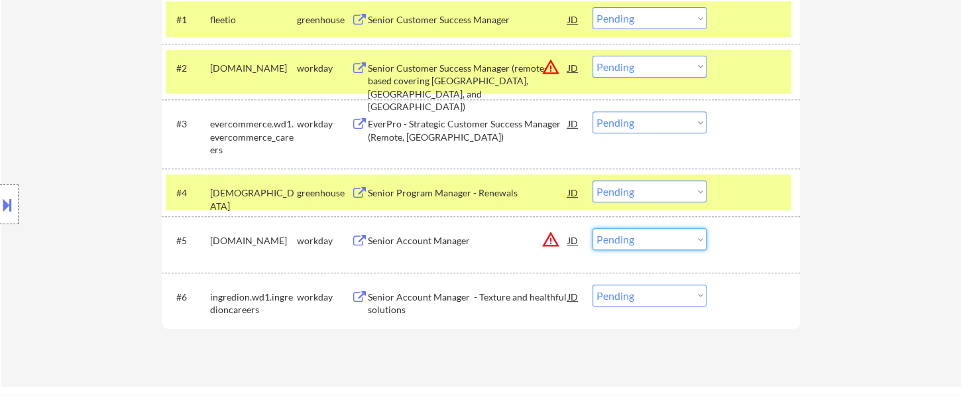
drag, startPoint x: 648, startPoint y: 241, endPoint x: 658, endPoint y: 248, distance: 12.9
click at [648, 241] on select "Choose an option... Pending Applied Excluded (Questions) Excluded (Expired) Exc…" at bounding box center [650, 239] width 114 height 22
click at [593, 228] on select "Choose an option... Pending Applied Excluded (Questions) Excluded (Expired) Exc…" at bounding box center [650, 239] width 114 height 22
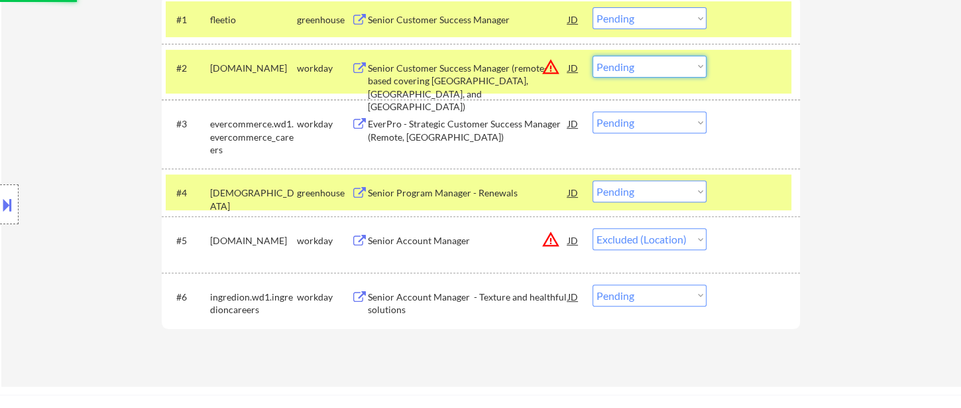
drag, startPoint x: 621, startPoint y: 70, endPoint x: 628, endPoint y: 74, distance: 8.3
click at [621, 70] on select "Choose an option... Pending Applied Excluded (Questions) Excluded (Expired) Exc…" at bounding box center [650, 67] width 114 height 22
select select ""pending""
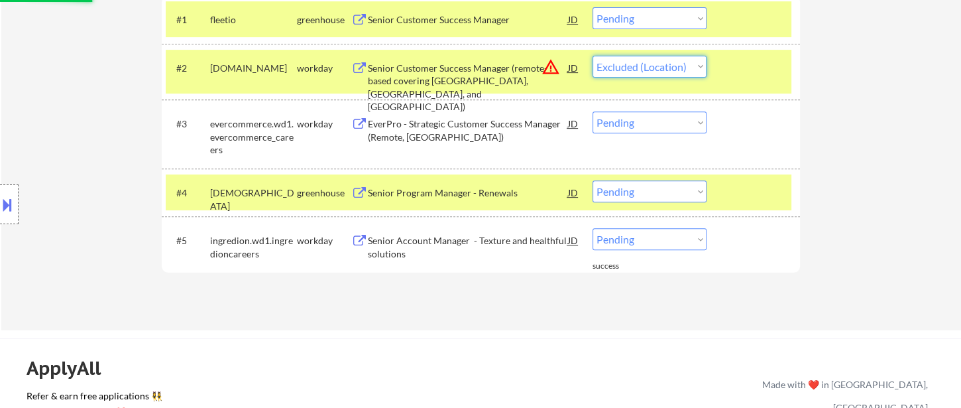
click at [593, 56] on select "Choose an option... Pending Applied Excluded (Questions) Excluded (Expired) Exc…" at bounding box center [650, 67] width 114 height 22
click at [488, 243] on div "Senior Account Manager - Texture and healthful solutions" at bounding box center [468, 247] width 200 height 26
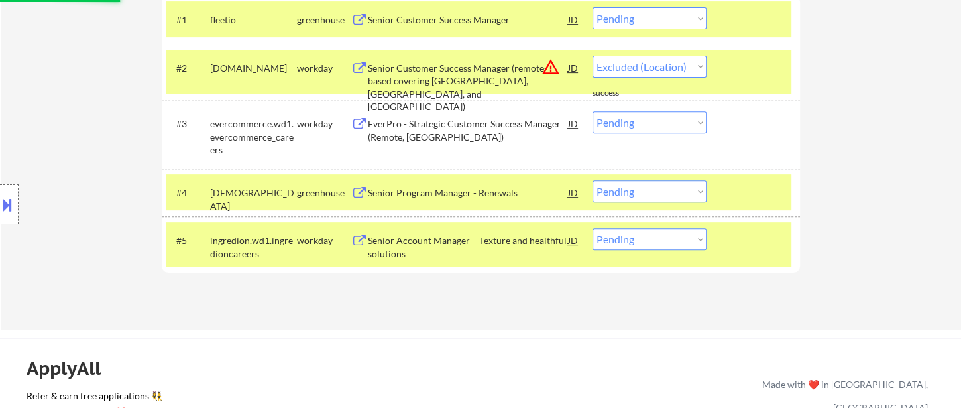
select select ""pending""
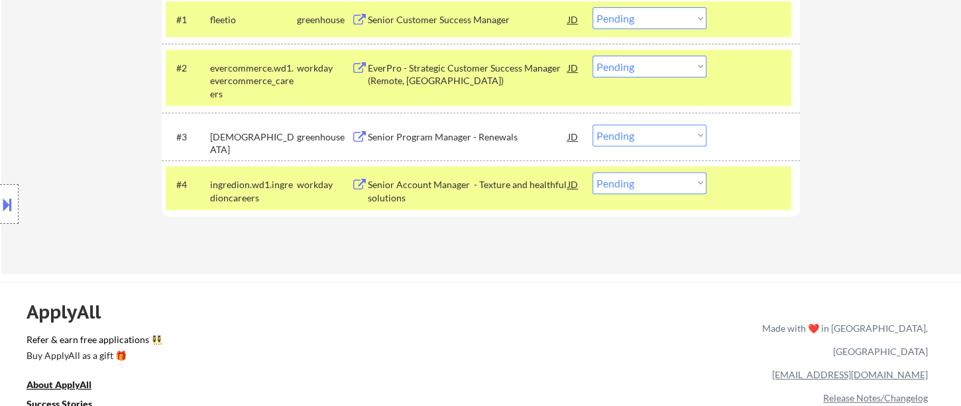
click at [419, 188] on div "Senior Account Manager - Texture and healthful solutions" at bounding box center [468, 191] width 200 height 26
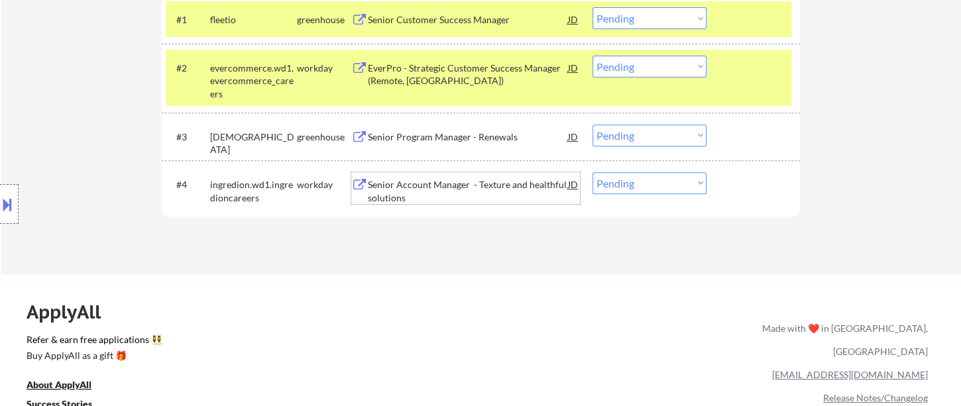
click at [633, 187] on select "Choose an option... Pending Applied Excluded (Questions) Excluded (Expired) Exc…" at bounding box center [650, 183] width 114 height 22
select select ""applied""
click at [593, 172] on select "Choose an option... Pending Applied Excluded (Questions) Excluded (Expired) Exc…" at bounding box center [650, 183] width 114 height 22
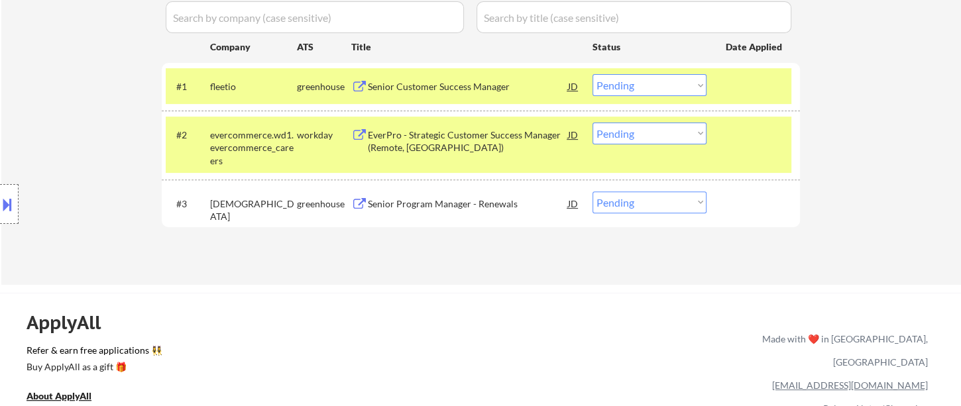
scroll to position [294, 0]
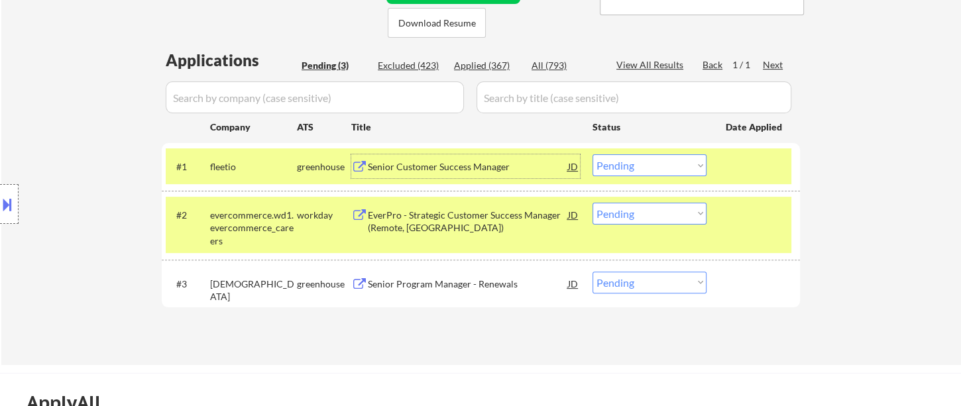
click at [434, 168] on div "Senior Customer Success Manager" at bounding box center [468, 166] width 200 height 13
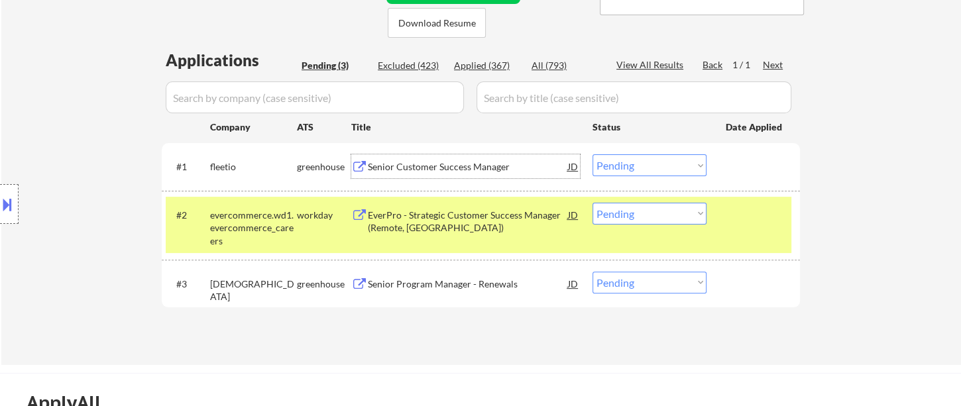
click at [493, 286] on div "Senior Program Manager - Renewals" at bounding box center [468, 284] width 200 height 13
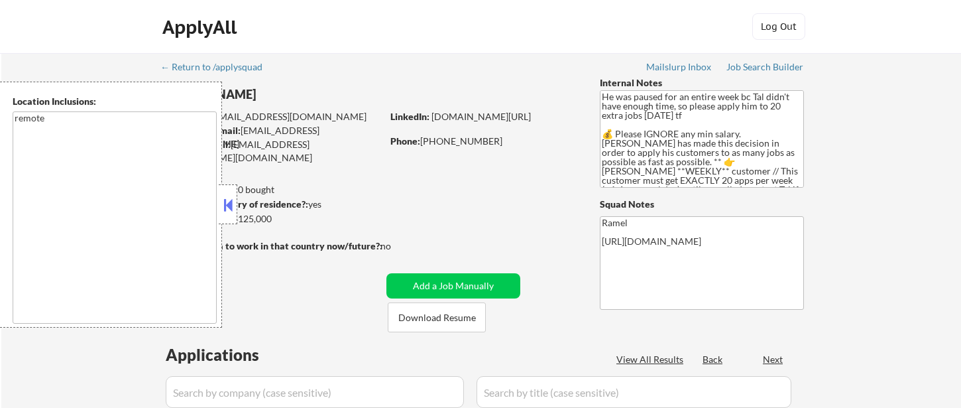
select select ""pending""
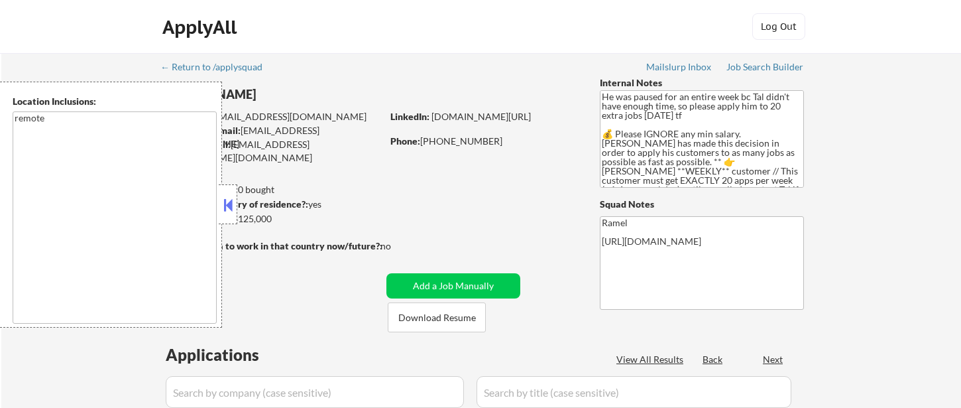
select select ""pending""
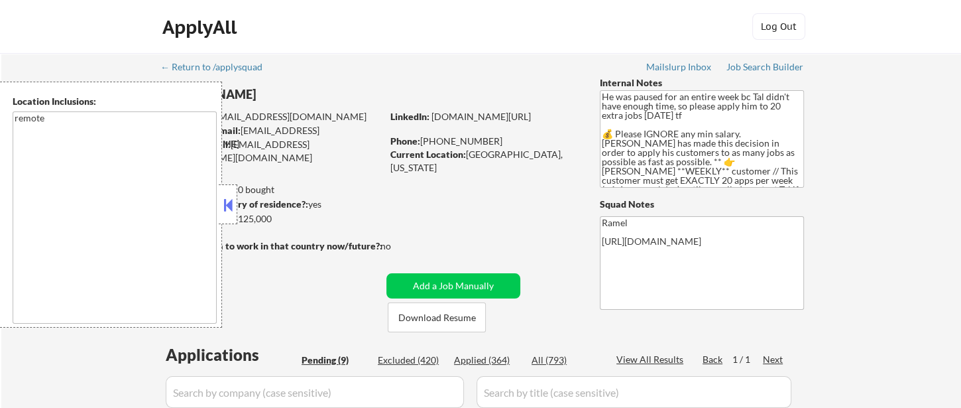
drag, startPoint x: 231, startPoint y: 200, endPoint x: 244, endPoint y: 199, distance: 13.3
click at [231, 200] on button at bounding box center [228, 205] width 15 height 20
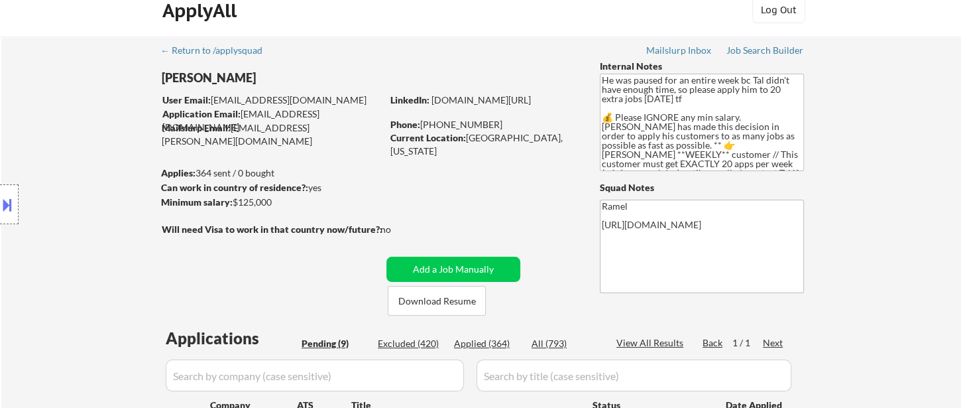
scroll to position [147, 0]
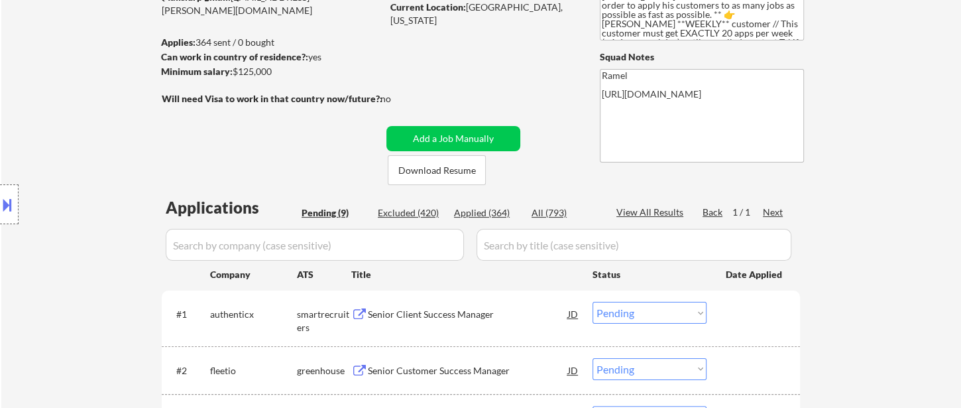
click at [499, 213] on div "Applied (364)" at bounding box center [487, 212] width 66 height 13
select select ""applied""
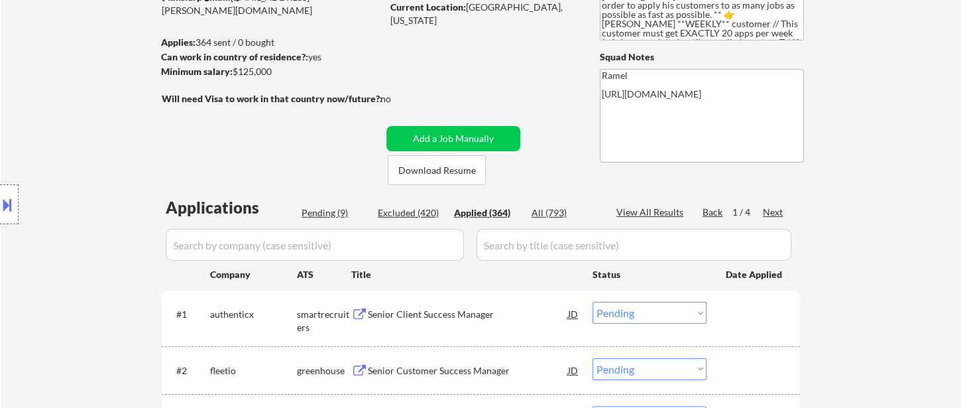
select select ""applied""
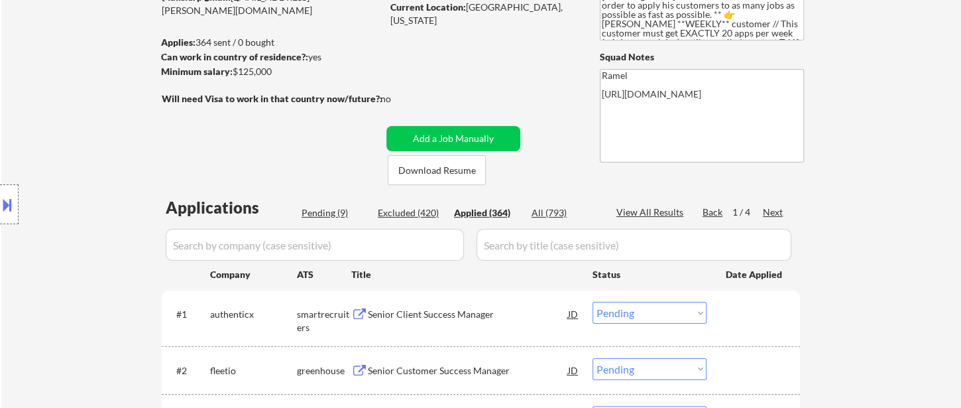
select select ""applied""
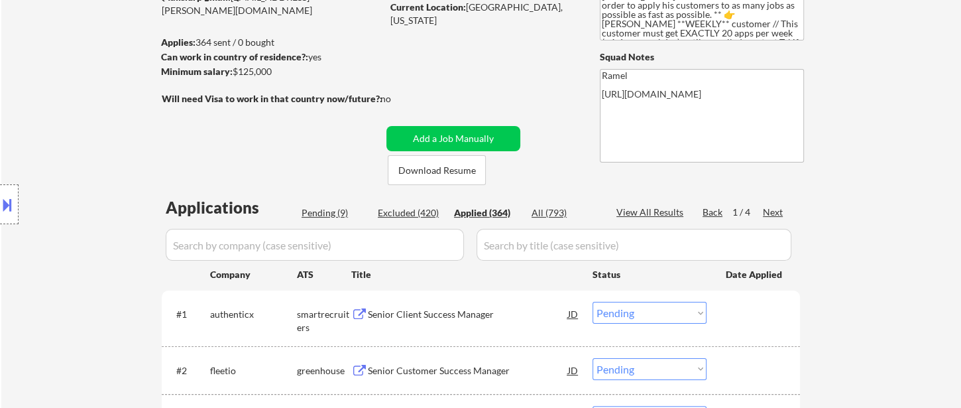
select select ""applied""
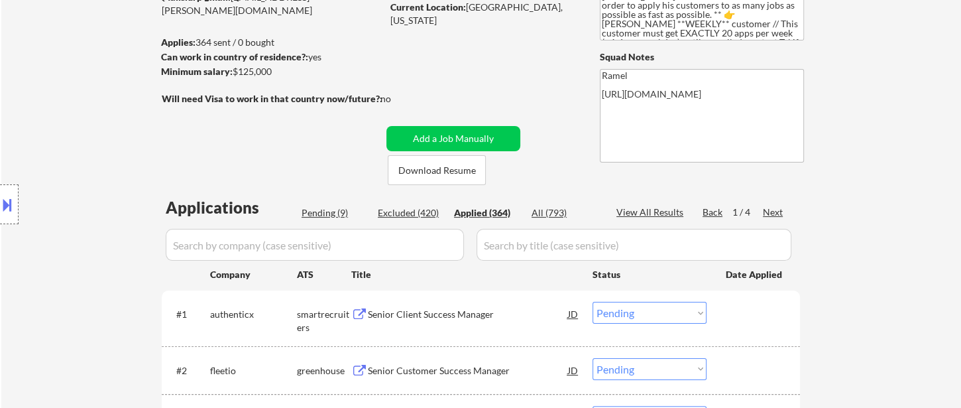
select select ""applied""
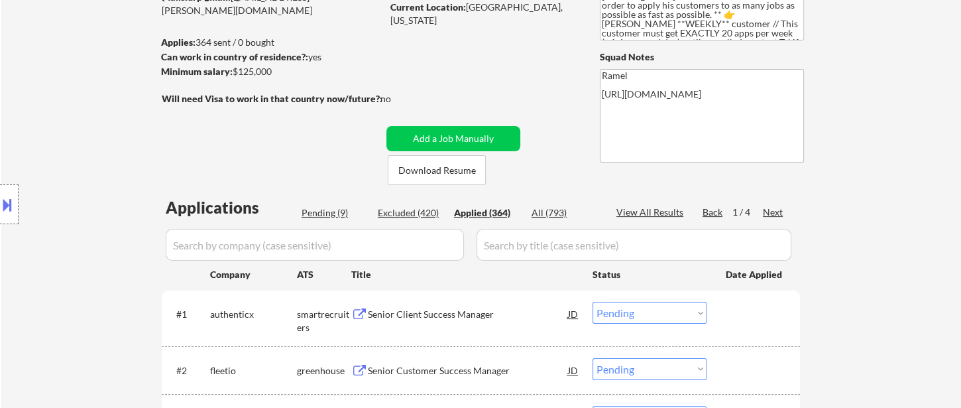
select select ""applied""
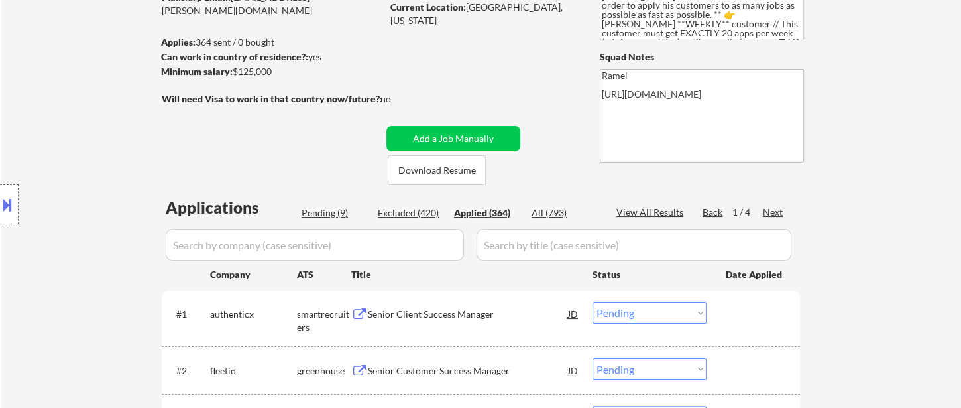
select select ""applied""
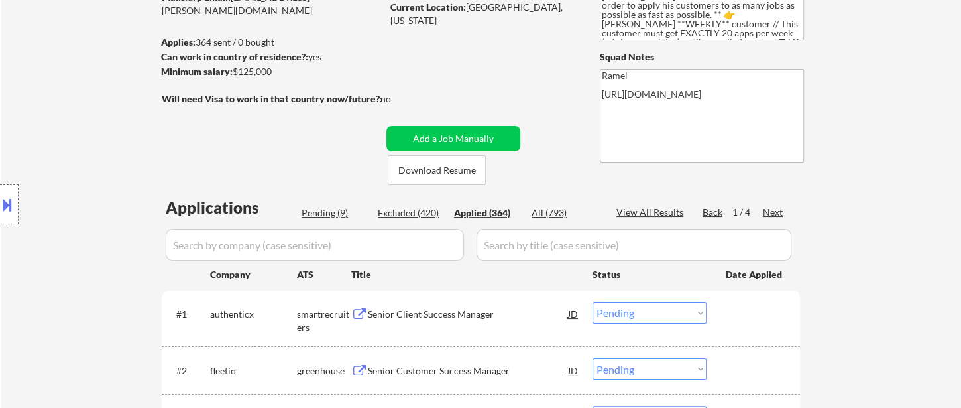
select select ""applied""
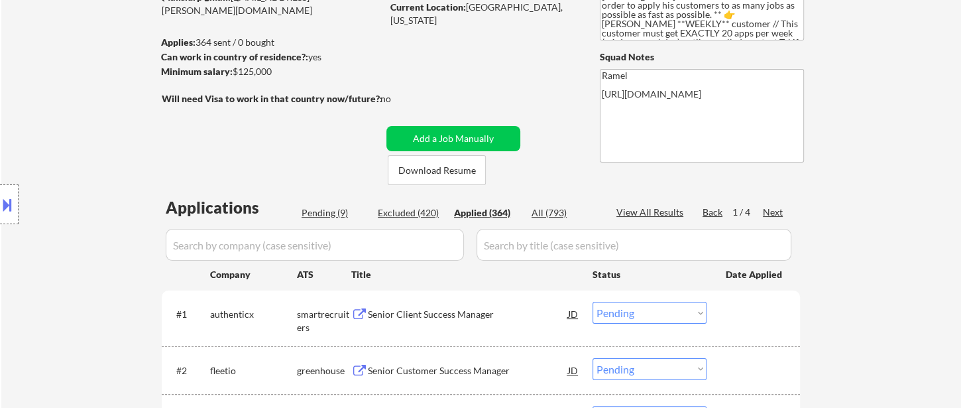
select select ""applied""
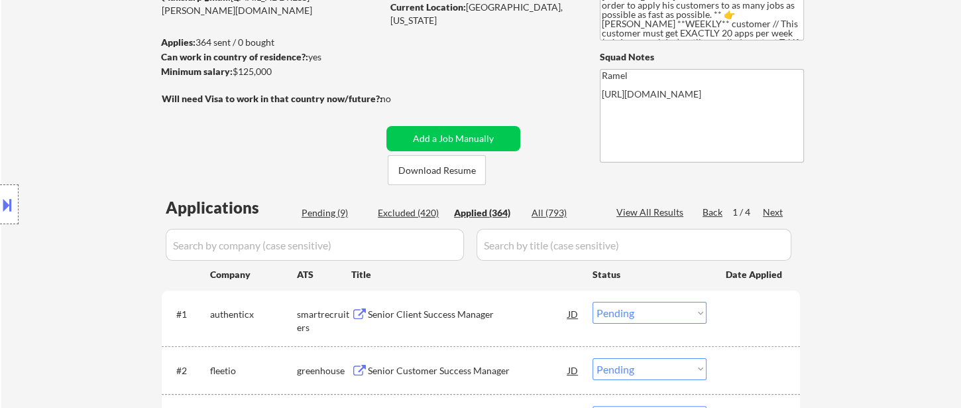
select select ""applied""
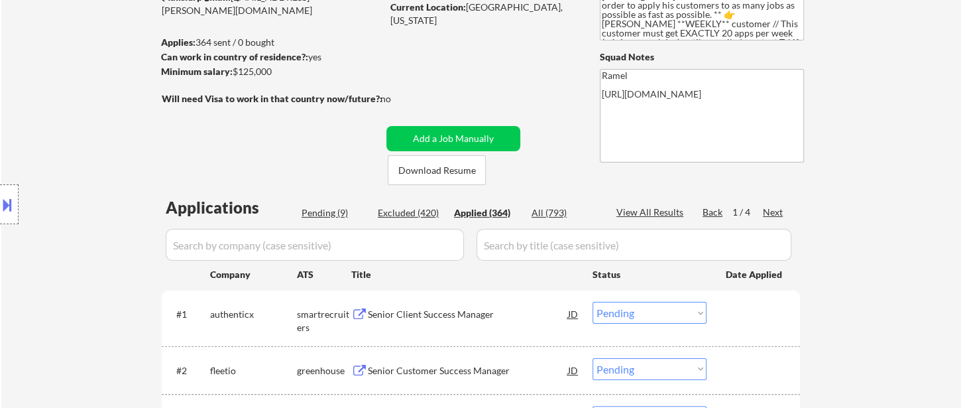
select select ""applied""
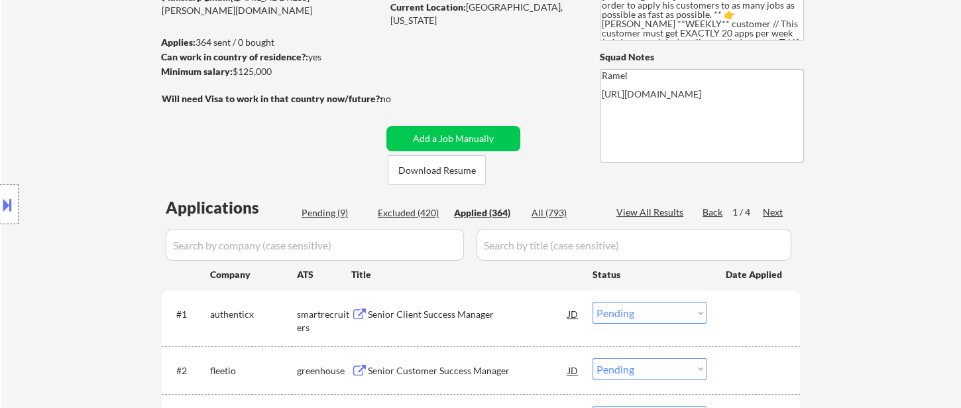
select select ""applied""
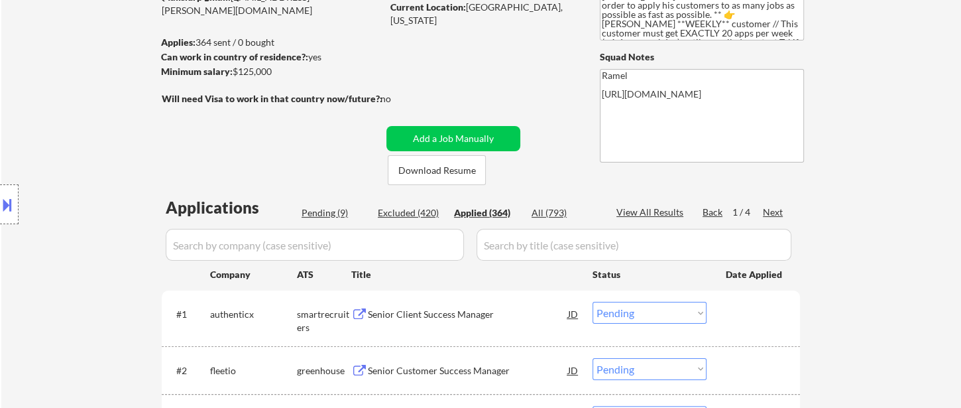
select select ""applied""
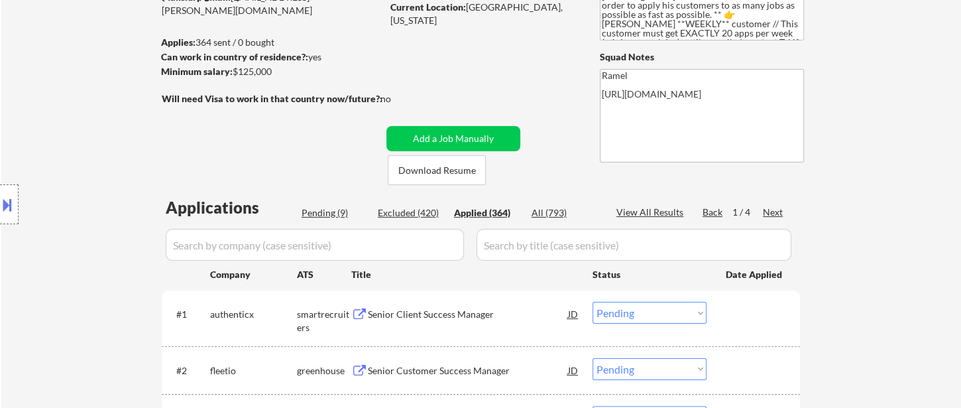
select select ""applied""
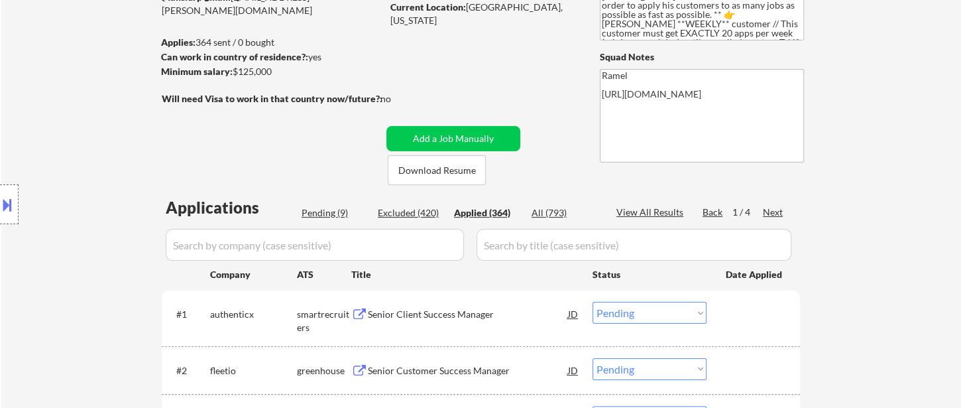
select select ""applied""
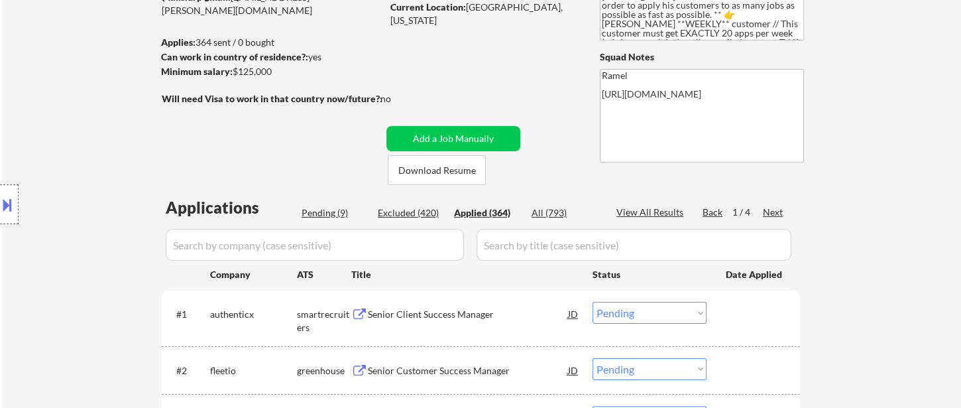
select select ""applied""
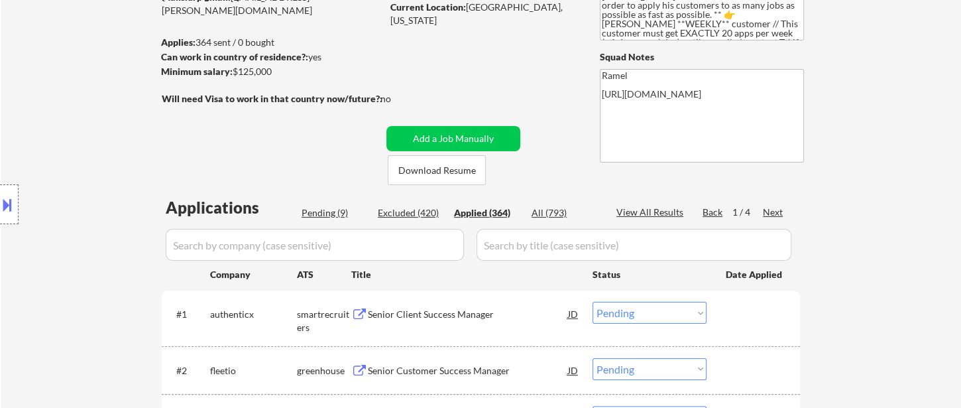
select select ""applied""
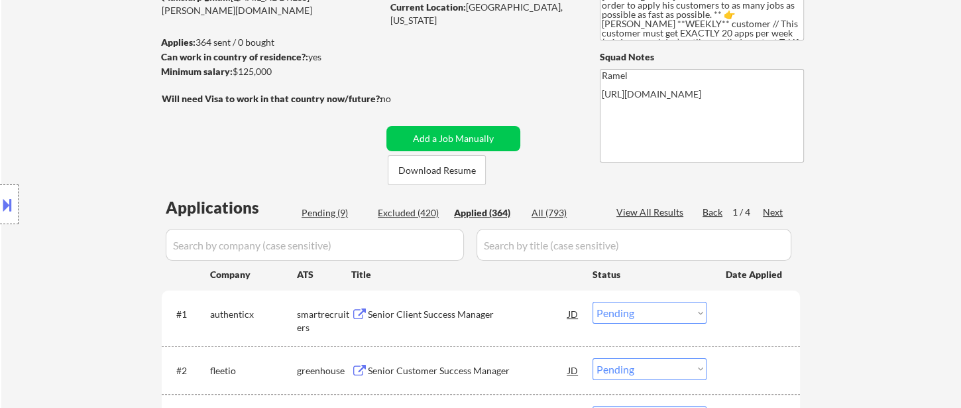
select select ""applied""
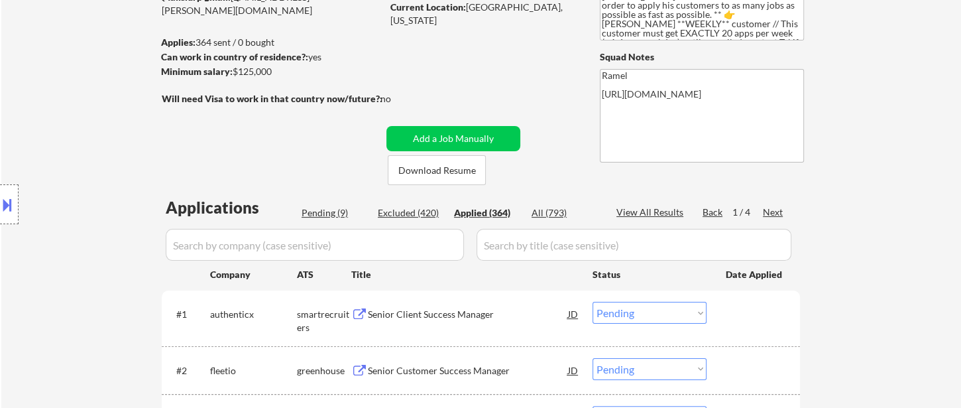
select select ""applied""
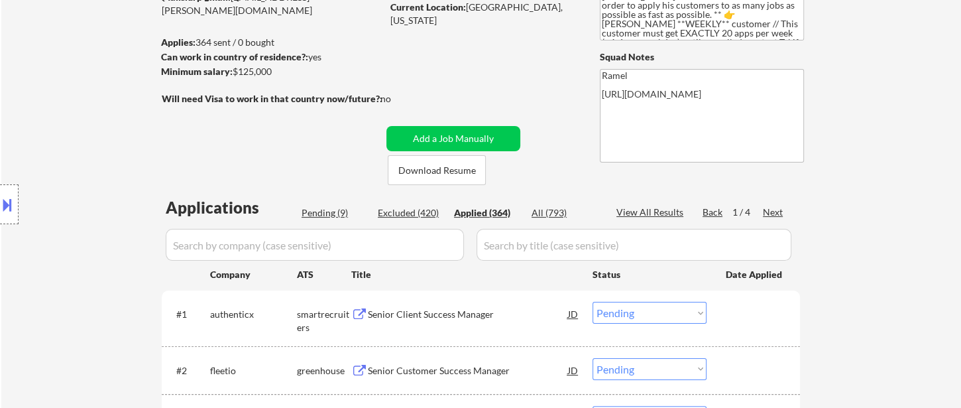
select select ""applied""
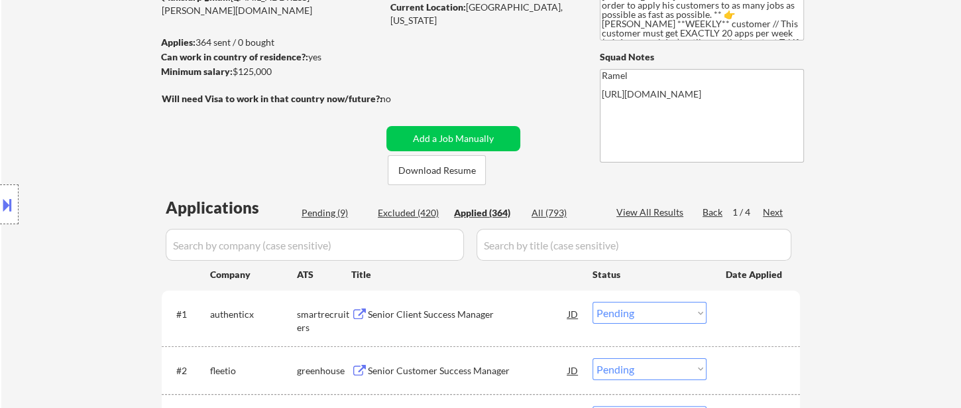
select select ""applied""
click at [479, 209] on div "Applied (364)" at bounding box center [487, 212] width 66 height 13
click at [672, 211] on div "View All Results" at bounding box center [652, 212] width 71 height 13
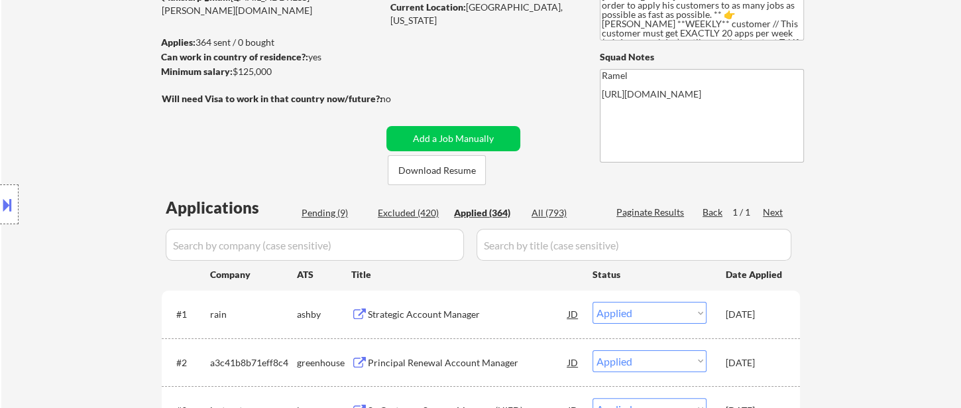
select select ""applied""
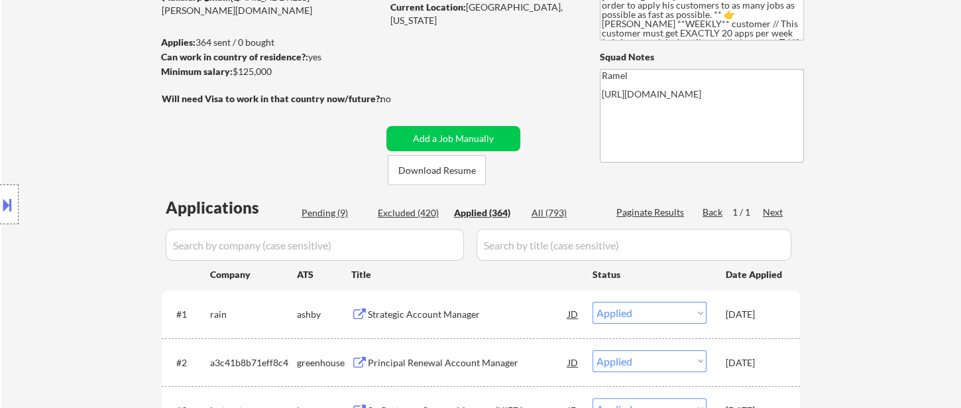
select select ""applied""
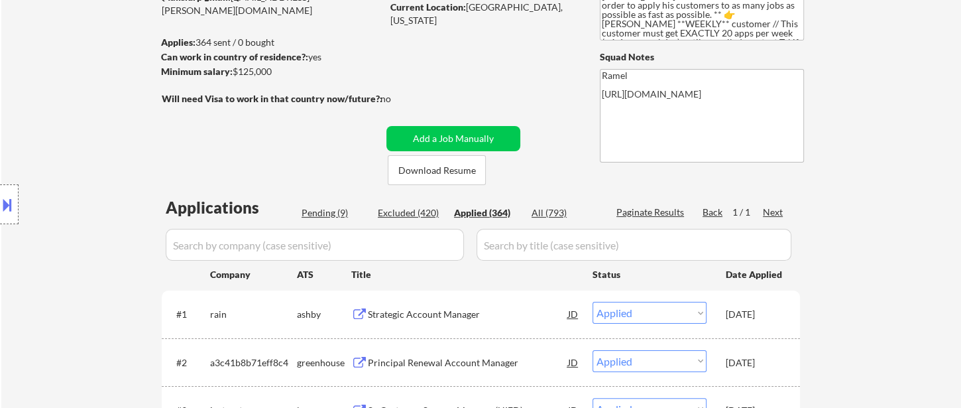
select select ""applied""
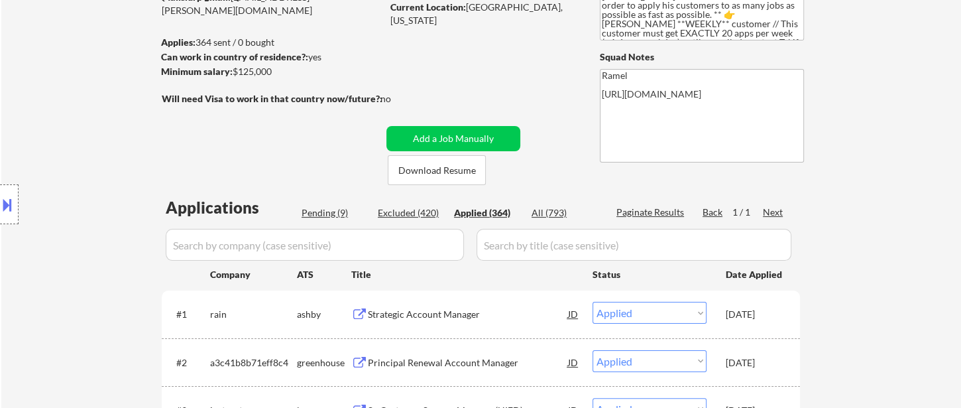
select select ""applied""
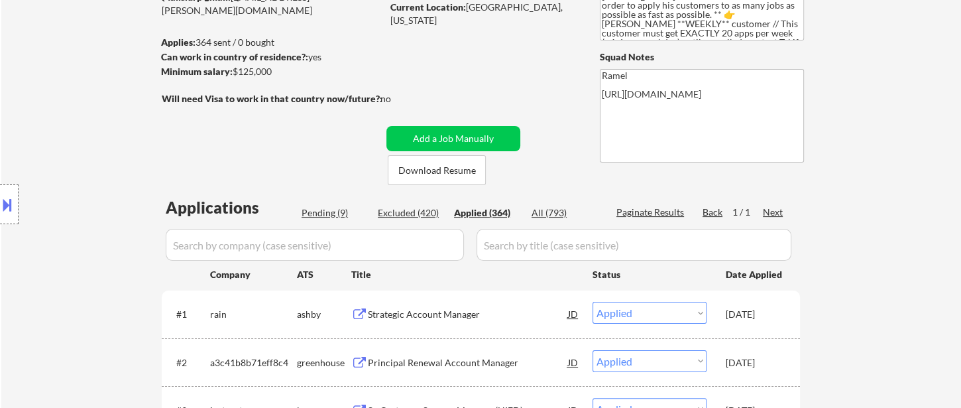
select select ""applied""
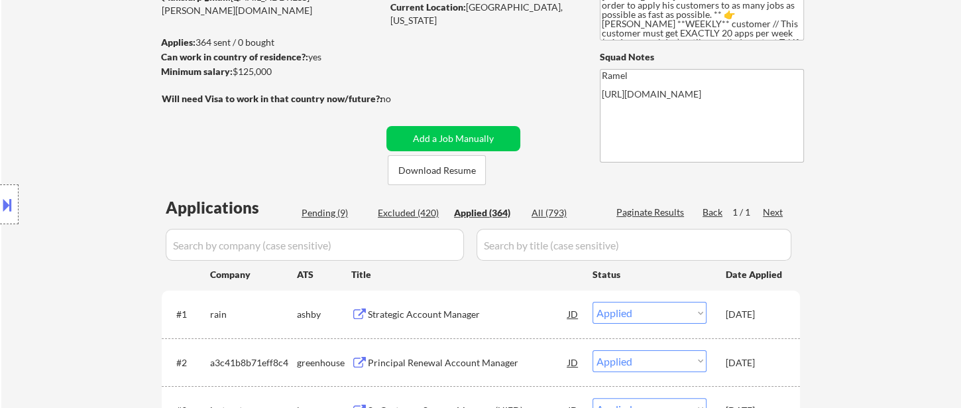
select select ""applied""
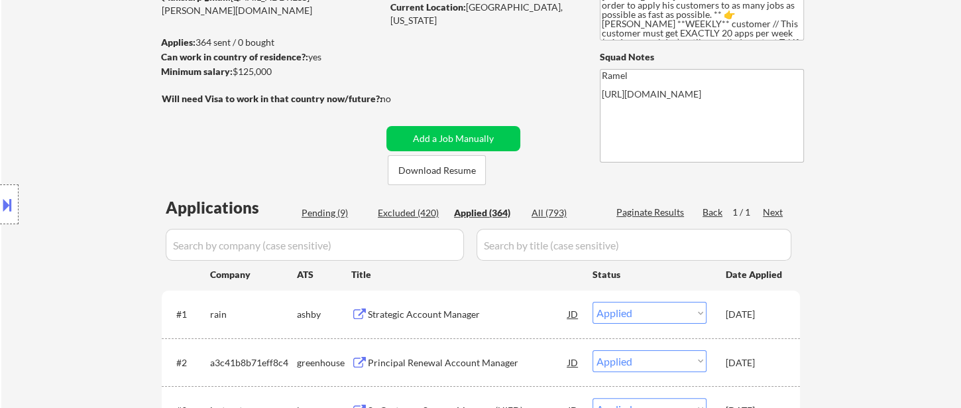
select select ""applied""
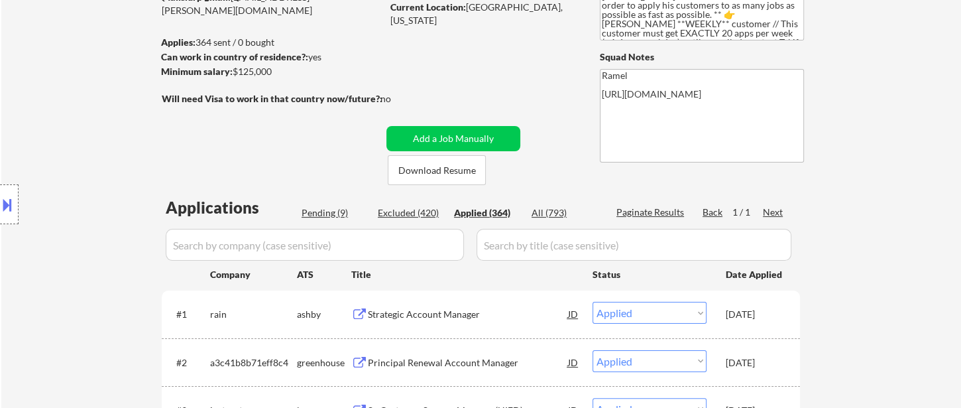
select select ""applied""
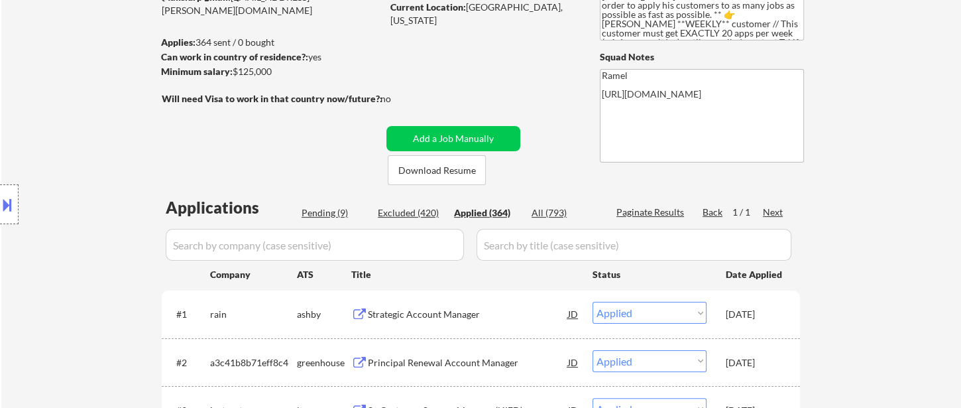
select select ""applied""
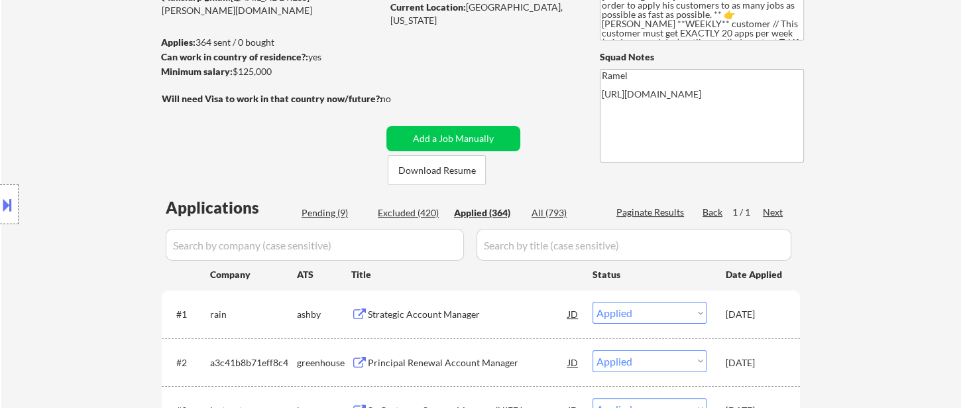
select select ""applied""
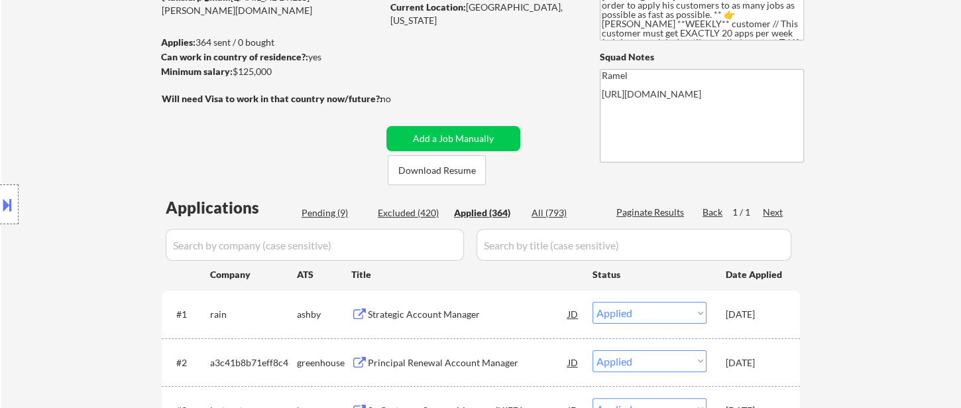
select select ""applied""
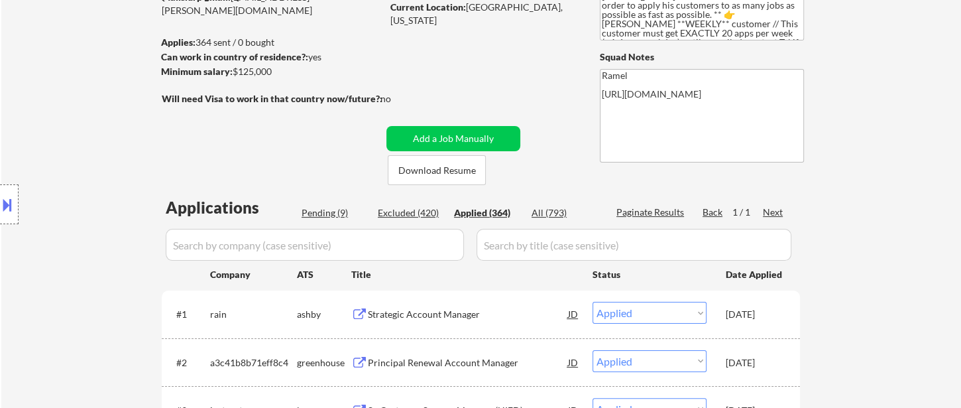
select select ""applied""
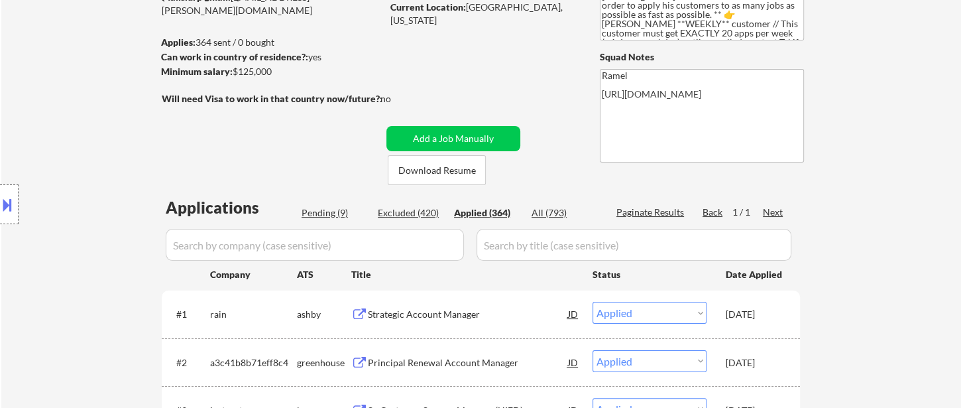
select select ""applied""
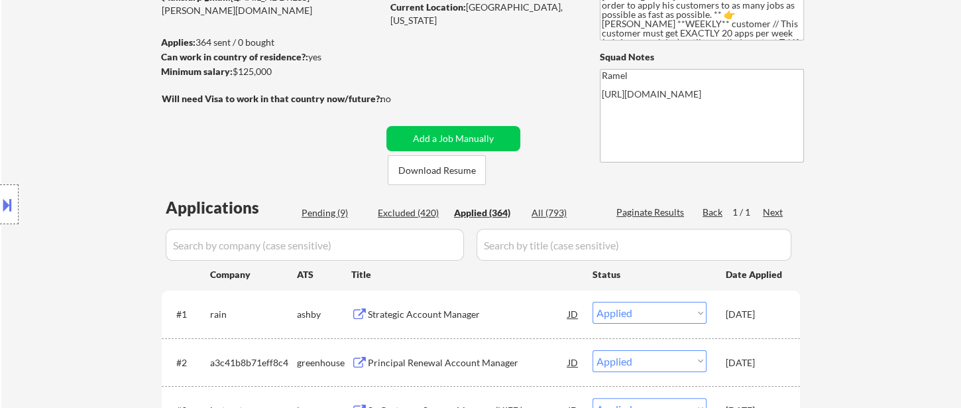
select select ""applied""
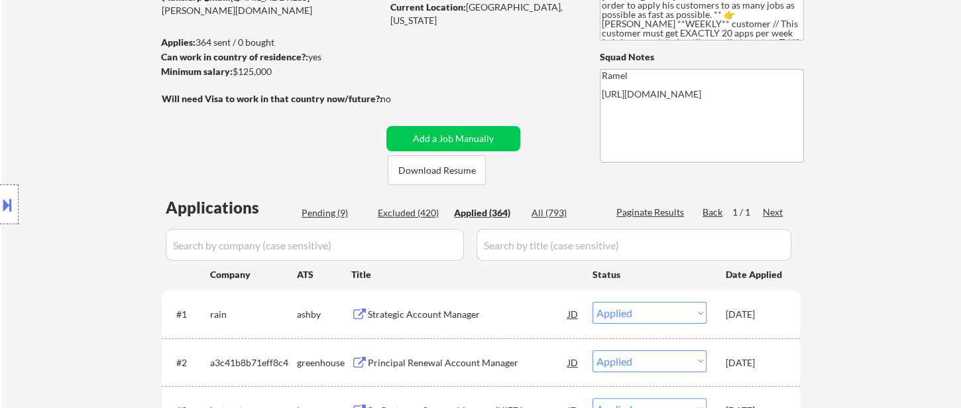
select select ""applied""
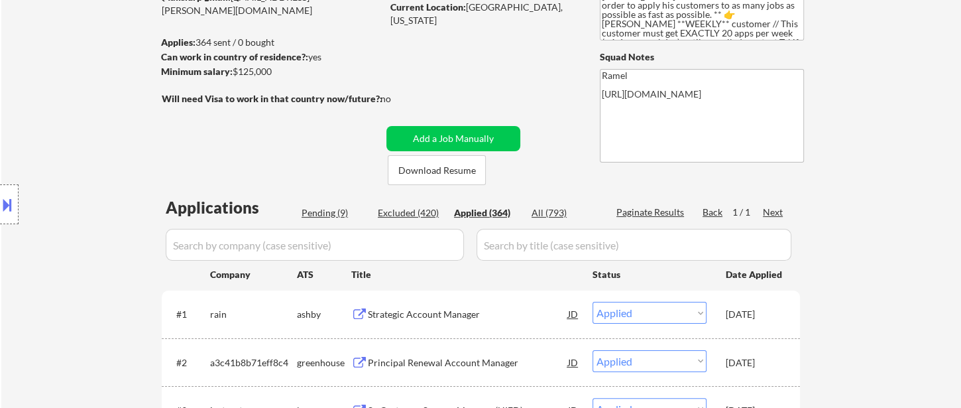
select select ""applied""
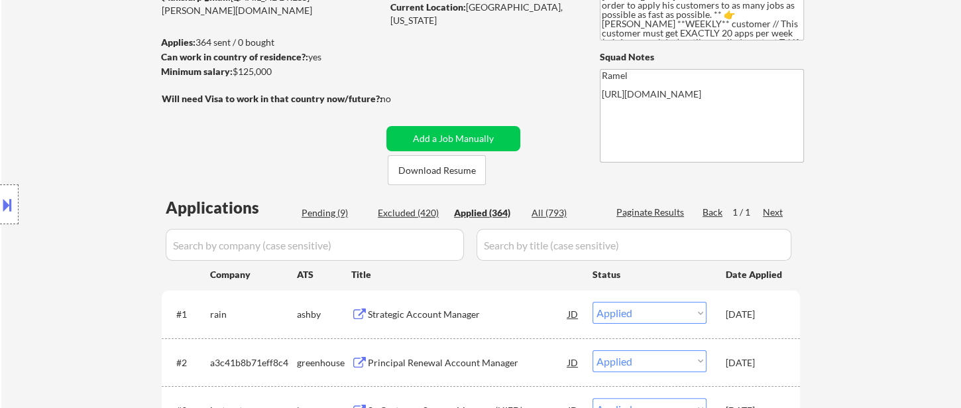
select select ""applied""
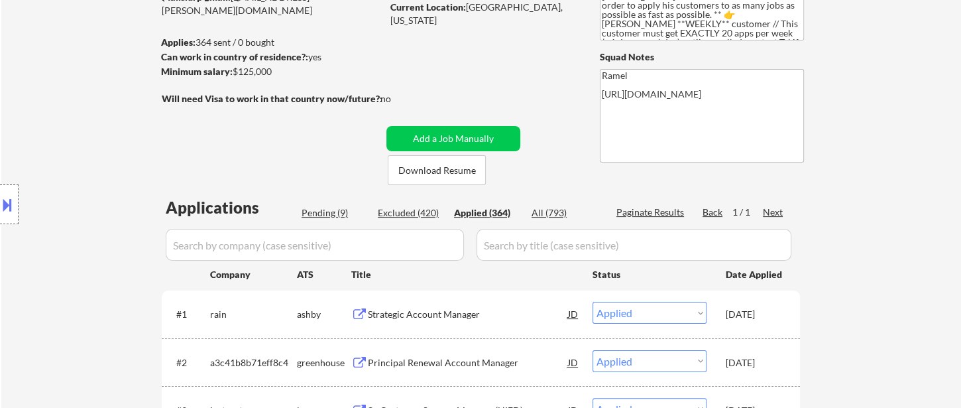
select select ""applied""
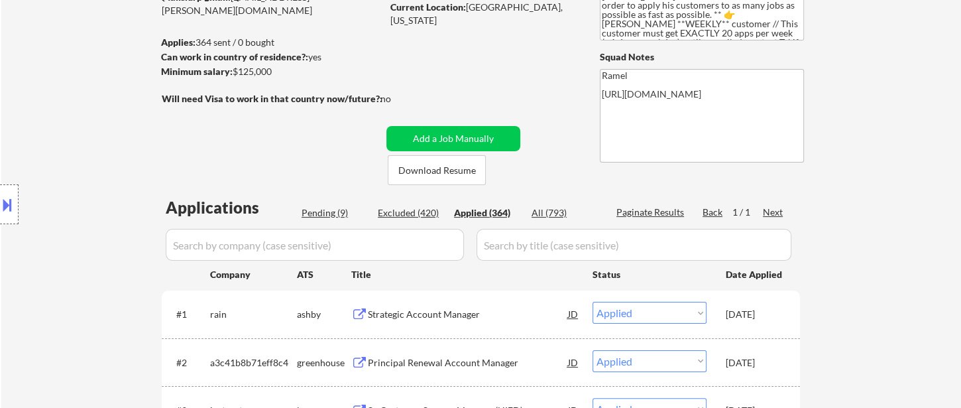
select select ""applied""
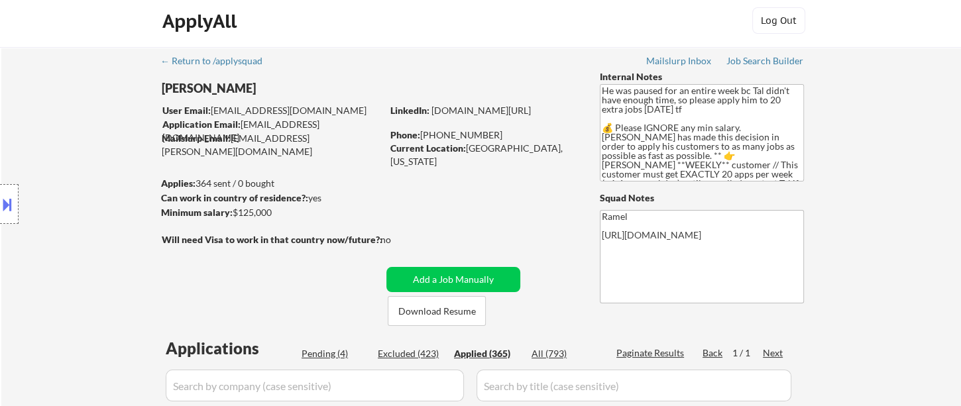
scroll to position [0, 0]
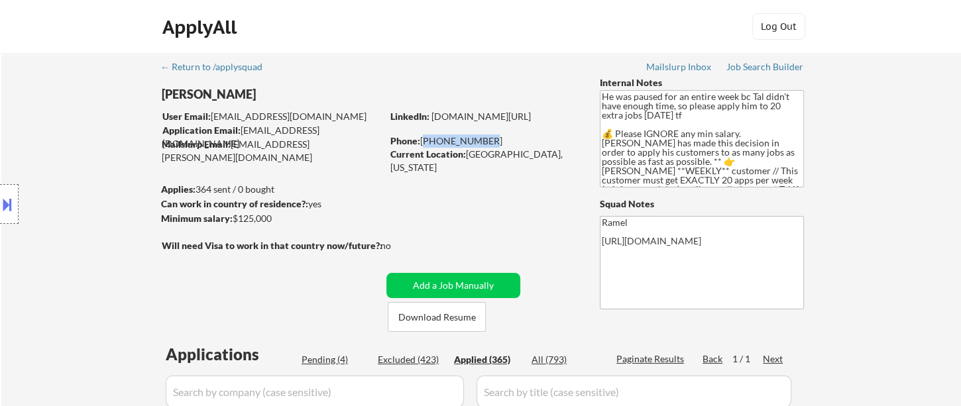
drag, startPoint x: 485, startPoint y: 143, endPoint x: 421, endPoint y: 138, distance: 64.5
click at [421, 138] on div "Phone: [PHONE_NUMBER]" at bounding box center [484, 141] width 188 height 13
